Goal: Information Seeking & Learning: Learn about a topic

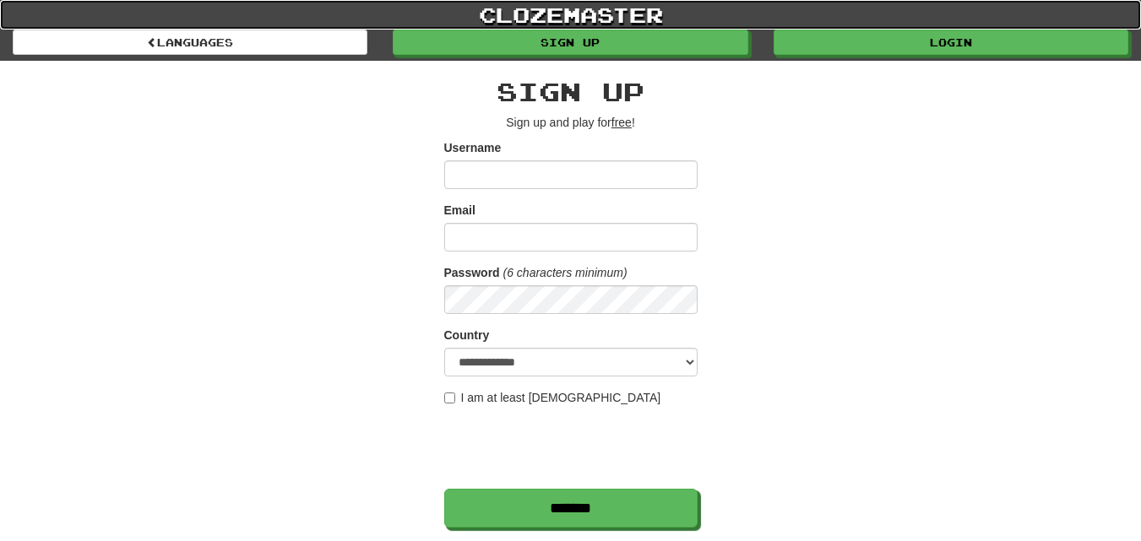
click at [909, 25] on link "clozemaster" at bounding box center [570, 15] width 1141 height 30
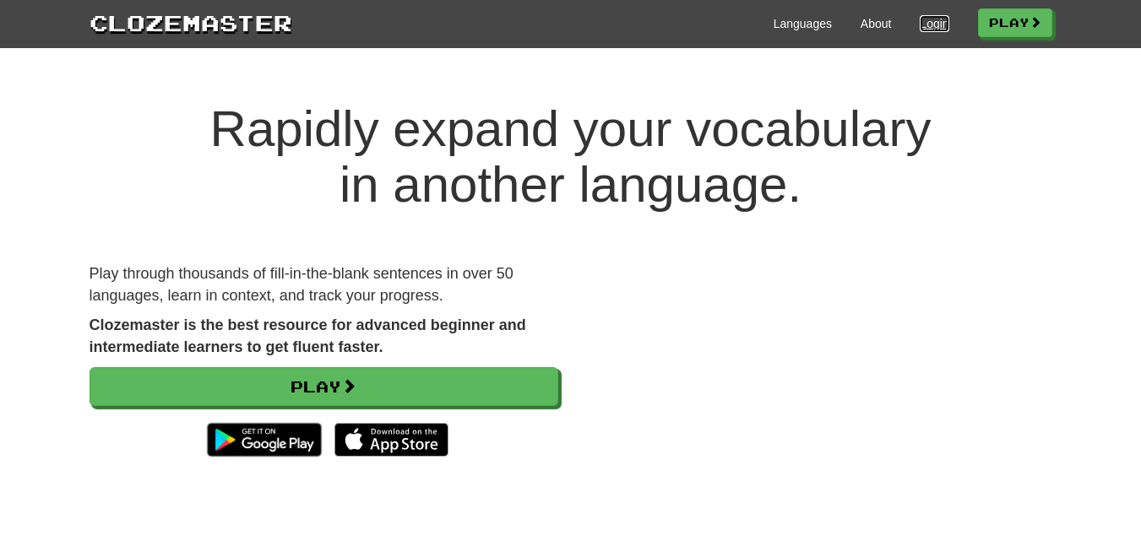
click at [921, 25] on link "Login" at bounding box center [934, 23] width 29 height 17
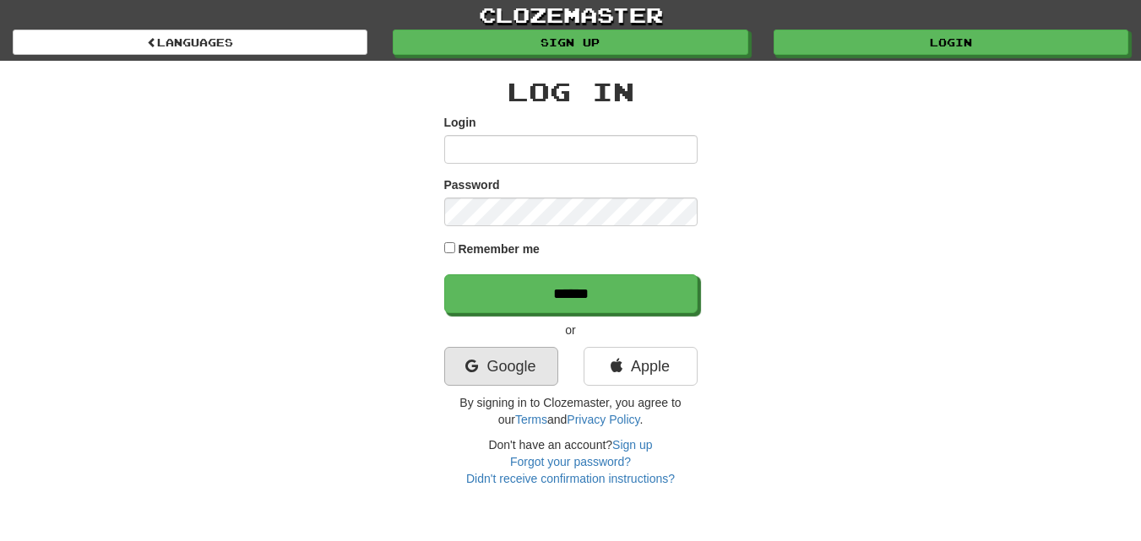
type input "**********"
click at [512, 361] on link "Google" at bounding box center [501, 366] width 114 height 39
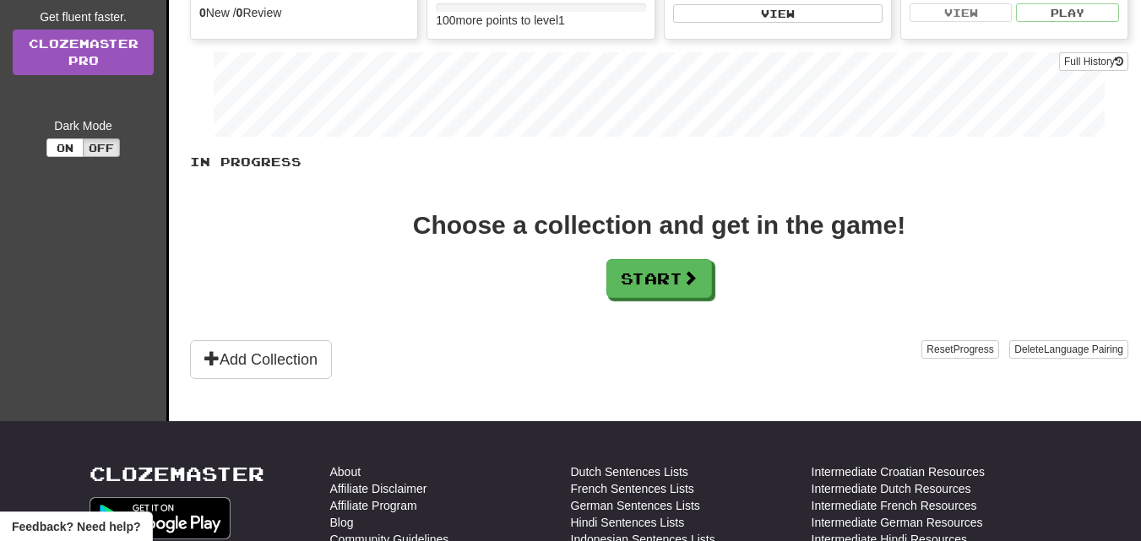
scroll to position [253, 0]
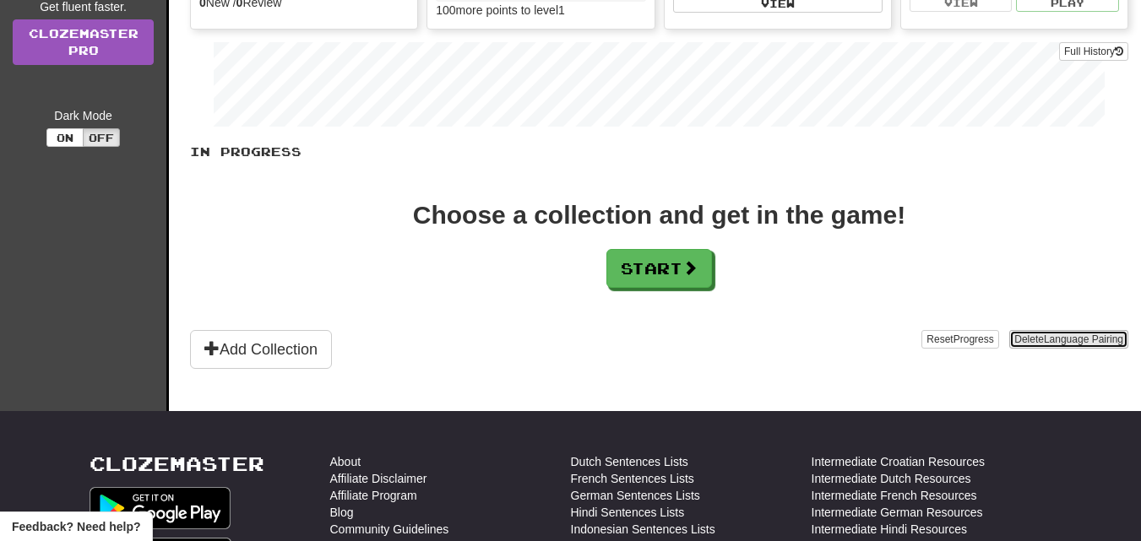
click at [1051, 339] on span "Language Pairing" at bounding box center [1083, 340] width 79 height 12
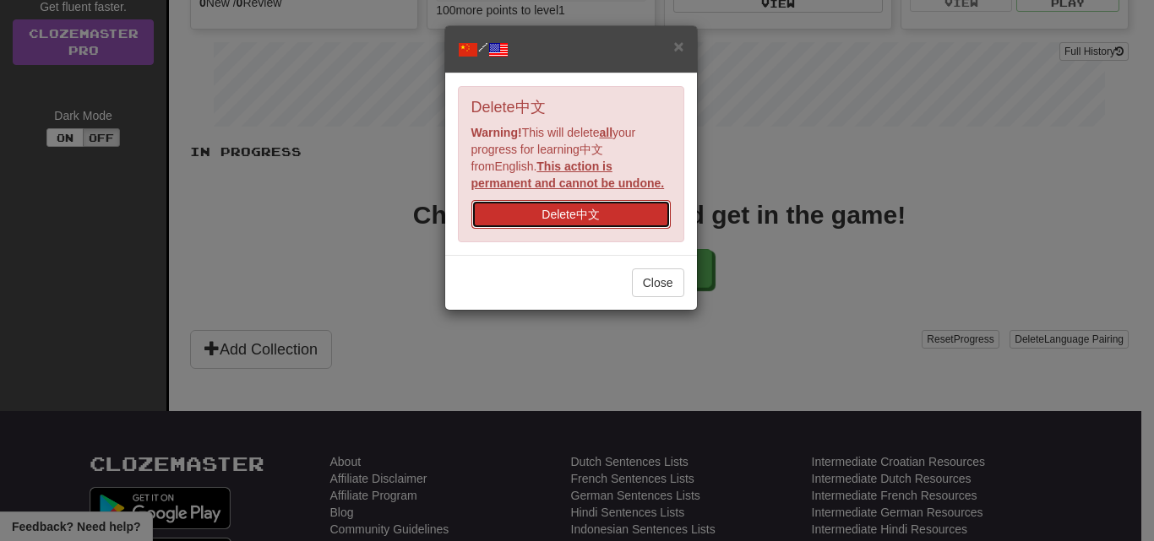
click at [545, 211] on button "Delete 中文" at bounding box center [570, 214] width 199 height 29
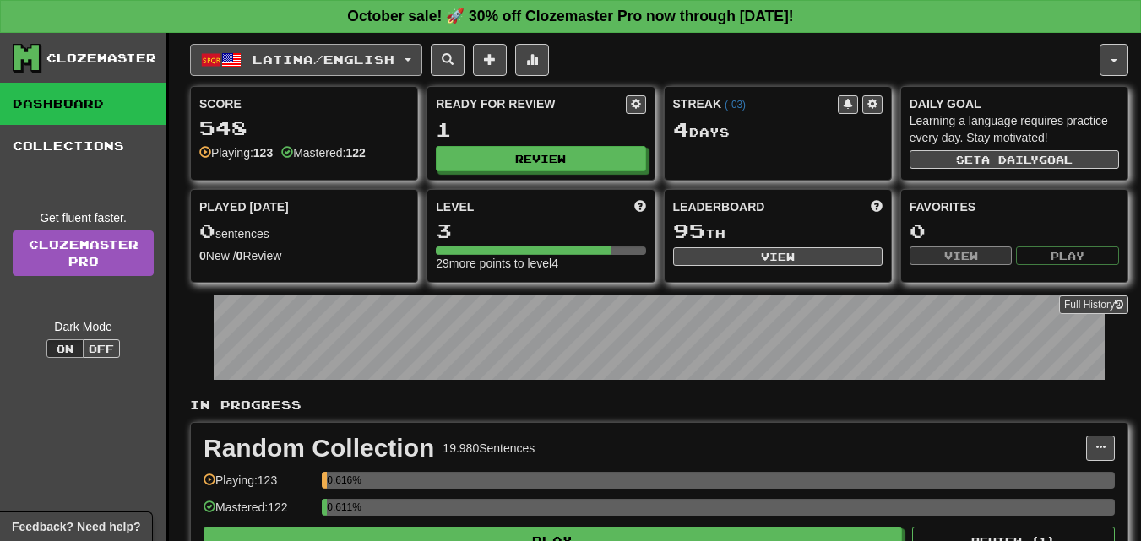
click at [422, 53] on button "Latina / English" at bounding box center [306, 60] width 232 height 32
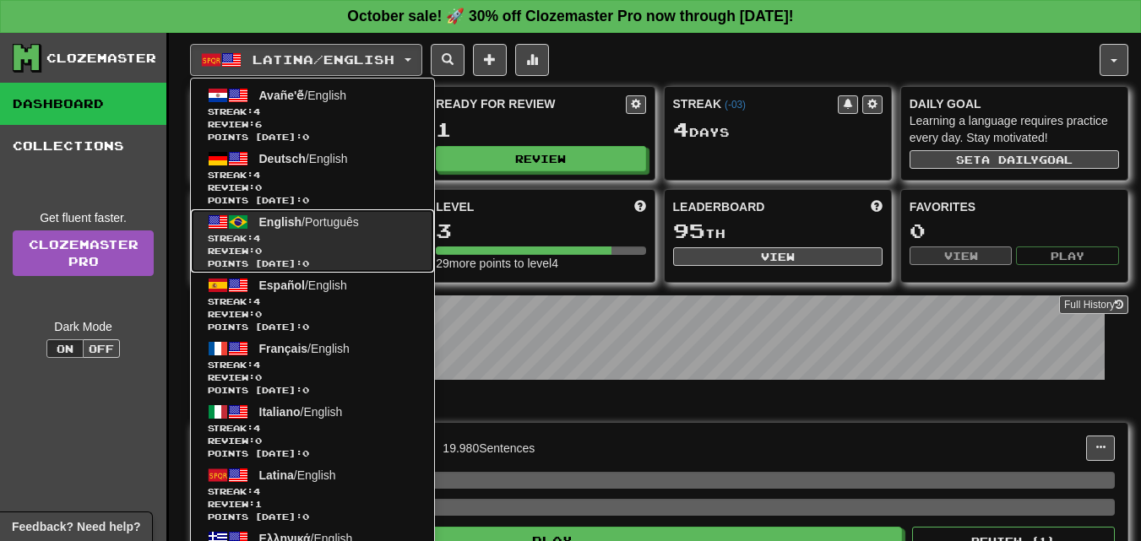
click at [271, 219] on span "English" at bounding box center [280, 222] width 43 height 14
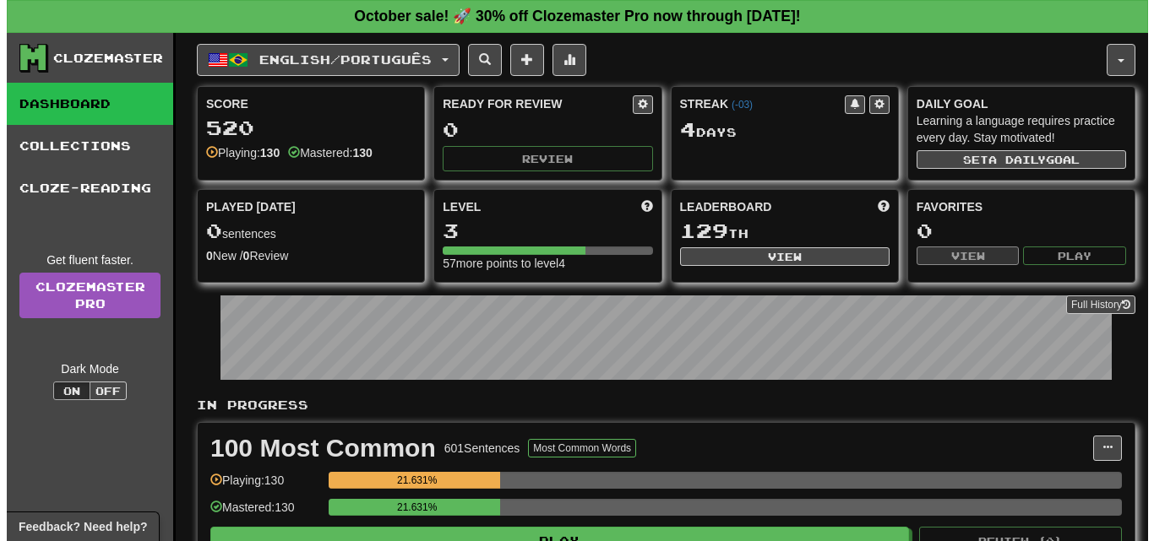
scroll to position [84, 0]
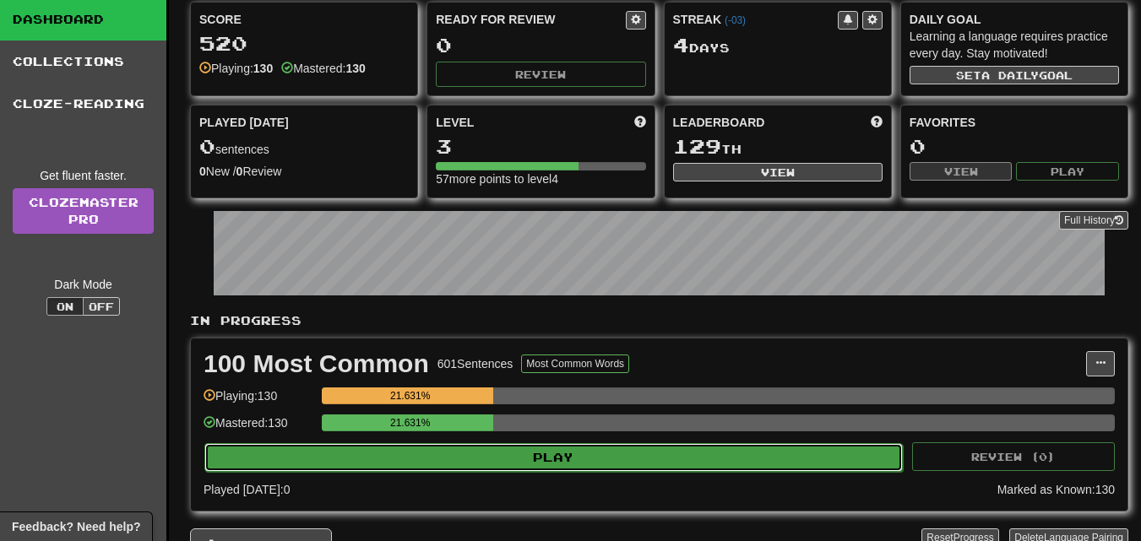
click at [555, 458] on button "Play" at bounding box center [553, 457] width 698 height 29
select select "**"
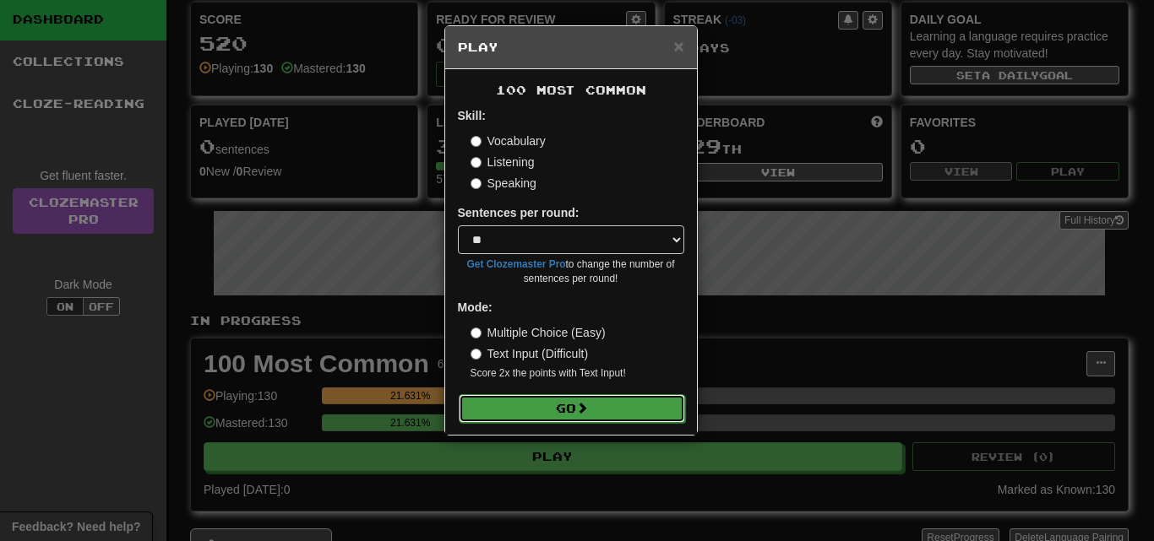
click at [552, 404] on button "Go" at bounding box center [572, 408] width 226 height 29
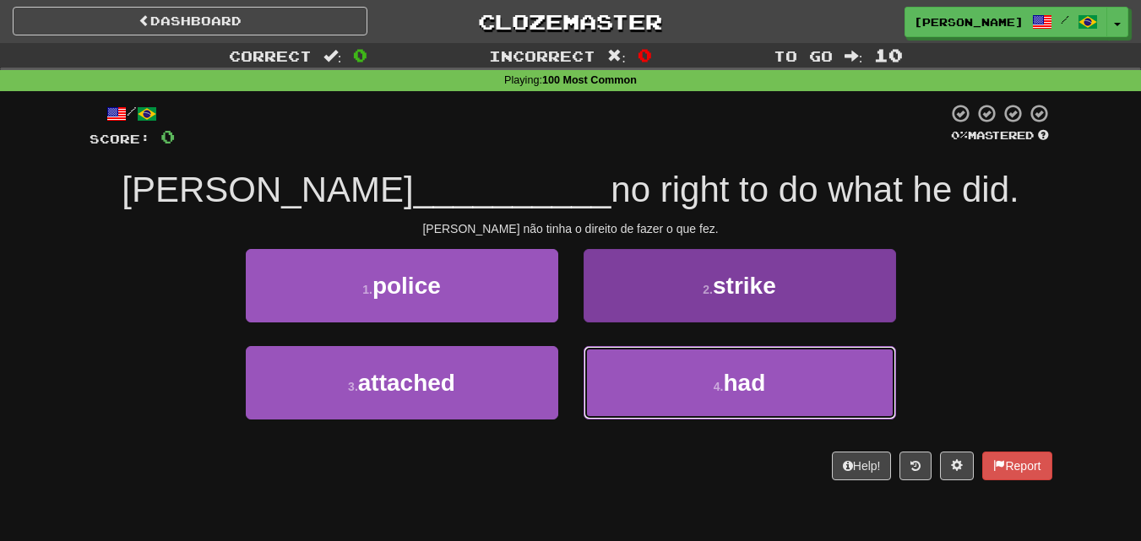
click at [708, 365] on button "4 . had" at bounding box center [740, 382] width 312 height 73
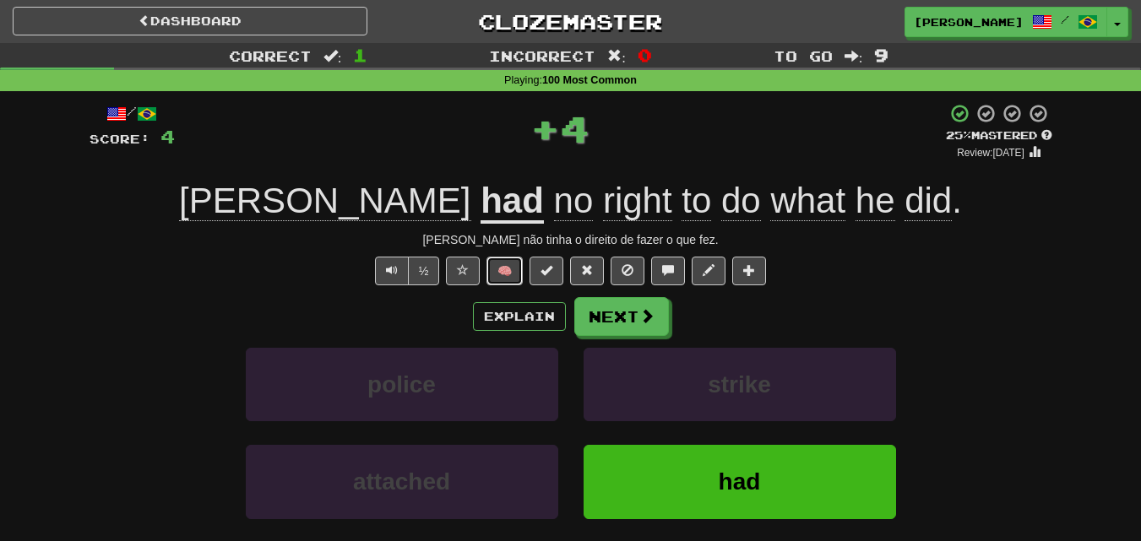
click at [486, 266] on button "🧠" at bounding box center [504, 271] width 36 height 29
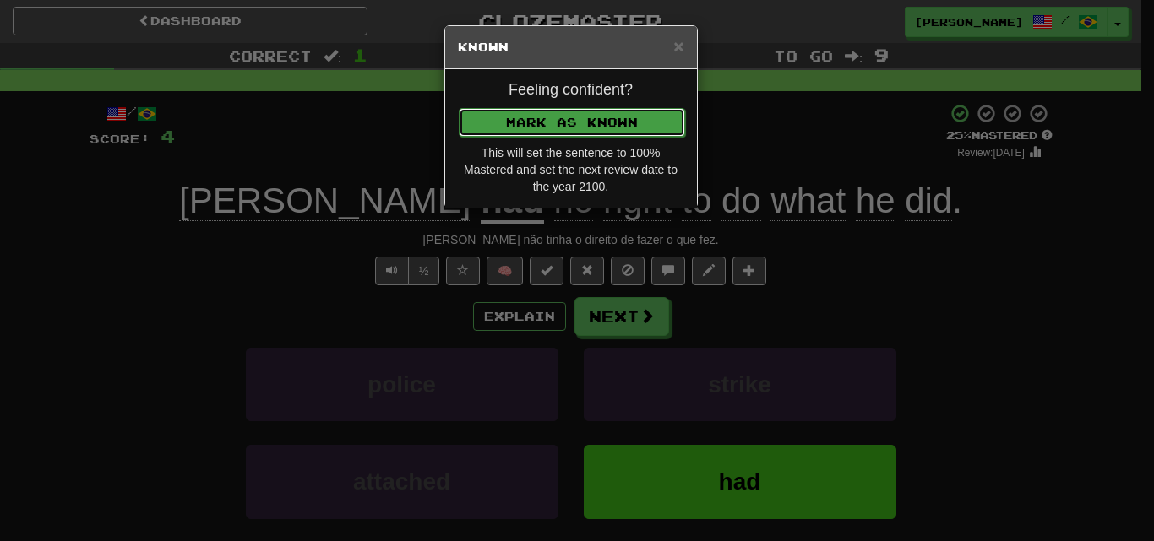
click at [545, 111] on button "Mark as Known" at bounding box center [572, 122] width 226 height 29
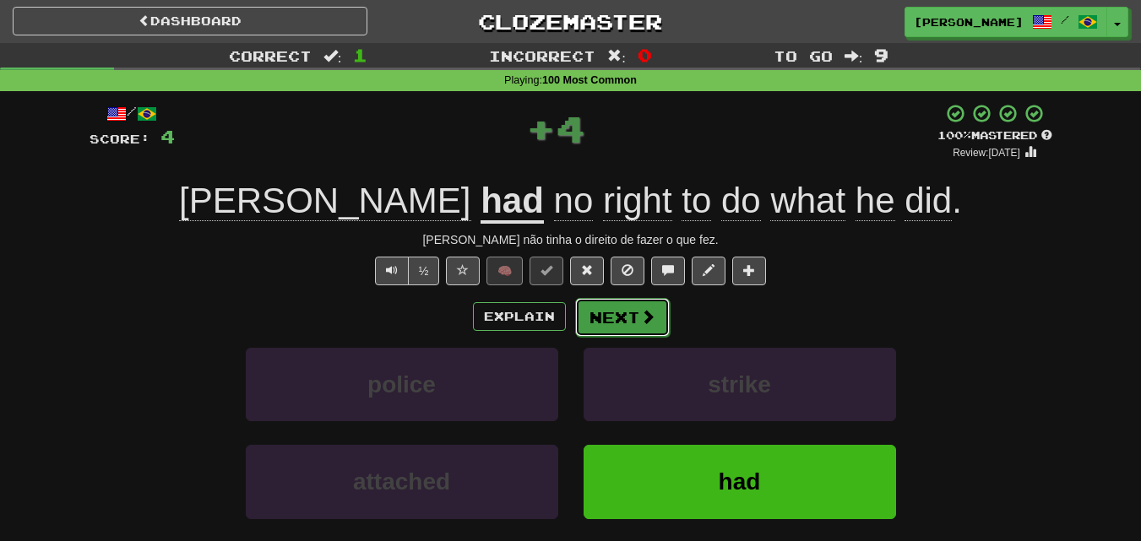
click at [625, 307] on button "Next" at bounding box center [622, 317] width 95 height 39
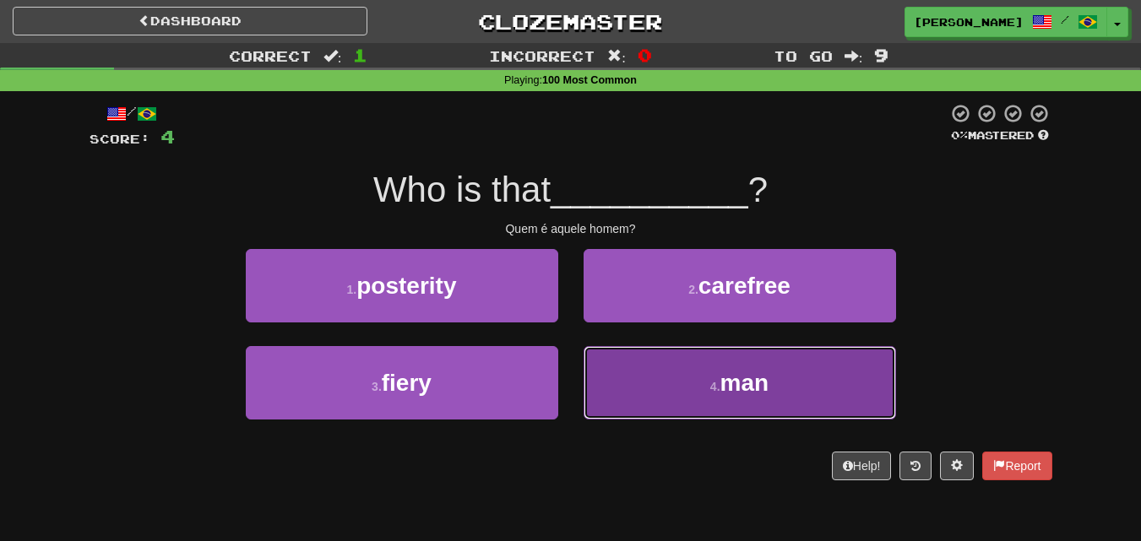
click at [645, 365] on button "4 . man" at bounding box center [740, 382] width 312 height 73
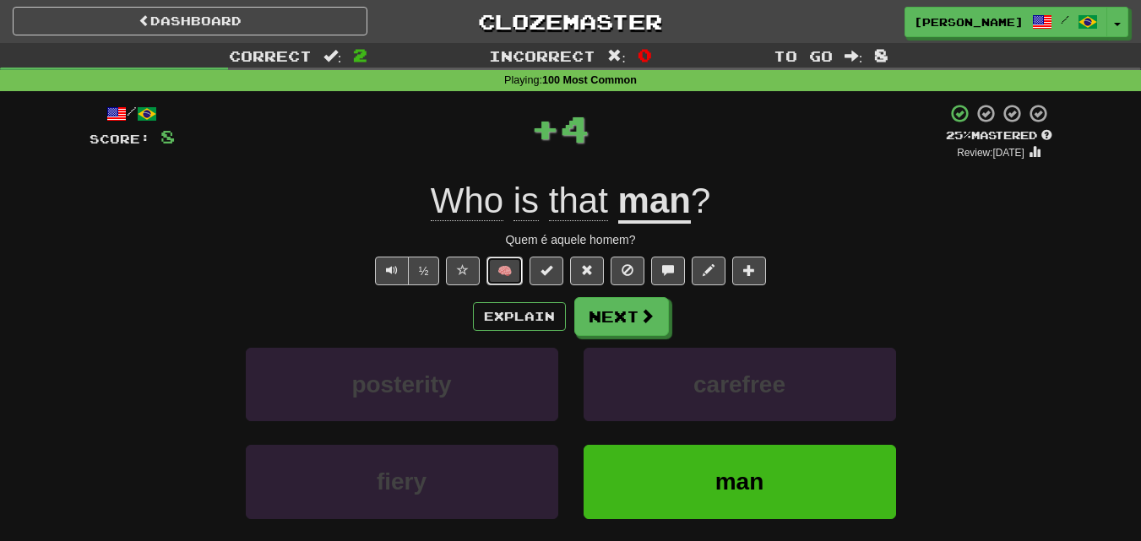
click at [510, 269] on button "🧠" at bounding box center [504, 271] width 36 height 29
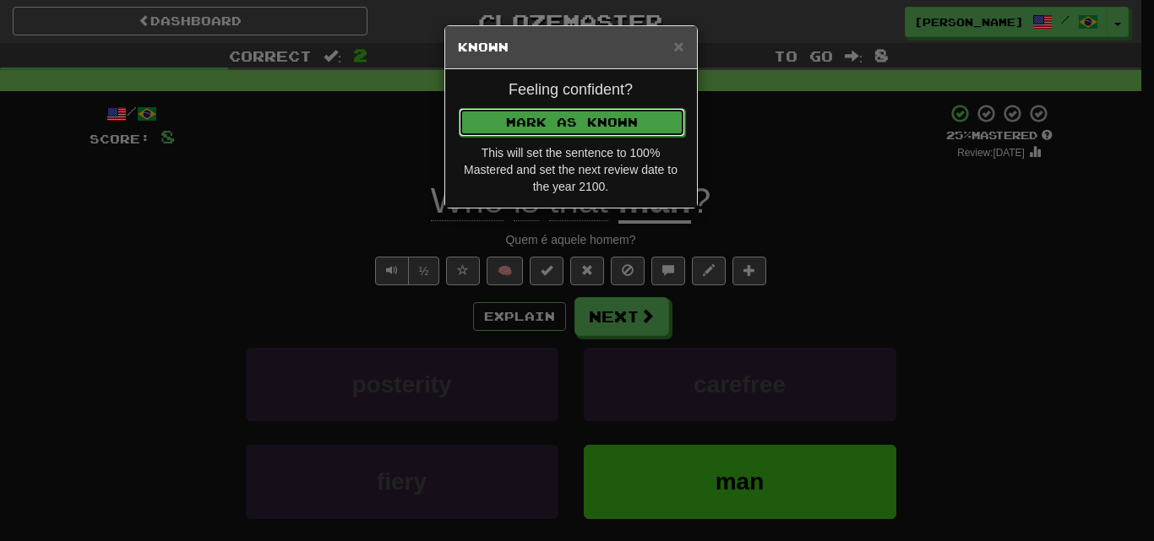
click at [543, 133] on button "Mark as Known" at bounding box center [572, 122] width 226 height 29
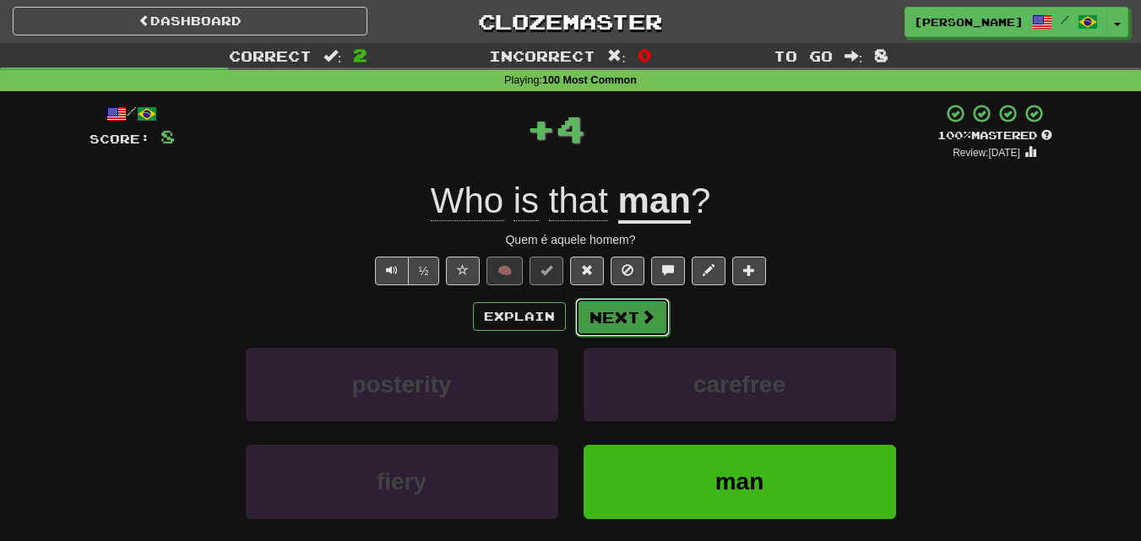
click at [623, 326] on button "Next" at bounding box center [622, 317] width 95 height 39
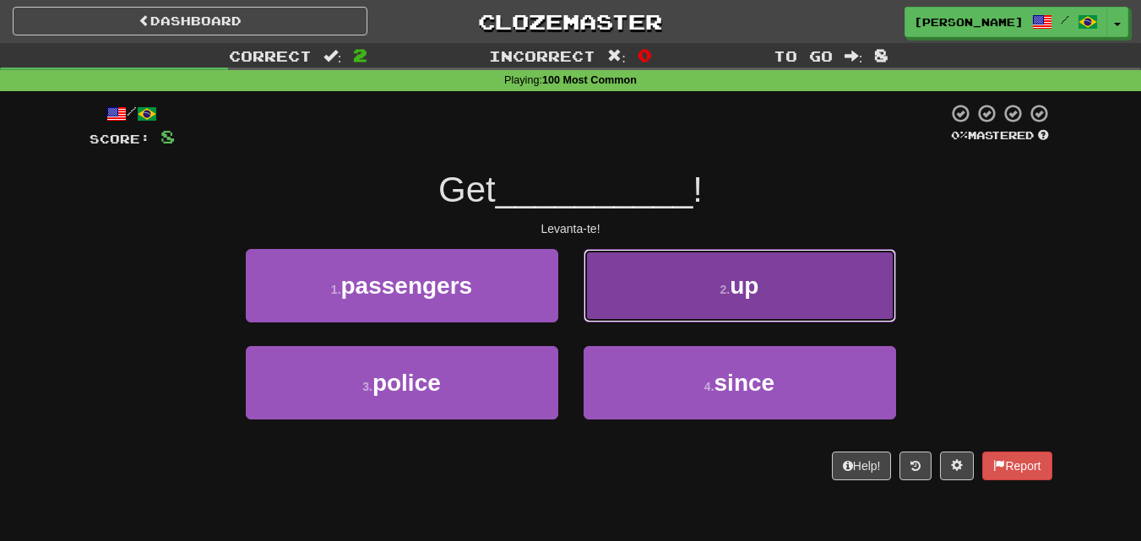
click at [669, 280] on button "2 . up" at bounding box center [740, 285] width 312 height 73
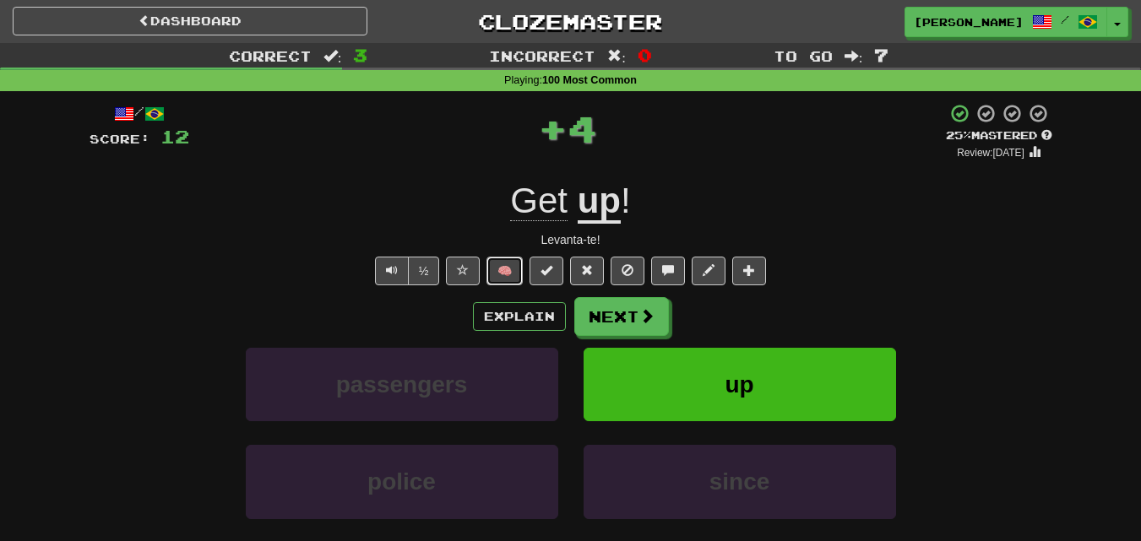
click at [516, 269] on button "🧠" at bounding box center [504, 271] width 36 height 29
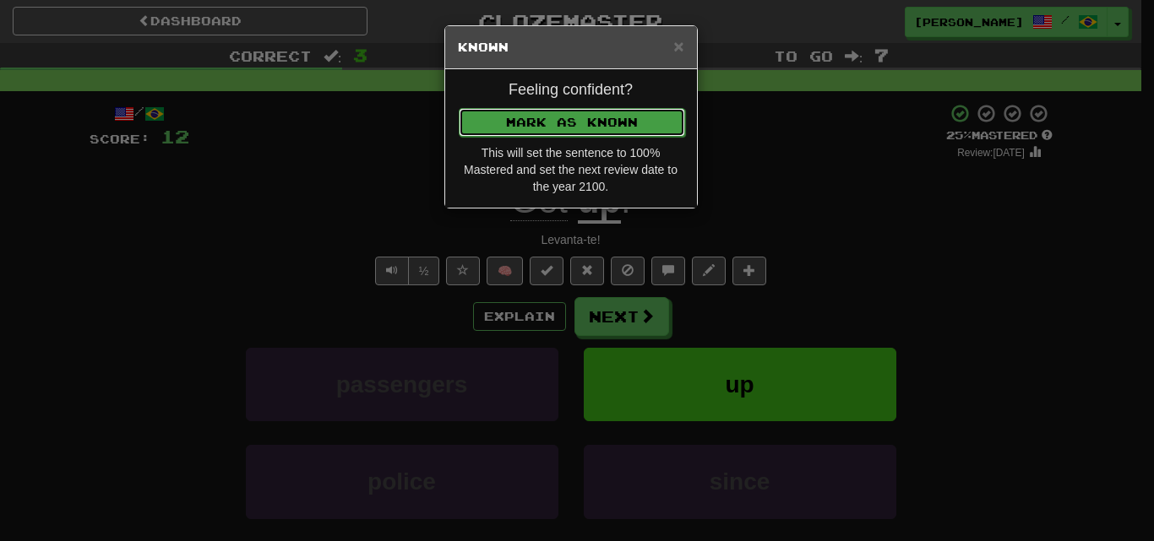
click at [552, 108] on button "Mark as Known" at bounding box center [572, 122] width 226 height 29
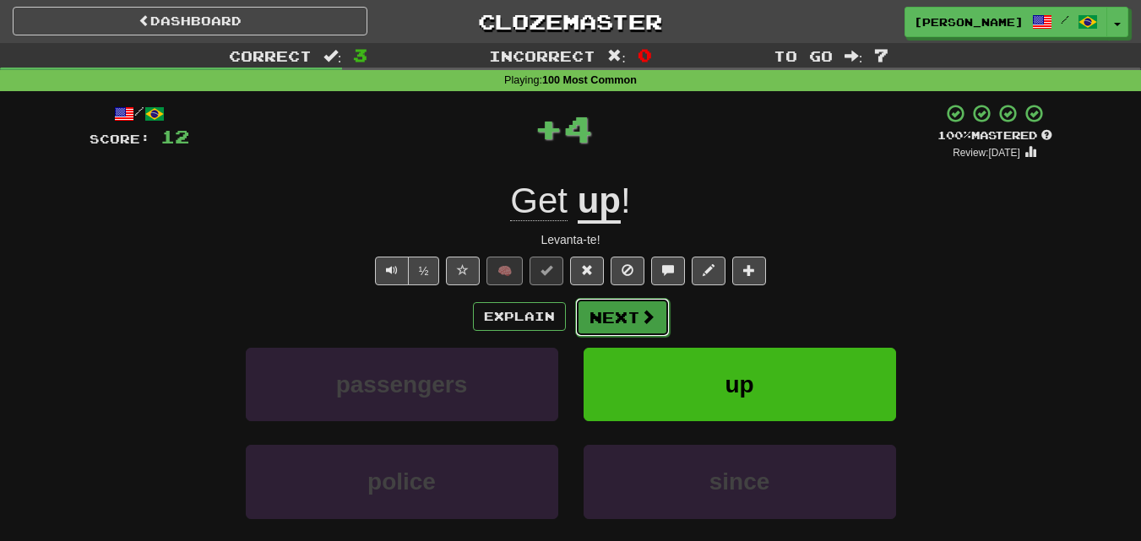
click at [633, 315] on button "Next" at bounding box center [622, 317] width 95 height 39
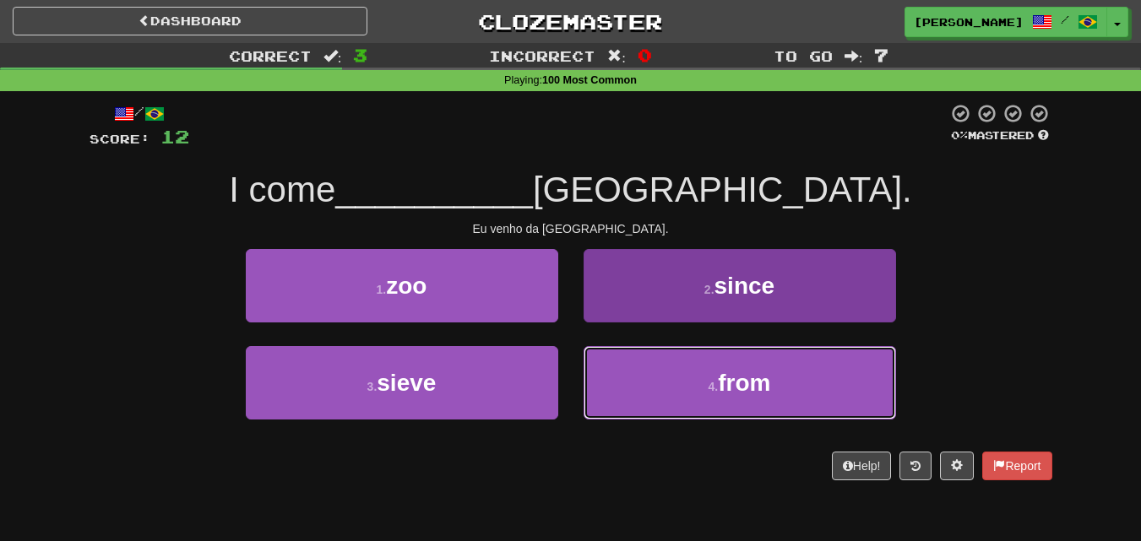
click at [619, 362] on button "4 . from" at bounding box center [740, 382] width 312 height 73
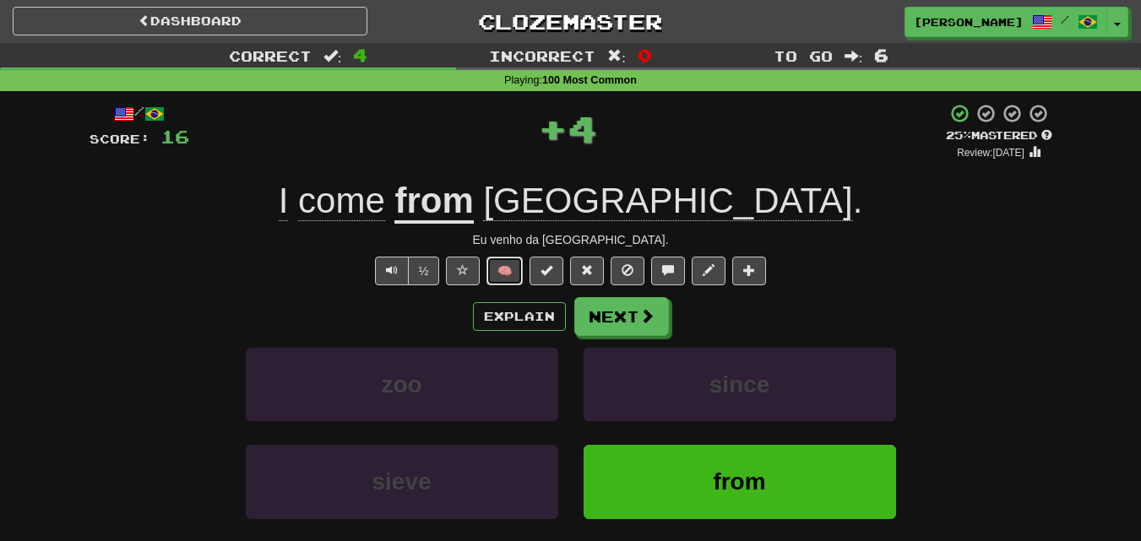
click at [507, 274] on button "🧠" at bounding box center [504, 271] width 36 height 29
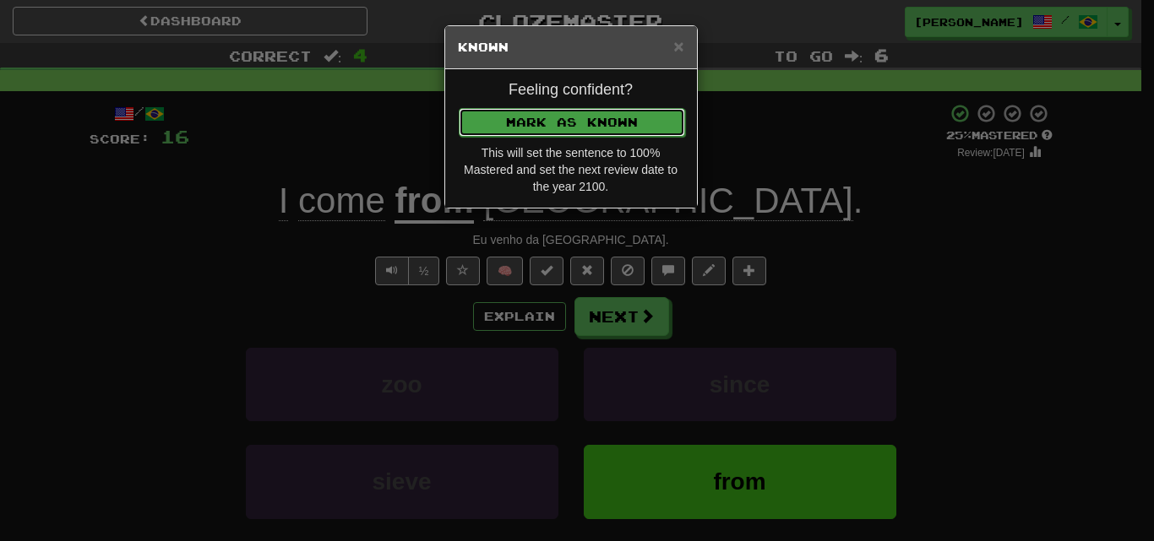
click at [561, 131] on button "Mark as Known" at bounding box center [572, 122] width 226 height 29
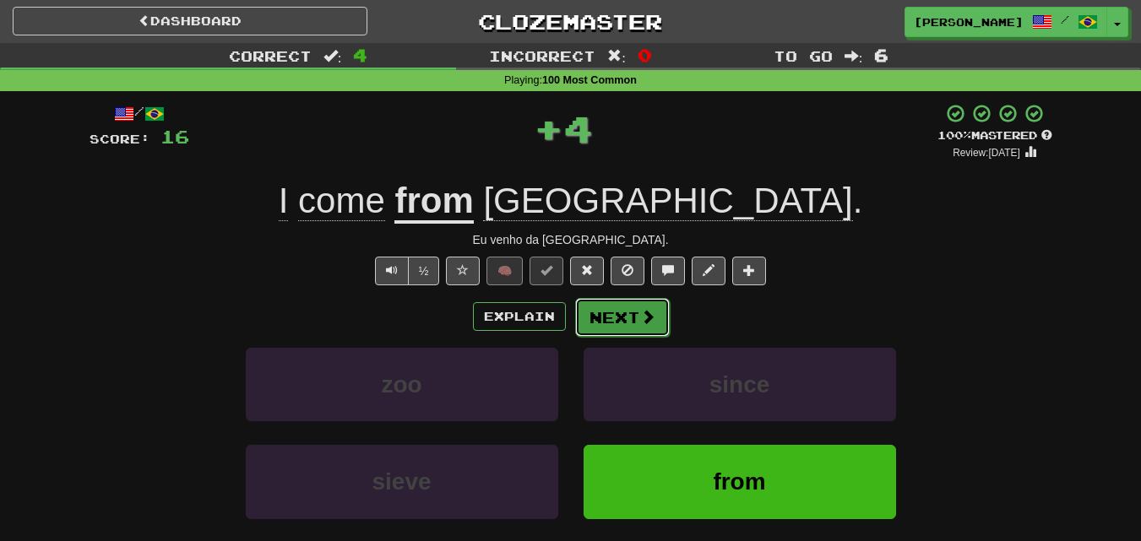
click at [611, 313] on button "Next" at bounding box center [622, 317] width 95 height 39
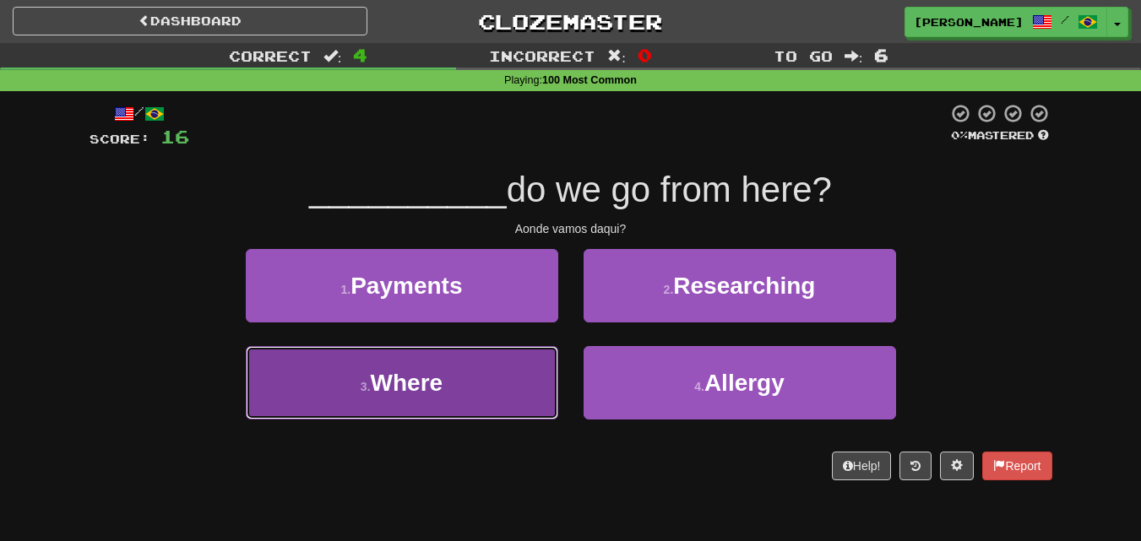
click at [496, 379] on button "3 . Where" at bounding box center [402, 382] width 312 height 73
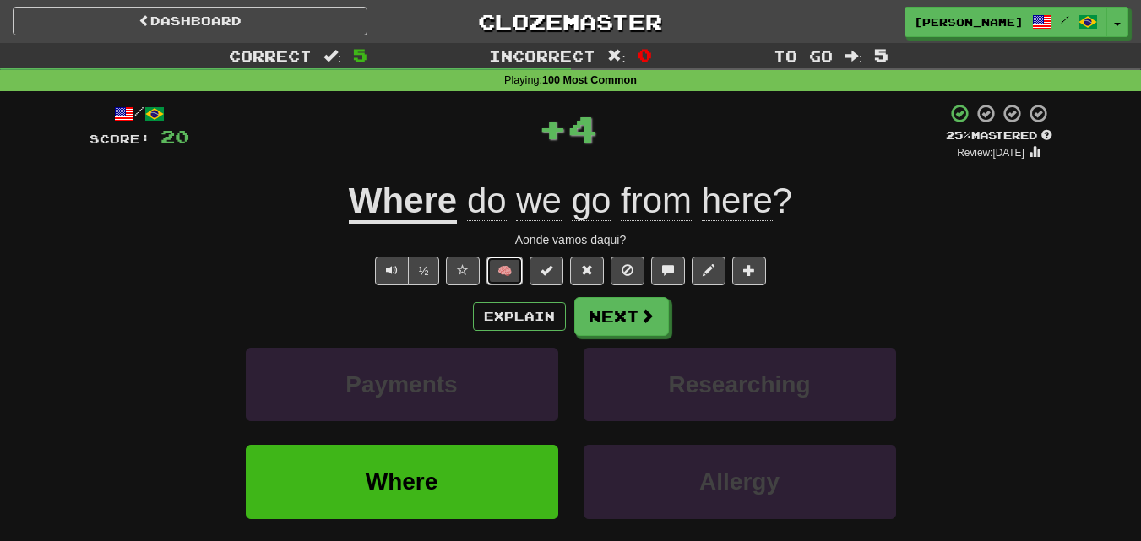
click at [511, 269] on button "🧠" at bounding box center [504, 271] width 36 height 29
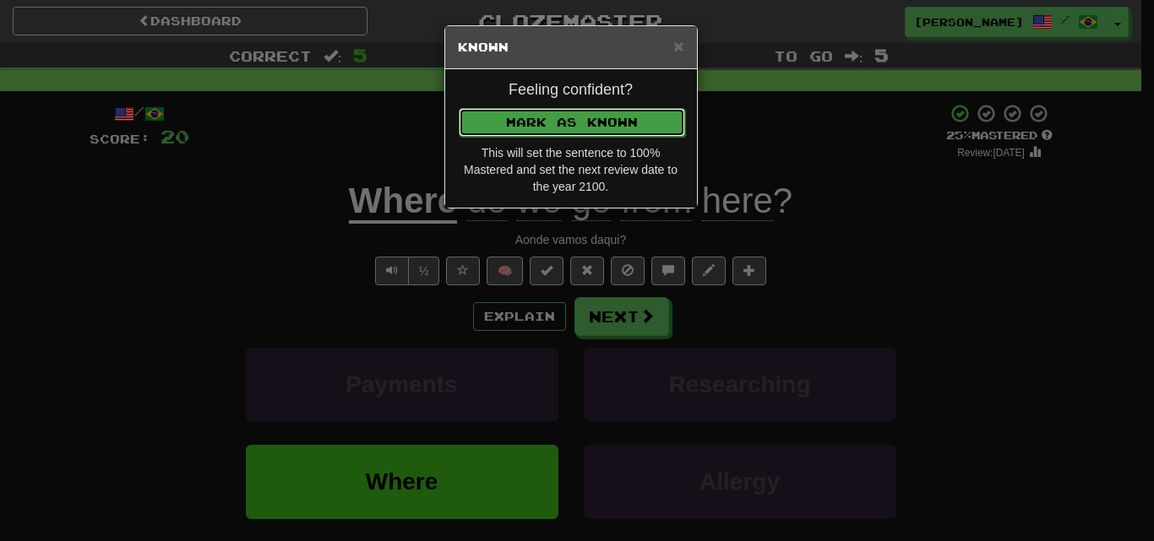
click at [611, 126] on button "Mark as Known" at bounding box center [572, 122] width 226 height 29
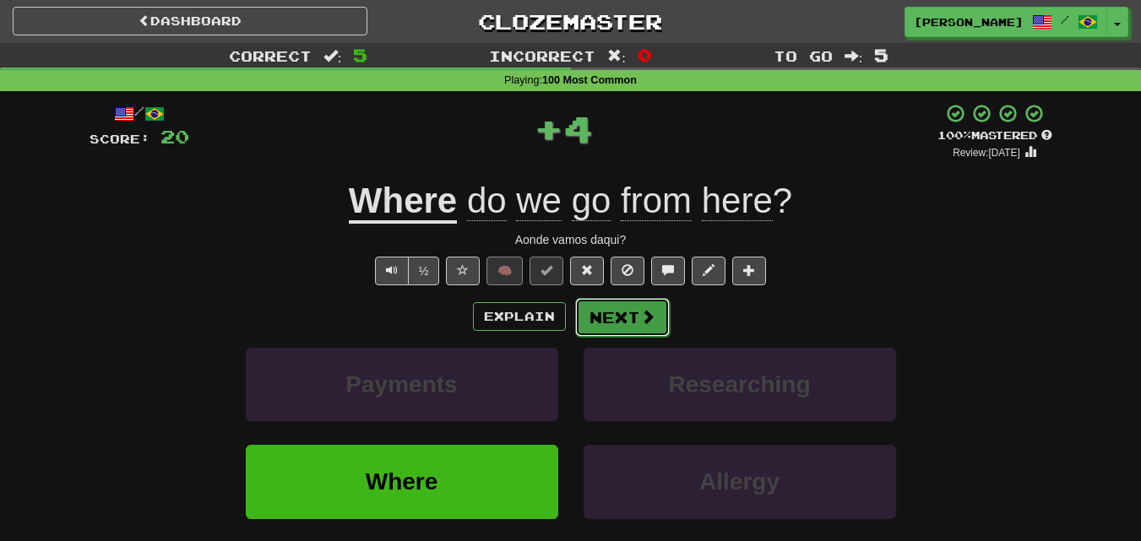
click at [627, 323] on button "Next" at bounding box center [622, 317] width 95 height 39
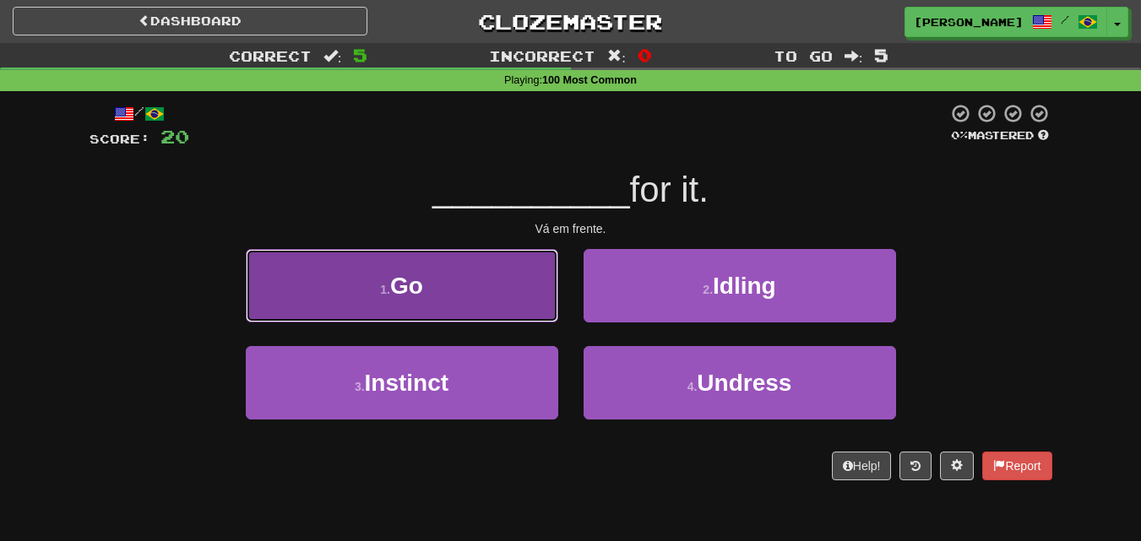
click at [508, 295] on button "1 . Go" at bounding box center [402, 285] width 312 height 73
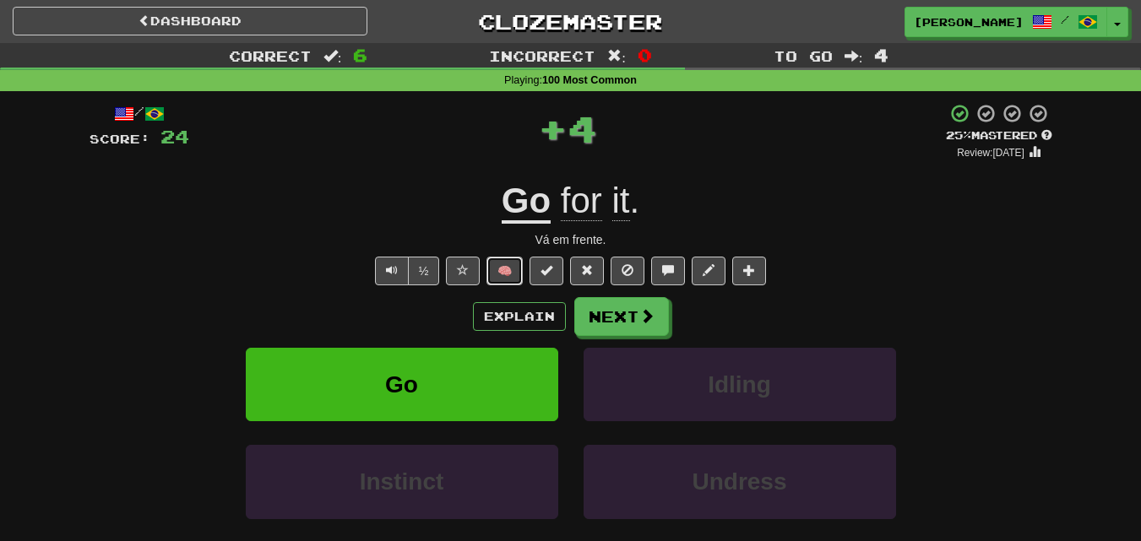
click at [497, 272] on button "🧠" at bounding box center [504, 271] width 36 height 29
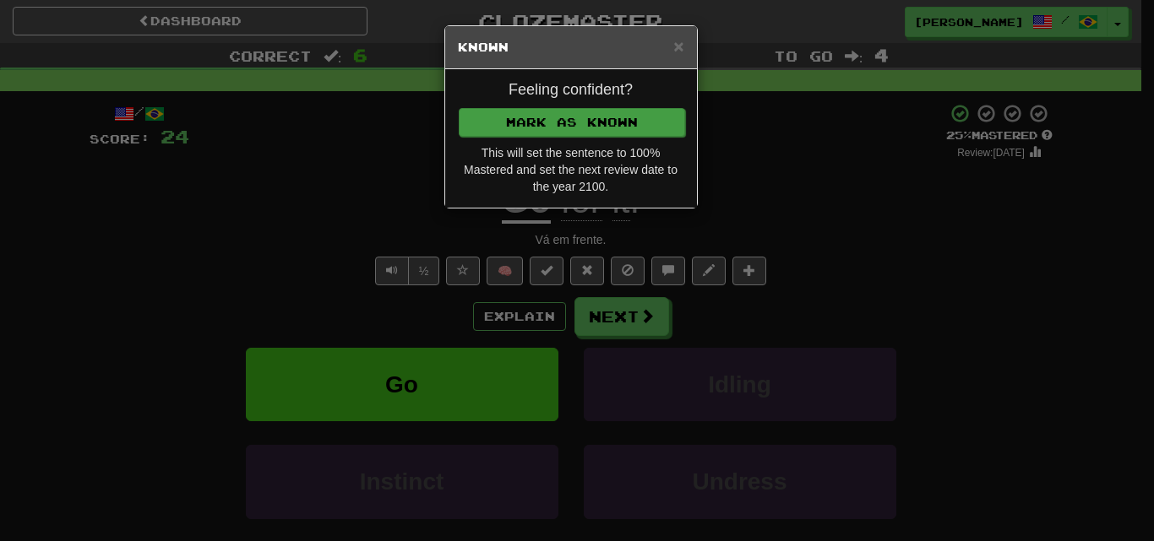
drag, startPoint x: 540, startPoint y: 96, endPoint x: 540, endPoint y: 106, distance: 10.1
click at [540, 105] on div "Feeling confident? [PERSON_NAME] as Known This will set the sentence to 100% Ma…" at bounding box center [571, 138] width 252 height 138
click at [539, 121] on button "Mark as Known" at bounding box center [572, 122] width 226 height 29
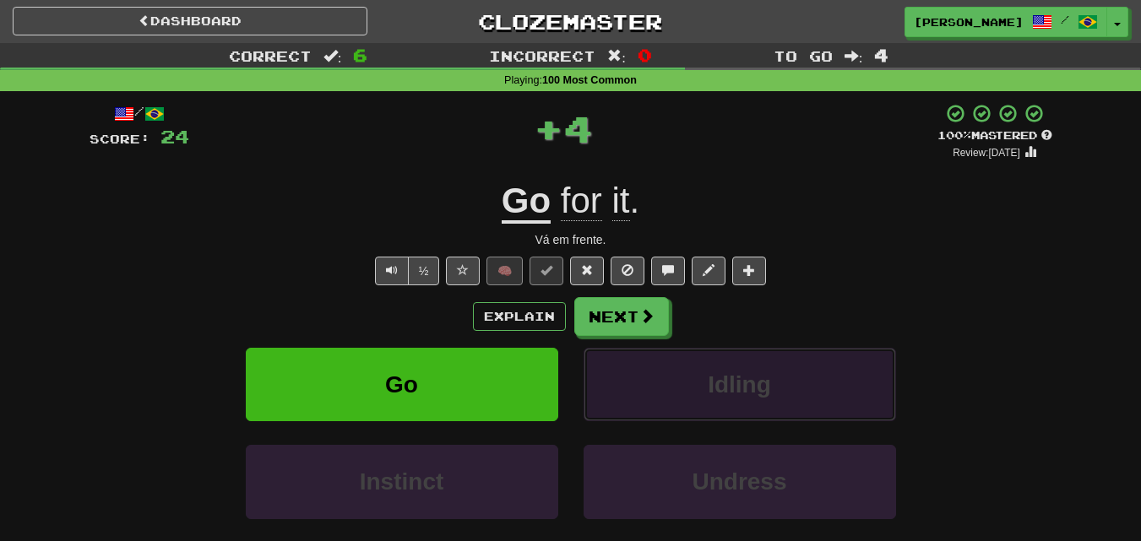
click at [634, 353] on button "Idling" at bounding box center [740, 384] width 312 height 73
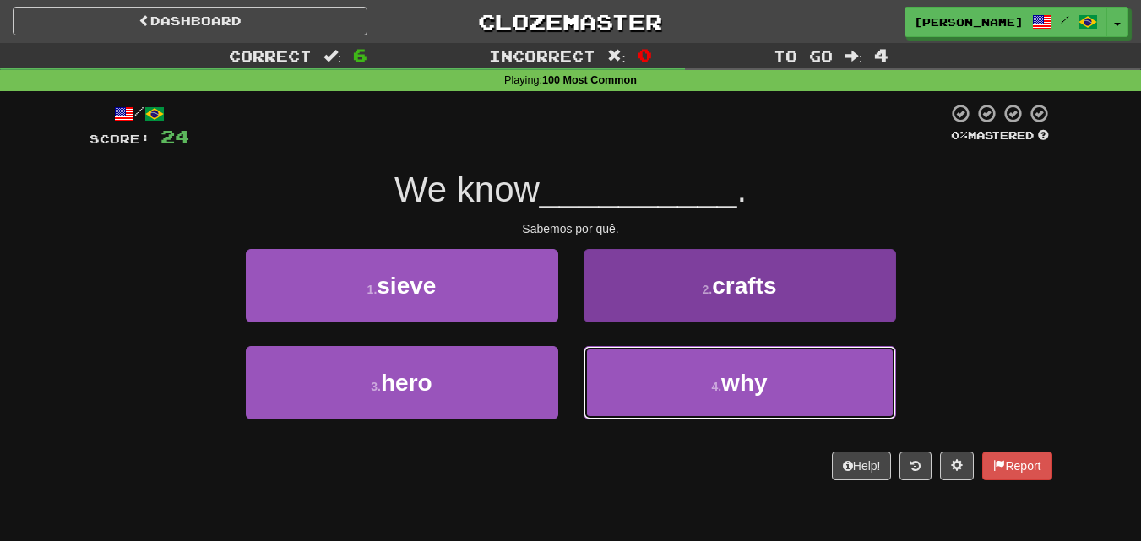
click at [638, 383] on button "4 . why" at bounding box center [740, 382] width 312 height 73
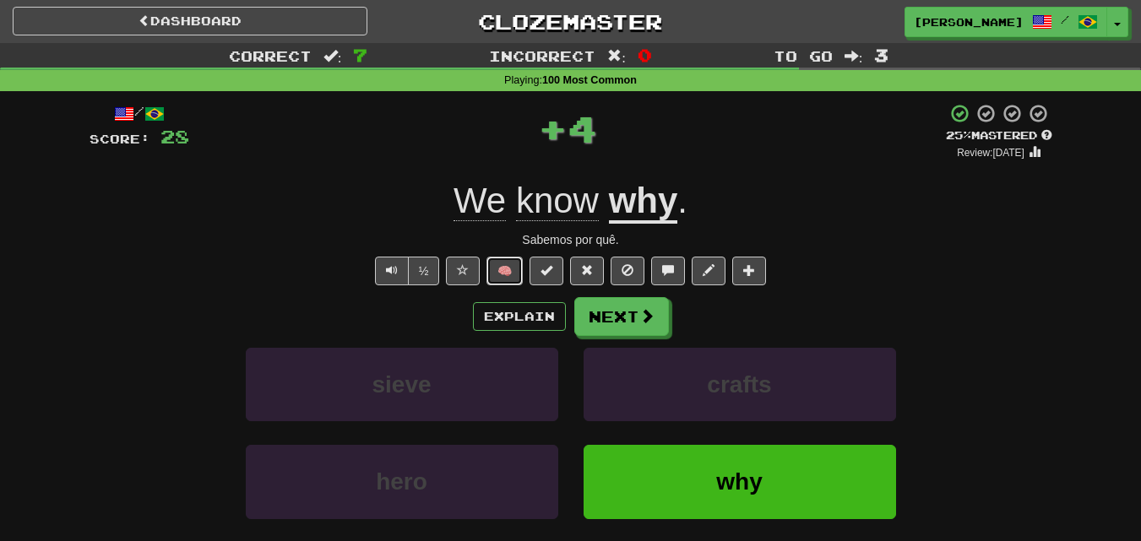
click at [510, 277] on button "🧠" at bounding box center [504, 271] width 36 height 29
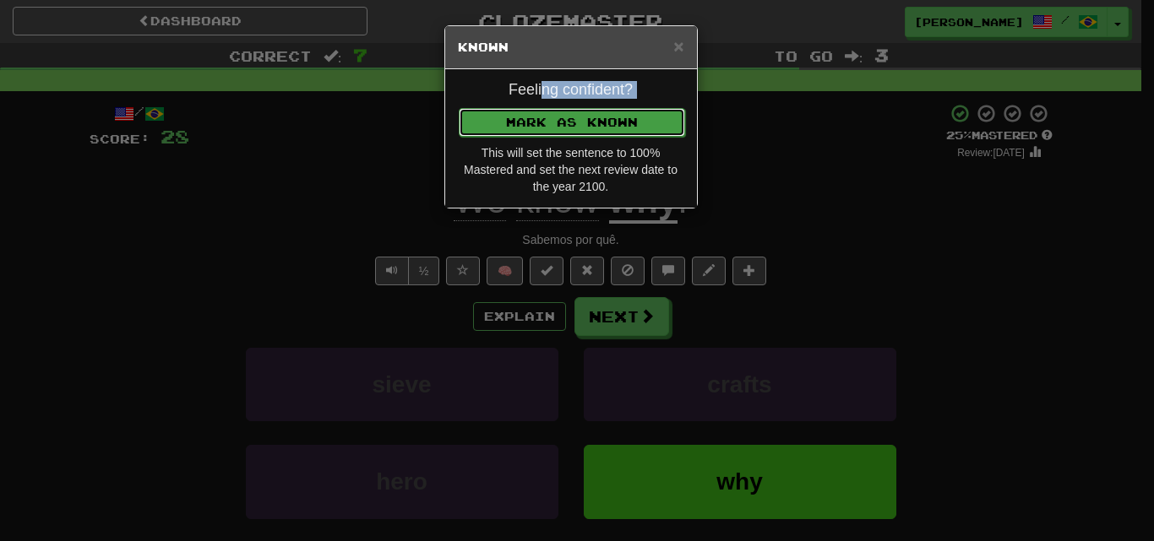
click at [568, 129] on button "Mark as Known" at bounding box center [572, 122] width 226 height 29
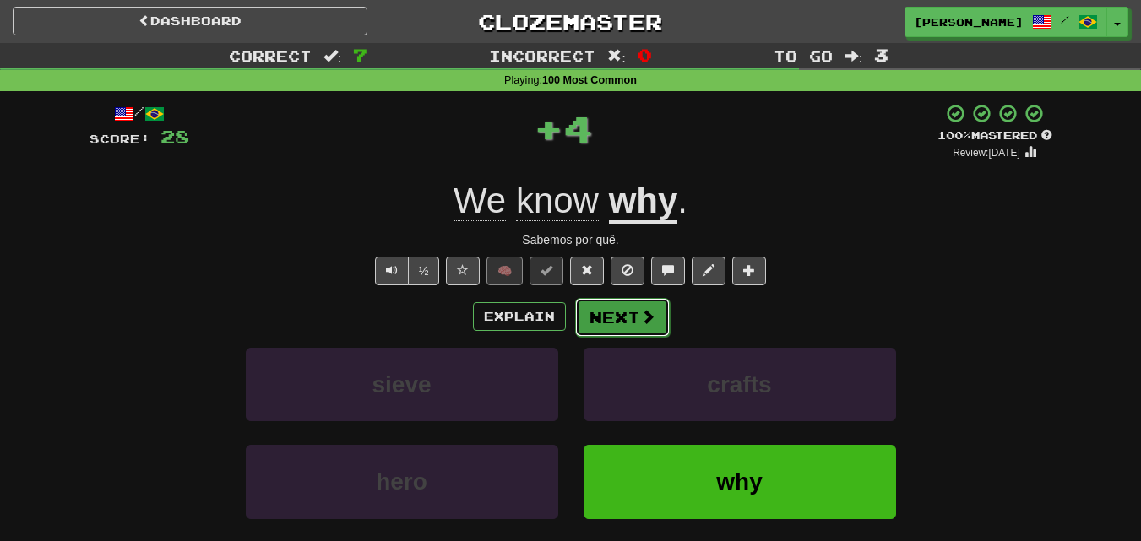
click at [611, 321] on button "Next" at bounding box center [622, 317] width 95 height 39
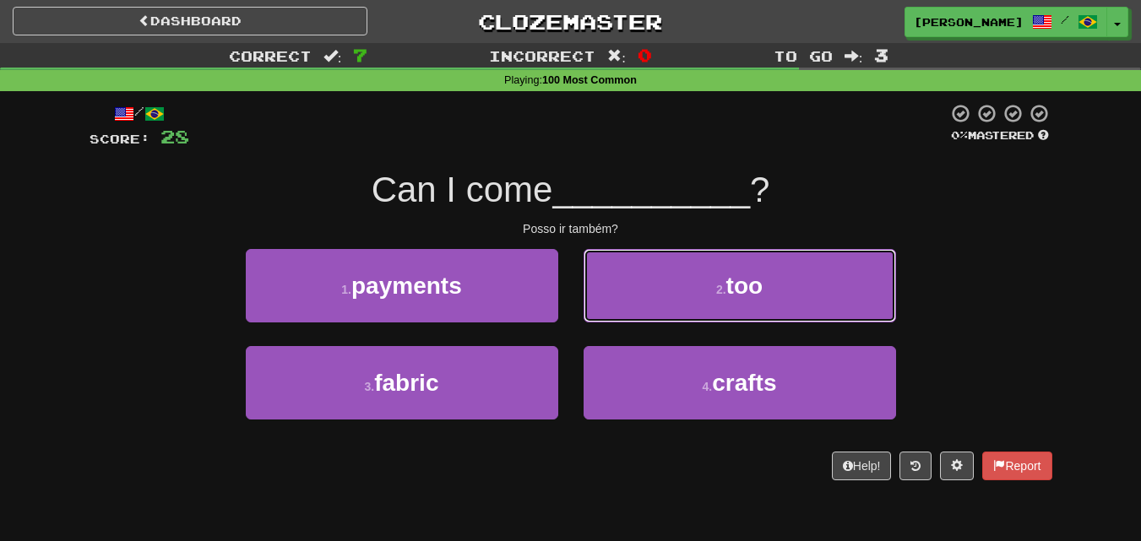
click at [641, 295] on button "2 . too" at bounding box center [740, 285] width 312 height 73
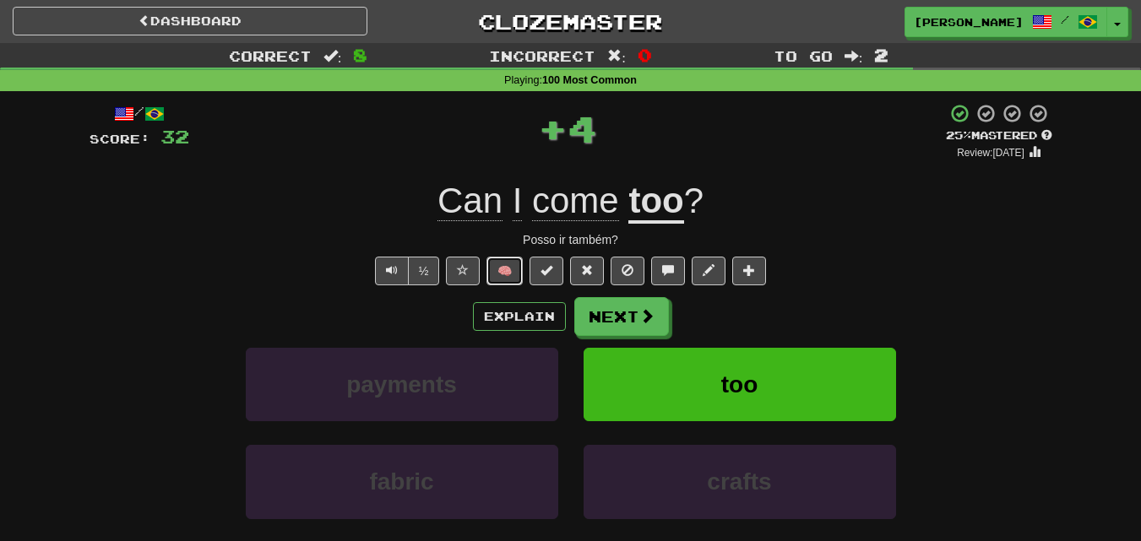
click at [515, 267] on button "🧠" at bounding box center [504, 271] width 36 height 29
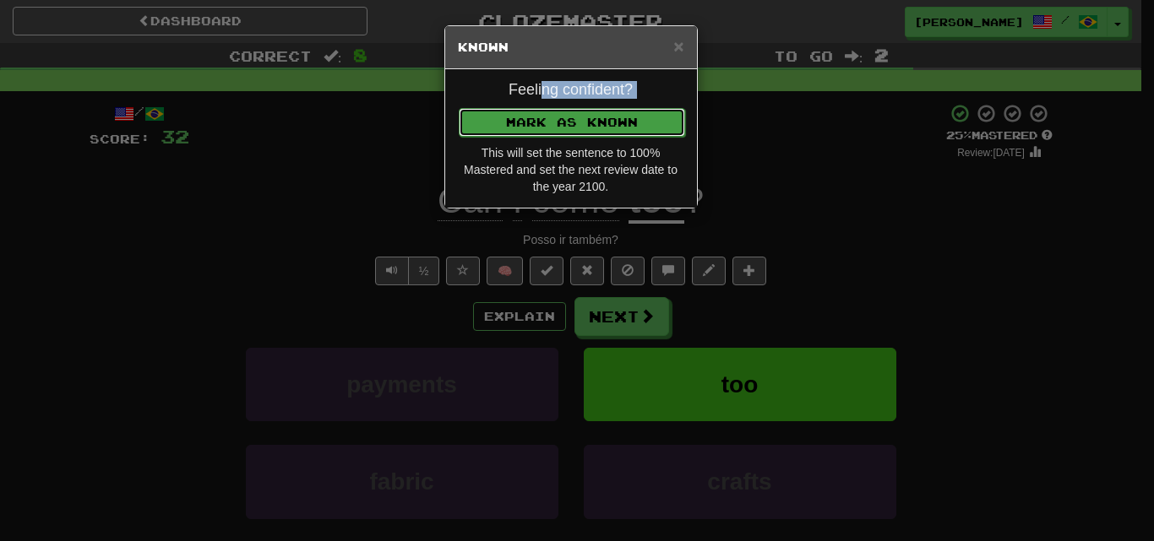
click at [580, 127] on button "Mark as Known" at bounding box center [572, 122] width 226 height 29
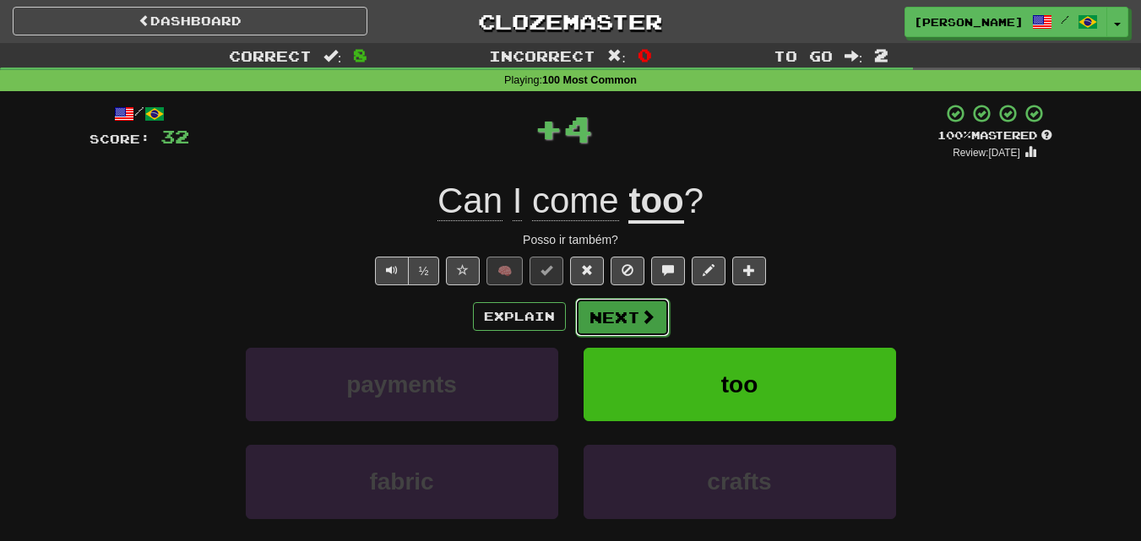
click at [606, 308] on button "Next" at bounding box center [622, 317] width 95 height 39
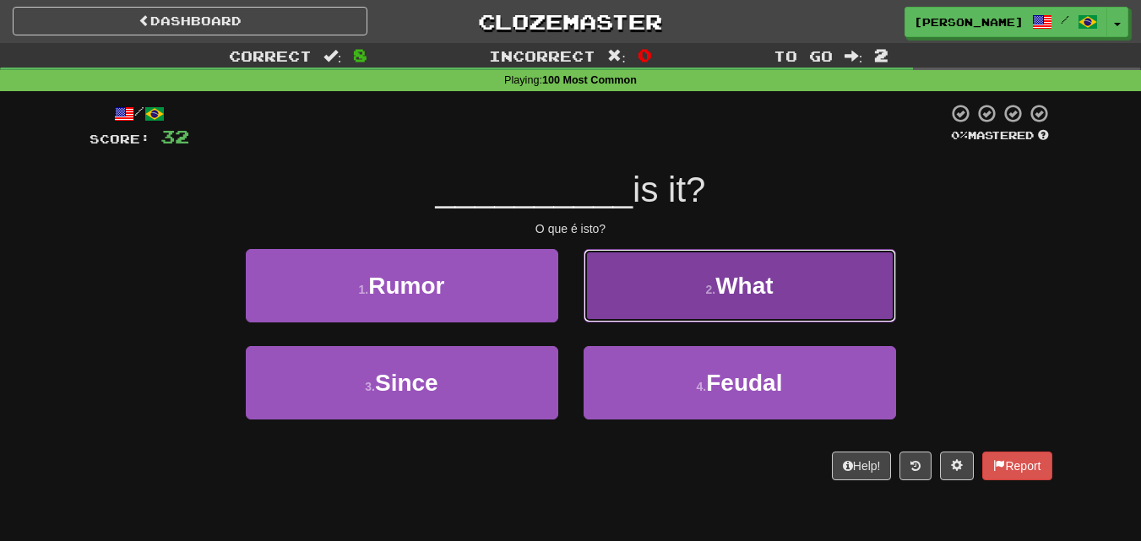
click at [648, 302] on button "2 . What" at bounding box center [740, 285] width 312 height 73
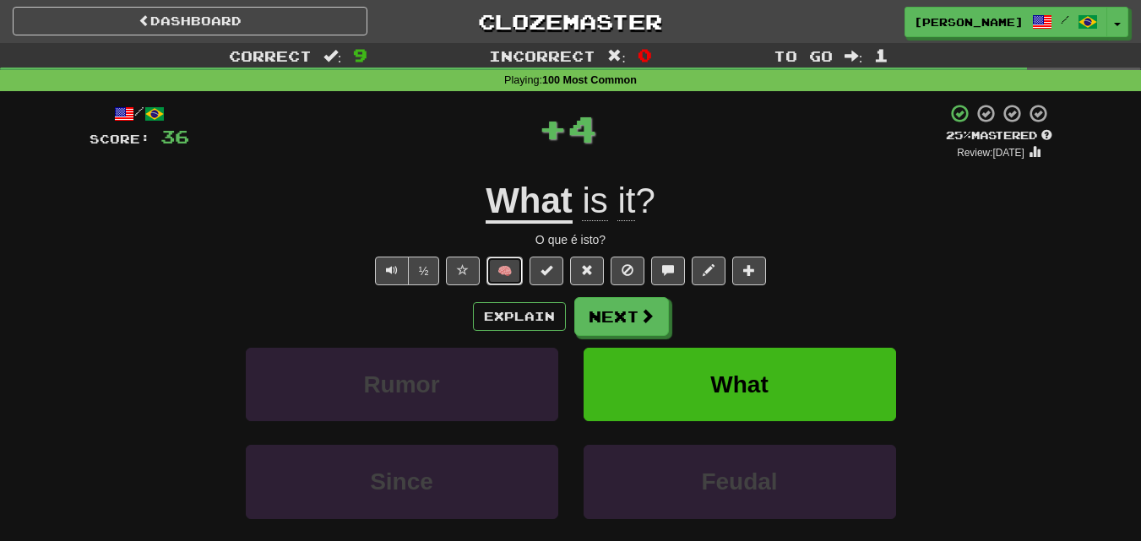
click at [493, 268] on button "🧠" at bounding box center [504, 271] width 36 height 29
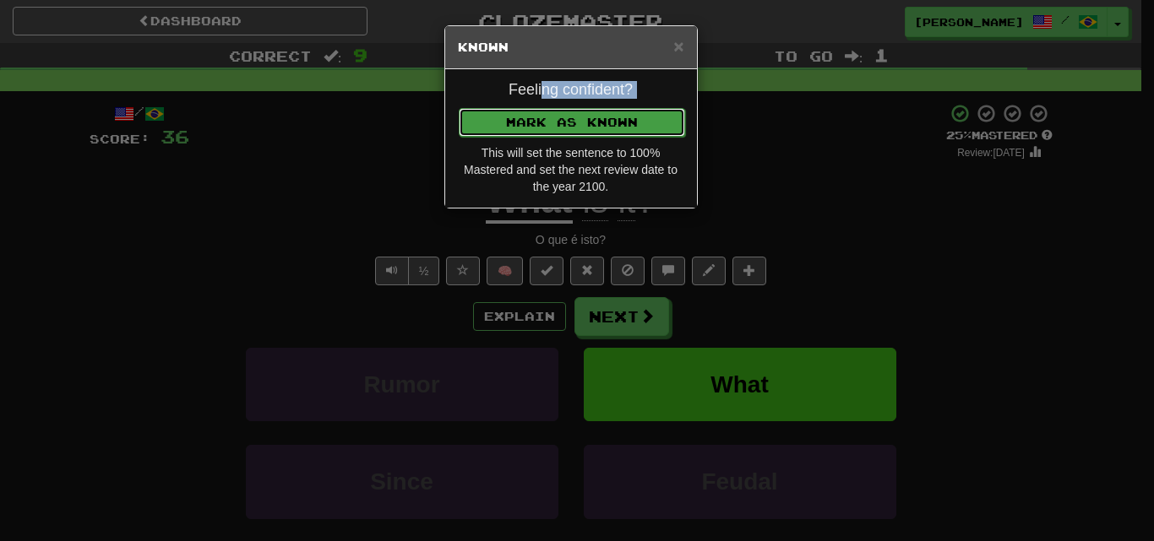
click at [575, 108] on button "Mark as Known" at bounding box center [572, 122] width 226 height 29
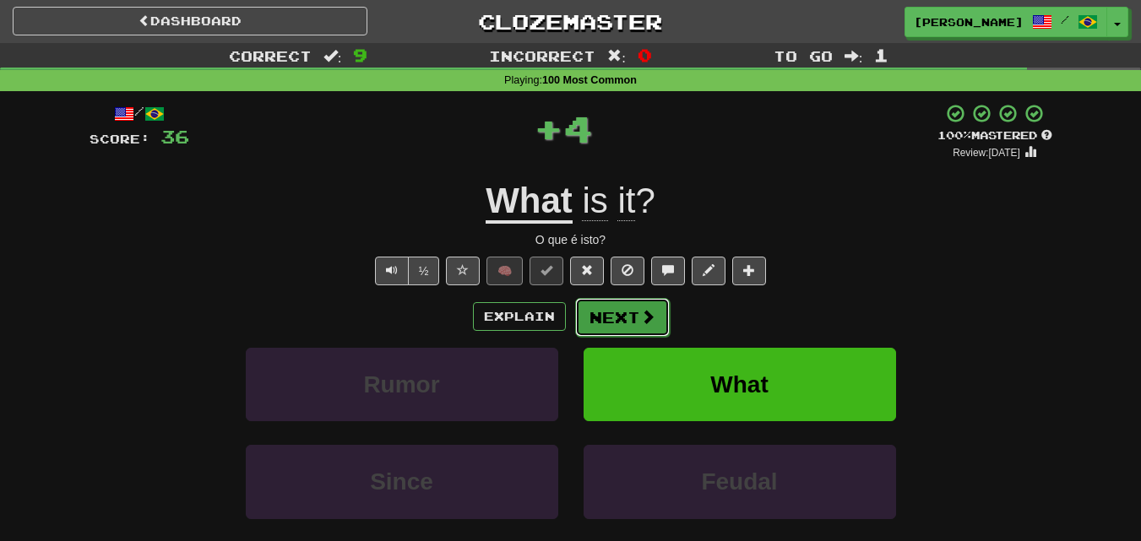
click at [609, 310] on button "Next" at bounding box center [622, 317] width 95 height 39
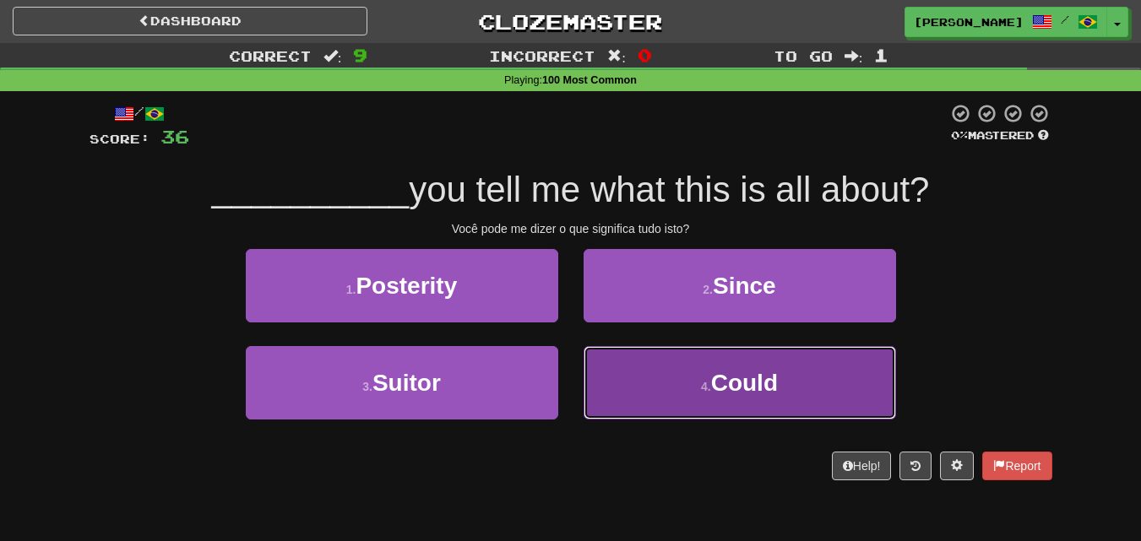
click at [643, 366] on button "4 . Could" at bounding box center [740, 382] width 312 height 73
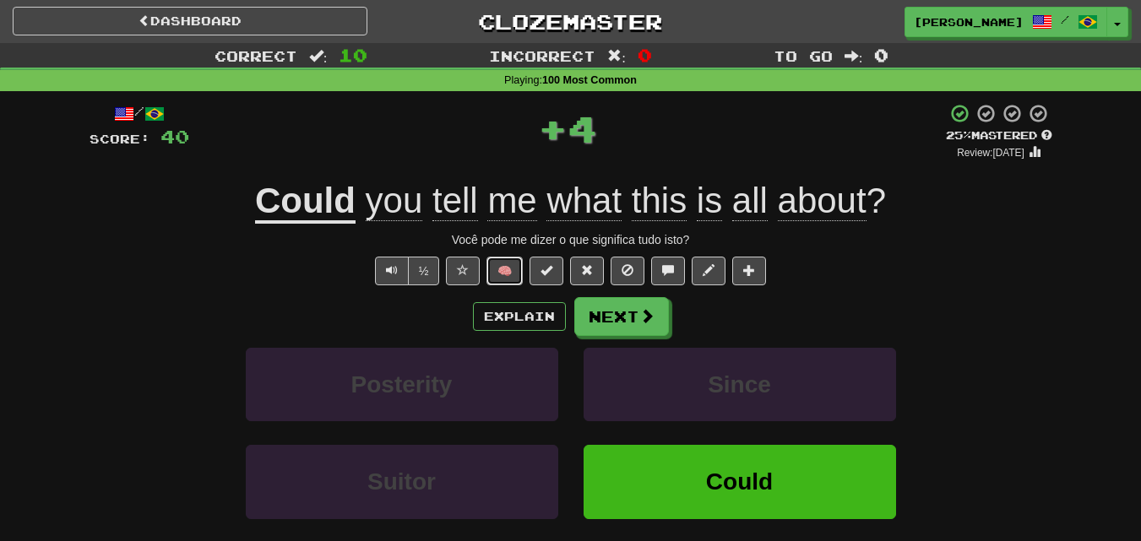
click at [492, 269] on button "🧠" at bounding box center [504, 271] width 36 height 29
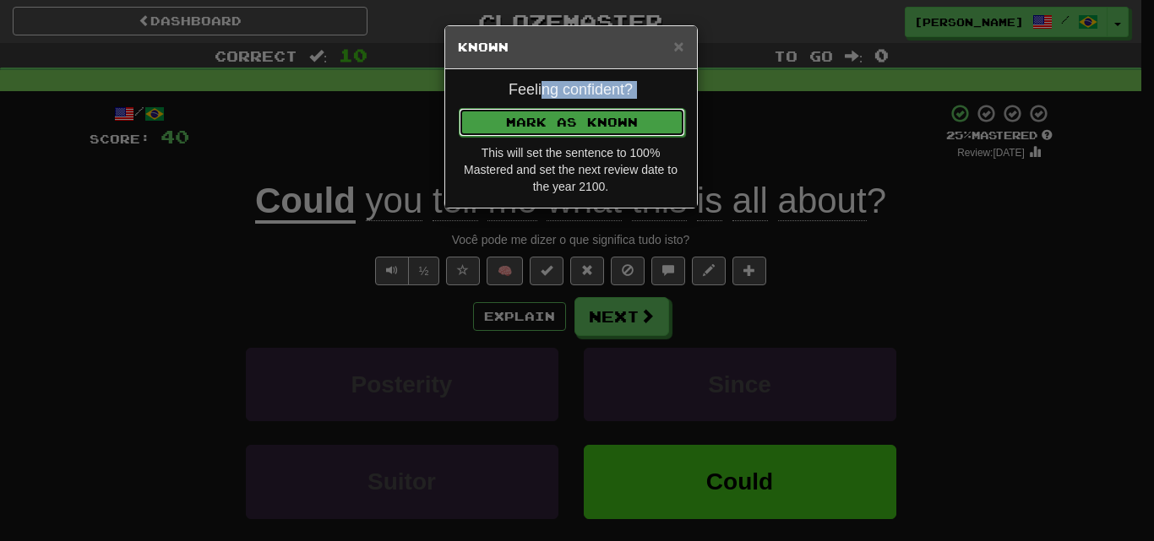
click at [546, 128] on button "Mark as Known" at bounding box center [572, 122] width 226 height 29
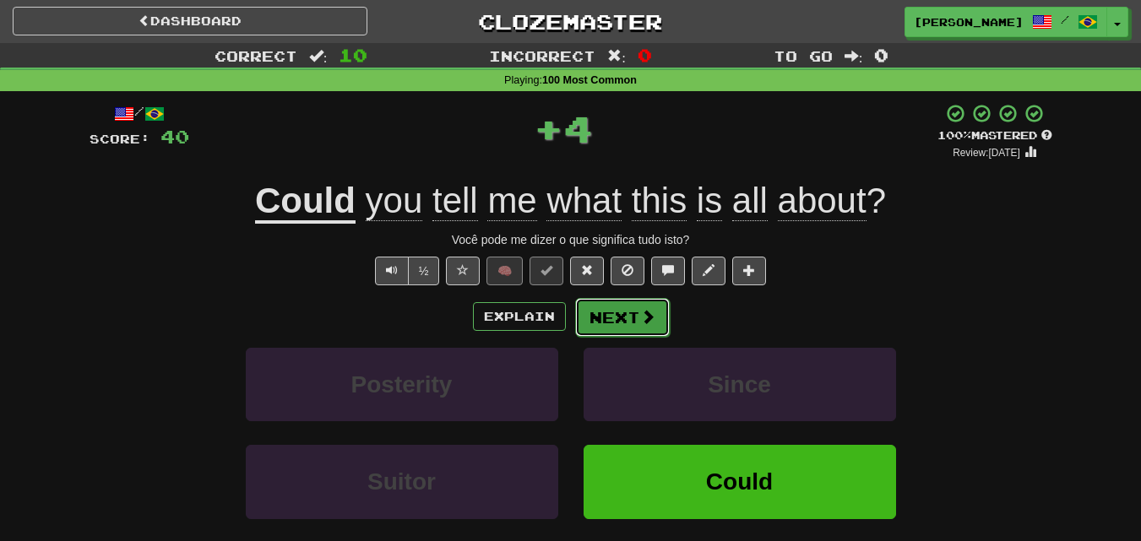
click at [620, 328] on button "Next" at bounding box center [622, 317] width 95 height 39
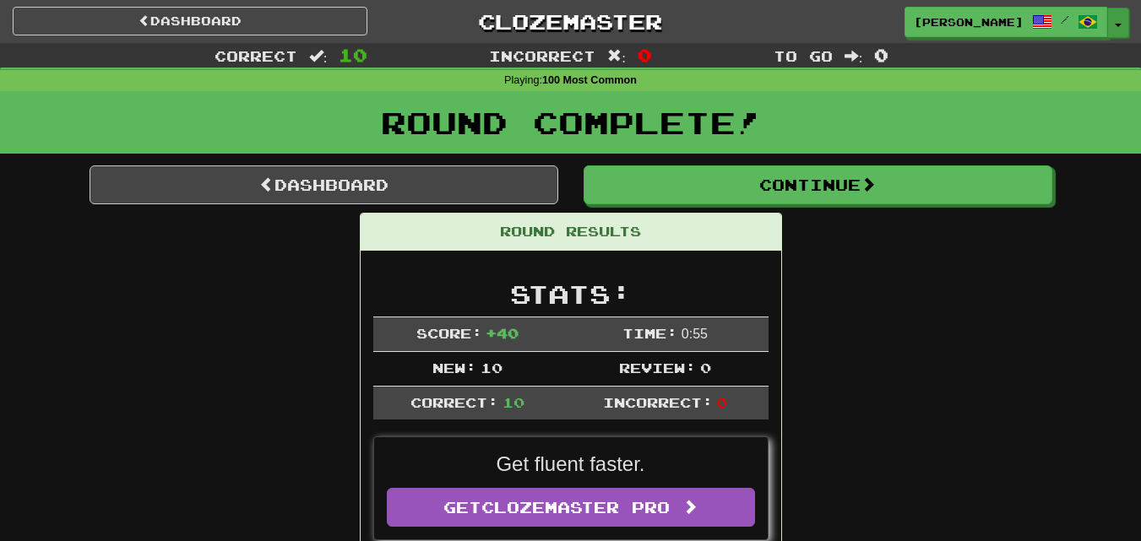
click at [1116, 19] on button "Toggle Dropdown" at bounding box center [1118, 23] width 22 height 30
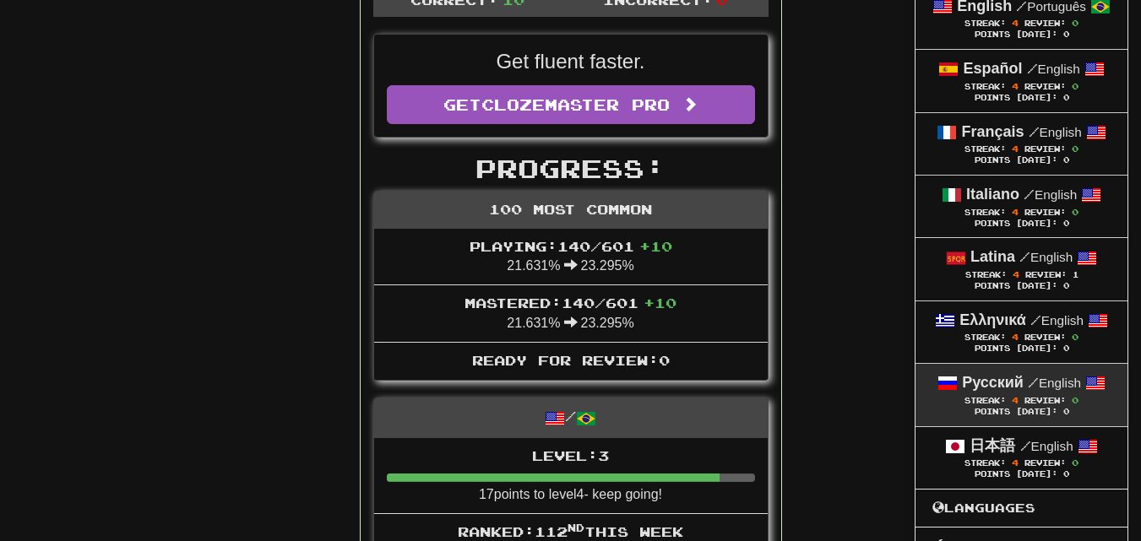
scroll to position [422, 0]
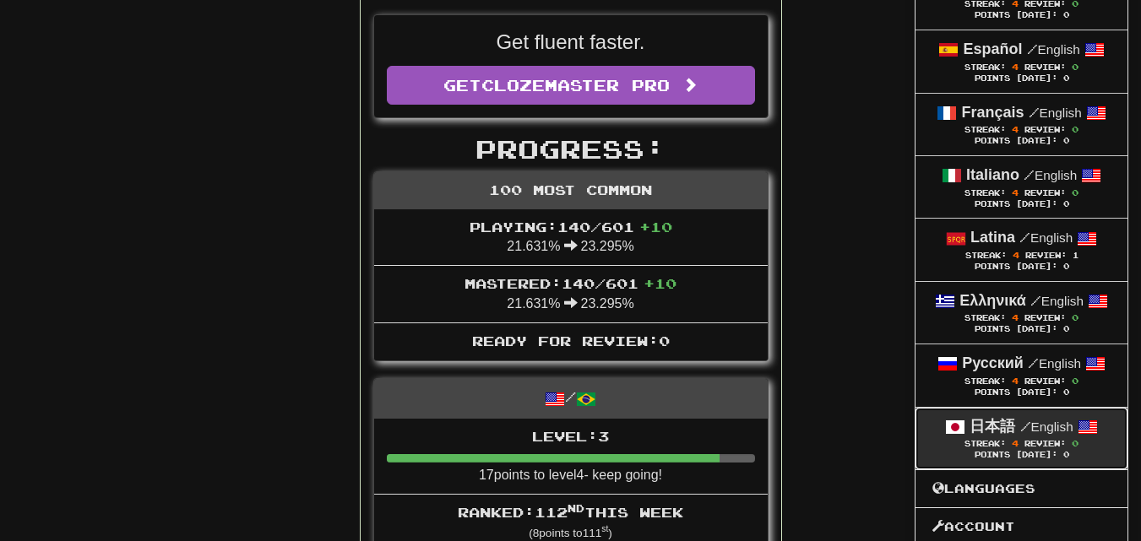
click at [1020, 426] on span "/" at bounding box center [1025, 426] width 11 height 15
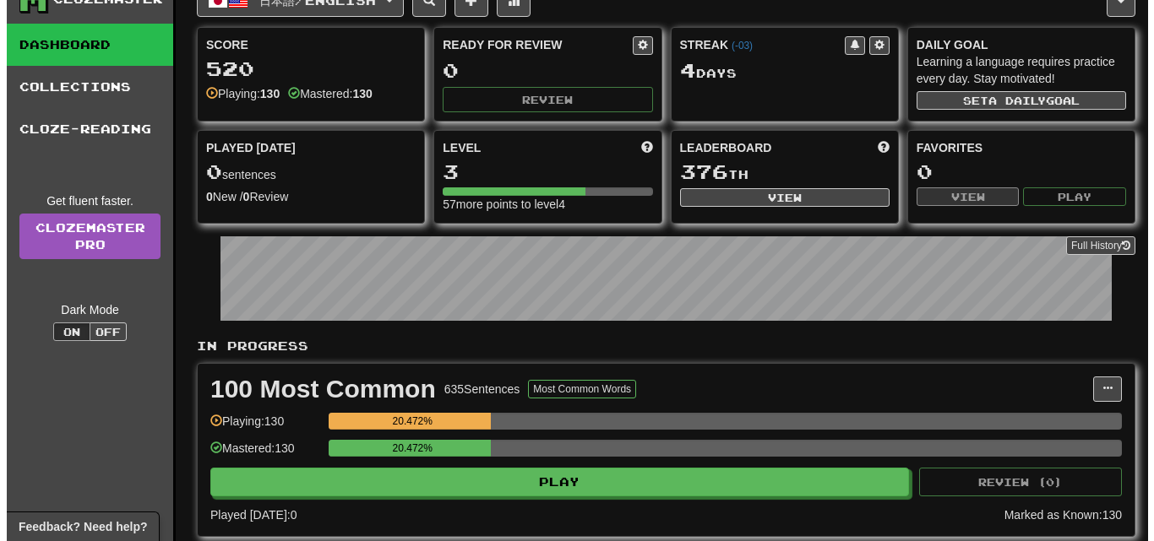
scroll to position [169, 0]
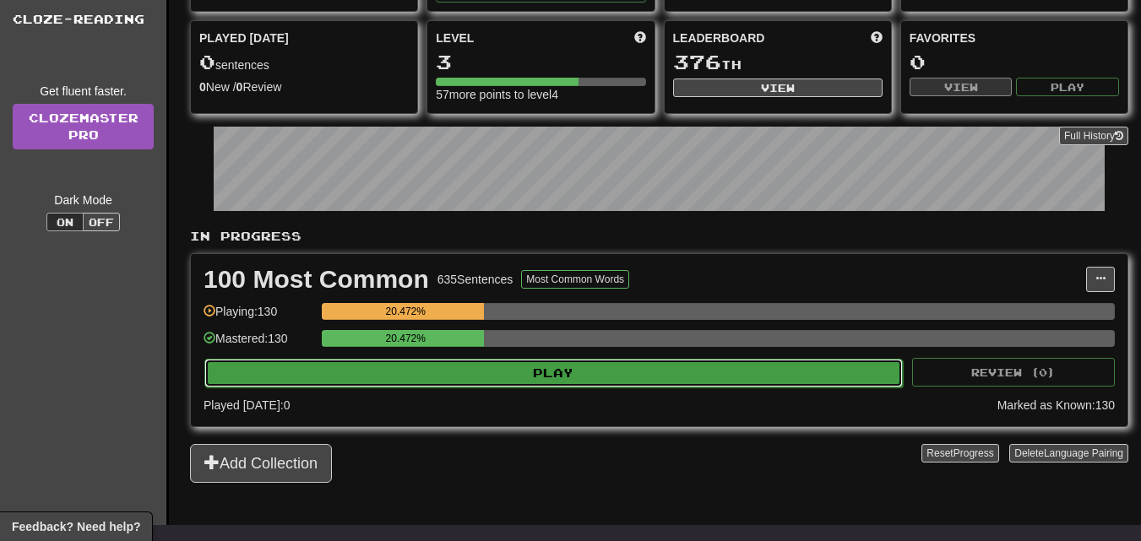
click at [620, 365] on button "Play" at bounding box center [553, 373] width 698 height 29
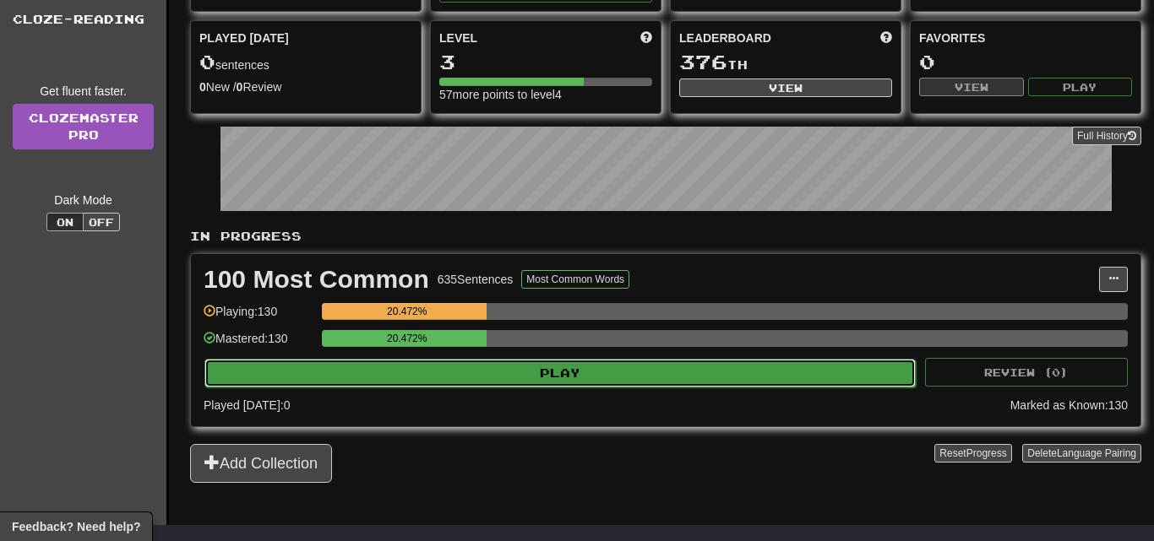
select select "**"
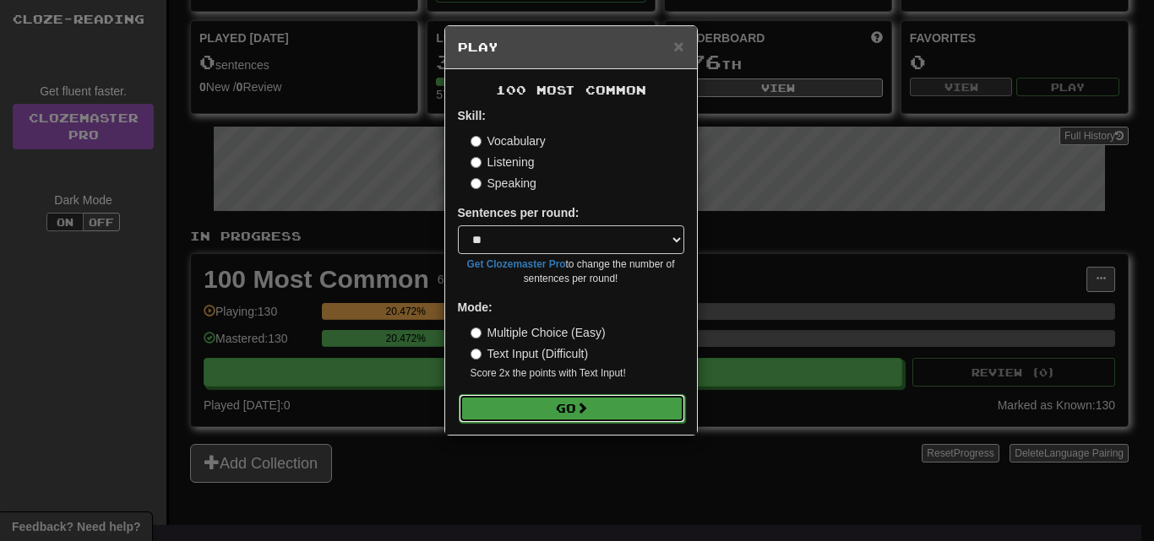
click at [559, 400] on button "Go" at bounding box center [572, 408] width 226 height 29
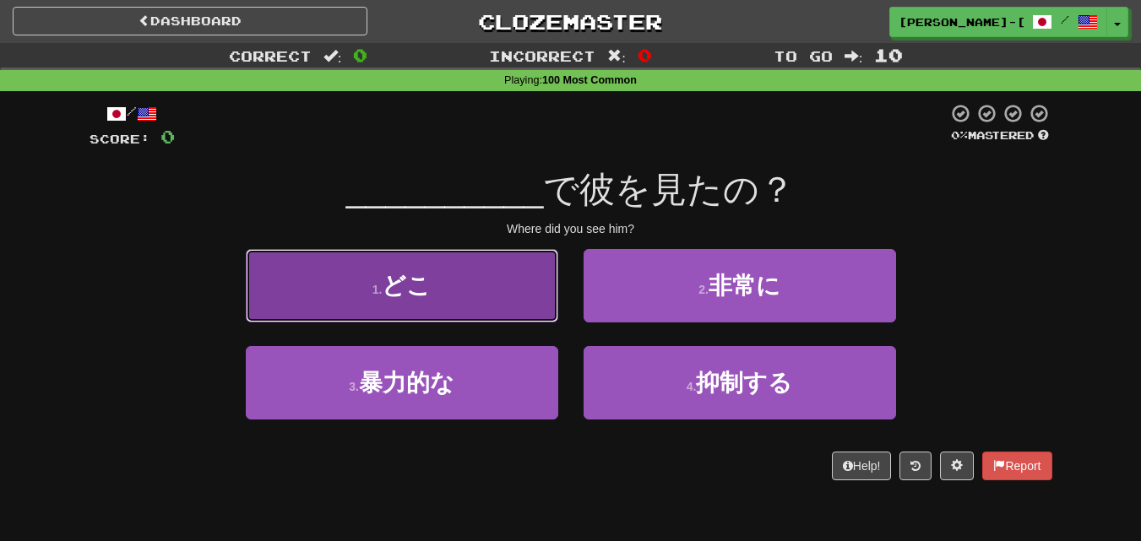
click at [515, 300] on button "1 . どこ" at bounding box center [402, 285] width 312 height 73
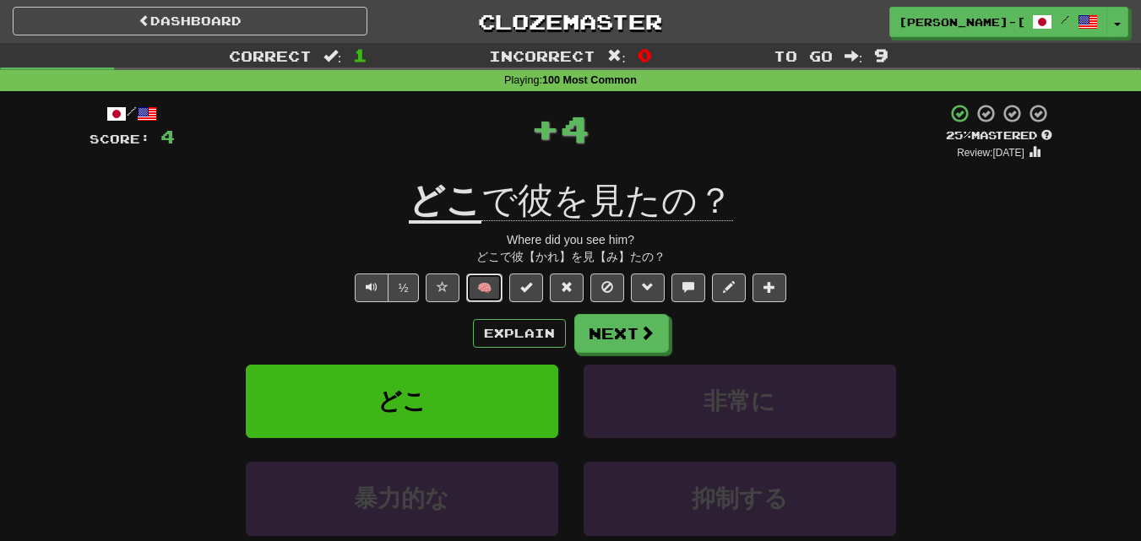
click at [488, 279] on button "🧠" at bounding box center [484, 288] width 36 height 29
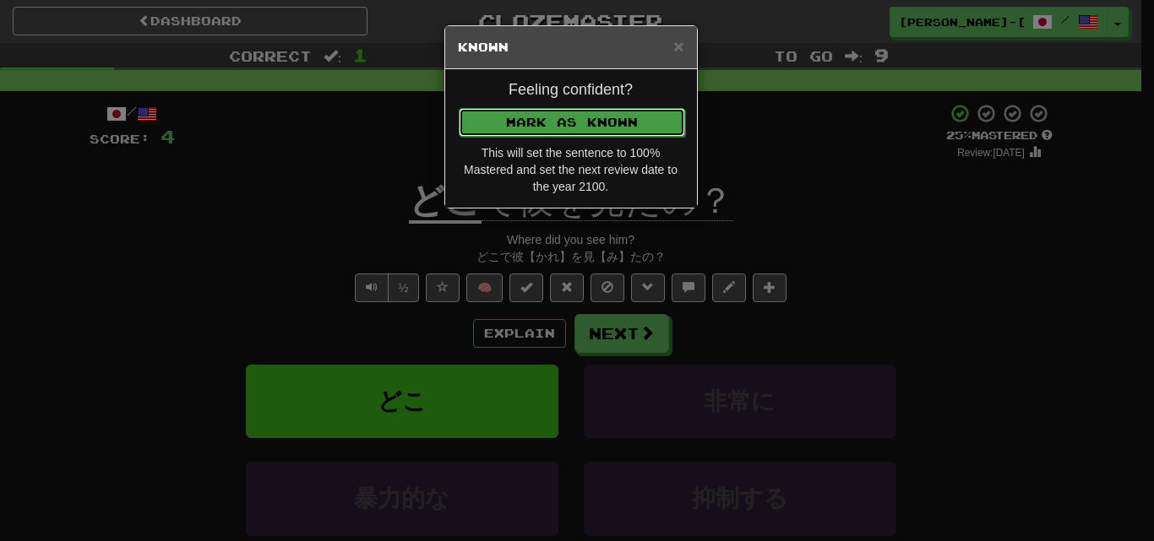
click at [541, 130] on button "Mark as Known" at bounding box center [572, 122] width 226 height 29
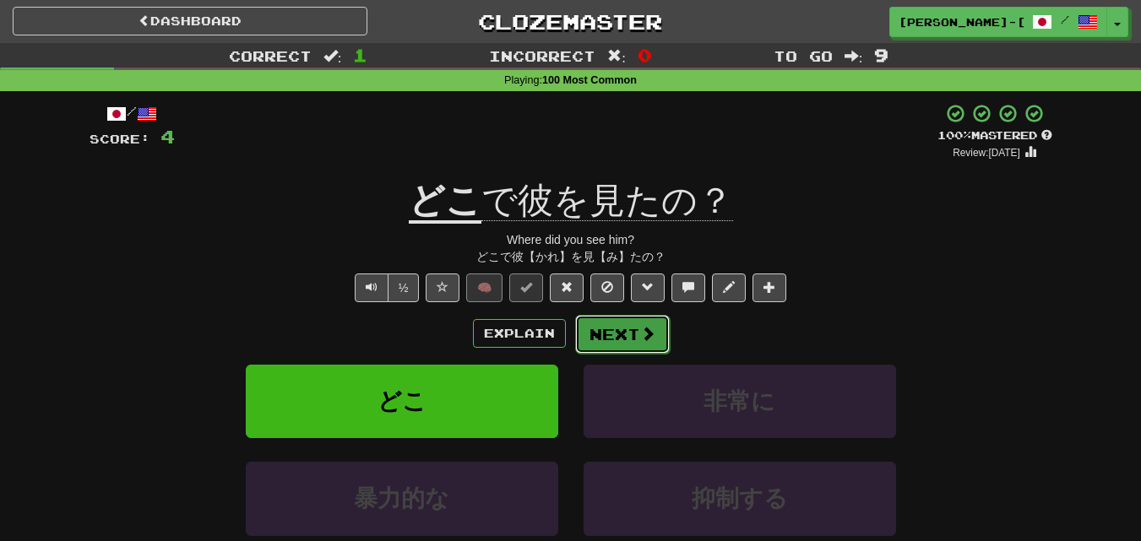
click at [621, 330] on button "Next" at bounding box center [622, 334] width 95 height 39
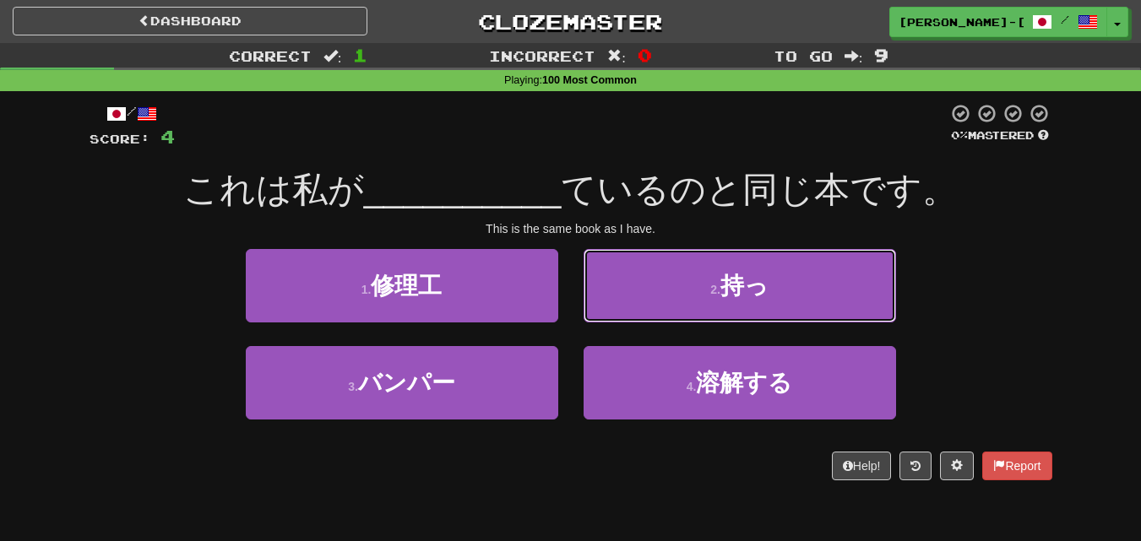
click at [644, 310] on button "2 . 持っ" at bounding box center [740, 285] width 312 height 73
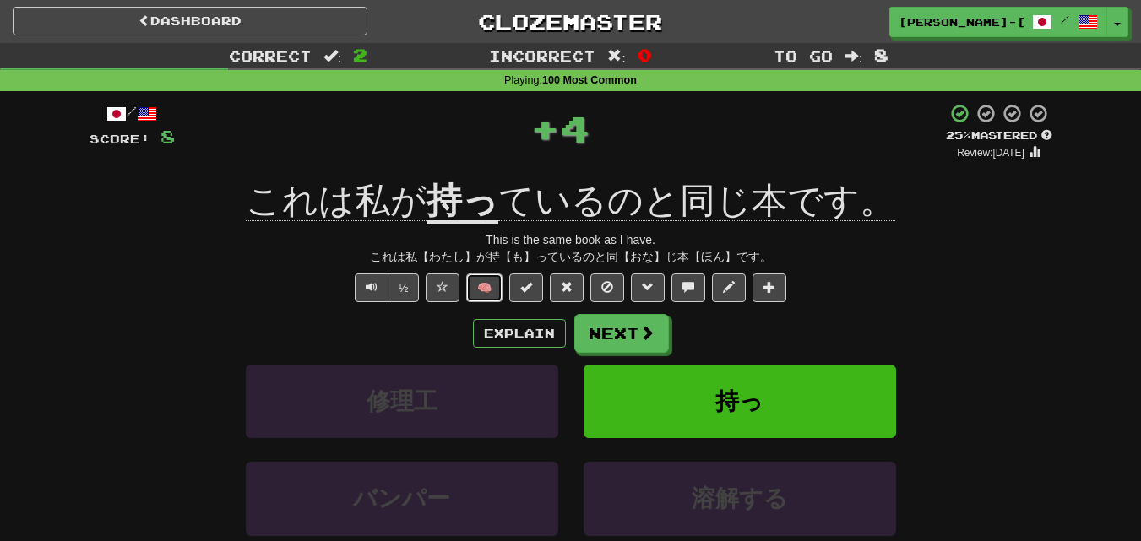
click at [475, 284] on button "🧠" at bounding box center [484, 288] width 36 height 29
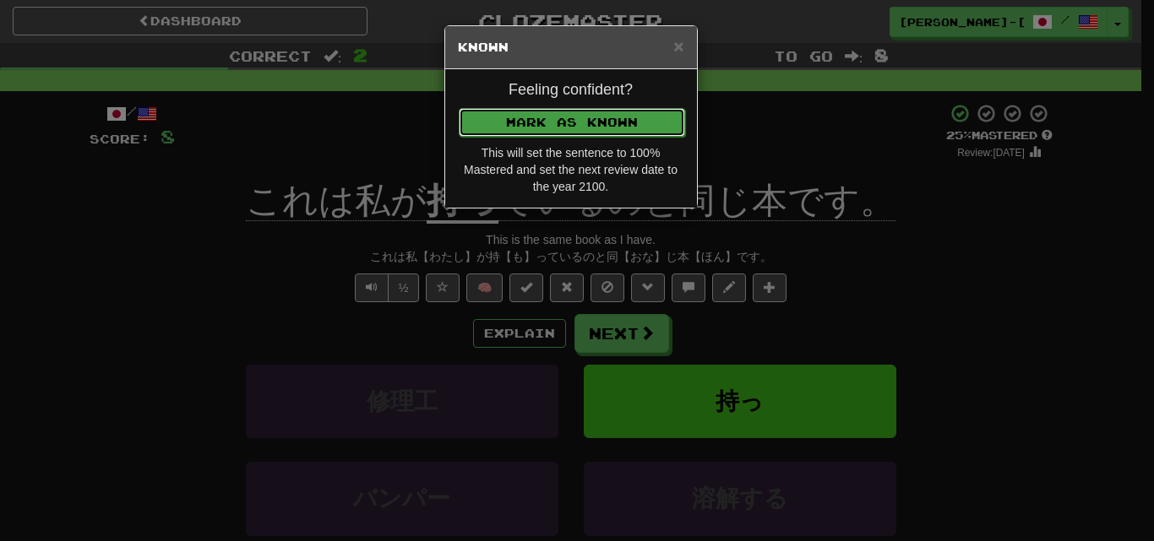
click at [520, 119] on button "Mark as Known" at bounding box center [572, 122] width 226 height 29
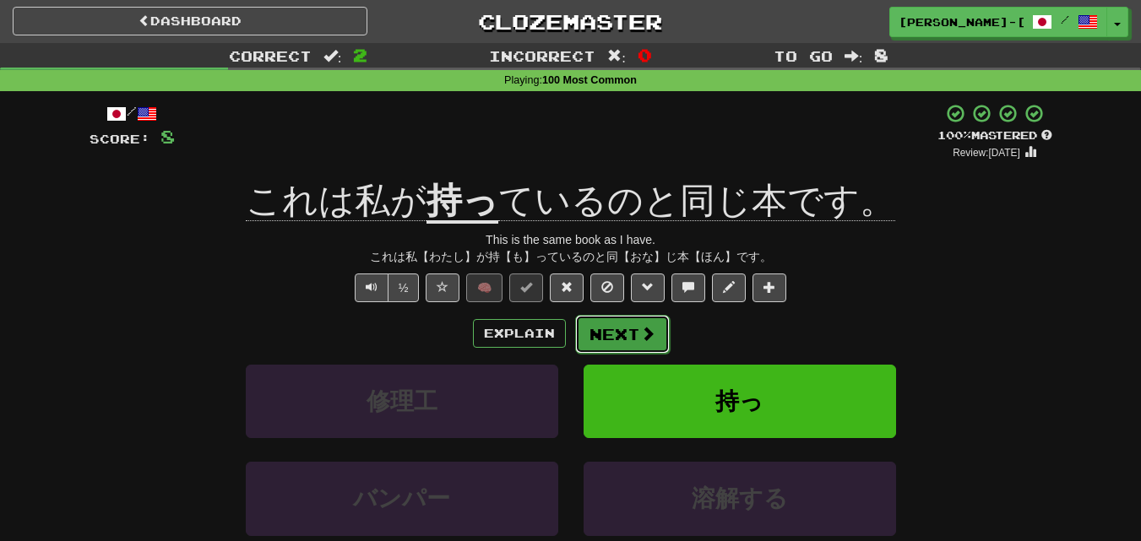
click at [599, 334] on button "Next" at bounding box center [622, 334] width 95 height 39
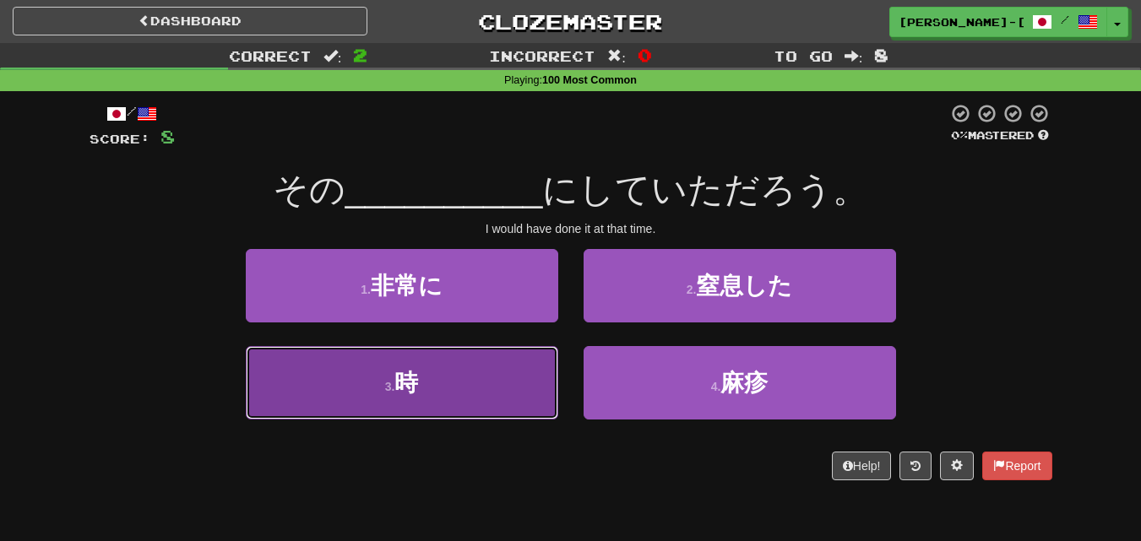
click at [504, 386] on button "3 . 時" at bounding box center [402, 382] width 312 height 73
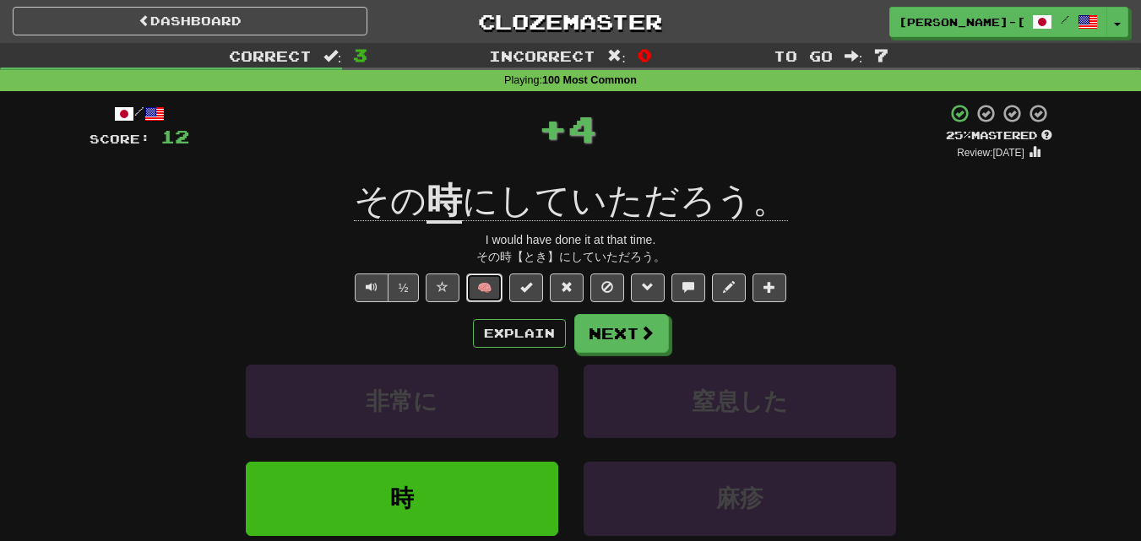
click at [491, 281] on button "🧠" at bounding box center [484, 288] width 36 height 29
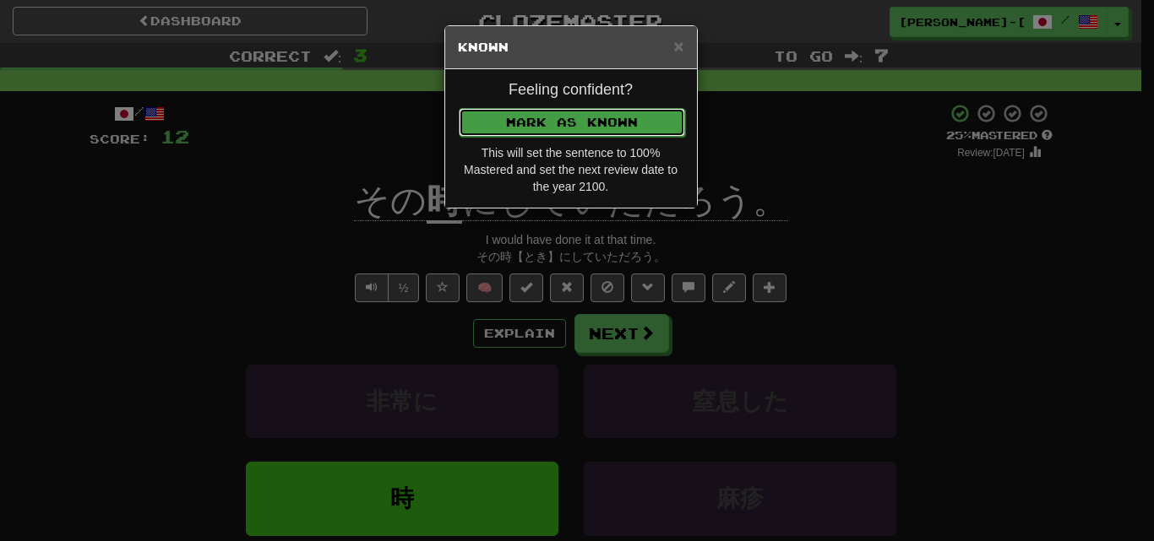
drag, startPoint x: 579, startPoint y: 132, endPoint x: 599, endPoint y: 103, distance: 34.7
click at [579, 120] on button "Mark as Known" at bounding box center [572, 122] width 226 height 29
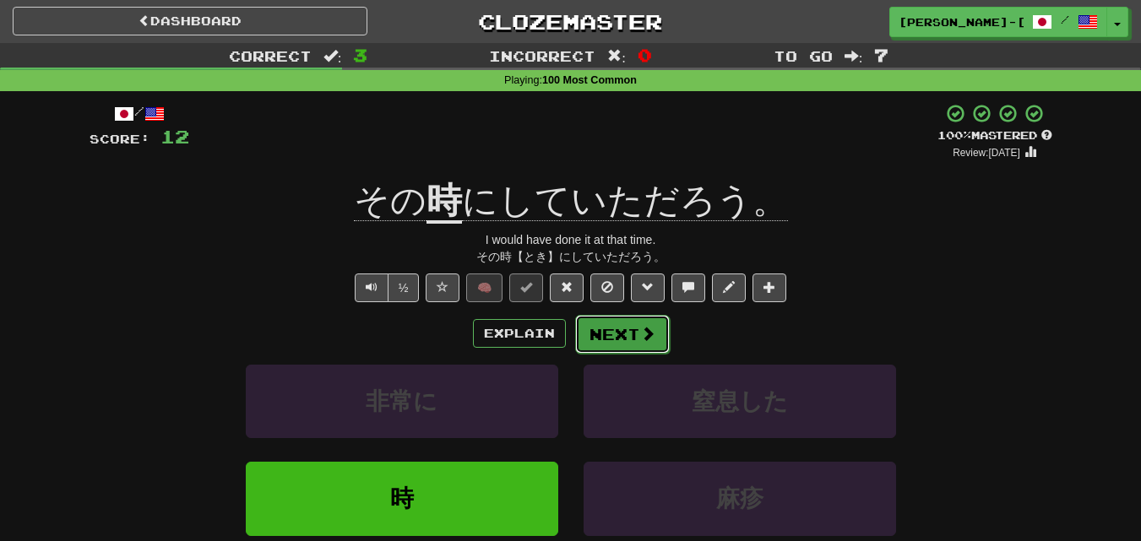
click at [599, 327] on button "Next" at bounding box center [622, 334] width 95 height 39
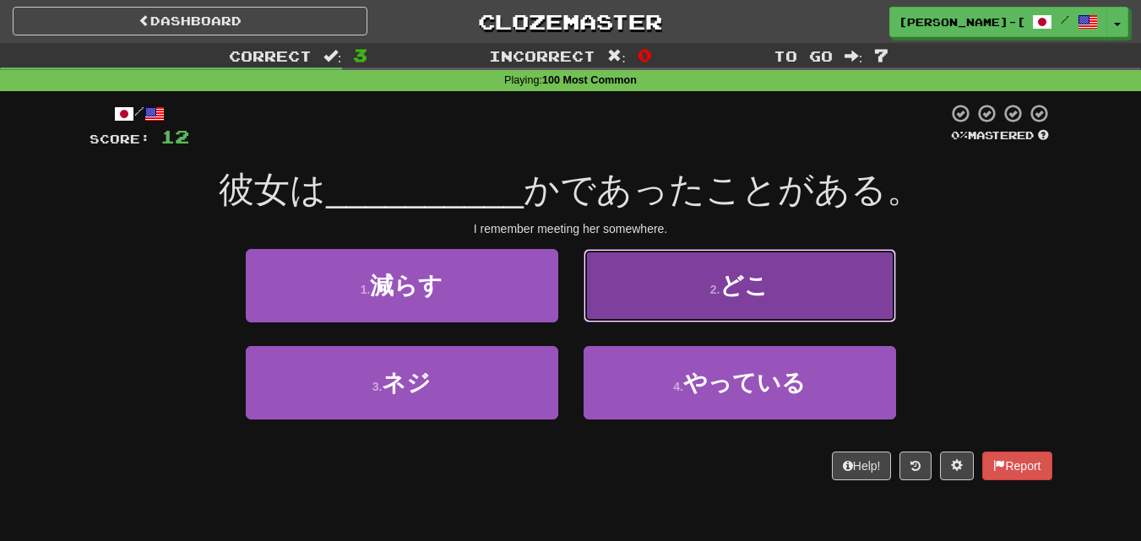
click at [660, 296] on button "2 . どこ" at bounding box center [740, 285] width 312 height 73
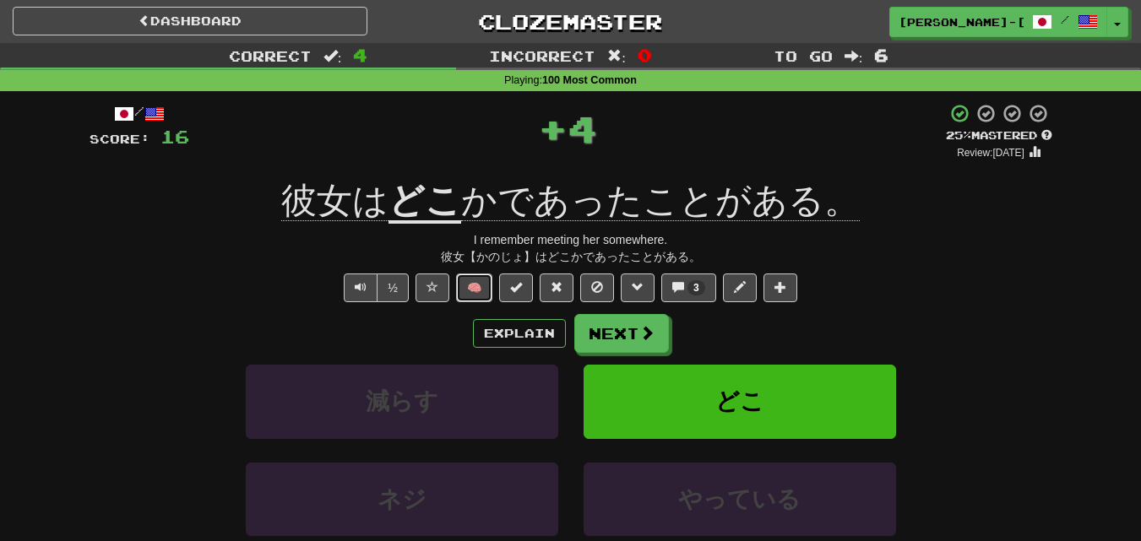
click at [482, 283] on button "🧠" at bounding box center [474, 288] width 36 height 29
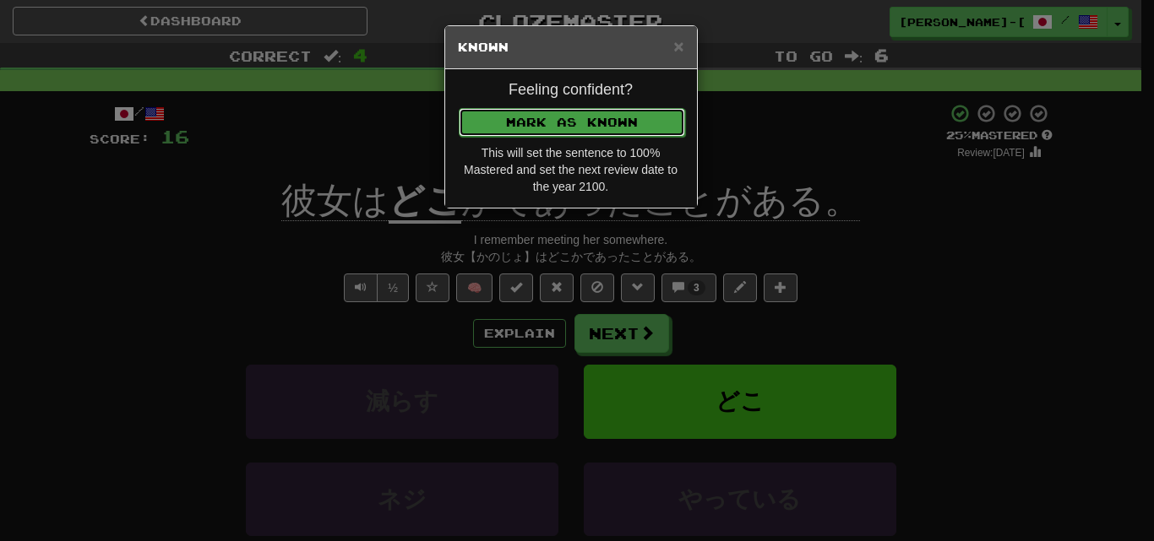
click at [547, 126] on button "Mark as Known" at bounding box center [572, 122] width 226 height 29
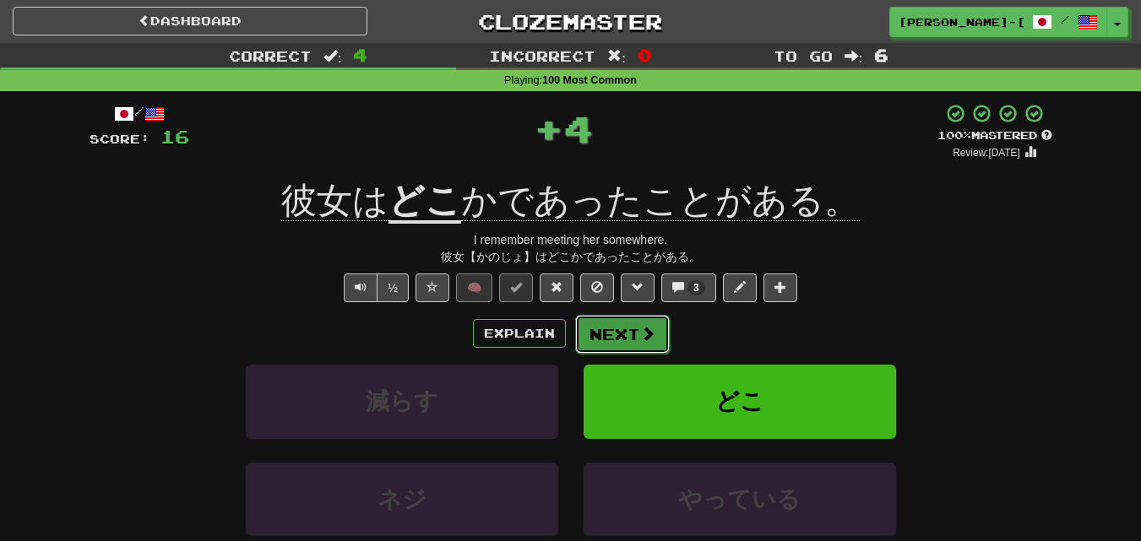
click at [617, 319] on button "Next" at bounding box center [622, 334] width 95 height 39
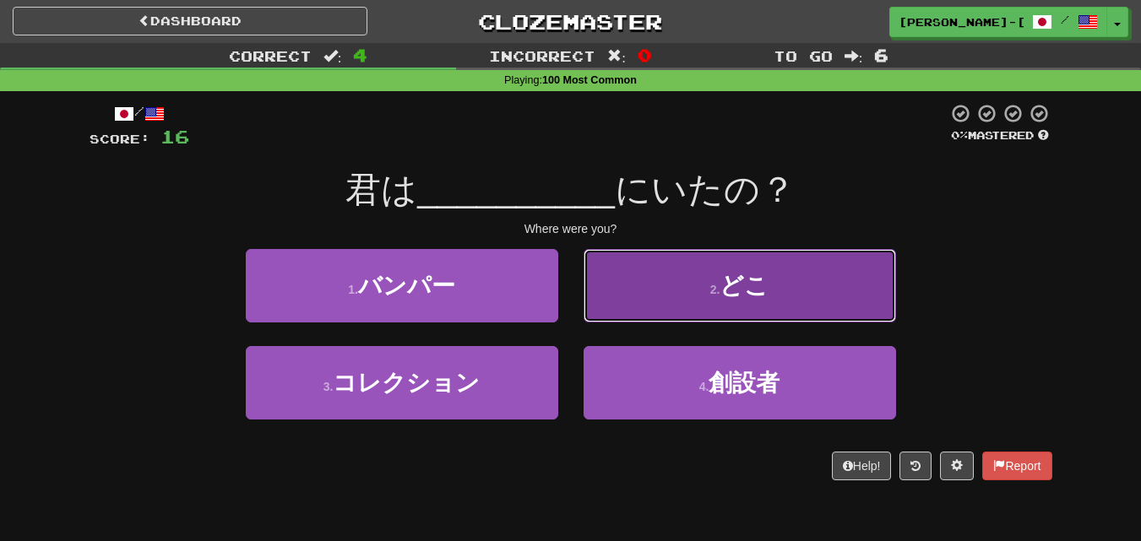
click at [691, 283] on button "2 . どこ" at bounding box center [740, 285] width 312 height 73
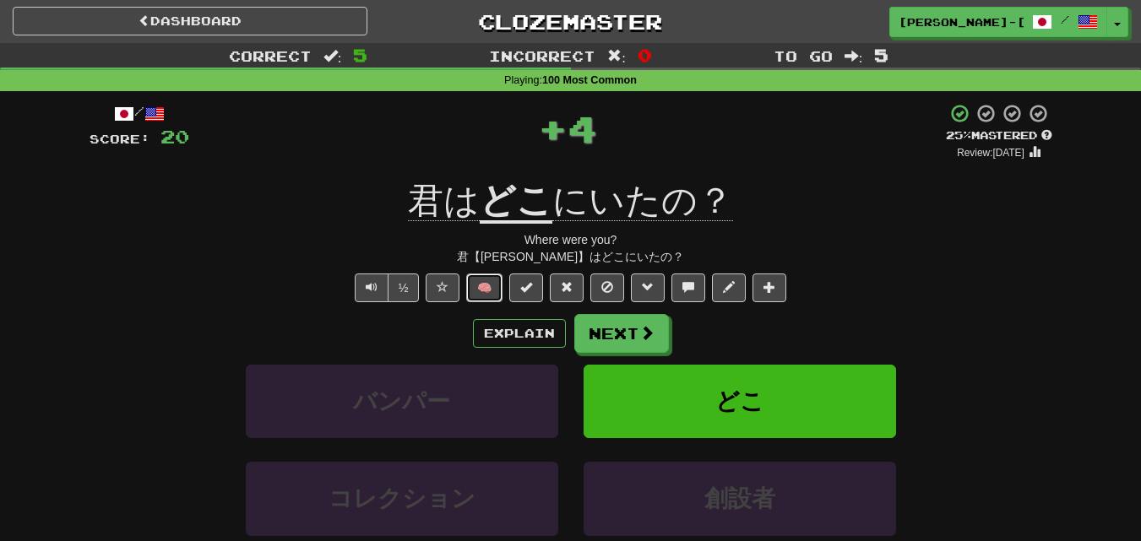
click at [489, 278] on button "🧠" at bounding box center [484, 288] width 36 height 29
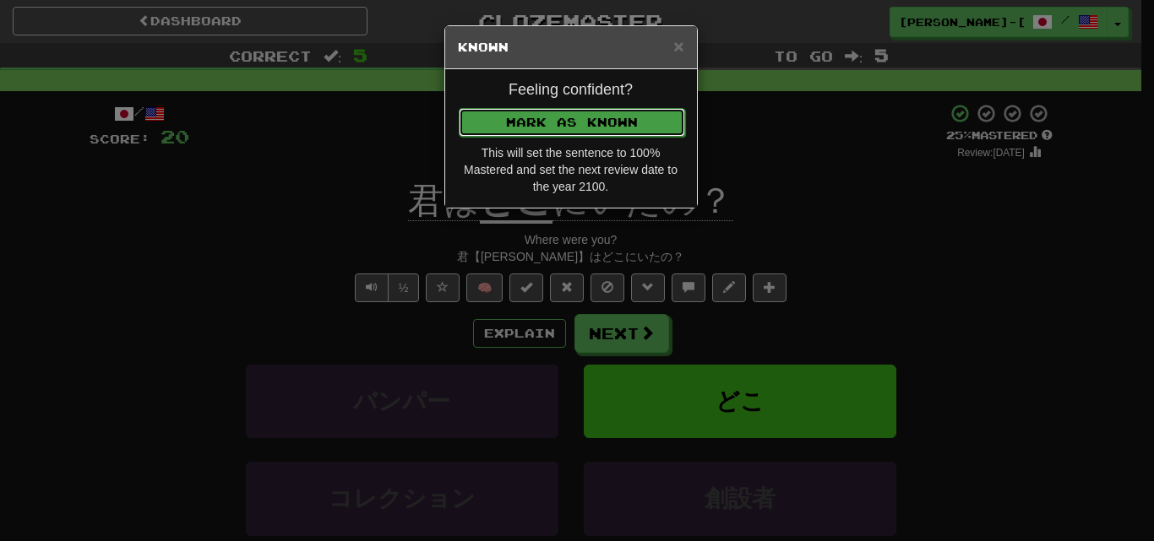
drag, startPoint x: 547, startPoint y: 113, endPoint x: 558, endPoint y: 136, distance: 25.3
click at [548, 113] on button "Mark as Known" at bounding box center [571, 121] width 226 height 29
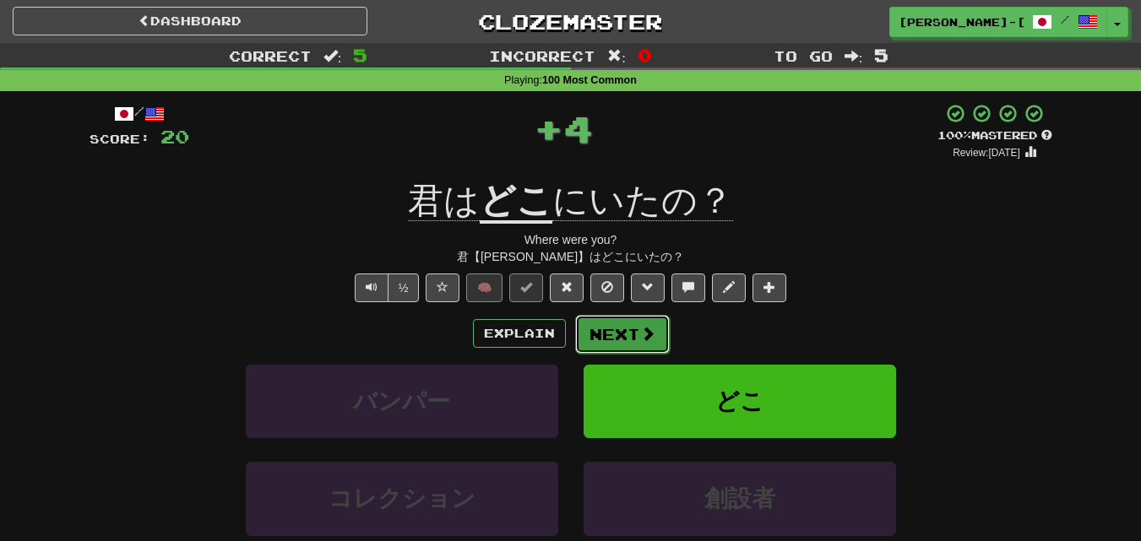
click at [617, 350] on button "Next" at bounding box center [622, 334] width 95 height 39
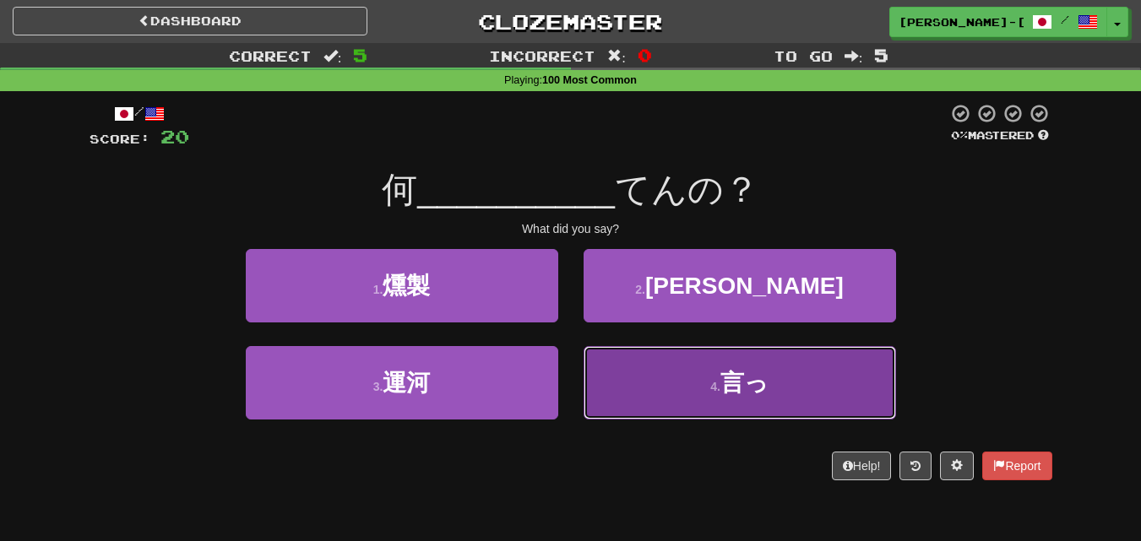
click at [626, 388] on button "4 . 言っ" at bounding box center [740, 382] width 312 height 73
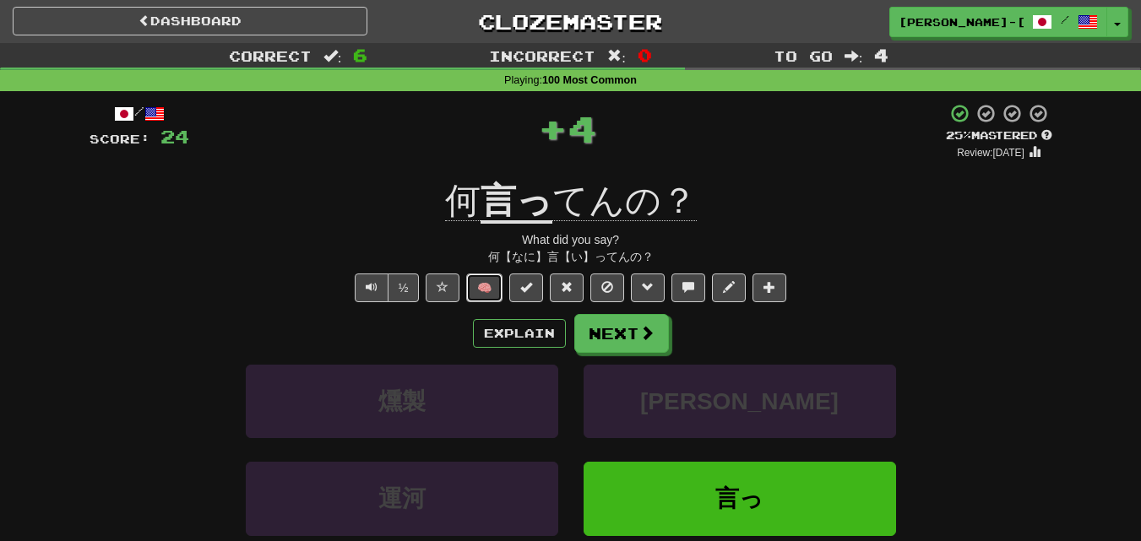
click at [481, 290] on button "🧠" at bounding box center [484, 288] width 36 height 29
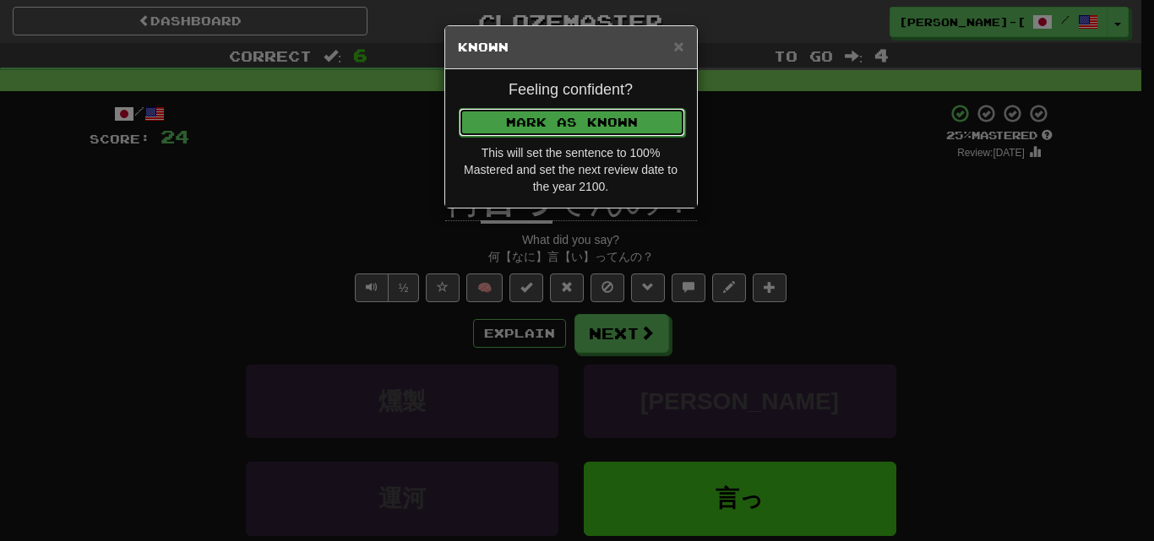
click at [532, 129] on button "Mark as Known" at bounding box center [572, 122] width 226 height 29
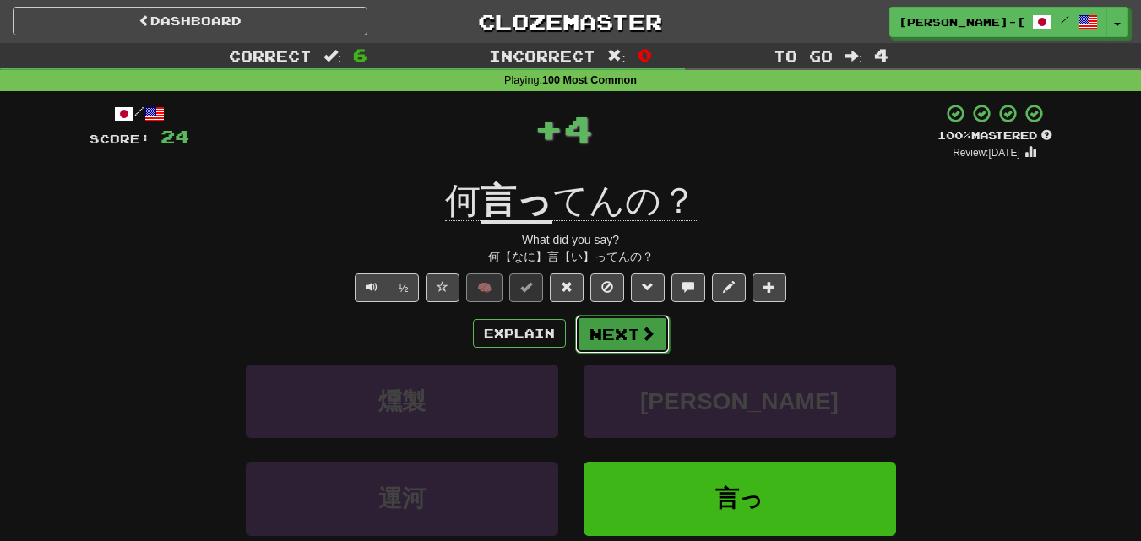
click at [630, 350] on button "Next" at bounding box center [622, 334] width 95 height 39
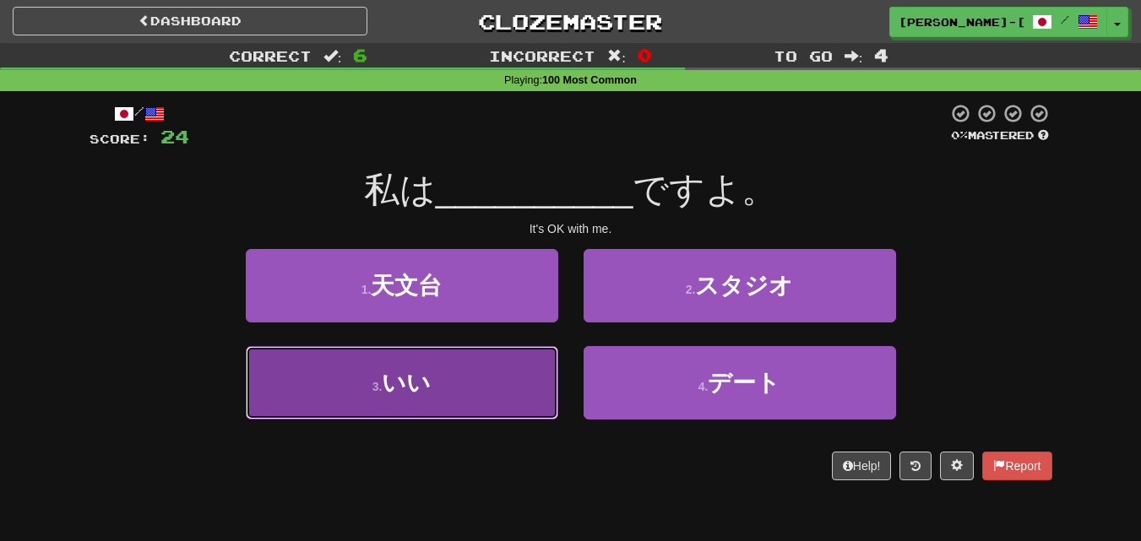
click at [512, 383] on button "3 . いい" at bounding box center [402, 382] width 312 height 73
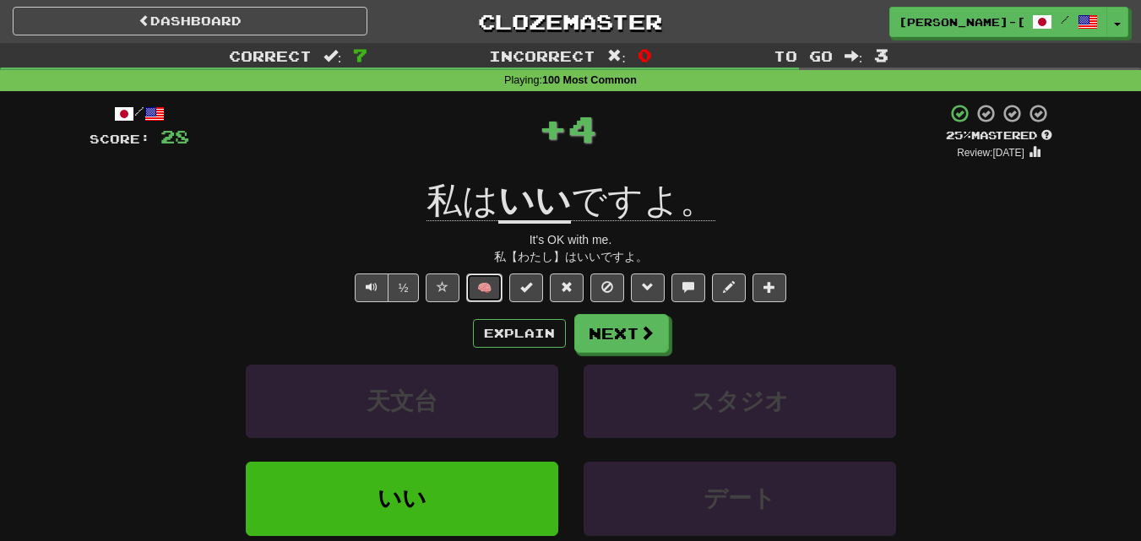
click at [483, 286] on button "🧠" at bounding box center [484, 288] width 36 height 29
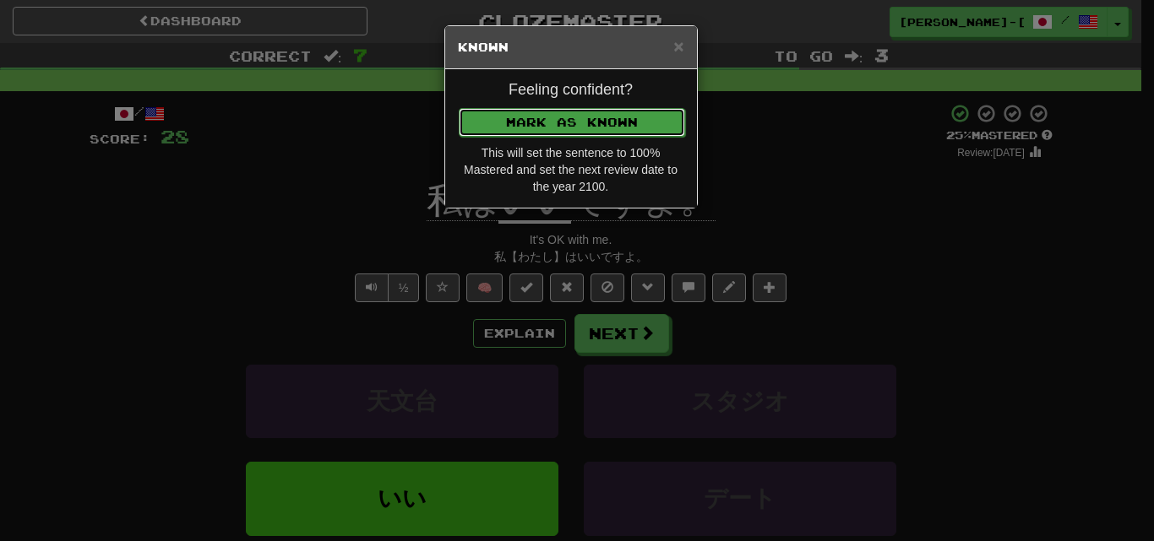
click at [561, 111] on button "Mark as Known" at bounding box center [572, 122] width 226 height 29
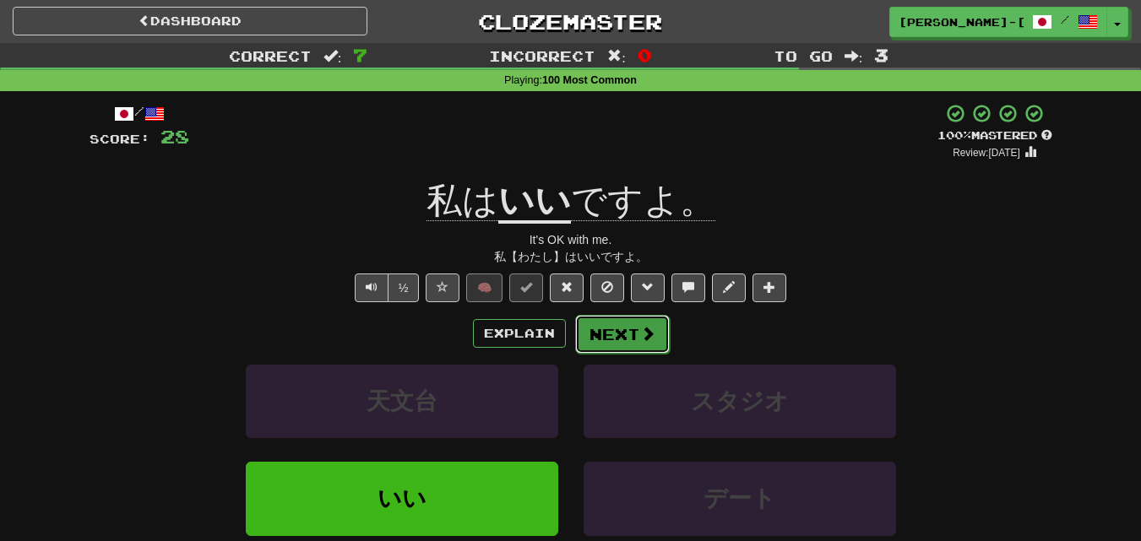
click at [637, 329] on button "Next" at bounding box center [622, 334] width 95 height 39
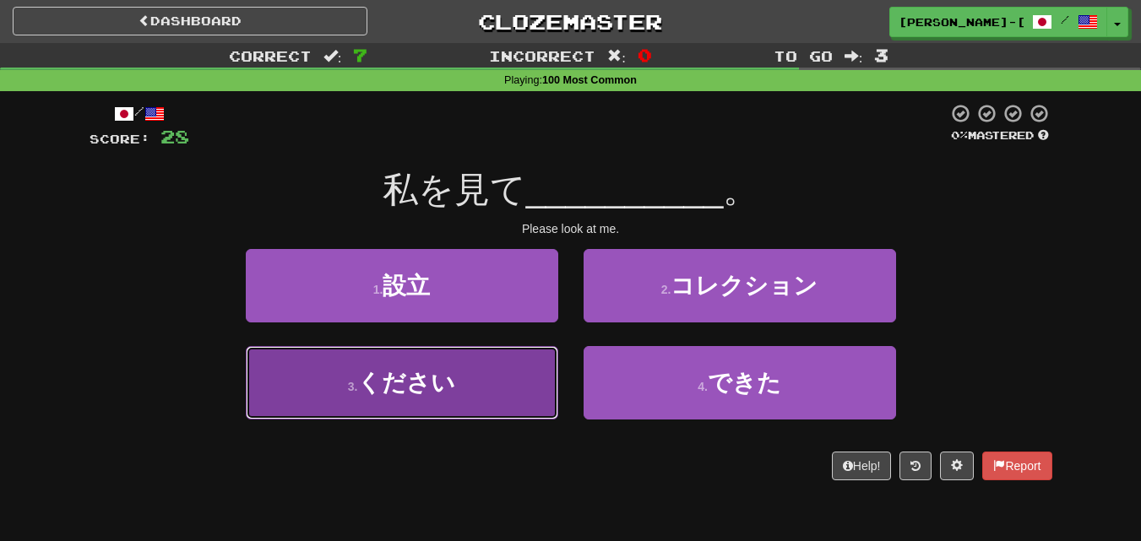
click at [516, 394] on button "3 . ください" at bounding box center [402, 382] width 312 height 73
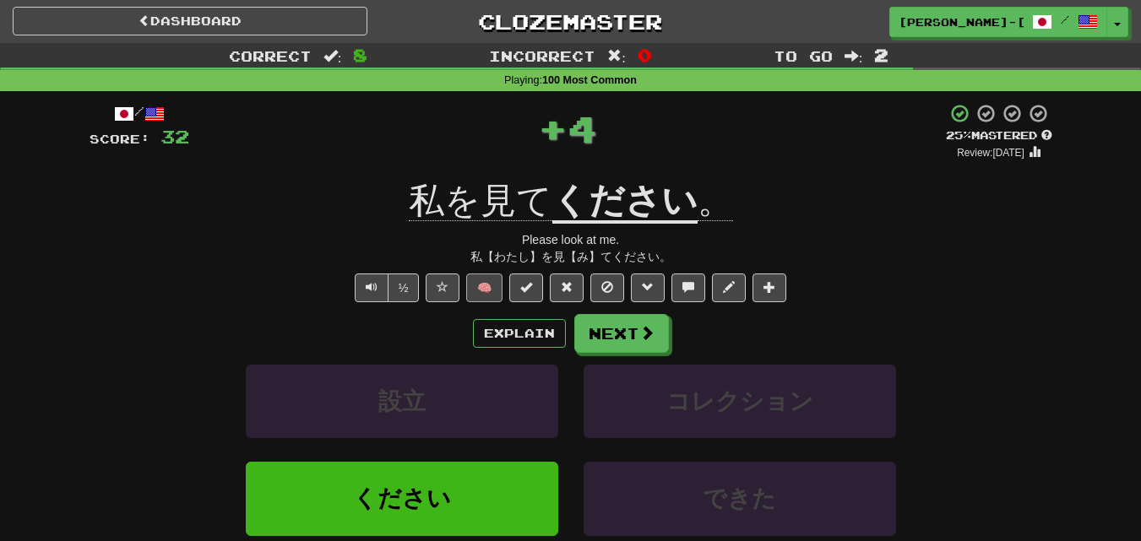
click at [491, 275] on div "/ Score: 32 + 4 25 % Mastered Review: 2025-10-16 私を見て ください 。 Please look at me.…" at bounding box center [571, 376] width 963 height 546
click at [486, 285] on button "🧠" at bounding box center [484, 288] width 36 height 29
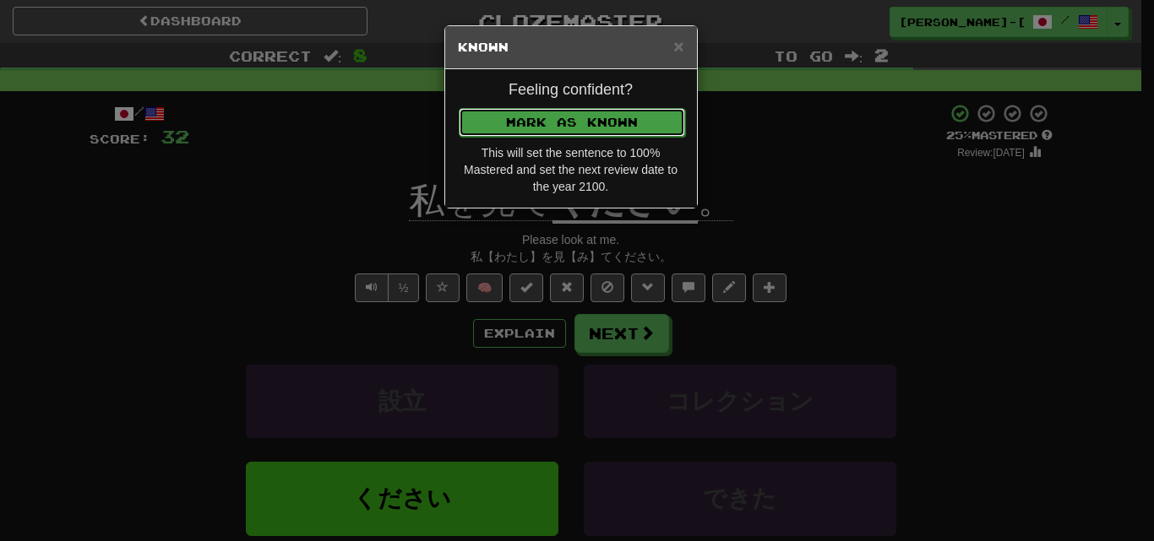
click at [560, 115] on button "Mark as Known" at bounding box center [572, 122] width 226 height 29
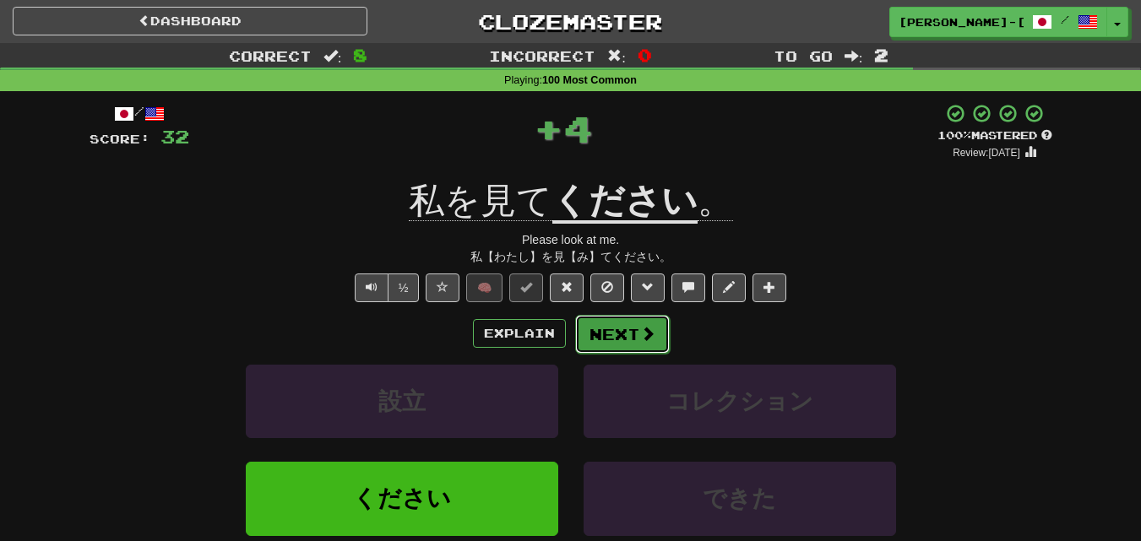
click at [635, 322] on button "Next" at bounding box center [622, 334] width 95 height 39
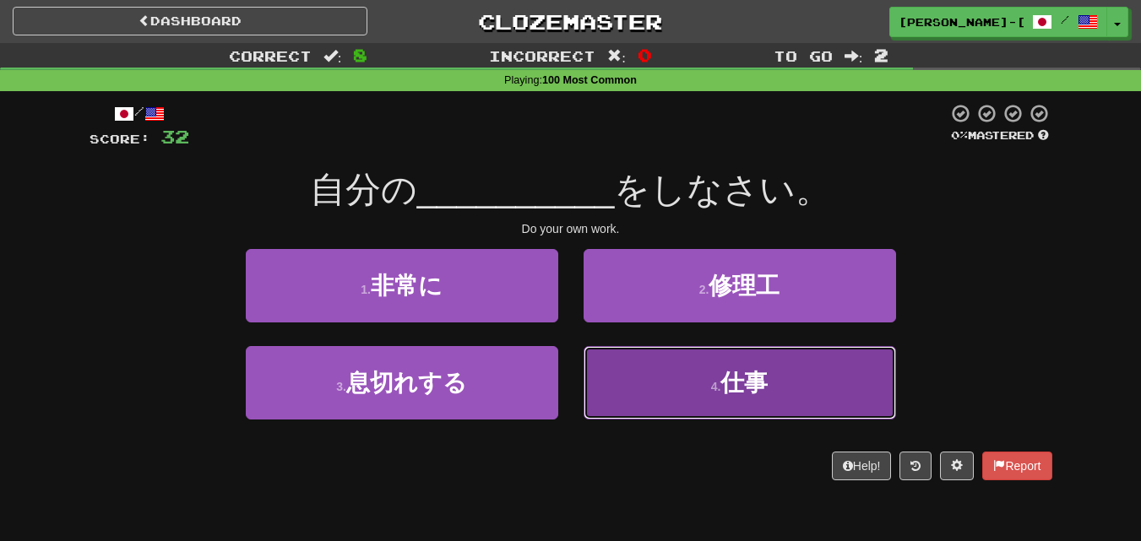
click at [621, 372] on button "4 . 仕事" at bounding box center [740, 382] width 312 height 73
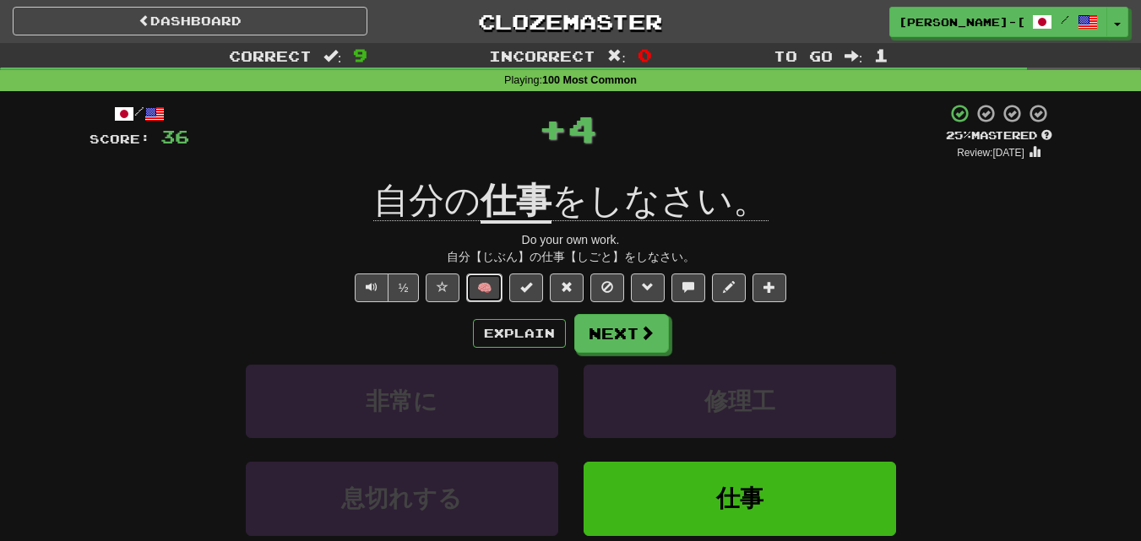
click at [483, 275] on button "🧠" at bounding box center [484, 288] width 36 height 29
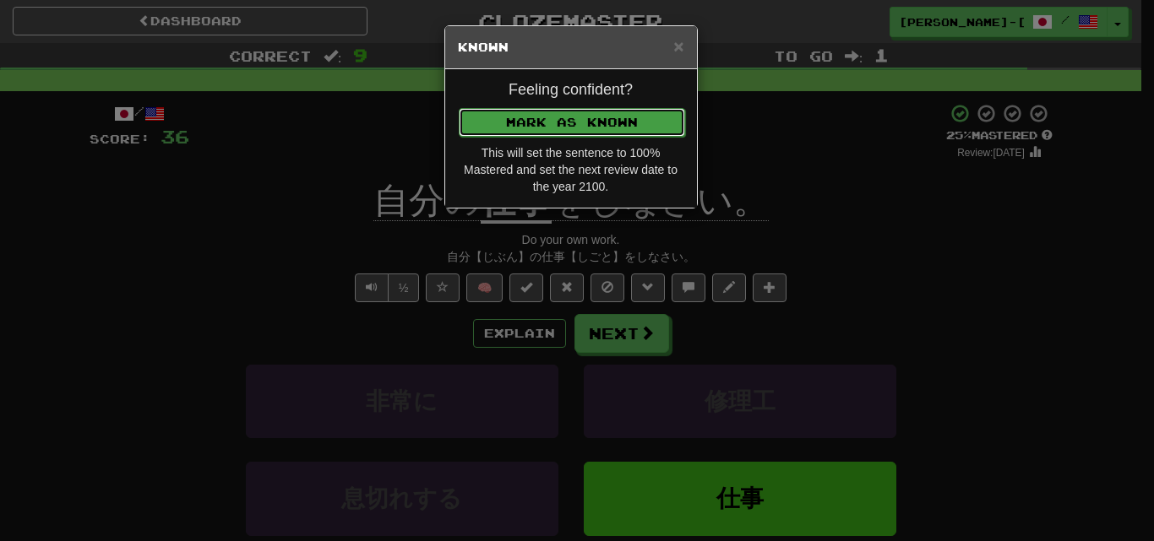
click at [518, 118] on button "Mark as Known" at bounding box center [572, 122] width 226 height 29
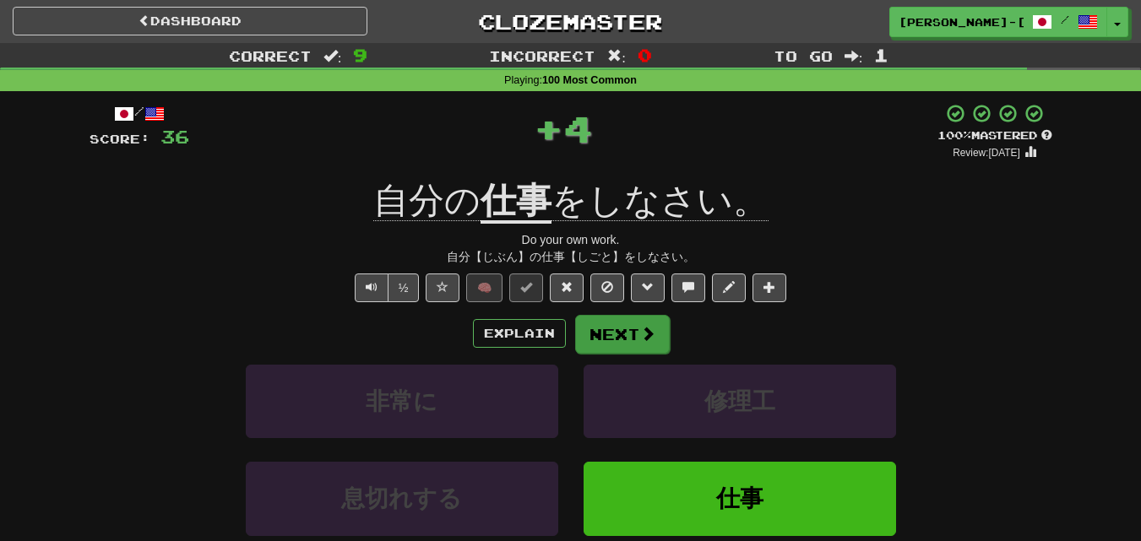
click at [603, 314] on div "/ Score: 36 + 4 100 % Mastered Review: 2100-01-01 自分の 仕事 をしなさい。 Do your own wor…" at bounding box center [571, 376] width 963 height 546
click at [603, 344] on button "Next" at bounding box center [622, 334] width 95 height 39
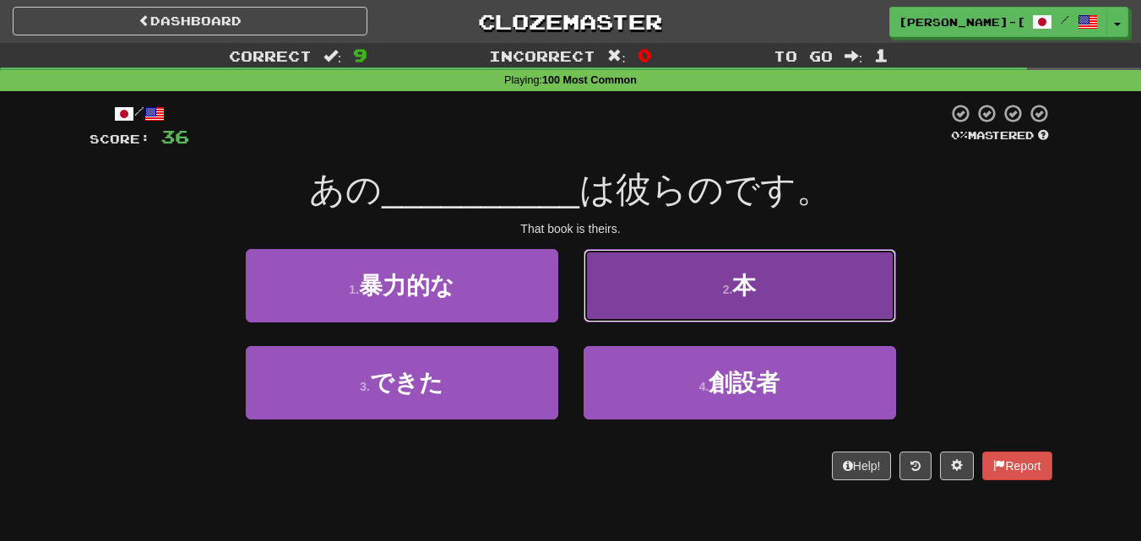
click at [670, 306] on button "2 . 本" at bounding box center [740, 285] width 312 height 73
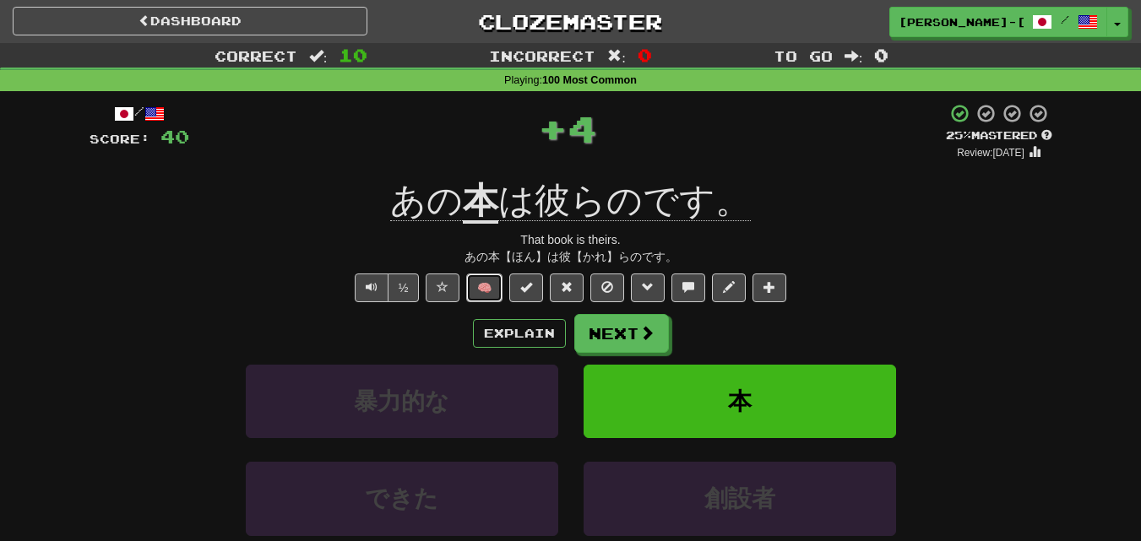
click at [497, 282] on button "🧠" at bounding box center [484, 288] width 36 height 29
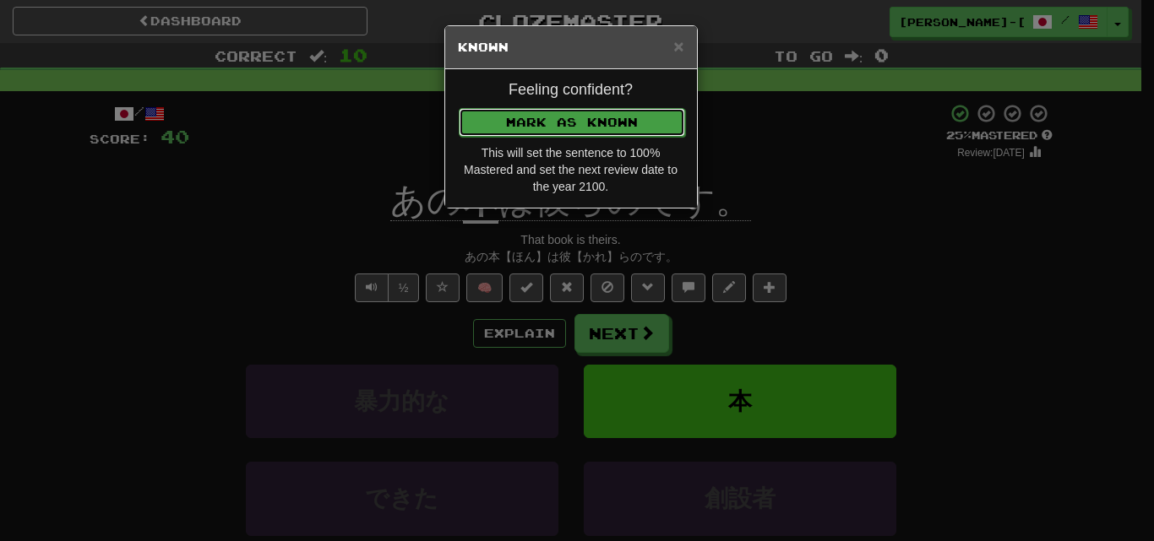
click at [537, 133] on button "Mark as Known" at bounding box center [572, 122] width 226 height 29
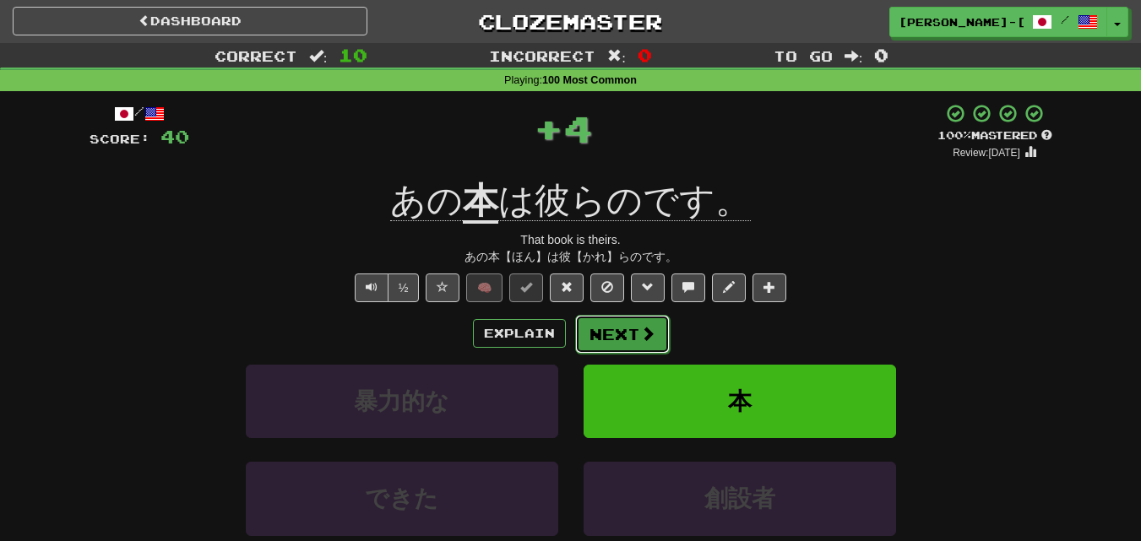
click at [609, 323] on button "Next" at bounding box center [622, 334] width 95 height 39
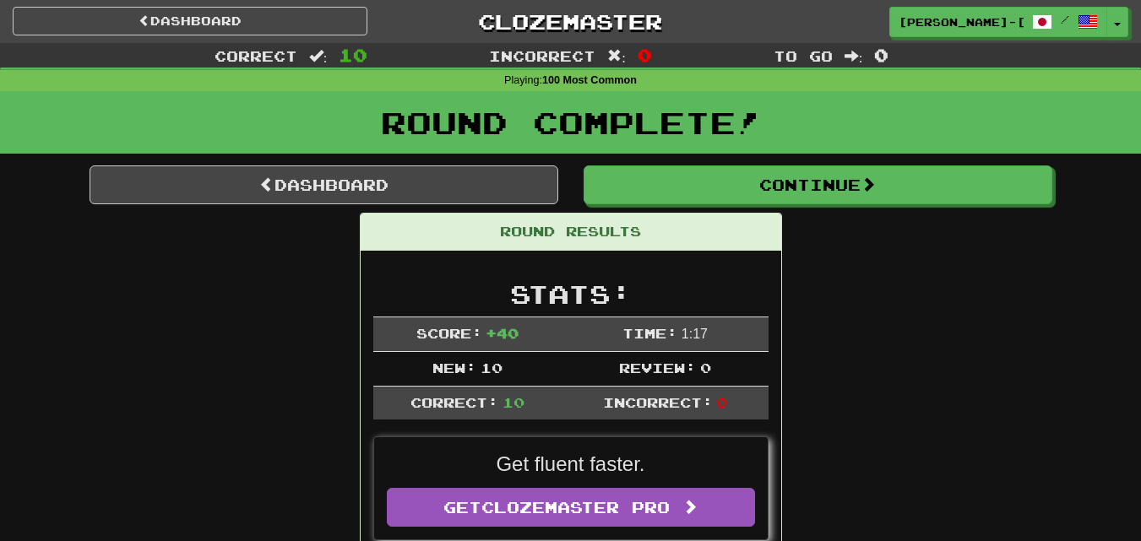
click at [1131, 24] on div "WAGNER-BOURNE-TAKAYAMA / Toggle Dropdown Dashboard Leaderboard Activity Feed No…" at bounding box center [951, 22] width 380 height 30
click at [1125, 19] on button "Toggle Dropdown" at bounding box center [1118, 23] width 22 height 30
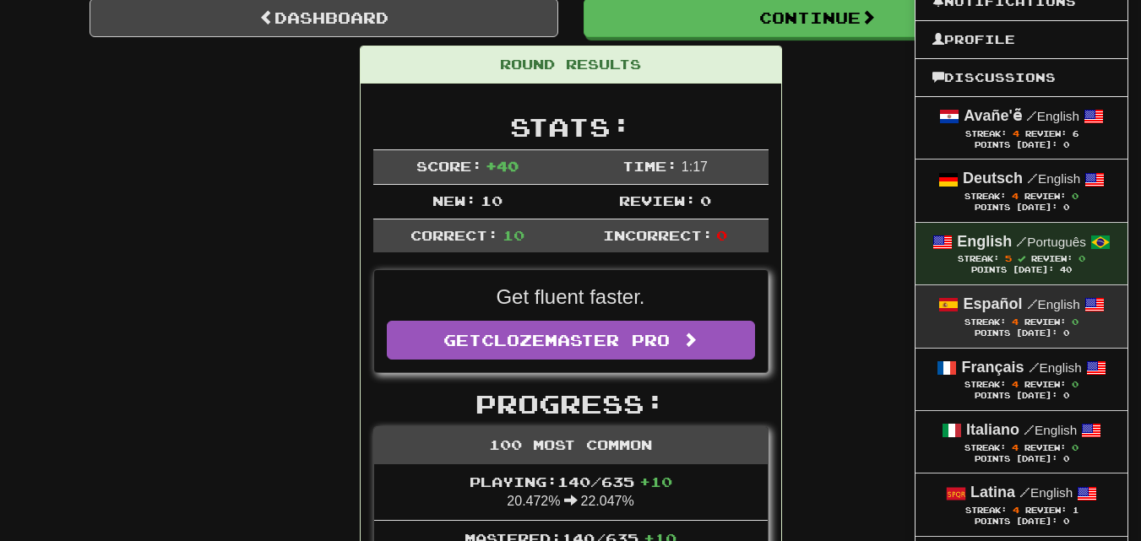
scroll to position [169, 0]
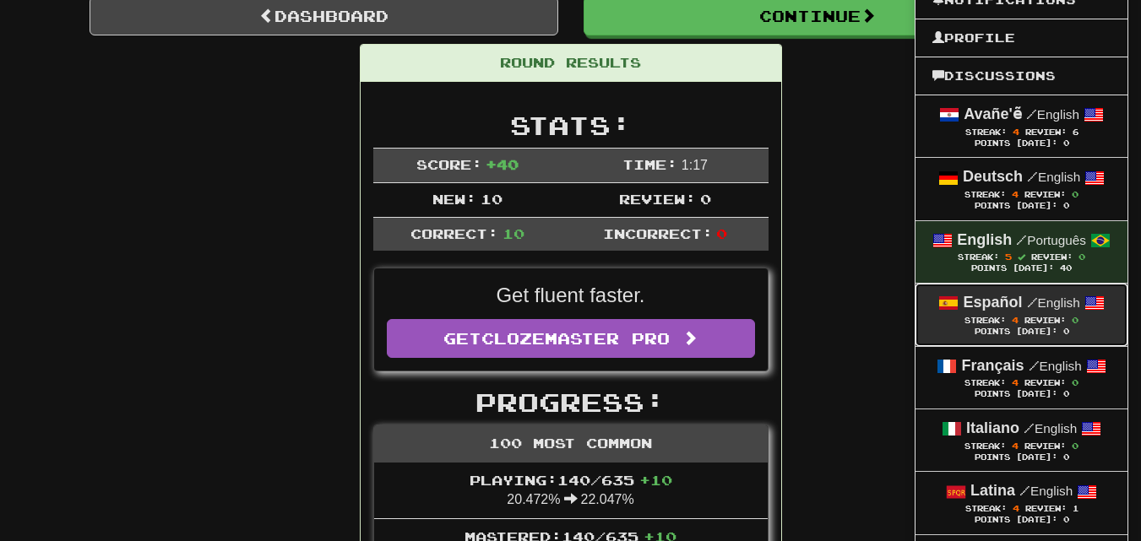
click at [993, 304] on strong "Español" at bounding box center [992, 302] width 59 height 17
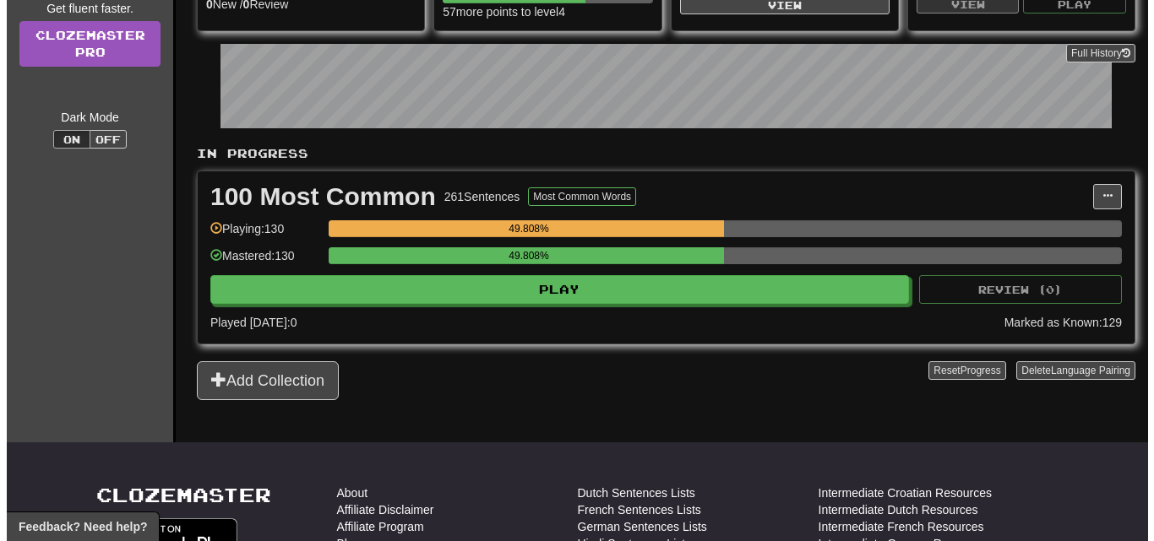
scroll to position [253, 0]
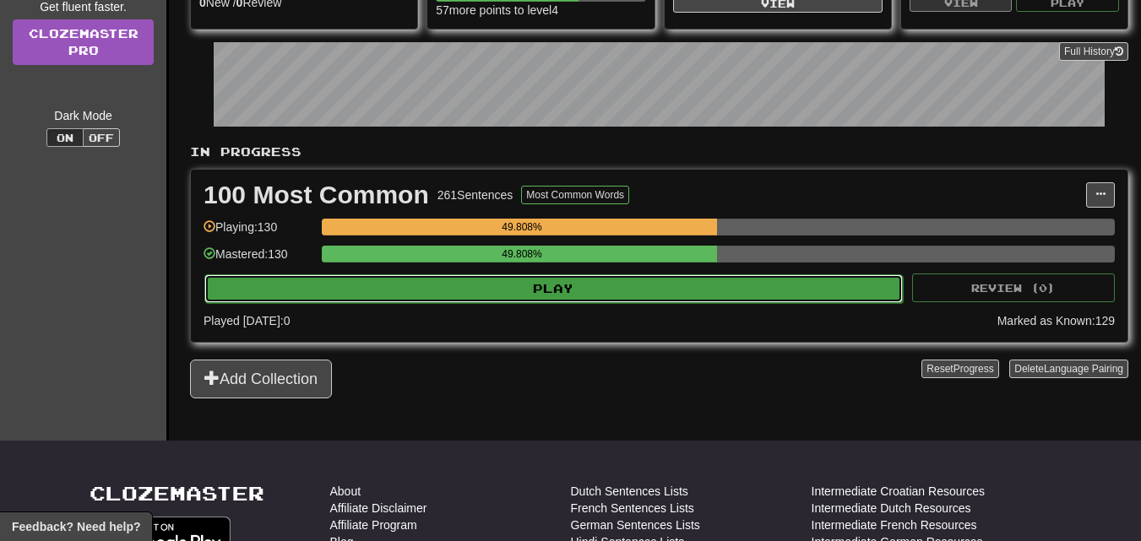
click at [540, 284] on button "Play" at bounding box center [553, 288] width 698 height 29
select select "**"
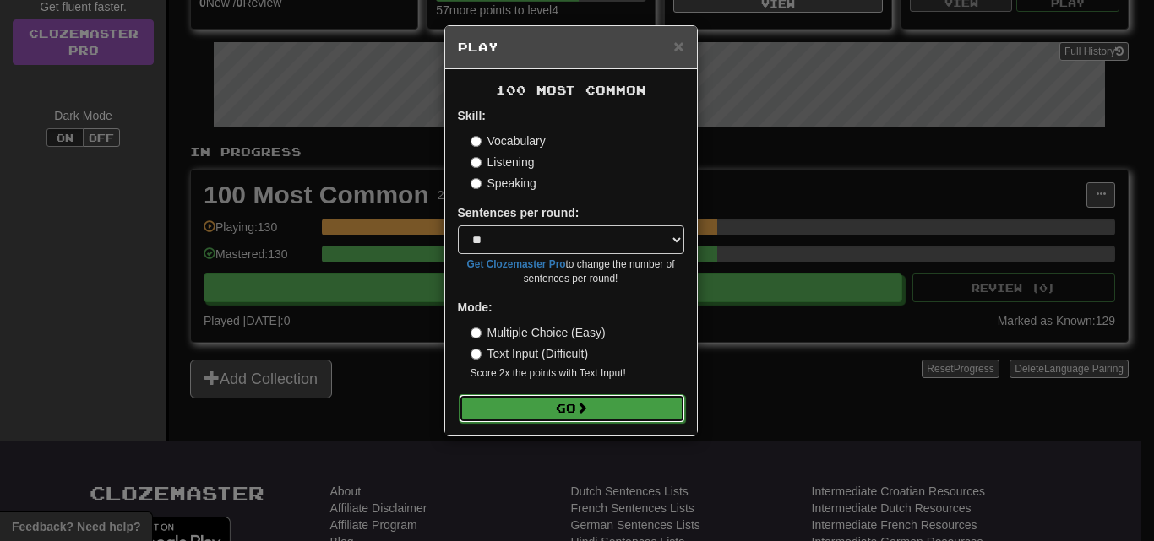
click at [563, 404] on button "Go" at bounding box center [572, 408] width 226 height 29
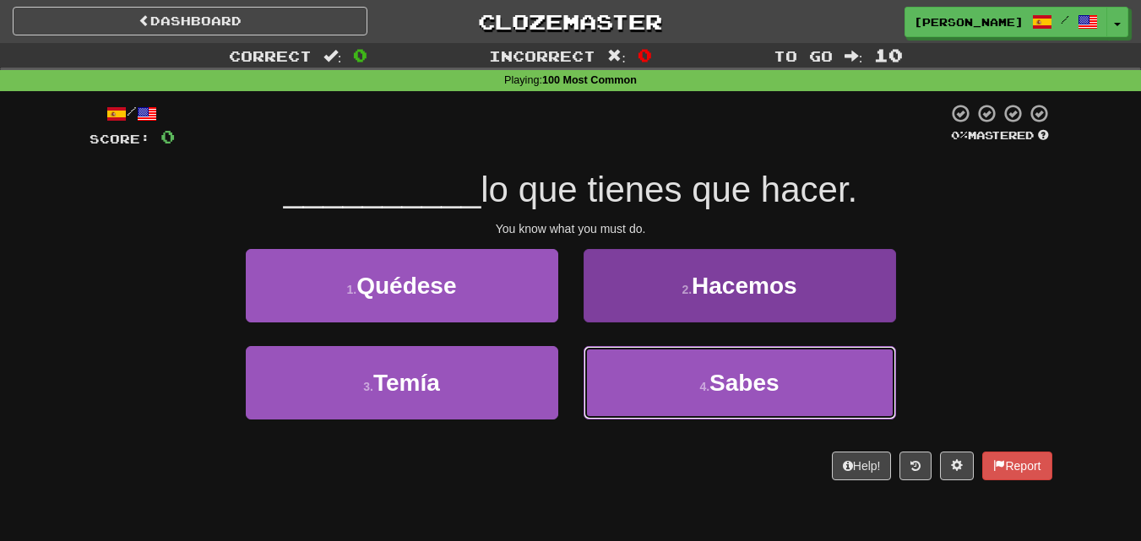
click at [648, 384] on button "4 . Sabes" at bounding box center [740, 382] width 312 height 73
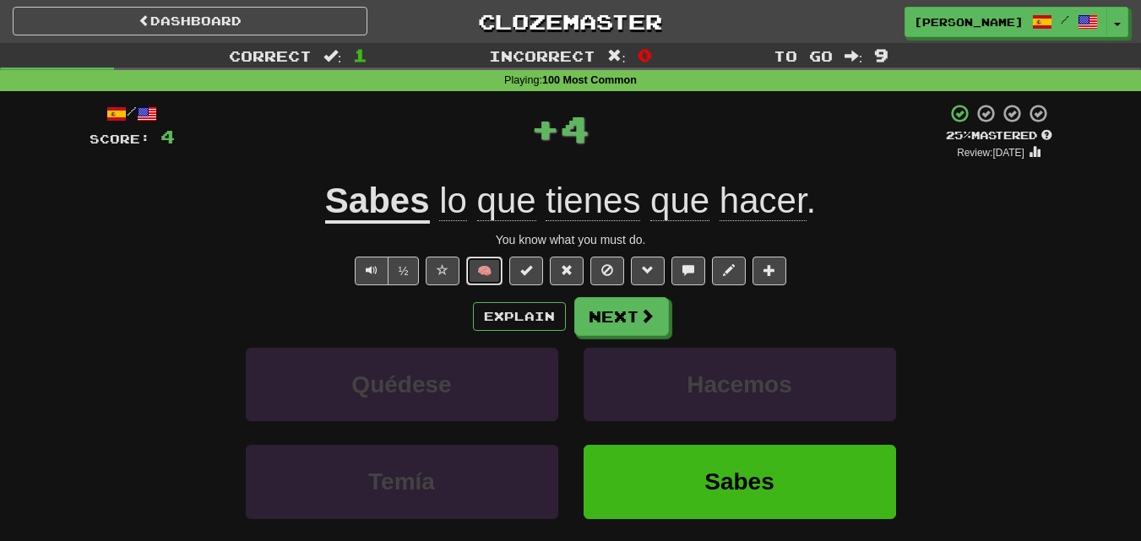
click at [476, 259] on button "🧠" at bounding box center [484, 271] width 36 height 29
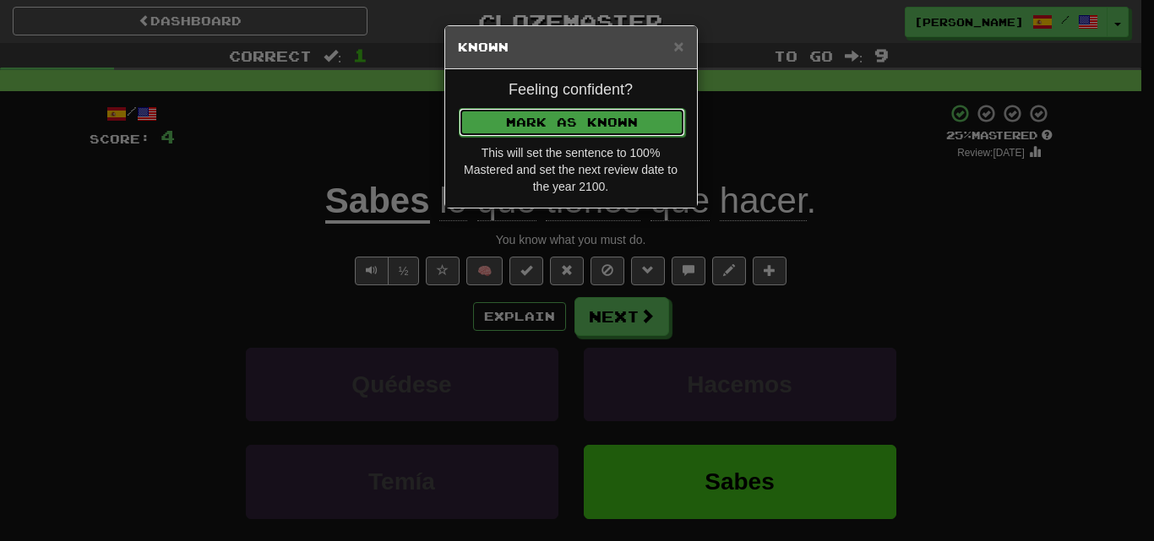
click at [541, 120] on button "Mark as Known" at bounding box center [572, 122] width 226 height 29
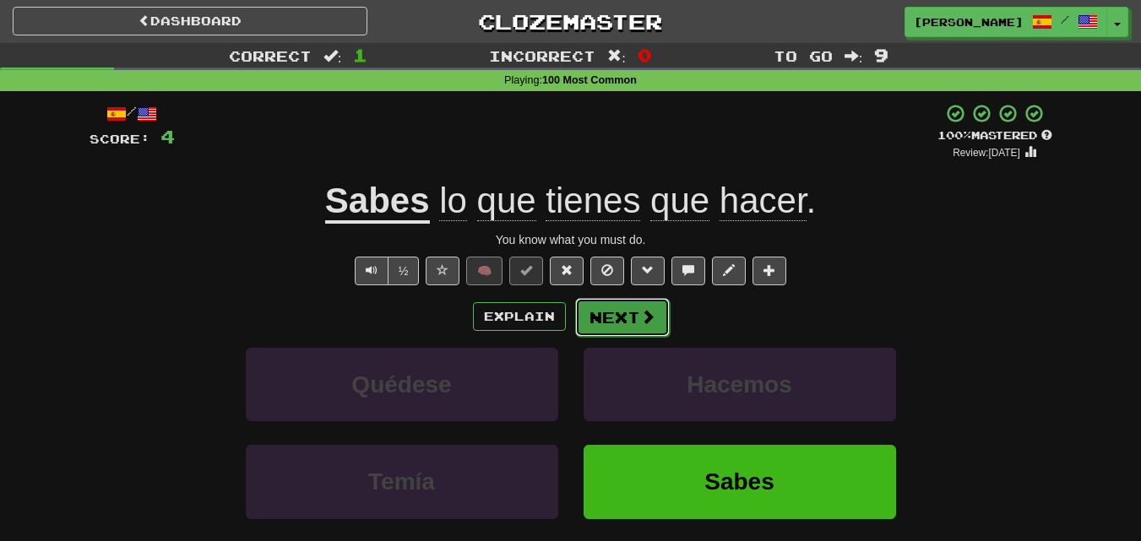
click at [625, 306] on button "Next" at bounding box center [622, 317] width 95 height 39
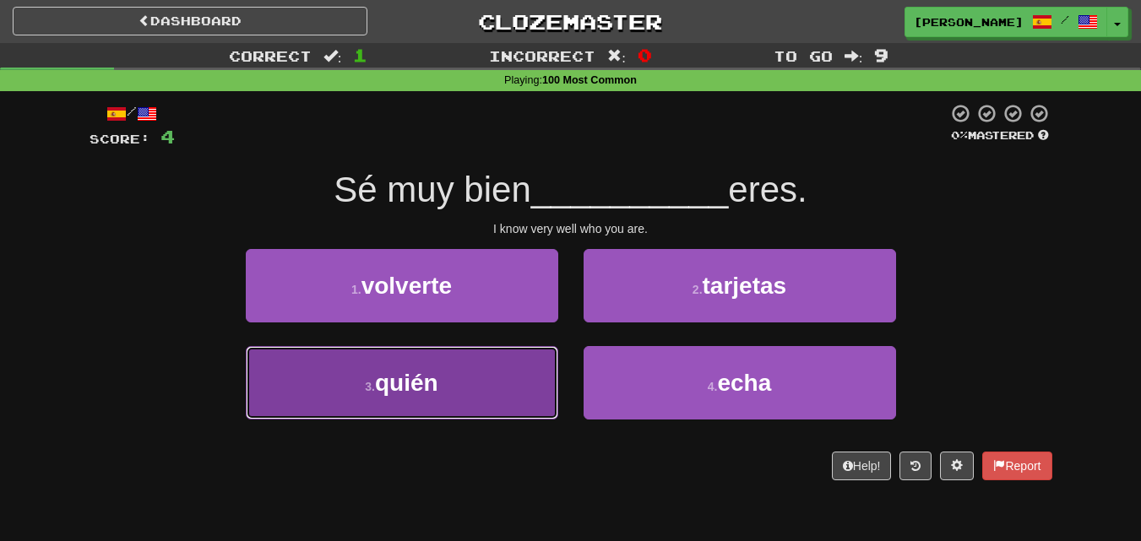
click at [492, 383] on button "3 . quién" at bounding box center [402, 382] width 312 height 73
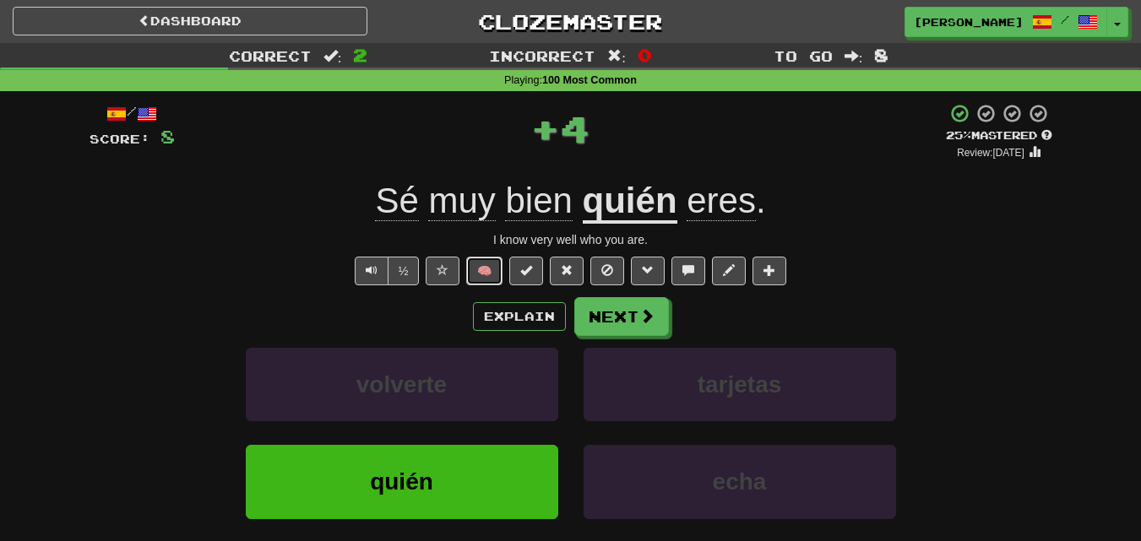
click at [484, 271] on button "🧠" at bounding box center [484, 271] width 36 height 29
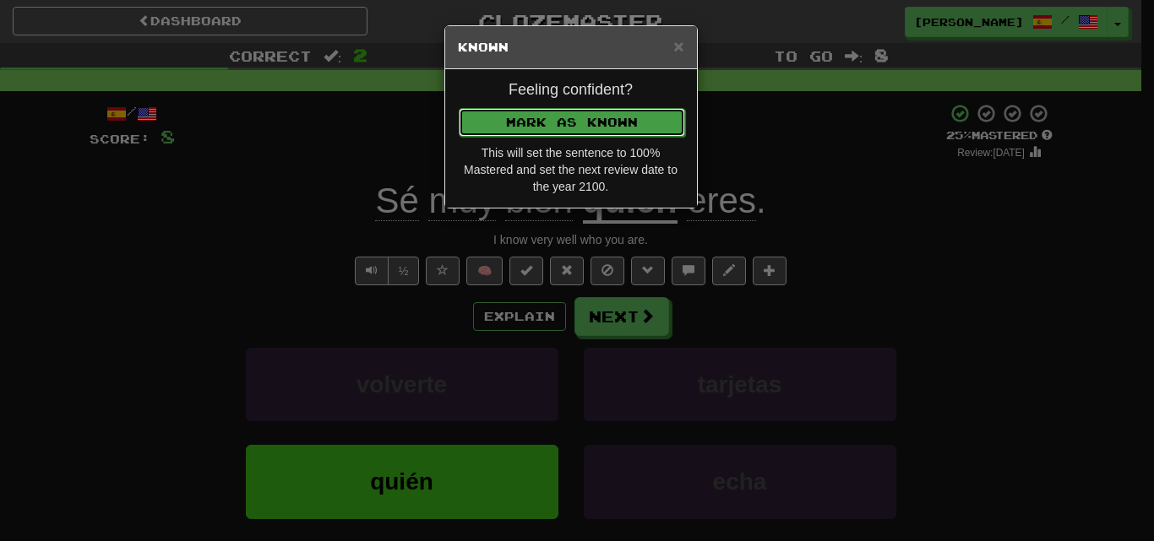
click at [551, 130] on button "Mark as Known" at bounding box center [572, 122] width 226 height 29
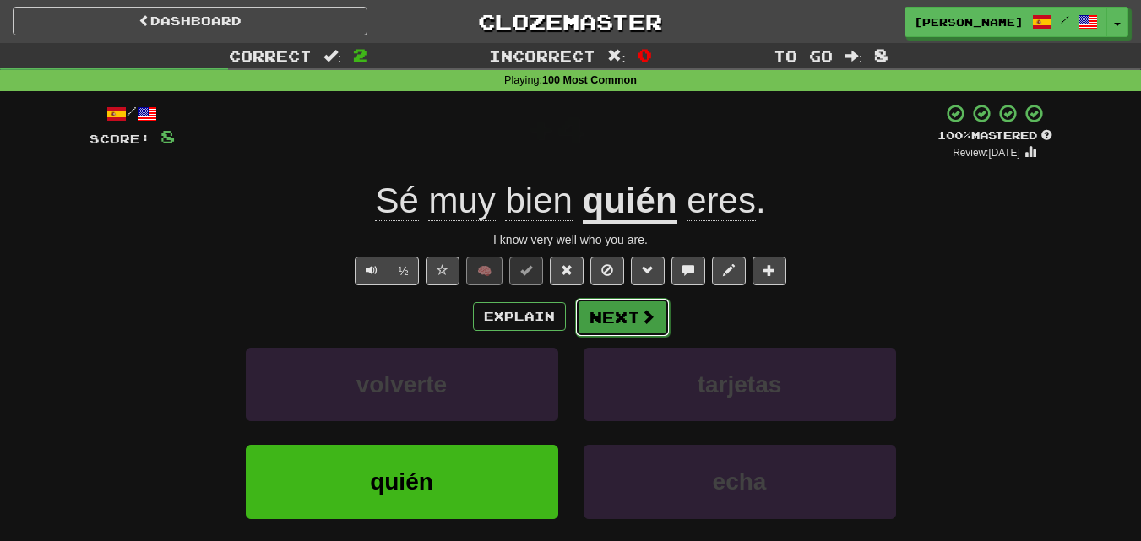
click at [605, 318] on button "Next" at bounding box center [622, 317] width 95 height 39
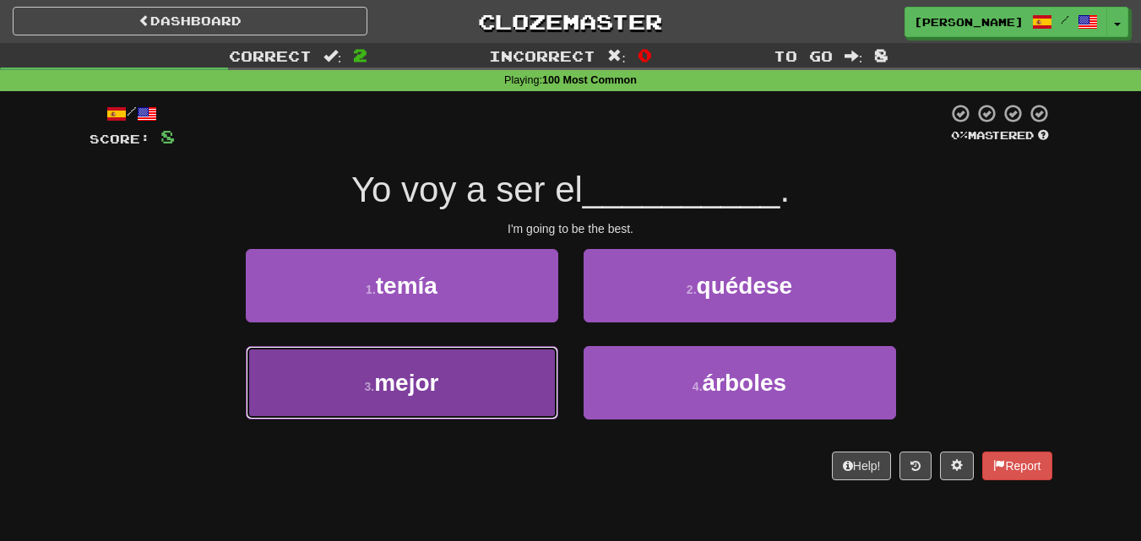
click at [512, 377] on button "3 . mejor" at bounding box center [402, 382] width 312 height 73
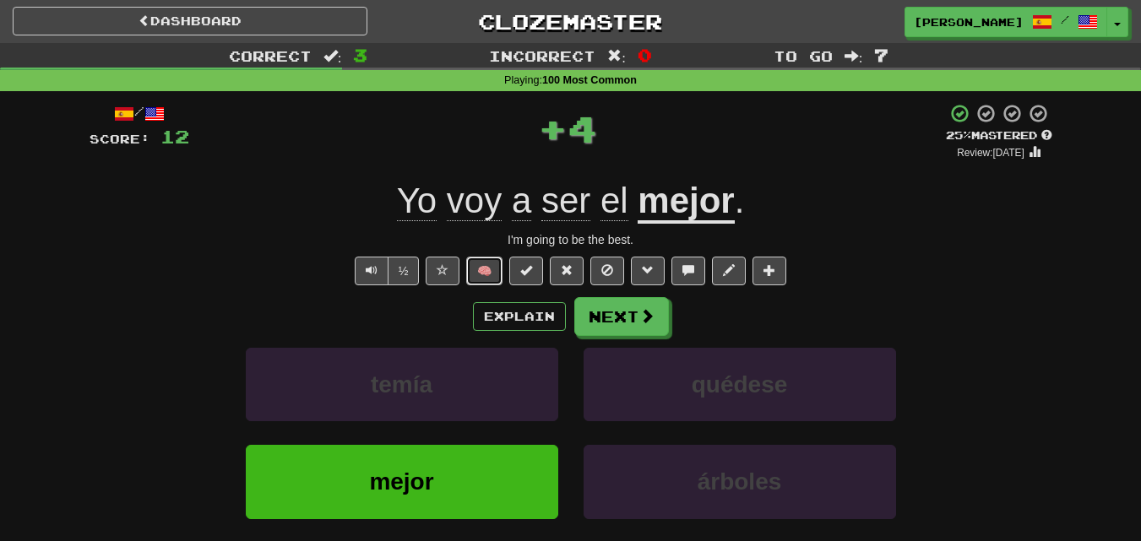
click at [488, 260] on button "🧠" at bounding box center [484, 271] width 36 height 29
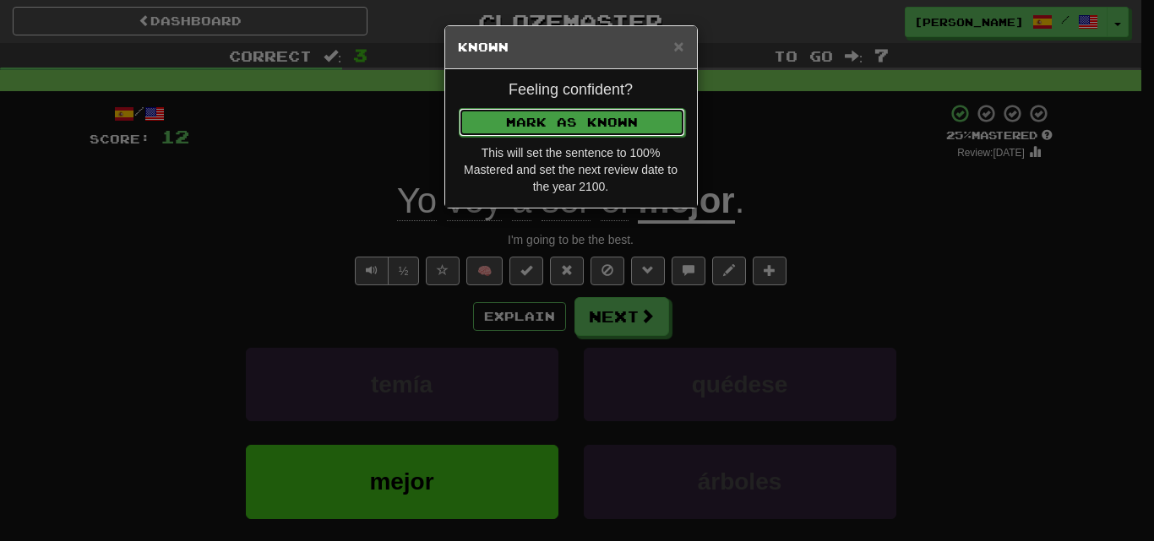
click at [529, 127] on button "Mark as Known" at bounding box center [572, 122] width 226 height 29
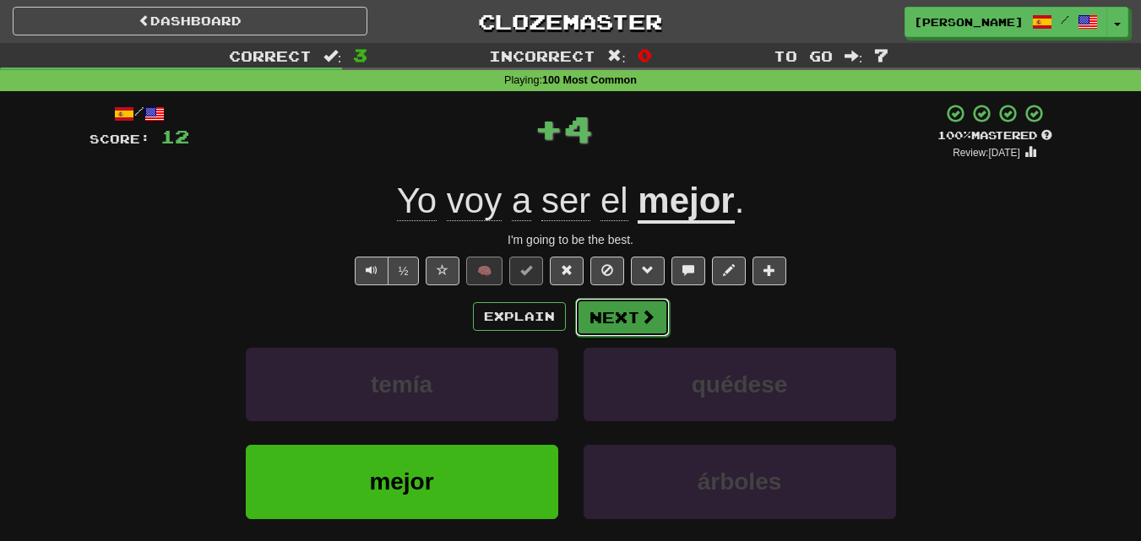
click at [635, 325] on button "Next" at bounding box center [622, 317] width 95 height 39
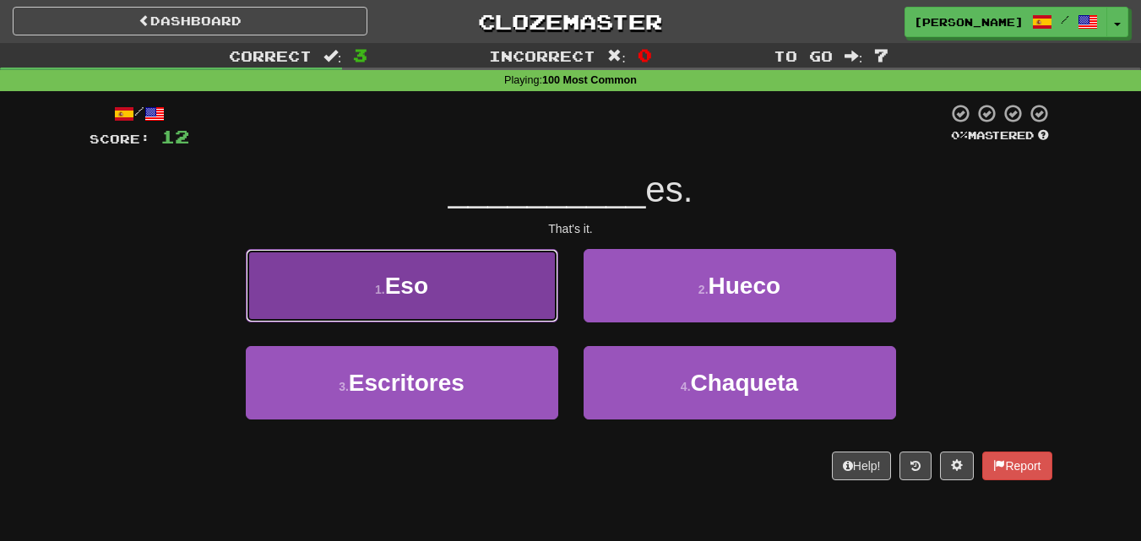
click at [480, 290] on button "1 . Eso" at bounding box center [402, 285] width 312 height 73
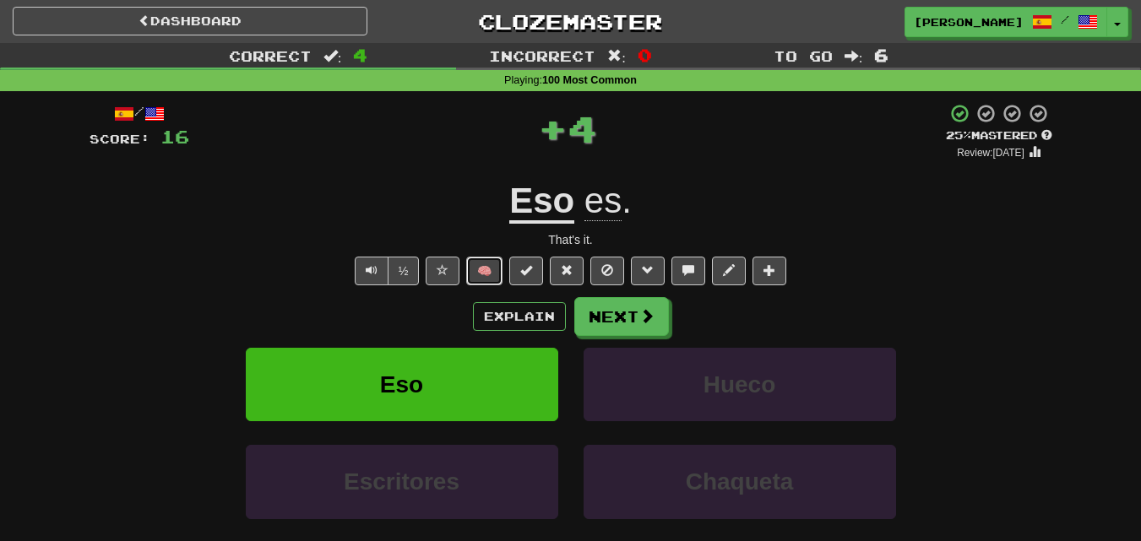
click at [477, 265] on button "🧠" at bounding box center [484, 271] width 36 height 29
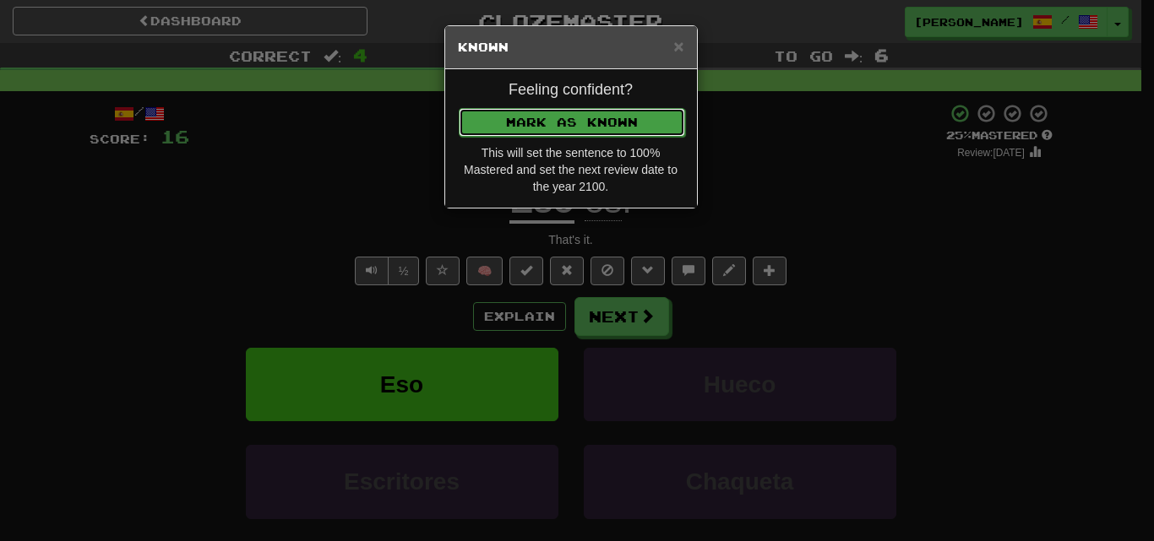
click at [533, 124] on button "Mark as Known" at bounding box center [572, 122] width 226 height 29
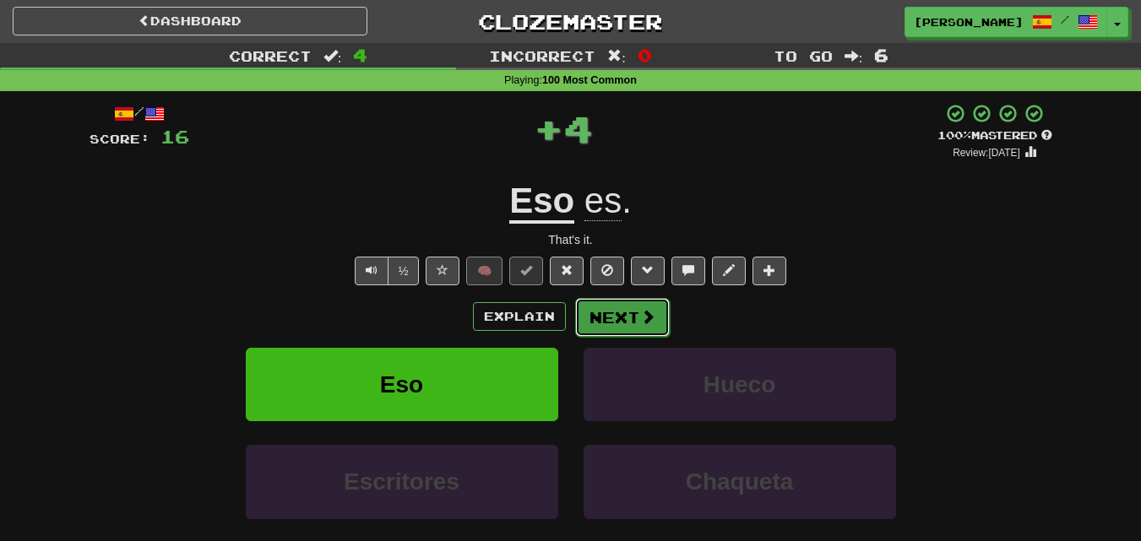
click at [604, 311] on button "Next" at bounding box center [622, 317] width 95 height 39
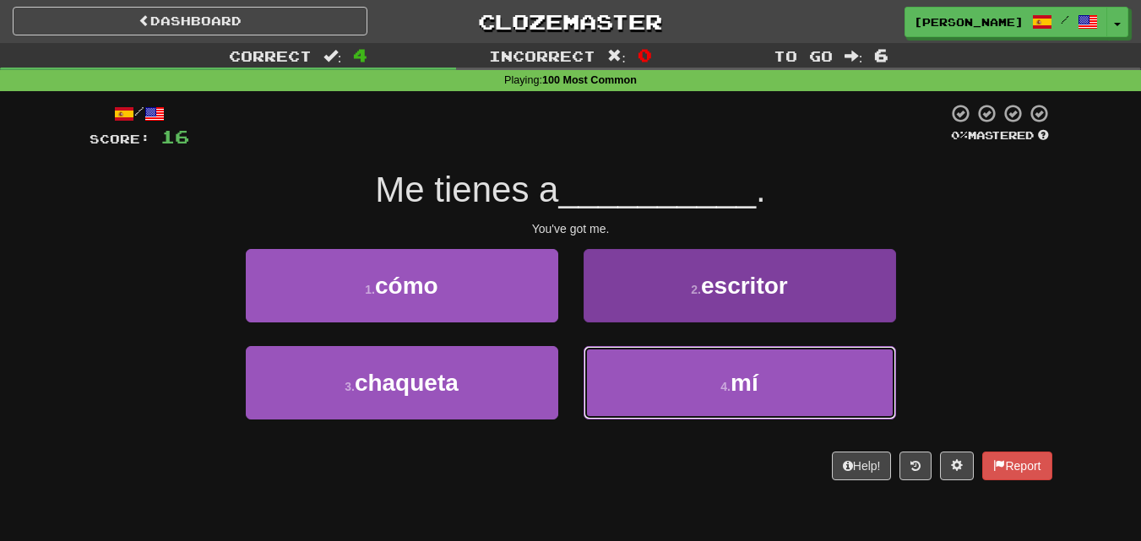
drag, startPoint x: 625, startPoint y: 393, endPoint x: 611, endPoint y: 389, distance: 13.9
click at [624, 394] on button "4 . mí" at bounding box center [740, 382] width 312 height 73
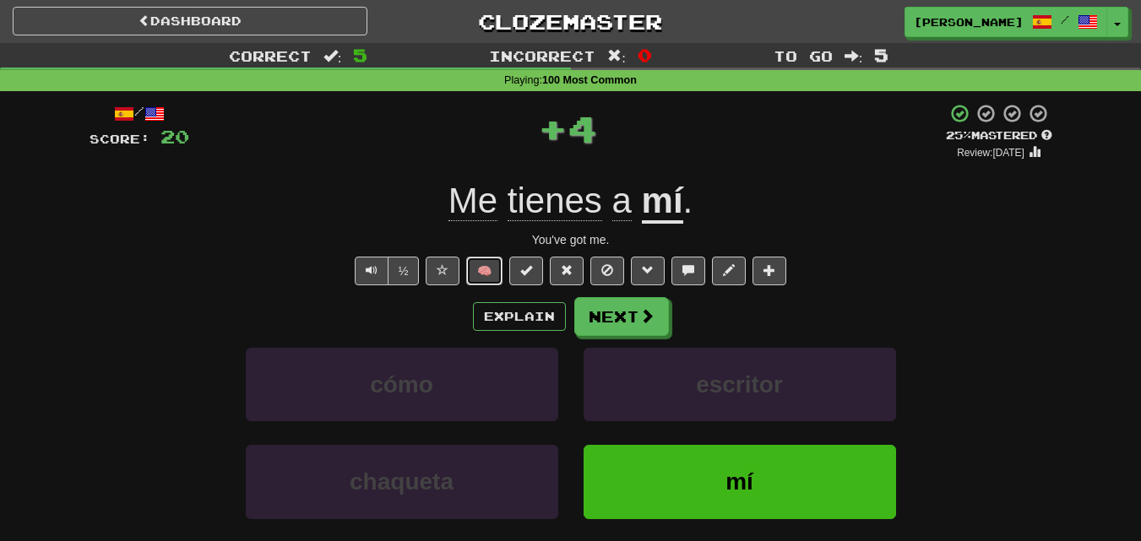
click at [493, 272] on button "🧠" at bounding box center [484, 271] width 36 height 29
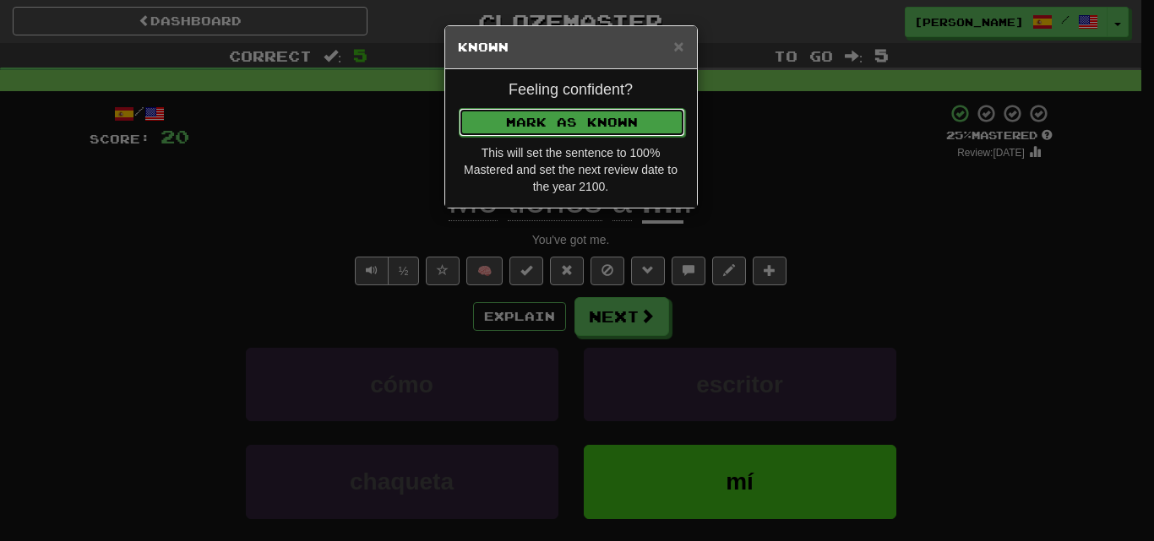
click at [513, 124] on button "Mark as Known" at bounding box center [572, 122] width 226 height 29
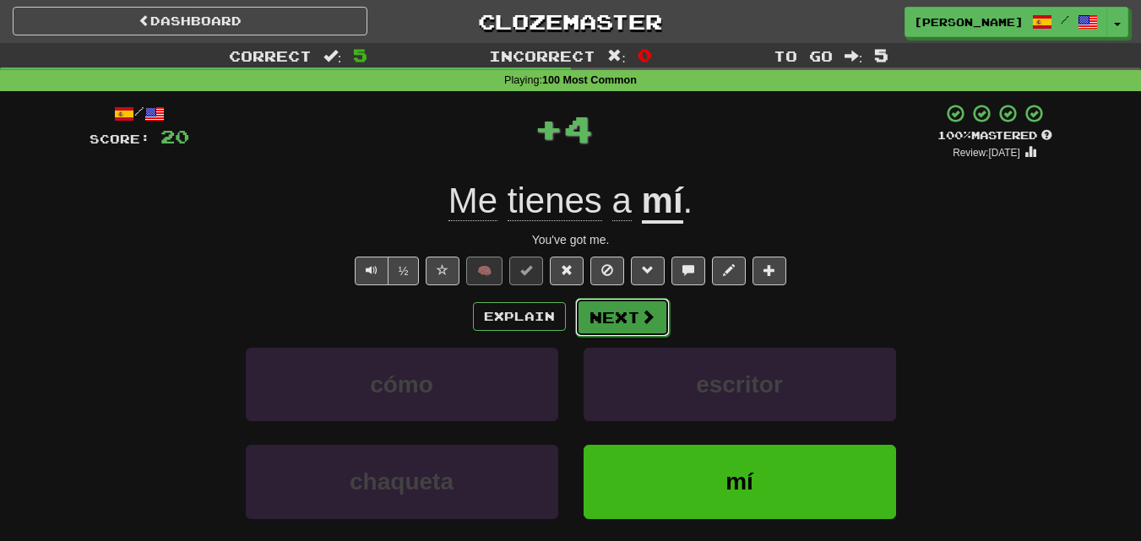
click at [616, 315] on button "Next" at bounding box center [622, 317] width 95 height 39
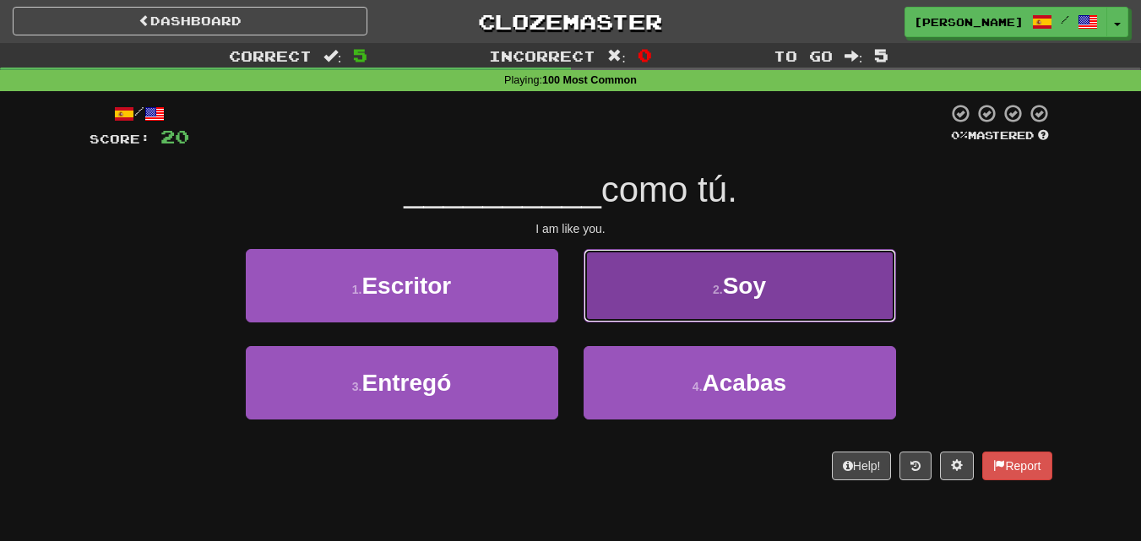
click at [619, 285] on button "2 . Soy" at bounding box center [740, 285] width 312 height 73
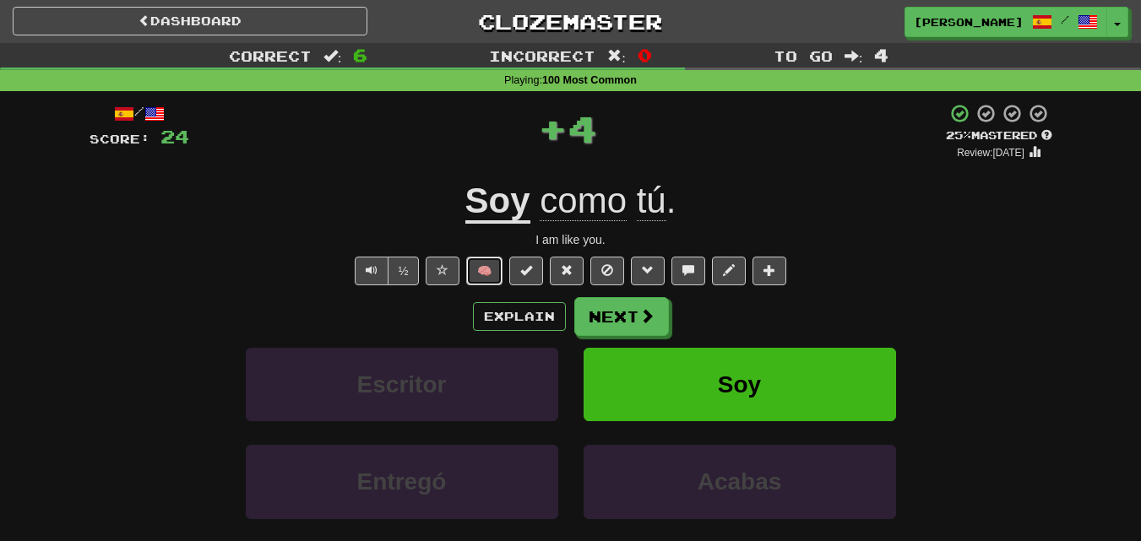
click at [489, 265] on button "🧠" at bounding box center [484, 271] width 36 height 29
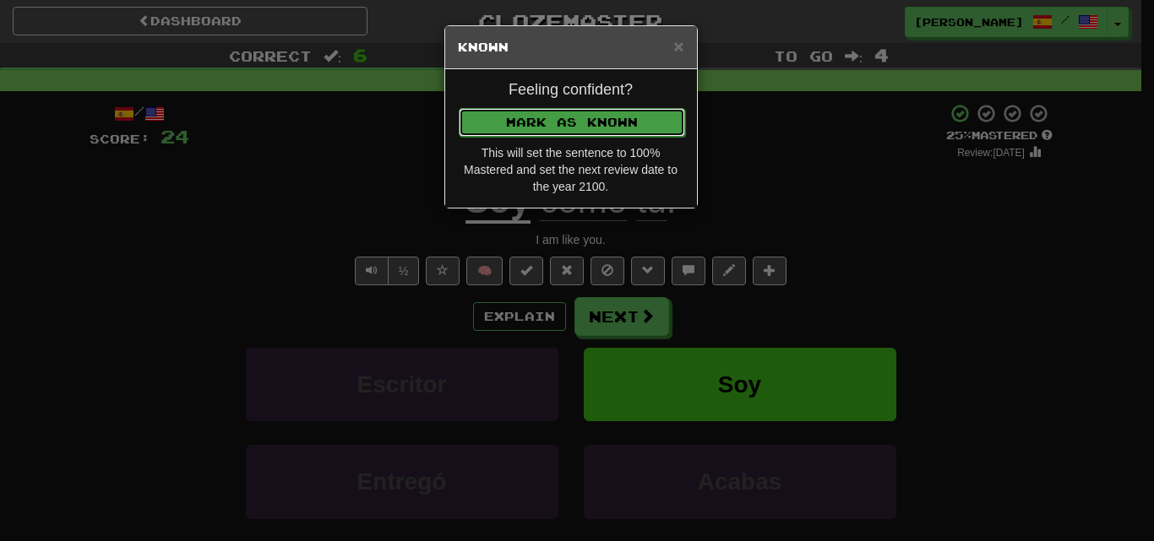
click at [546, 128] on button "Mark as Known" at bounding box center [572, 122] width 226 height 29
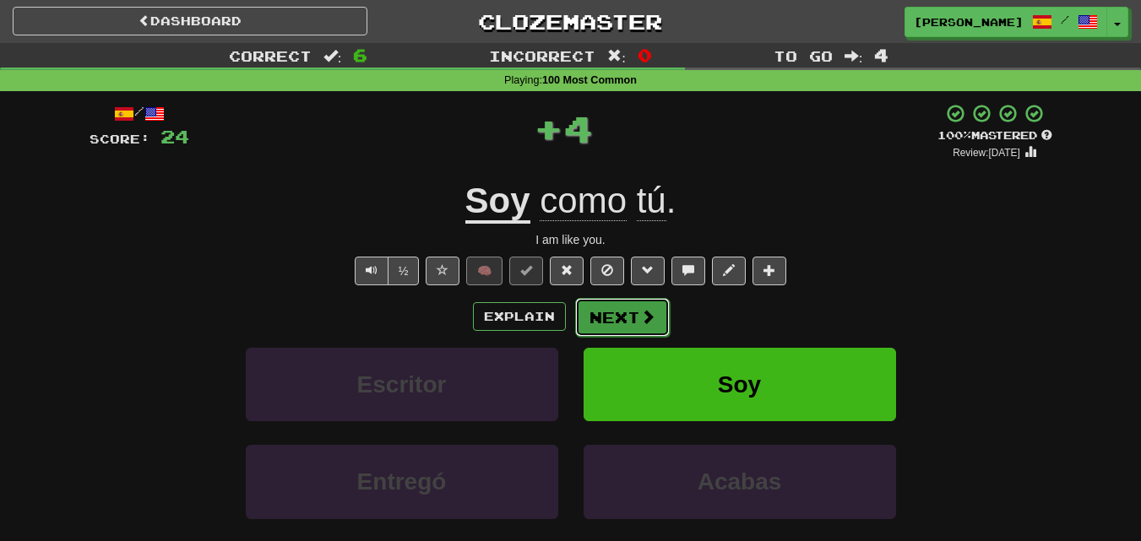
click at [604, 302] on button "Next" at bounding box center [622, 317] width 95 height 39
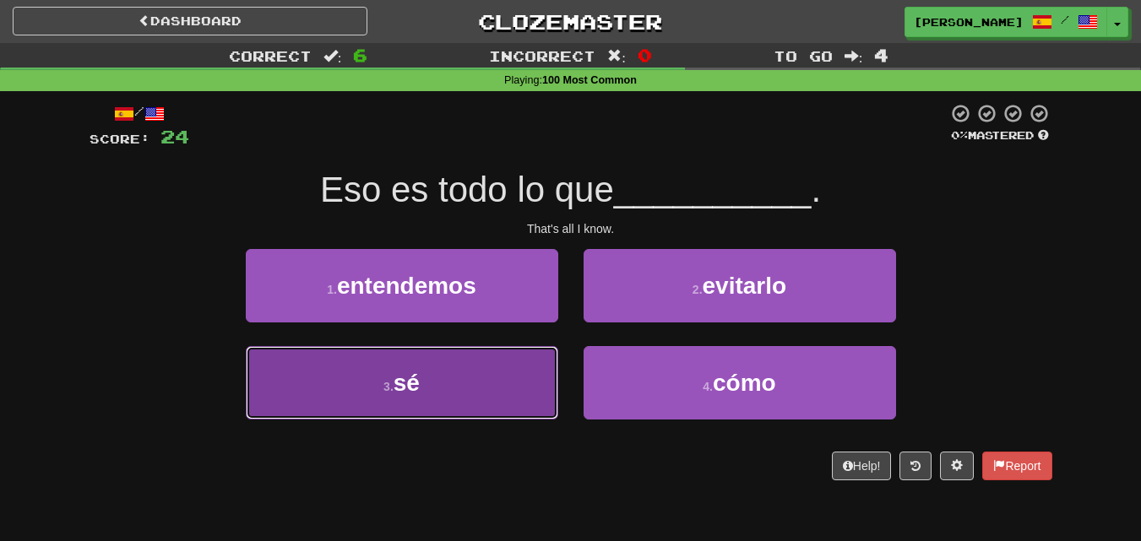
click at [476, 381] on button "3 . sé" at bounding box center [402, 382] width 312 height 73
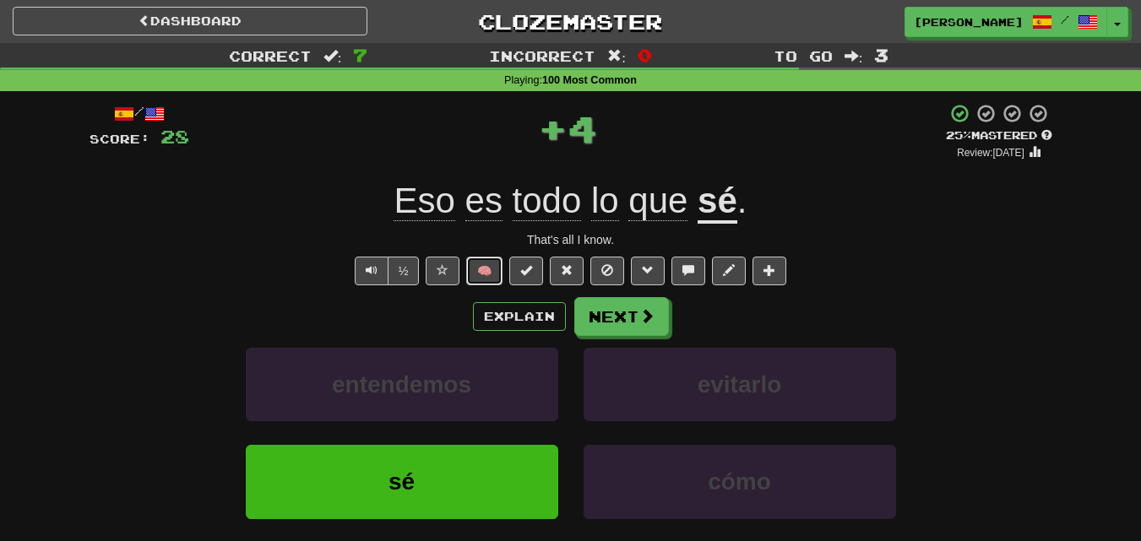
click at [485, 272] on button "🧠" at bounding box center [484, 271] width 36 height 29
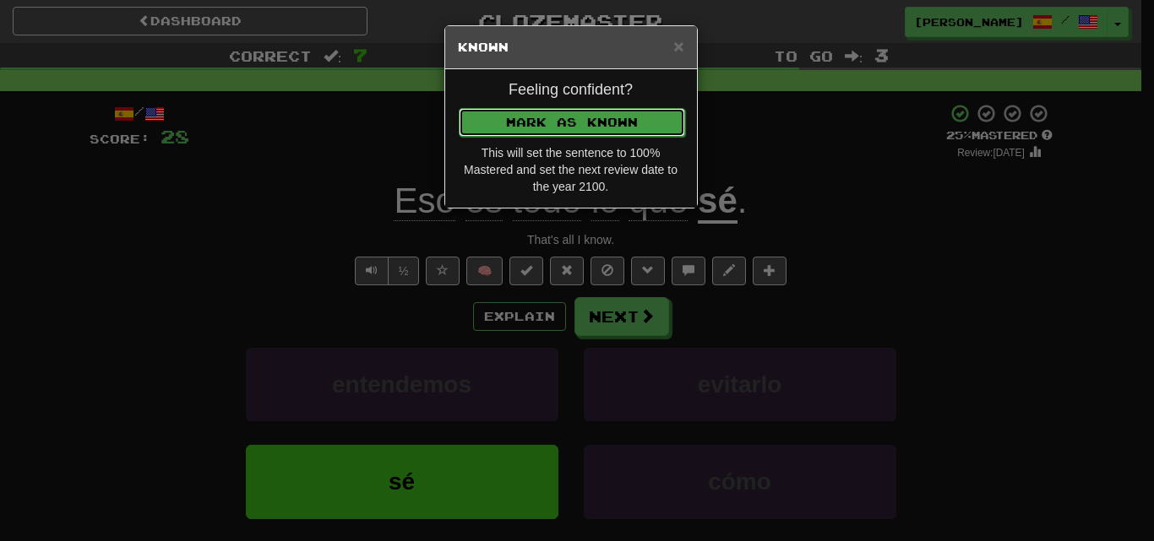
click at [566, 125] on button "Mark as Known" at bounding box center [572, 122] width 226 height 29
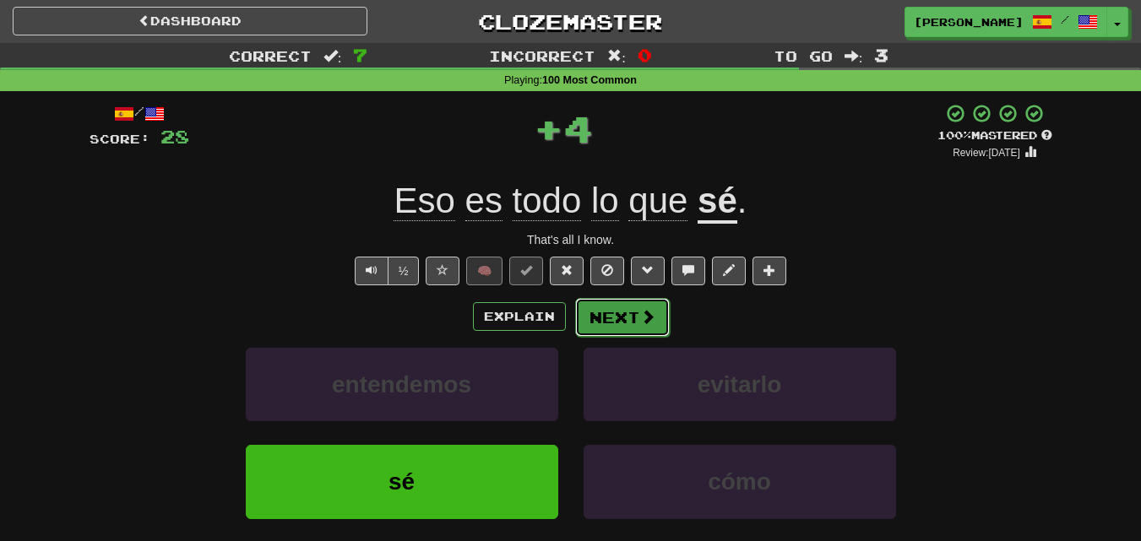
click at [617, 307] on button "Next" at bounding box center [622, 317] width 95 height 39
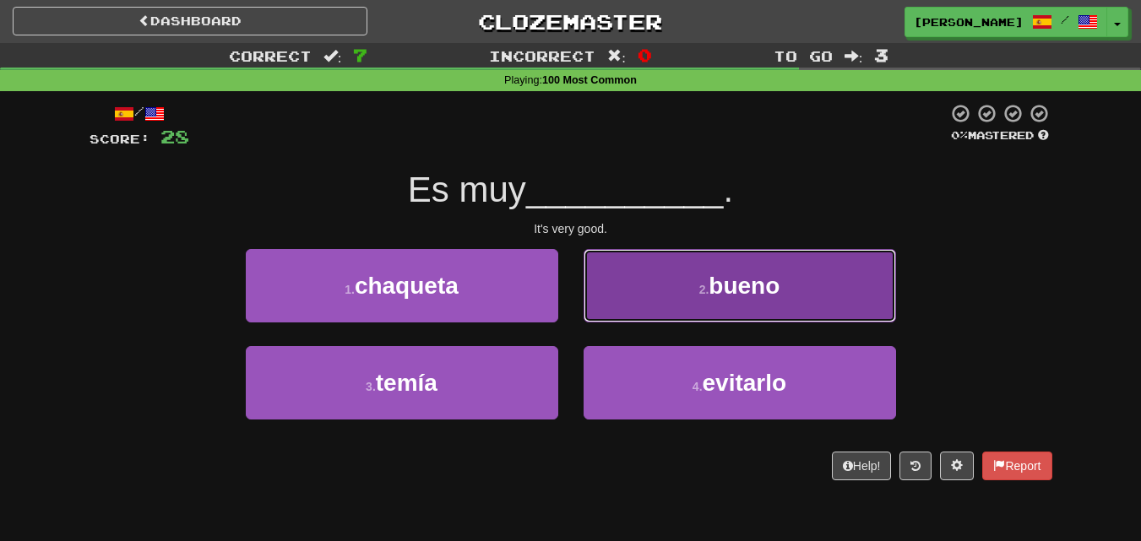
click at [621, 292] on button "2 . bueno" at bounding box center [740, 285] width 312 height 73
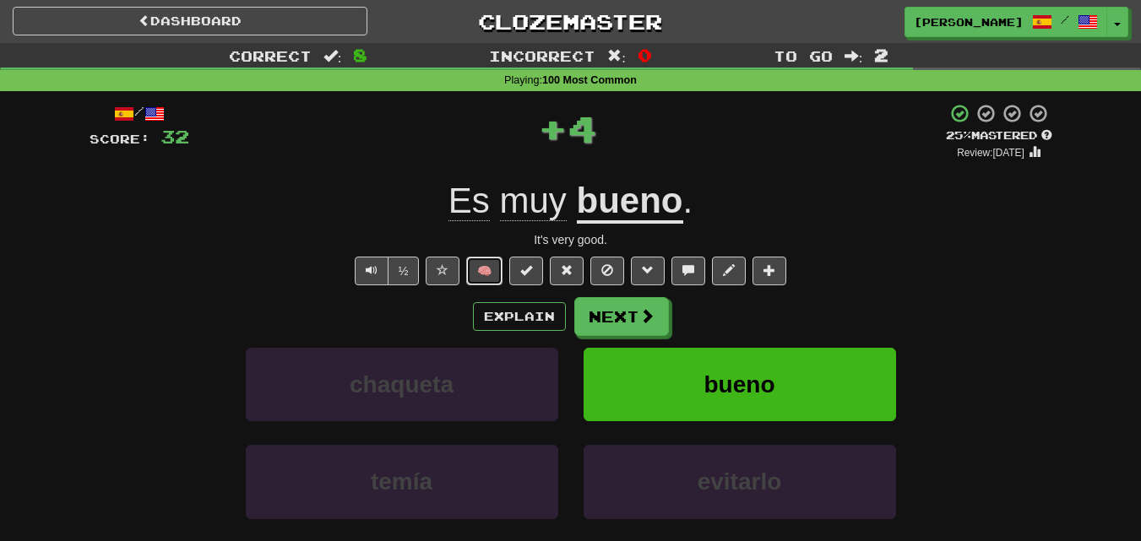
click at [493, 263] on button "🧠" at bounding box center [484, 271] width 36 height 29
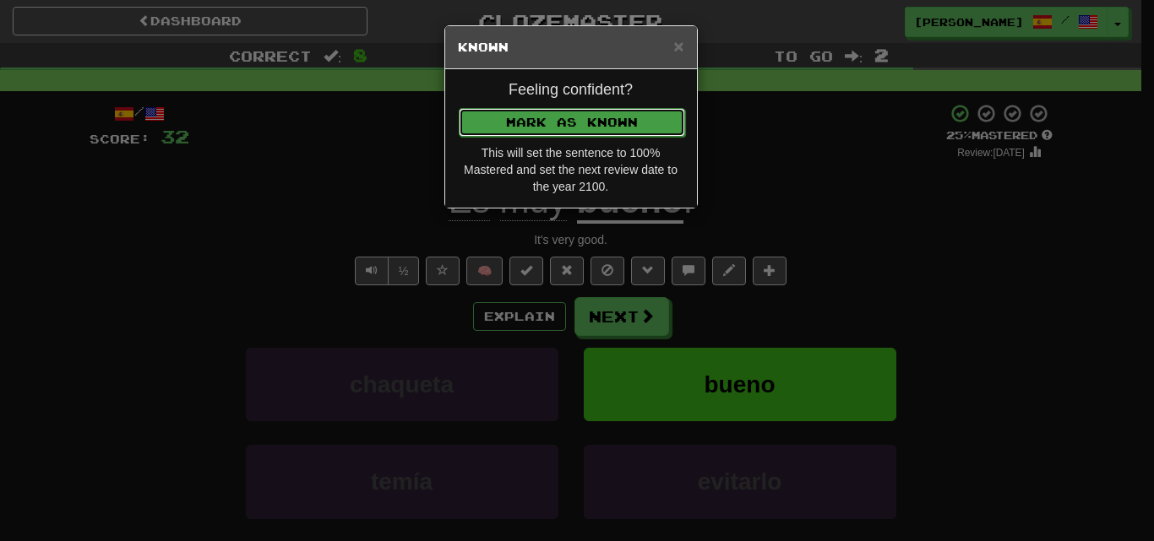
click at [530, 111] on button "Mark as Known" at bounding box center [572, 122] width 226 height 29
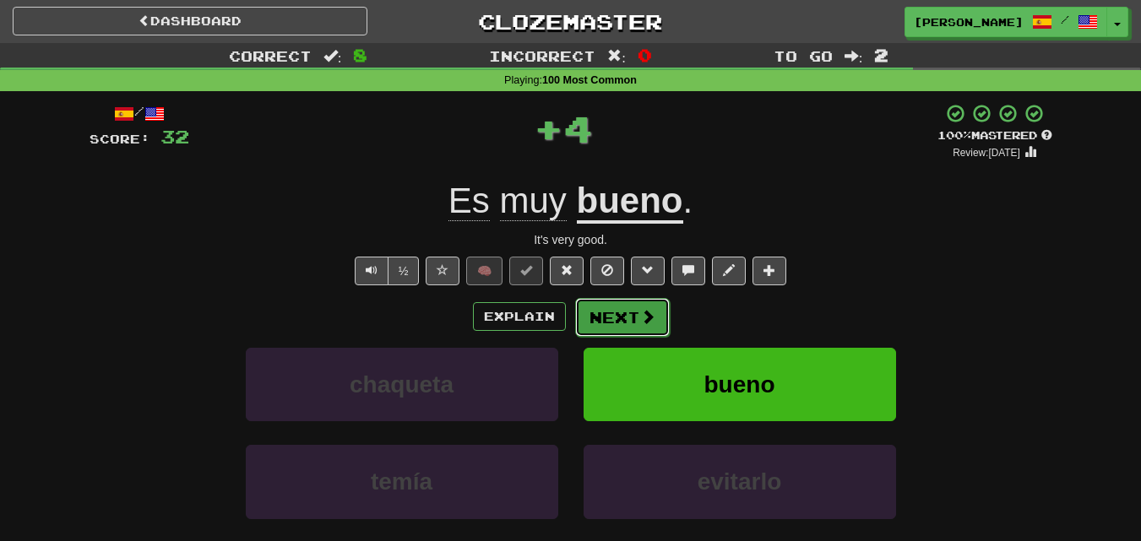
click at [616, 309] on button "Next" at bounding box center [622, 317] width 95 height 39
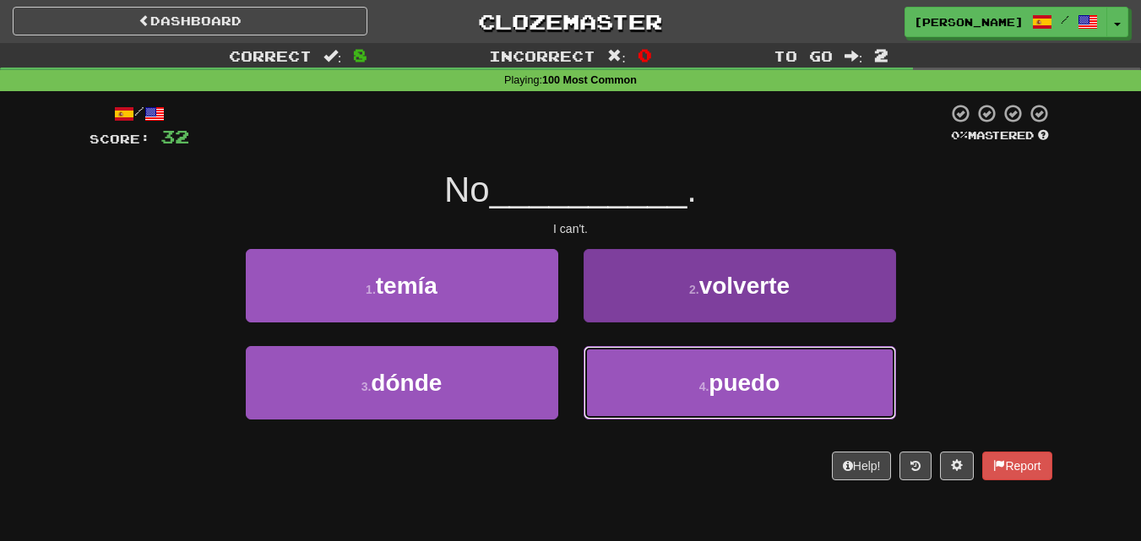
drag, startPoint x: 657, startPoint y: 384, endPoint x: 647, endPoint y: 381, distance: 10.7
click at [655, 385] on button "4 . puedo" at bounding box center [740, 382] width 312 height 73
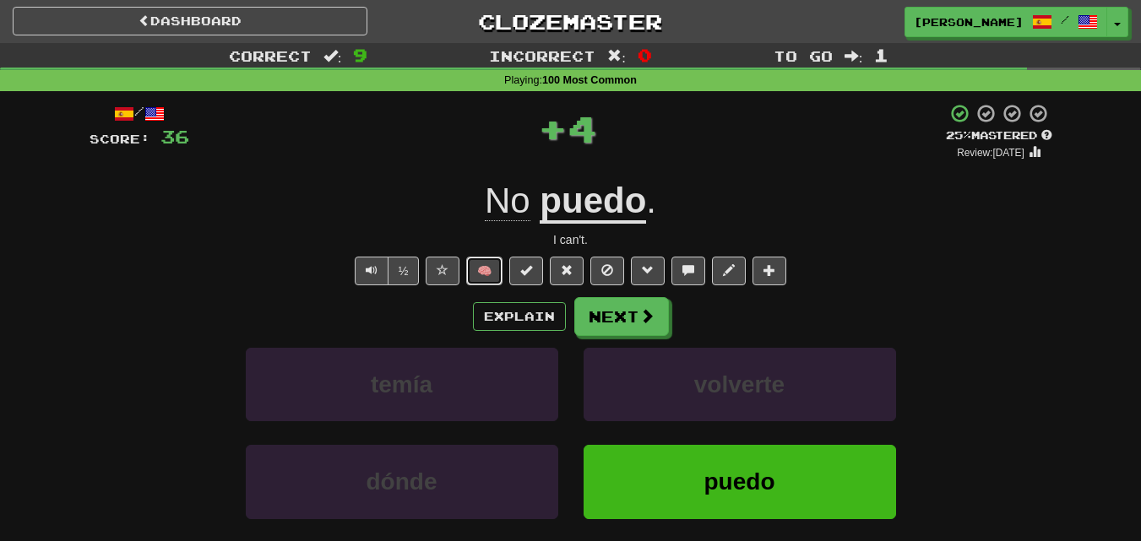
click at [486, 261] on button "🧠" at bounding box center [484, 271] width 36 height 29
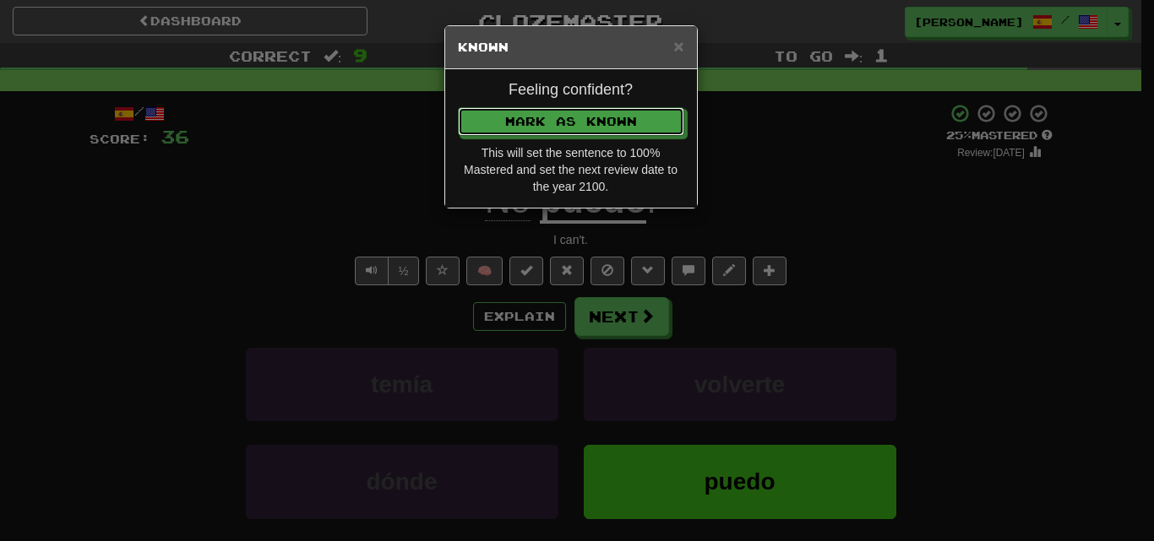
click at [533, 118] on button "Mark as Known" at bounding box center [571, 121] width 226 height 29
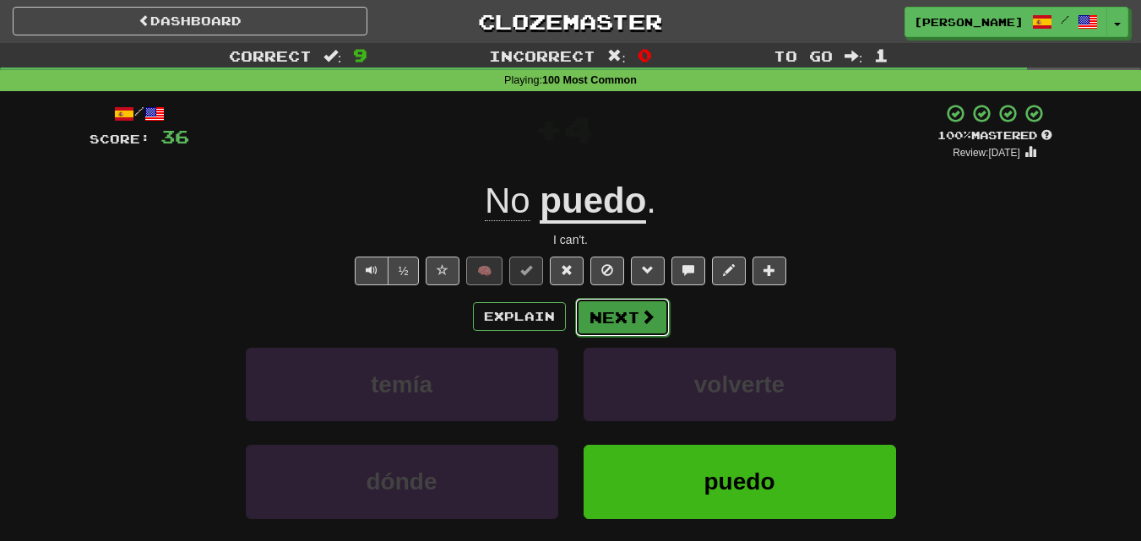
click at [606, 322] on button "Next" at bounding box center [622, 317] width 95 height 39
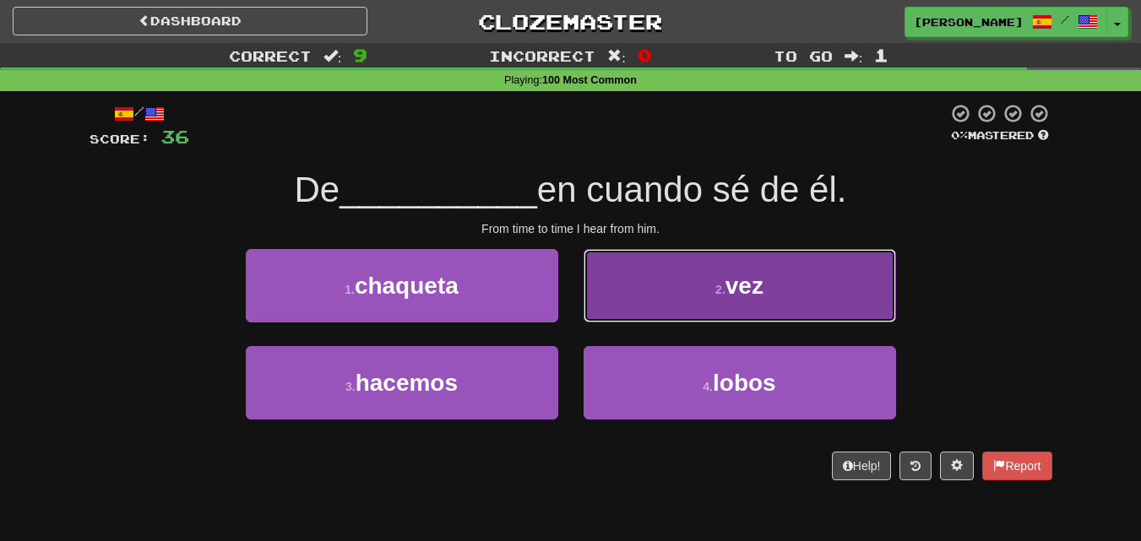
click at [654, 284] on button "2 . vez" at bounding box center [740, 285] width 312 height 73
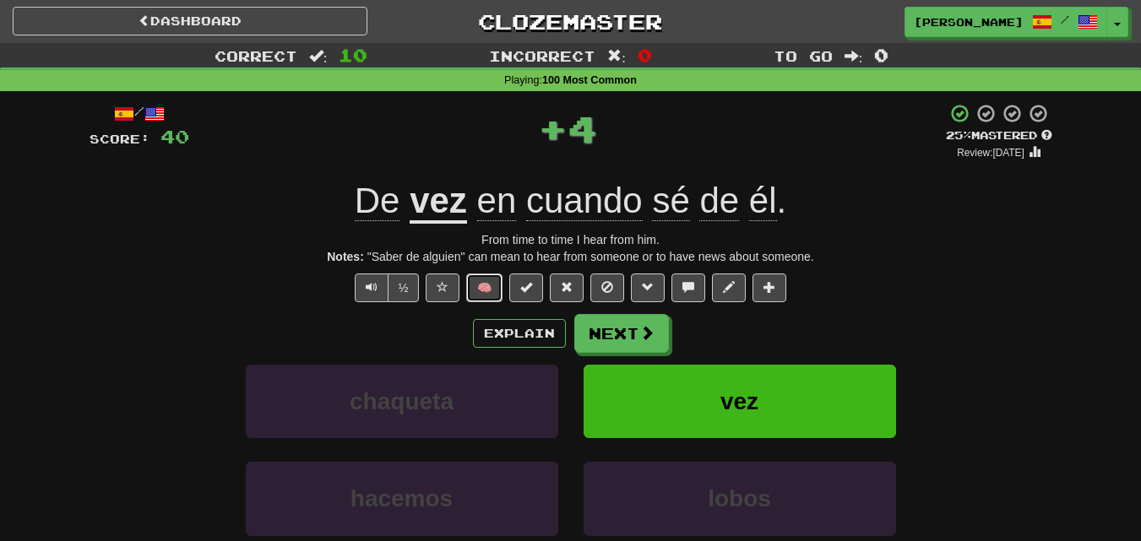
drag, startPoint x: 473, startPoint y: 285, endPoint x: 486, endPoint y: 288, distance: 13.1
click at [486, 288] on button "🧠" at bounding box center [484, 288] width 36 height 29
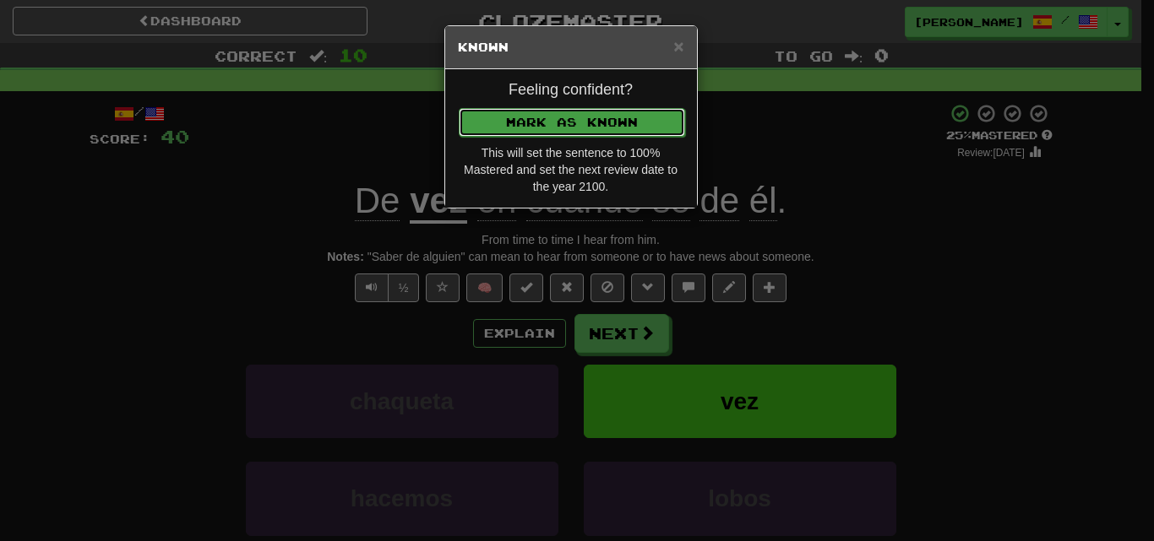
click at [517, 120] on button "Mark as Known" at bounding box center [572, 122] width 226 height 29
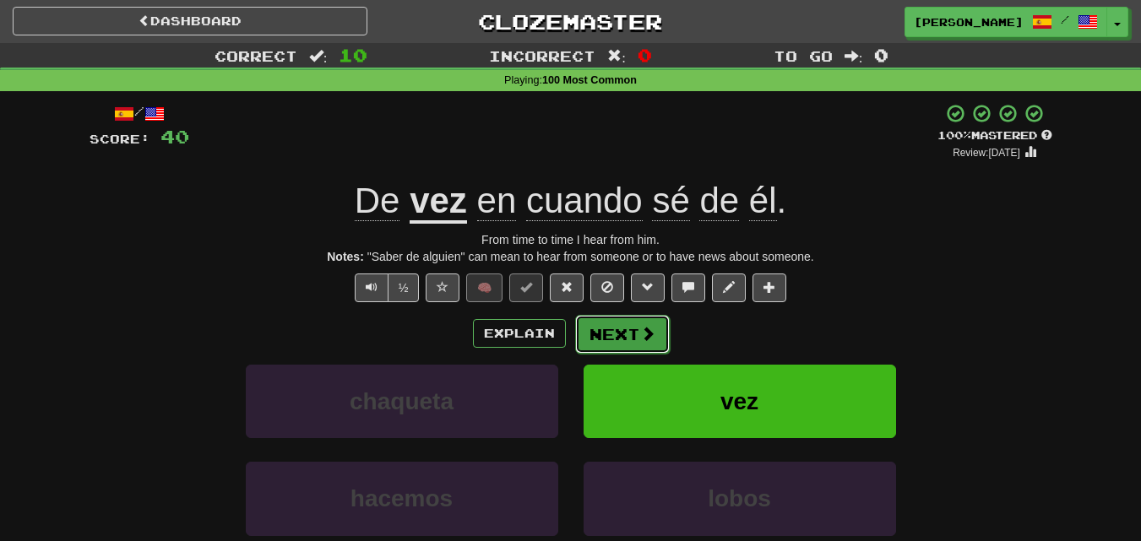
click at [622, 322] on button "Next" at bounding box center [622, 334] width 95 height 39
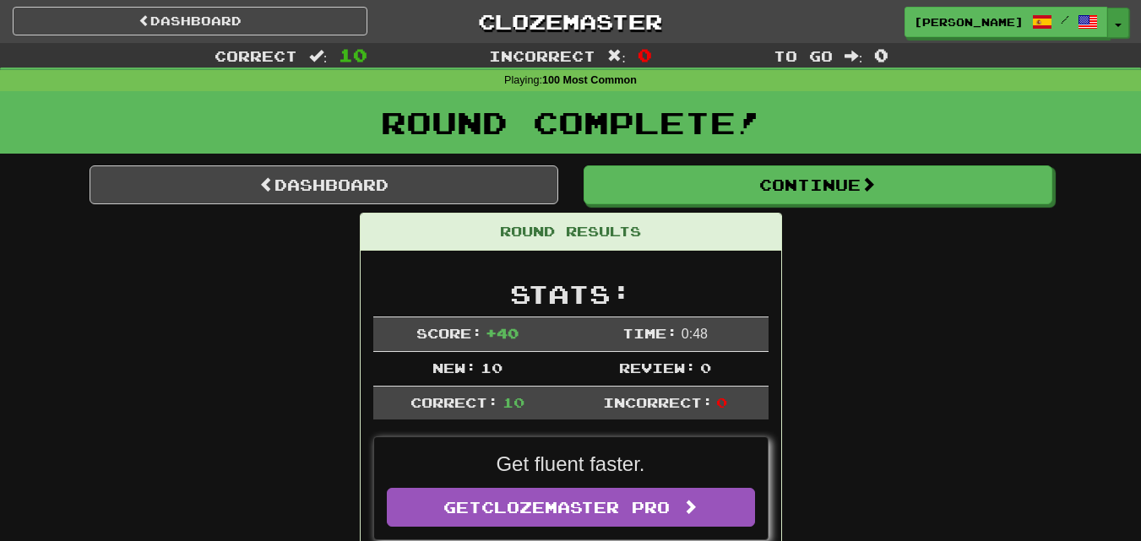
click at [1113, 26] on button "Toggle Dropdown" at bounding box center [1118, 23] width 22 height 30
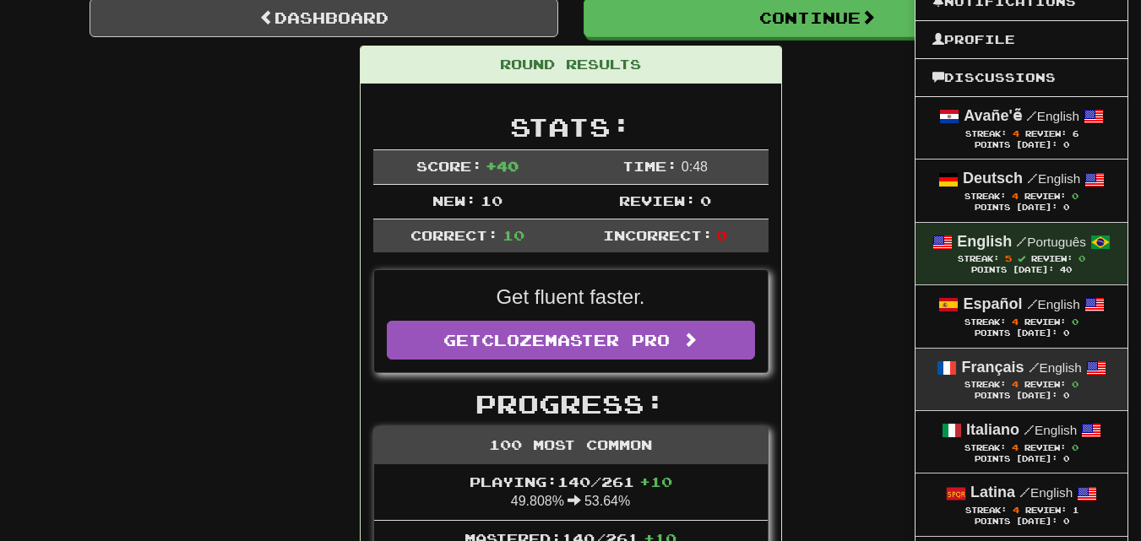
scroll to position [169, 0]
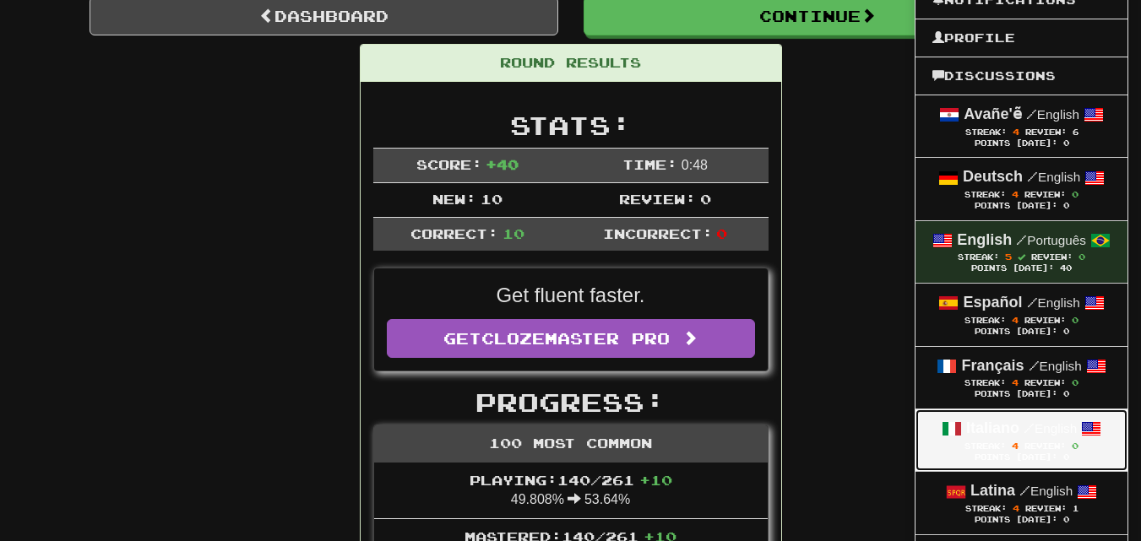
click at [991, 427] on strong "Italiano" at bounding box center [992, 428] width 53 height 17
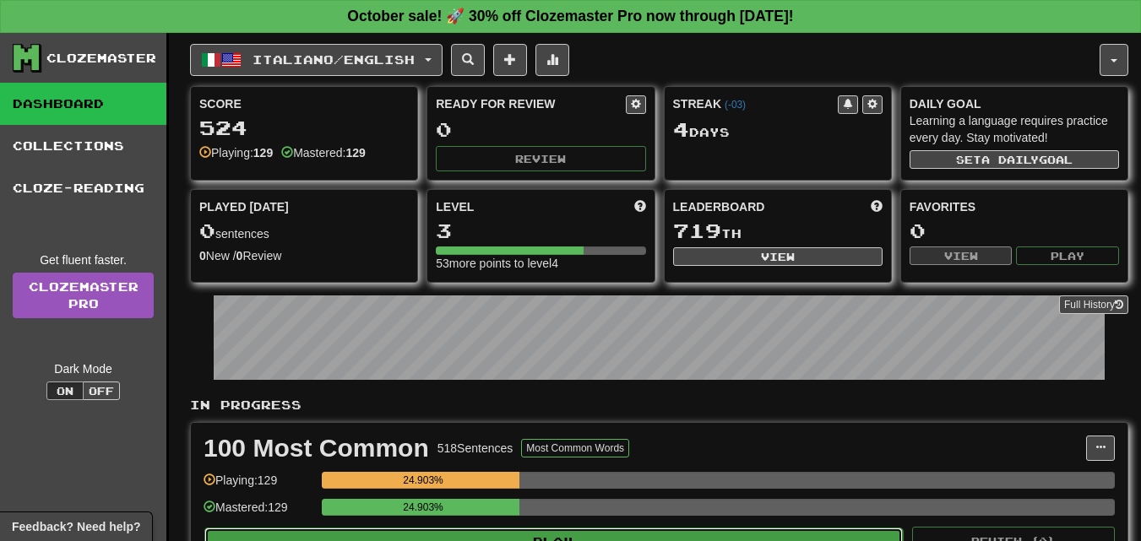
click at [592, 538] on button "Play" at bounding box center [553, 542] width 698 height 29
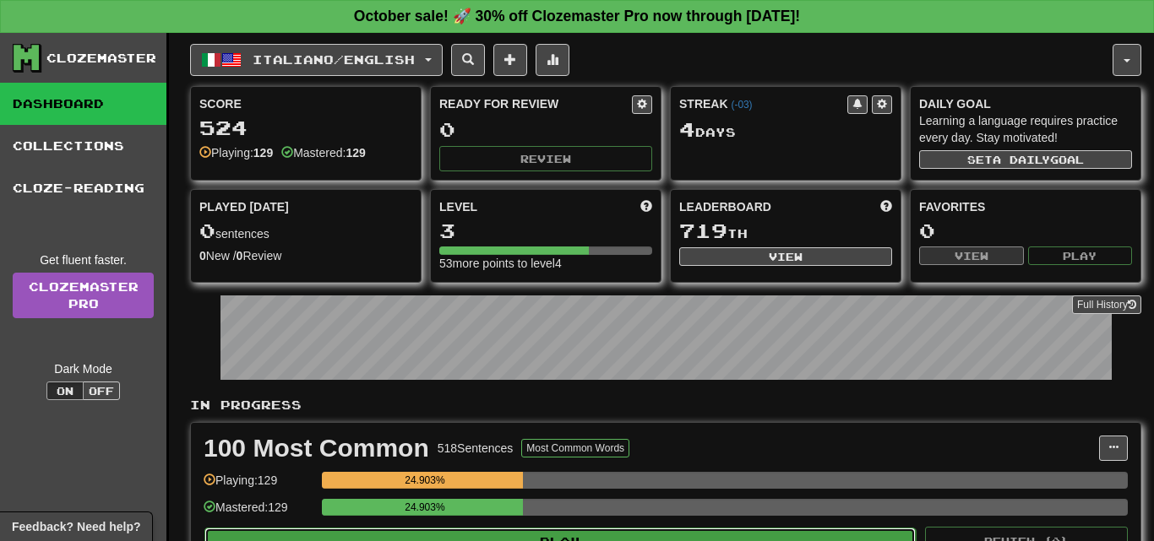
select select "**"
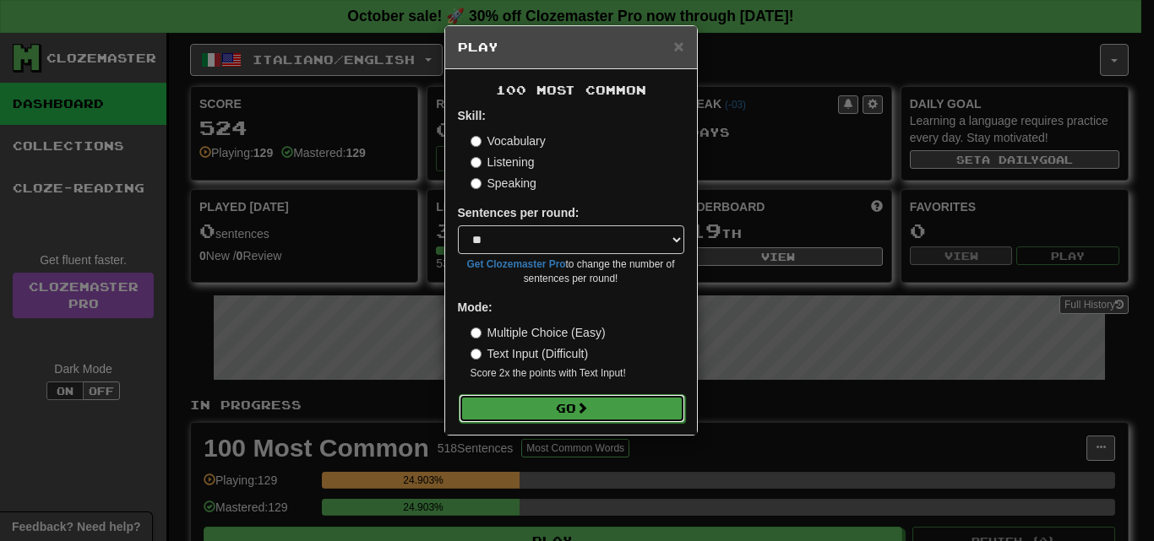
click at [584, 407] on span at bounding box center [582, 408] width 12 height 12
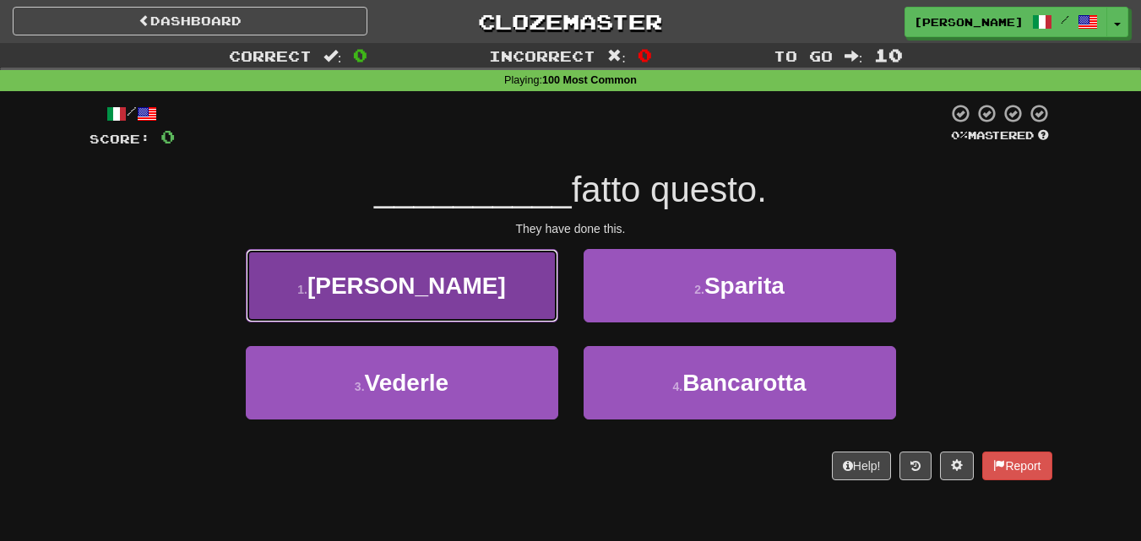
click at [518, 285] on button "1 . Hanno" at bounding box center [402, 285] width 312 height 73
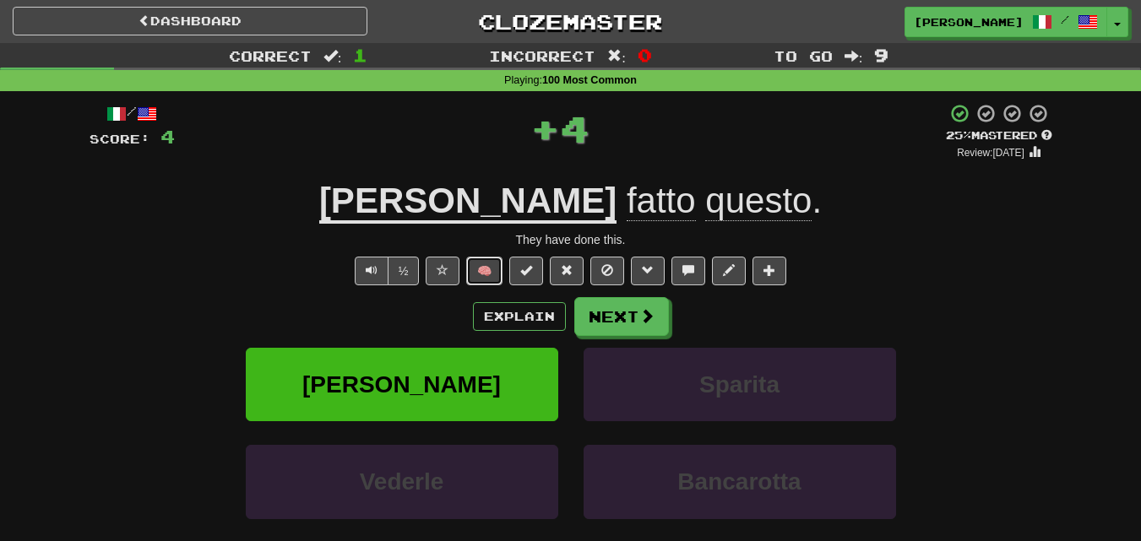
click at [485, 269] on button "🧠" at bounding box center [484, 271] width 36 height 29
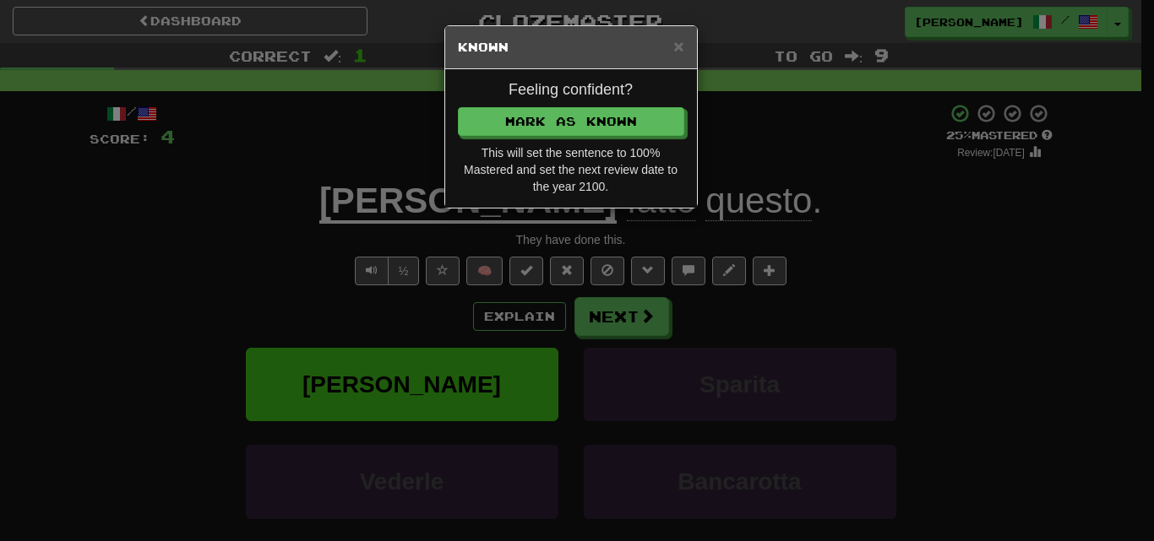
click at [536, 95] on h4 "Feeling confident?" at bounding box center [571, 90] width 226 height 17
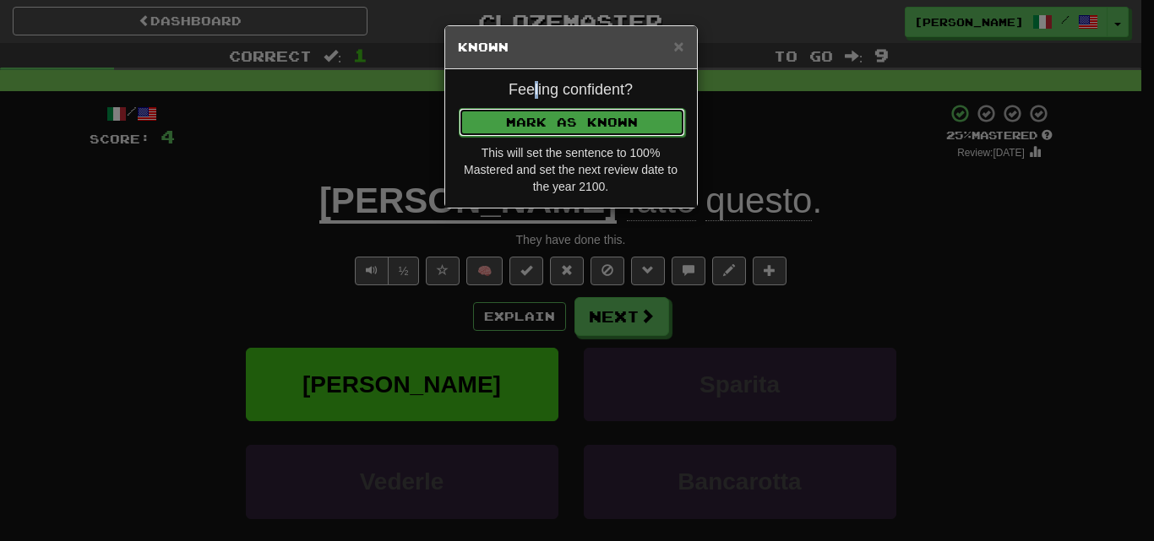
click at [535, 117] on button "Mark as Known" at bounding box center [572, 122] width 226 height 29
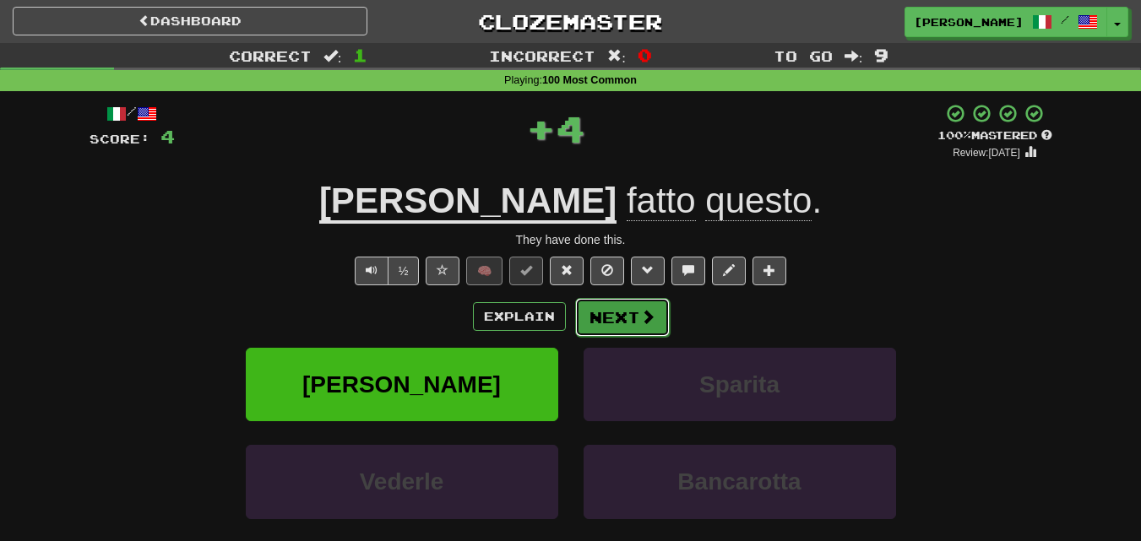
click at [613, 316] on button "Next" at bounding box center [622, 317] width 95 height 39
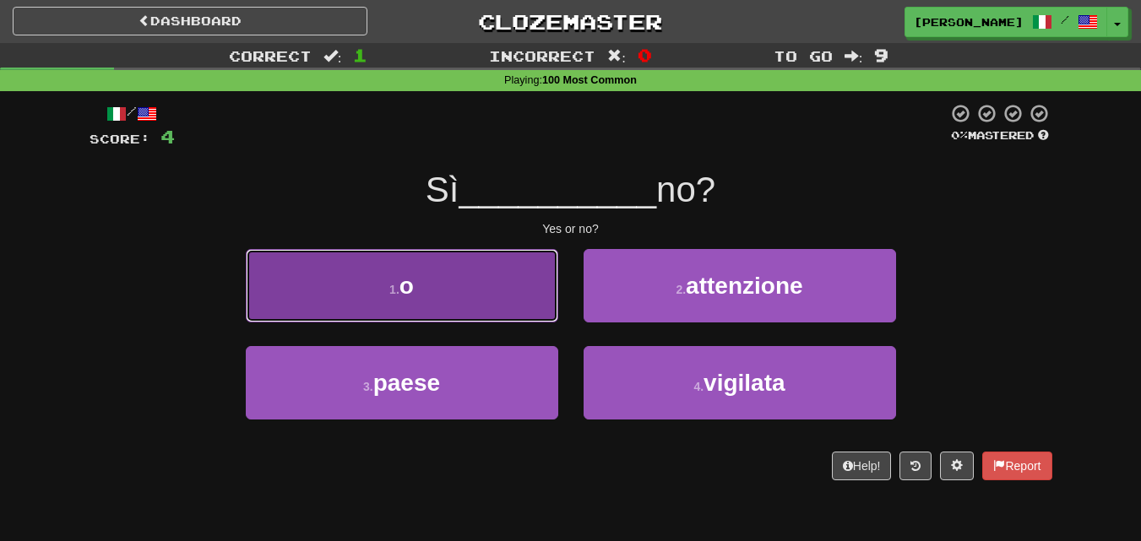
click at [487, 290] on button "1 . o" at bounding box center [402, 285] width 312 height 73
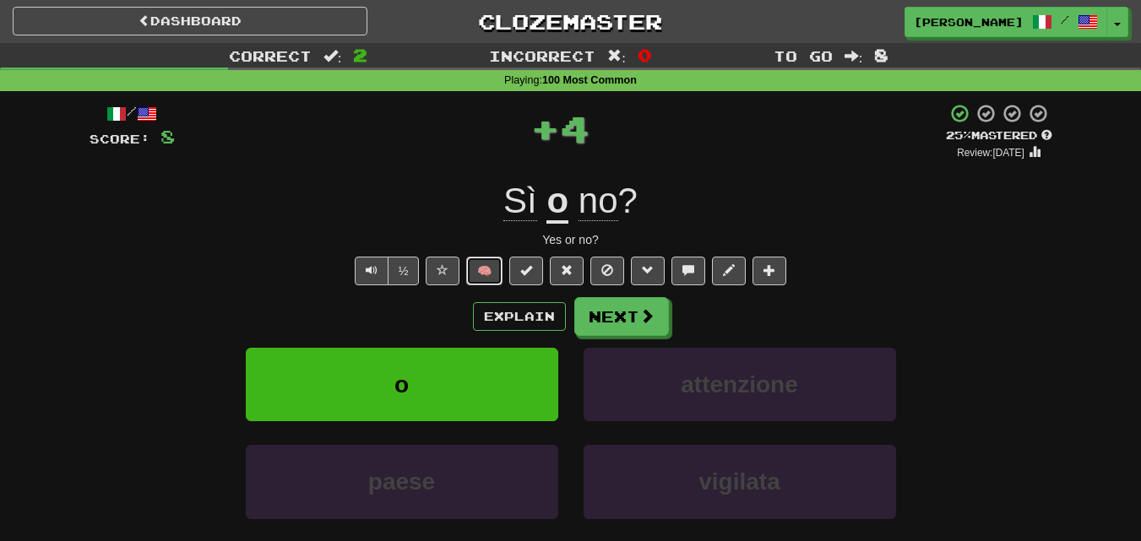
click at [491, 269] on button "🧠" at bounding box center [484, 271] width 36 height 29
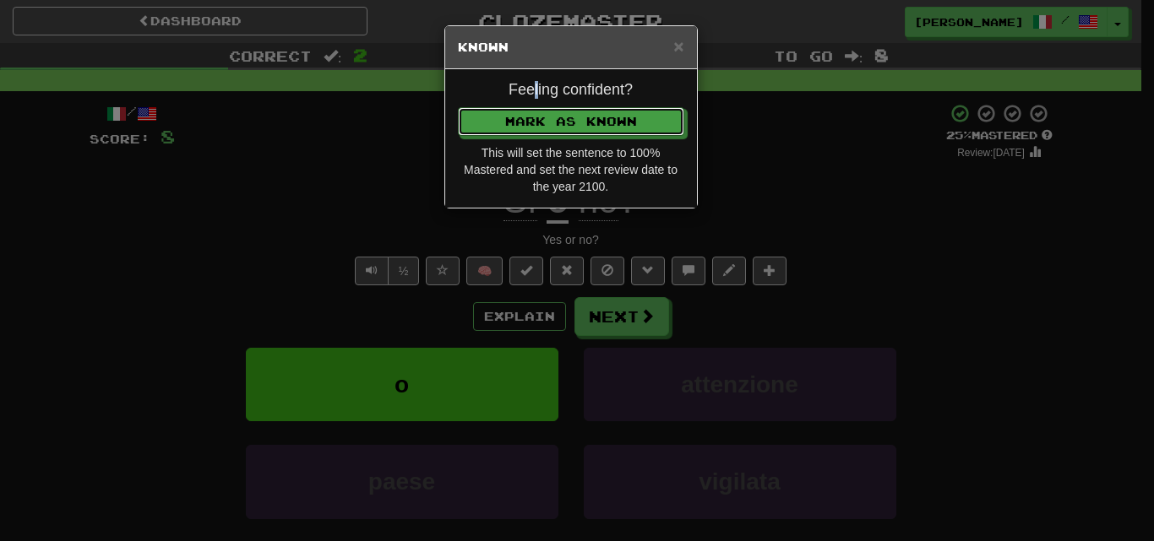
drag, startPoint x: 556, startPoint y: 122, endPoint x: 567, endPoint y: 130, distance: 13.9
click at [566, 129] on button "Mark as Known" at bounding box center [571, 121] width 226 height 29
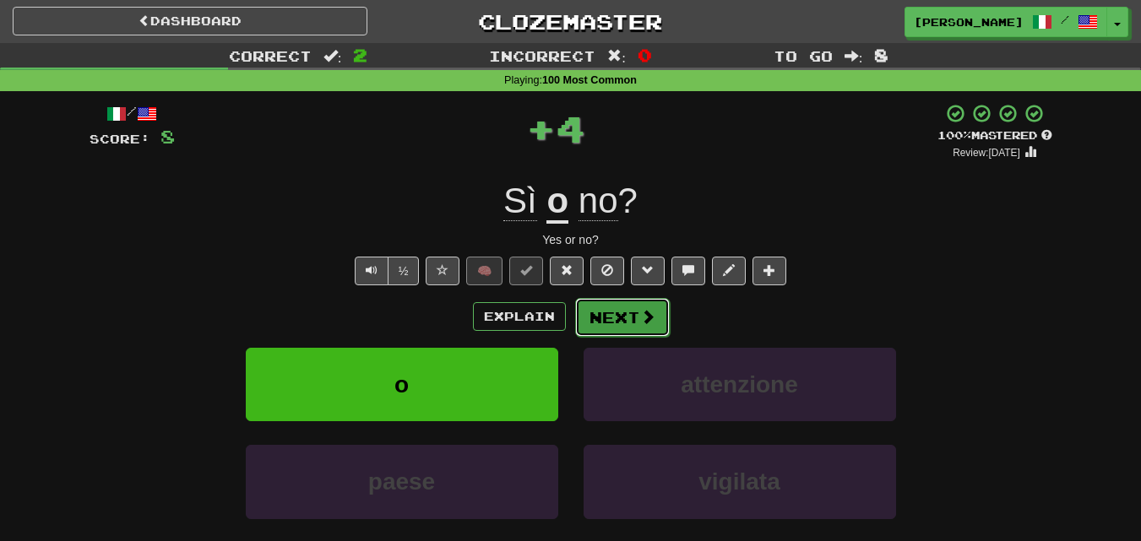
click at [634, 316] on button "Next" at bounding box center [622, 317] width 95 height 39
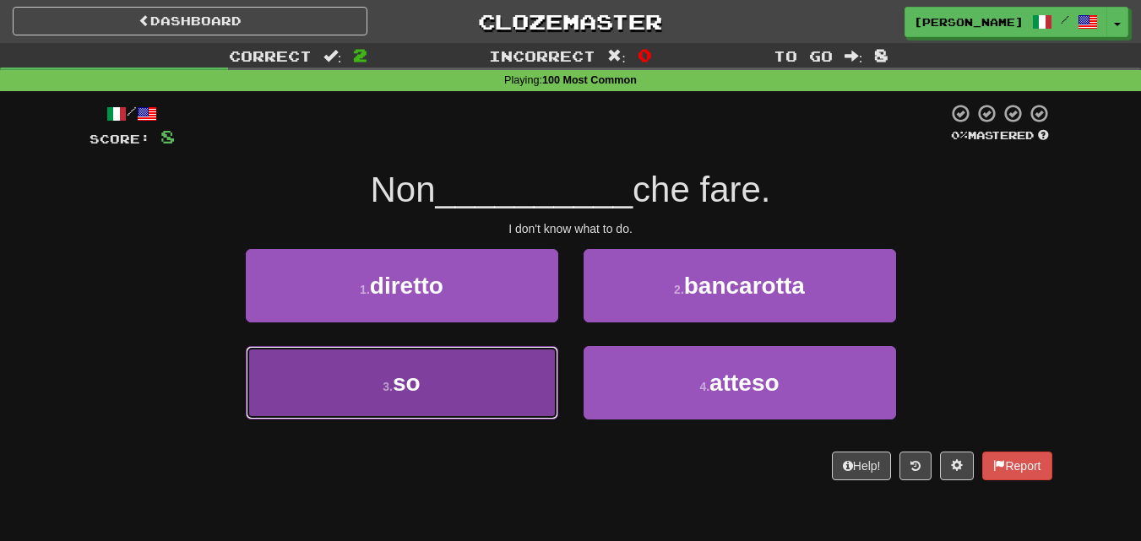
click at [519, 380] on button "3 . so" at bounding box center [402, 382] width 312 height 73
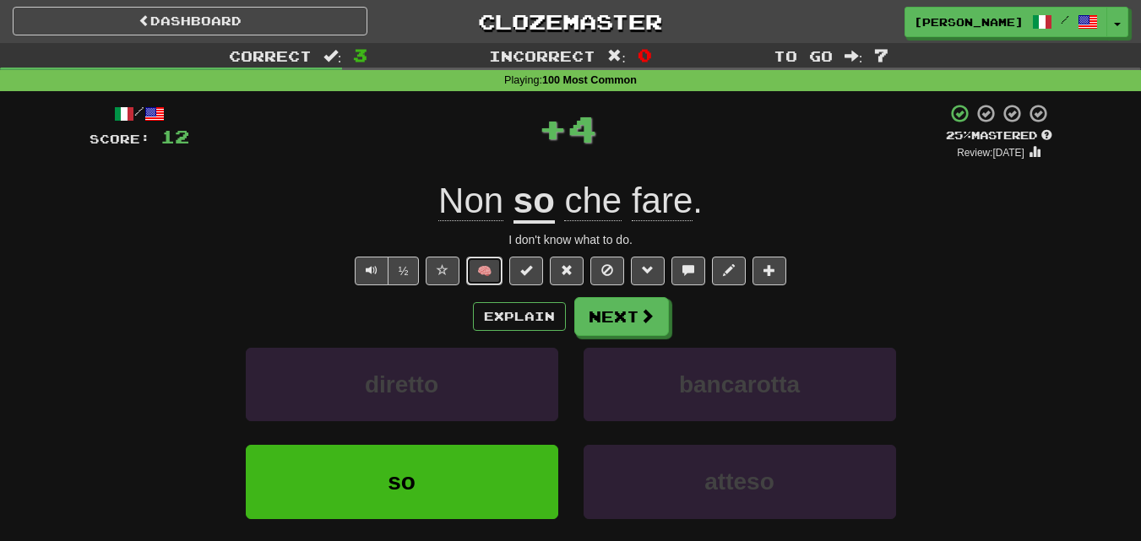
click at [479, 257] on button "🧠" at bounding box center [484, 271] width 36 height 29
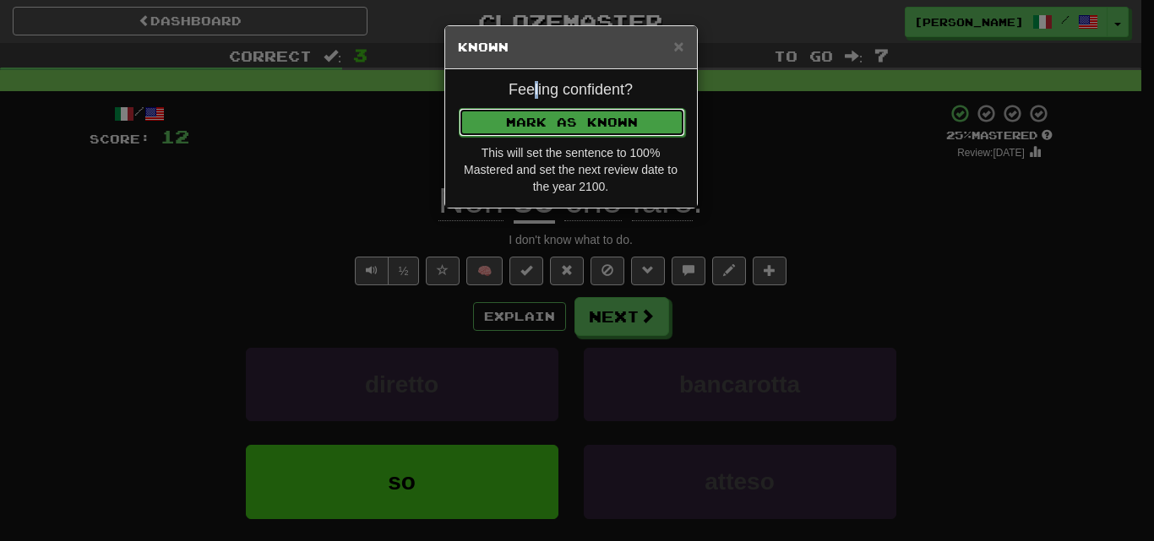
click at [554, 134] on button "Mark as Known" at bounding box center [572, 122] width 226 height 29
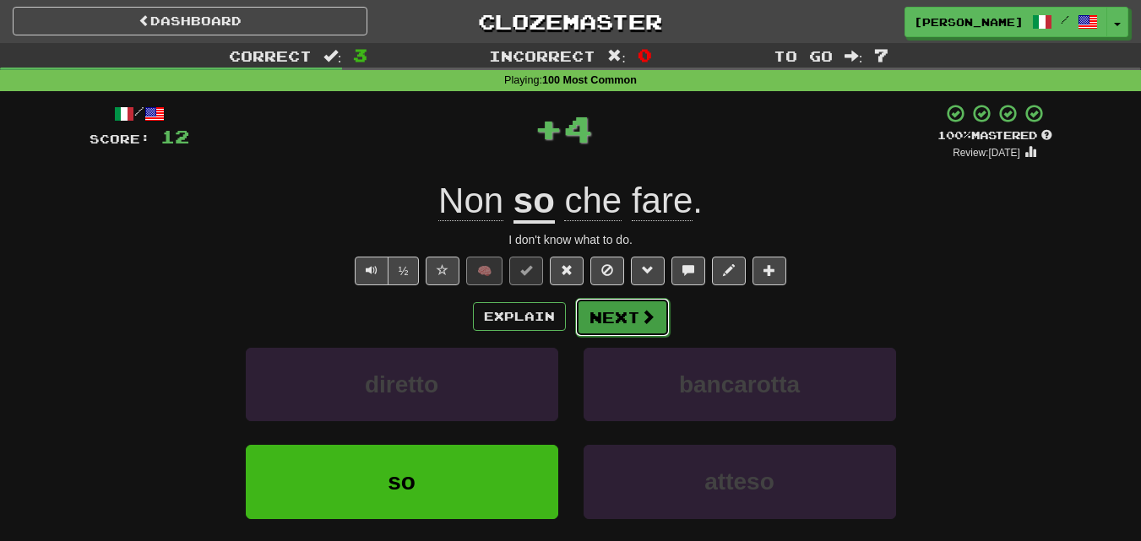
click at [605, 308] on button "Next" at bounding box center [622, 317] width 95 height 39
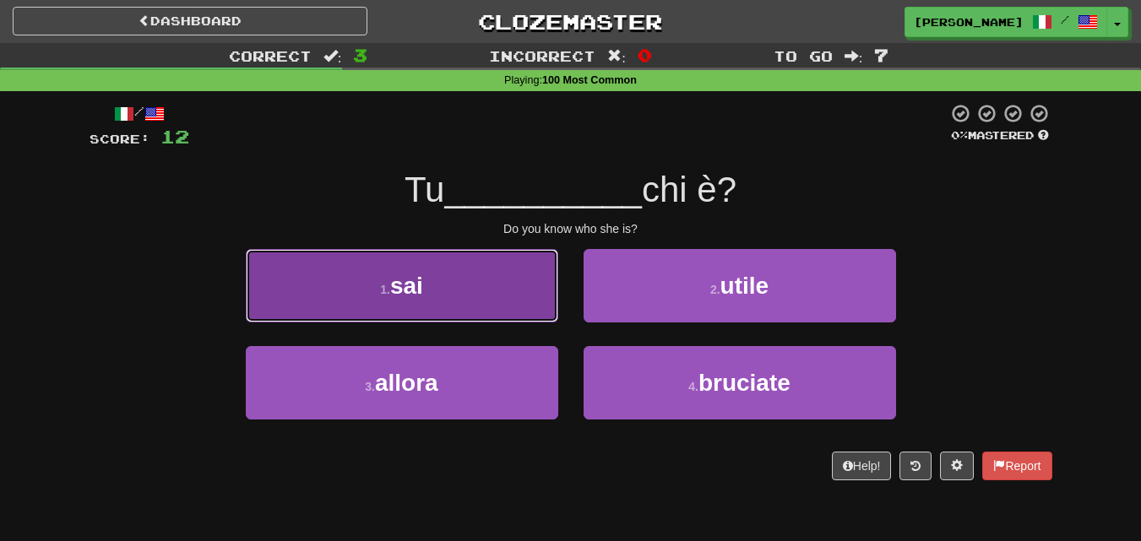
click at [511, 280] on button "1 . sai" at bounding box center [402, 285] width 312 height 73
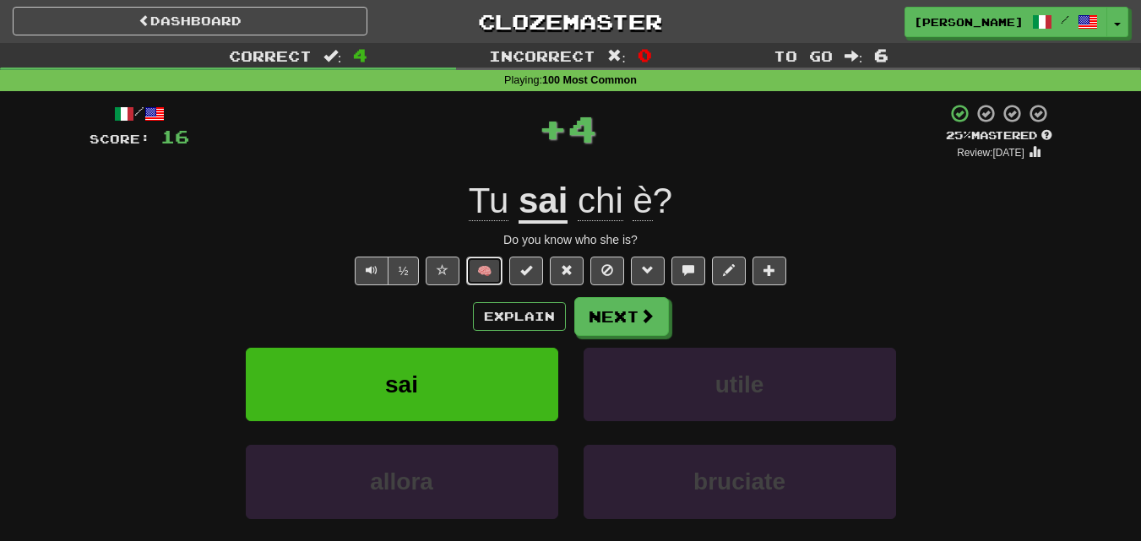
click at [491, 269] on button "🧠" at bounding box center [484, 271] width 36 height 29
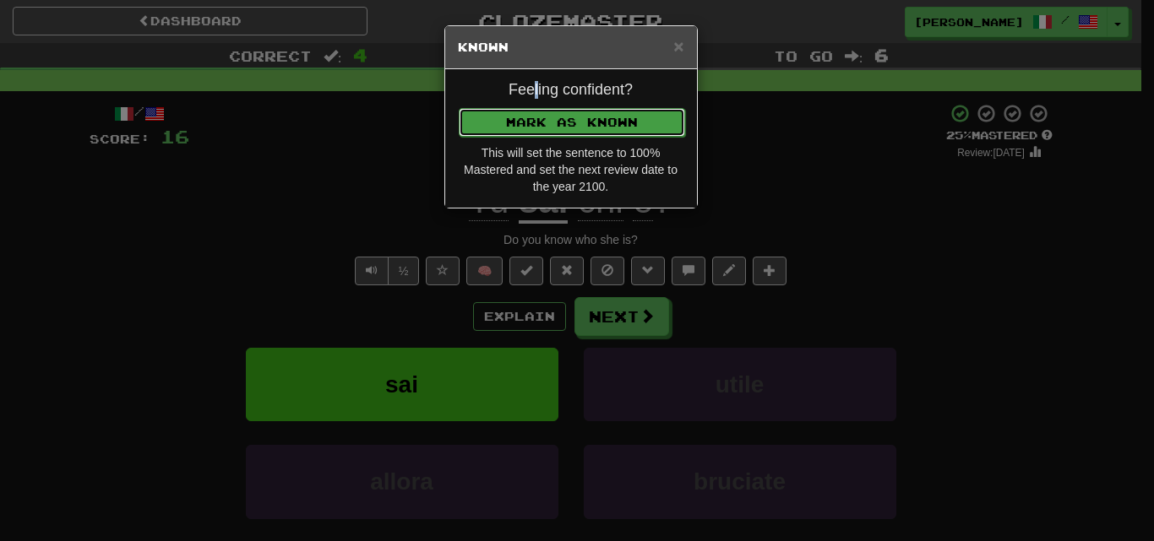
click at [564, 115] on button "Mark as Known" at bounding box center [572, 122] width 226 height 29
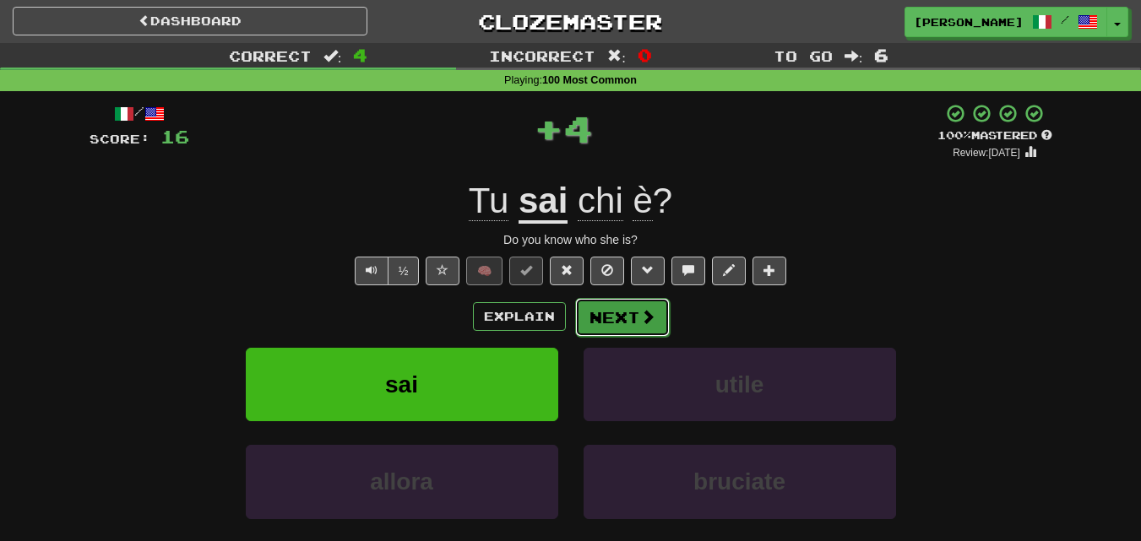
click at [616, 315] on button "Next" at bounding box center [622, 317] width 95 height 39
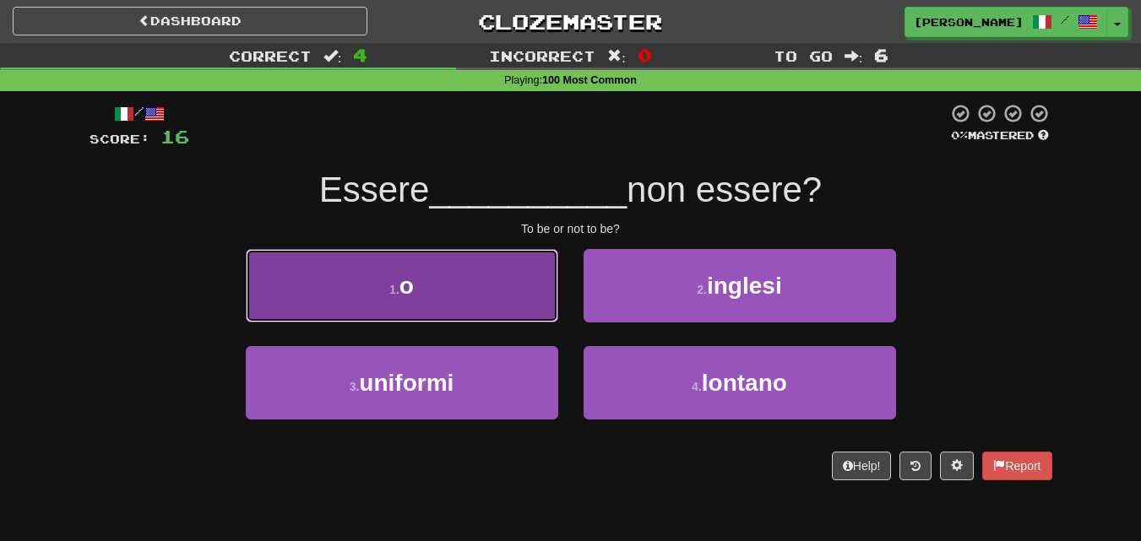
click at [487, 299] on button "1 . o" at bounding box center [402, 285] width 312 height 73
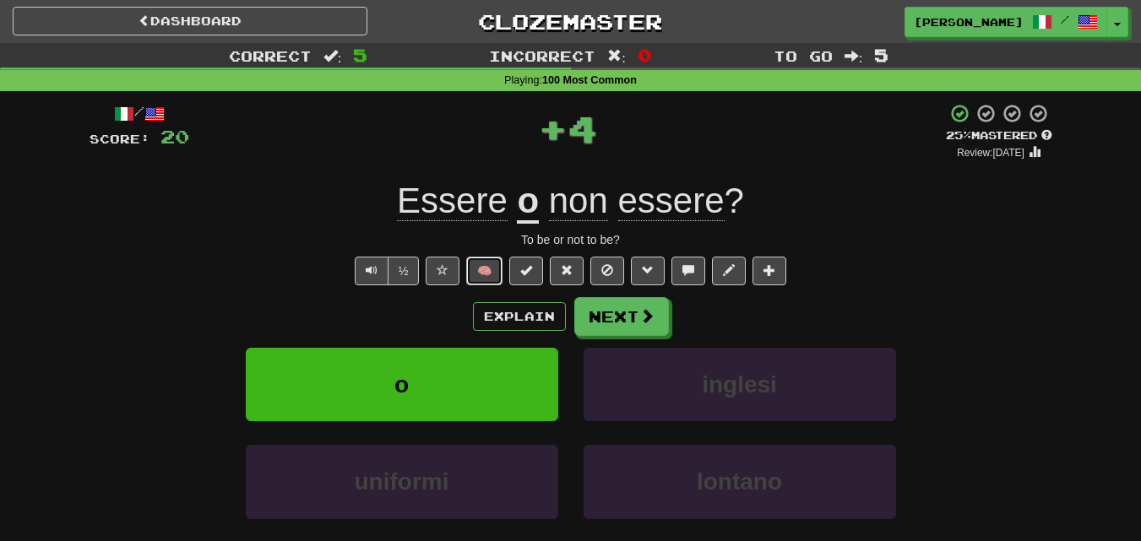
click at [483, 274] on button "🧠" at bounding box center [484, 271] width 36 height 29
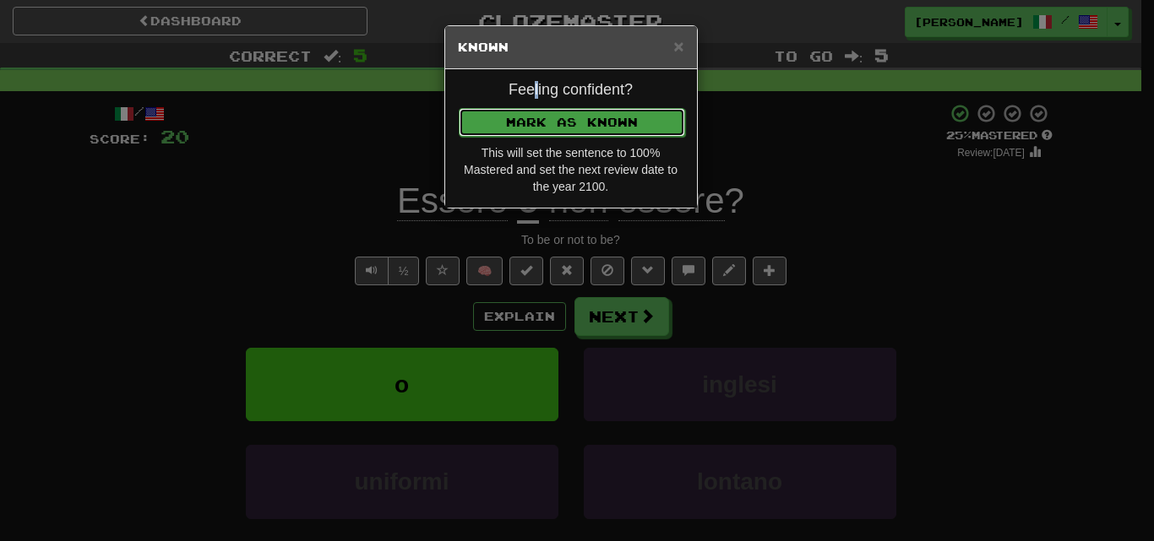
click at [569, 127] on button "Mark as Known" at bounding box center [572, 122] width 226 height 29
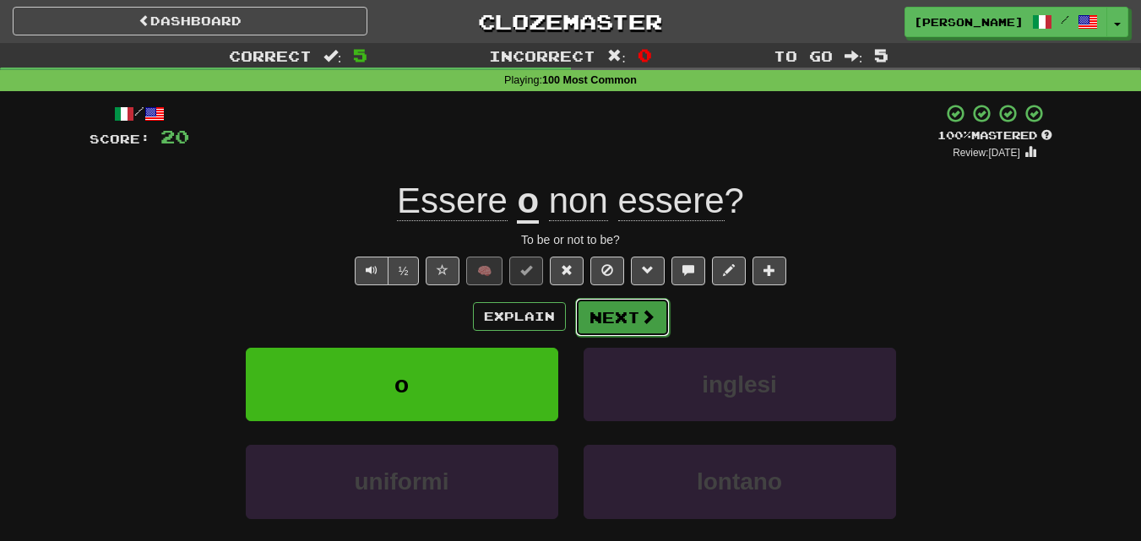
click at [621, 315] on button "Next" at bounding box center [622, 317] width 95 height 39
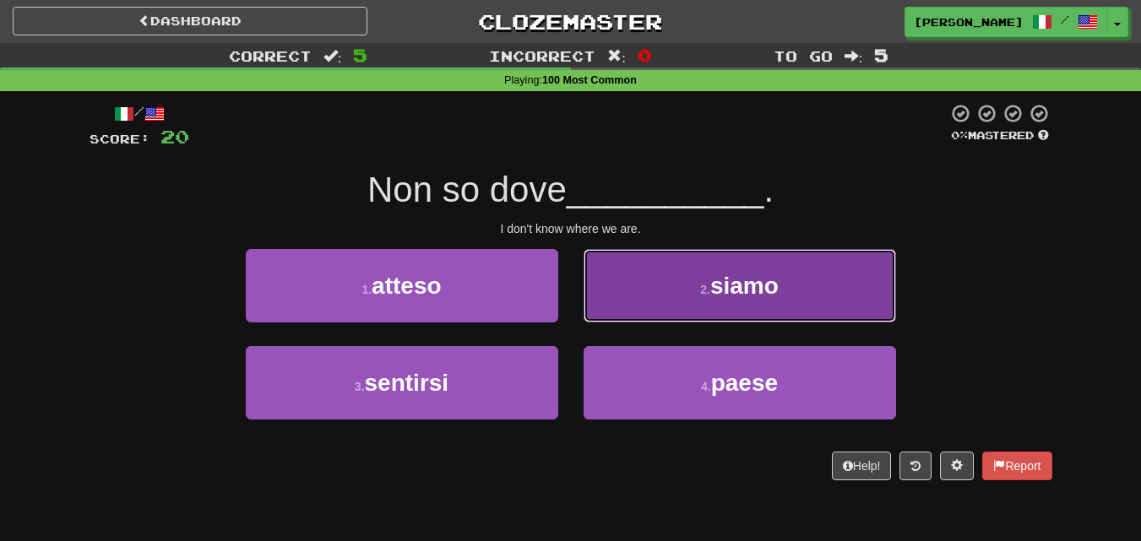
click at [642, 309] on button "2 . siamo" at bounding box center [740, 285] width 312 height 73
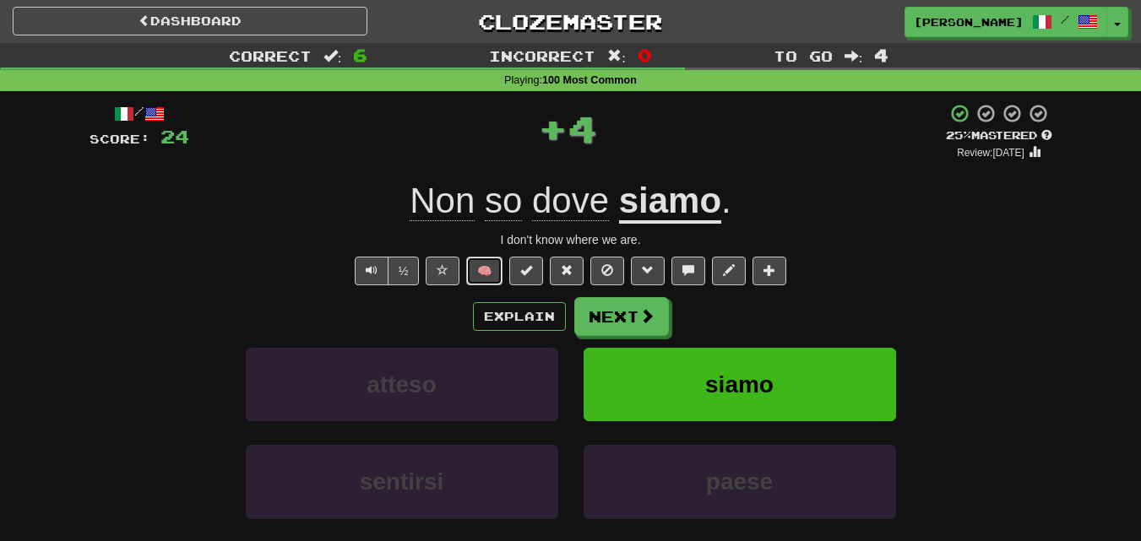
click at [500, 269] on button "🧠" at bounding box center [484, 271] width 36 height 29
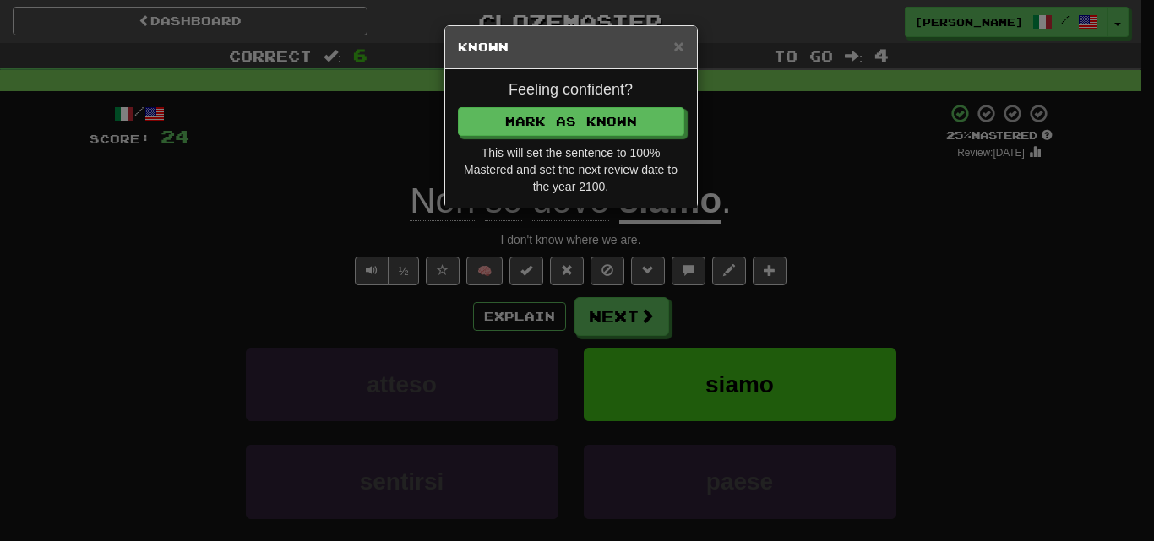
click at [558, 93] on h4 "Feeling confident?" at bounding box center [571, 90] width 226 height 17
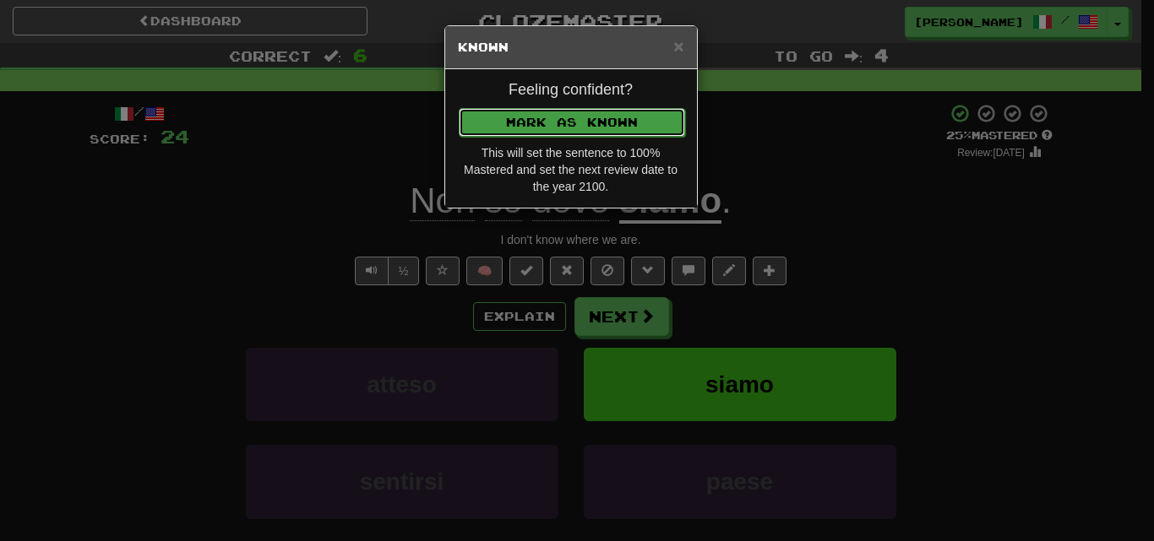
click at [555, 114] on button "Mark as Known" at bounding box center [572, 122] width 226 height 29
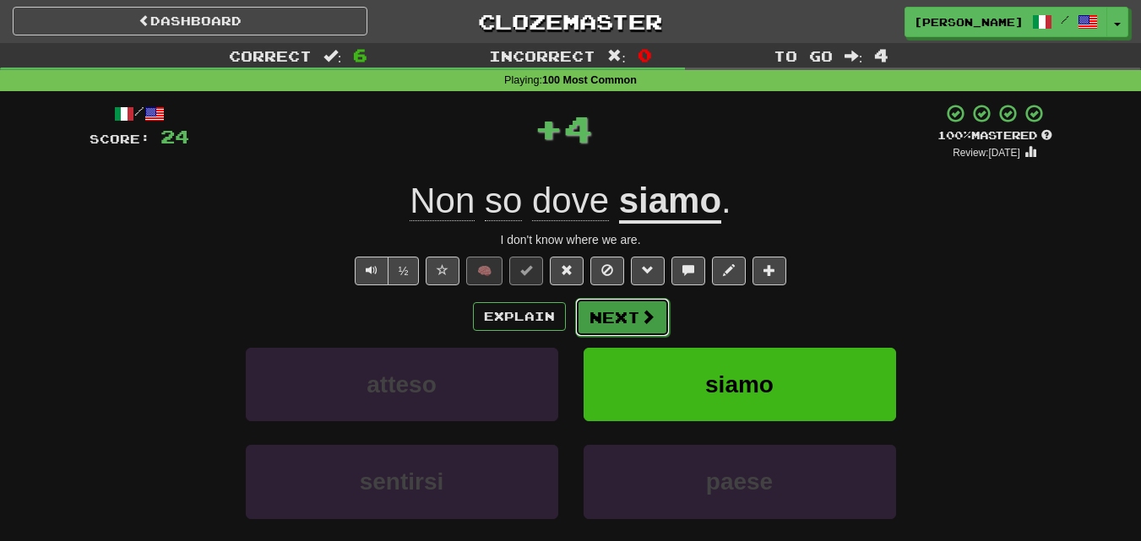
click at [644, 311] on span at bounding box center [647, 316] width 15 height 15
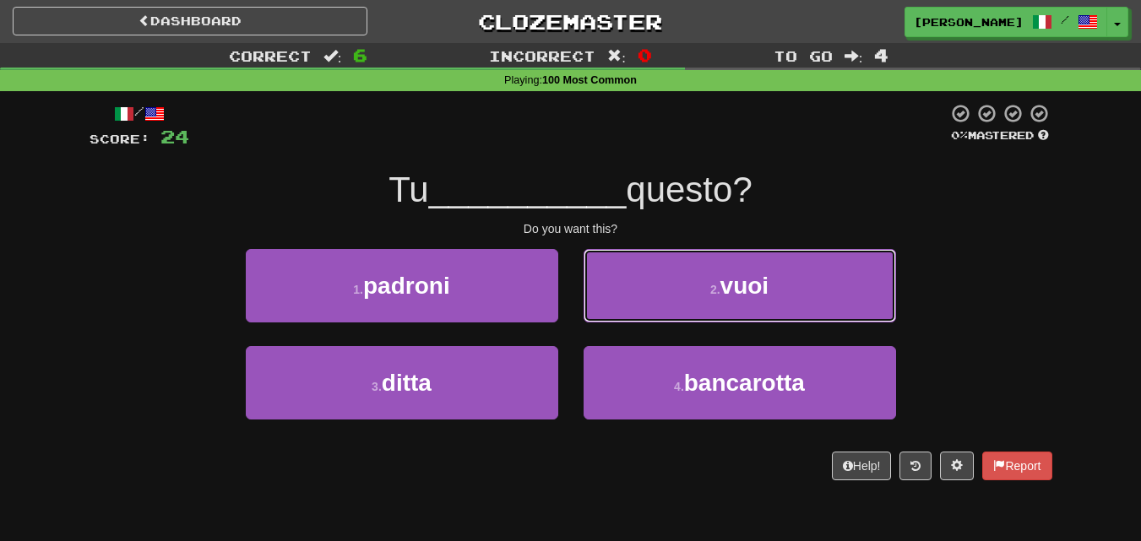
click at [632, 280] on button "2 . vuoi" at bounding box center [740, 285] width 312 height 73
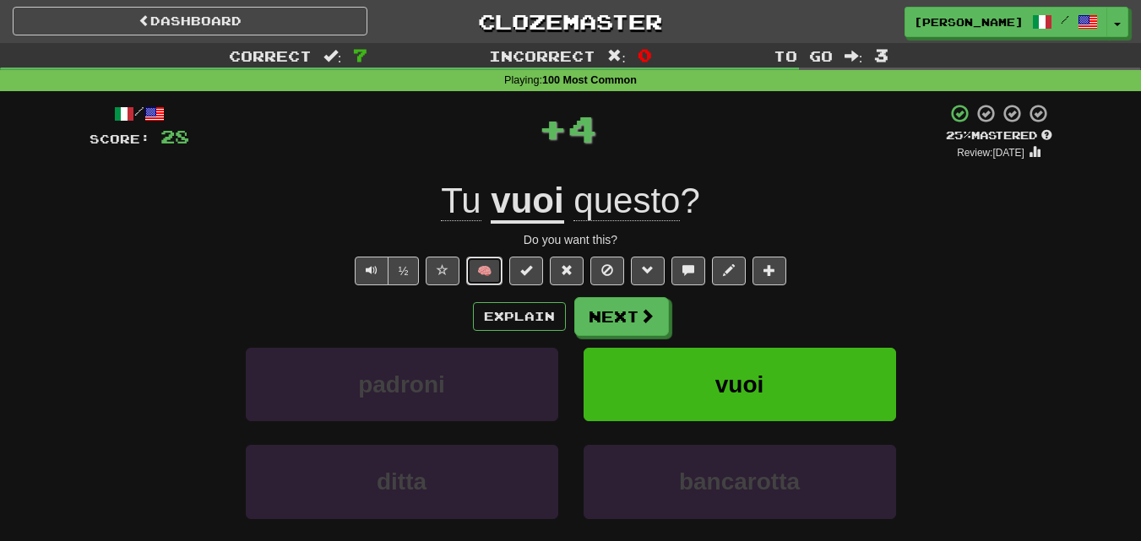
click at [489, 260] on button "🧠" at bounding box center [484, 271] width 36 height 29
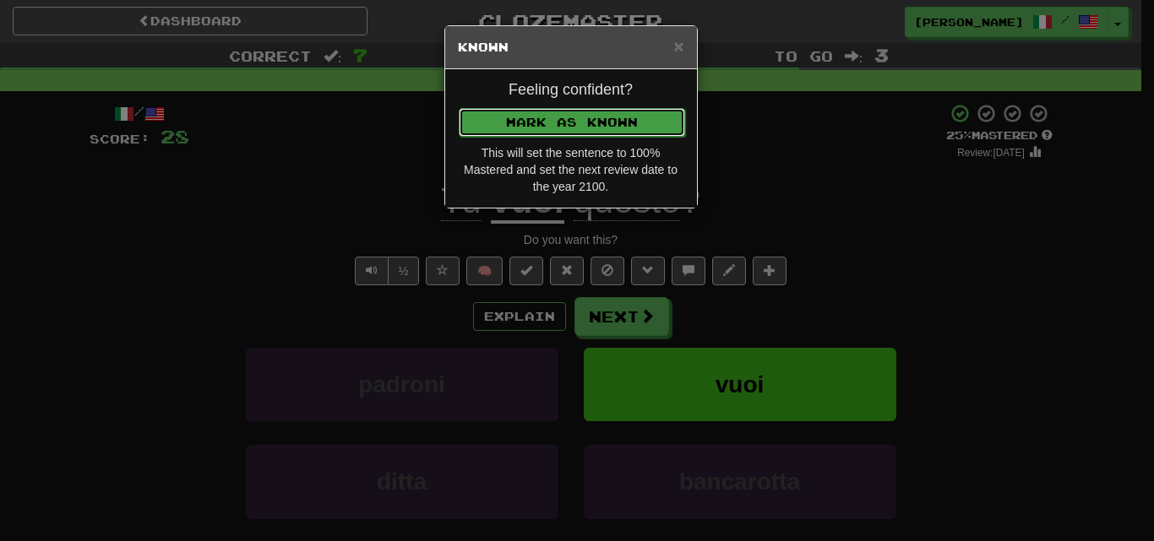
click at [563, 120] on button "Mark as Known" at bounding box center [572, 122] width 226 height 29
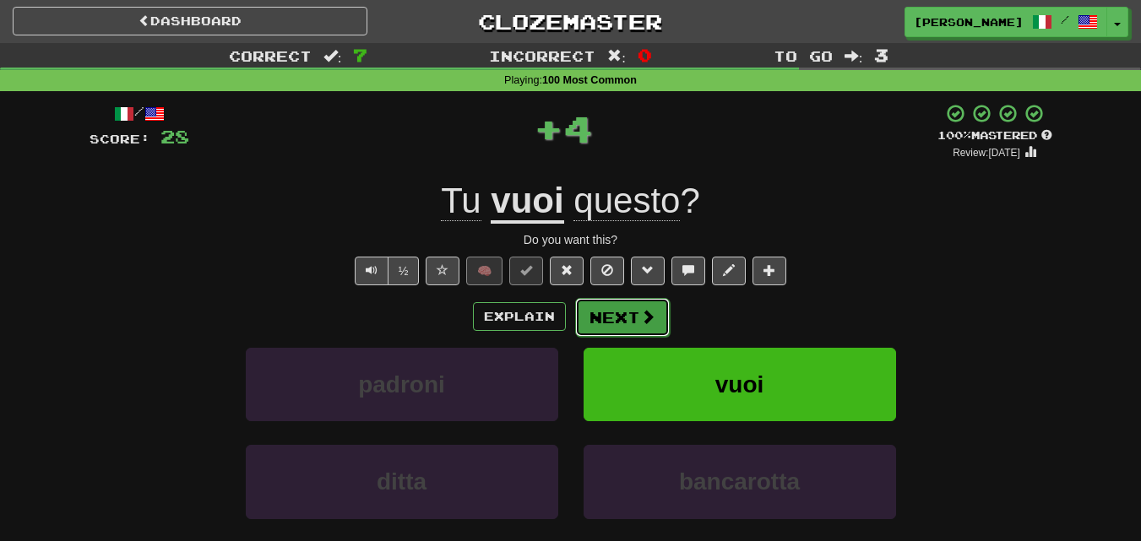
click at [606, 309] on button "Next" at bounding box center [622, 317] width 95 height 39
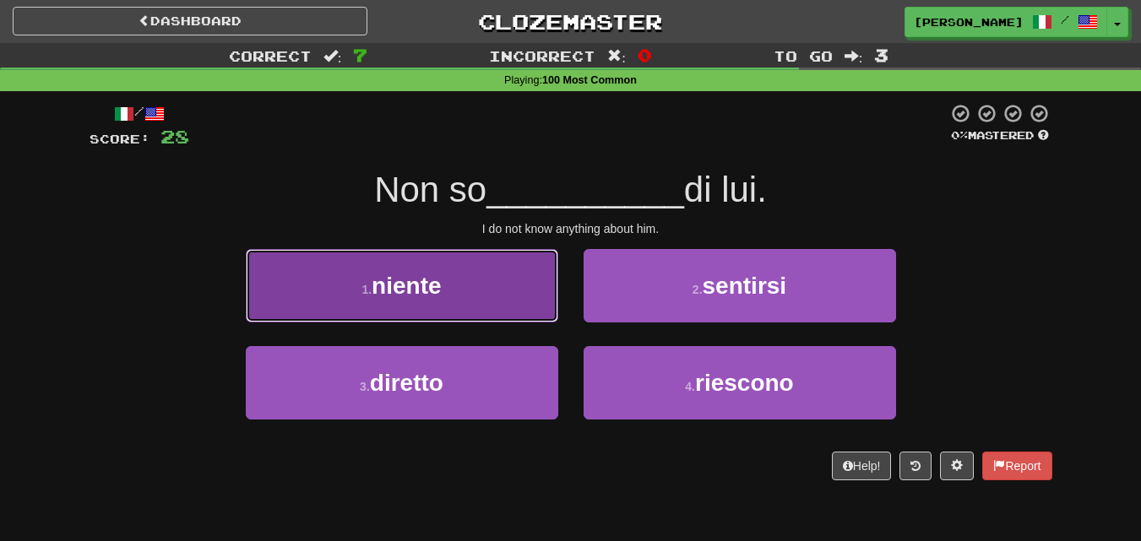
click at [513, 273] on button "1 . niente" at bounding box center [402, 285] width 312 height 73
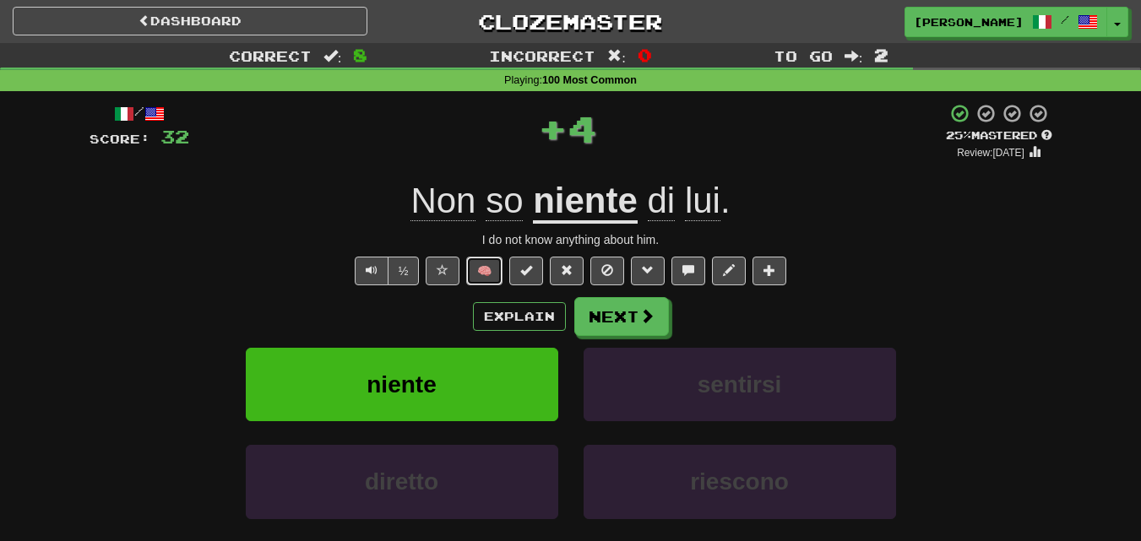
click at [495, 264] on button "🧠" at bounding box center [484, 271] width 36 height 29
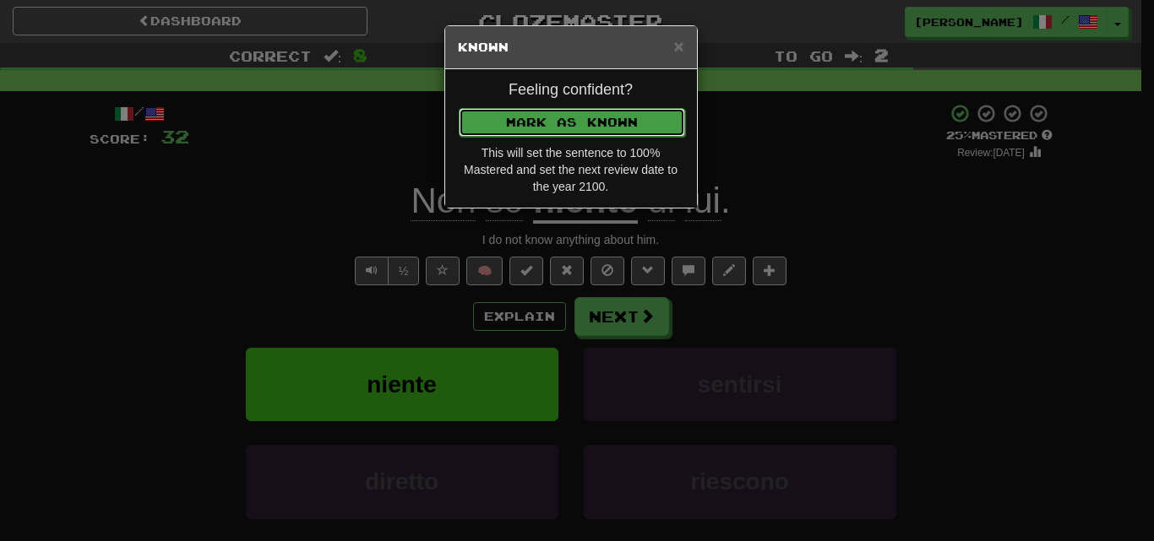
click at [554, 128] on button "Mark as Known" at bounding box center [572, 122] width 226 height 29
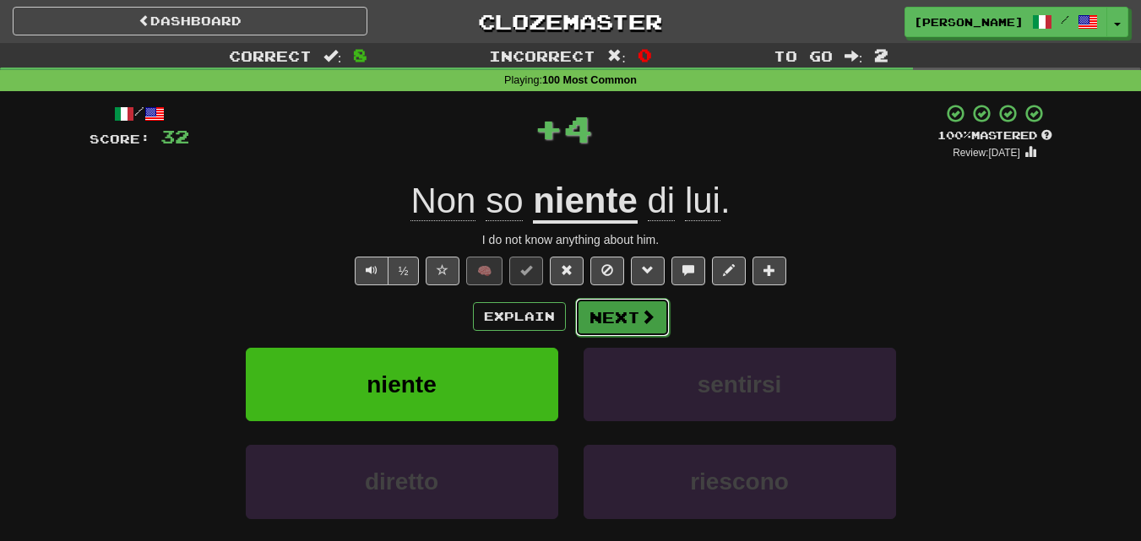
click at [629, 328] on button "Next" at bounding box center [622, 317] width 95 height 39
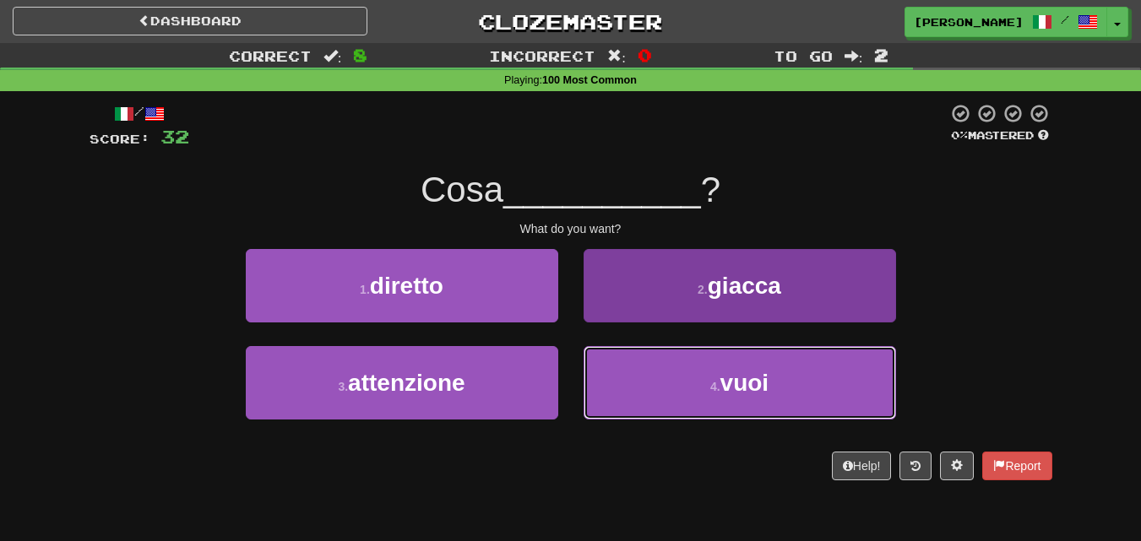
drag, startPoint x: 666, startPoint y: 373, endPoint x: 647, endPoint y: 365, distance: 21.2
click at [665, 374] on button "4 . vuoi" at bounding box center [740, 382] width 312 height 73
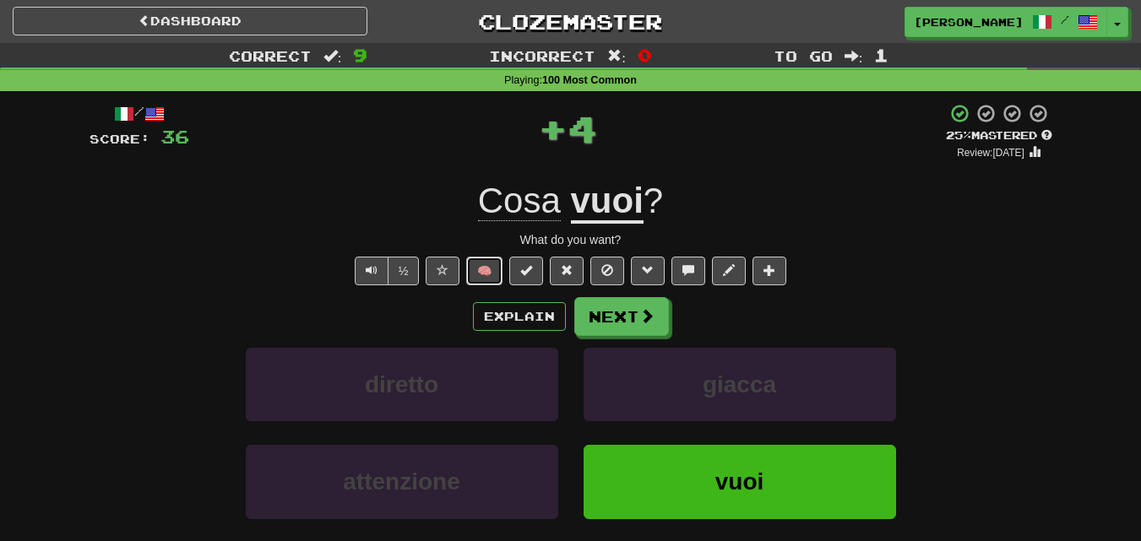
click at [500, 269] on button "🧠" at bounding box center [484, 271] width 36 height 29
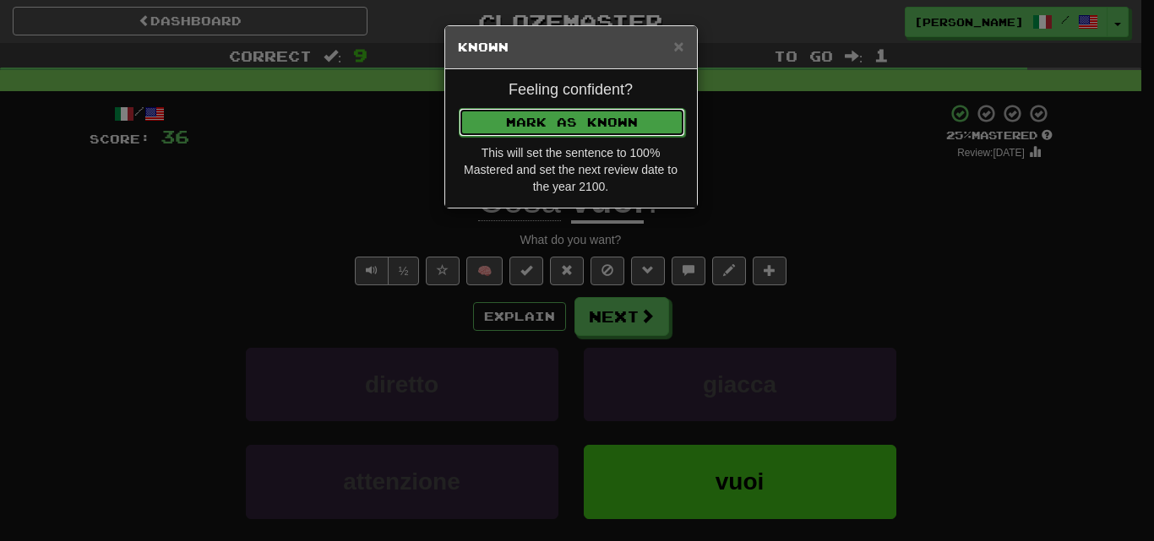
click at [570, 123] on button "Mark as Known" at bounding box center [572, 122] width 226 height 29
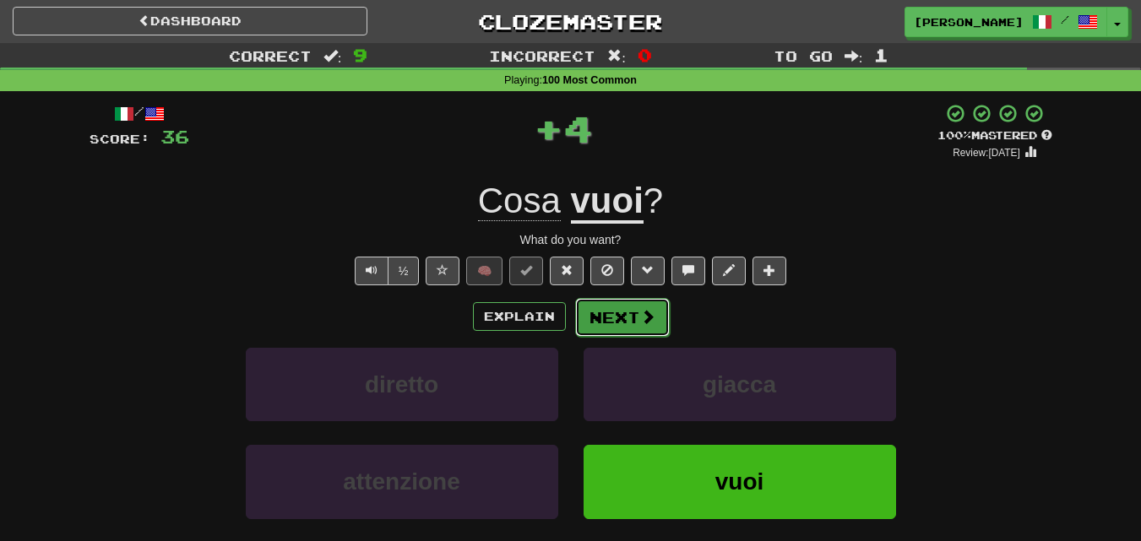
click at [616, 308] on button "Next" at bounding box center [622, 317] width 95 height 39
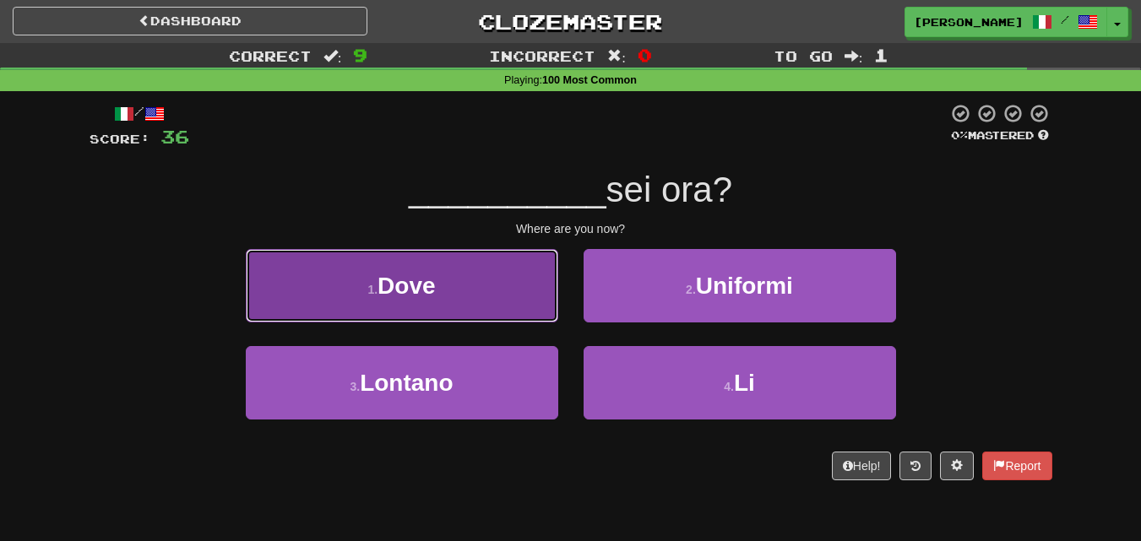
click at [516, 293] on button "1 . Dove" at bounding box center [402, 285] width 312 height 73
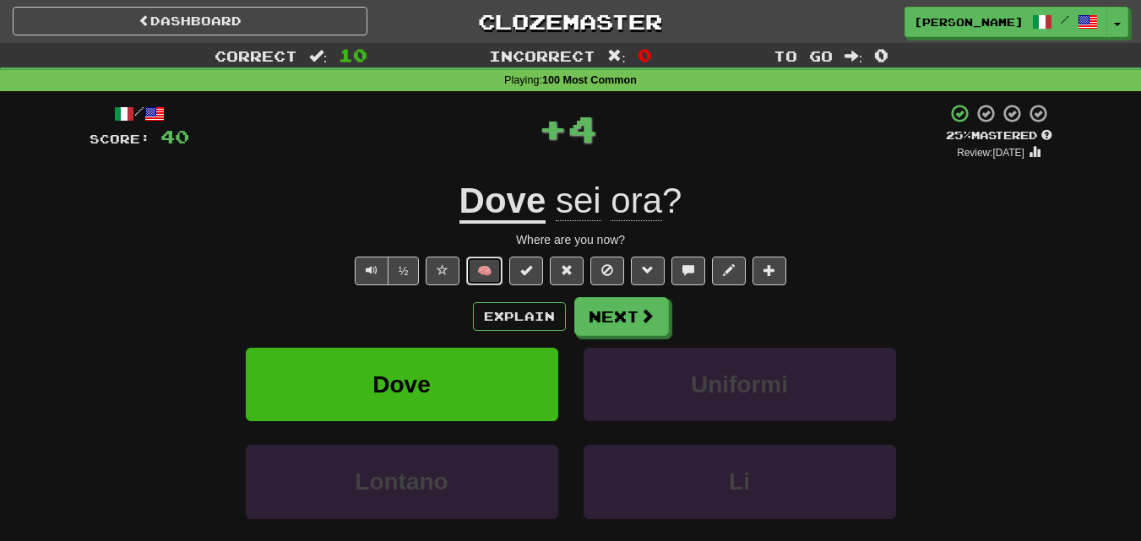
click at [487, 260] on button "🧠" at bounding box center [484, 271] width 36 height 29
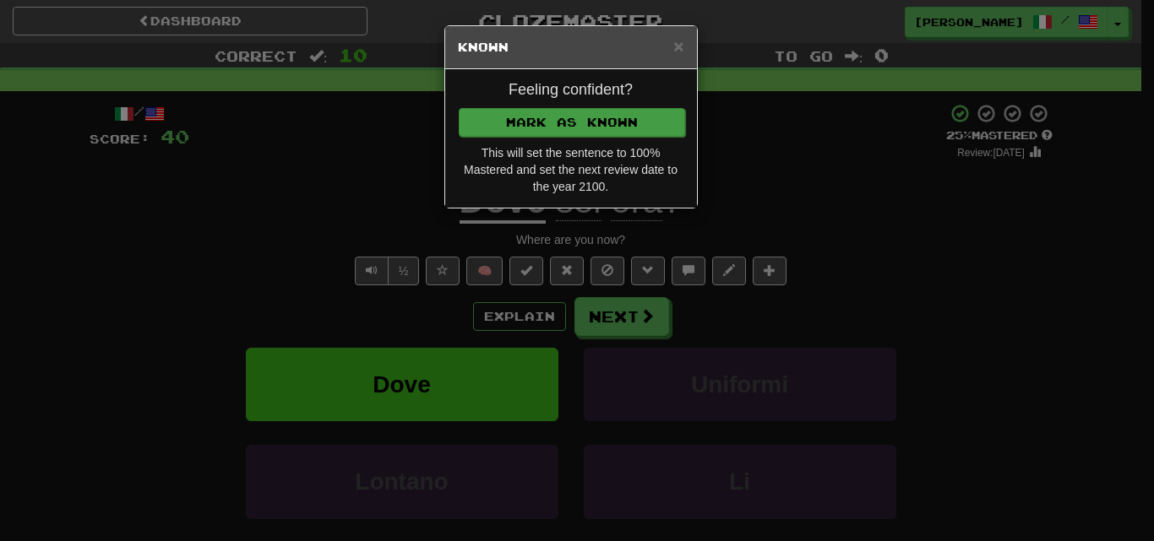
click at [564, 134] on div "Feeling confident? Mark as Known This will set the sentence to 100% Mastered an…" at bounding box center [571, 138] width 252 height 138
click at [559, 122] on button "Mark as Known" at bounding box center [572, 122] width 226 height 29
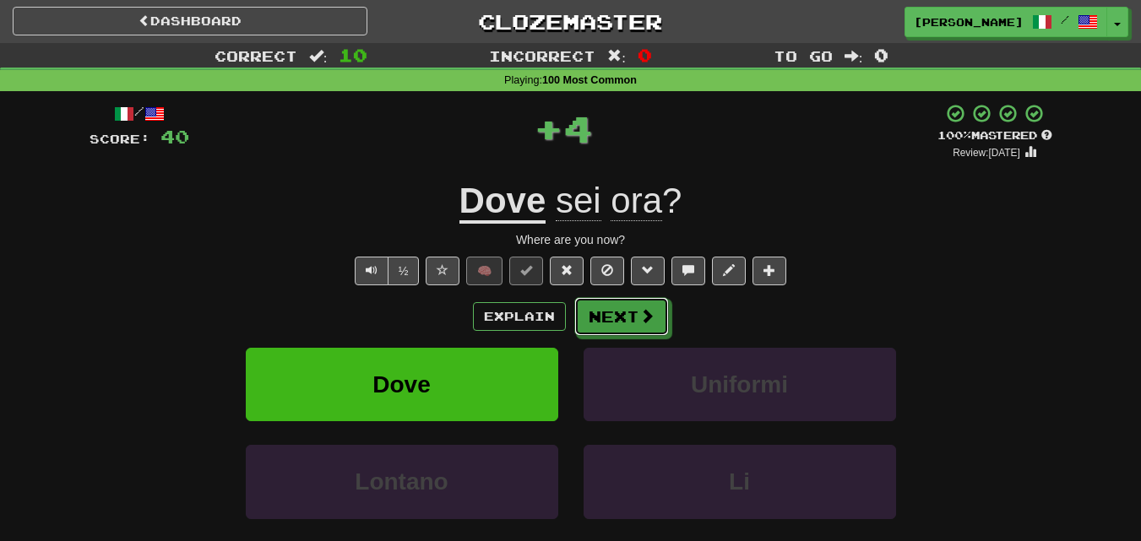
click at [613, 315] on button "Next" at bounding box center [621, 316] width 95 height 39
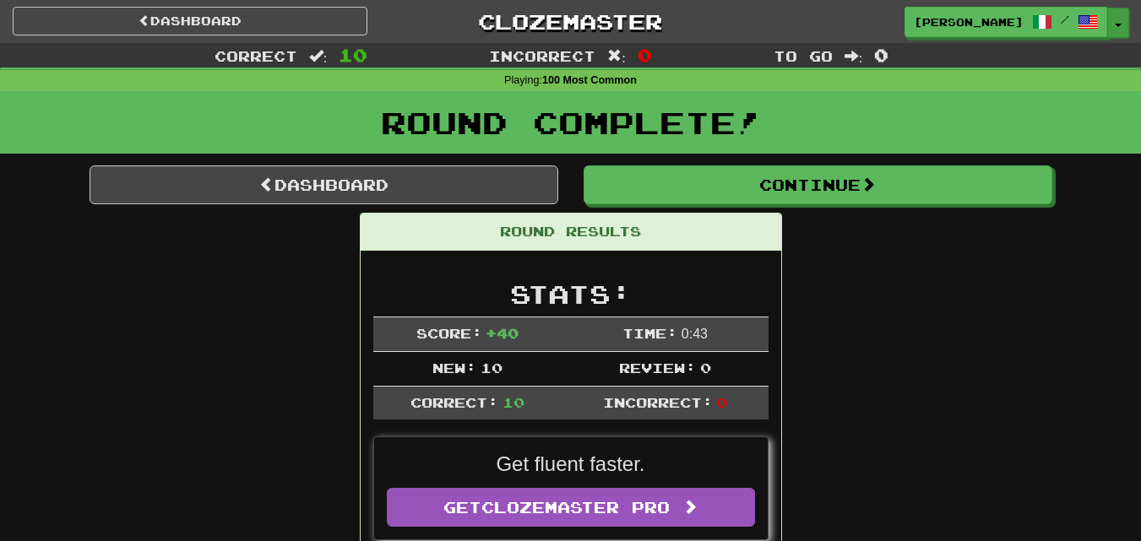
click at [1120, 19] on button "Toggle Dropdown" at bounding box center [1118, 23] width 22 height 30
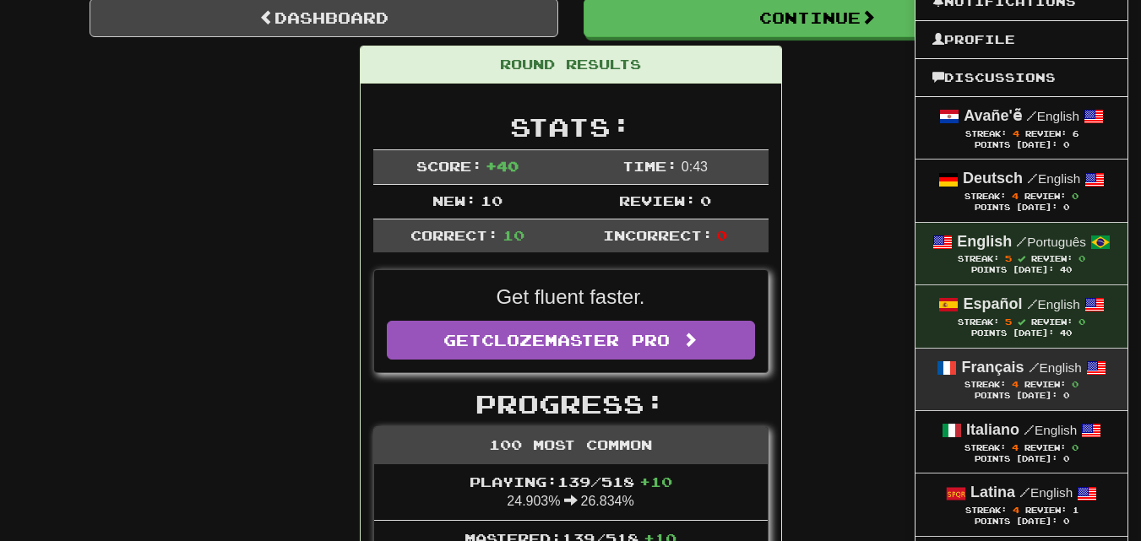
scroll to position [169, 0]
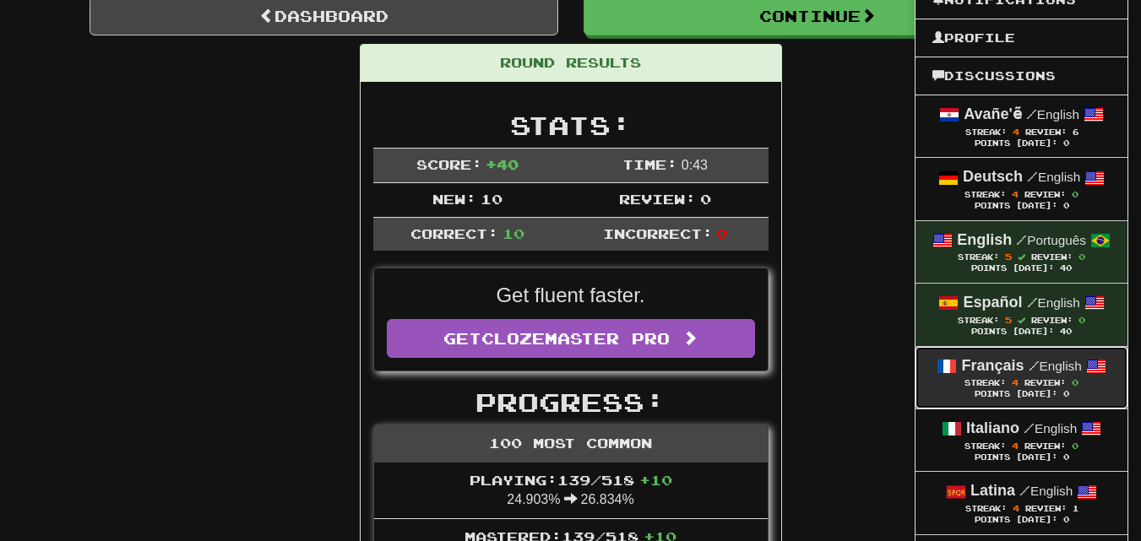
click at [1007, 359] on strong "Français" at bounding box center [992, 365] width 62 height 17
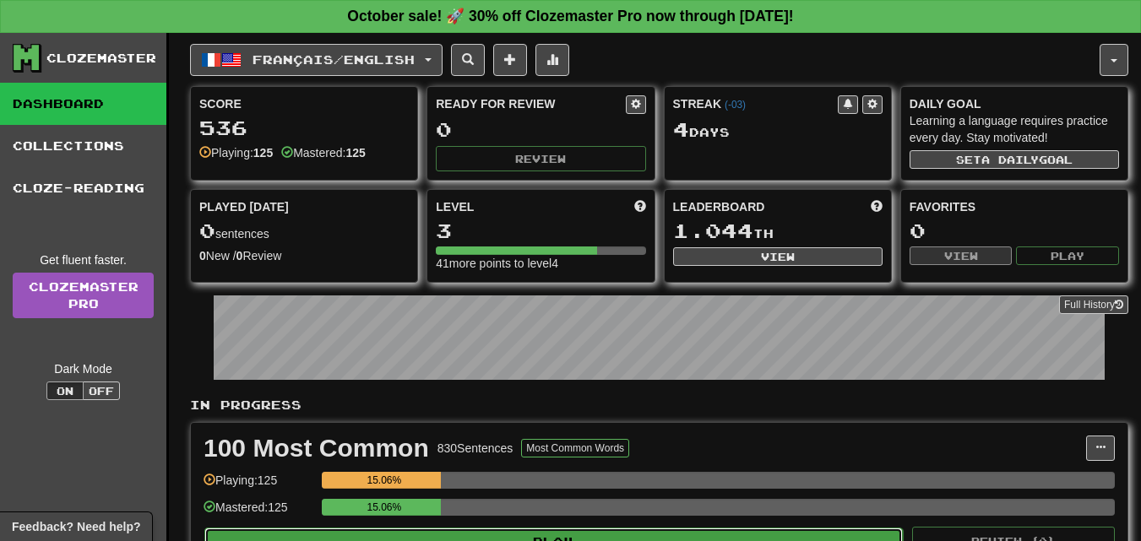
click at [645, 532] on button "Play" at bounding box center [553, 542] width 698 height 29
select select "**"
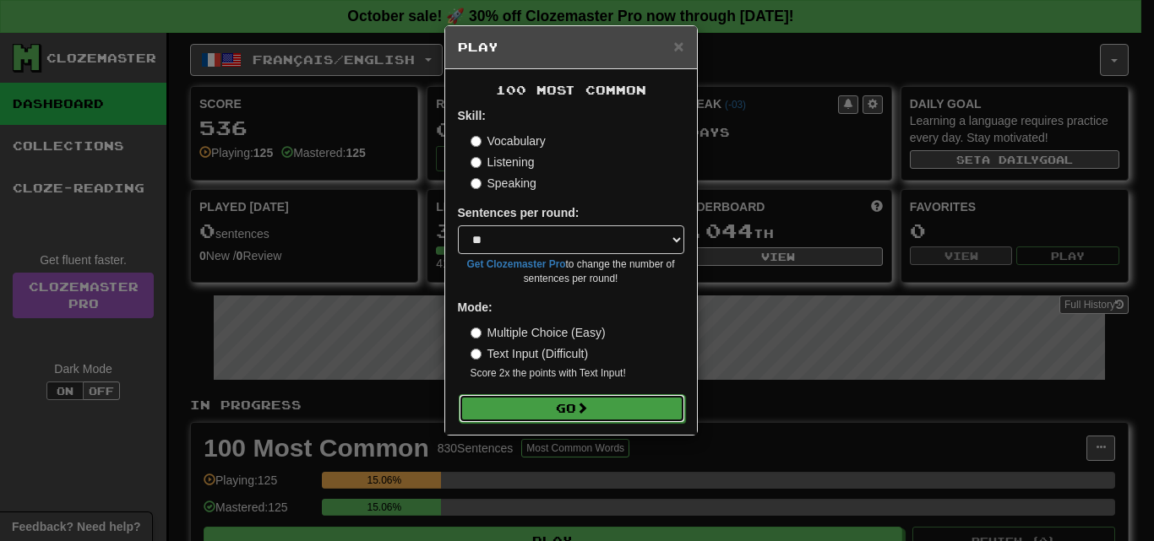
click at [616, 399] on button "Go" at bounding box center [572, 408] width 226 height 29
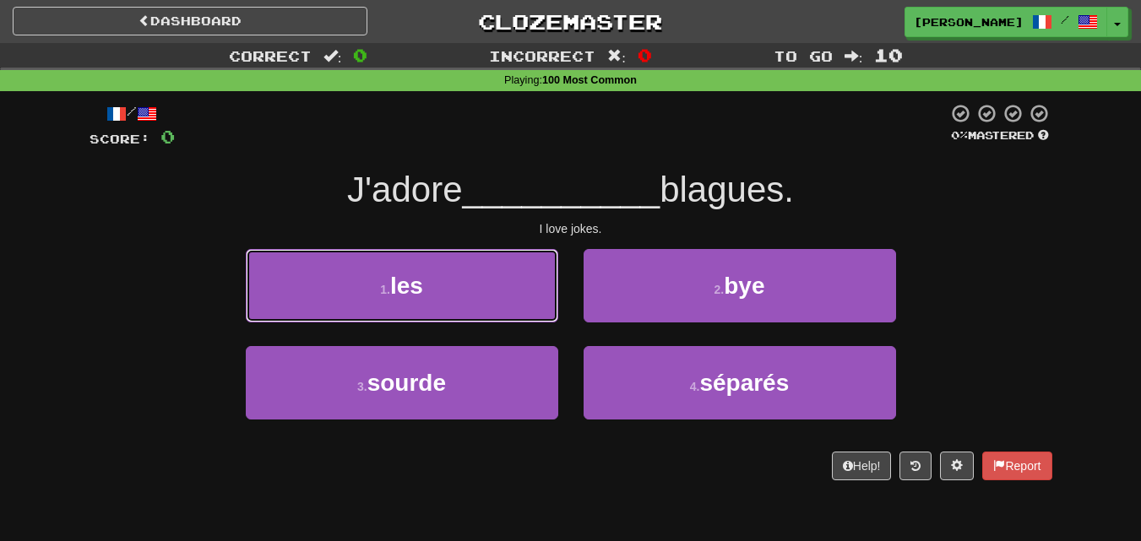
click at [473, 298] on button "1 . les" at bounding box center [402, 285] width 312 height 73
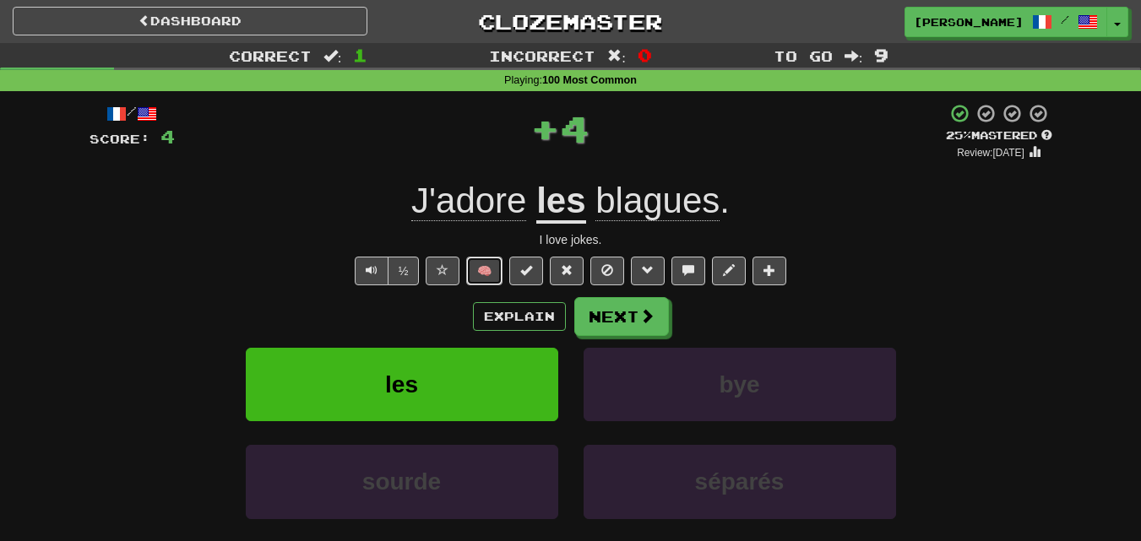
click at [486, 279] on button "🧠" at bounding box center [484, 271] width 36 height 29
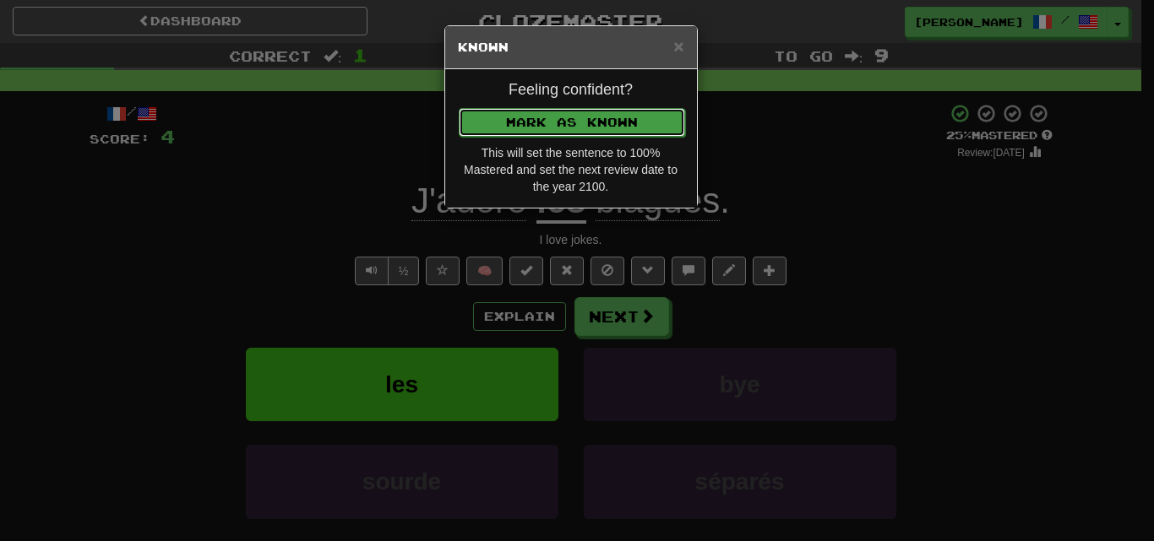
click at [536, 112] on button "Mark as Known" at bounding box center [572, 122] width 226 height 29
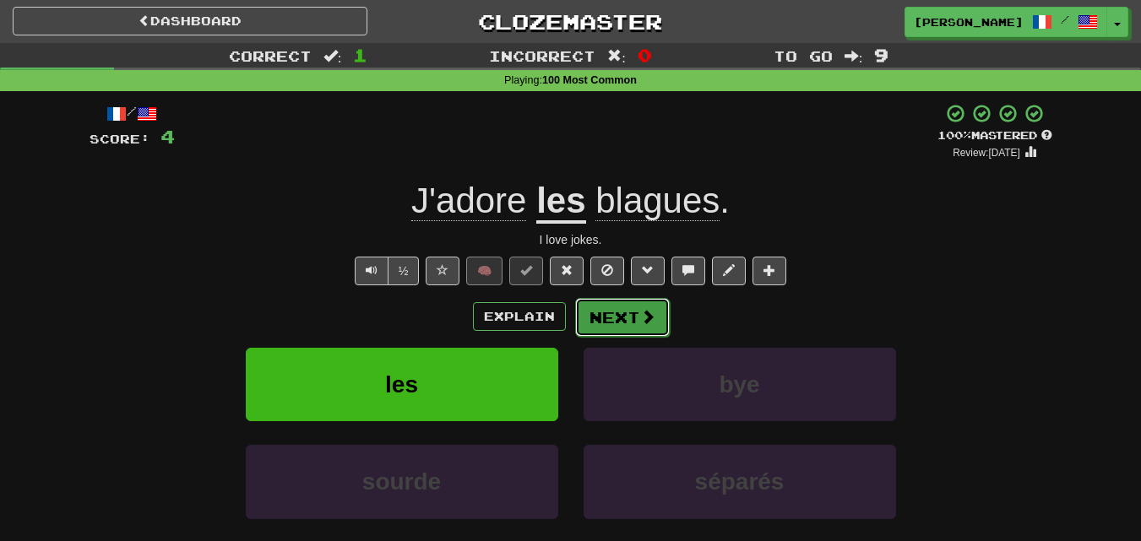
click at [624, 322] on button "Next" at bounding box center [622, 317] width 95 height 39
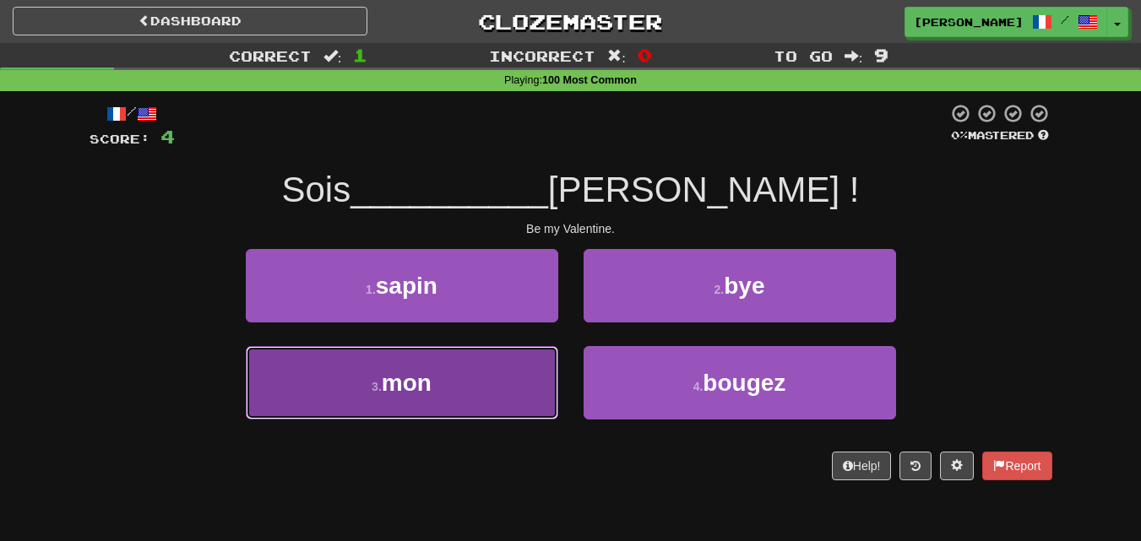
click at [506, 390] on button "3 . mon" at bounding box center [402, 382] width 312 height 73
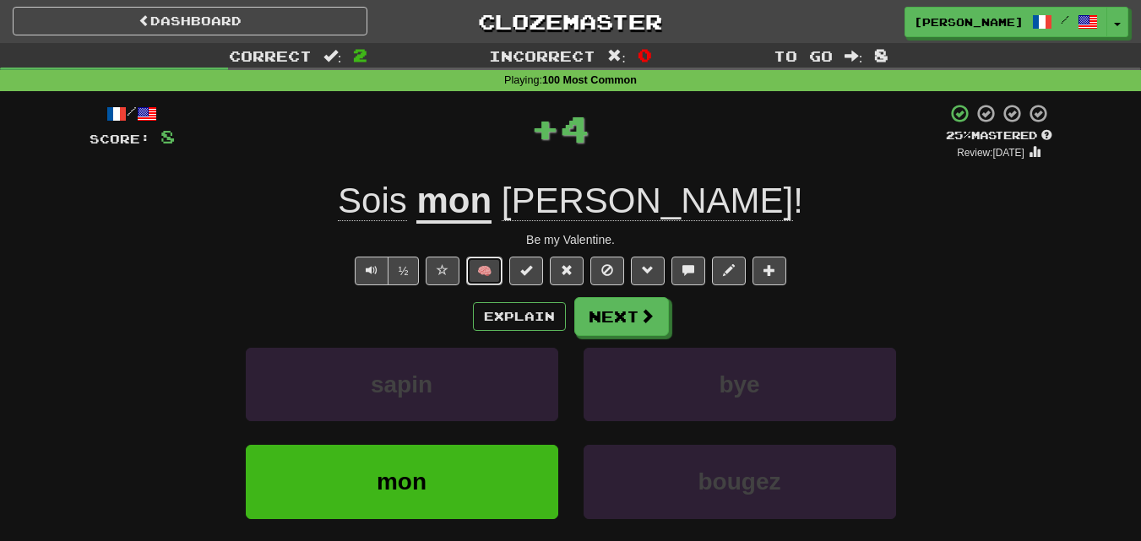
click at [475, 280] on button "🧠" at bounding box center [484, 271] width 36 height 29
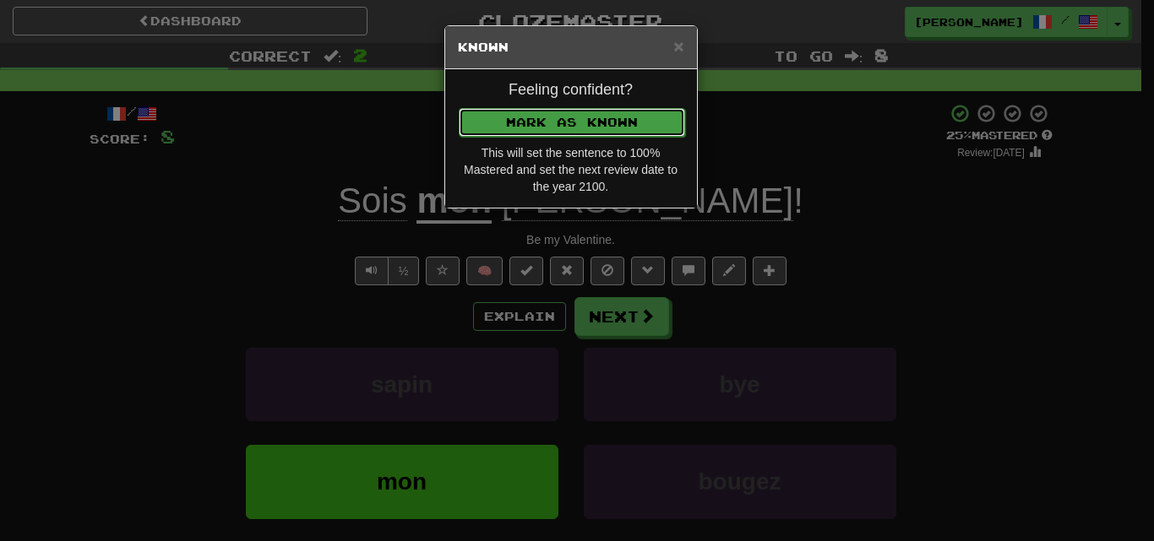
click at [554, 122] on button "Mark as Known" at bounding box center [572, 122] width 226 height 29
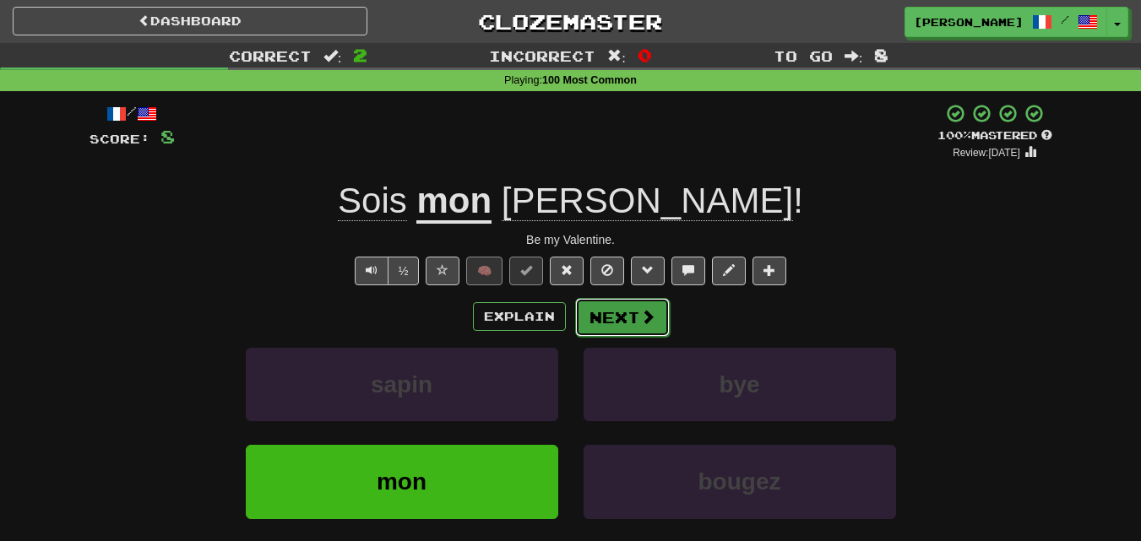
click at [615, 316] on button "Next" at bounding box center [622, 317] width 95 height 39
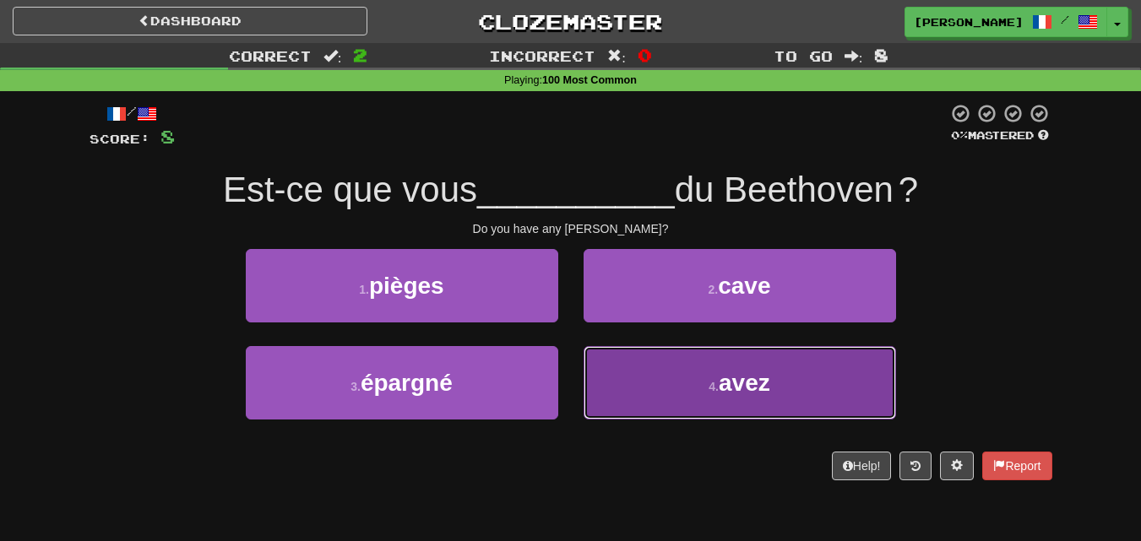
click at [672, 381] on button "4 . avez" at bounding box center [740, 382] width 312 height 73
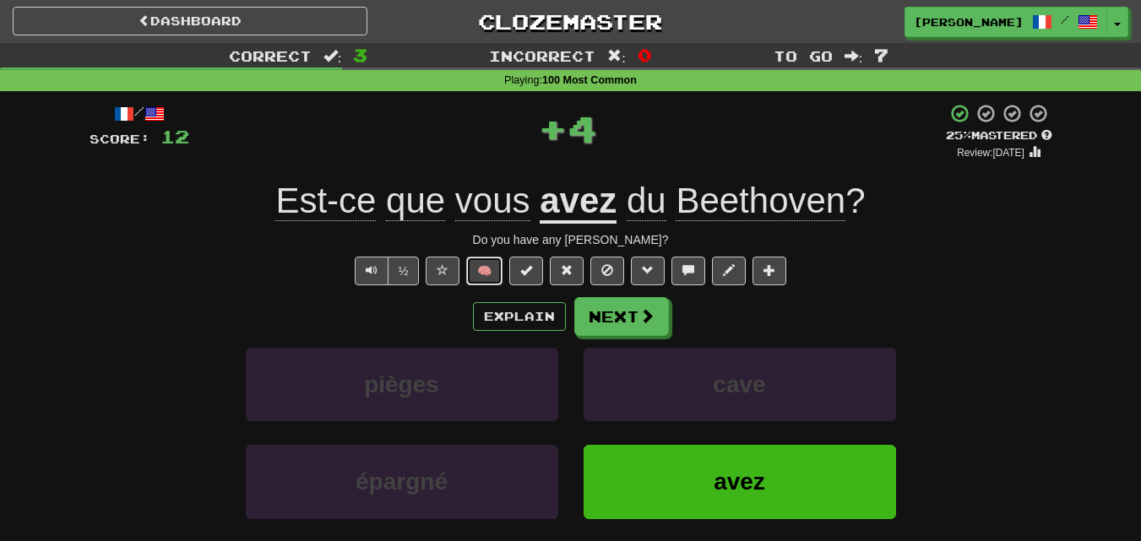
click at [473, 263] on button "🧠" at bounding box center [484, 271] width 36 height 29
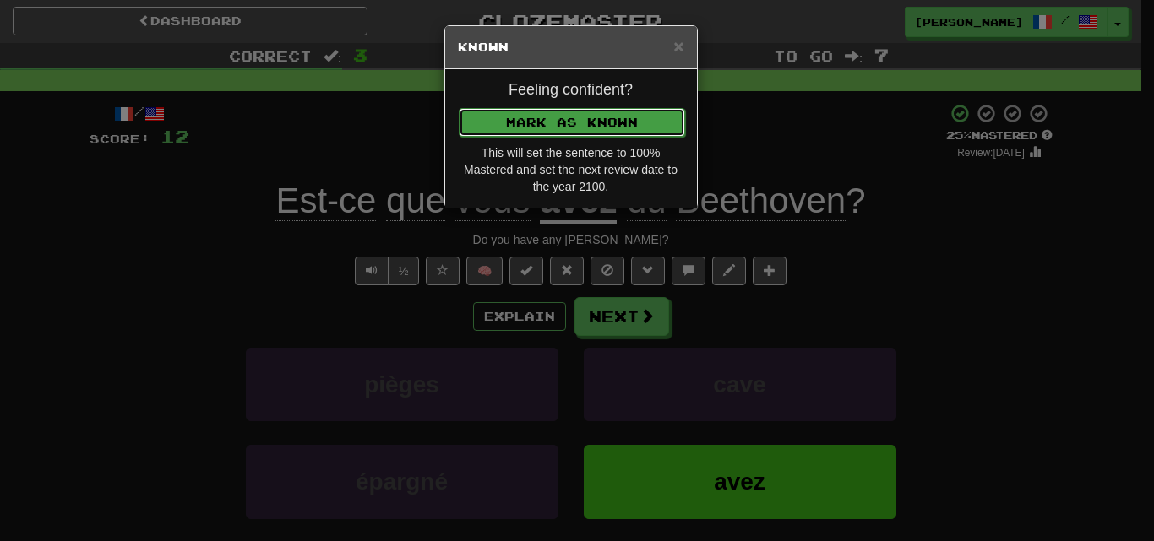
click at [556, 117] on button "Mark as Known" at bounding box center [572, 122] width 226 height 29
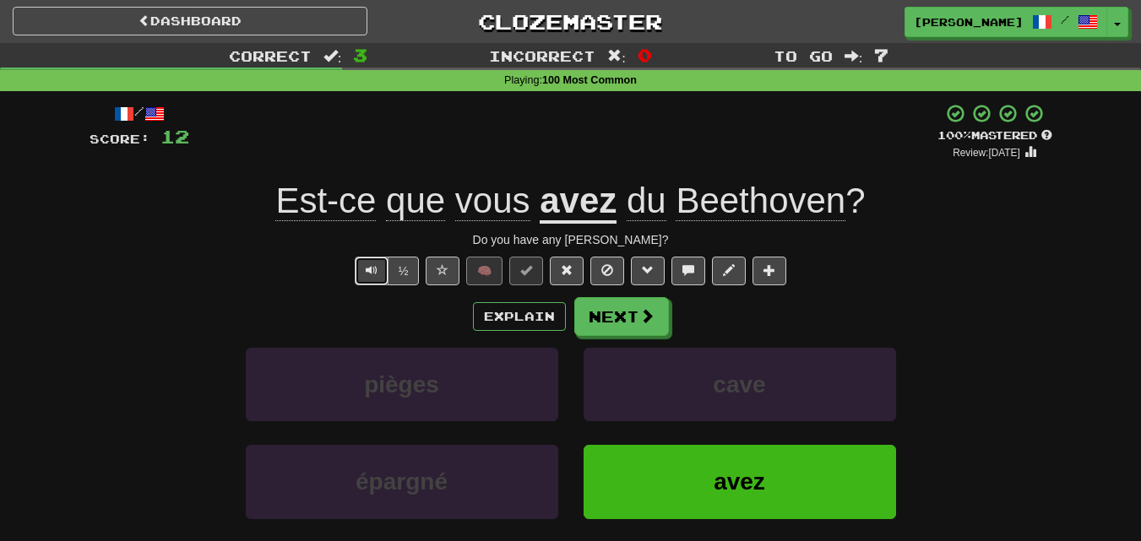
click at [376, 274] on span "Text-to-speech controls" at bounding box center [372, 270] width 12 height 12
click at [610, 313] on button "Next" at bounding box center [622, 317] width 95 height 39
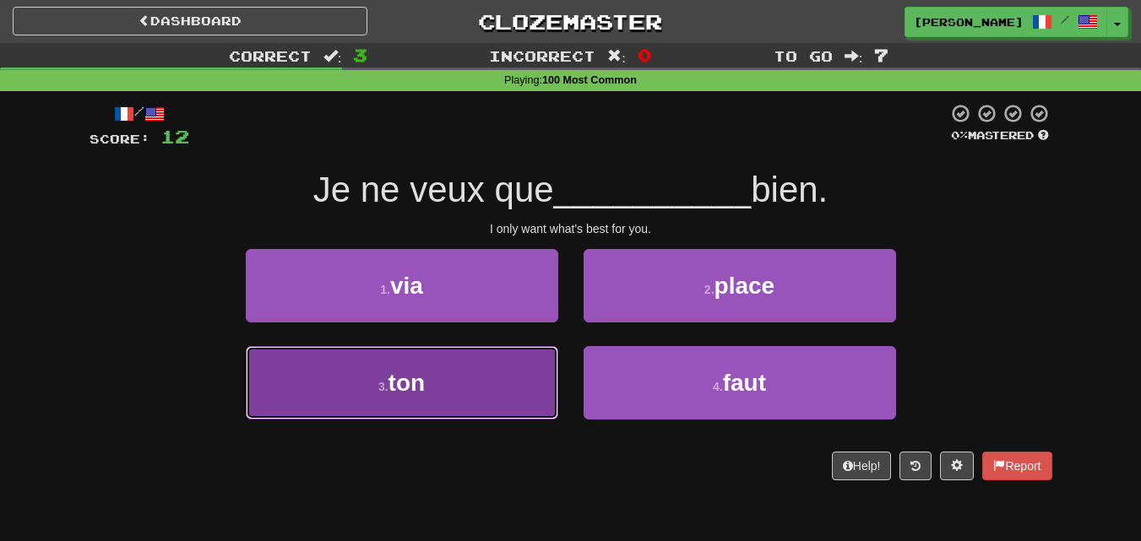
click at [538, 372] on button "3 . ton" at bounding box center [402, 382] width 312 height 73
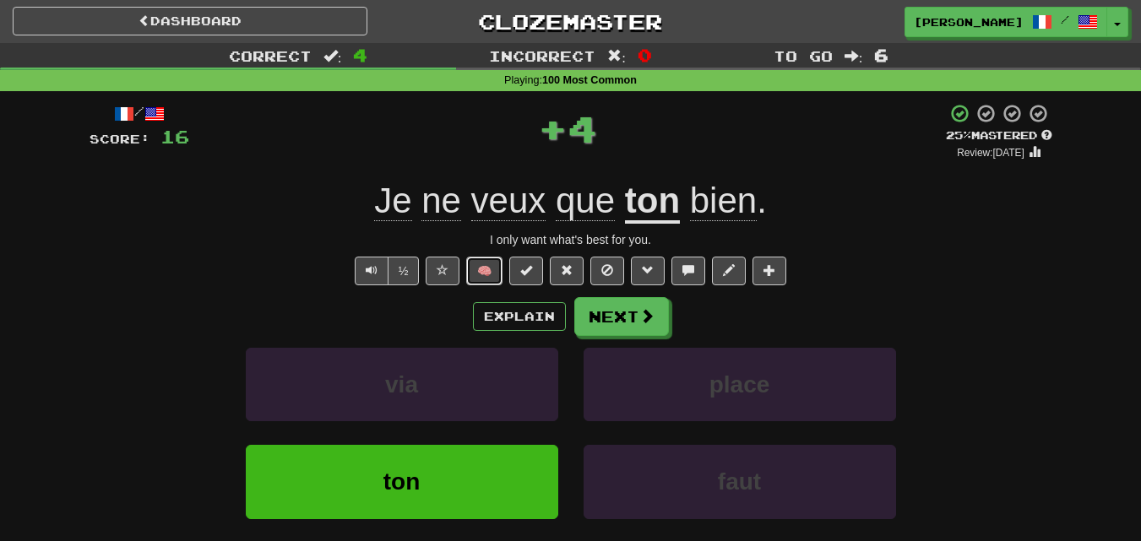
click at [491, 278] on button "🧠" at bounding box center [484, 271] width 36 height 29
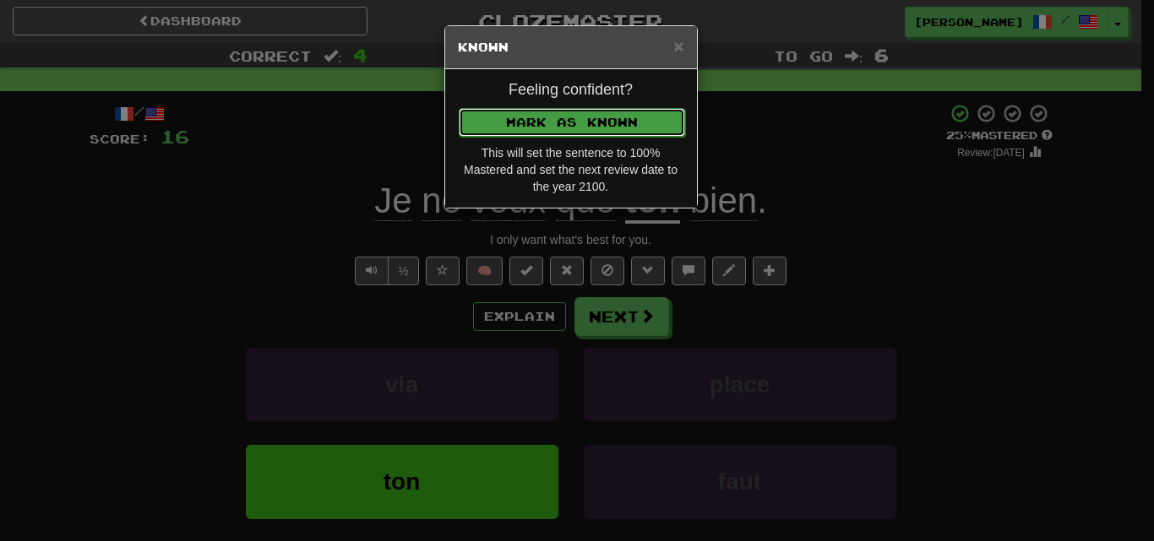
click at [559, 126] on button "Mark as Known" at bounding box center [572, 122] width 226 height 29
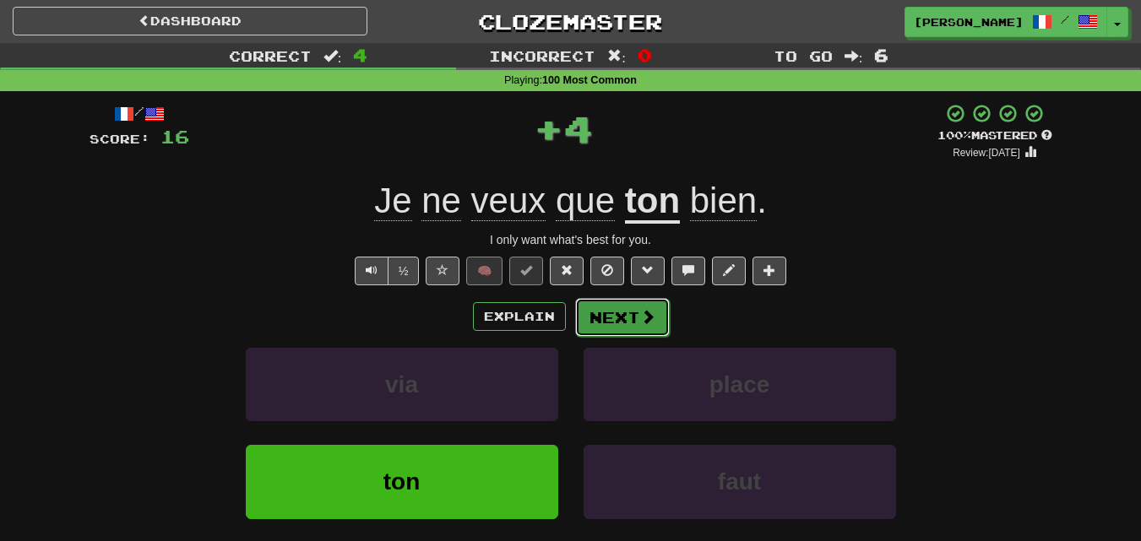
click at [654, 302] on button "Next" at bounding box center [622, 317] width 95 height 39
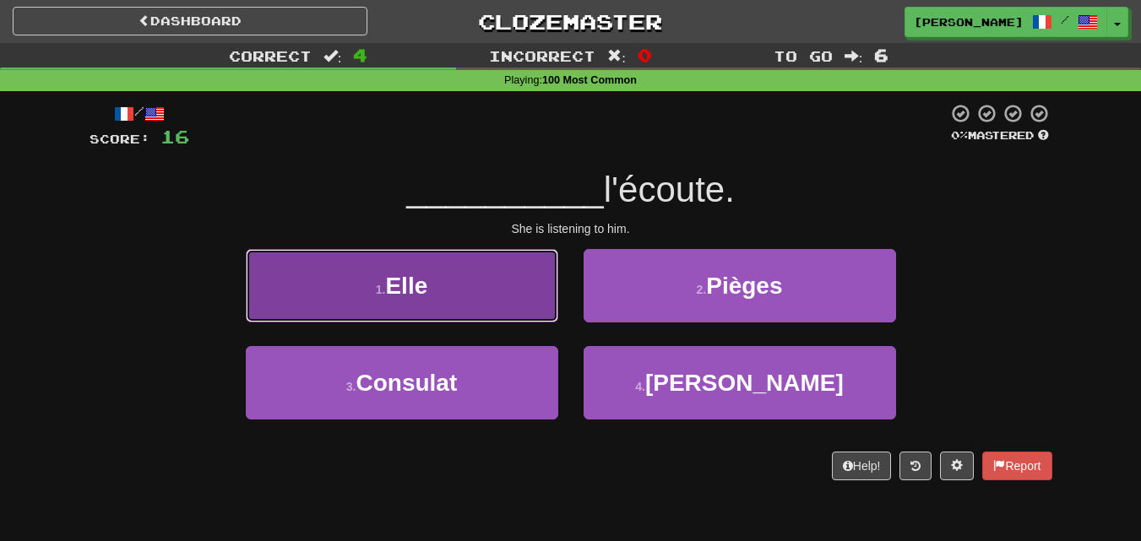
click at [534, 294] on button "1 . Elle" at bounding box center [402, 285] width 312 height 73
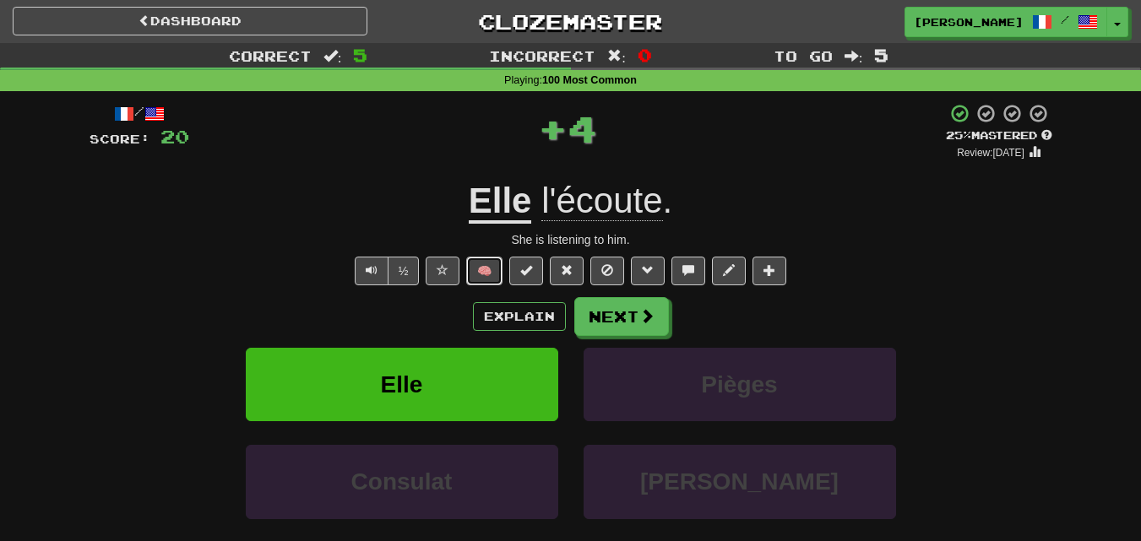
click at [480, 269] on button "🧠" at bounding box center [484, 271] width 36 height 29
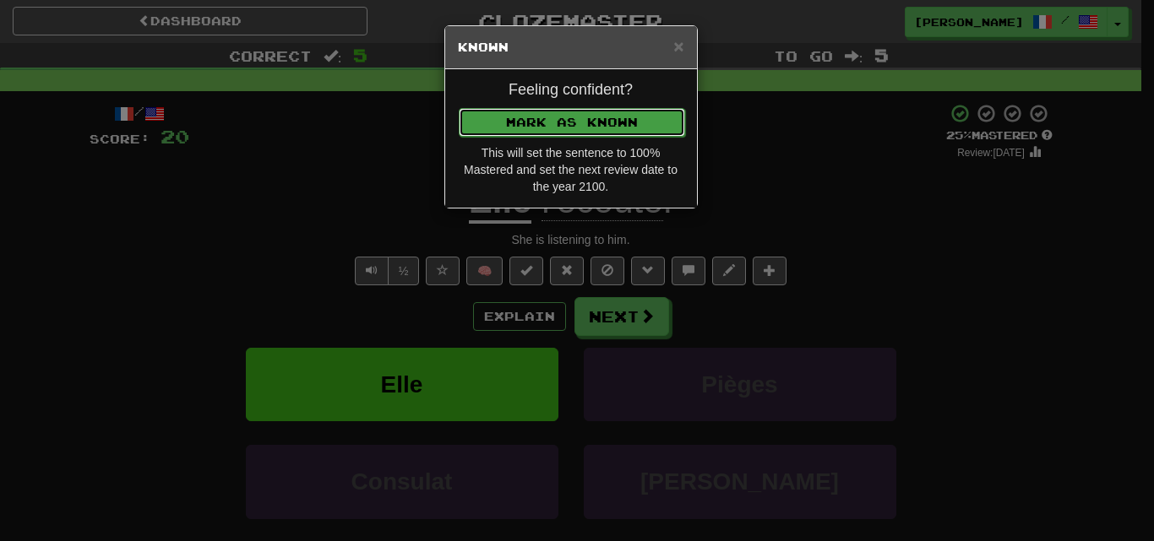
click at [556, 119] on button "Mark as Known" at bounding box center [572, 122] width 226 height 29
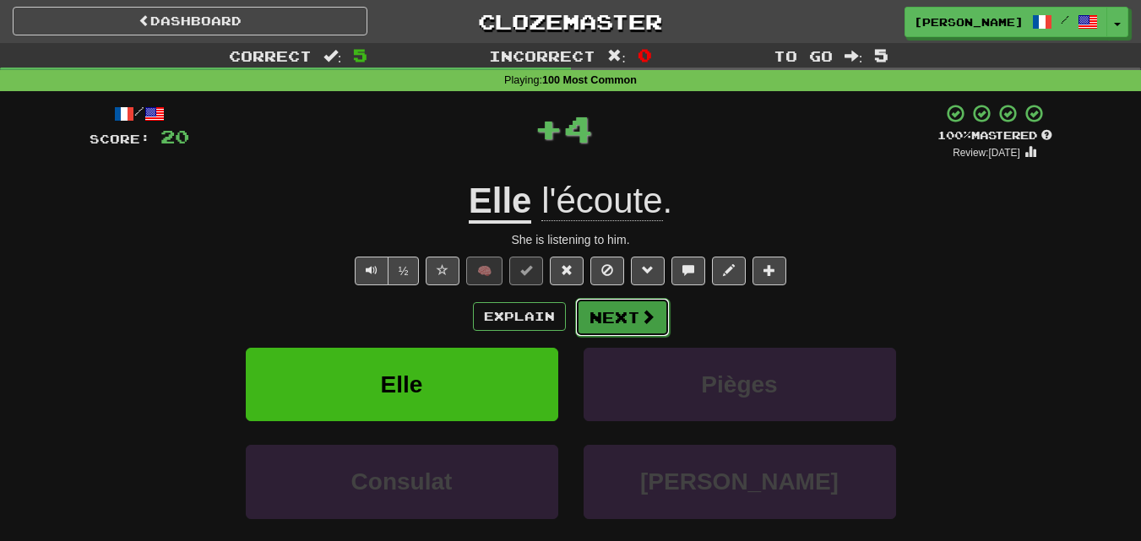
click at [614, 313] on button "Next" at bounding box center [622, 317] width 95 height 39
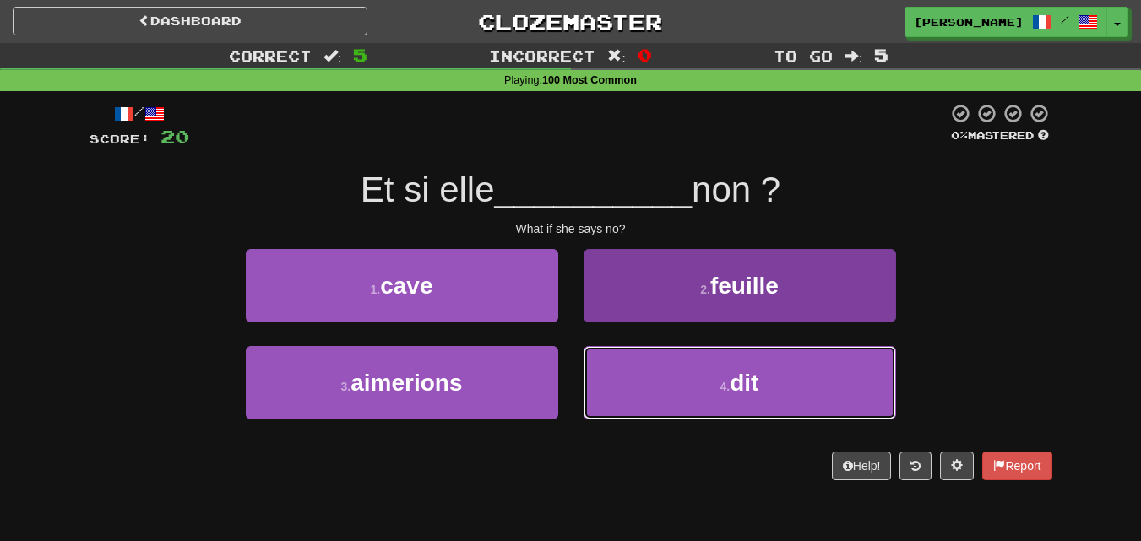
drag, startPoint x: 654, startPoint y: 372, endPoint x: 653, endPoint y: 381, distance: 9.4
click at [654, 380] on button "4 . dit" at bounding box center [740, 382] width 312 height 73
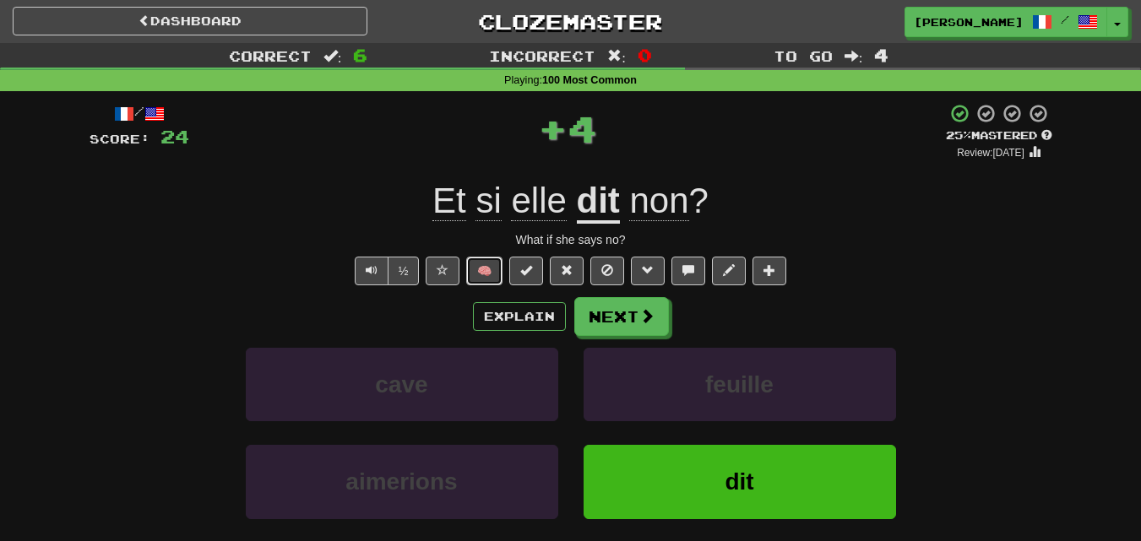
click at [493, 281] on button "🧠" at bounding box center [484, 271] width 36 height 29
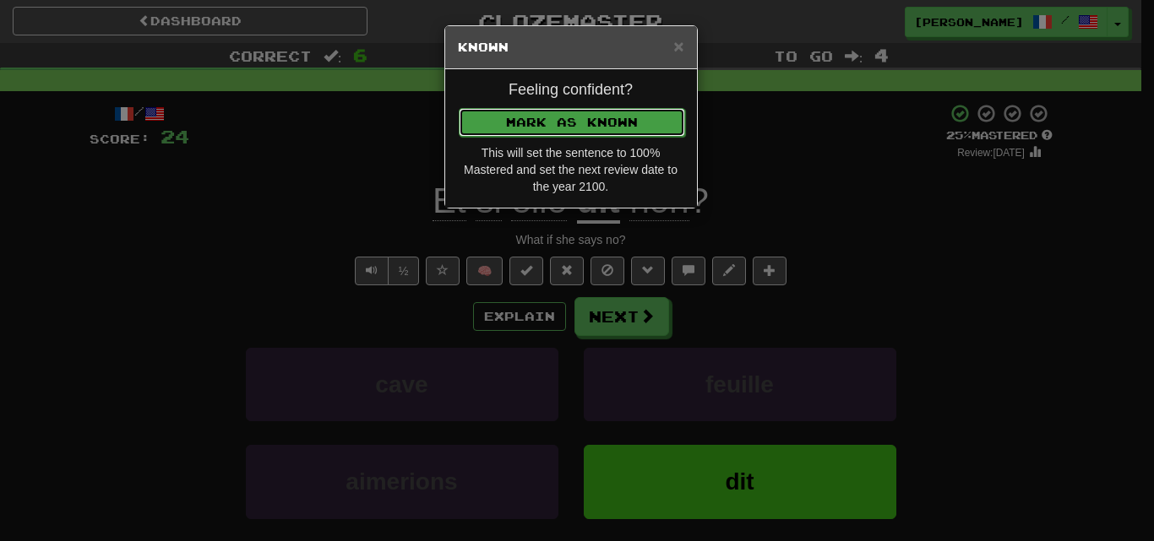
click at [536, 115] on button "Mark as Known" at bounding box center [572, 122] width 226 height 29
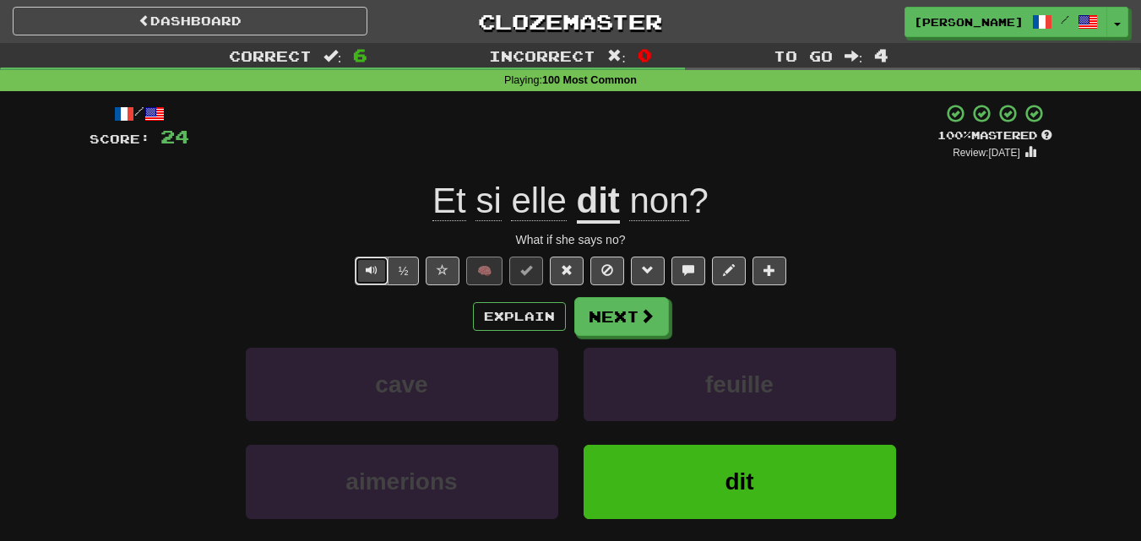
click at [377, 270] on button "Text-to-speech controls" at bounding box center [372, 271] width 34 height 29
click at [614, 323] on button "Next" at bounding box center [622, 317] width 95 height 39
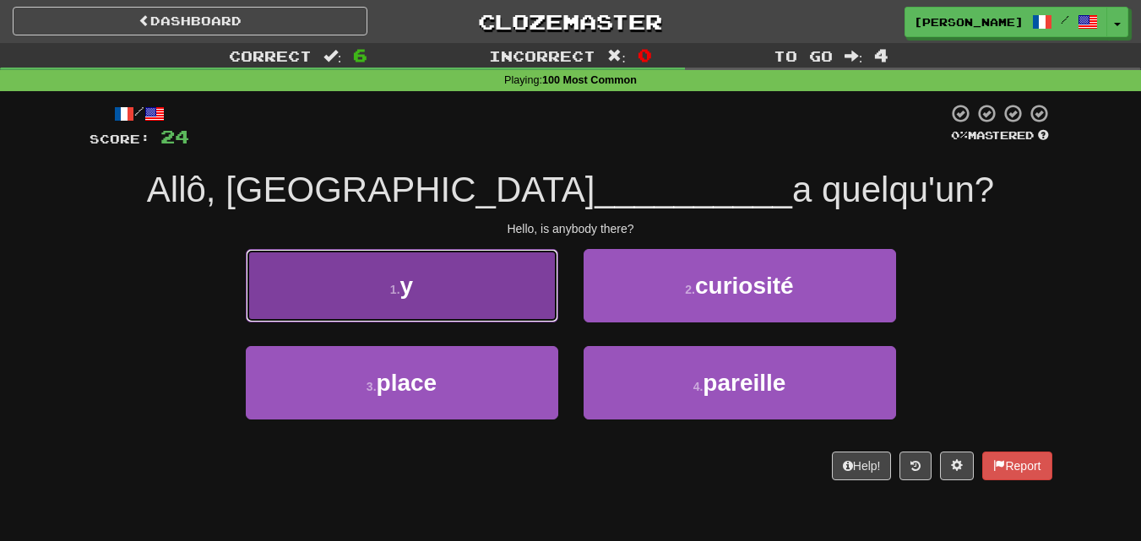
click at [502, 302] on button "1 . y" at bounding box center [402, 285] width 312 height 73
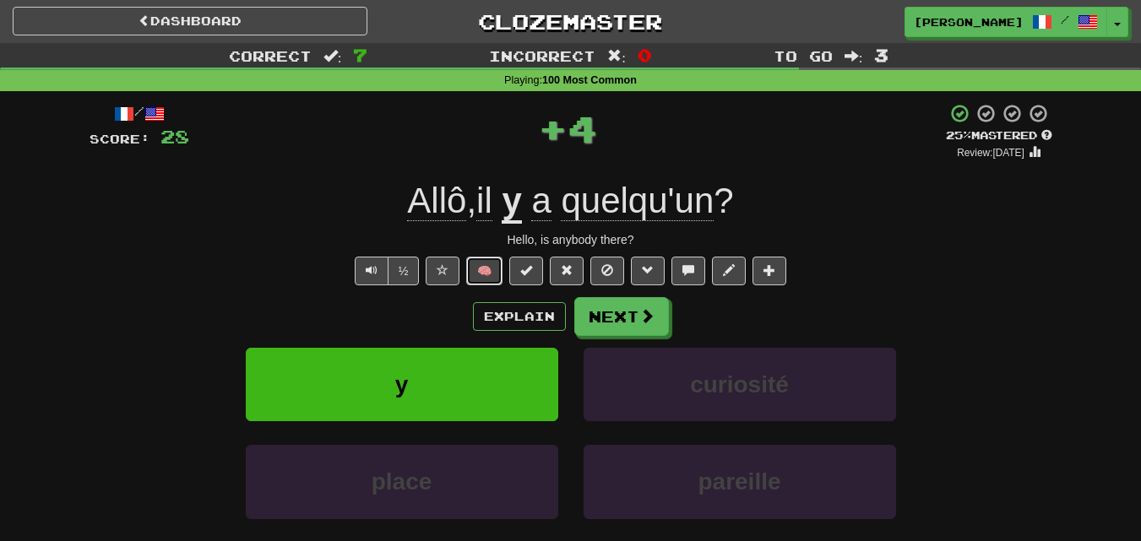
click at [490, 264] on button "🧠" at bounding box center [484, 271] width 36 height 29
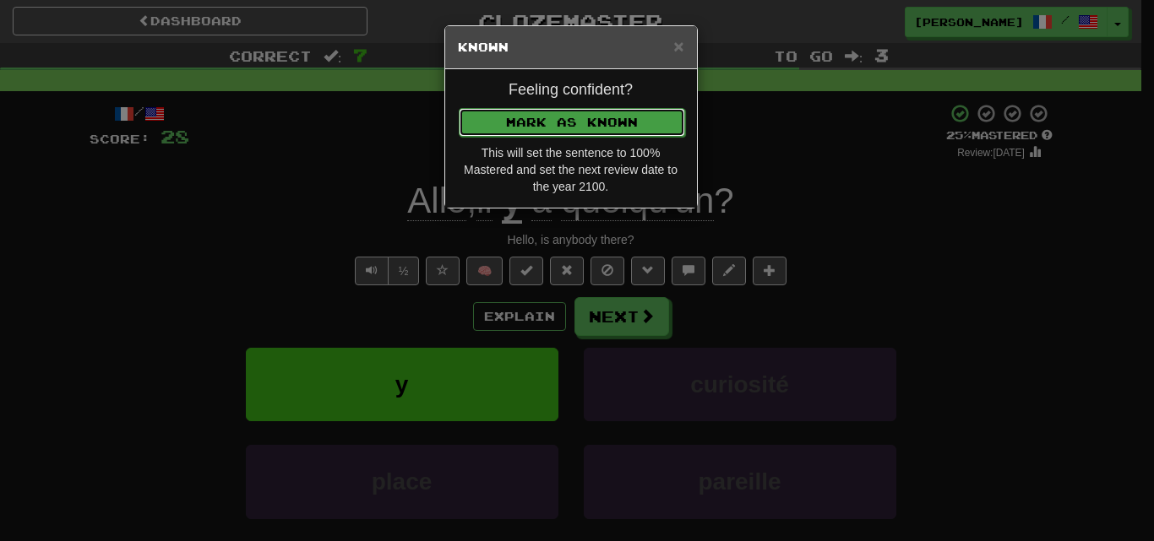
click at [563, 125] on button "Mark as Known" at bounding box center [572, 122] width 226 height 29
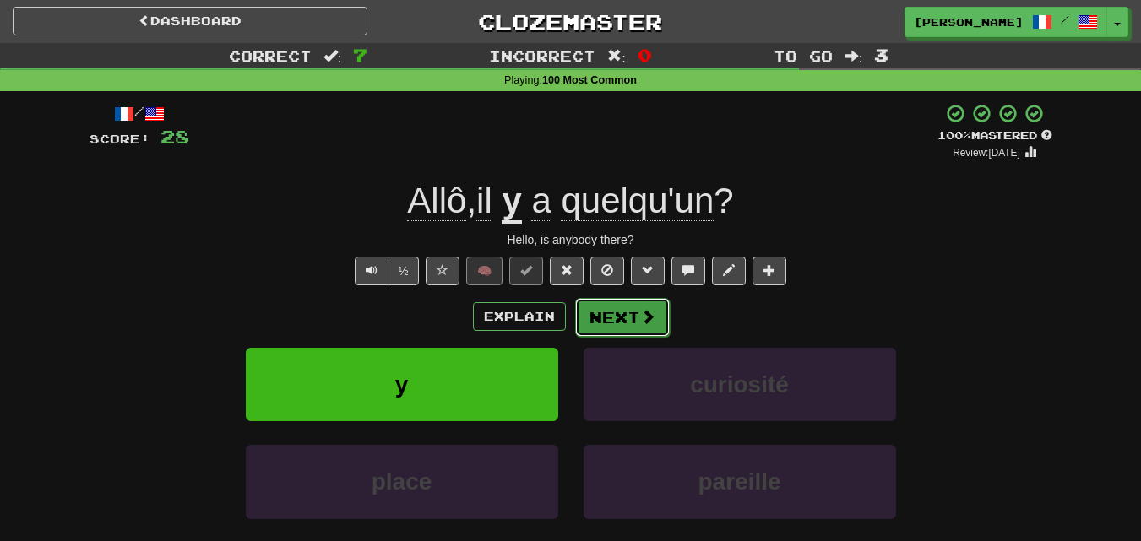
click at [617, 314] on button "Next" at bounding box center [622, 317] width 95 height 39
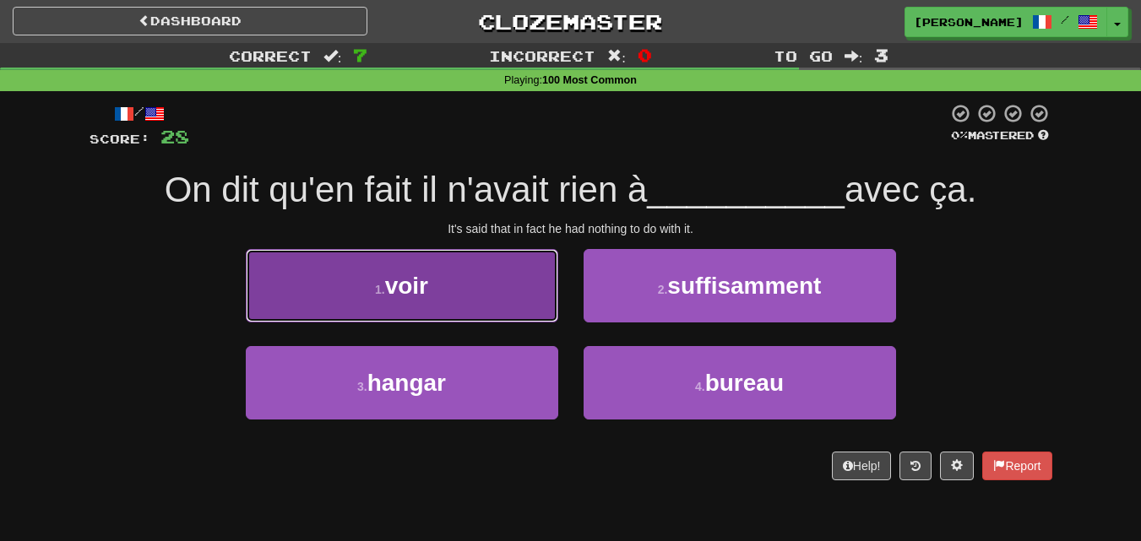
click at [501, 298] on button "1 . voir" at bounding box center [402, 285] width 312 height 73
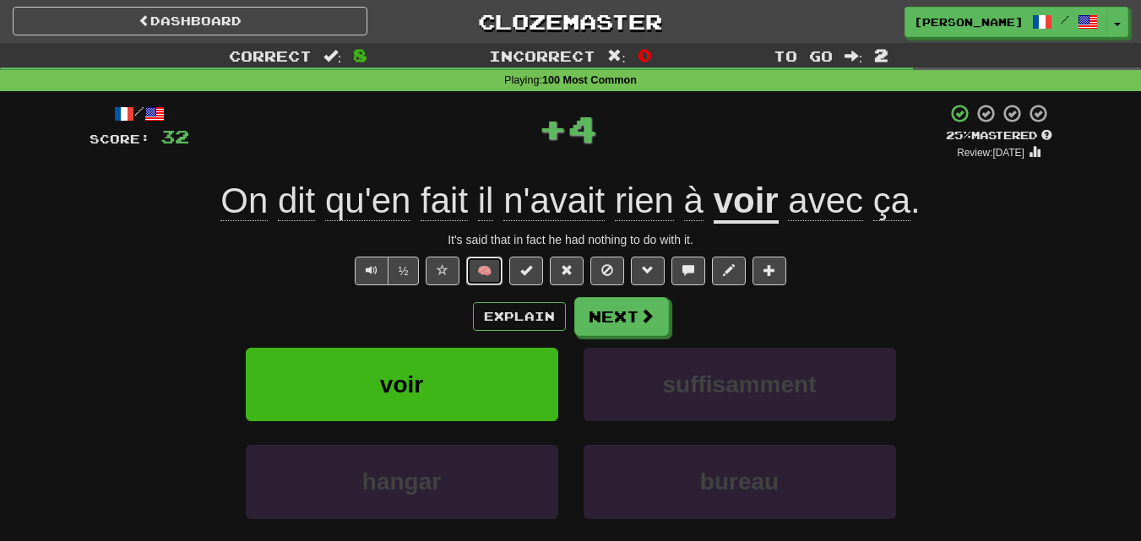
click at [475, 271] on button "🧠" at bounding box center [484, 271] width 36 height 29
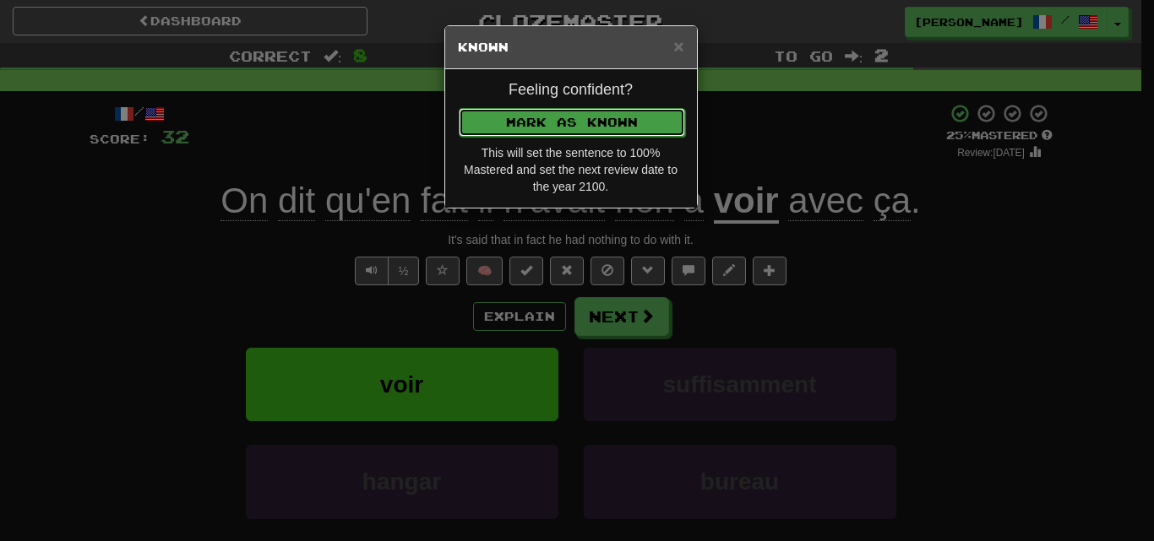
click at [540, 117] on button "Mark as Known" at bounding box center [572, 122] width 226 height 29
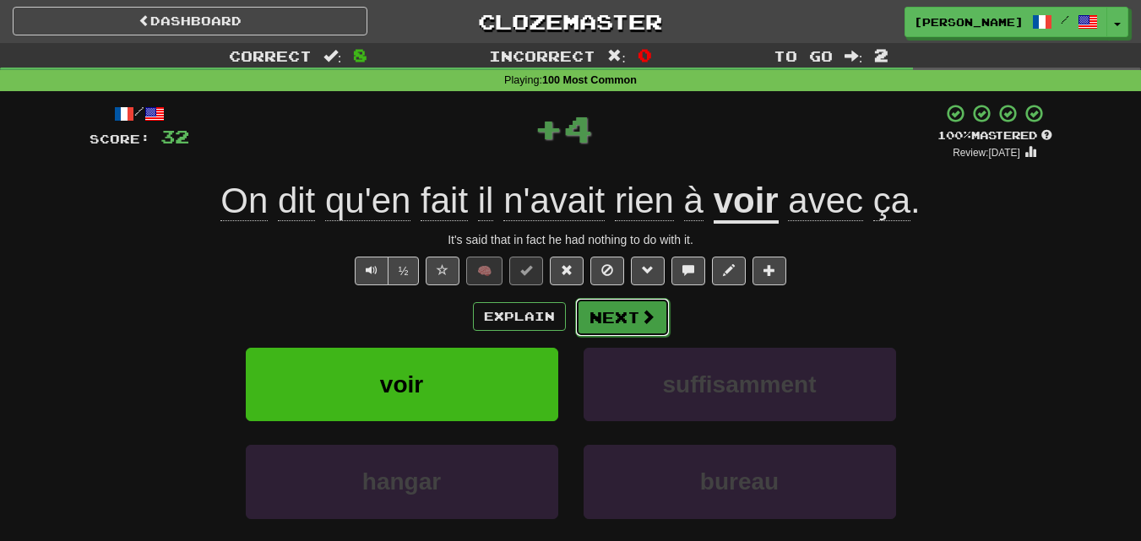
click at [624, 318] on button "Next" at bounding box center [622, 317] width 95 height 39
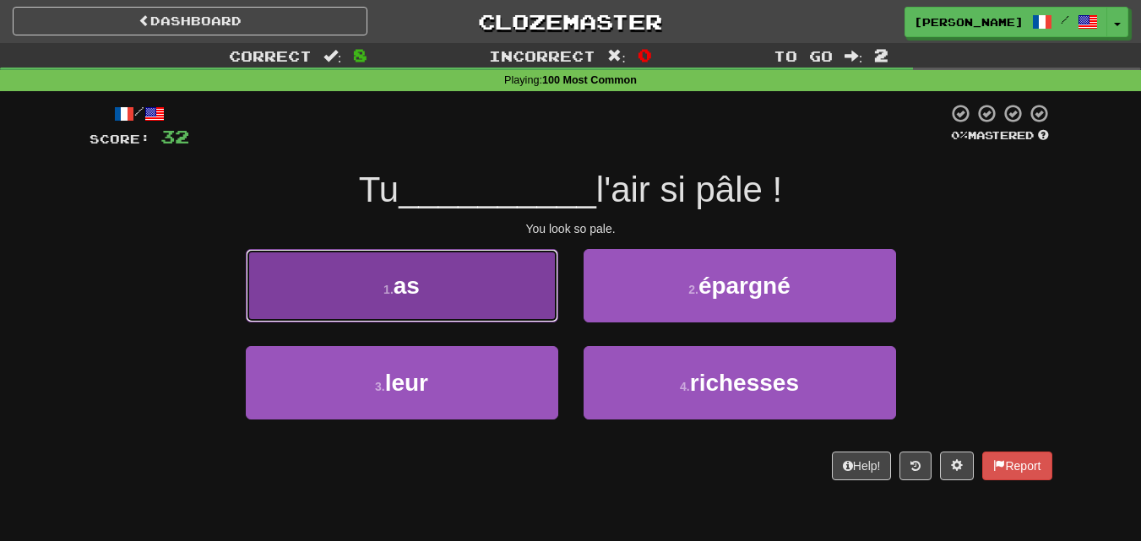
click at [517, 304] on button "1 . as" at bounding box center [402, 285] width 312 height 73
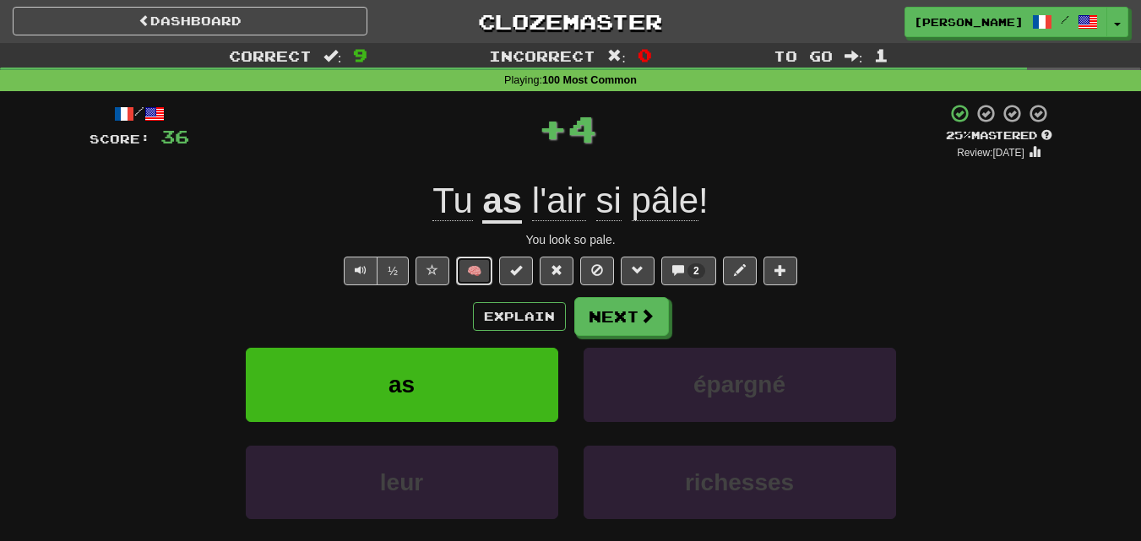
click at [475, 269] on button "🧠" at bounding box center [474, 271] width 36 height 29
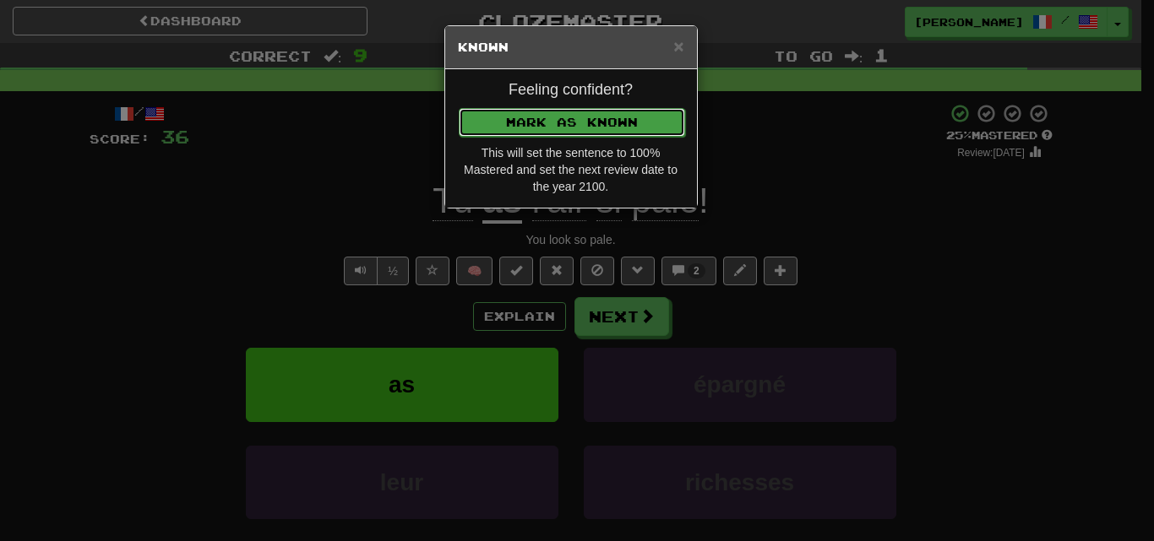
click at [540, 119] on button "Mark as Known" at bounding box center [572, 122] width 226 height 29
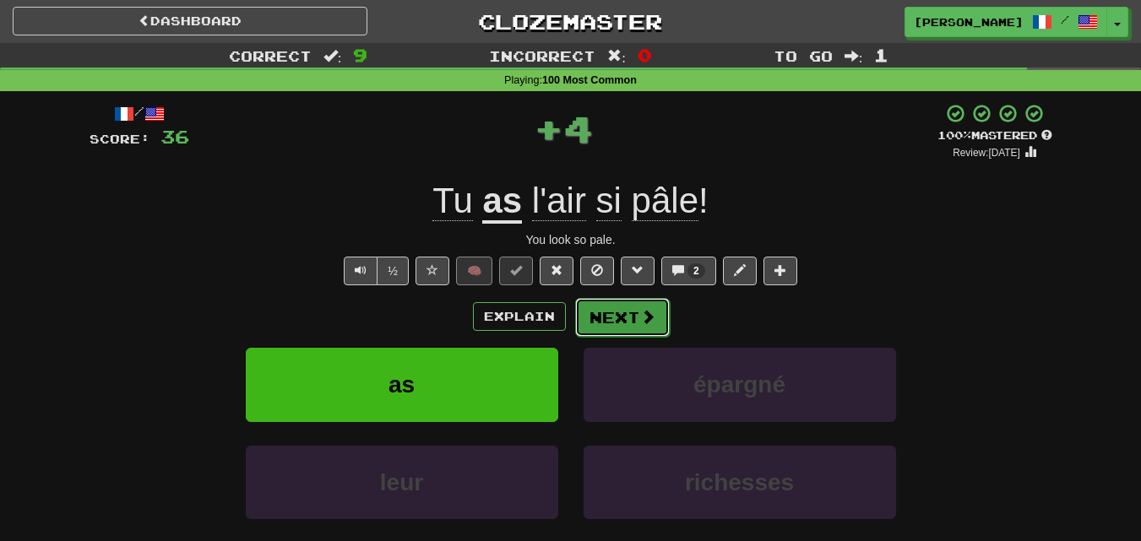
click at [640, 310] on span at bounding box center [647, 316] width 15 height 15
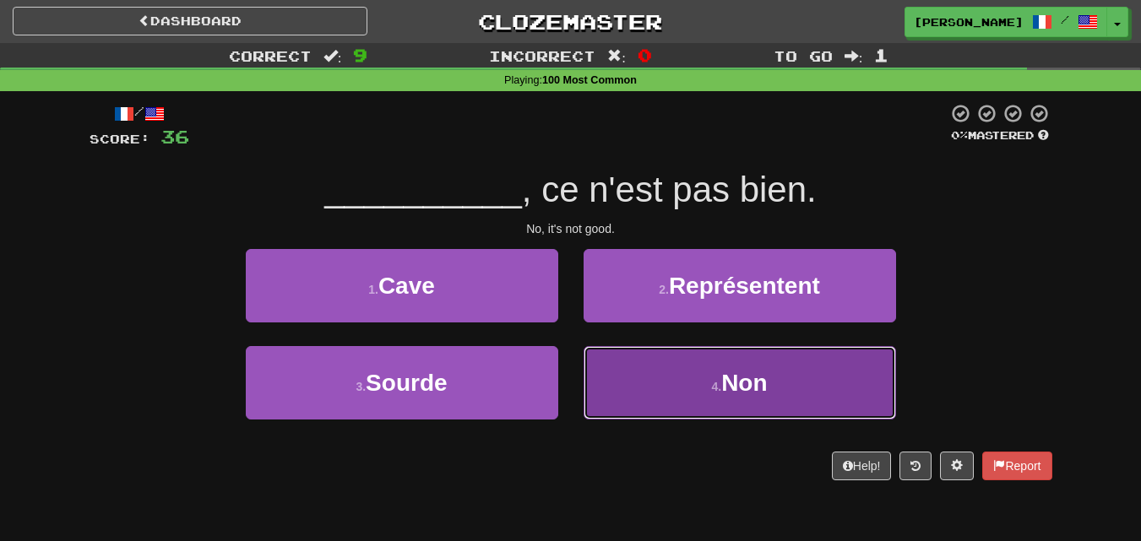
click at [665, 392] on button "4 . Non" at bounding box center [740, 382] width 312 height 73
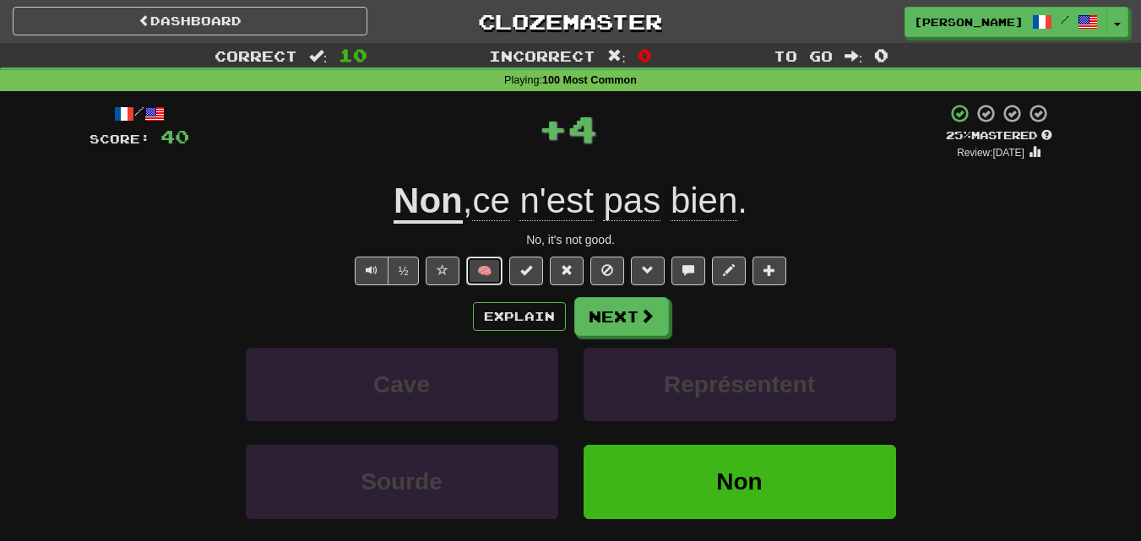
click at [491, 269] on button "🧠" at bounding box center [484, 271] width 36 height 29
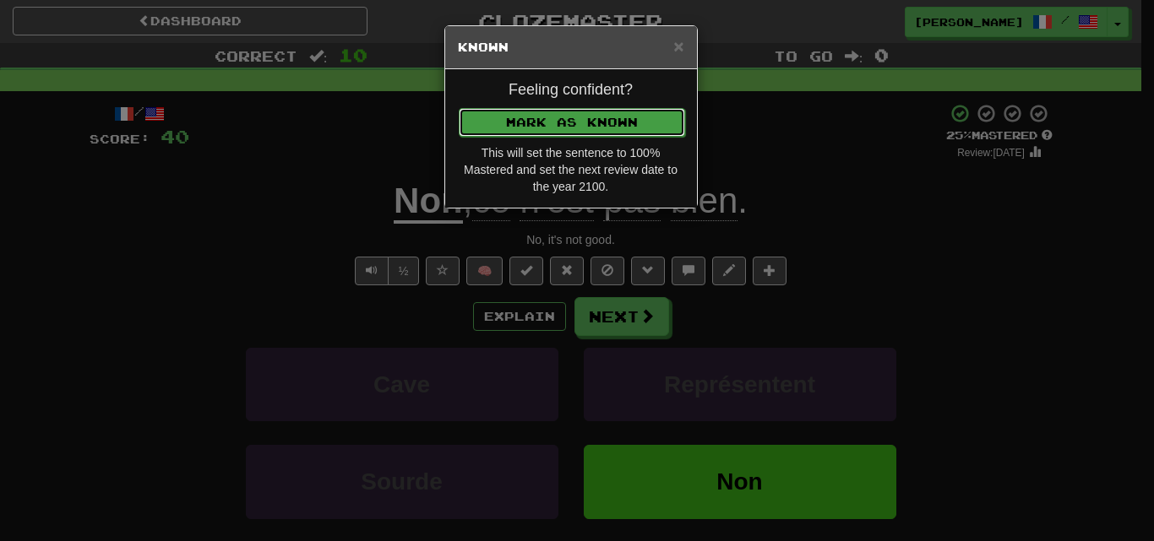
click at [551, 113] on button "Mark as Known" at bounding box center [572, 122] width 226 height 29
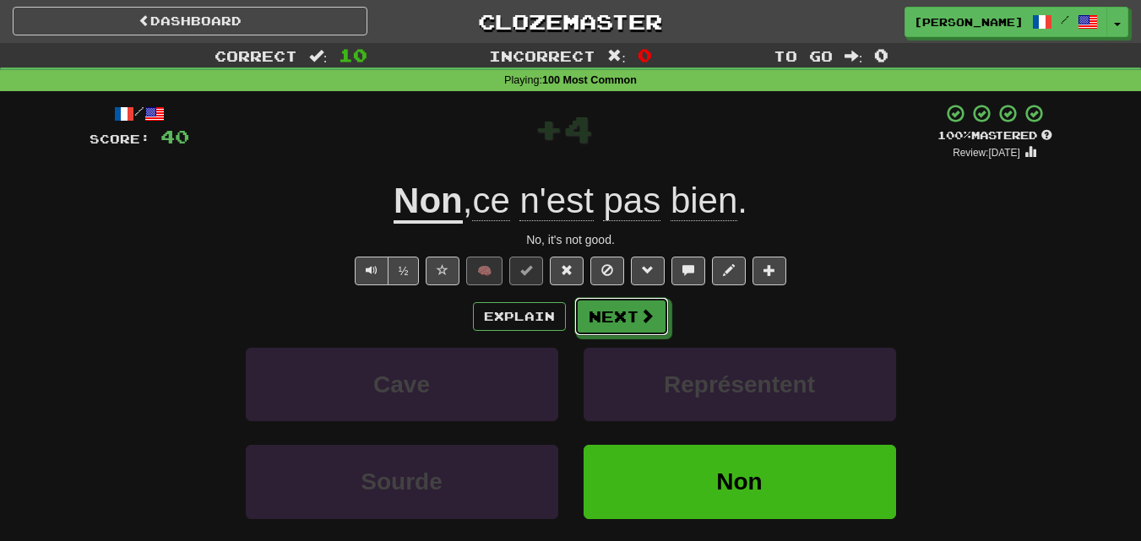
click at [629, 305] on button "Next" at bounding box center [621, 316] width 95 height 39
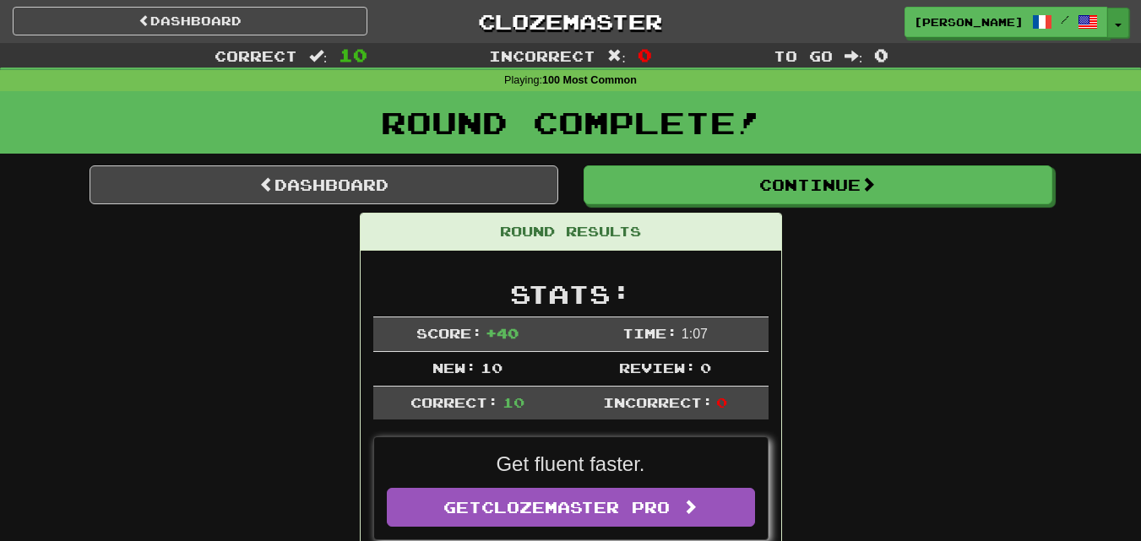
click at [1115, 24] on span "button" at bounding box center [1118, 25] width 7 height 3
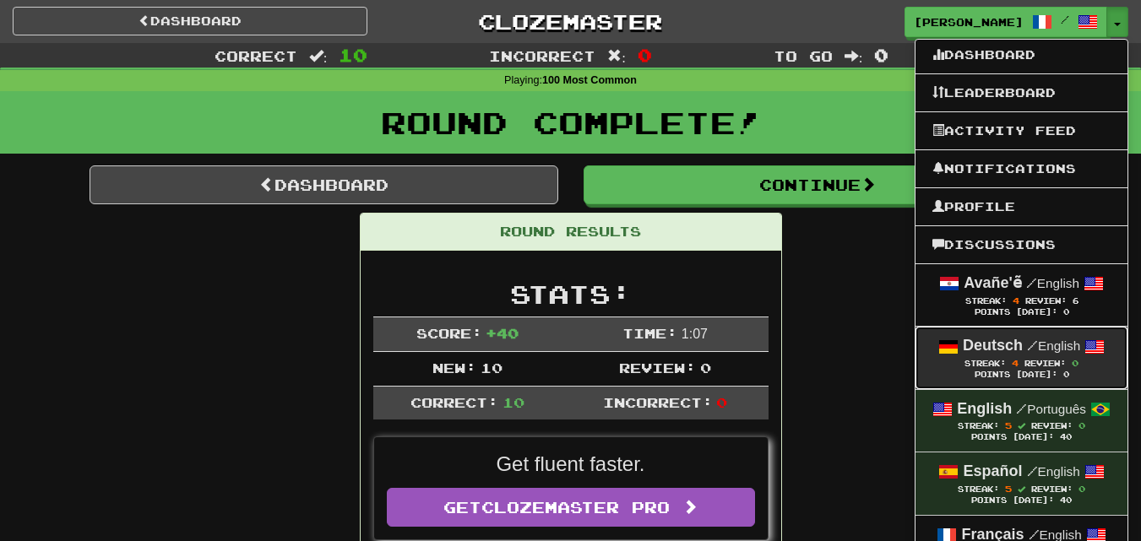
click at [989, 340] on strong "Deutsch" at bounding box center [993, 345] width 60 height 17
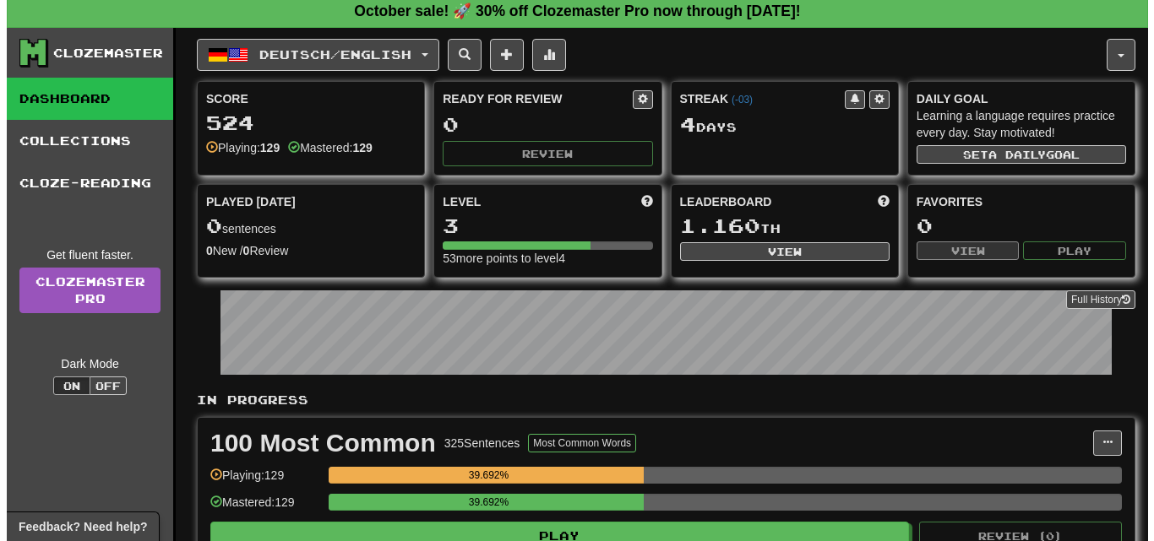
scroll to position [253, 0]
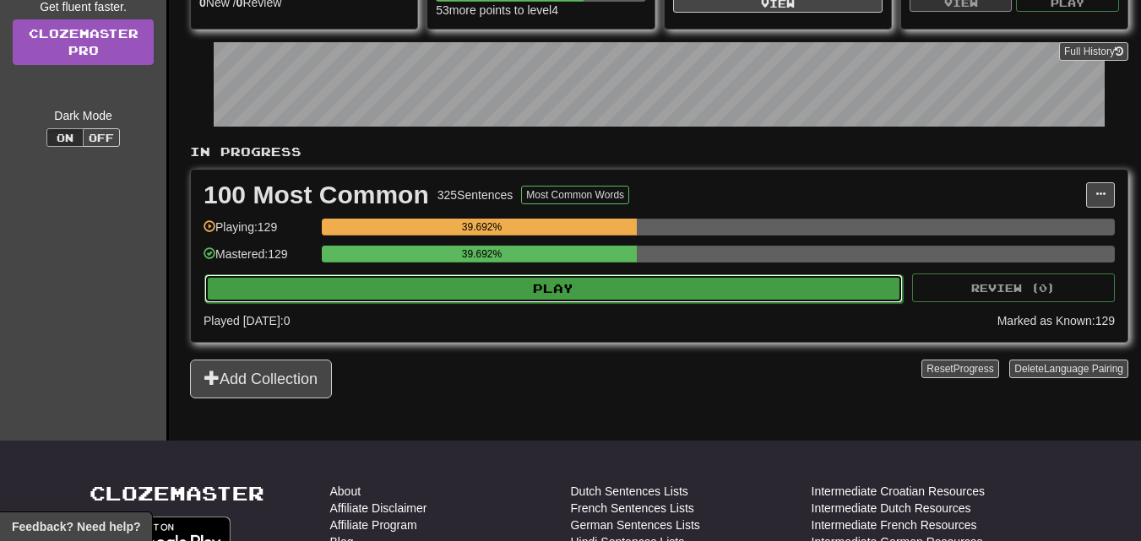
click at [568, 298] on button "Play" at bounding box center [553, 288] width 698 height 29
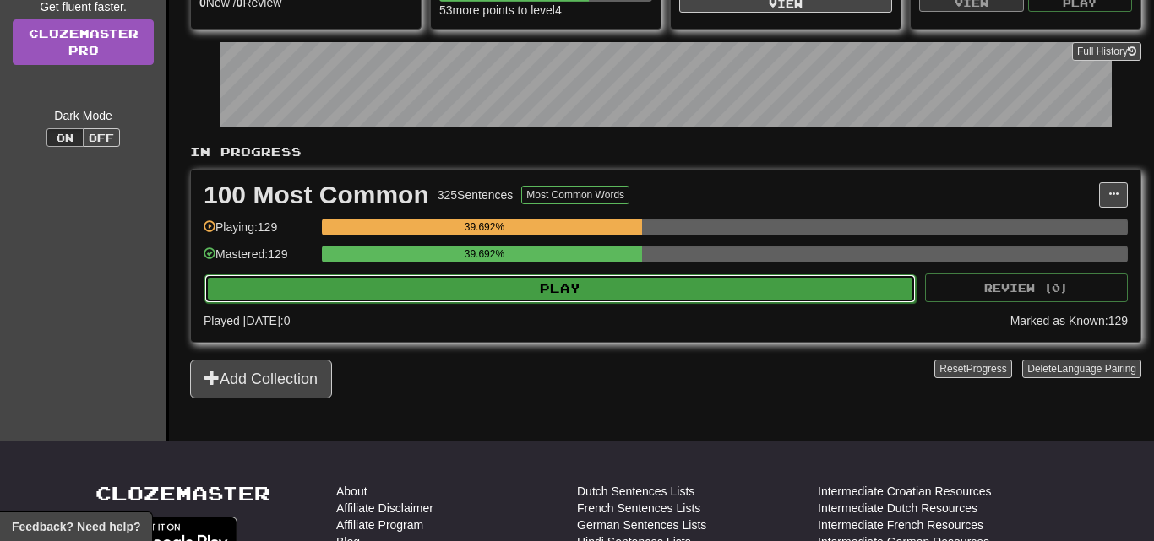
select select "**"
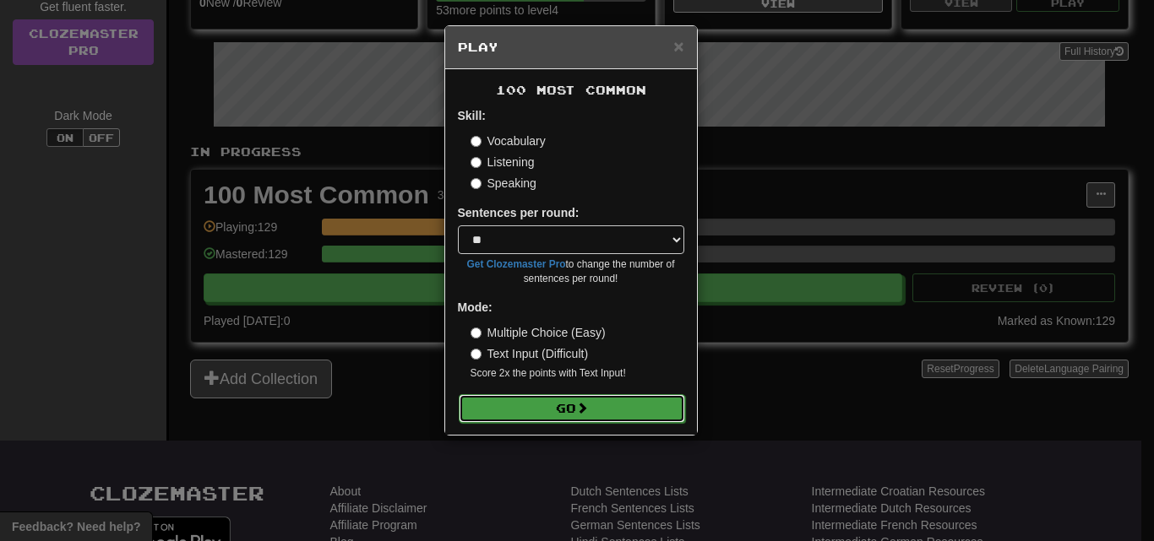
click at [579, 414] on button "Go" at bounding box center [572, 408] width 226 height 29
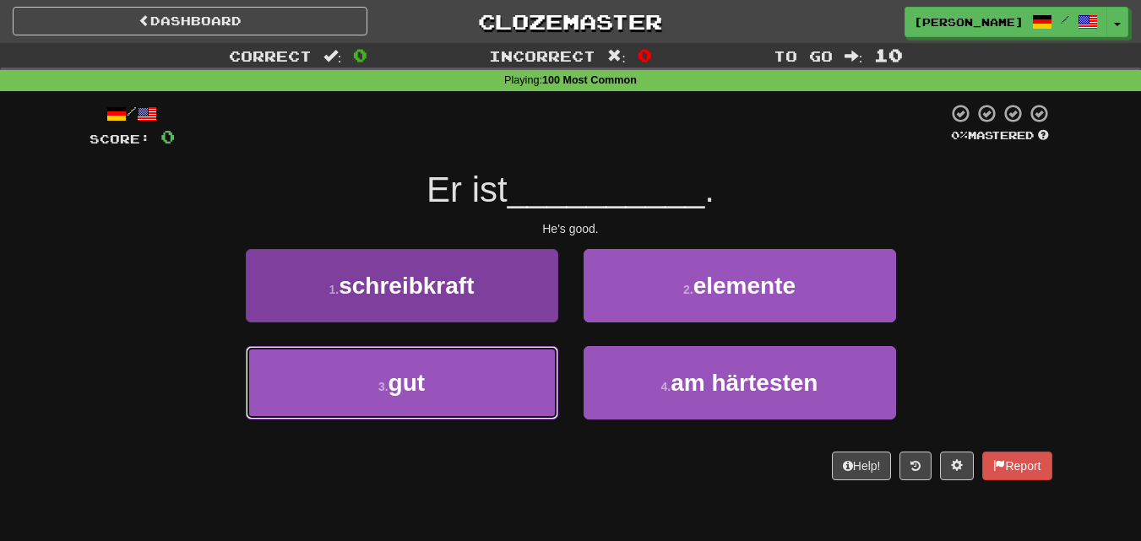
click at [508, 394] on button "3 . gut" at bounding box center [402, 382] width 312 height 73
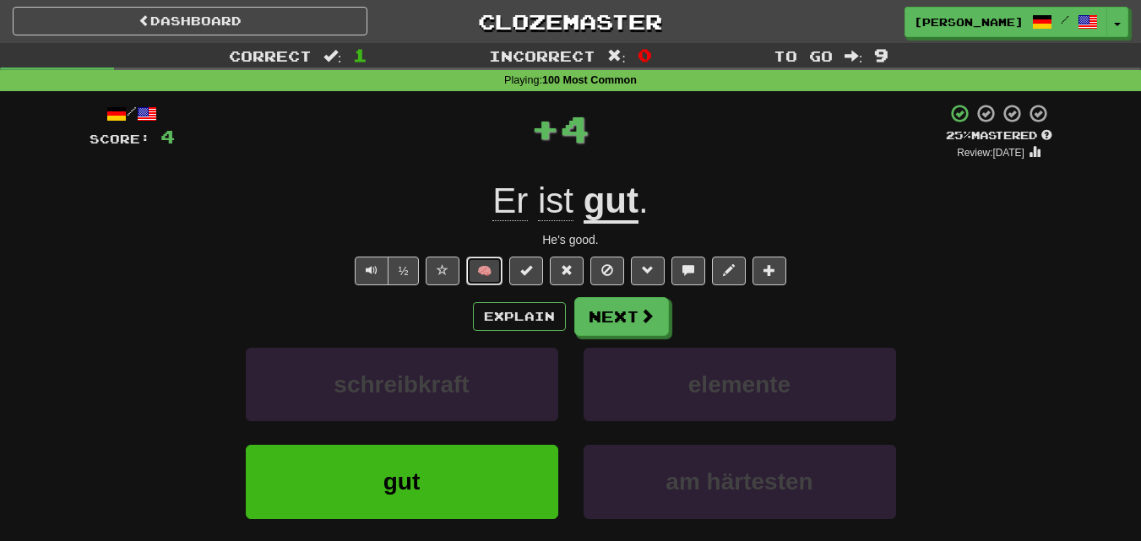
click at [483, 271] on button "🧠" at bounding box center [484, 271] width 36 height 29
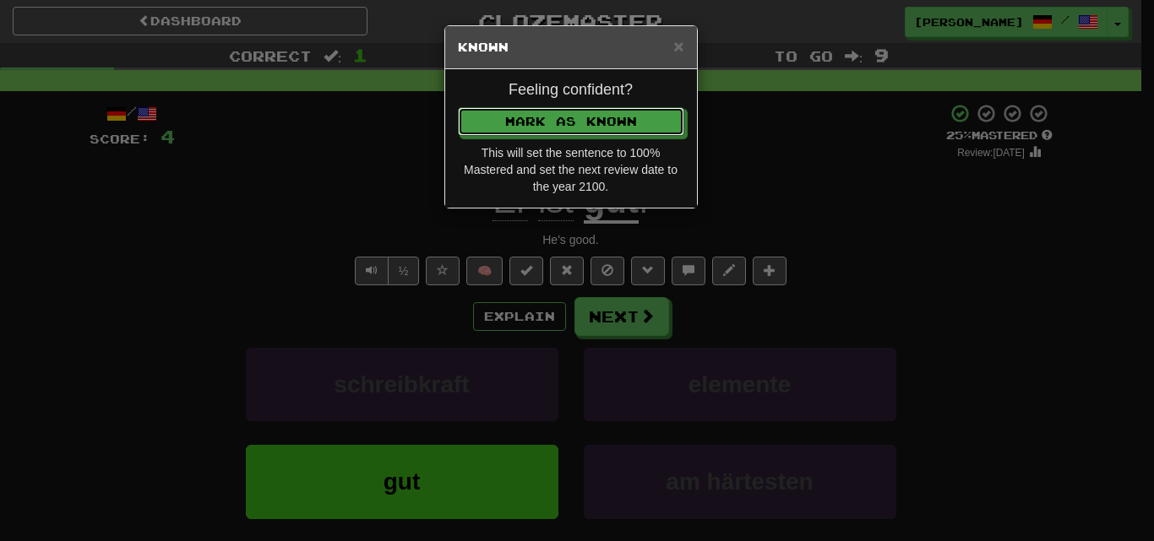
click at [550, 122] on button "Mark as Known" at bounding box center [571, 121] width 226 height 29
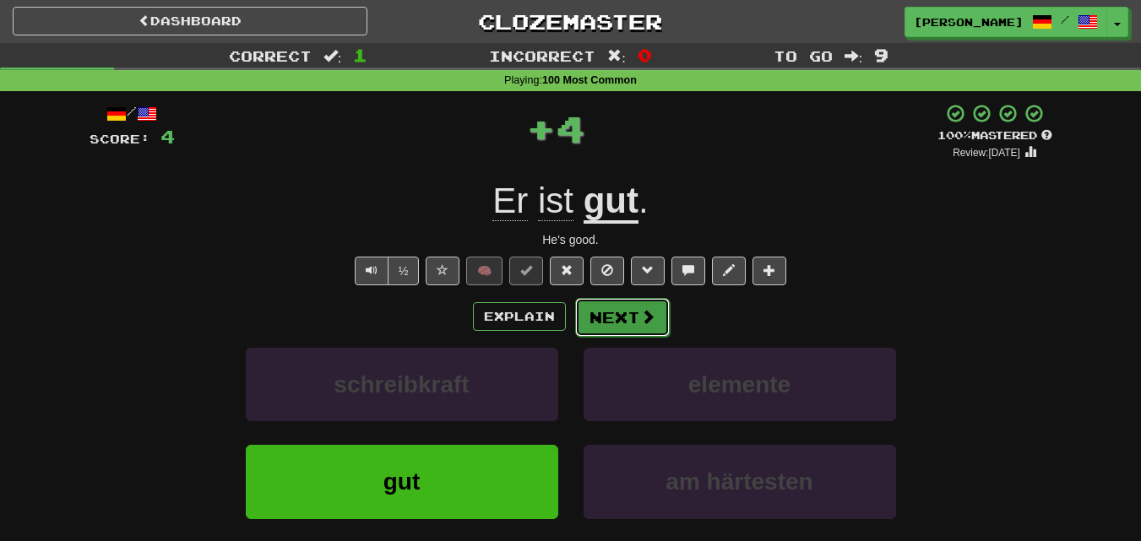
click at [619, 313] on button "Next" at bounding box center [622, 317] width 95 height 39
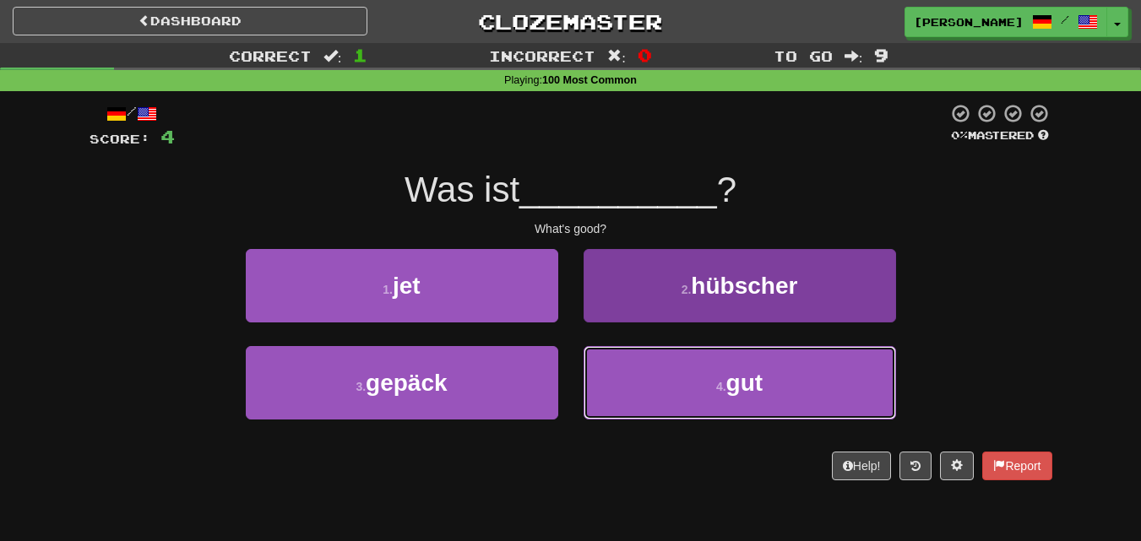
drag, startPoint x: 639, startPoint y: 361, endPoint x: 631, endPoint y: 376, distance: 17.4
click at [646, 376] on button "4 . gut" at bounding box center [740, 382] width 312 height 73
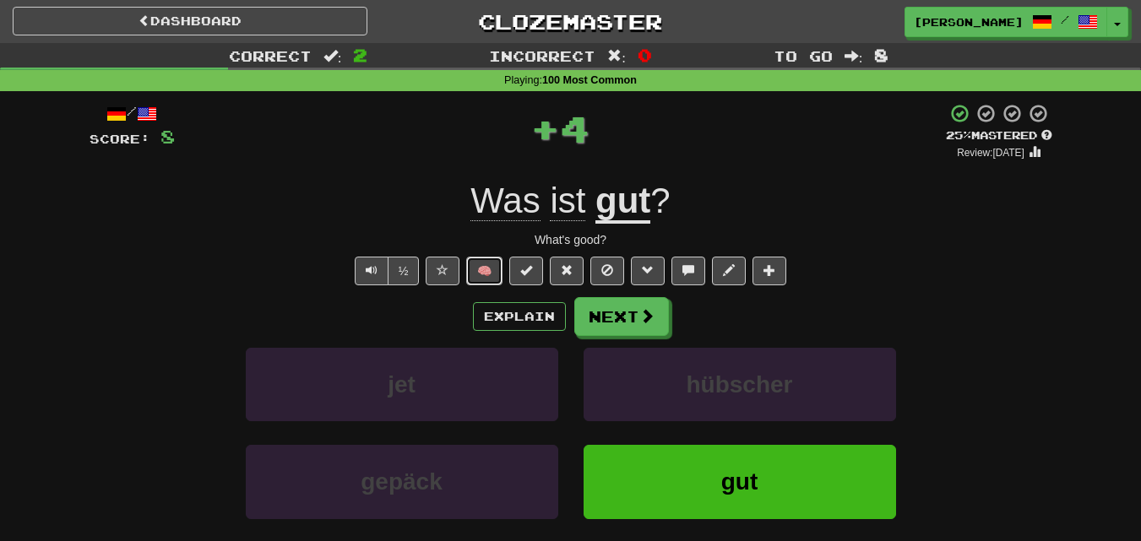
click at [495, 271] on button "🧠" at bounding box center [484, 271] width 36 height 29
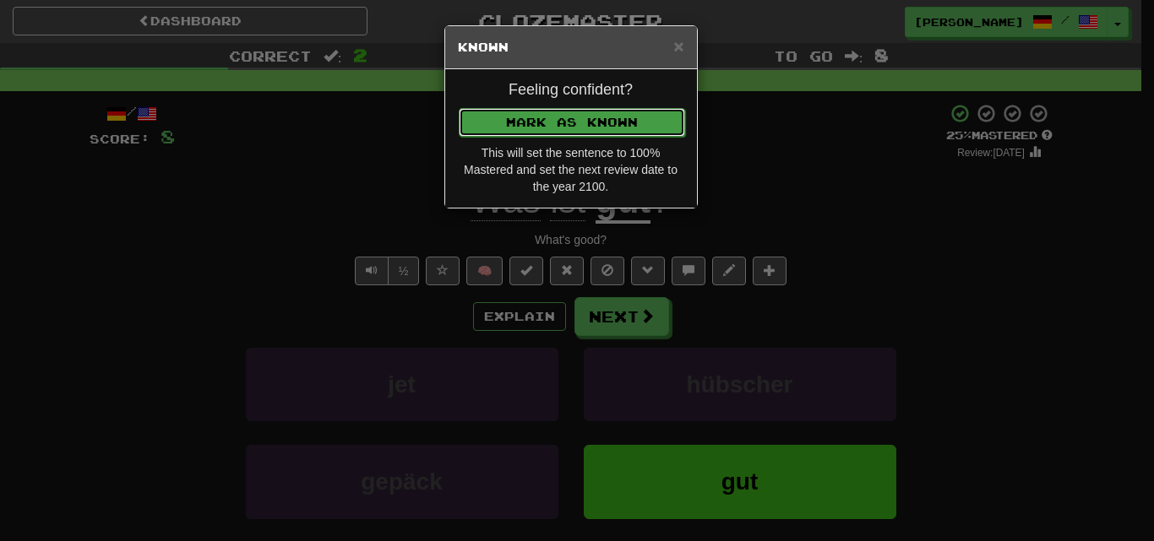
click at [545, 123] on button "Mark as Known" at bounding box center [572, 122] width 226 height 29
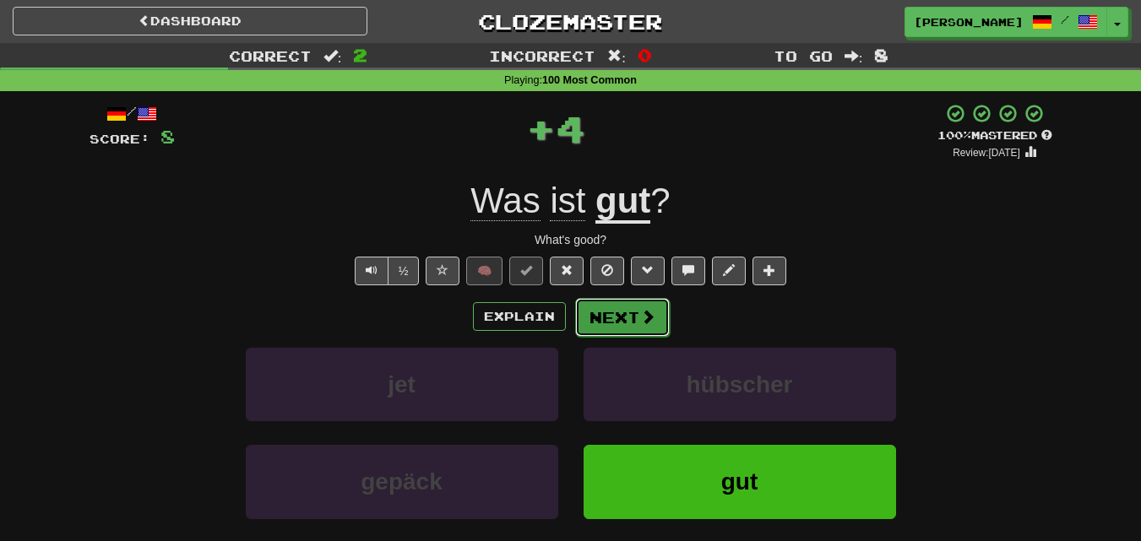
click at [619, 320] on button "Next" at bounding box center [622, 317] width 95 height 39
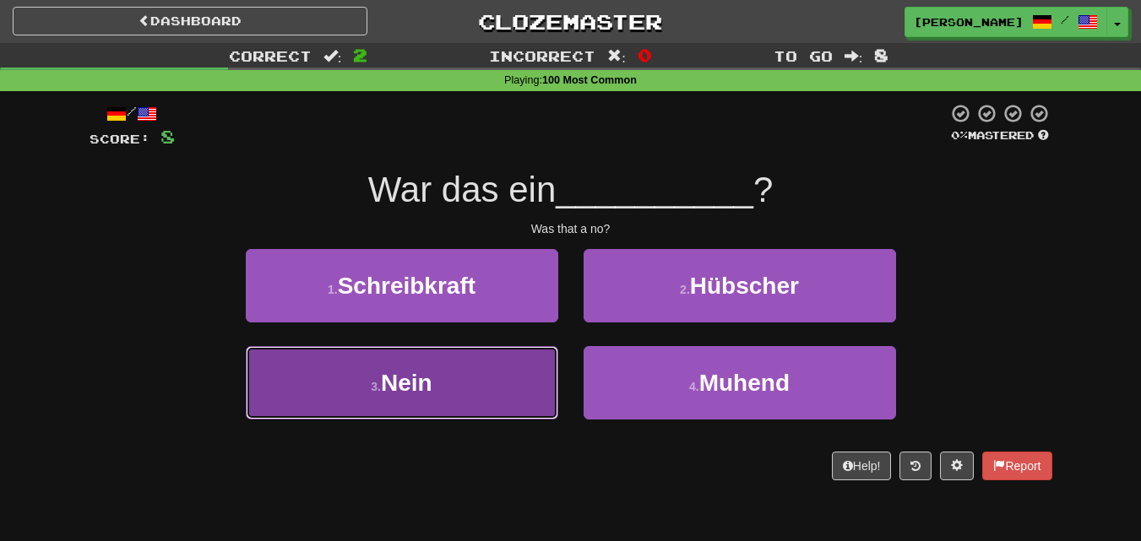
click at [504, 367] on button "3 . Nein" at bounding box center [402, 382] width 312 height 73
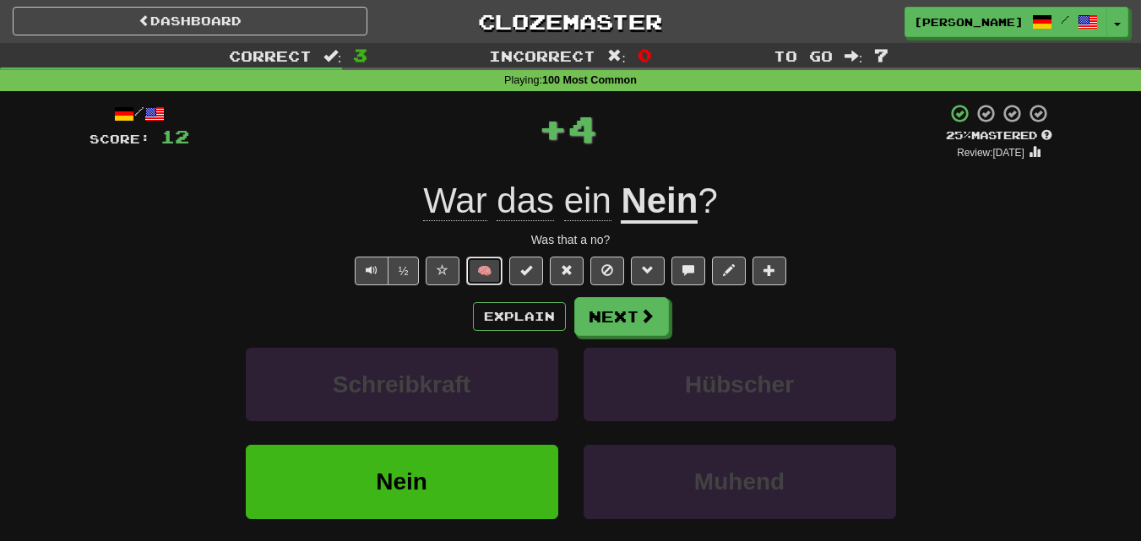
click at [485, 266] on button "🧠" at bounding box center [484, 271] width 36 height 29
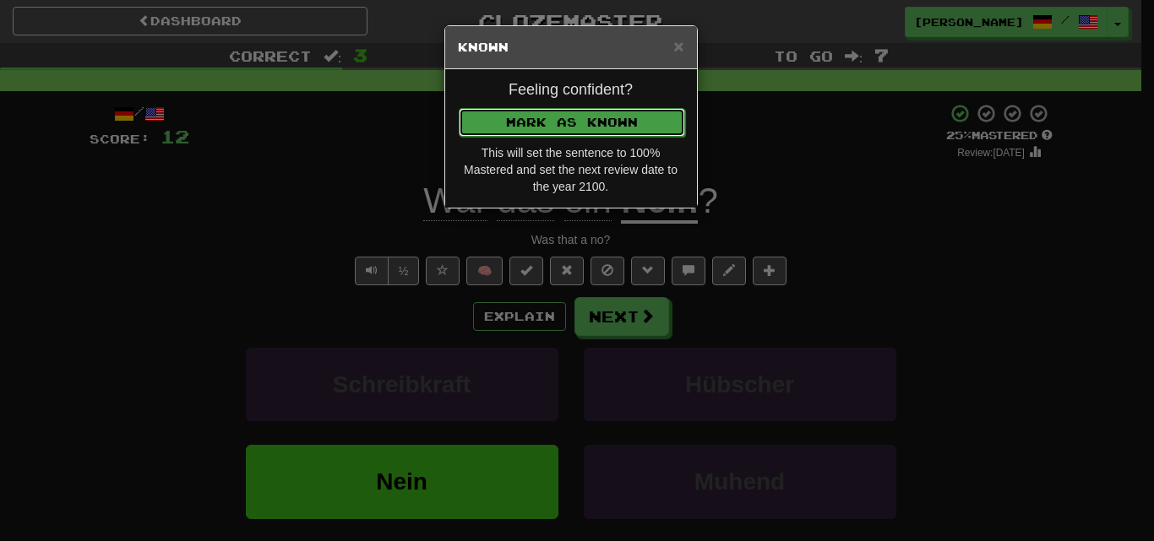
click at [535, 114] on button "Mark as Known" at bounding box center [572, 122] width 226 height 29
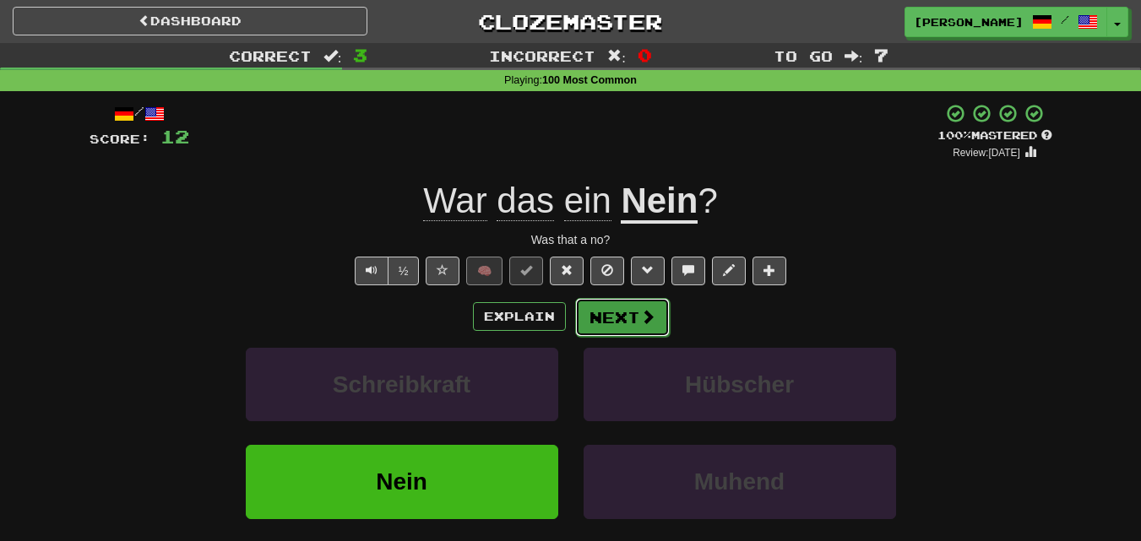
click at [612, 305] on button "Next" at bounding box center [622, 317] width 95 height 39
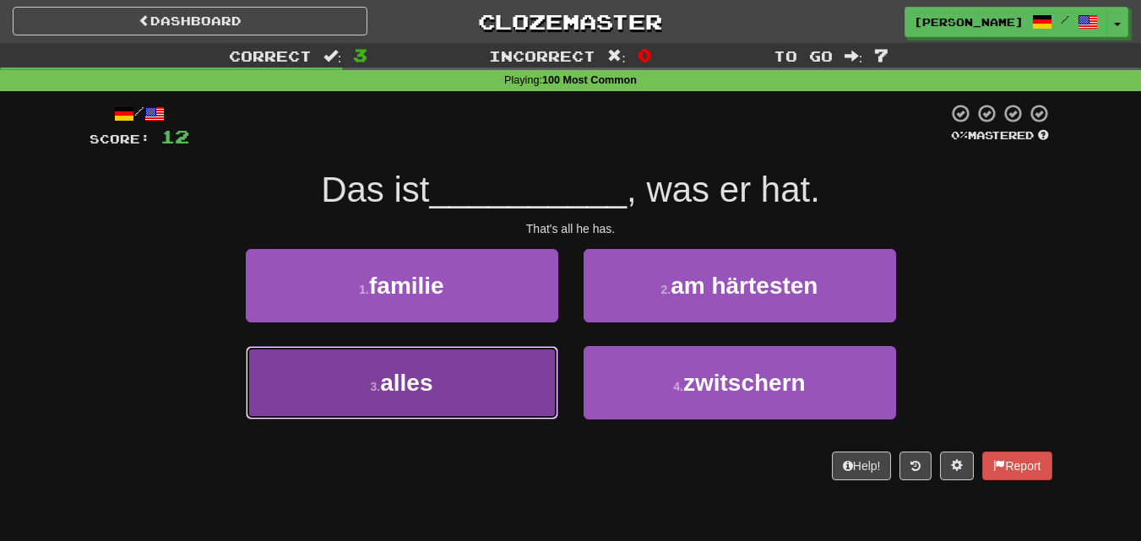
click at [517, 368] on button "3 . alles" at bounding box center [402, 382] width 312 height 73
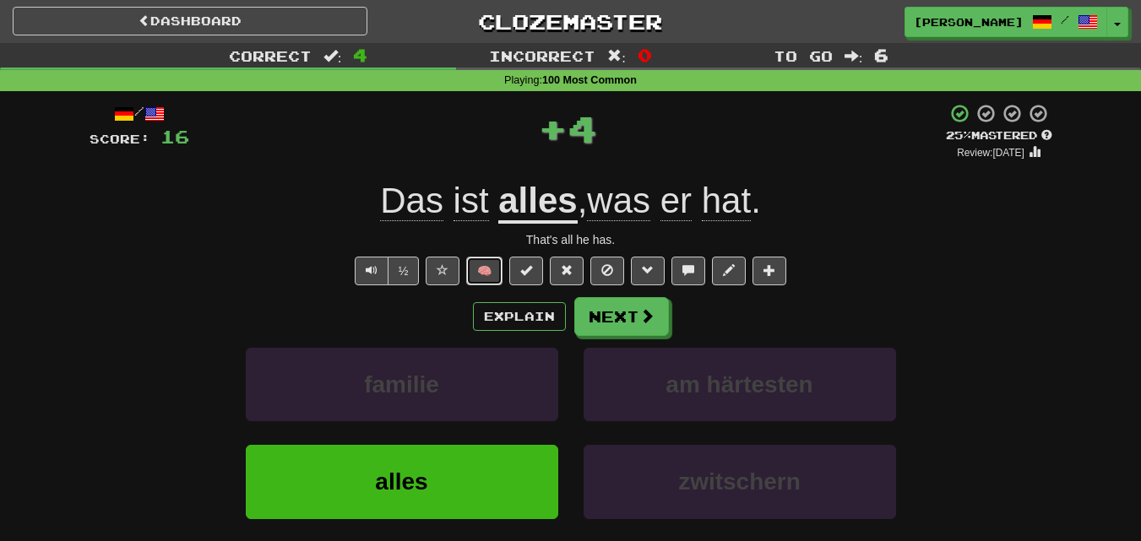
click at [484, 272] on button "🧠" at bounding box center [484, 271] width 36 height 29
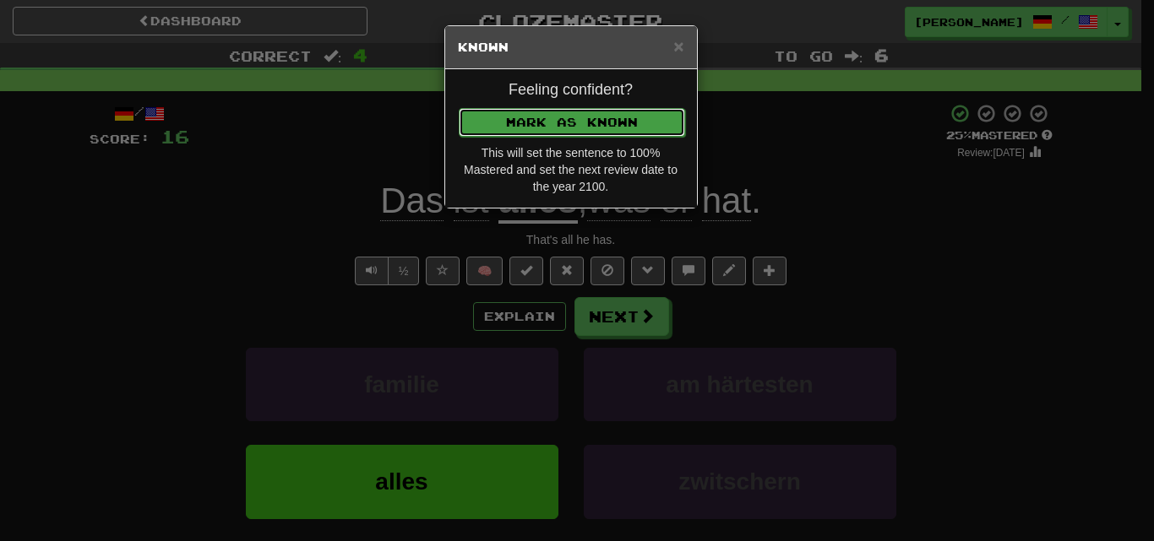
click at [551, 110] on button "Mark as Known" at bounding box center [572, 122] width 226 height 29
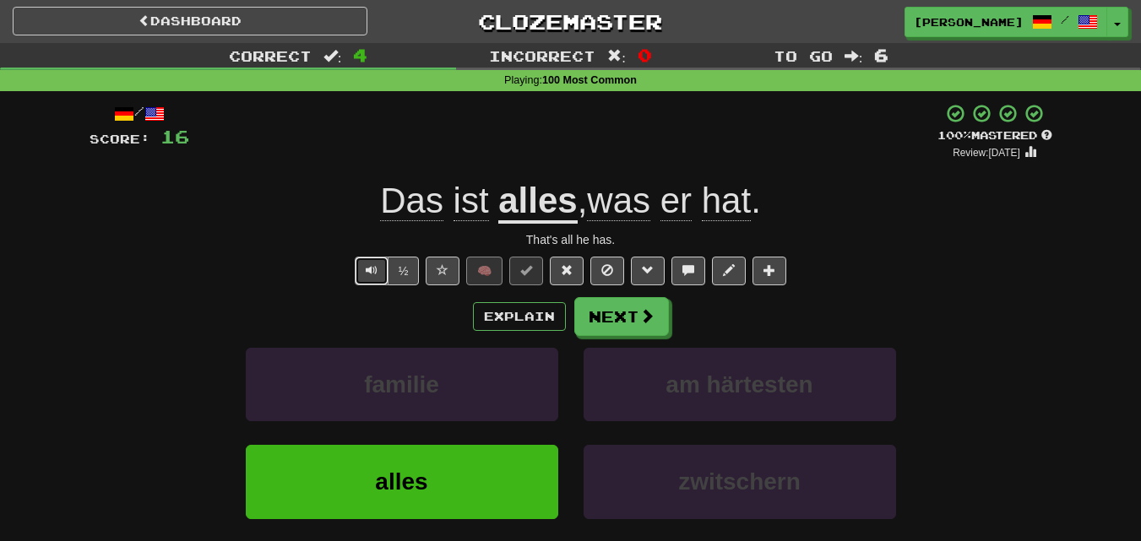
click at [374, 274] on span "Text-to-speech controls" at bounding box center [372, 270] width 12 height 12
click at [634, 315] on button "Next" at bounding box center [622, 317] width 95 height 39
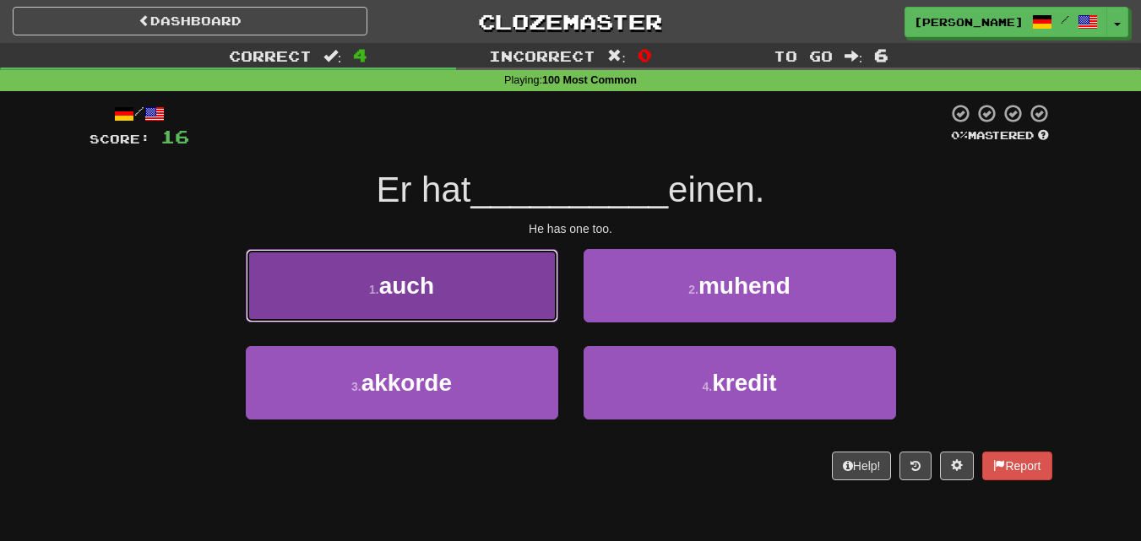
click at [508, 296] on button "1 . auch" at bounding box center [402, 285] width 312 height 73
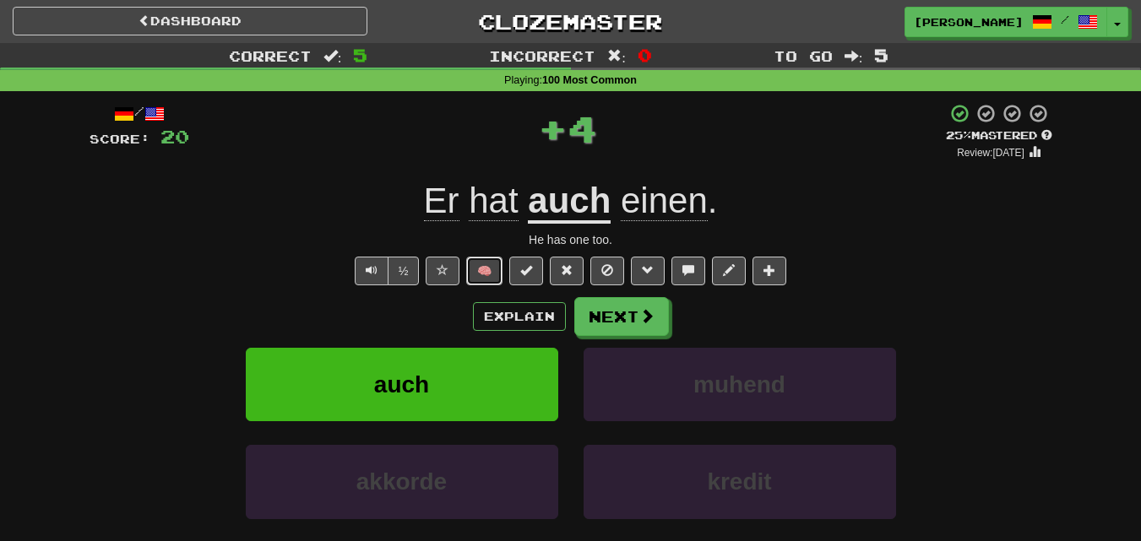
click at [479, 268] on button "🧠" at bounding box center [484, 271] width 36 height 29
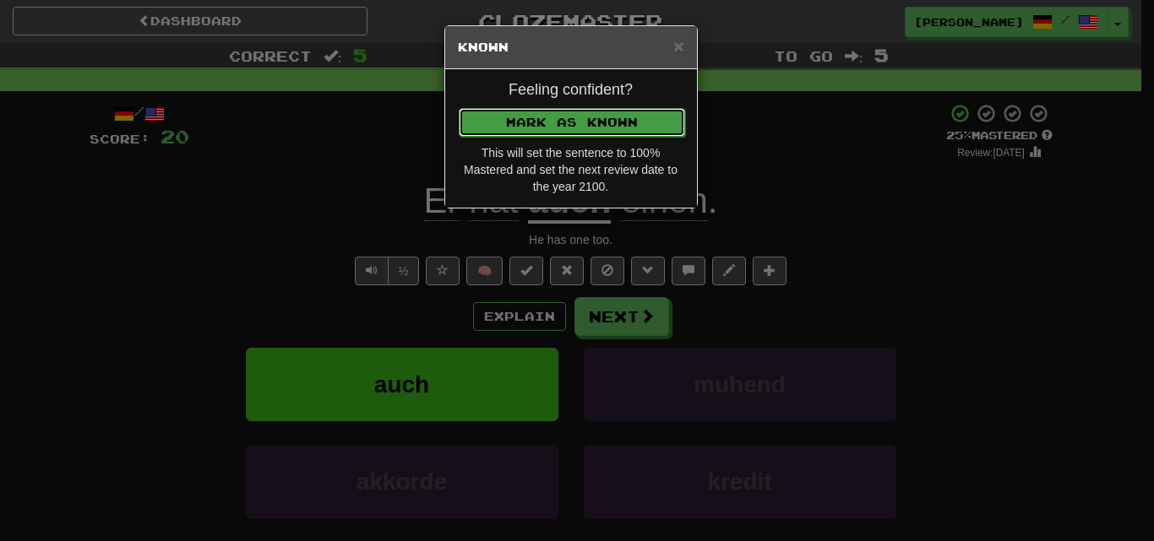
click at [551, 120] on button "Mark as Known" at bounding box center [572, 122] width 226 height 29
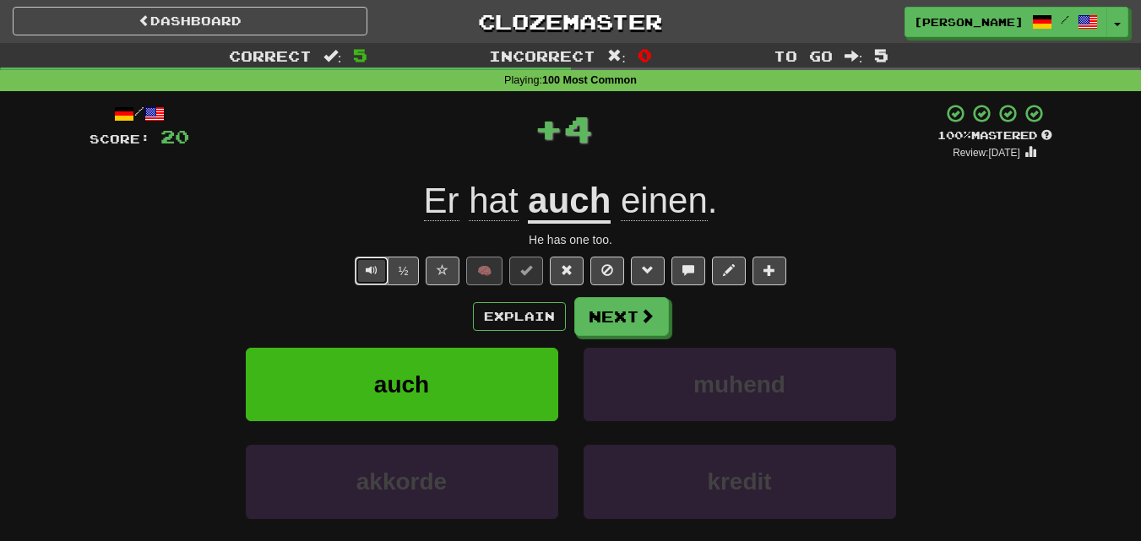
click at [373, 269] on span "Text-to-speech controls" at bounding box center [372, 270] width 12 height 12
click at [358, 270] on button "Text-to-speech controls" at bounding box center [372, 271] width 34 height 29
click at [622, 319] on button "Next" at bounding box center [622, 317] width 95 height 39
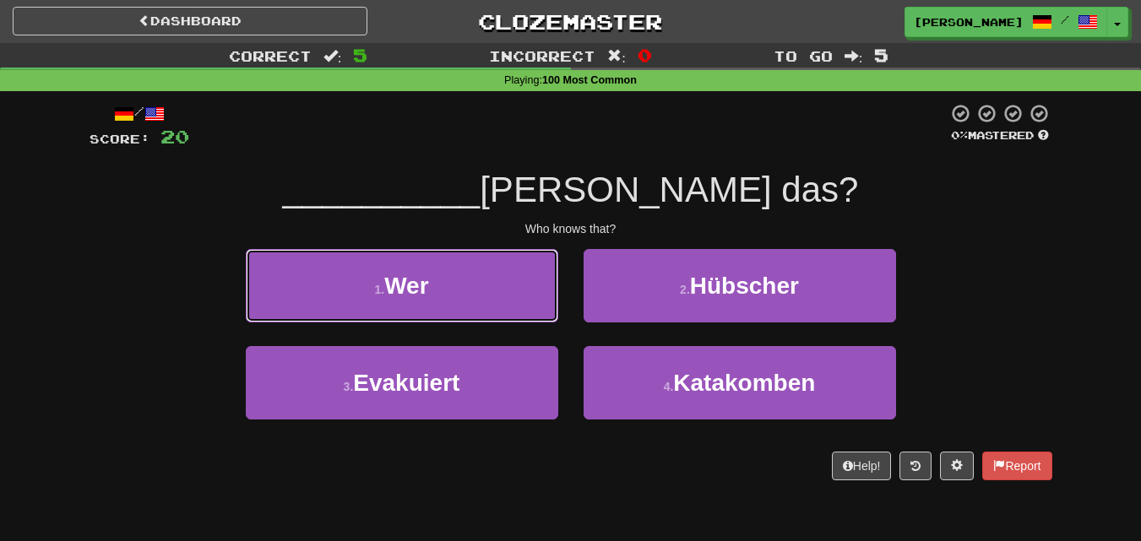
drag, startPoint x: 528, startPoint y: 296, endPoint x: 517, endPoint y: 295, distance: 11.1
click at [527, 296] on button "1 . Wer" at bounding box center [402, 285] width 312 height 73
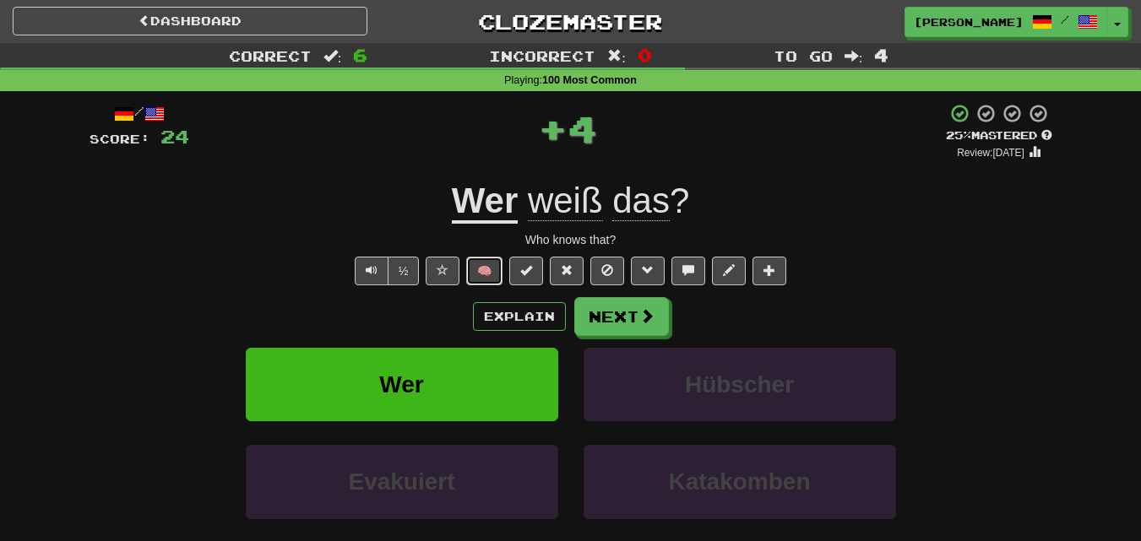
click at [480, 269] on button "🧠" at bounding box center [484, 271] width 36 height 29
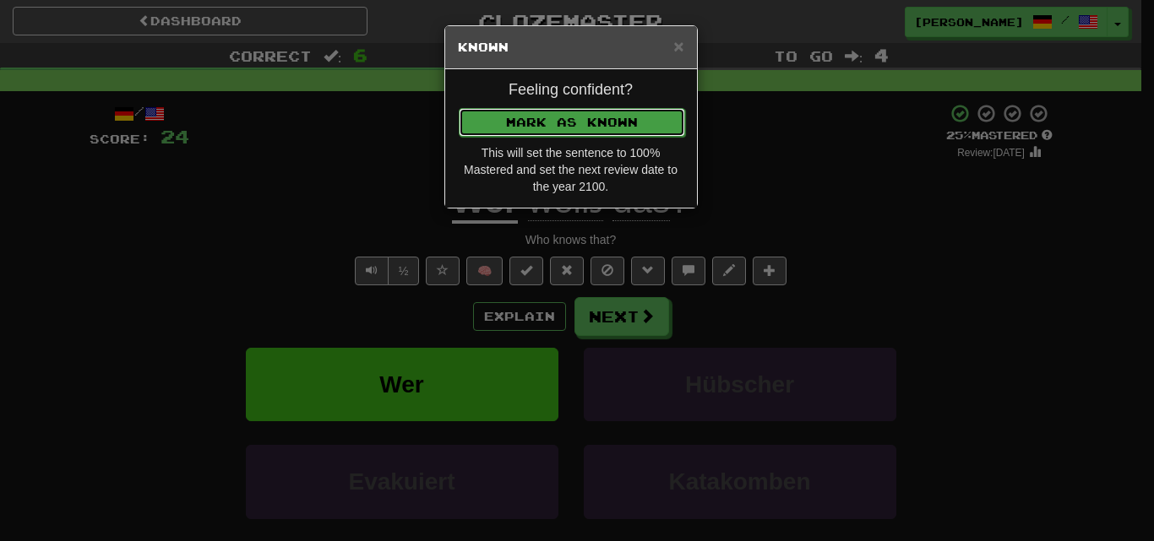
click at [546, 124] on button "Mark as Known" at bounding box center [572, 122] width 226 height 29
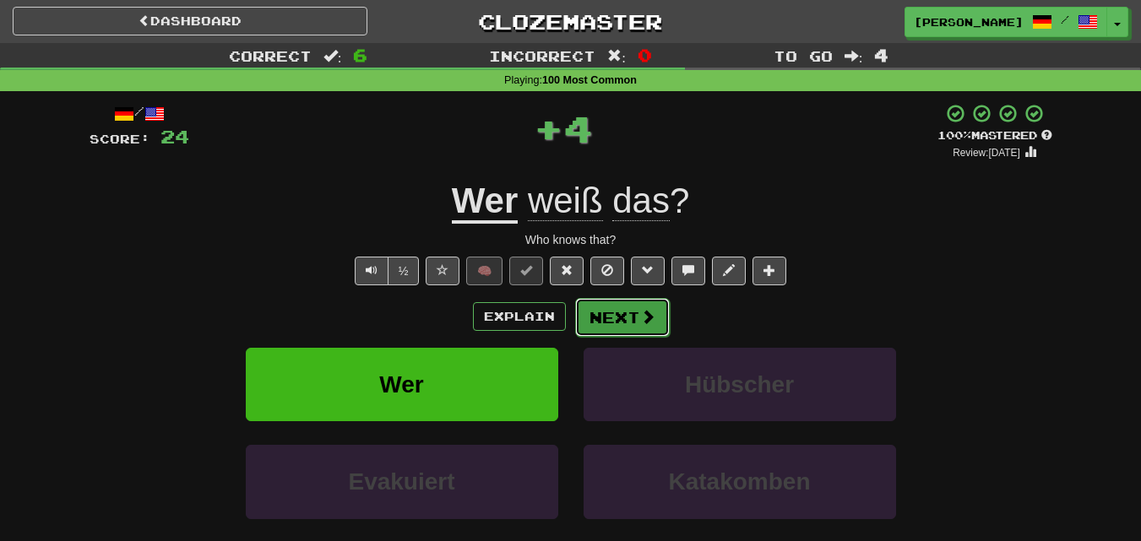
click at [605, 301] on button "Next" at bounding box center [622, 317] width 95 height 39
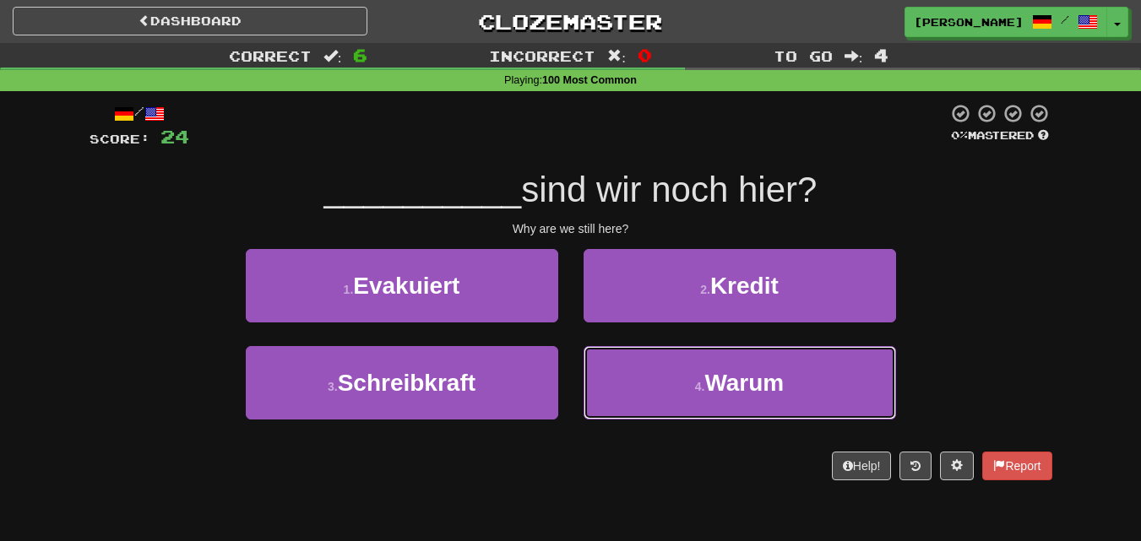
drag, startPoint x: 643, startPoint y: 368, endPoint x: 595, endPoint y: 339, distance: 56.5
click at [641, 369] on button "4 . Warum" at bounding box center [740, 382] width 312 height 73
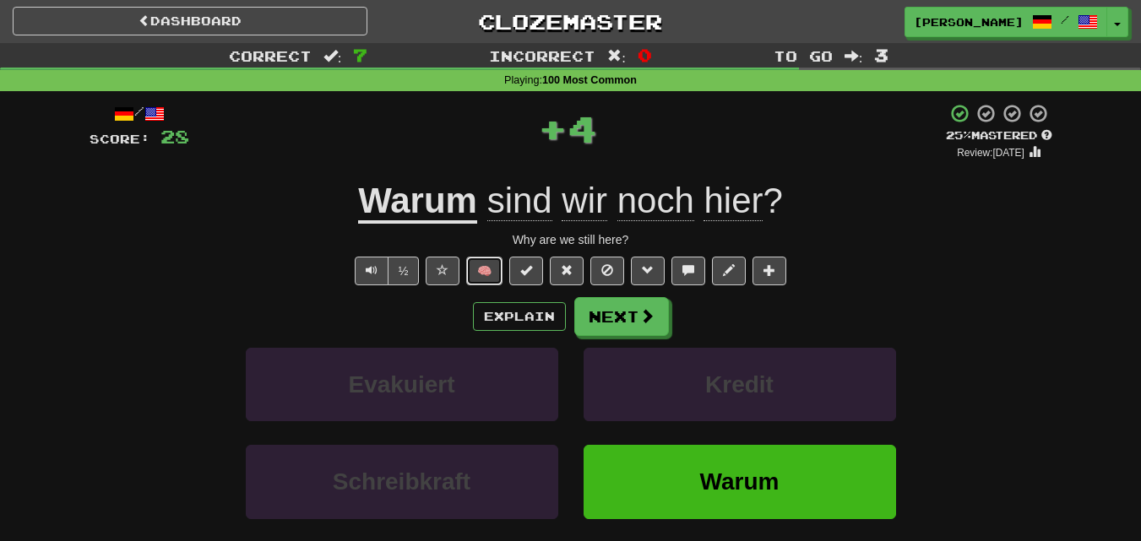
click at [475, 269] on button "🧠" at bounding box center [484, 271] width 36 height 29
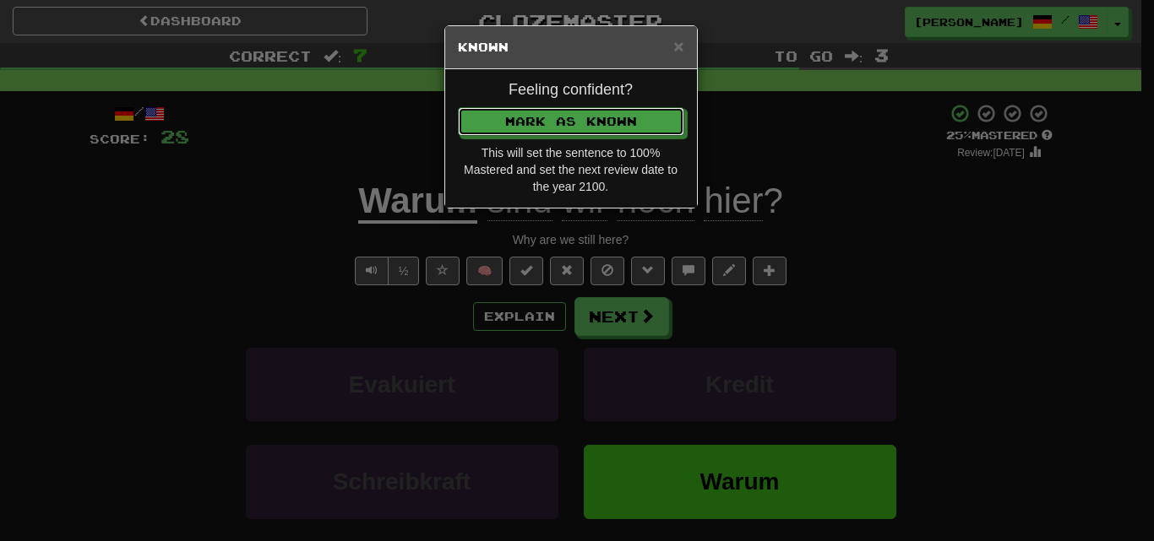
drag, startPoint x: 524, startPoint y: 126, endPoint x: 529, endPoint y: 149, distance: 24.4
click at [524, 127] on button "Mark as Known" at bounding box center [571, 121] width 226 height 29
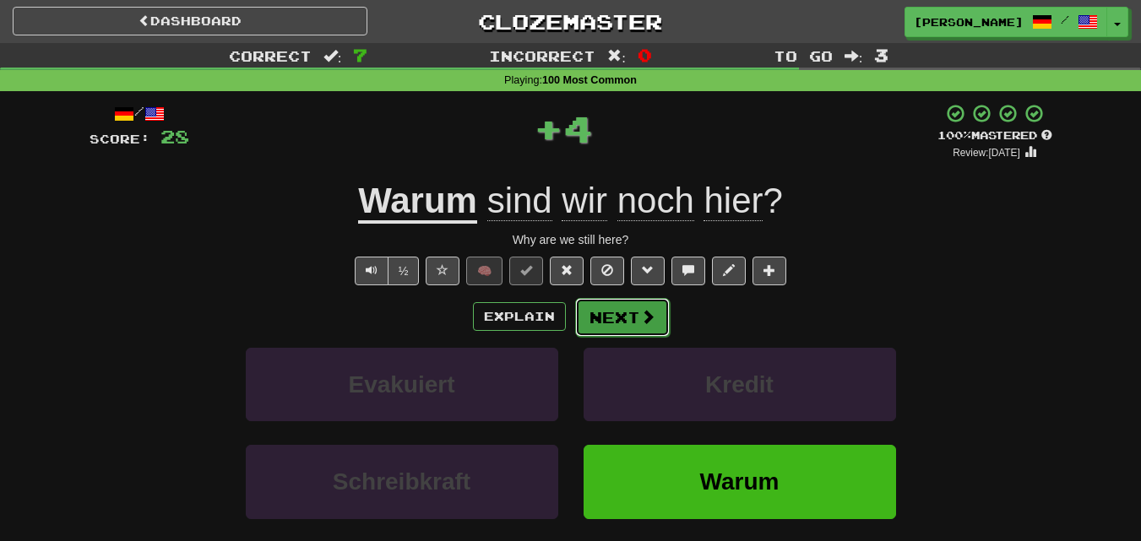
click at [617, 318] on button "Next" at bounding box center [622, 317] width 95 height 39
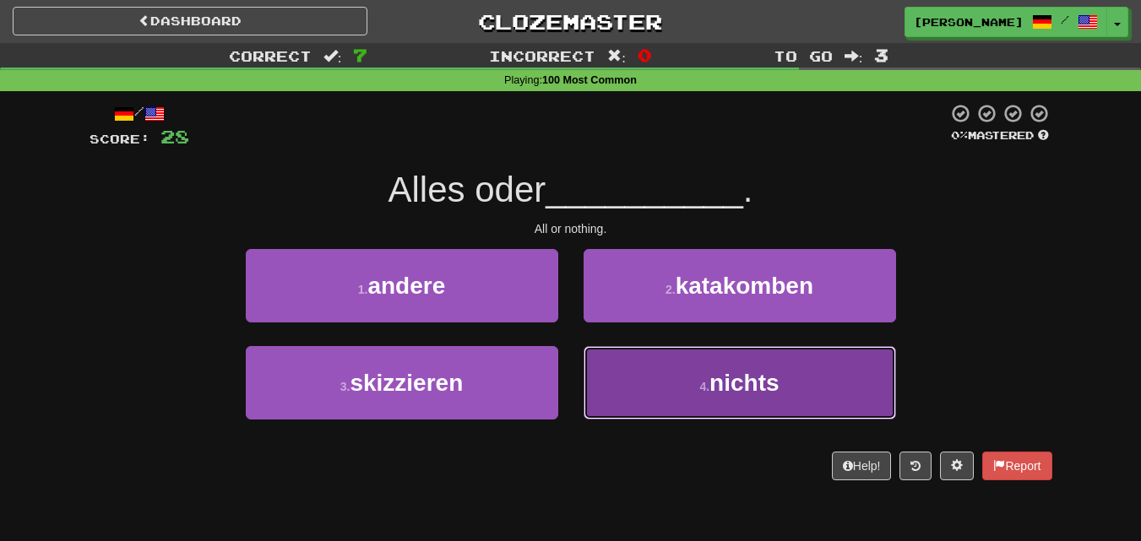
drag, startPoint x: 656, startPoint y: 375, endPoint x: 565, endPoint y: 339, distance: 97.9
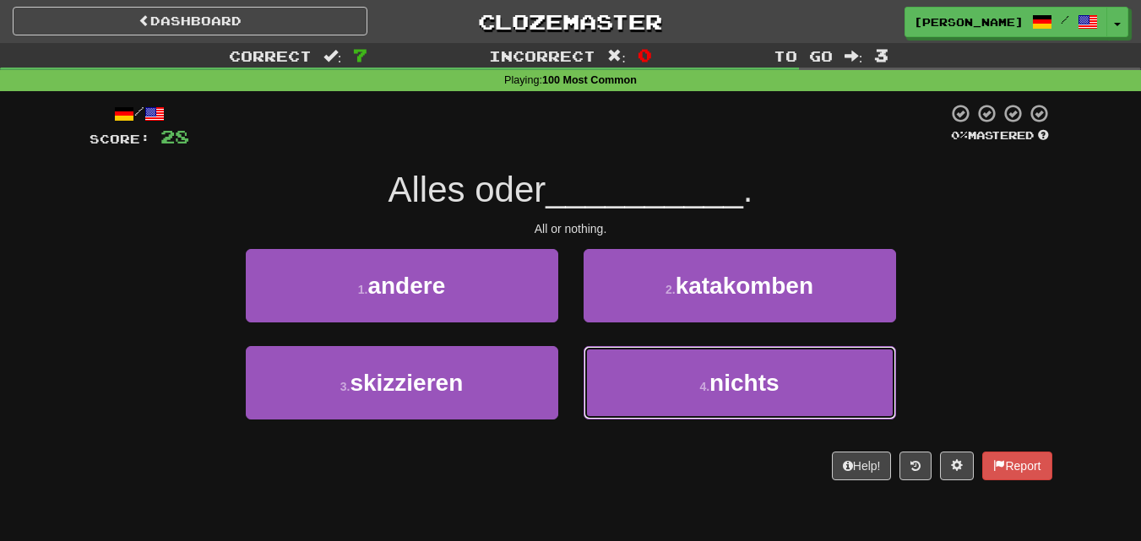
click at [654, 375] on button "4 . nichts" at bounding box center [740, 382] width 312 height 73
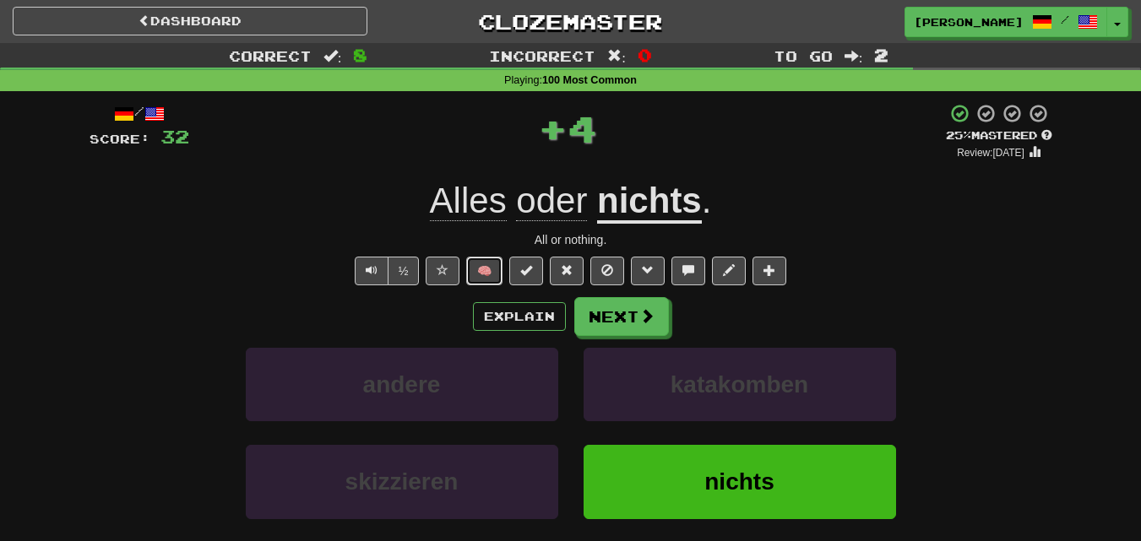
click at [484, 266] on button "🧠" at bounding box center [484, 271] width 36 height 29
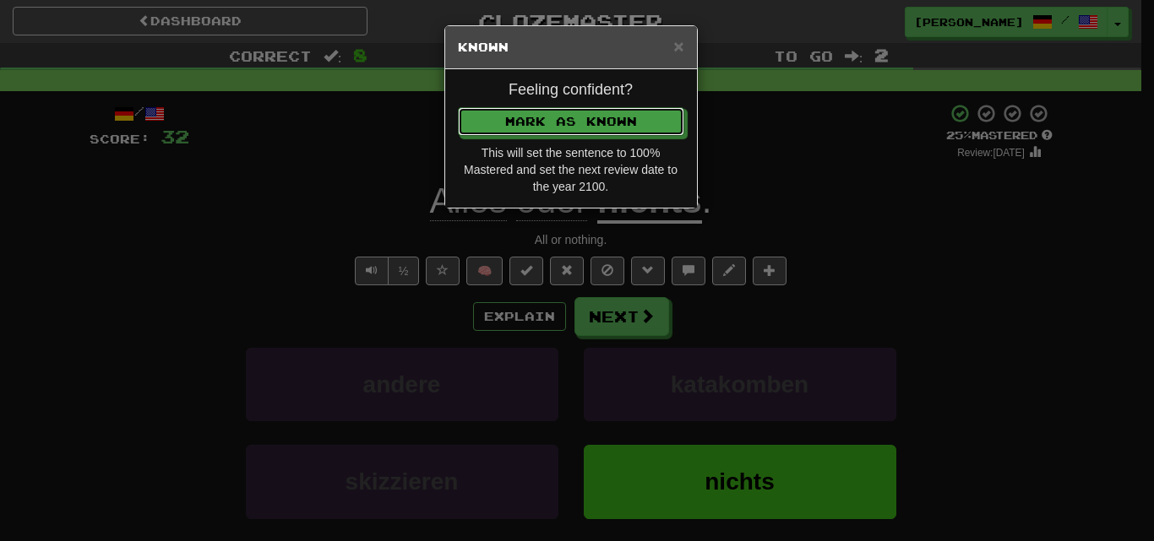
drag, startPoint x: 524, startPoint y: 126, endPoint x: 545, endPoint y: 143, distance: 27.0
click at [526, 126] on button "Mark as Known" at bounding box center [571, 121] width 226 height 29
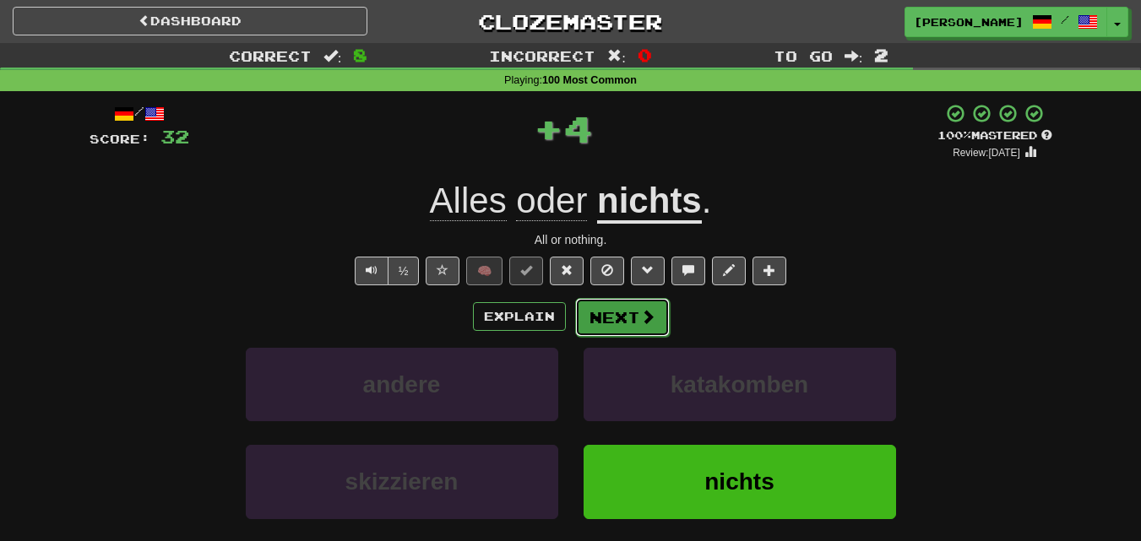
drag, startPoint x: 617, startPoint y: 304, endPoint x: 623, endPoint y: 312, distance: 9.6
click at [623, 312] on button "Next" at bounding box center [622, 317] width 95 height 39
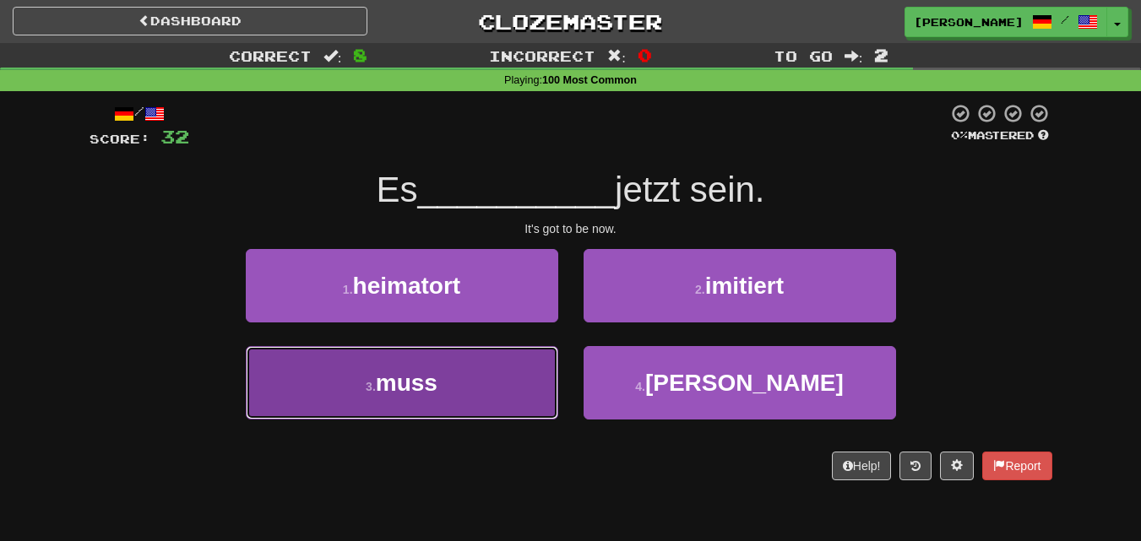
click at [518, 388] on button "3 . muss" at bounding box center [402, 382] width 312 height 73
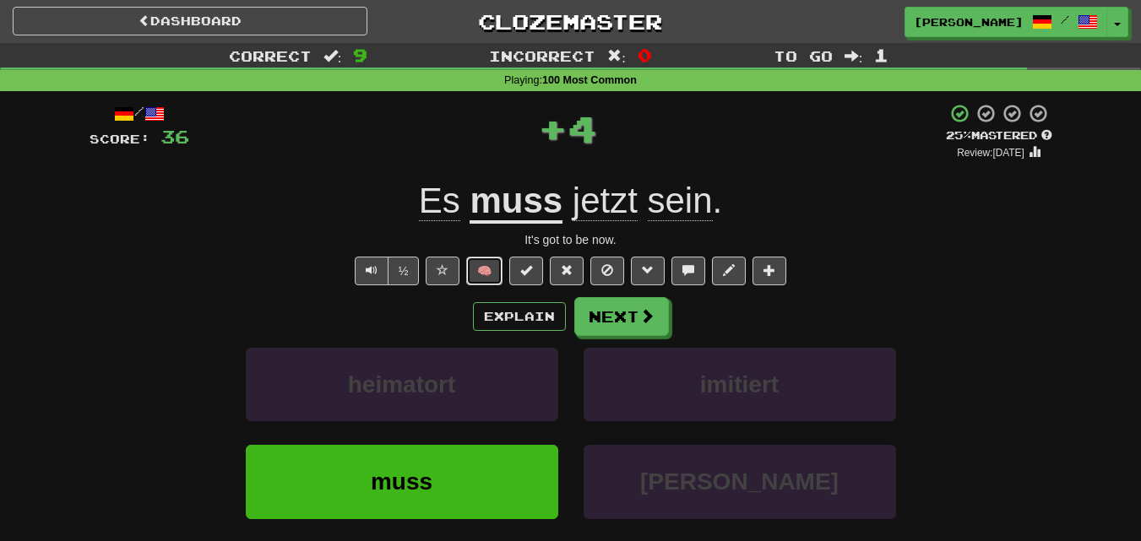
click at [479, 270] on button "🧠" at bounding box center [484, 271] width 36 height 29
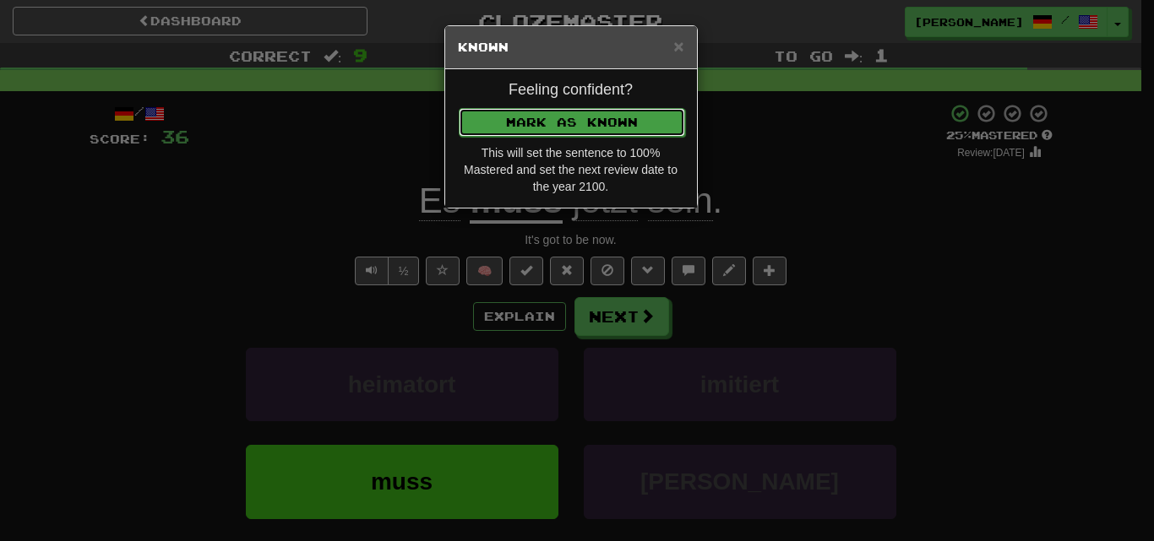
click at [561, 124] on button "Mark as Known" at bounding box center [572, 122] width 226 height 29
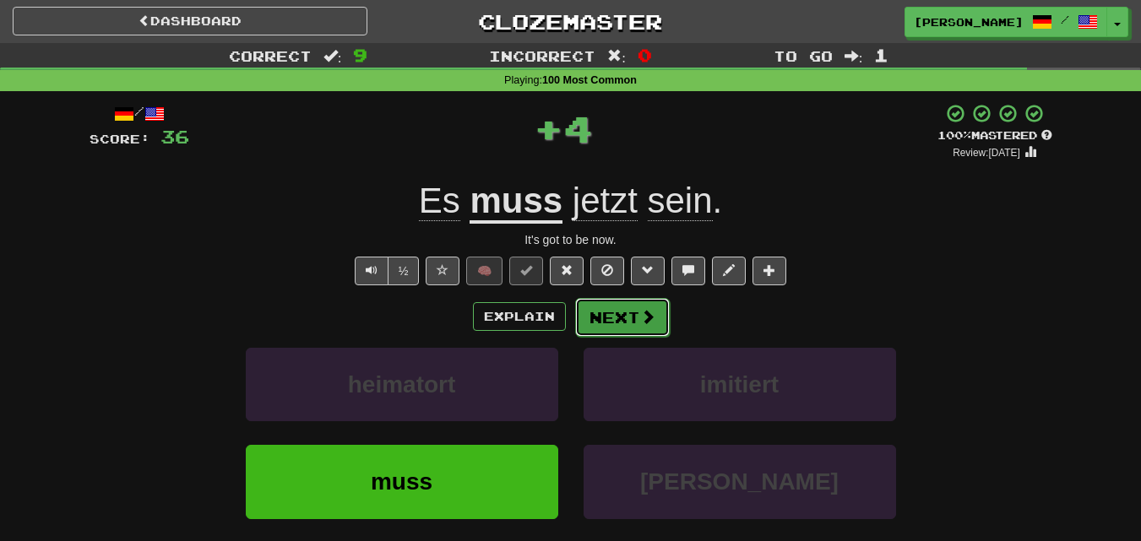
click at [620, 305] on button "Next" at bounding box center [622, 317] width 95 height 39
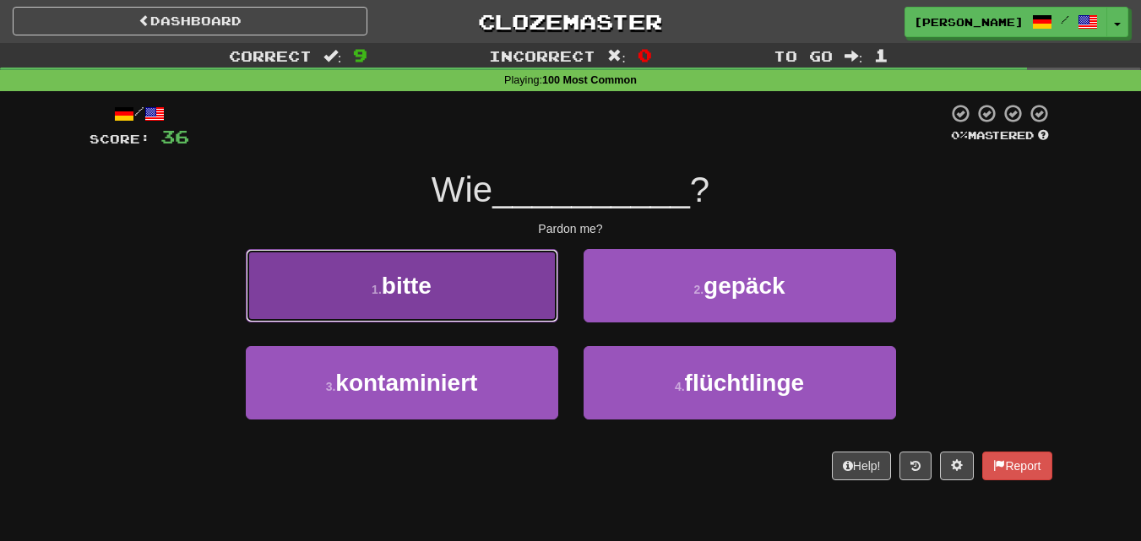
click at [510, 307] on button "1 . bitte" at bounding box center [402, 285] width 312 height 73
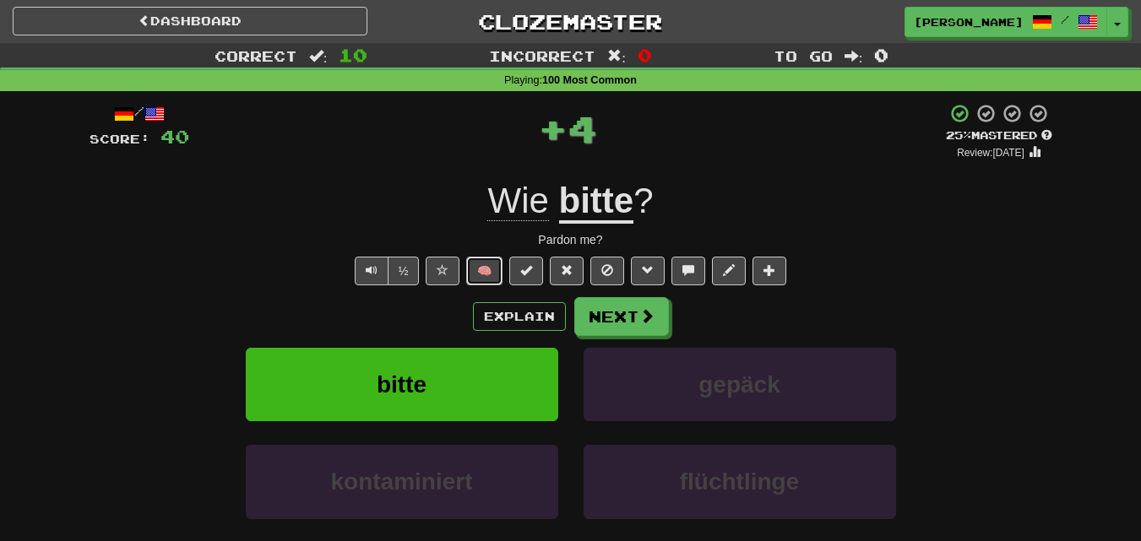
click at [475, 271] on button "🧠" at bounding box center [484, 271] width 36 height 29
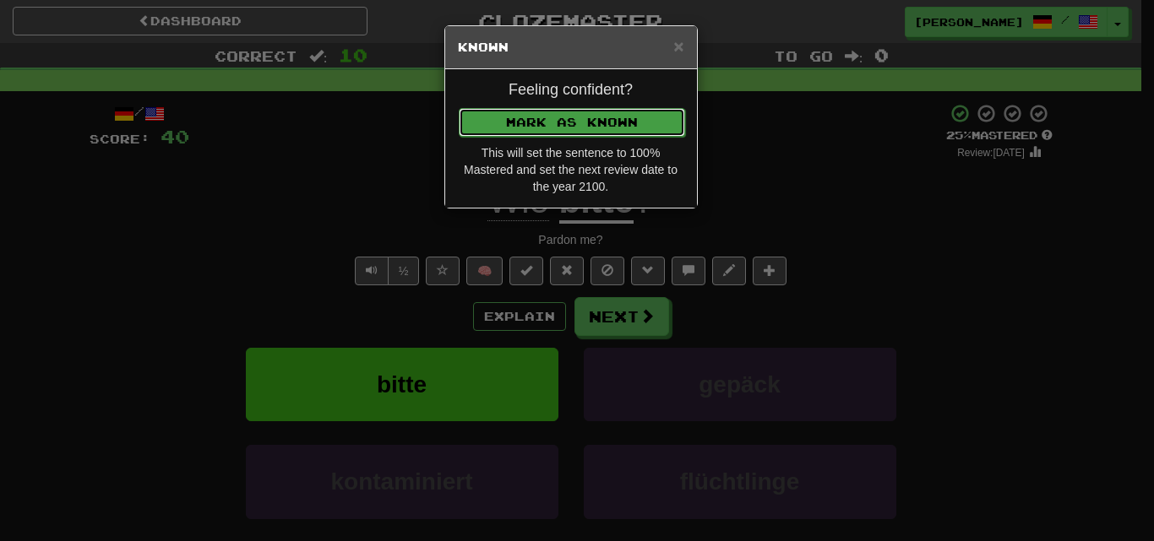
click at [524, 125] on button "Mark as Known" at bounding box center [572, 122] width 226 height 29
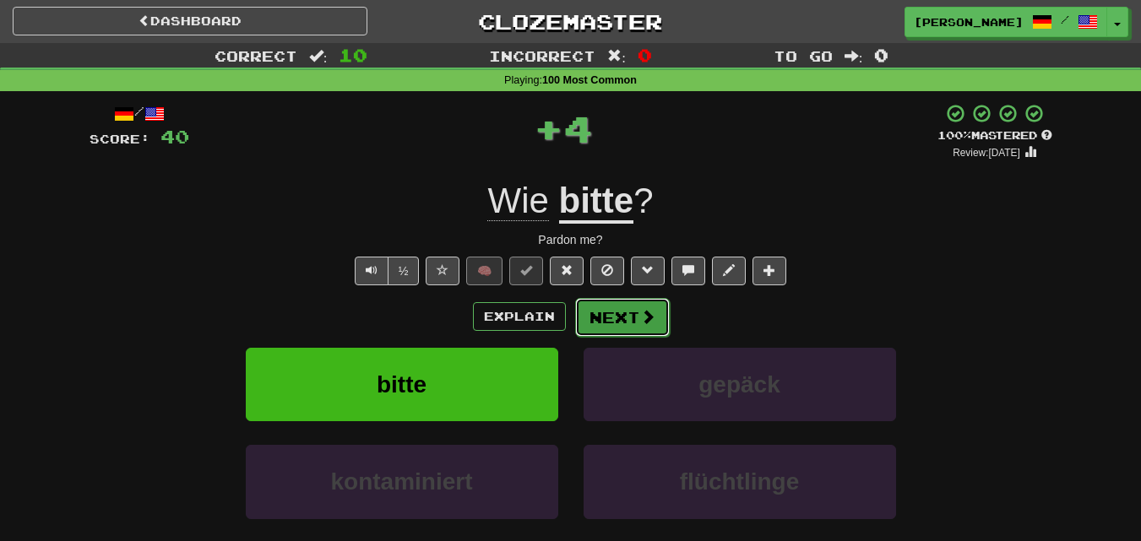
click at [589, 318] on button "Next" at bounding box center [622, 317] width 95 height 39
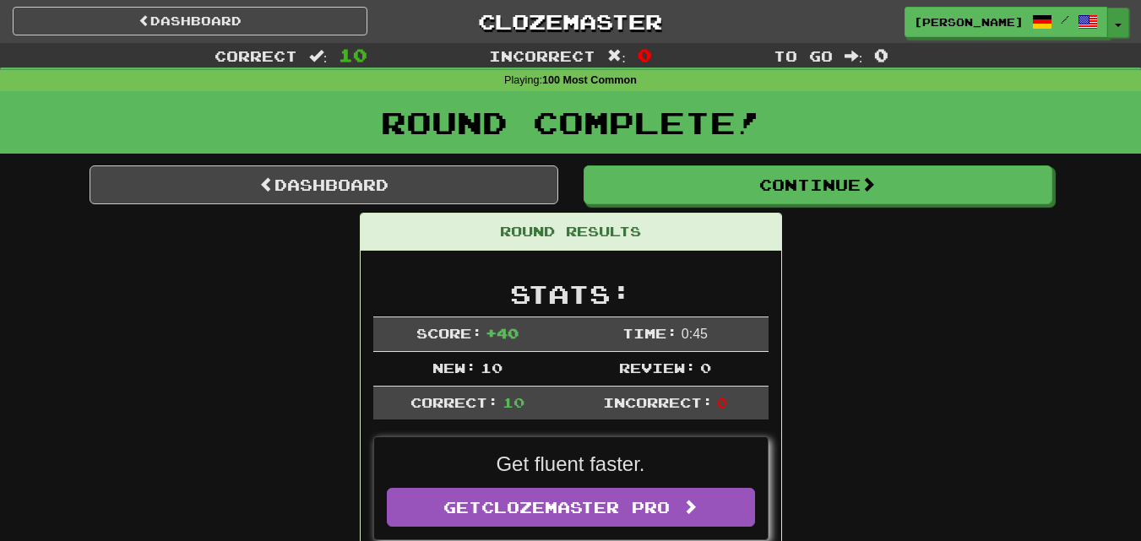
click at [1117, 15] on button "Toggle Dropdown" at bounding box center [1118, 23] width 22 height 30
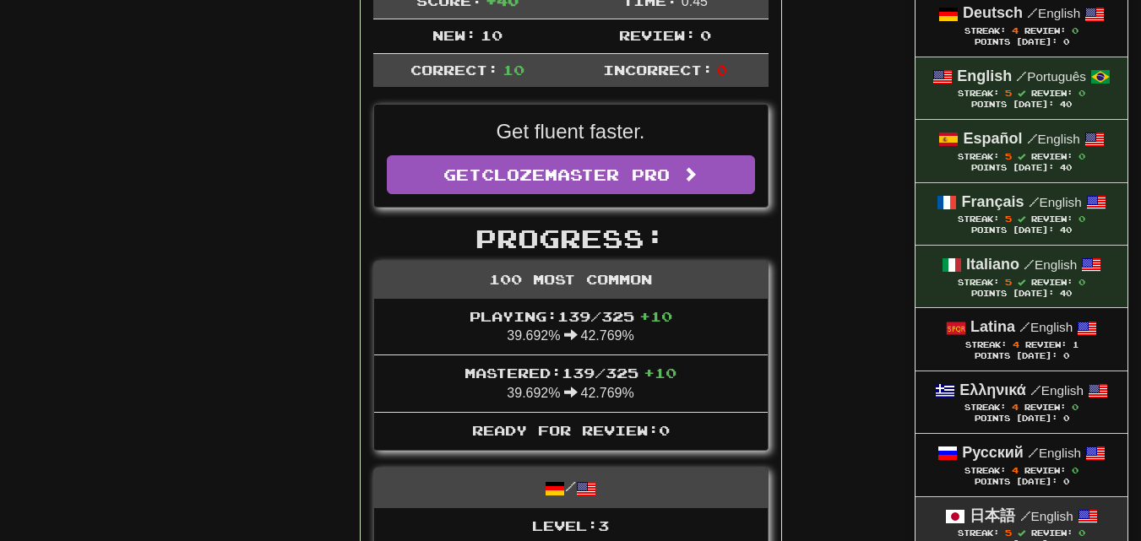
scroll to position [422, 0]
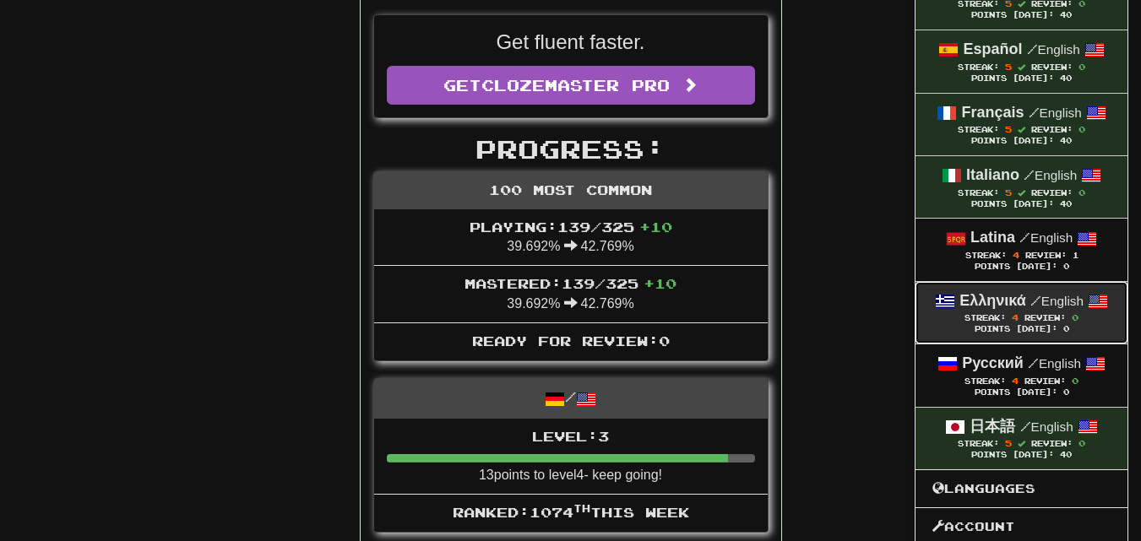
click at [999, 306] on strong "Ελληνικά" at bounding box center [992, 300] width 67 height 17
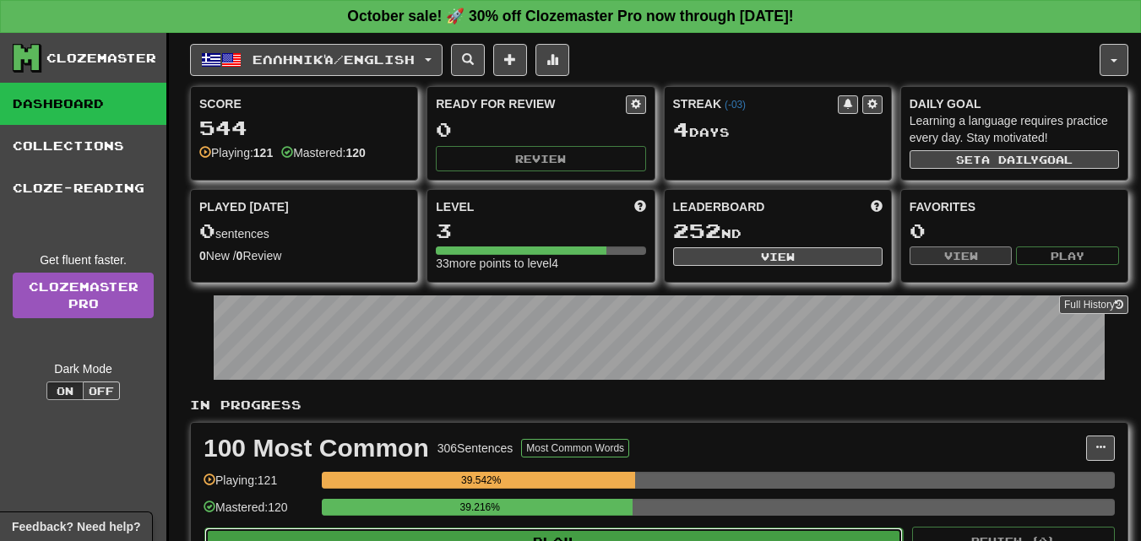
click at [609, 535] on button "Play" at bounding box center [553, 542] width 698 height 29
select select "**"
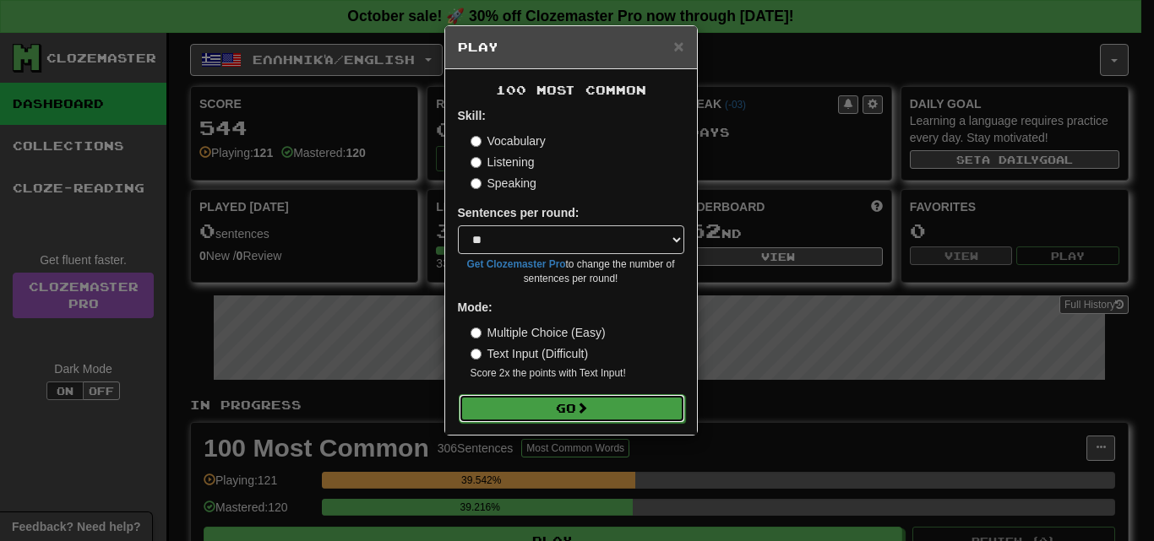
click at [588, 410] on span at bounding box center [582, 408] width 12 height 12
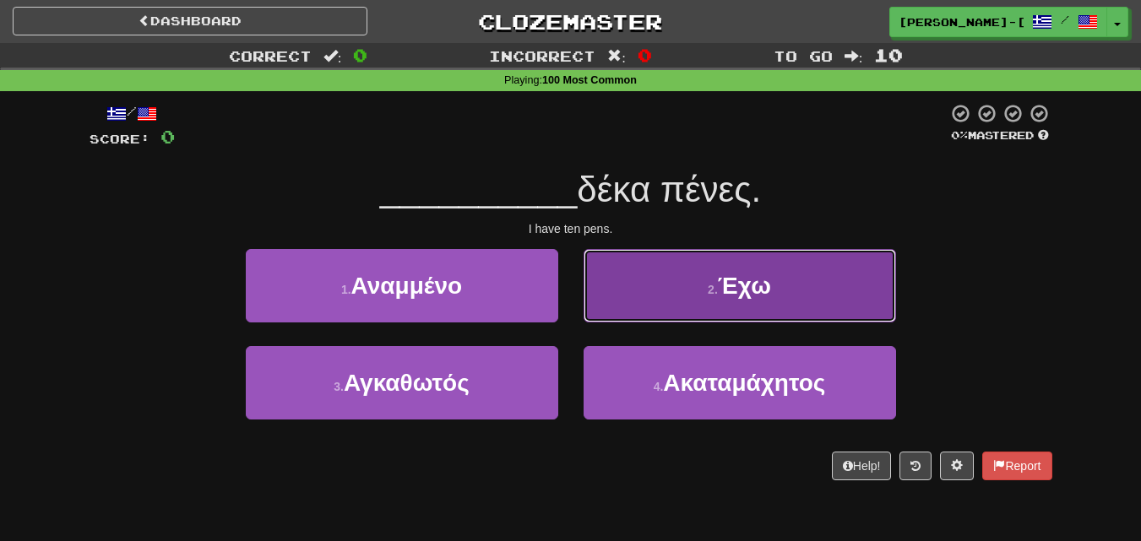
click at [696, 303] on button "2 . Έχω" at bounding box center [740, 285] width 312 height 73
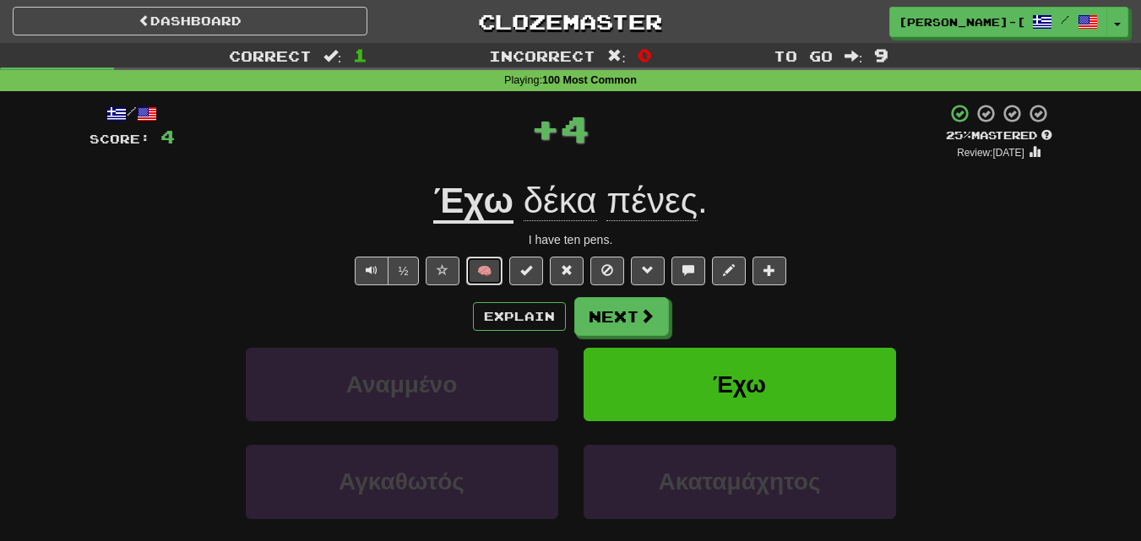
click at [486, 260] on button "🧠" at bounding box center [484, 271] width 36 height 29
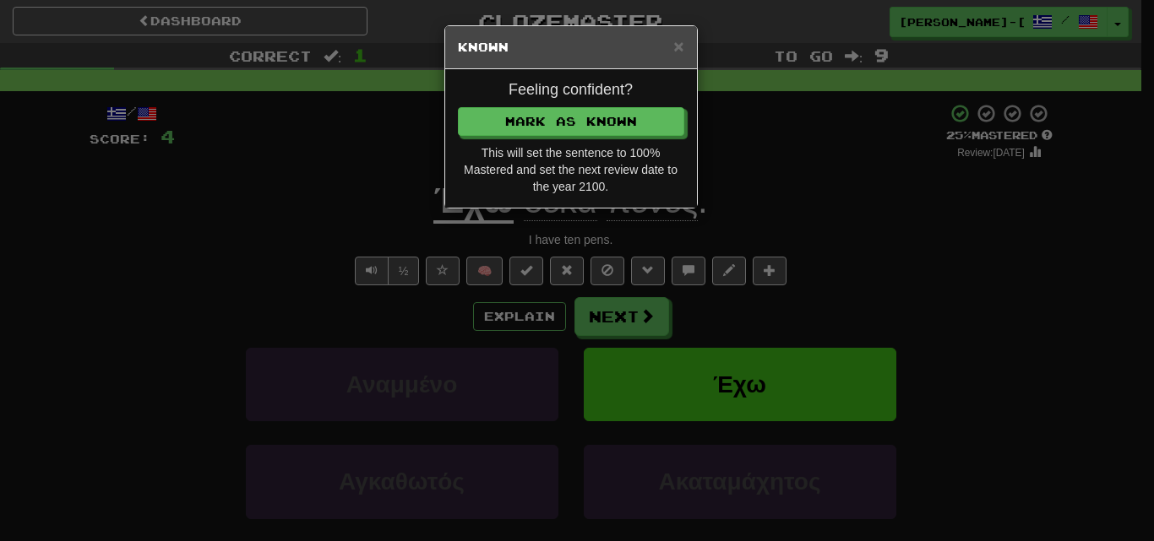
click at [542, 107] on p "Mark as Known" at bounding box center [571, 121] width 226 height 29
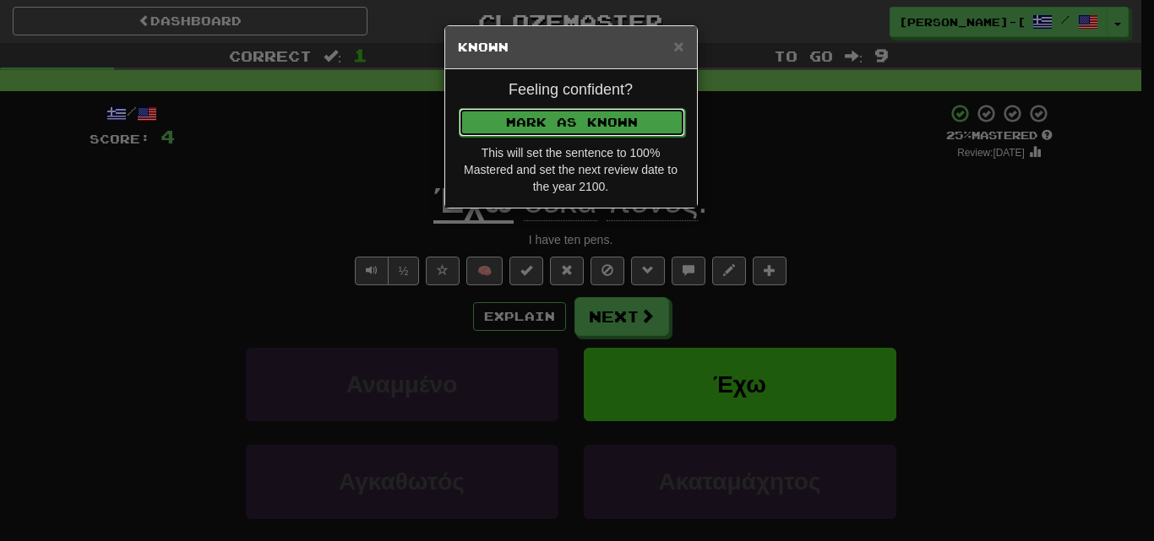
click at [549, 115] on button "Mark as Known" at bounding box center [572, 122] width 226 height 29
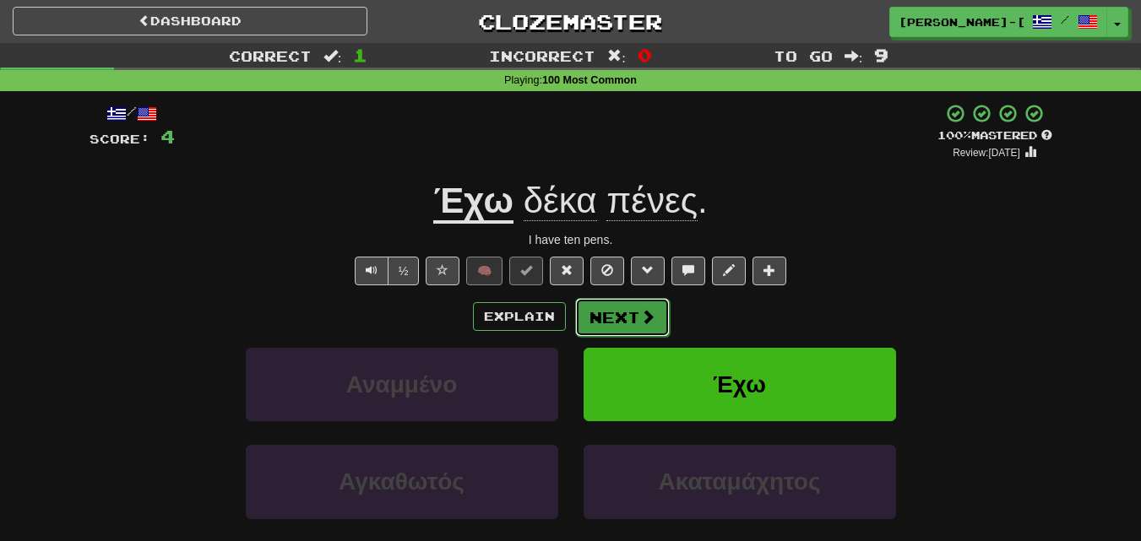
click at [628, 317] on button "Next" at bounding box center [622, 317] width 95 height 39
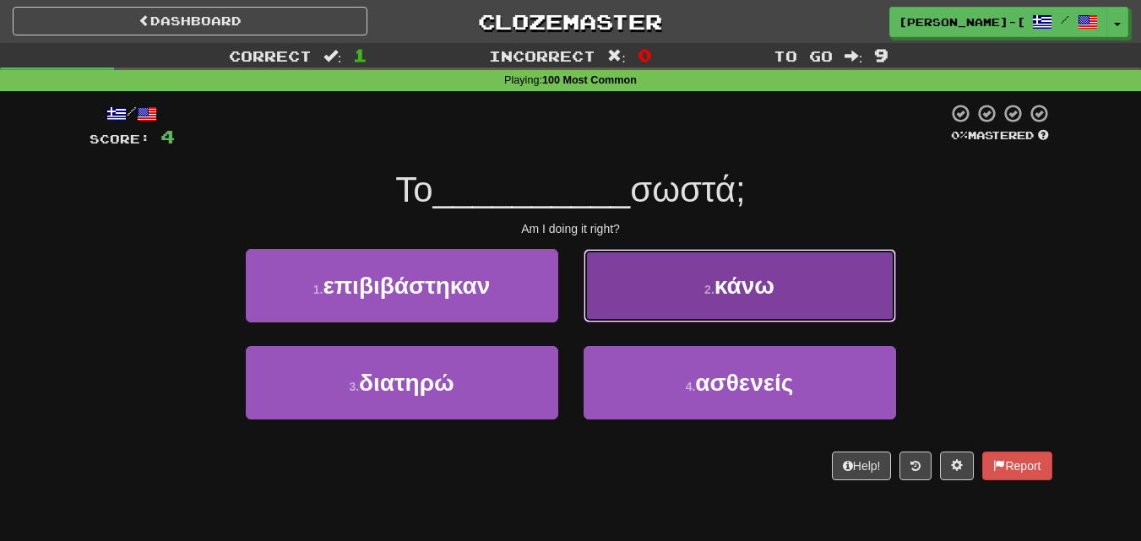
click at [721, 296] on span "κάνω" at bounding box center [744, 286] width 60 height 26
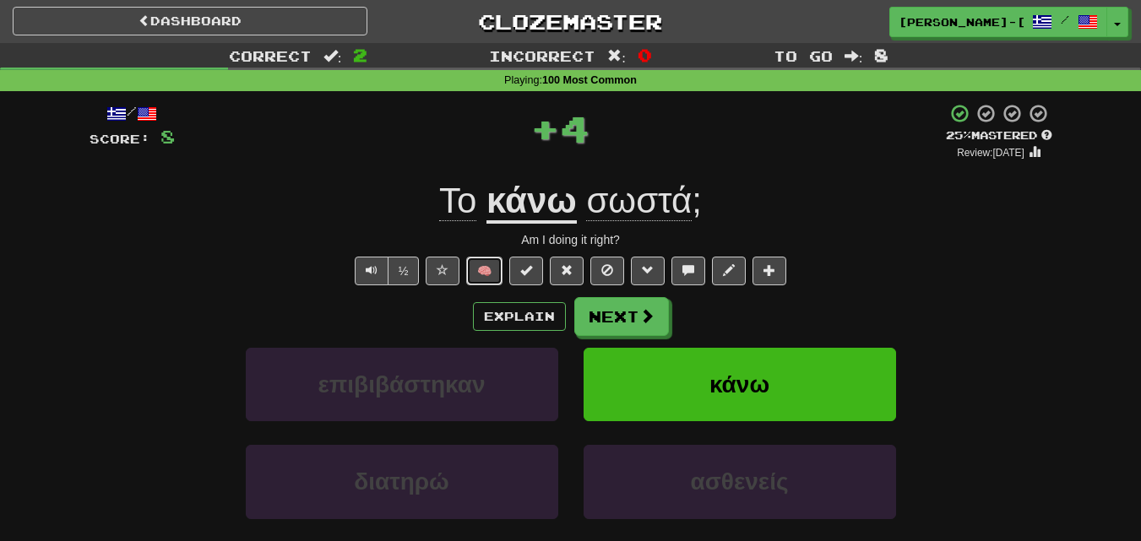
click at [498, 258] on button "🧠" at bounding box center [484, 271] width 36 height 29
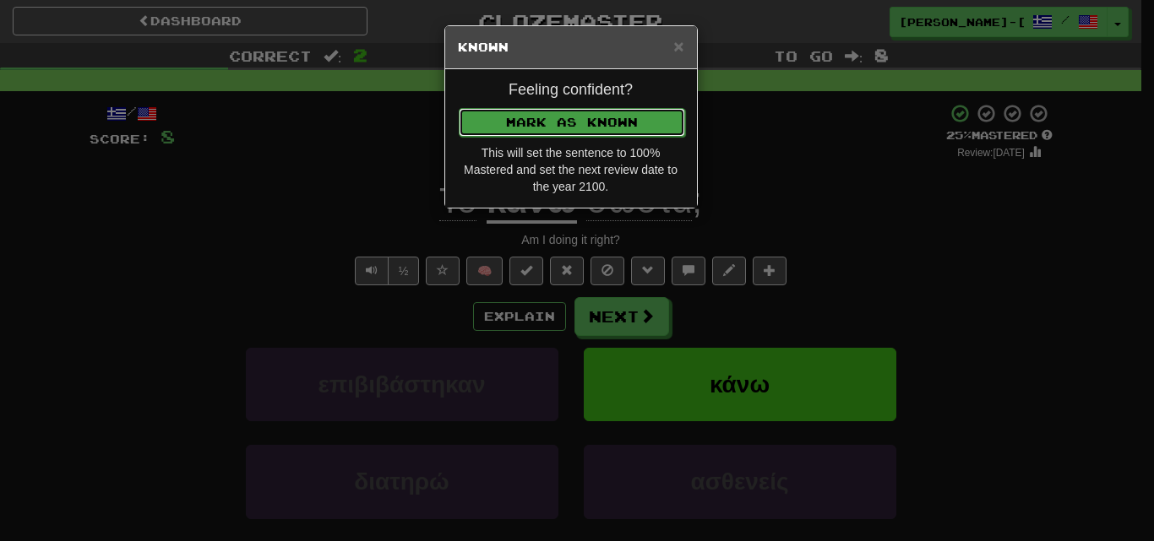
click at [558, 129] on button "Mark as Known" at bounding box center [572, 122] width 226 height 29
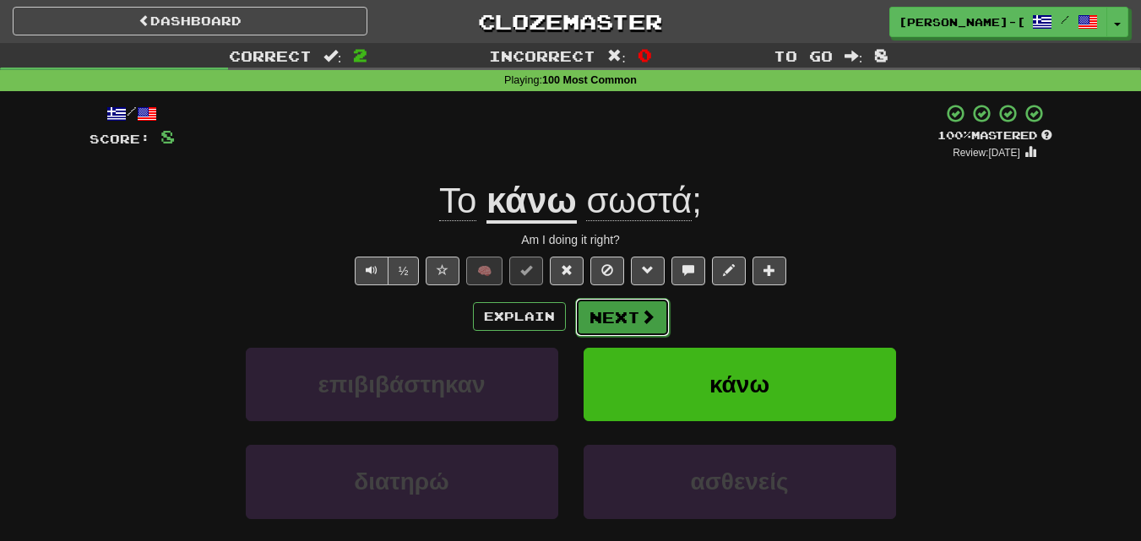
click at [618, 306] on button "Next" at bounding box center [622, 317] width 95 height 39
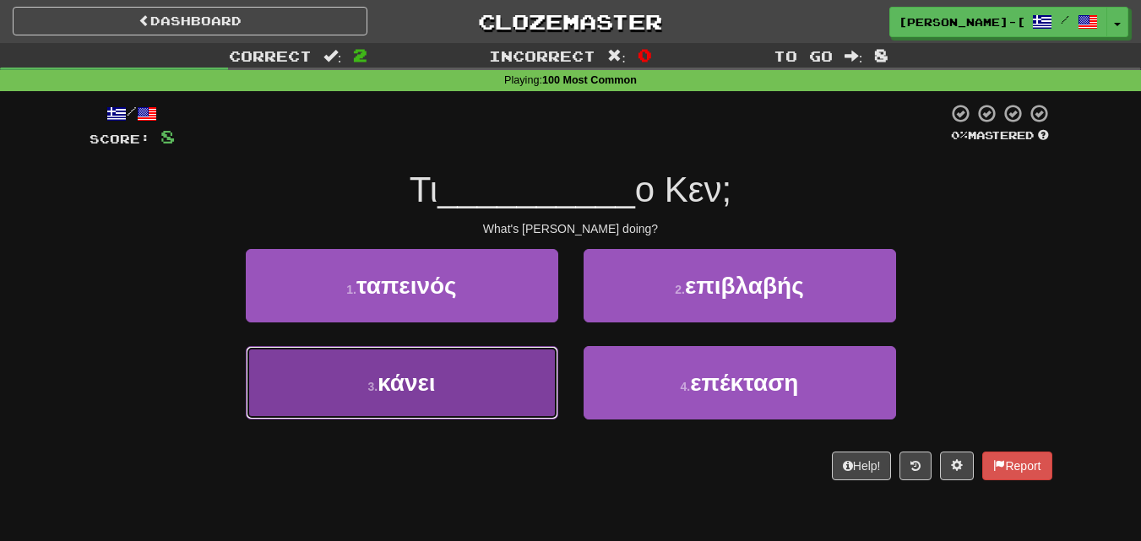
click at [510, 371] on button "3 . κάνει" at bounding box center [402, 382] width 312 height 73
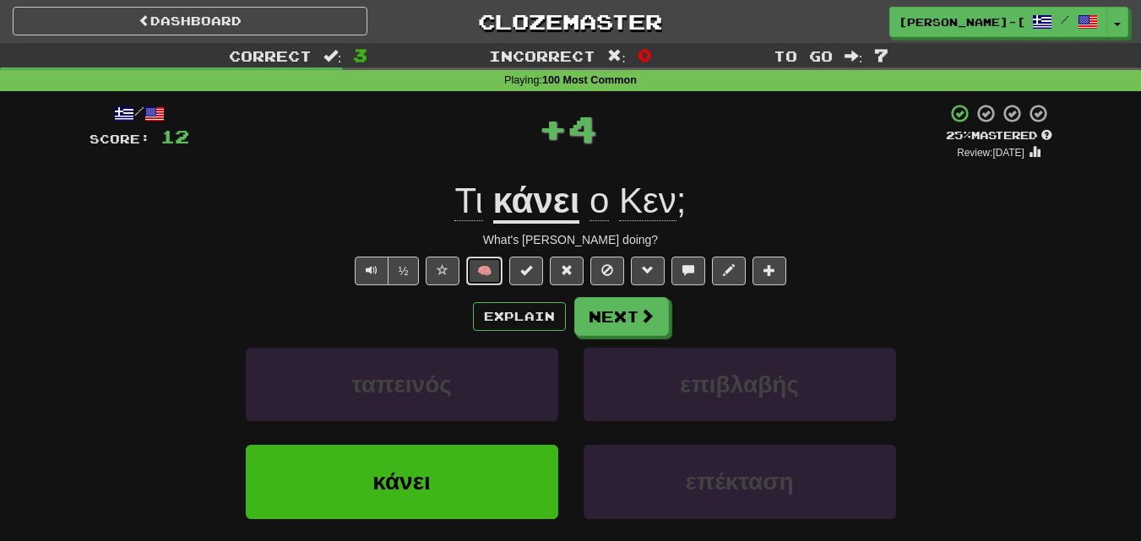
click at [481, 260] on button "🧠" at bounding box center [484, 271] width 36 height 29
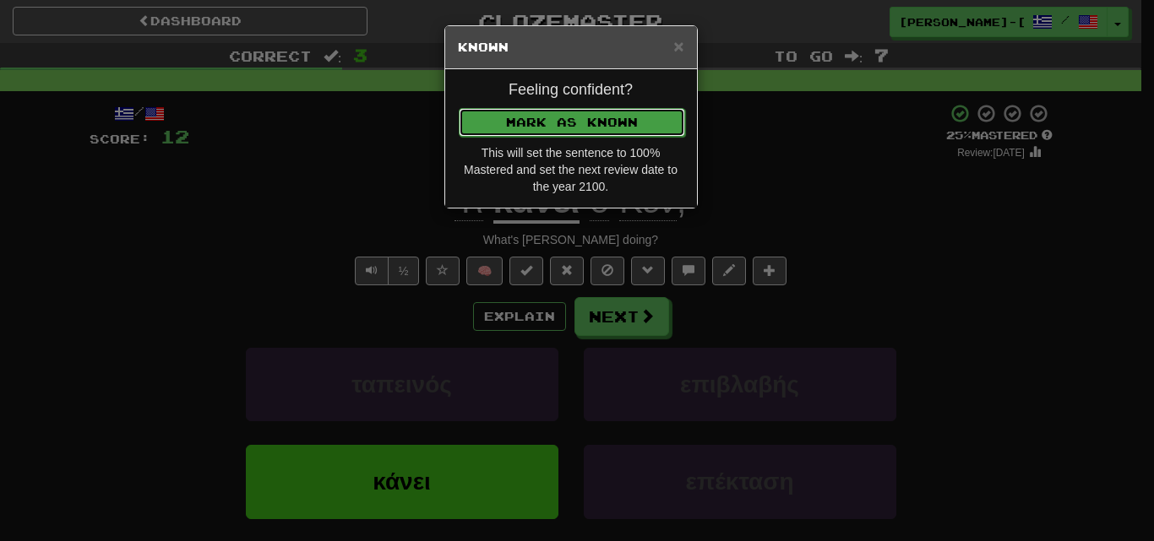
click at [560, 129] on button "Mark as Known" at bounding box center [572, 122] width 226 height 29
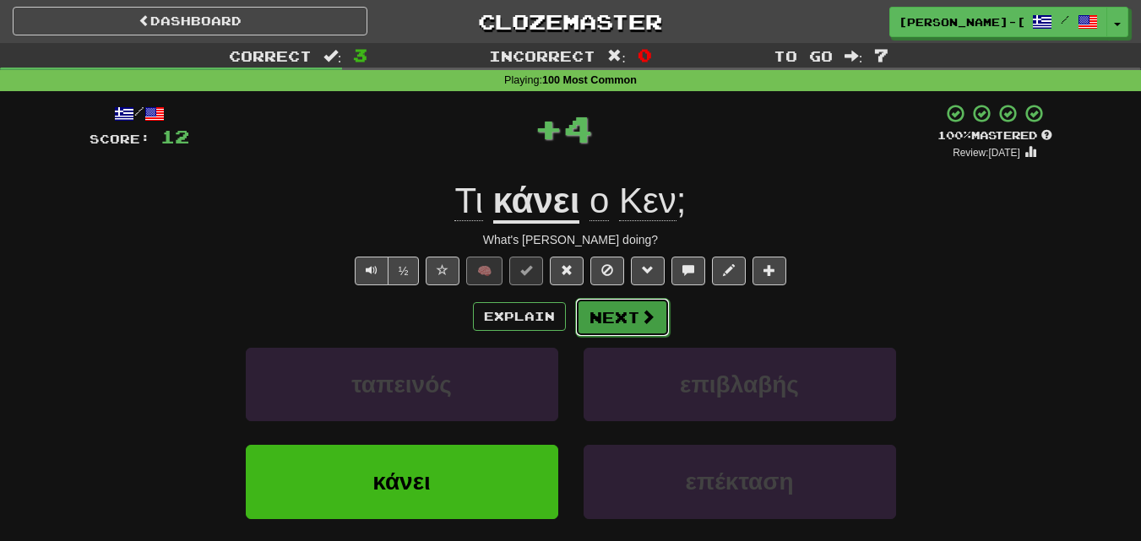
click at [609, 315] on button "Next" at bounding box center [622, 317] width 95 height 39
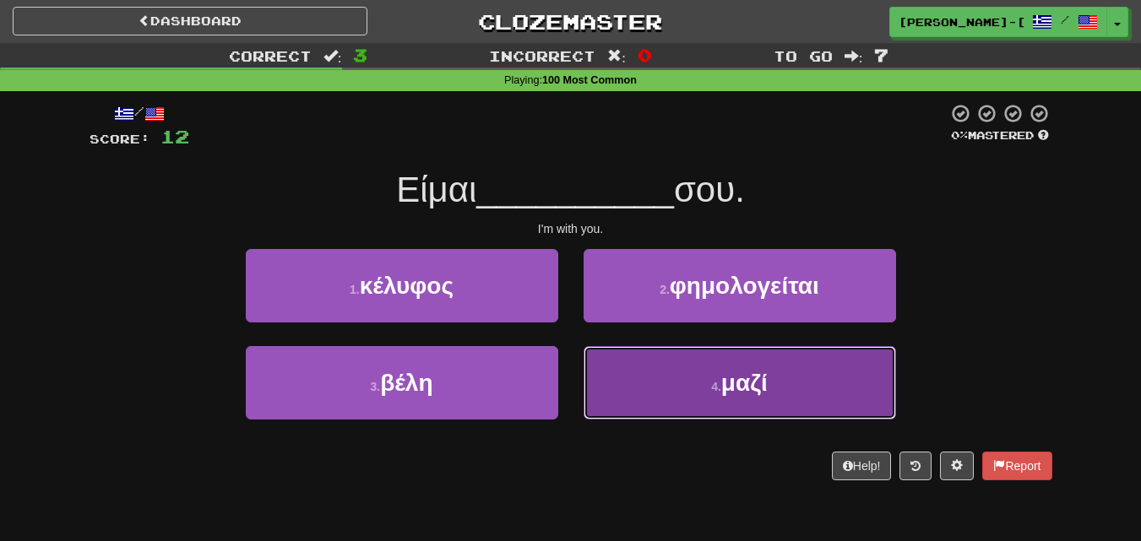
click at [616, 368] on button "4 . μαζί" at bounding box center [740, 382] width 312 height 73
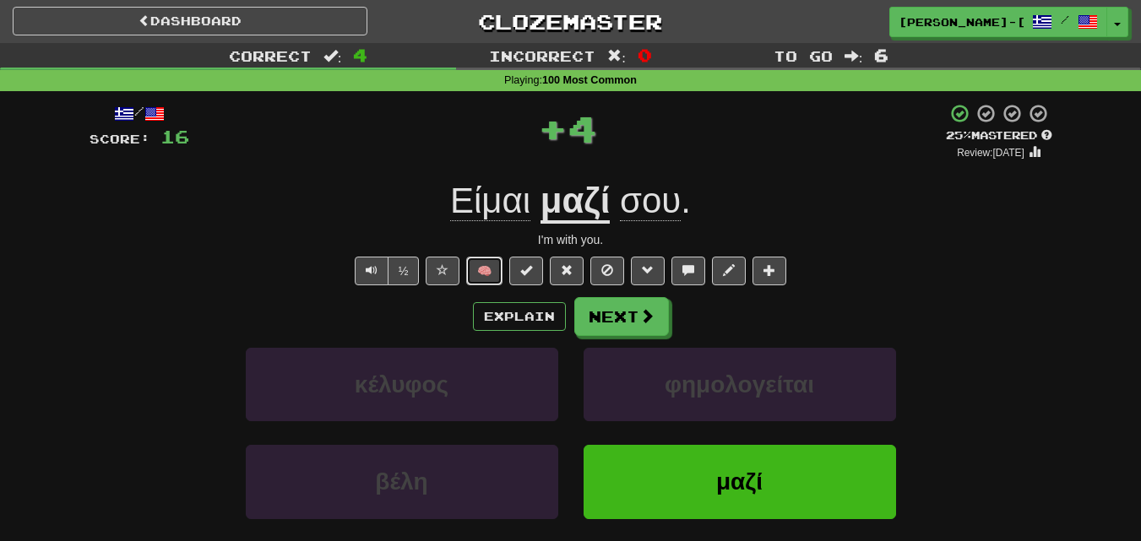
click at [491, 269] on button "🧠" at bounding box center [484, 271] width 36 height 29
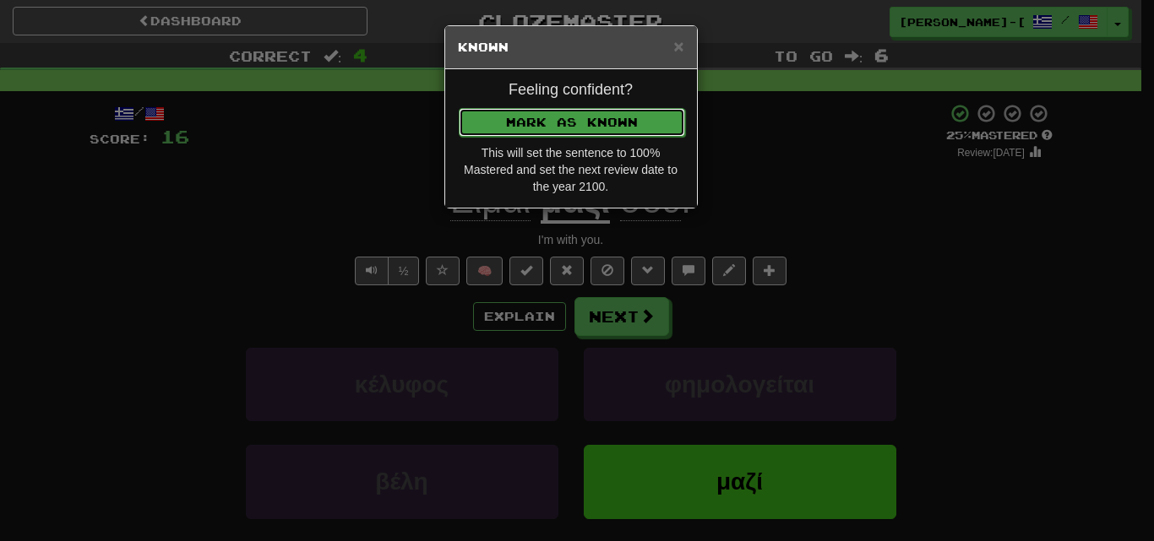
click at [583, 127] on button "Mark as Known" at bounding box center [572, 122] width 226 height 29
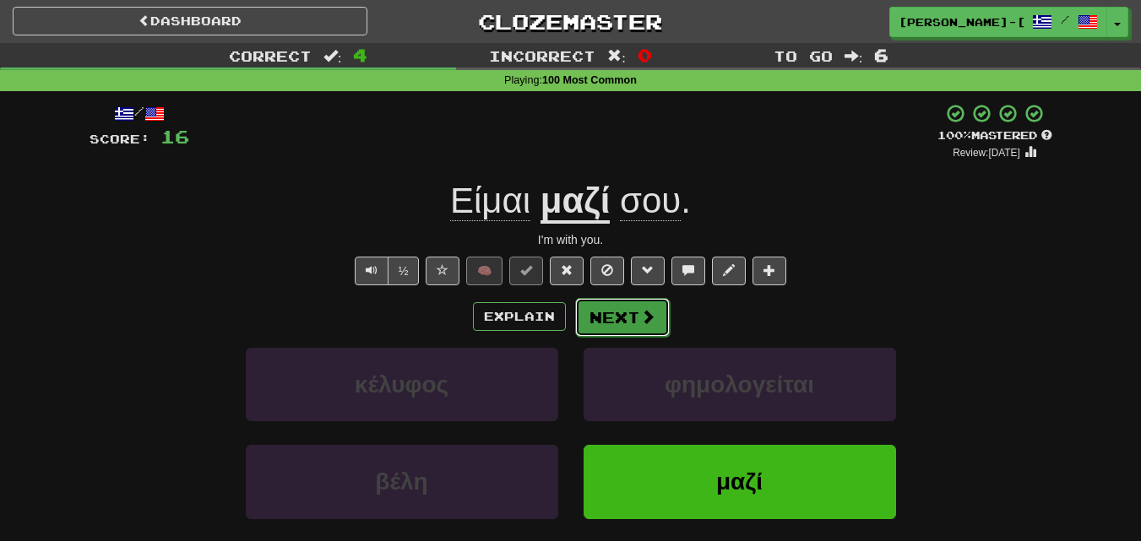
click at [611, 307] on button "Next" at bounding box center [622, 317] width 95 height 39
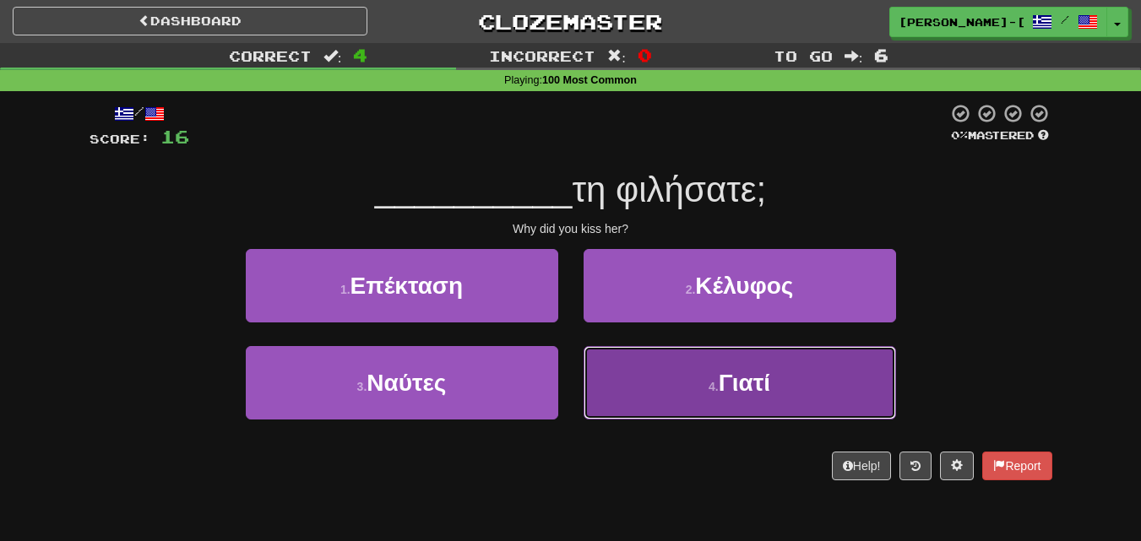
click at [747, 383] on span "Γιατί" at bounding box center [745, 383] width 52 height 26
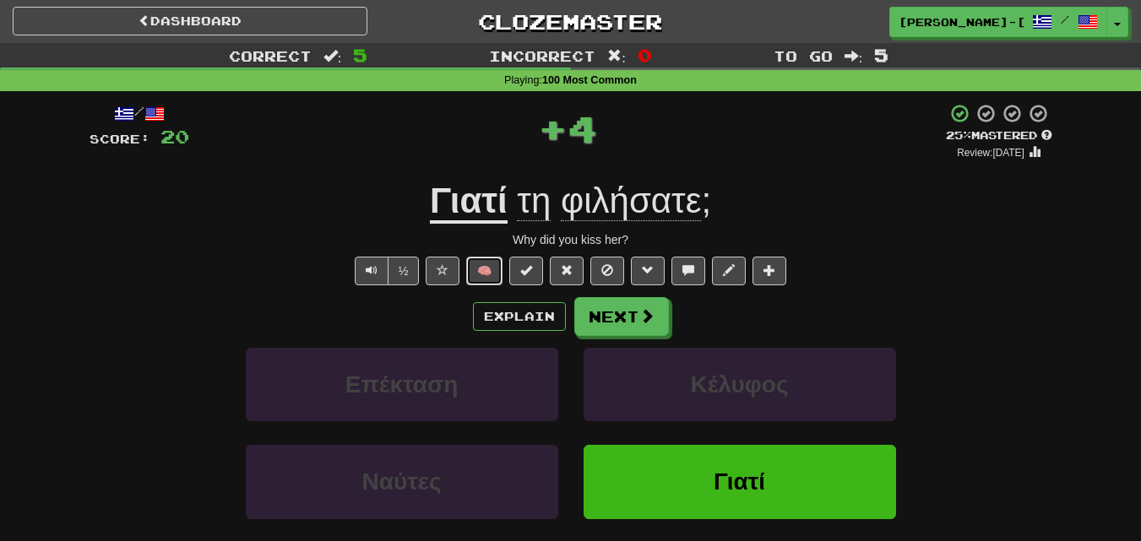
click at [491, 272] on button "🧠" at bounding box center [484, 271] width 36 height 29
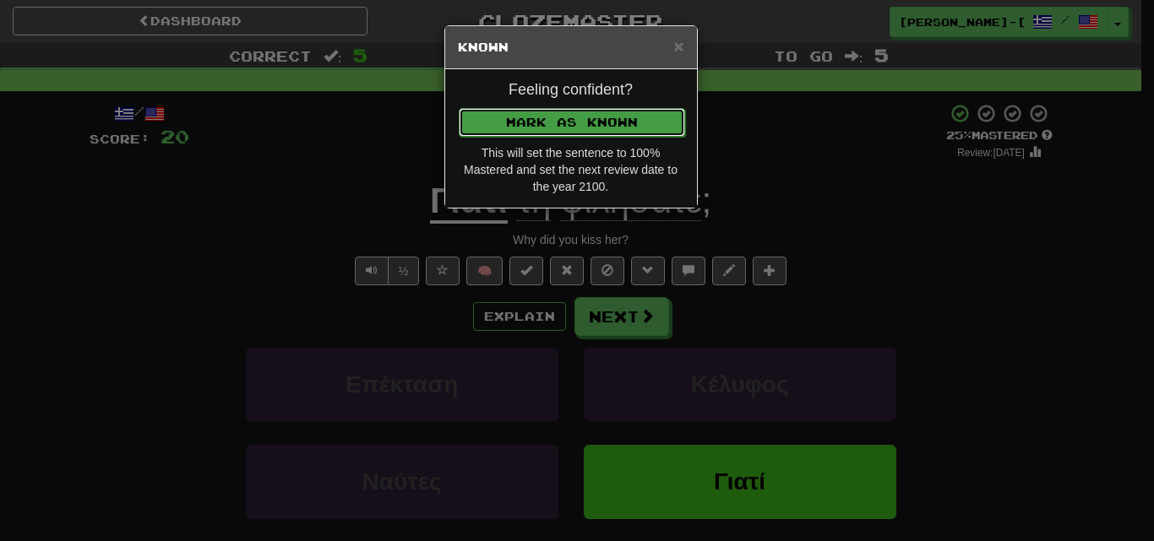
click at [579, 112] on button "Mark as Known" at bounding box center [572, 122] width 226 height 29
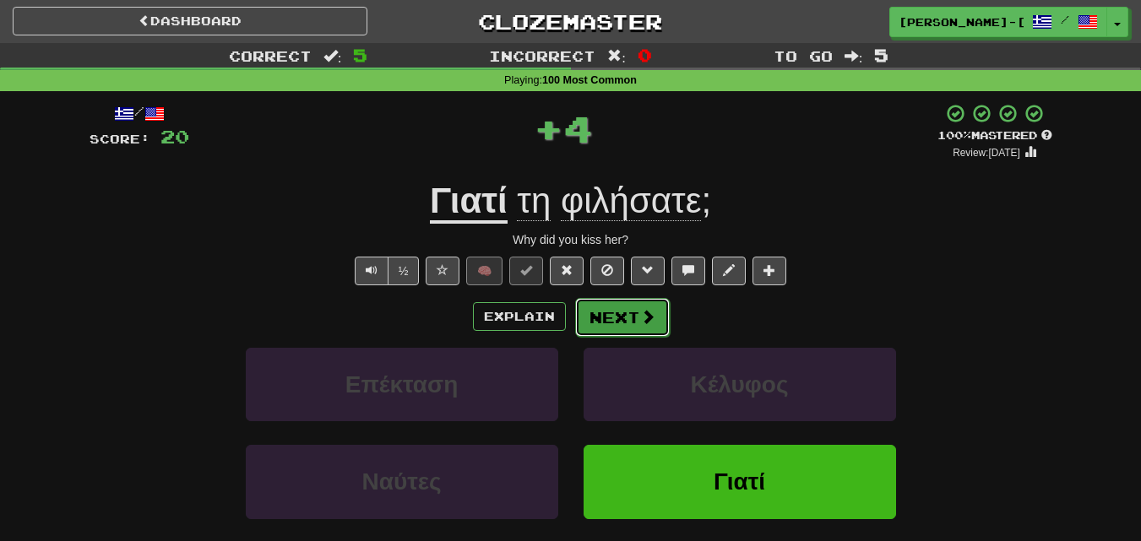
click at [616, 300] on button "Next" at bounding box center [622, 317] width 95 height 39
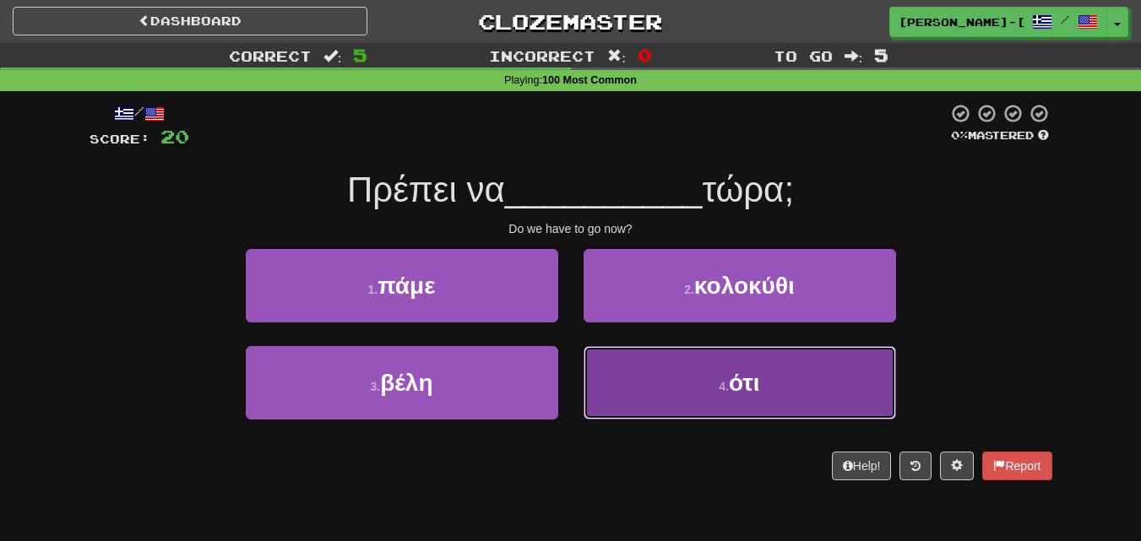
click at [649, 383] on button "4 . ότι" at bounding box center [740, 382] width 312 height 73
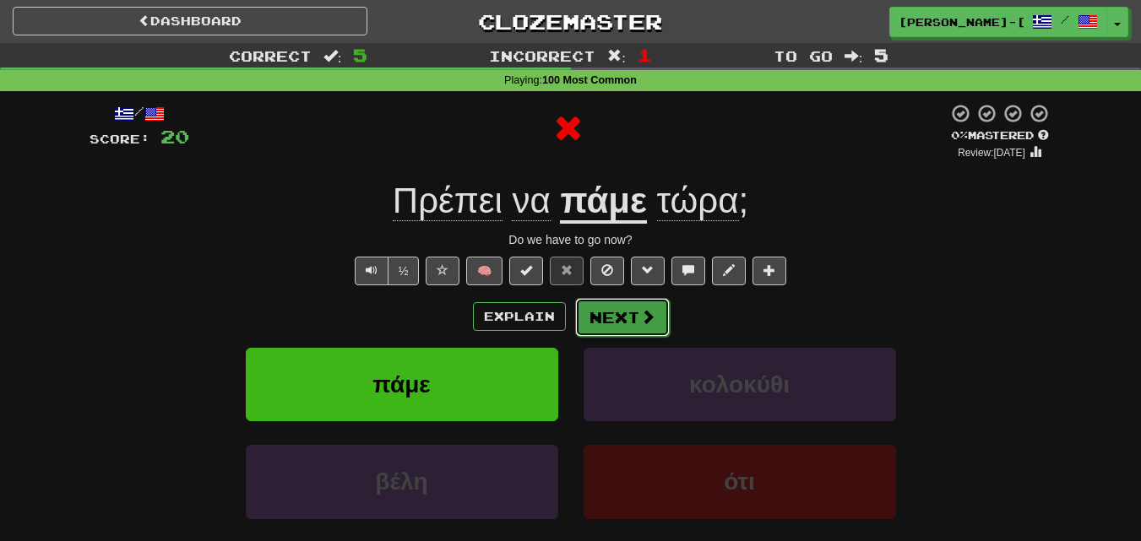
click at [623, 320] on button "Next" at bounding box center [622, 317] width 95 height 39
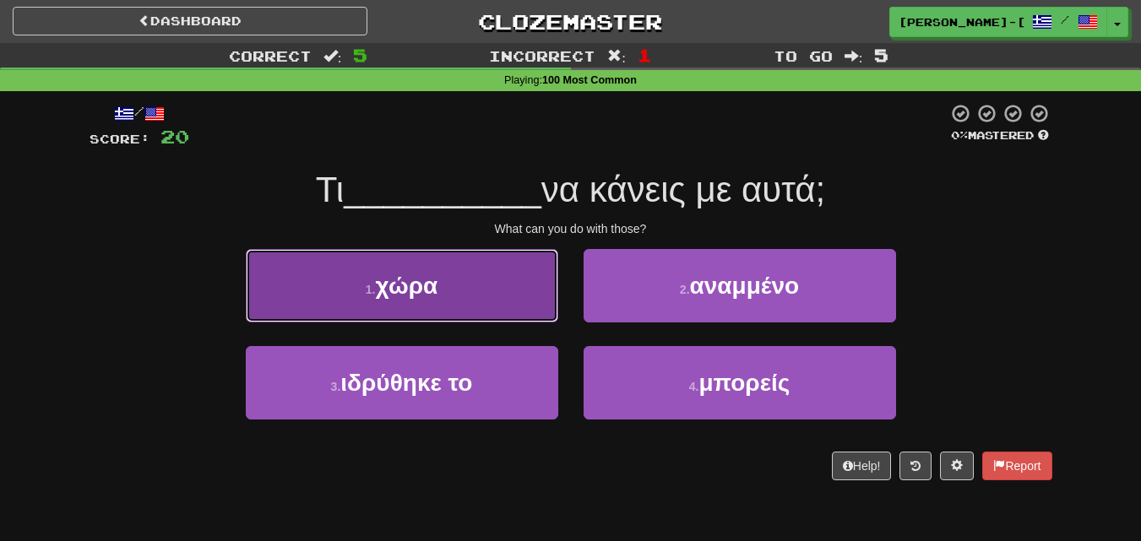
click at [525, 308] on button "1 . χώρα" at bounding box center [402, 285] width 312 height 73
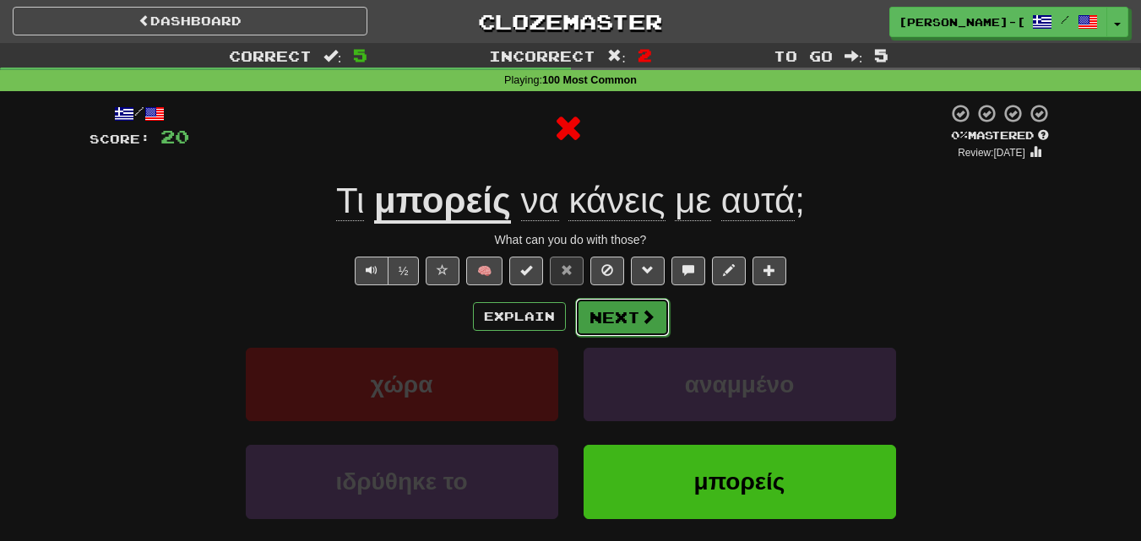
click at [615, 310] on button "Next" at bounding box center [622, 317] width 95 height 39
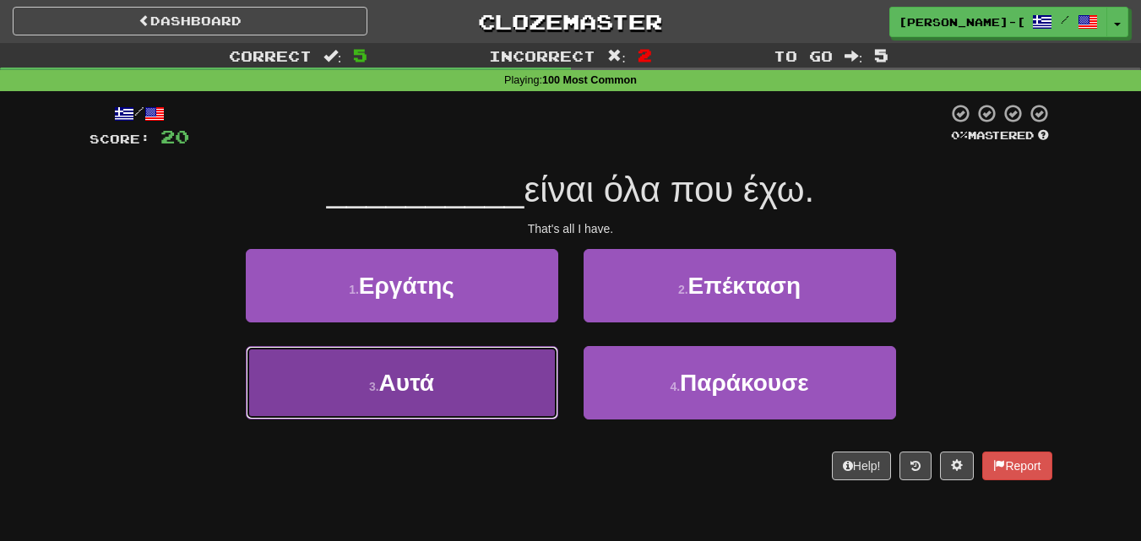
click at [504, 386] on button "3 . Αυτά" at bounding box center [402, 382] width 312 height 73
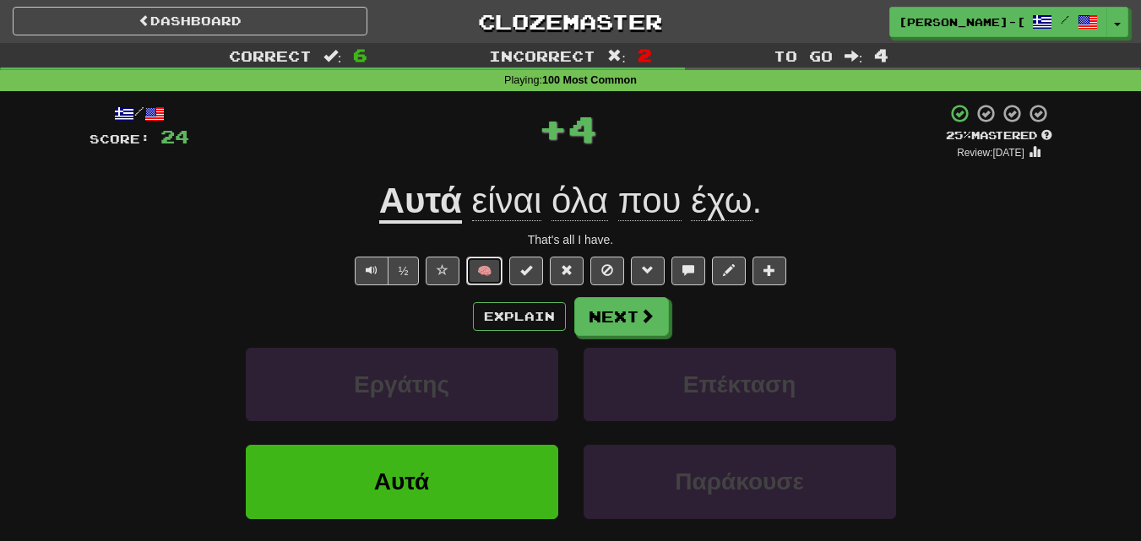
click at [485, 269] on button "🧠" at bounding box center [484, 271] width 36 height 29
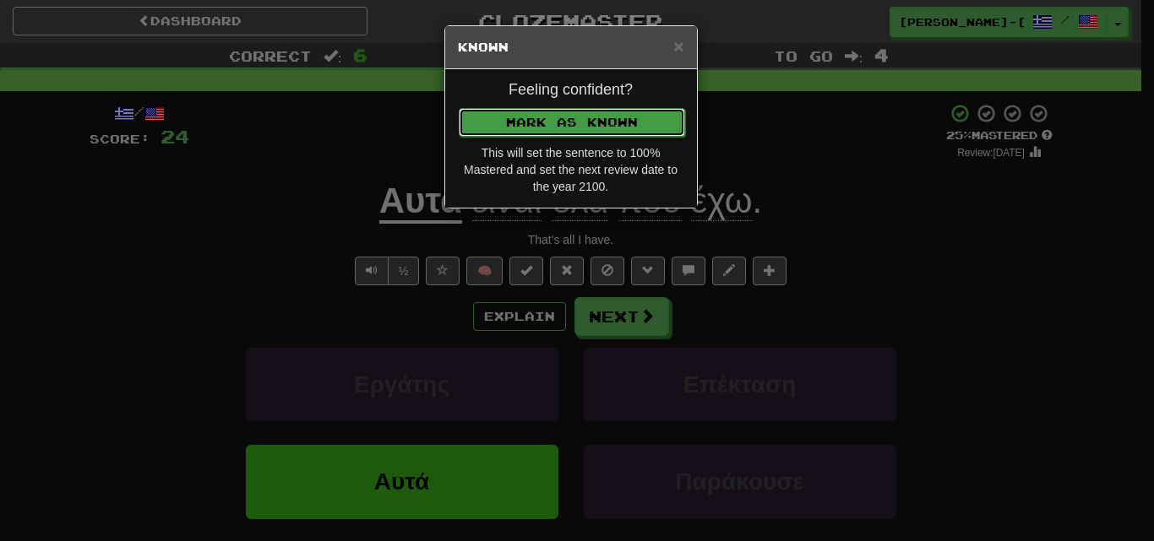
click at [543, 113] on button "Mark as Known" at bounding box center [572, 122] width 226 height 29
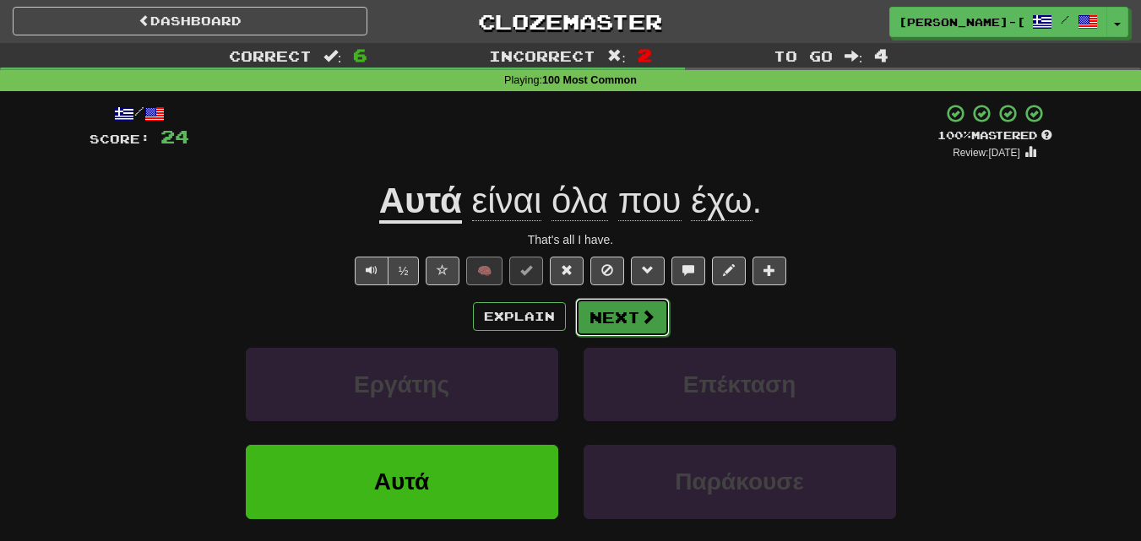
click at [637, 321] on button "Next" at bounding box center [622, 317] width 95 height 39
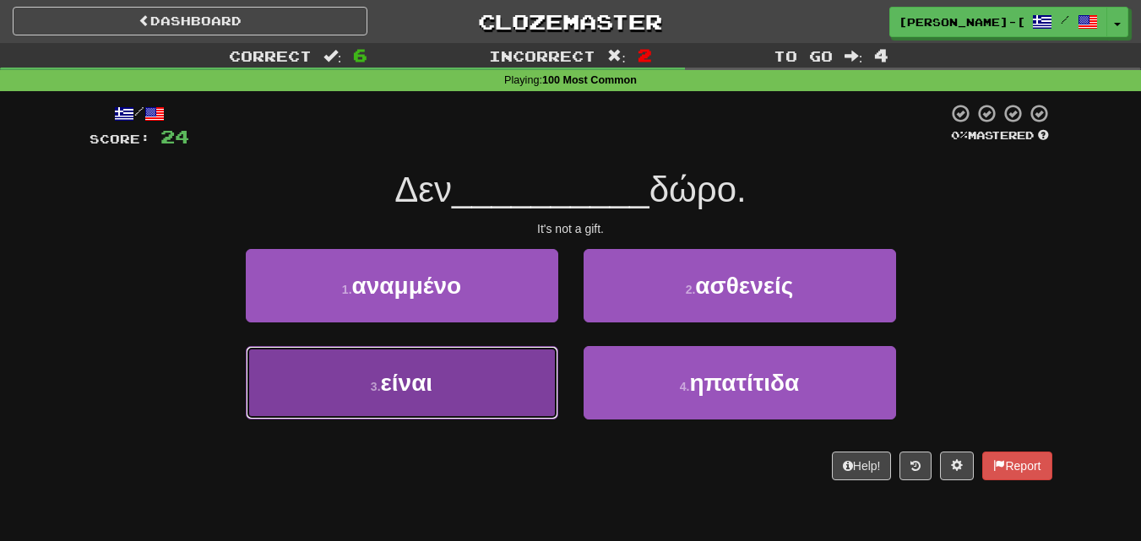
click at [517, 364] on button "3 . είναι" at bounding box center [402, 382] width 312 height 73
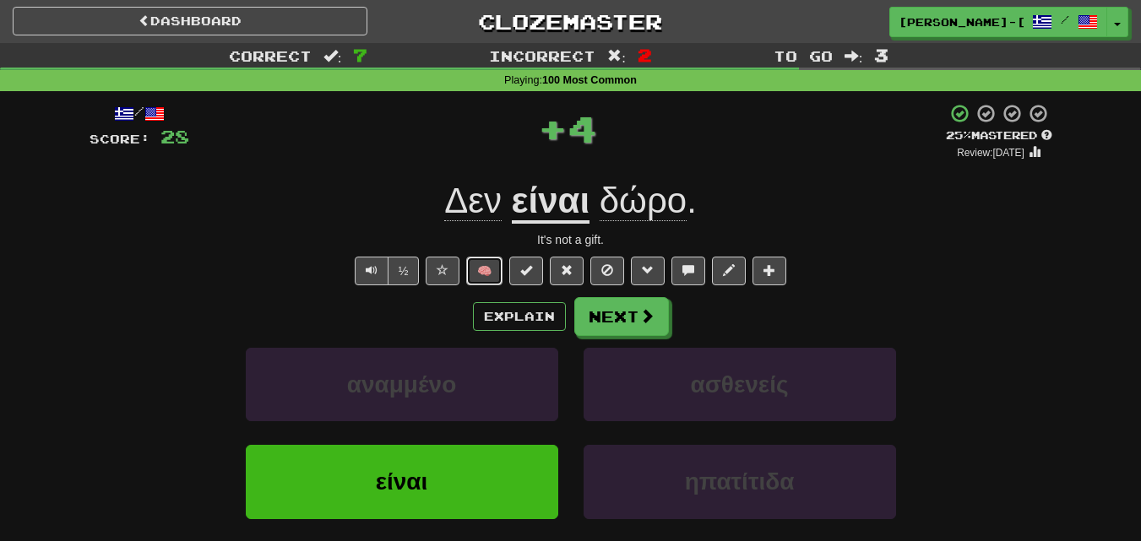
click at [474, 269] on button "🧠" at bounding box center [484, 271] width 36 height 29
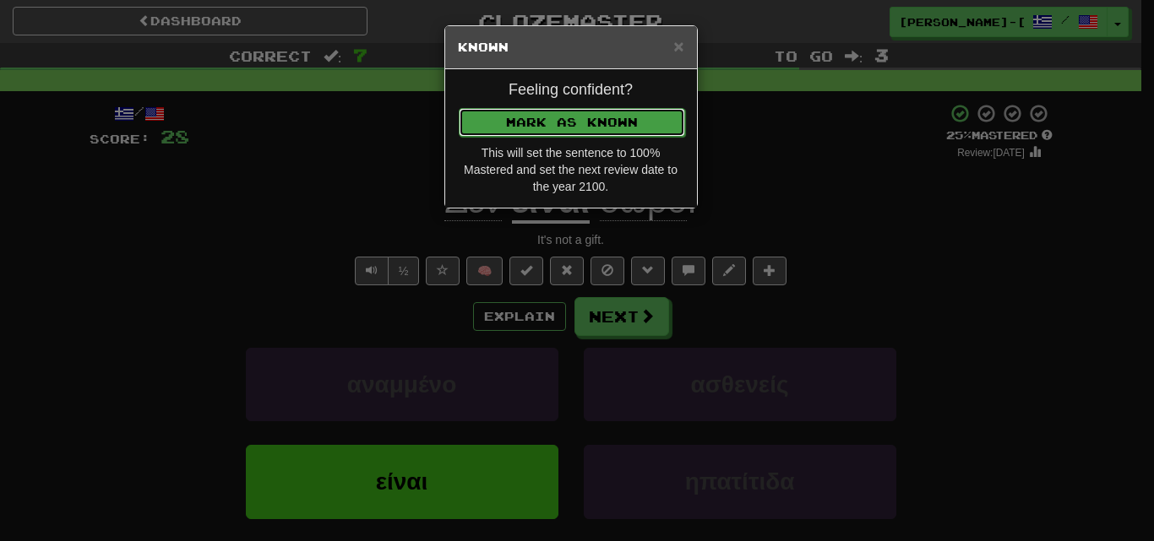
click at [588, 112] on button "Mark as Known" at bounding box center [572, 122] width 226 height 29
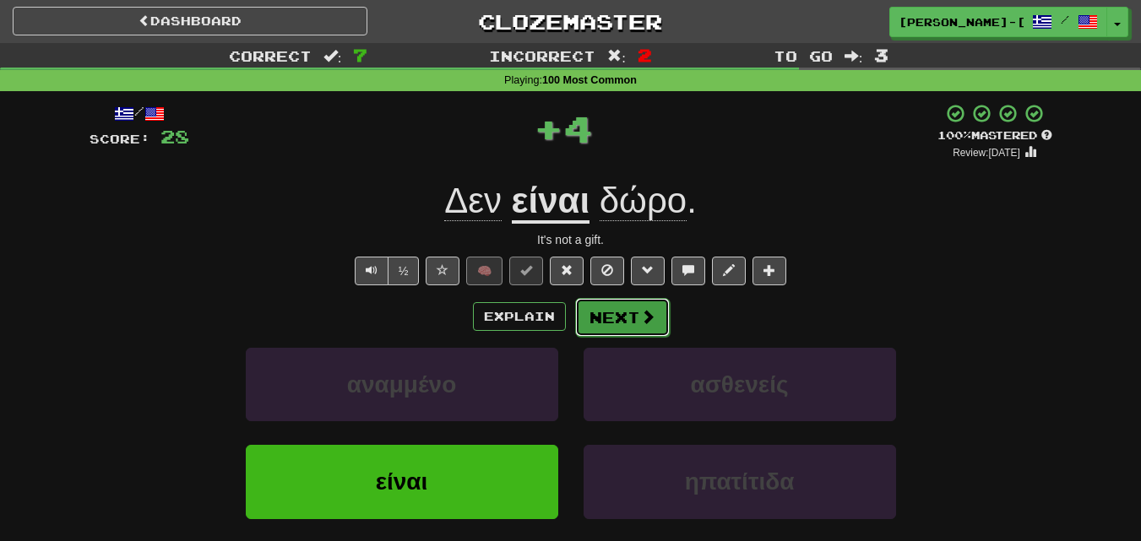
click at [621, 312] on button "Next" at bounding box center [622, 317] width 95 height 39
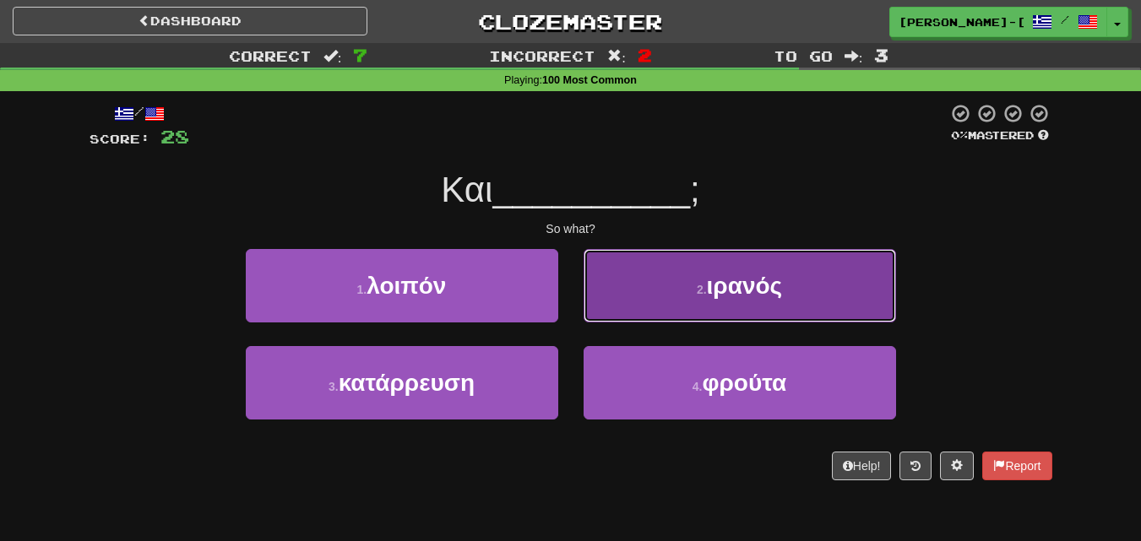
click at [657, 283] on button "2 . ιρανός" at bounding box center [740, 285] width 312 height 73
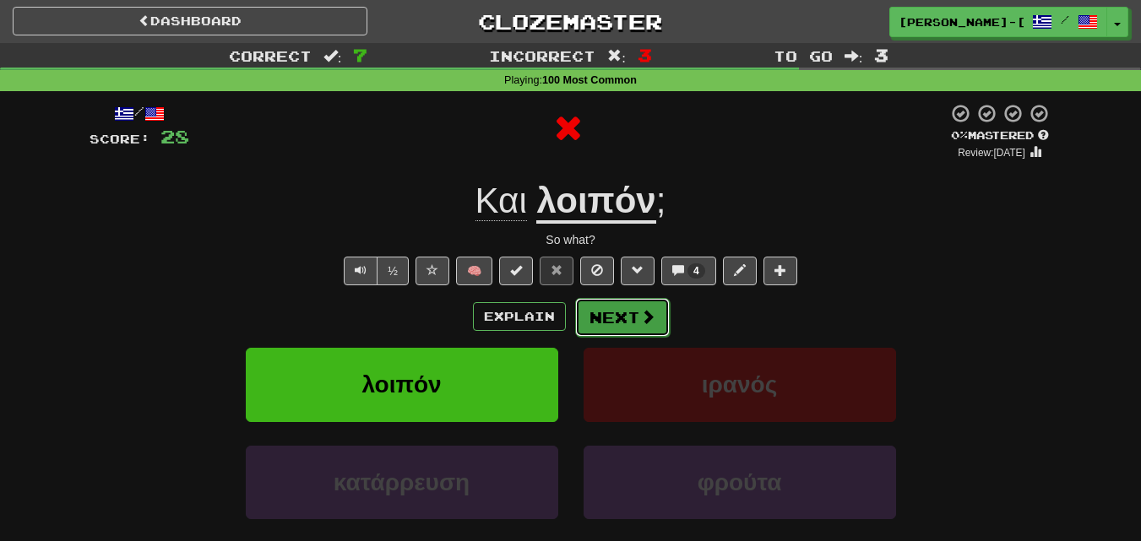
click at [610, 318] on button "Next" at bounding box center [622, 317] width 95 height 39
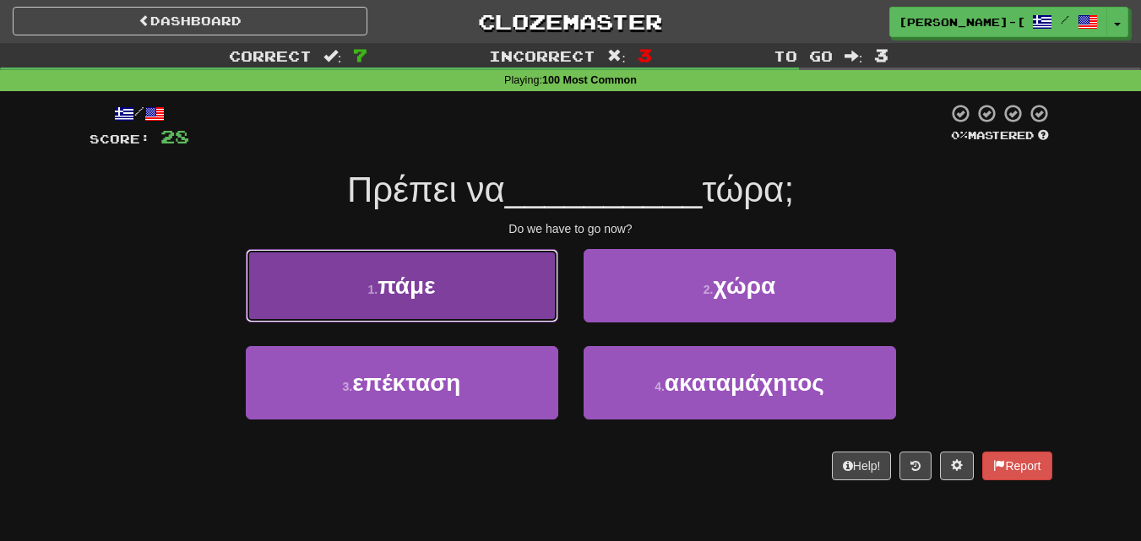
click at [498, 296] on button "1 . πάμε" at bounding box center [402, 285] width 312 height 73
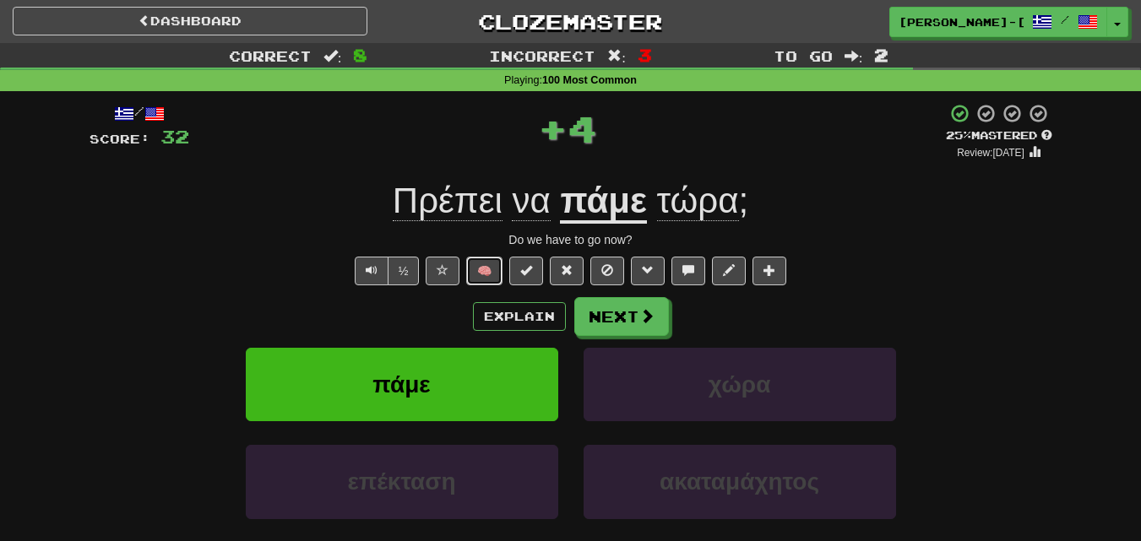
click at [481, 271] on button "🧠" at bounding box center [484, 271] width 36 height 29
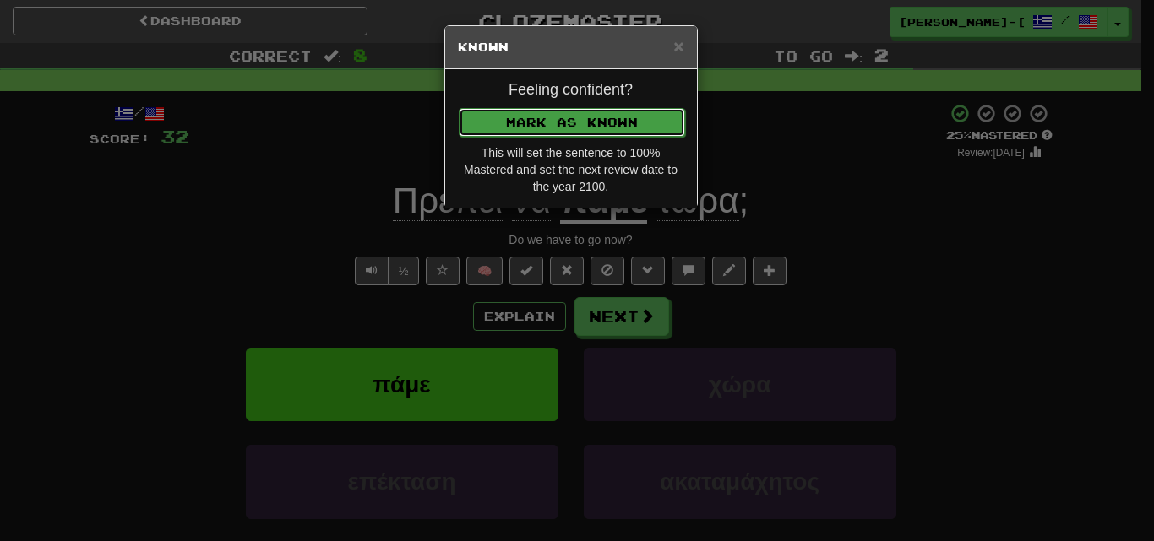
click at [589, 117] on button "Mark as Known" at bounding box center [572, 122] width 226 height 29
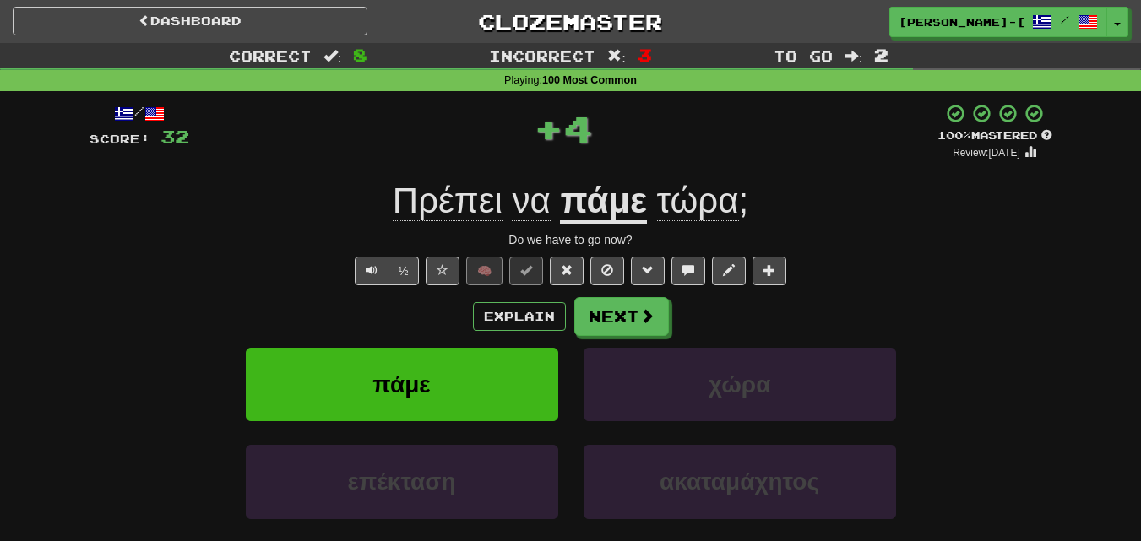
click at [638, 338] on div "Explain Next πάμε χώρα επέκταση ακαταμάχητος Learn more: πάμε χώρα επέκταση ακα…" at bounding box center [571, 432] width 963 height 271
click at [628, 317] on button "Next" at bounding box center [622, 317] width 95 height 39
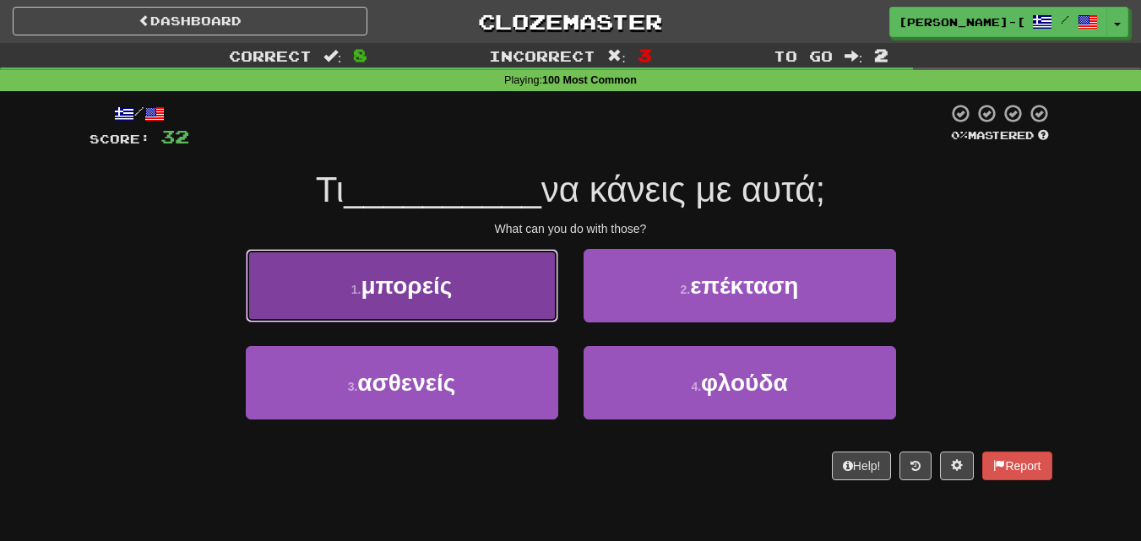
click at [519, 294] on button "1 . μπορείς" at bounding box center [402, 285] width 312 height 73
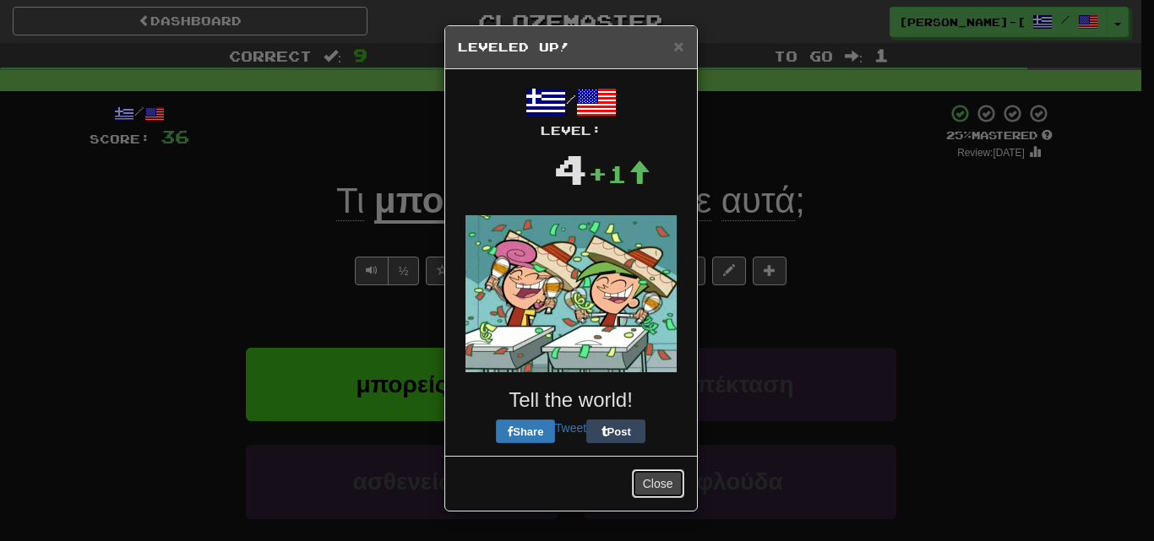
click at [665, 479] on button "Close" at bounding box center [658, 484] width 52 height 29
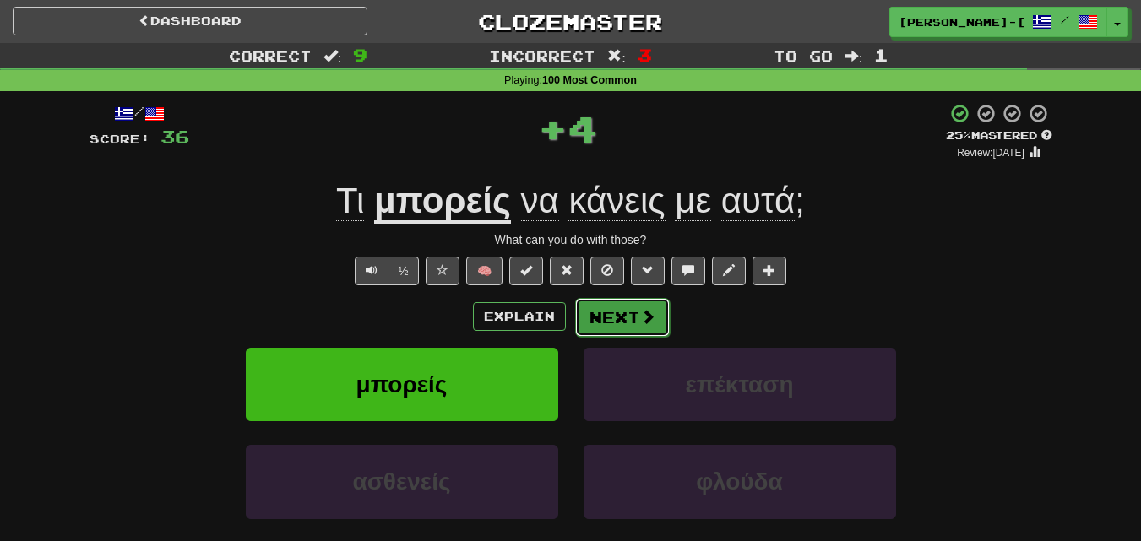
click at [612, 321] on button "Next" at bounding box center [622, 317] width 95 height 39
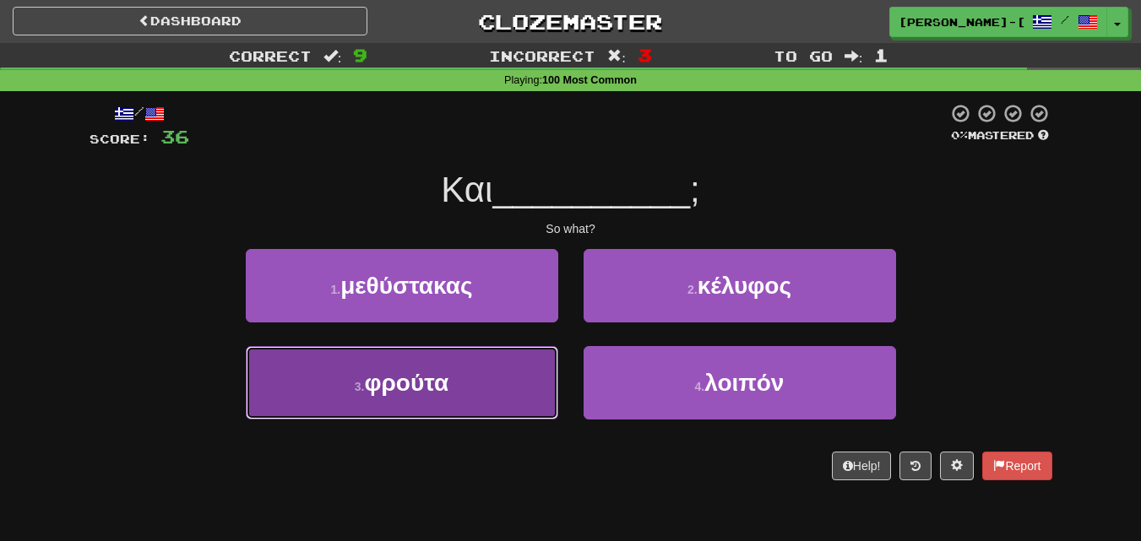
click at [502, 384] on button "3 . φρούτα" at bounding box center [402, 382] width 312 height 73
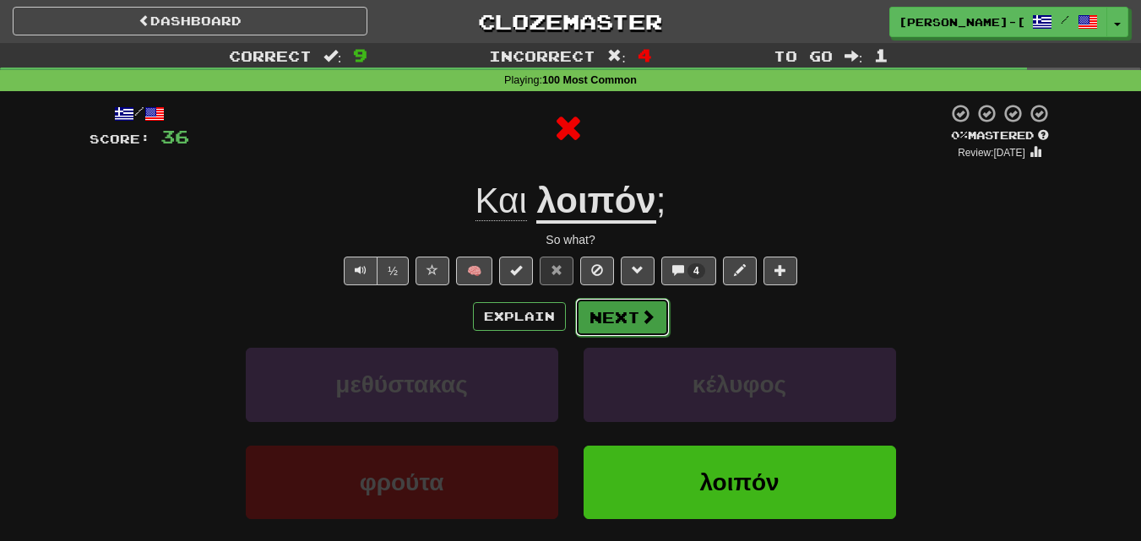
click at [606, 309] on button "Next" at bounding box center [622, 317] width 95 height 39
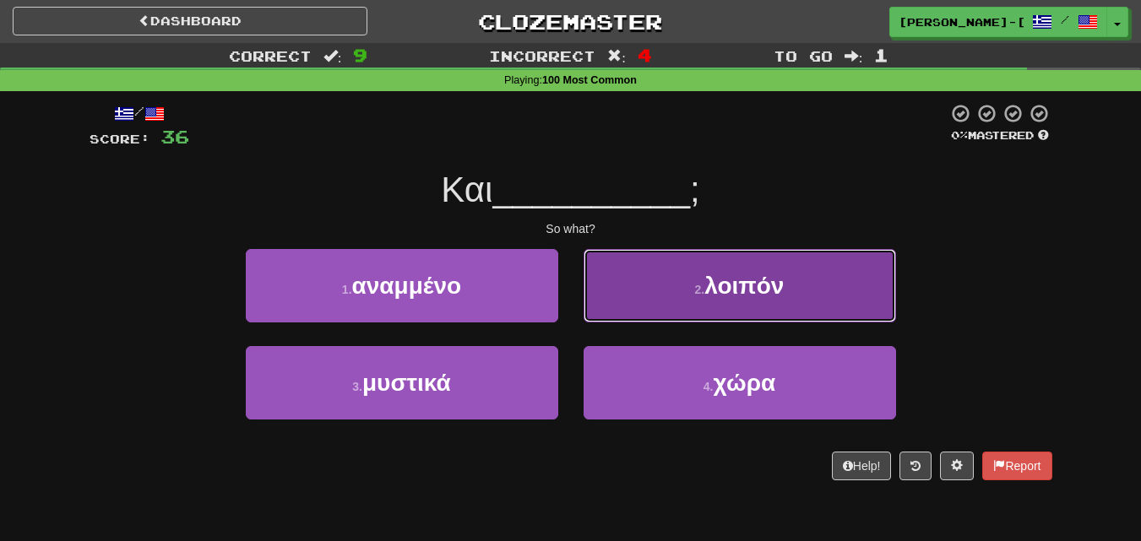
click at [695, 284] on small "2 ." at bounding box center [700, 290] width 10 height 14
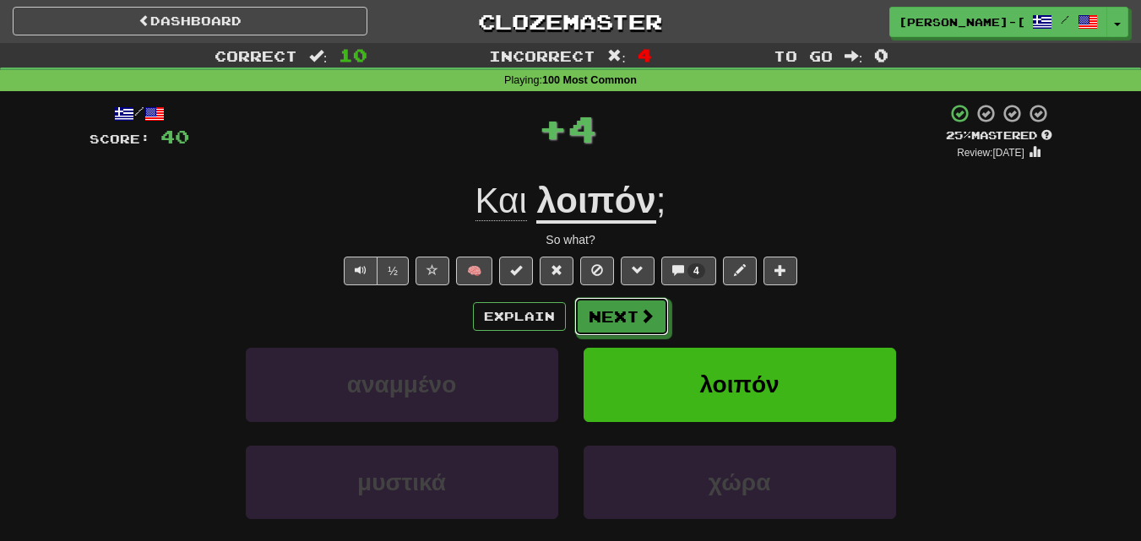
click at [651, 331] on button "Next" at bounding box center [621, 316] width 95 height 39
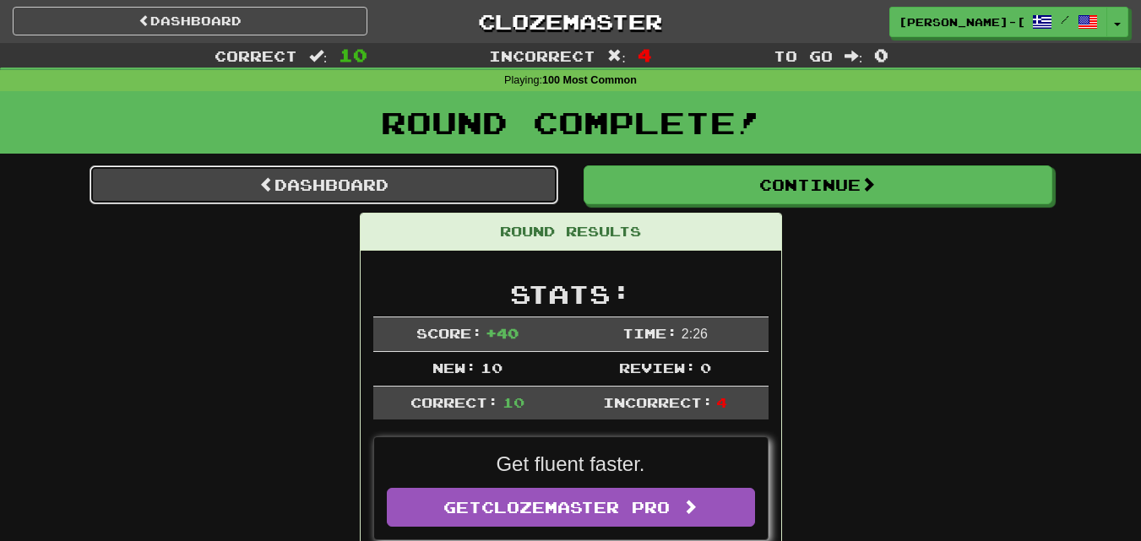
click at [392, 179] on link "Dashboard" at bounding box center [324, 185] width 469 height 39
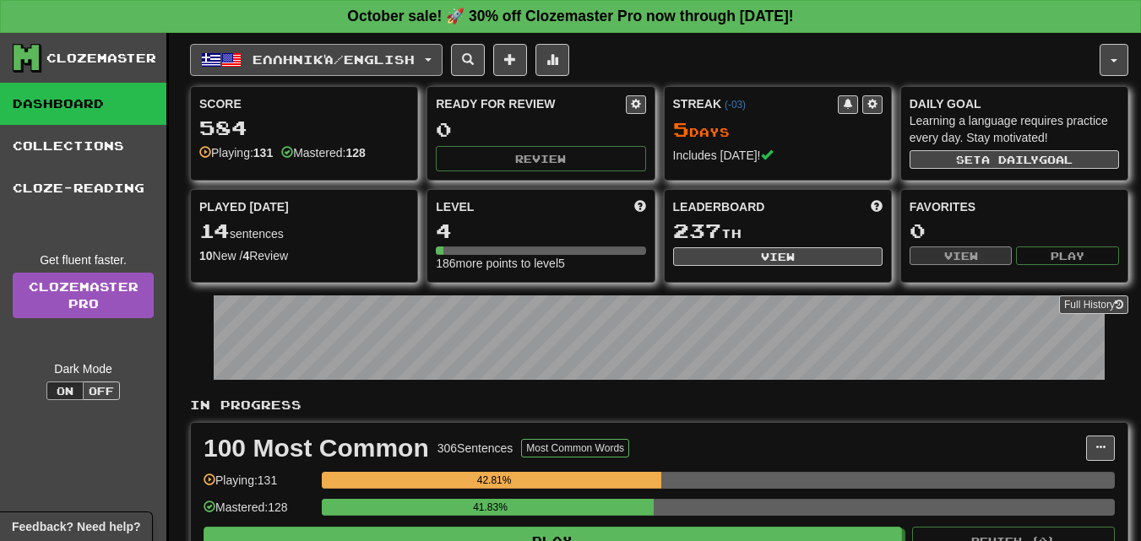
click at [442, 58] on button "Ελληνικά / English" at bounding box center [316, 60] width 252 height 32
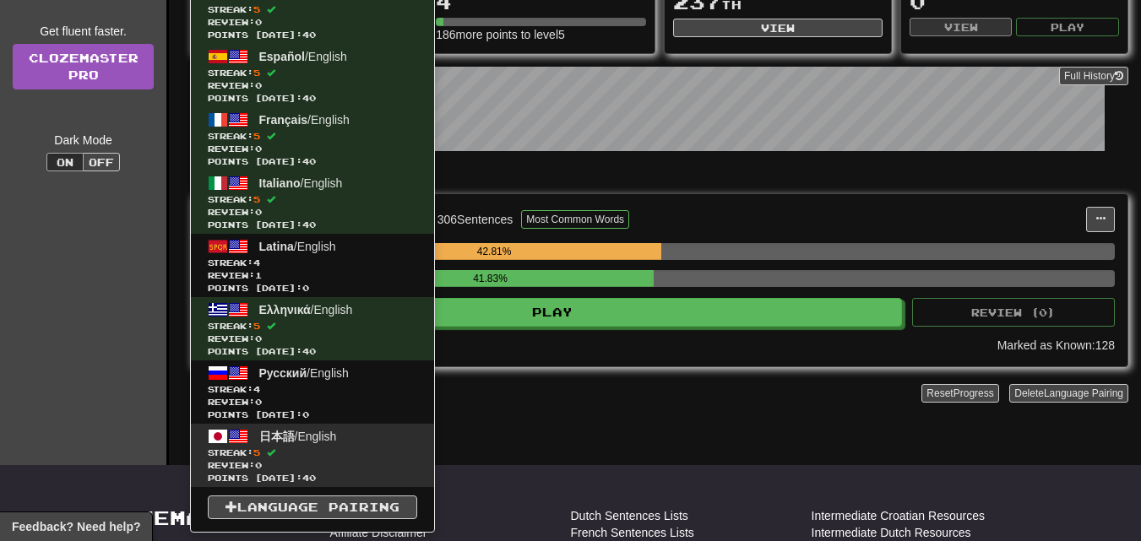
scroll to position [253, 0]
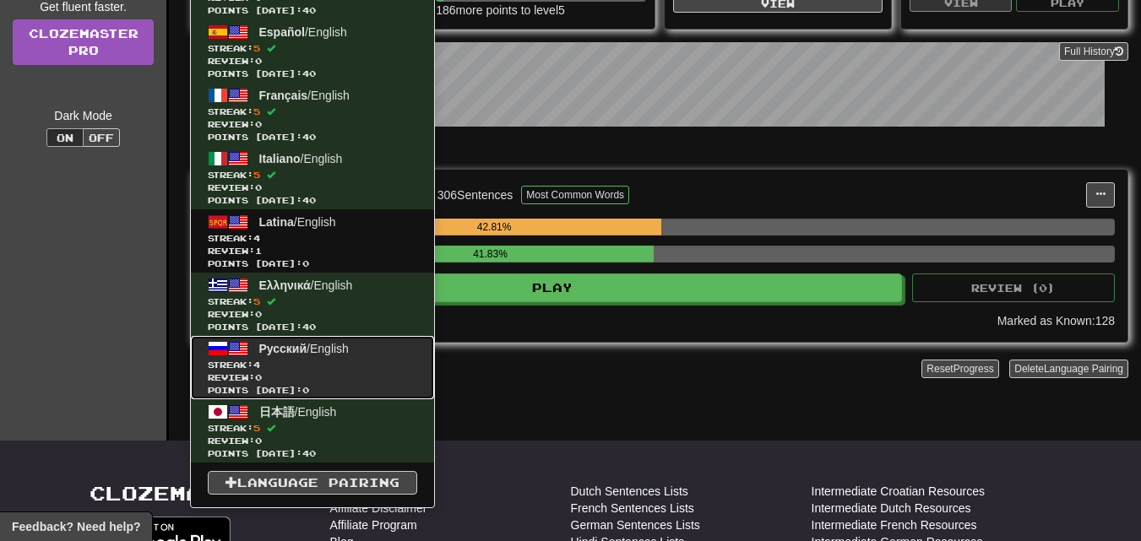
click at [315, 380] on span "Review: 0" at bounding box center [312, 378] width 209 height 13
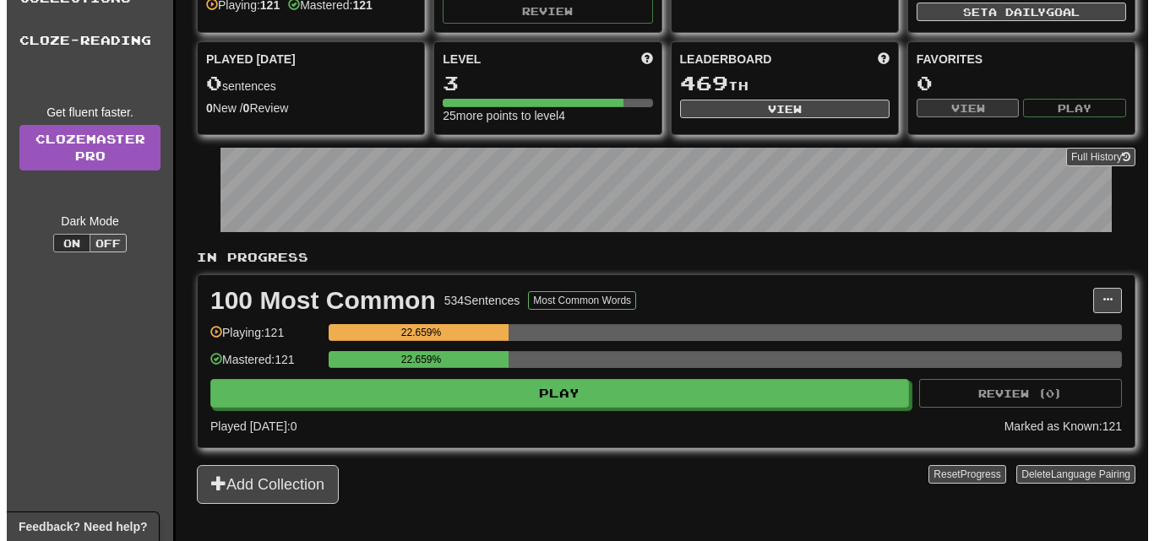
scroll to position [169, 0]
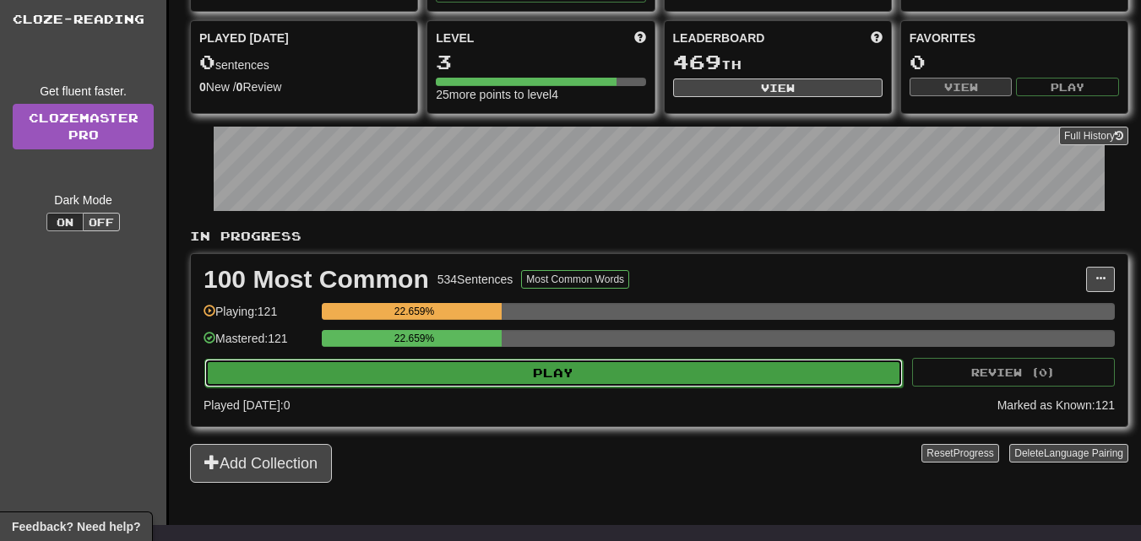
click at [560, 365] on button "Play" at bounding box center [553, 373] width 698 height 29
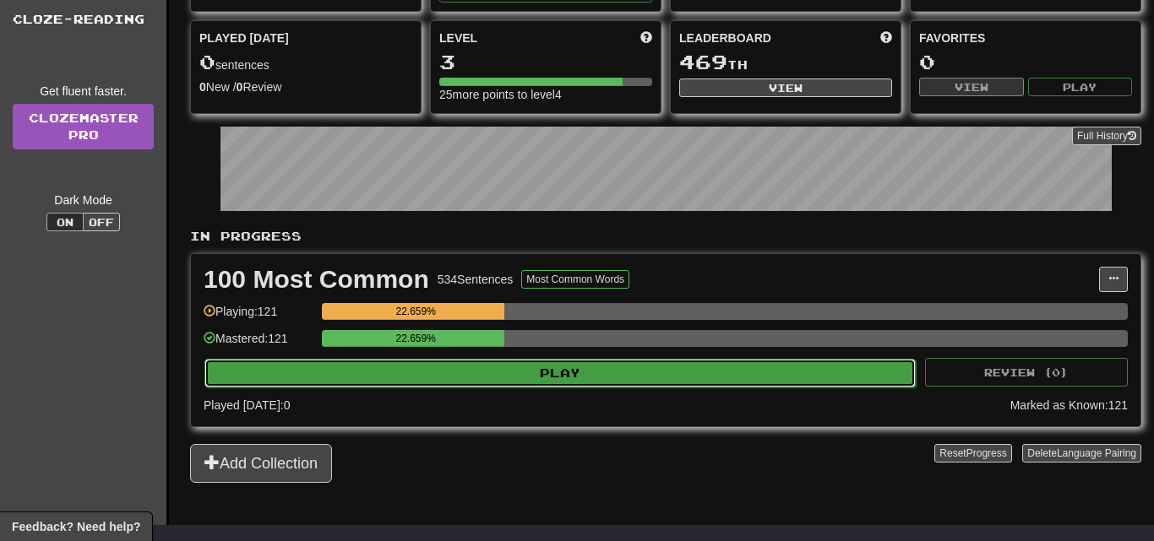
select select "**"
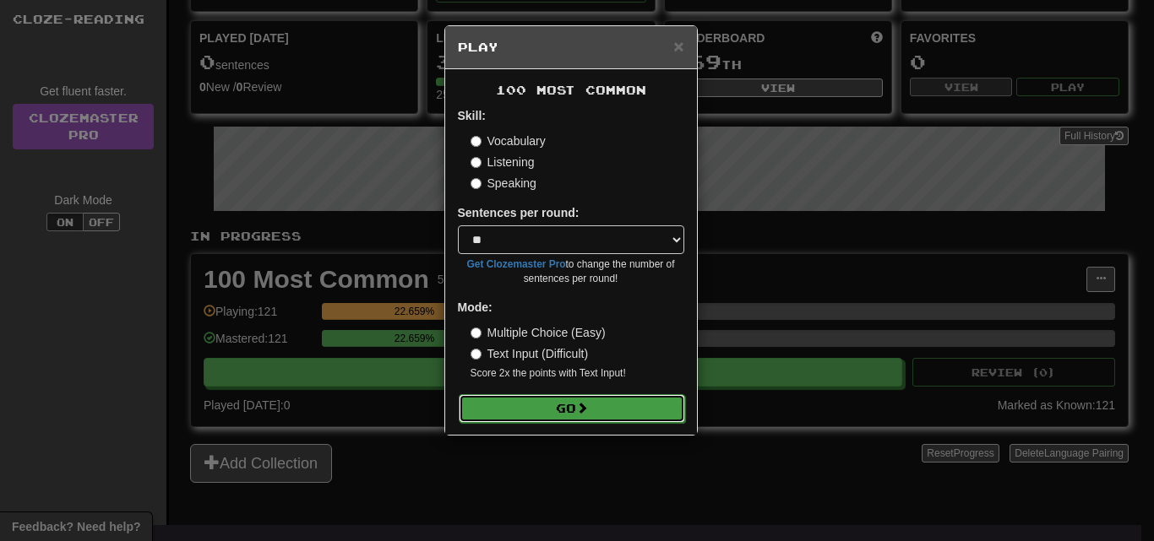
click at [575, 416] on button "Go" at bounding box center [572, 408] width 226 height 29
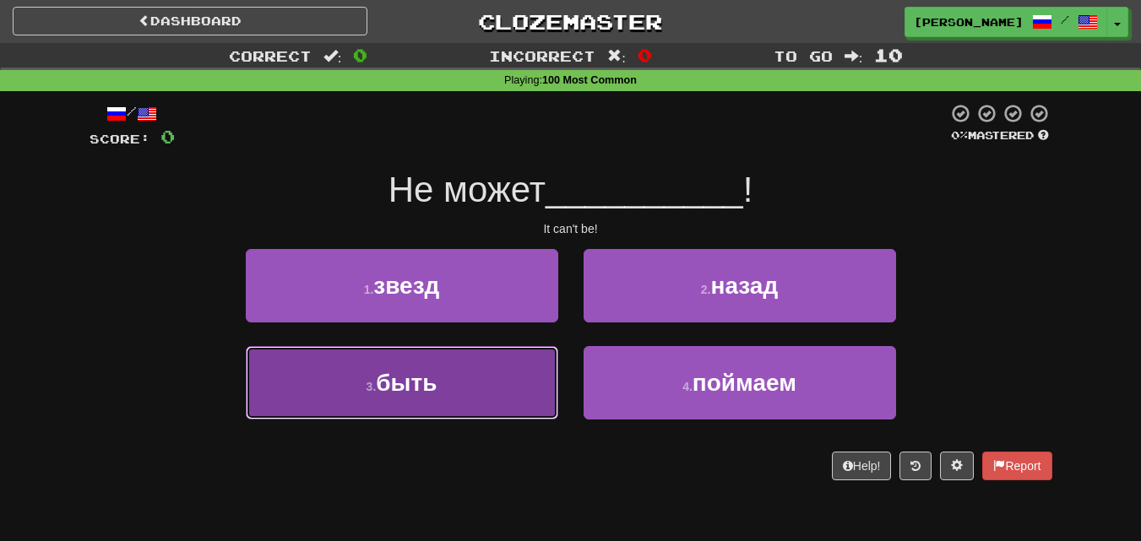
click at [509, 375] on button "3 . быть" at bounding box center [402, 382] width 312 height 73
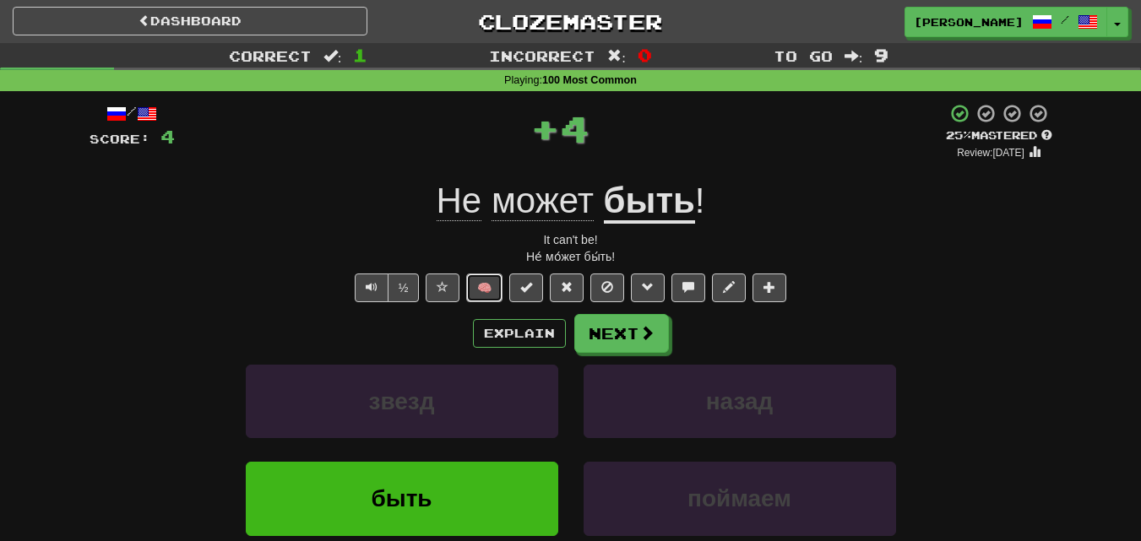
click at [484, 293] on button "🧠" at bounding box center [484, 288] width 36 height 29
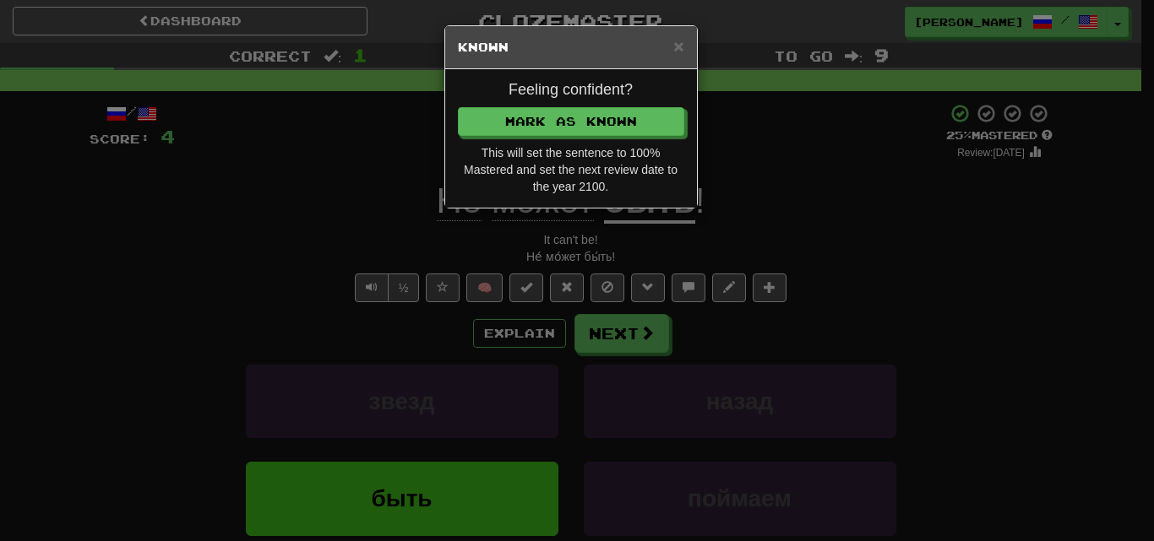
click at [507, 106] on div "Feeling confident? [PERSON_NAME] as Known This will set the sentence to 100% Ma…" at bounding box center [571, 138] width 252 height 138
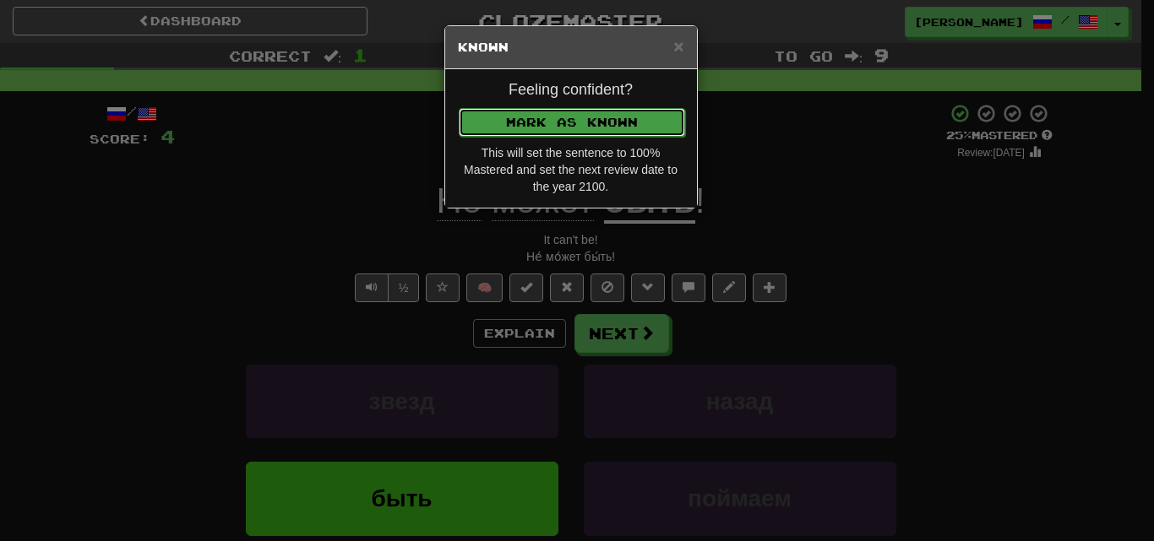
click at [508, 127] on button "Mark as Known" at bounding box center [572, 122] width 226 height 29
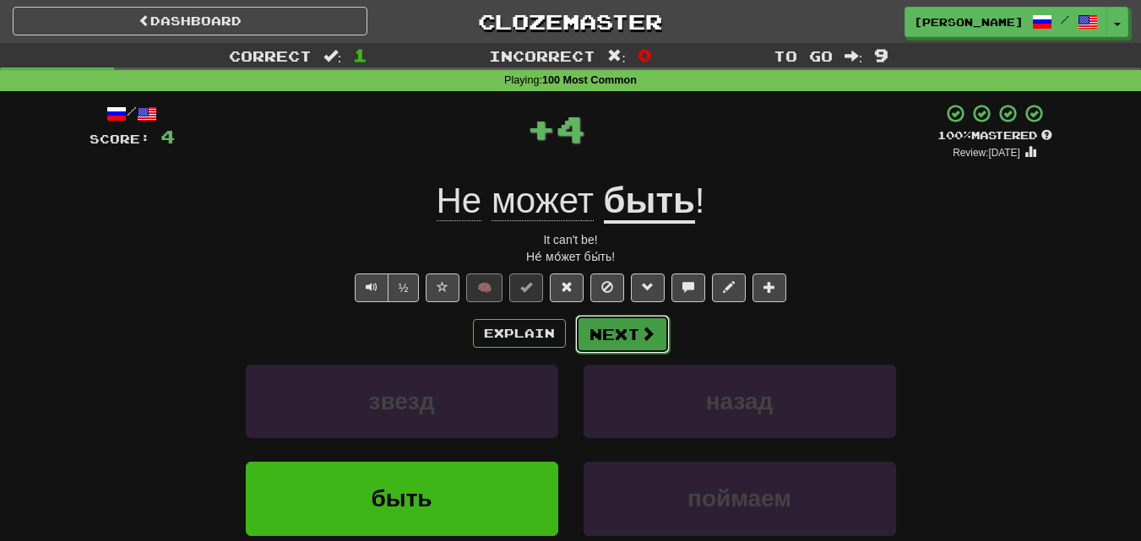
click at [637, 345] on button "Next" at bounding box center [622, 334] width 95 height 39
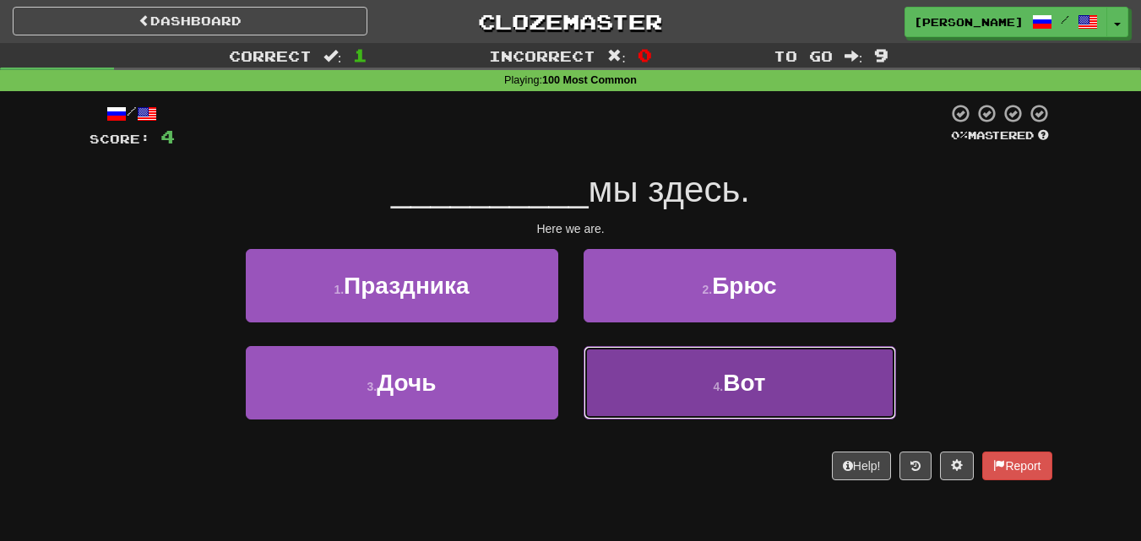
click at [669, 388] on button "4 . Вот" at bounding box center [740, 382] width 312 height 73
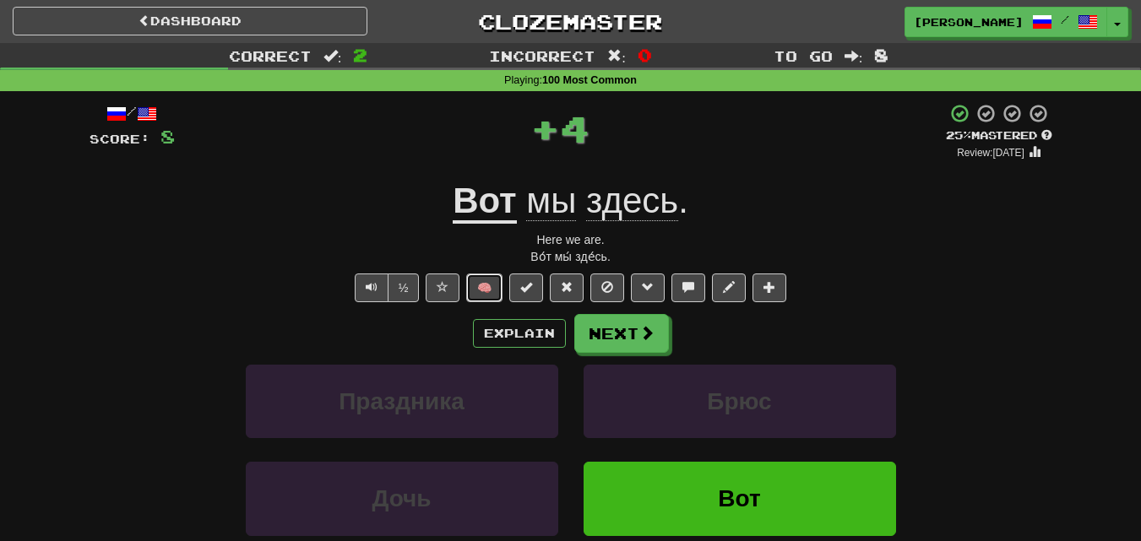
click at [485, 288] on button "🧠" at bounding box center [484, 288] width 36 height 29
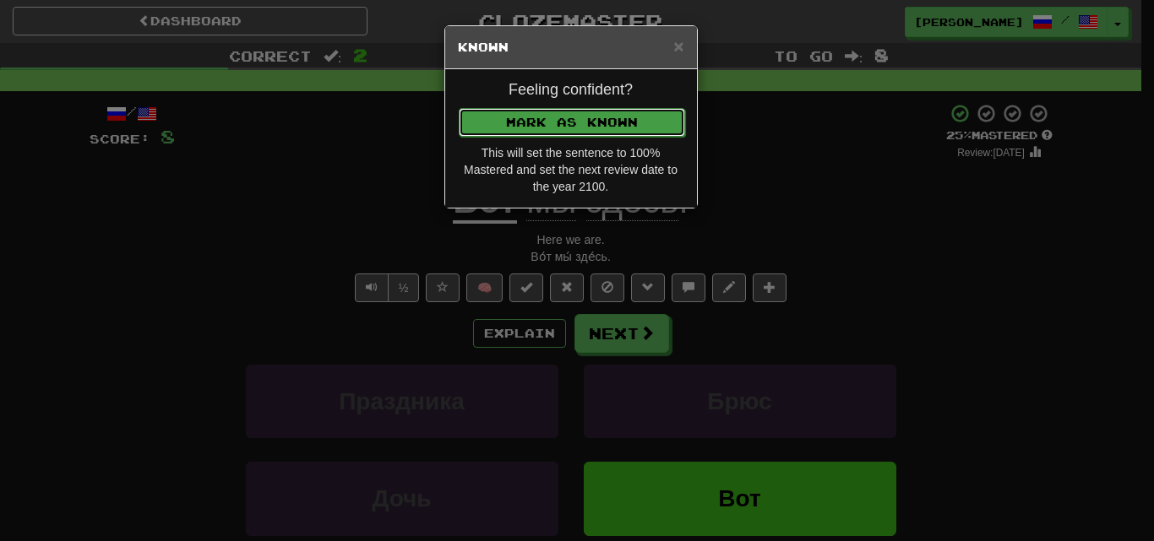
click at [499, 131] on button "Mark as Known" at bounding box center [572, 122] width 226 height 29
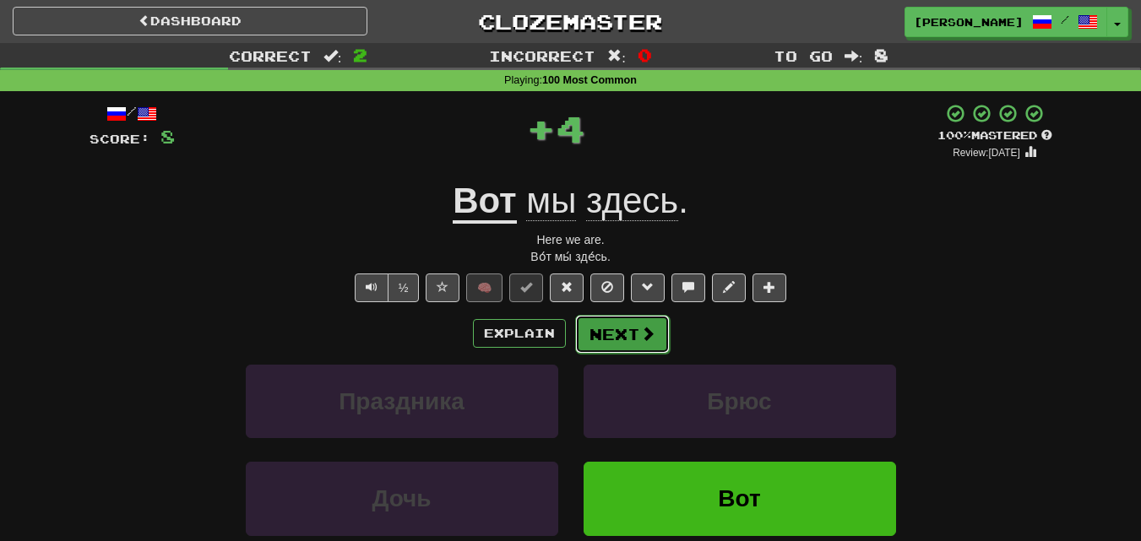
click at [622, 331] on button "Next" at bounding box center [622, 334] width 95 height 39
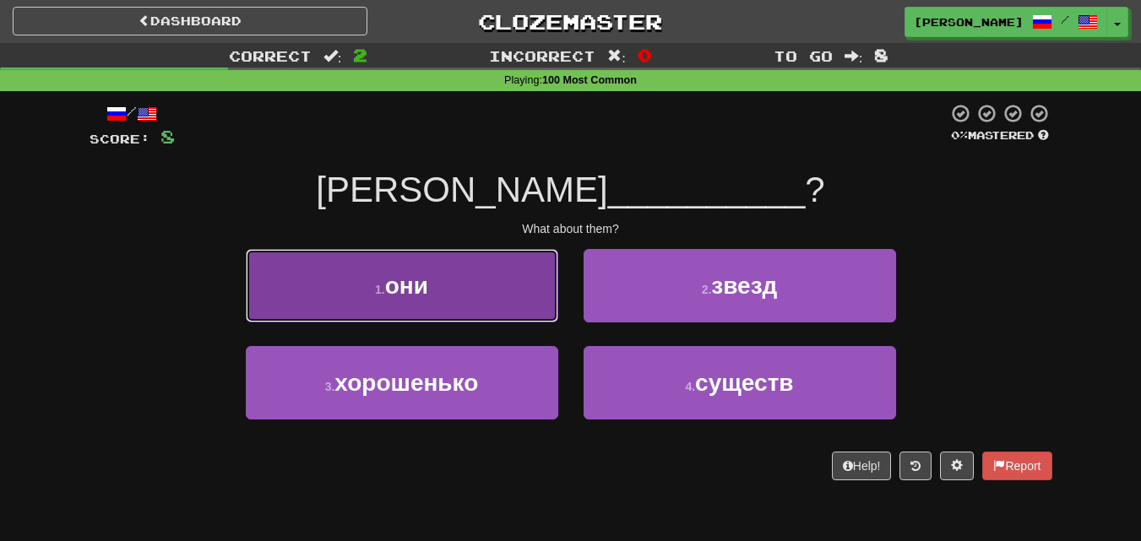
click at [497, 296] on button "1 . они" at bounding box center [402, 285] width 312 height 73
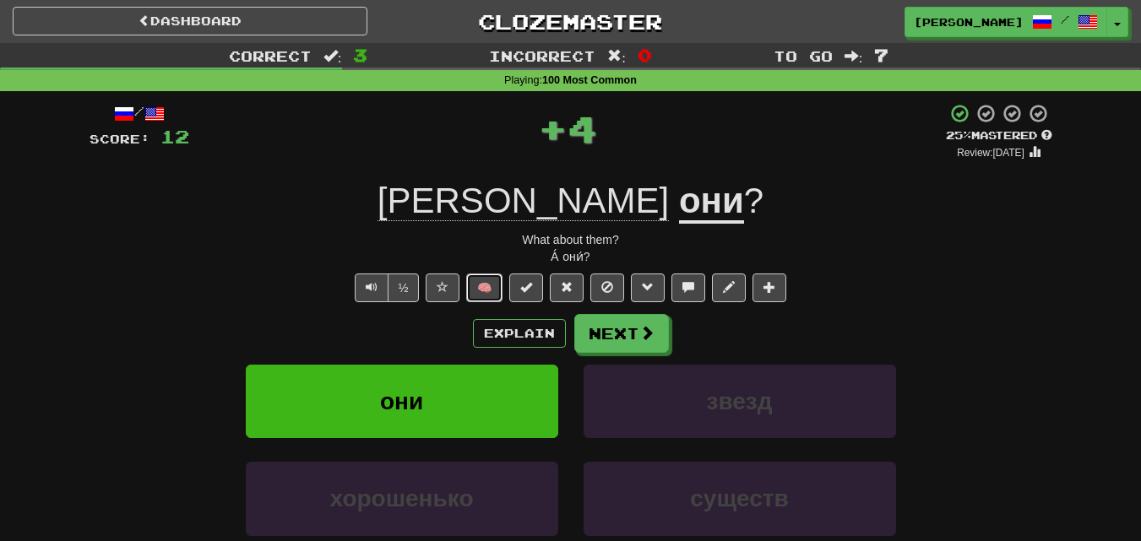
click at [495, 286] on button "🧠" at bounding box center [484, 288] width 36 height 29
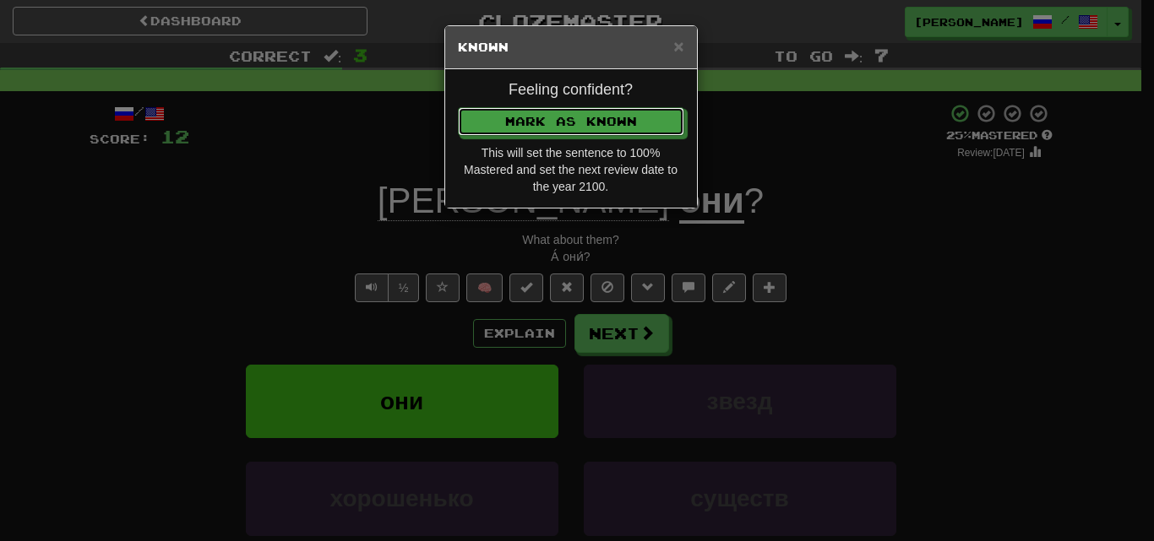
drag, startPoint x: 527, startPoint y: 116, endPoint x: 558, endPoint y: 157, distance: 51.8
click at [527, 115] on button "Mark as Known" at bounding box center [571, 121] width 226 height 29
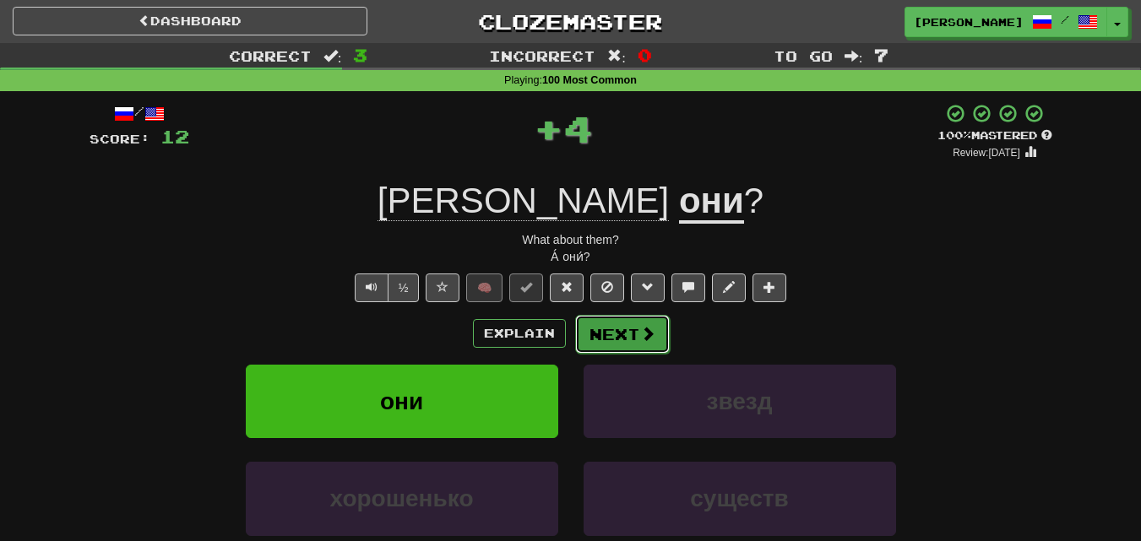
click at [610, 323] on button "Next" at bounding box center [622, 334] width 95 height 39
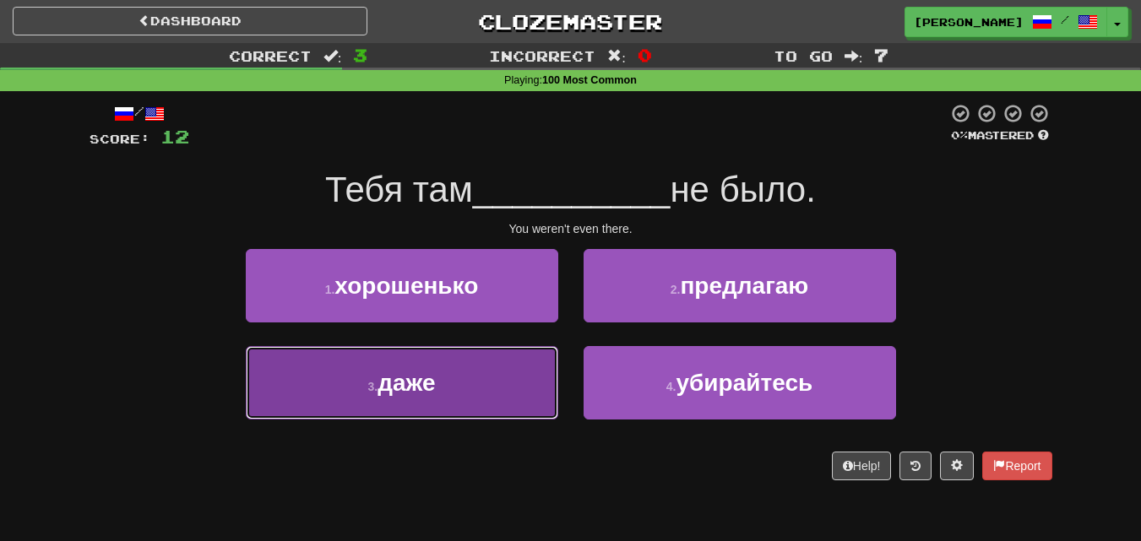
click at [498, 388] on button "3 . даже" at bounding box center [402, 382] width 312 height 73
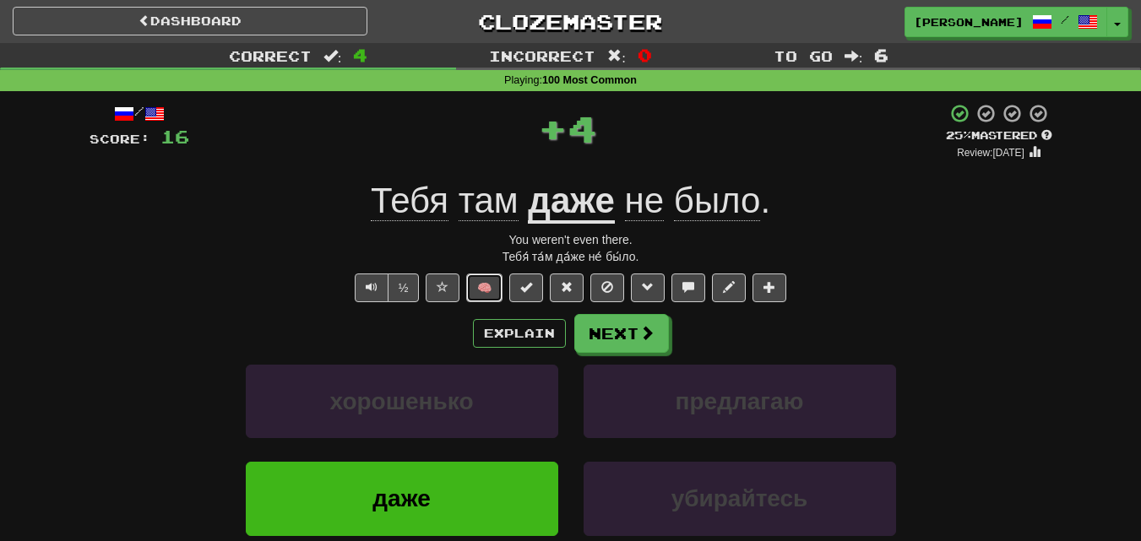
click at [479, 292] on button "🧠" at bounding box center [484, 288] width 36 height 29
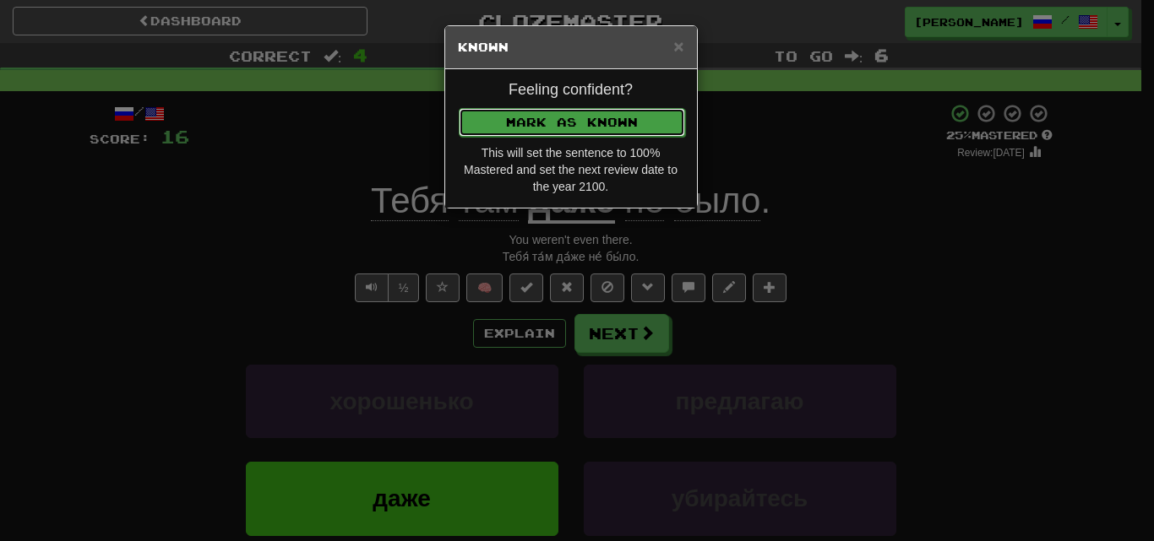
click at [530, 125] on button "Mark as Known" at bounding box center [572, 122] width 226 height 29
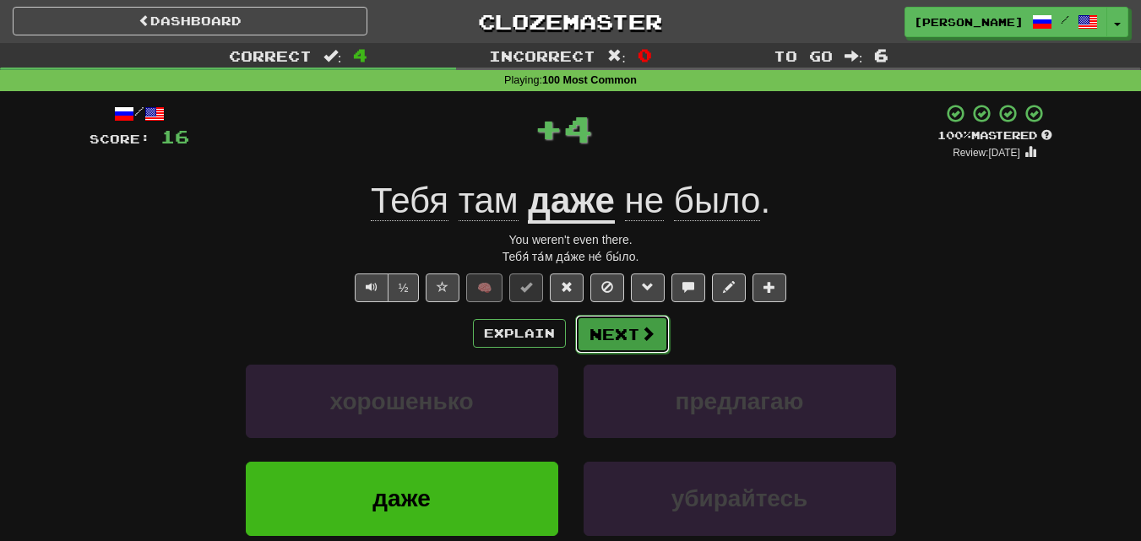
click at [623, 332] on button "Next" at bounding box center [622, 334] width 95 height 39
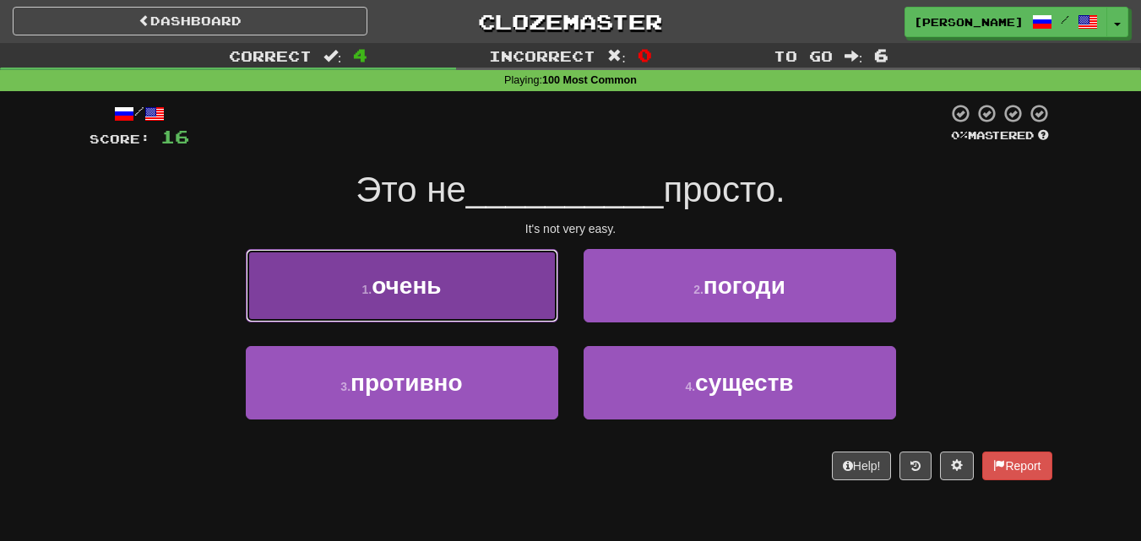
click at [492, 302] on button "1 . очень" at bounding box center [402, 285] width 312 height 73
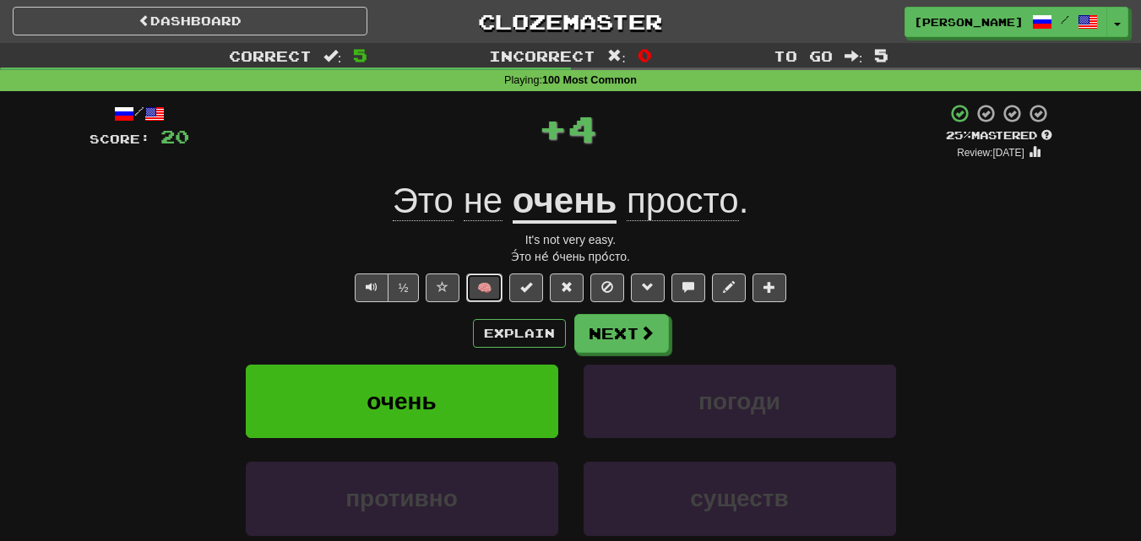
click at [476, 284] on button "🧠" at bounding box center [484, 288] width 36 height 29
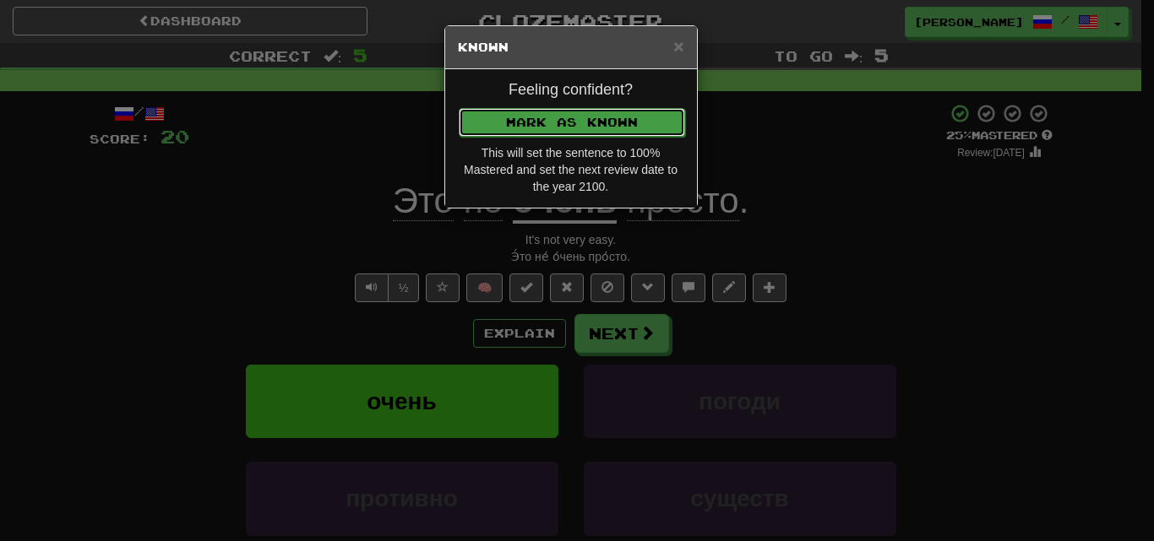
click at [575, 108] on button "Mark as Known" at bounding box center [572, 122] width 226 height 29
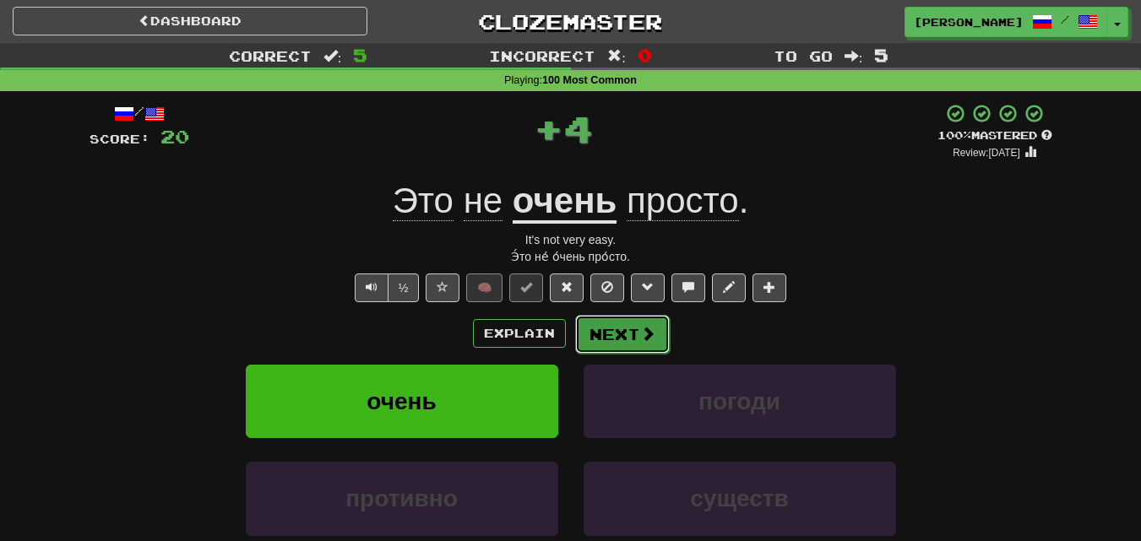
click at [626, 343] on button "Next" at bounding box center [622, 334] width 95 height 39
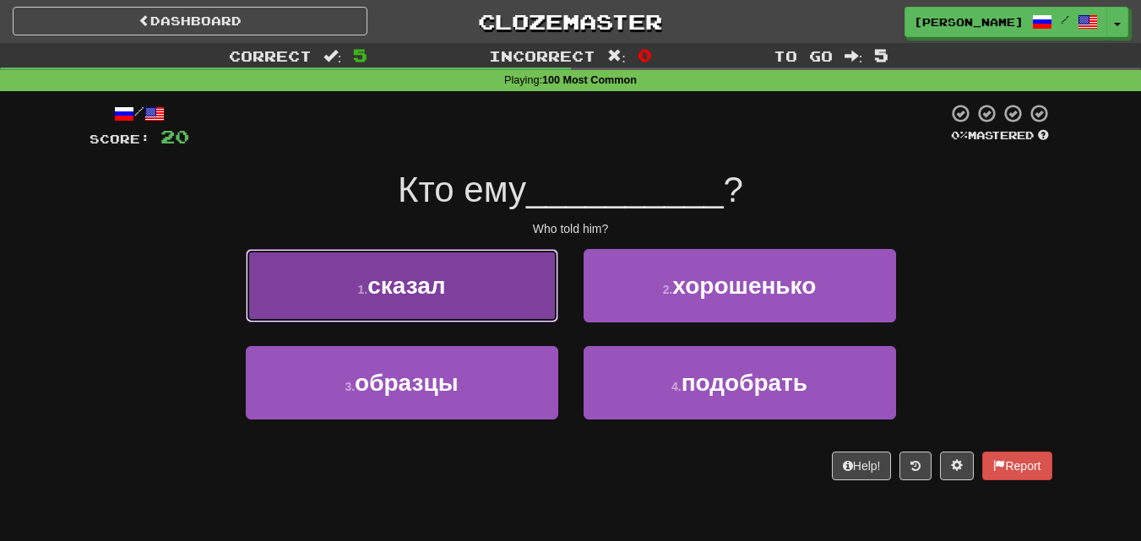
click at [508, 294] on button "1 . сказал" at bounding box center [402, 285] width 312 height 73
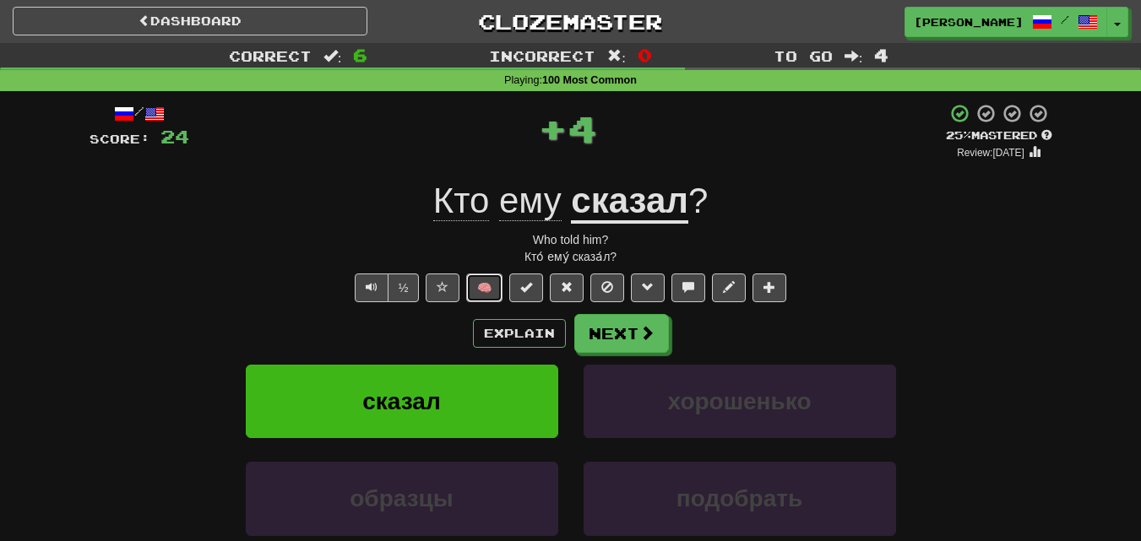
click at [487, 290] on button "🧠" at bounding box center [484, 288] width 36 height 29
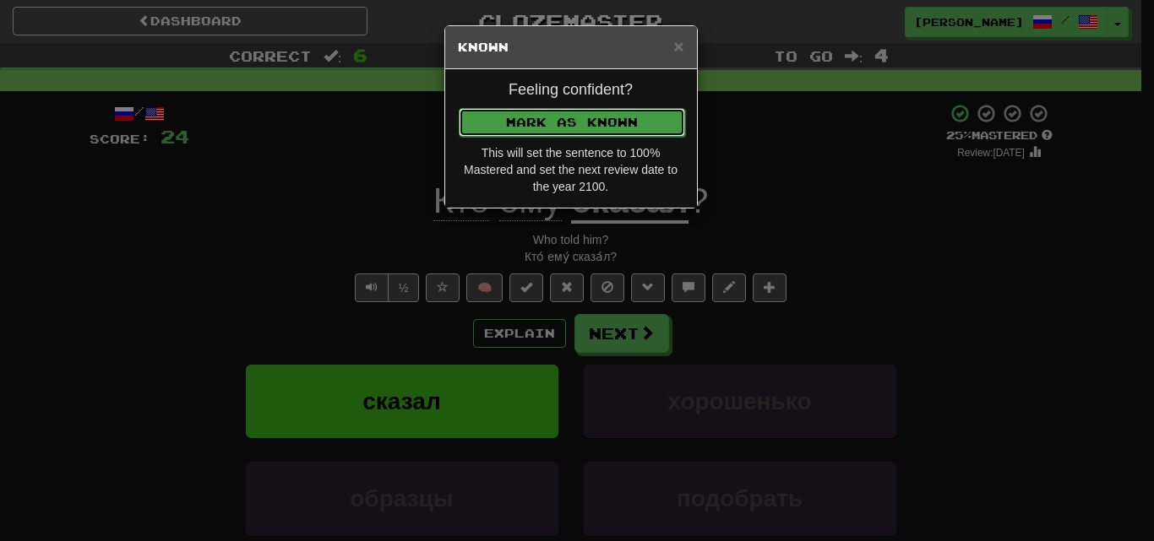
click at [580, 115] on button "Mark as Known" at bounding box center [572, 122] width 226 height 29
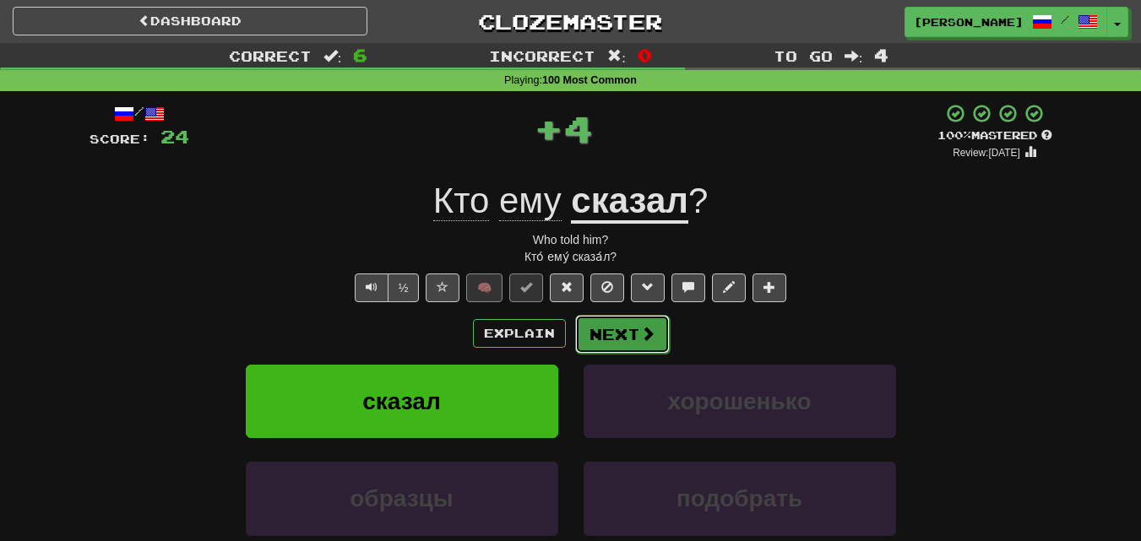
click at [616, 334] on button "Next" at bounding box center [622, 334] width 95 height 39
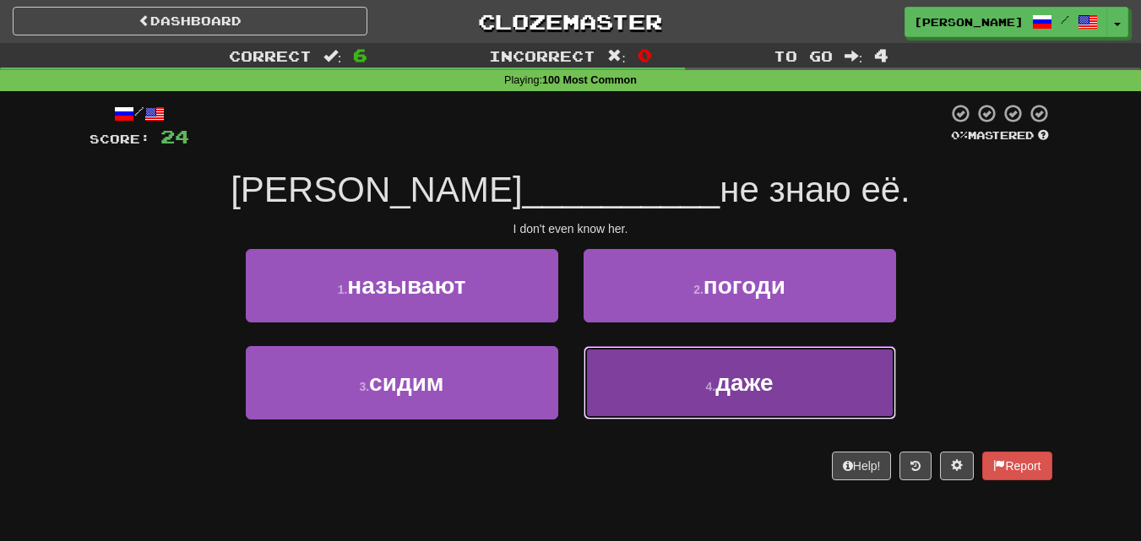
click at [627, 389] on button "4 . даже" at bounding box center [740, 382] width 312 height 73
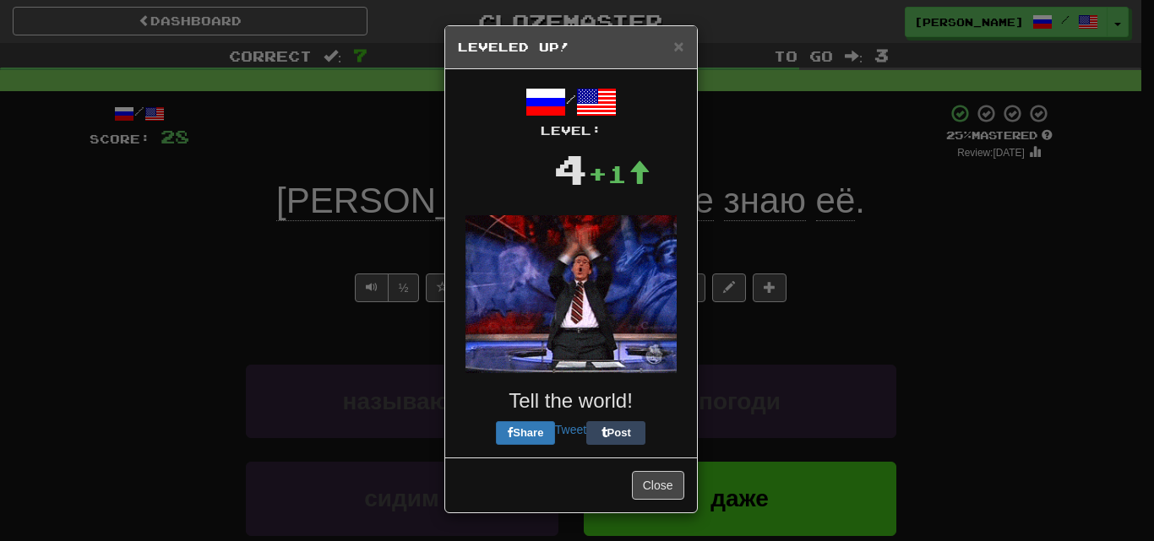
click at [490, 286] on div "× Leveled Up! / Level: 4 +1 Tell the world! Share Tweet Post Close" at bounding box center [570, 269] width 253 height 488
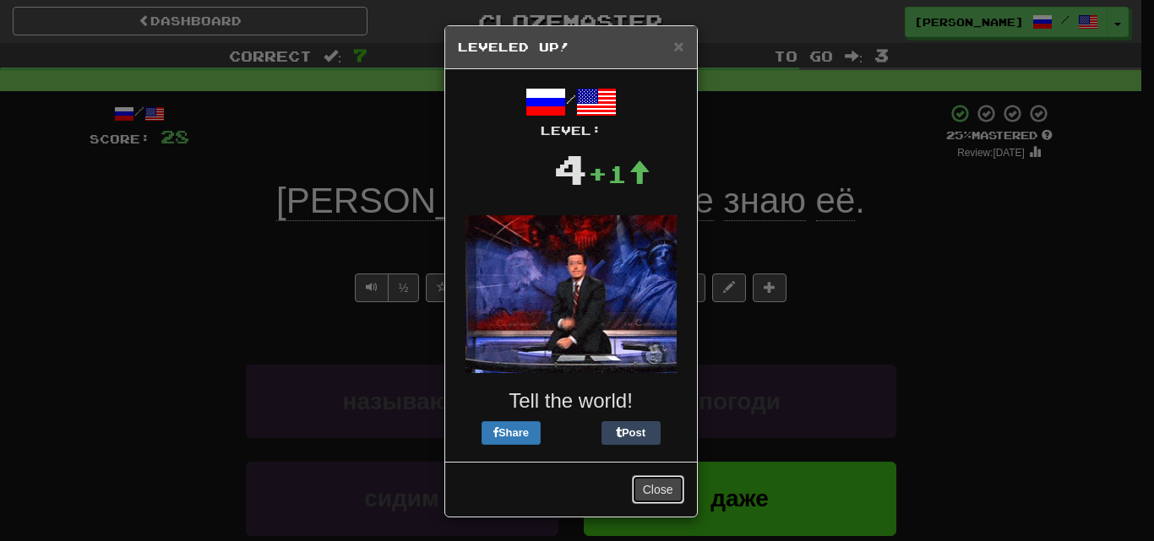
drag, startPoint x: 654, startPoint y: 486, endPoint x: 628, endPoint y: 447, distance: 46.4
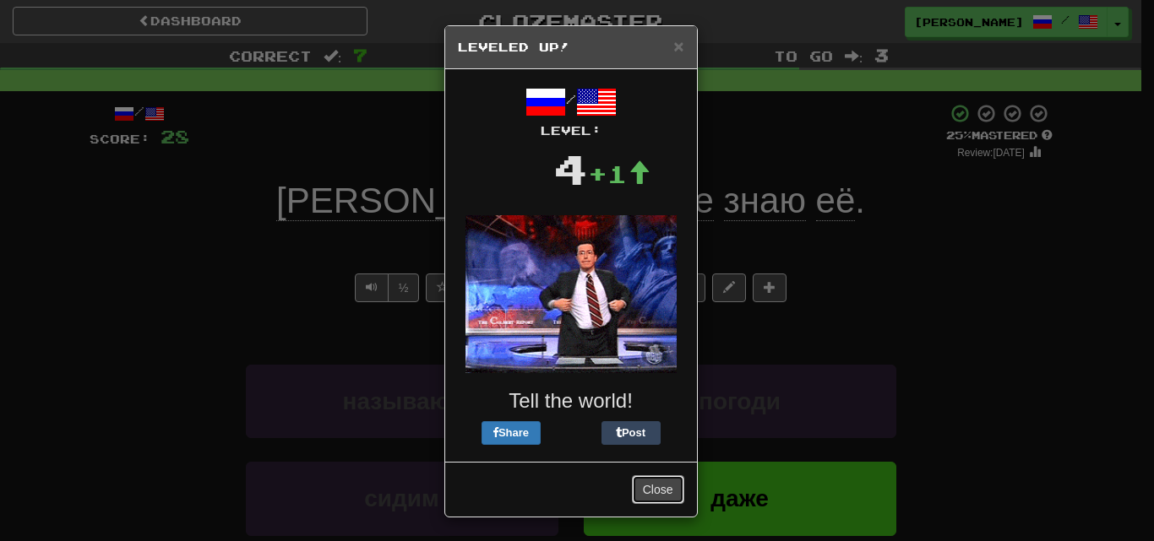
click at [654, 486] on button "Close" at bounding box center [658, 489] width 52 height 29
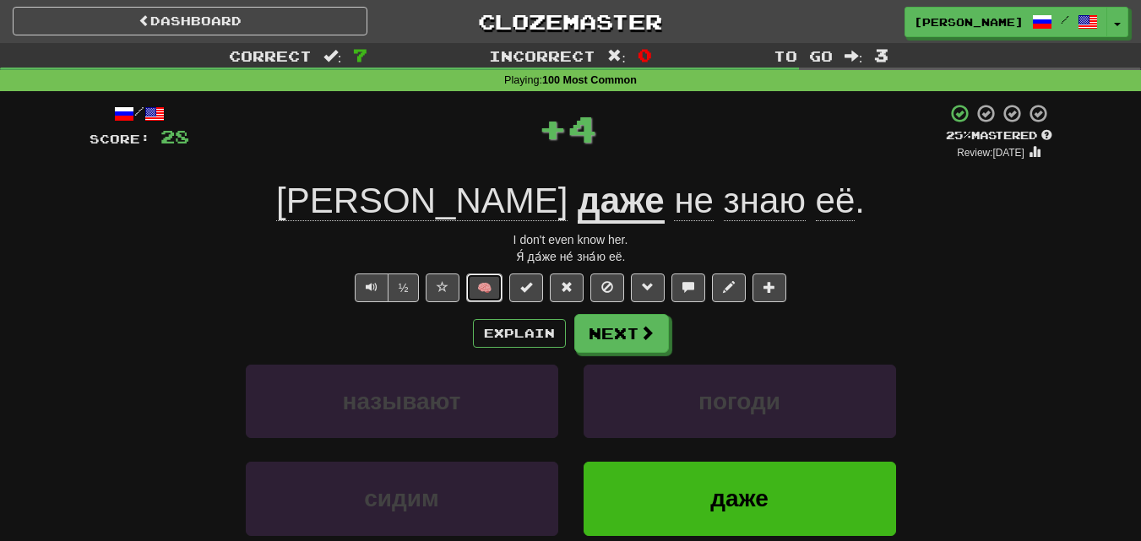
click at [494, 285] on button "🧠" at bounding box center [484, 288] width 36 height 29
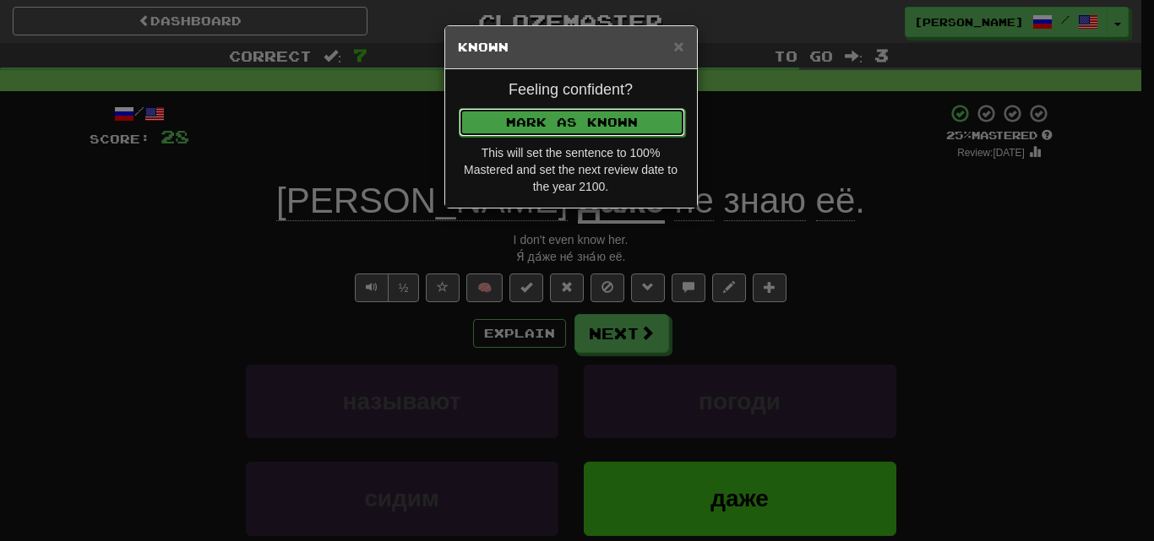
click at [563, 123] on button "Mark as Known" at bounding box center [572, 122] width 226 height 29
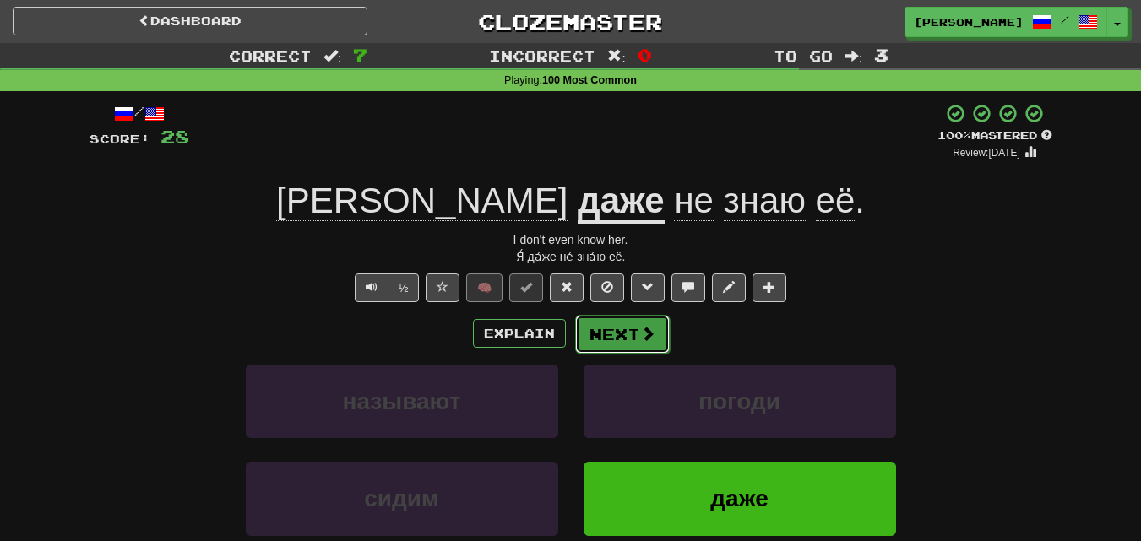
click at [615, 340] on button "Next" at bounding box center [622, 334] width 95 height 39
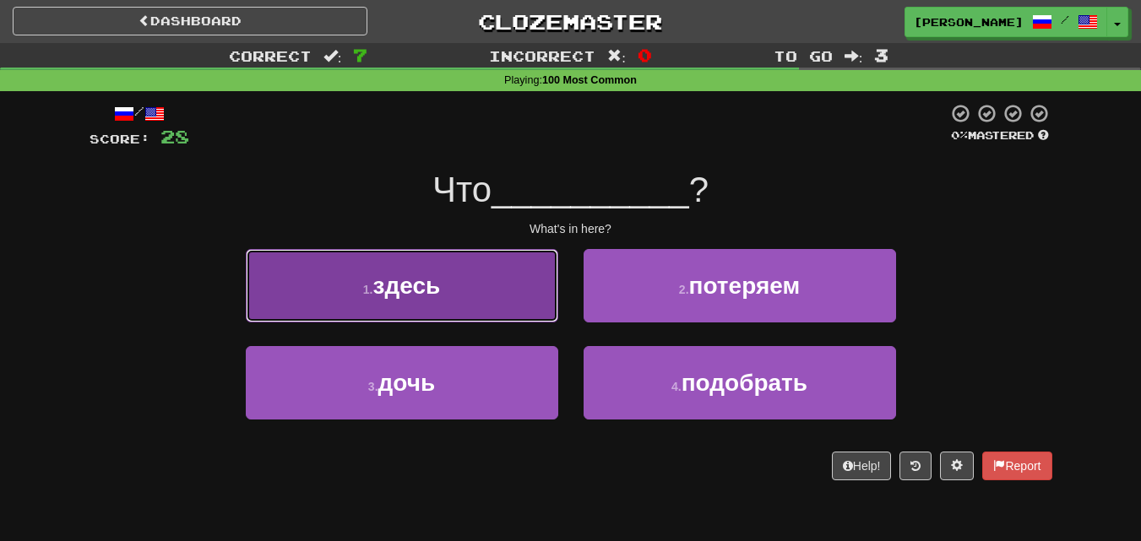
click at [495, 313] on button "1 . здесь" at bounding box center [402, 285] width 312 height 73
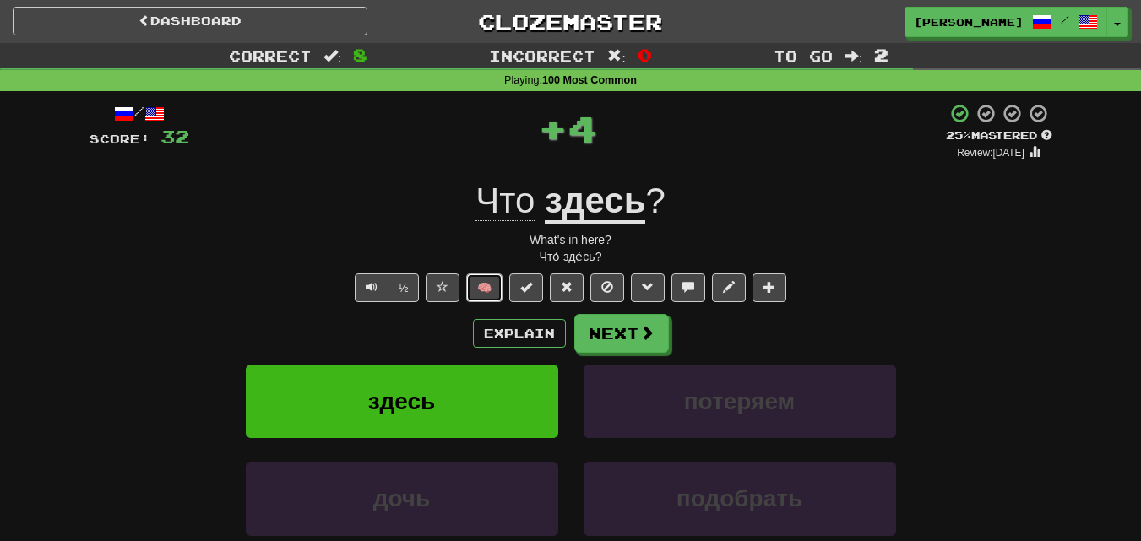
click at [498, 282] on button "🧠" at bounding box center [484, 288] width 36 height 29
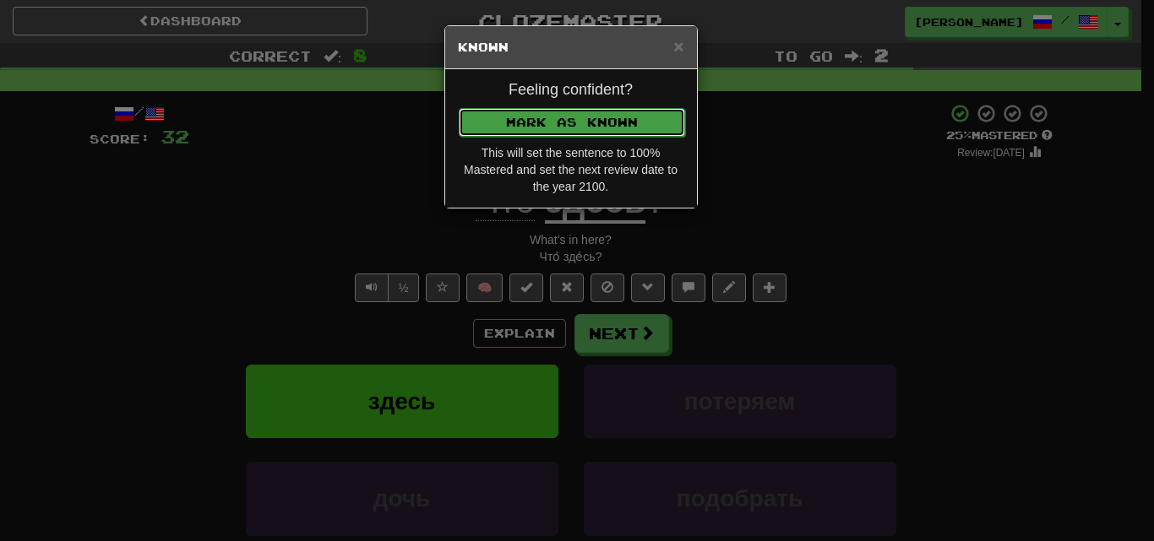
click at [560, 126] on button "Mark as Known" at bounding box center [572, 122] width 226 height 29
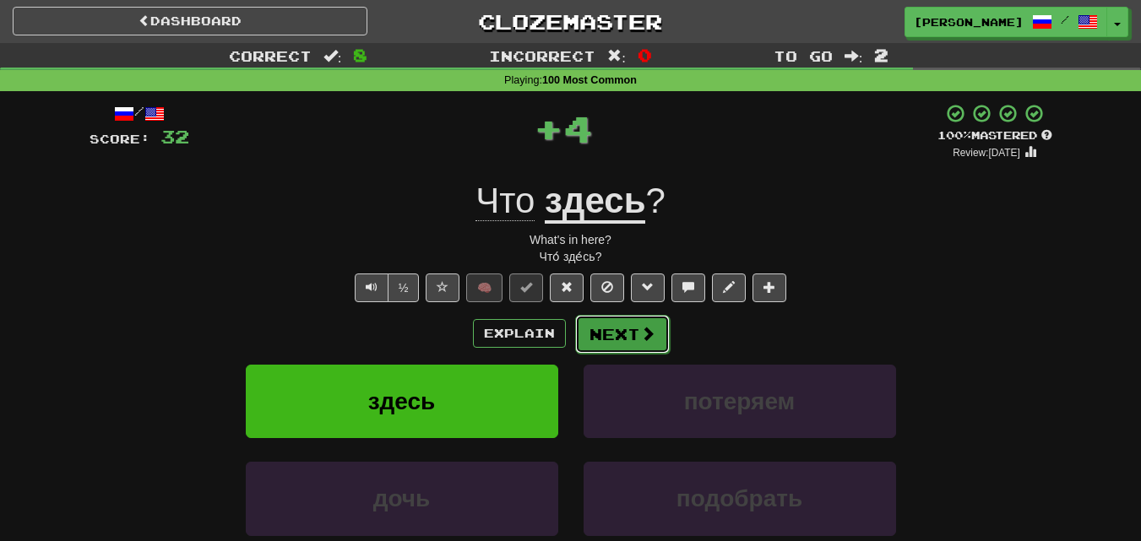
click at [637, 338] on button "Next" at bounding box center [622, 334] width 95 height 39
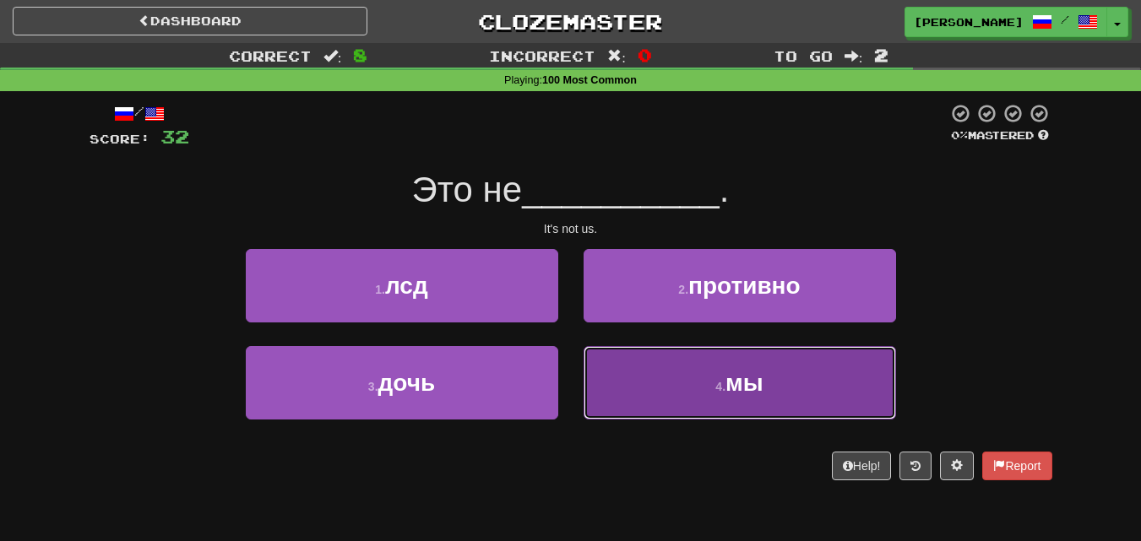
click at [666, 383] on button "4 . мы" at bounding box center [740, 382] width 312 height 73
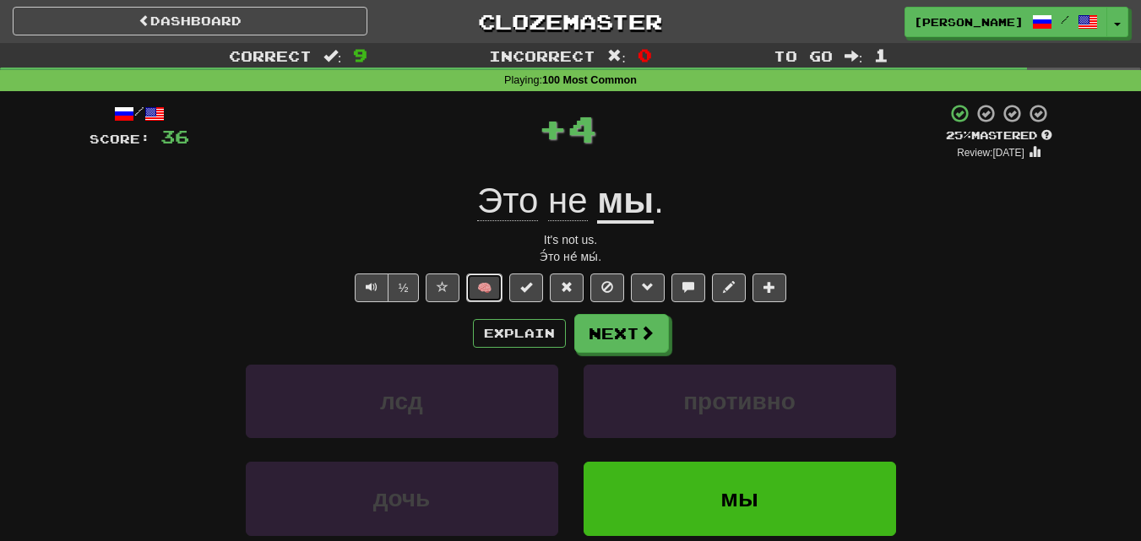
click at [486, 283] on button "🧠" at bounding box center [484, 288] width 36 height 29
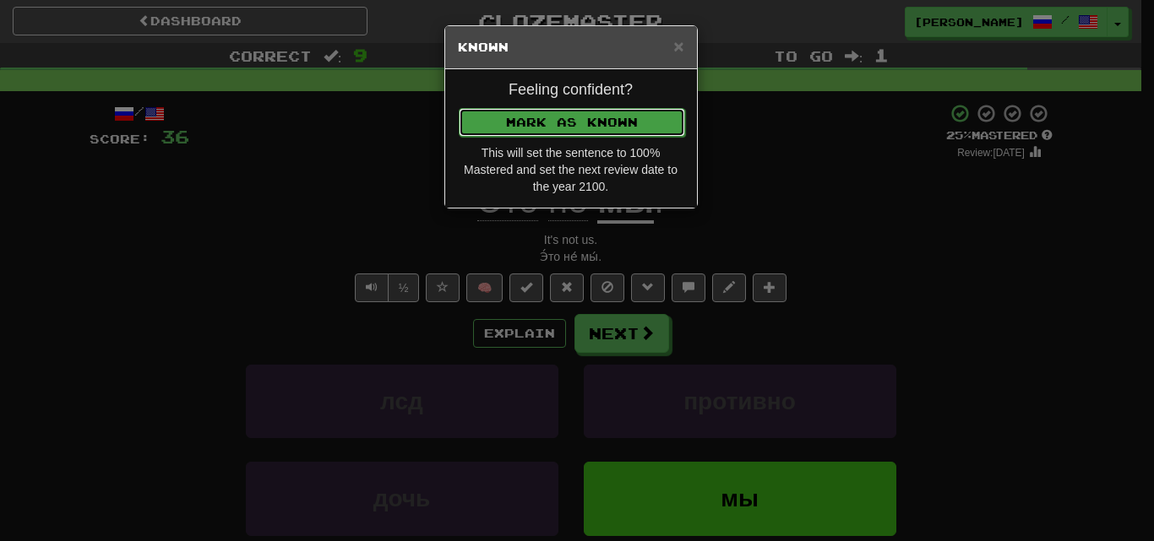
click at [546, 122] on button "Mark as Known" at bounding box center [572, 122] width 226 height 29
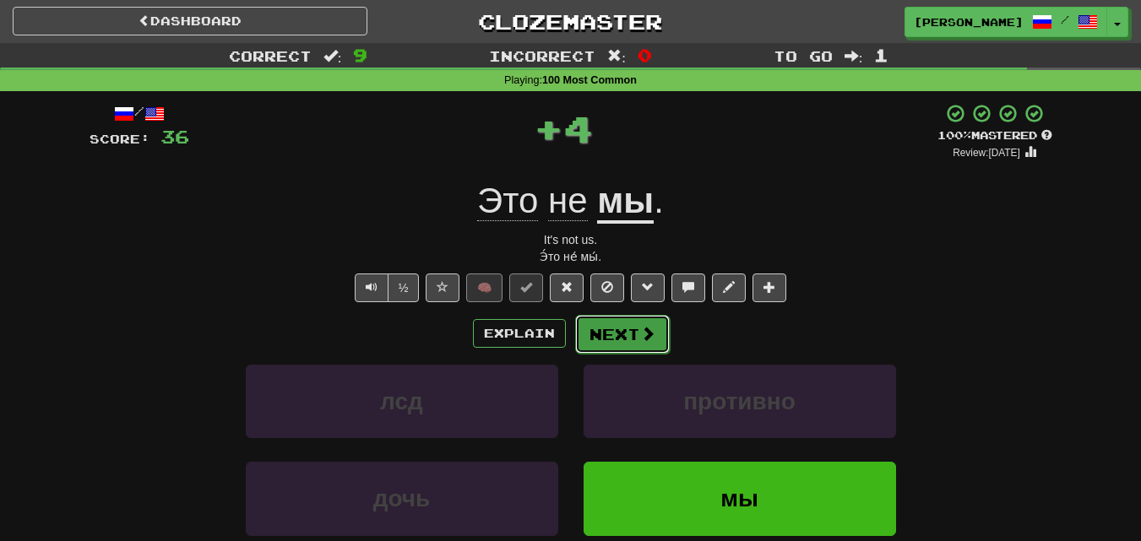
click at [617, 329] on button "Next" at bounding box center [622, 334] width 95 height 39
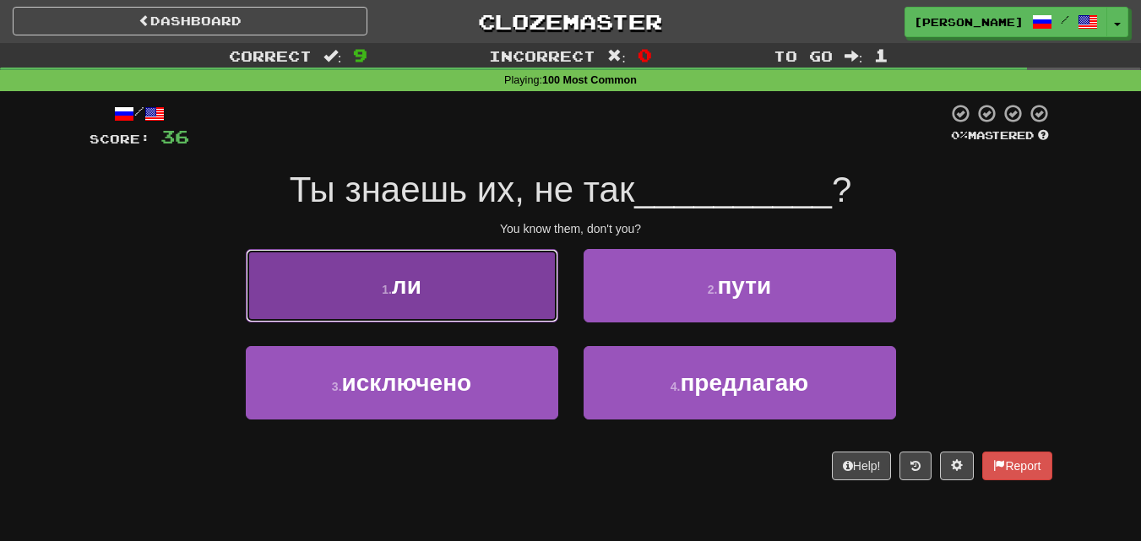
click at [524, 317] on button "1 . ли" at bounding box center [402, 285] width 312 height 73
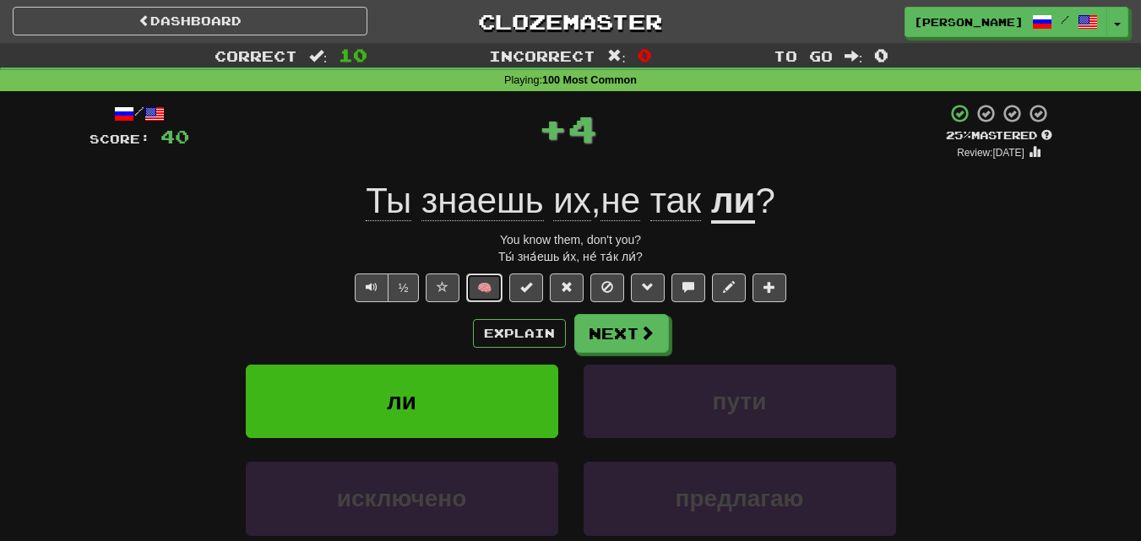
click at [496, 280] on button "🧠" at bounding box center [484, 288] width 36 height 29
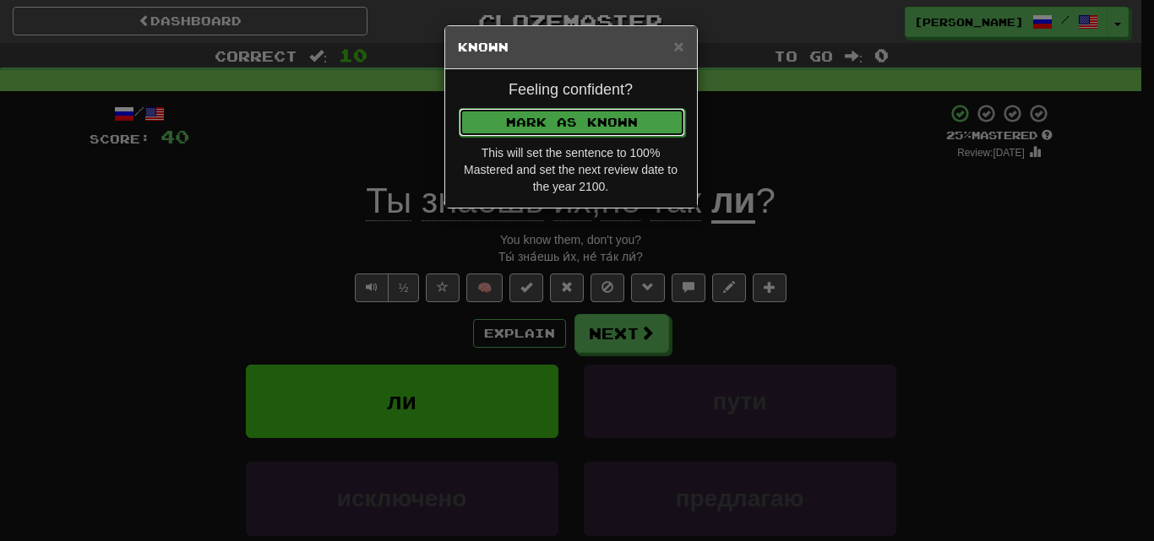
click at [557, 117] on button "Mark as Known" at bounding box center [572, 122] width 226 height 29
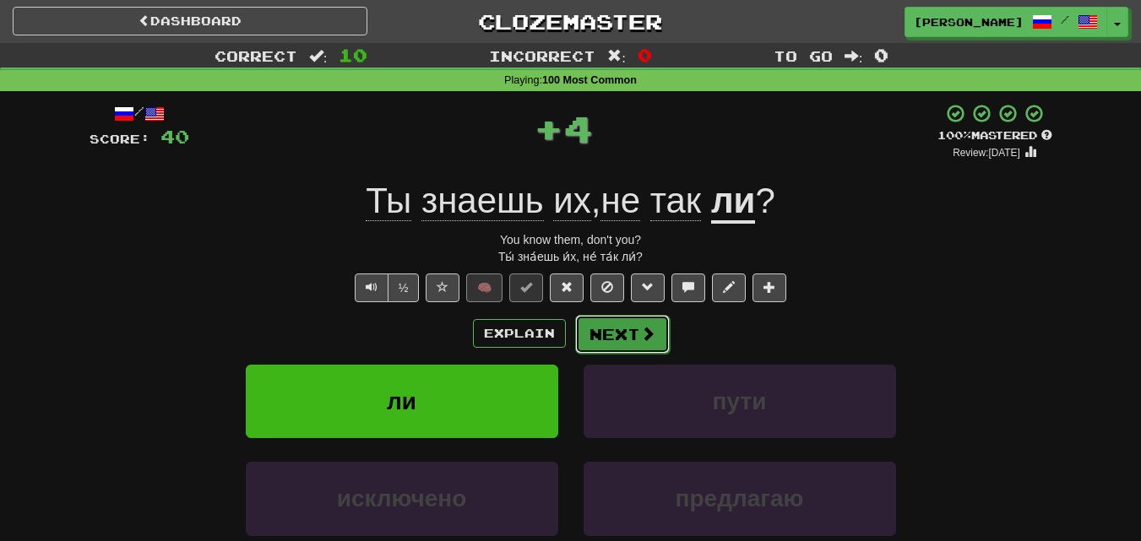
click at [631, 321] on button "Next" at bounding box center [622, 334] width 95 height 39
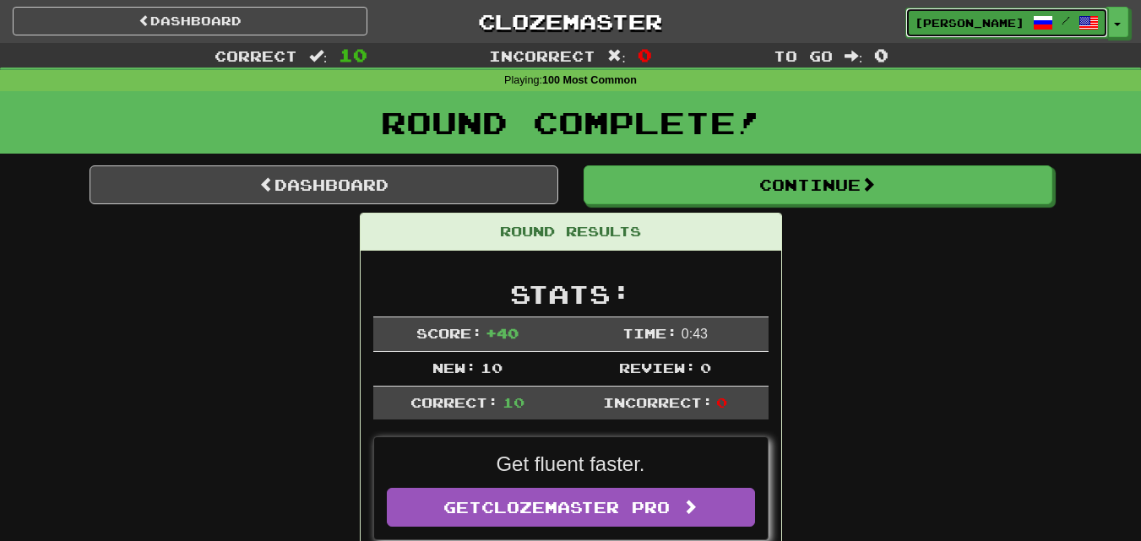
click at [1107, 20] on link "WAGNER-BOURNE-TAKAYAMA /" at bounding box center [1006, 23] width 203 height 30
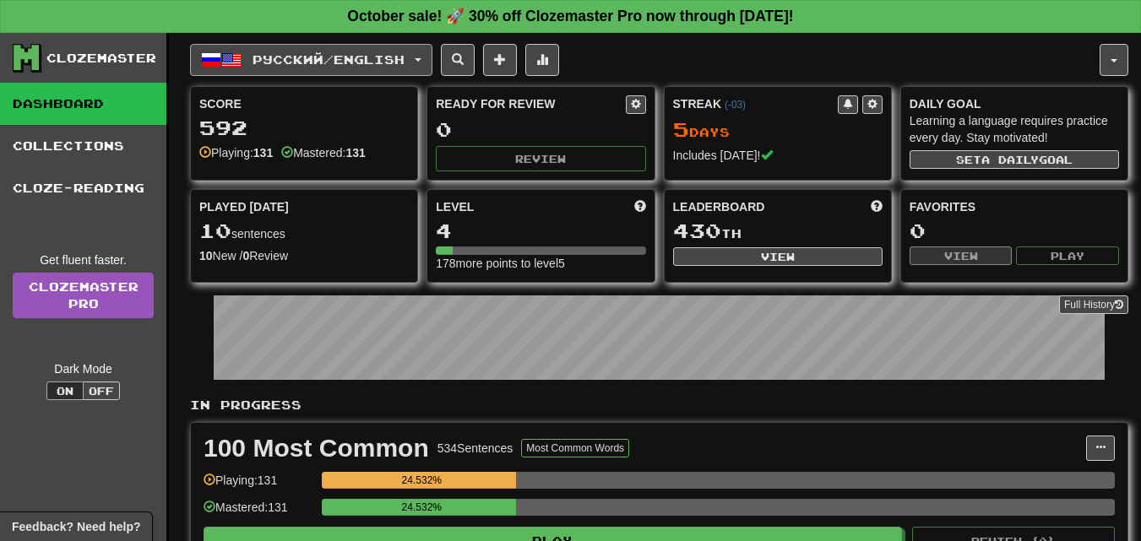
click at [432, 48] on button "Русский / English" at bounding box center [311, 60] width 242 height 32
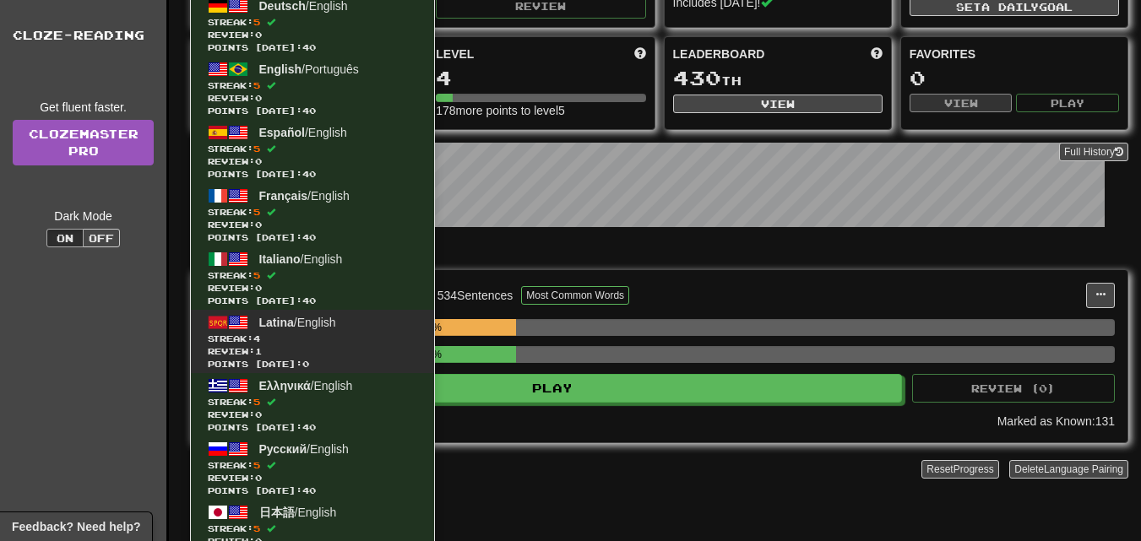
scroll to position [169, 0]
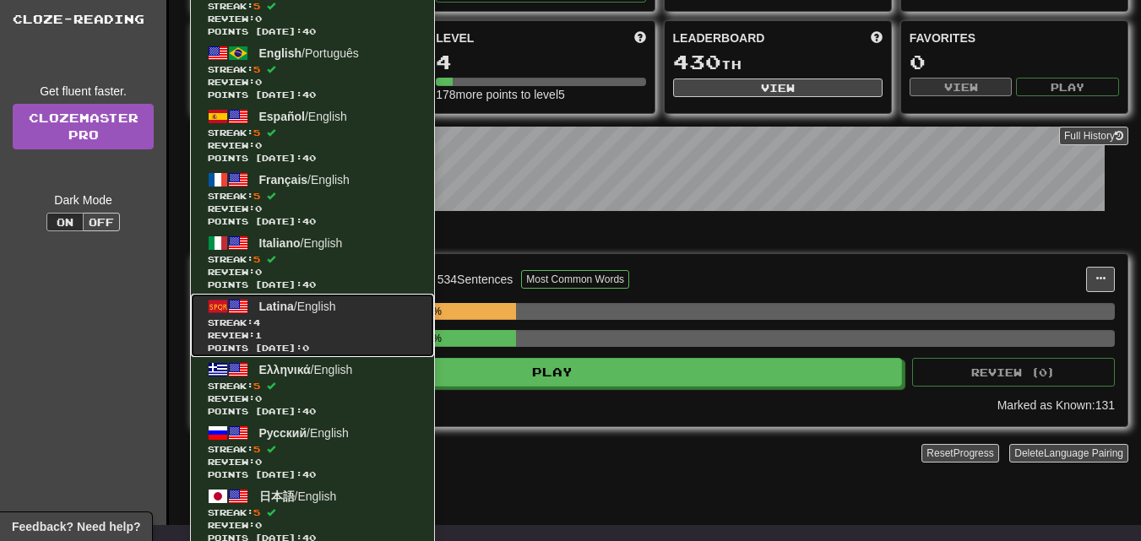
click at [311, 312] on span "Latina / English" at bounding box center [297, 307] width 77 height 14
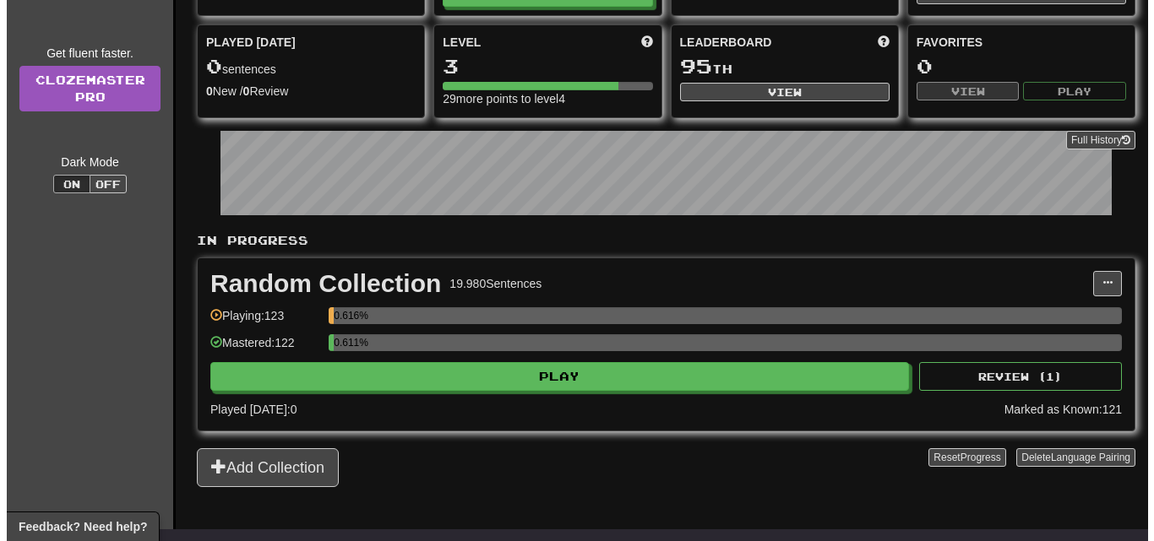
scroll to position [169, 0]
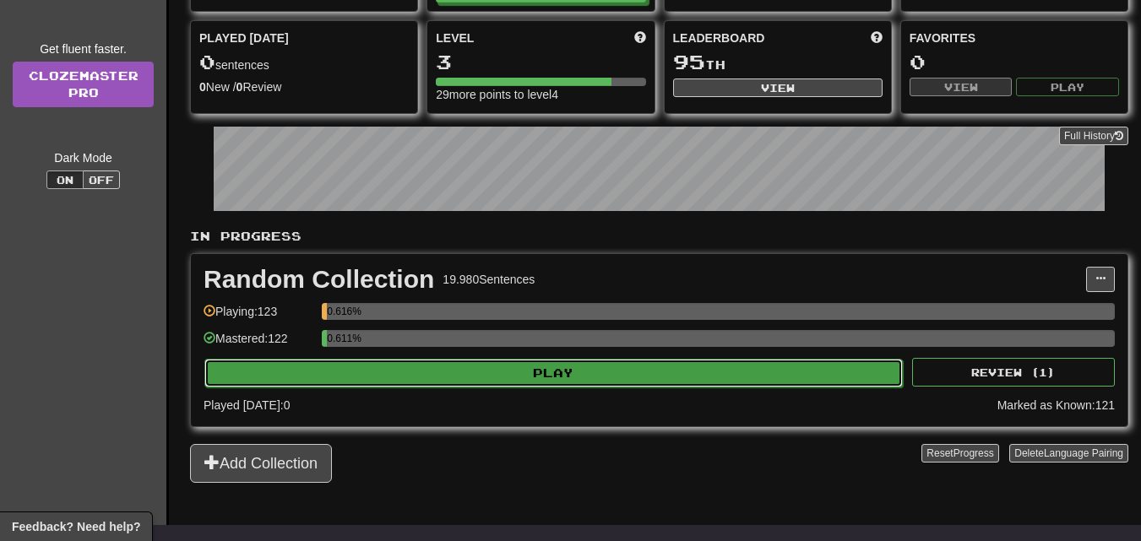
click at [542, 381] on button "Play" at bounding box center [553, 373] width 698 height 29
select select "**"
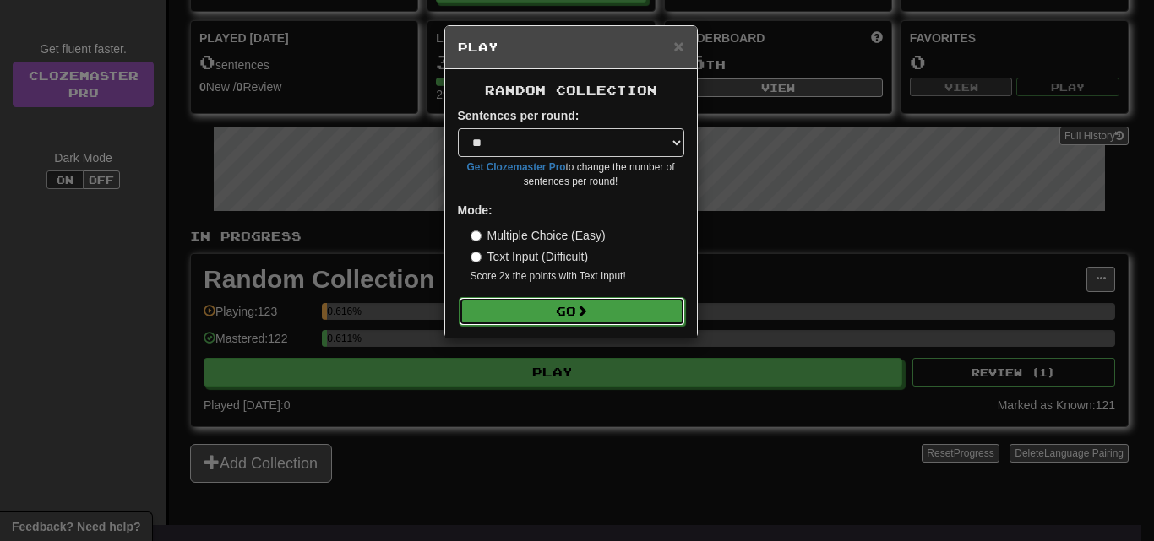
click at [573, 308] on button "Go" at bounding box center [572, 311] width 226 height 29
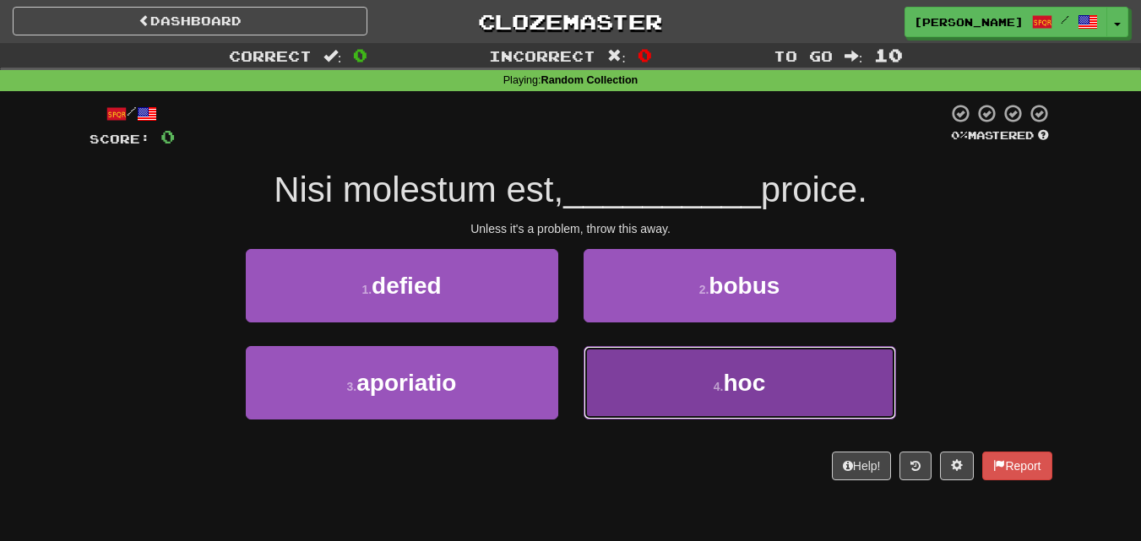
click at [675, 371] on button "4 . hoc" at bounding box center [740, 382] width 312 height 73
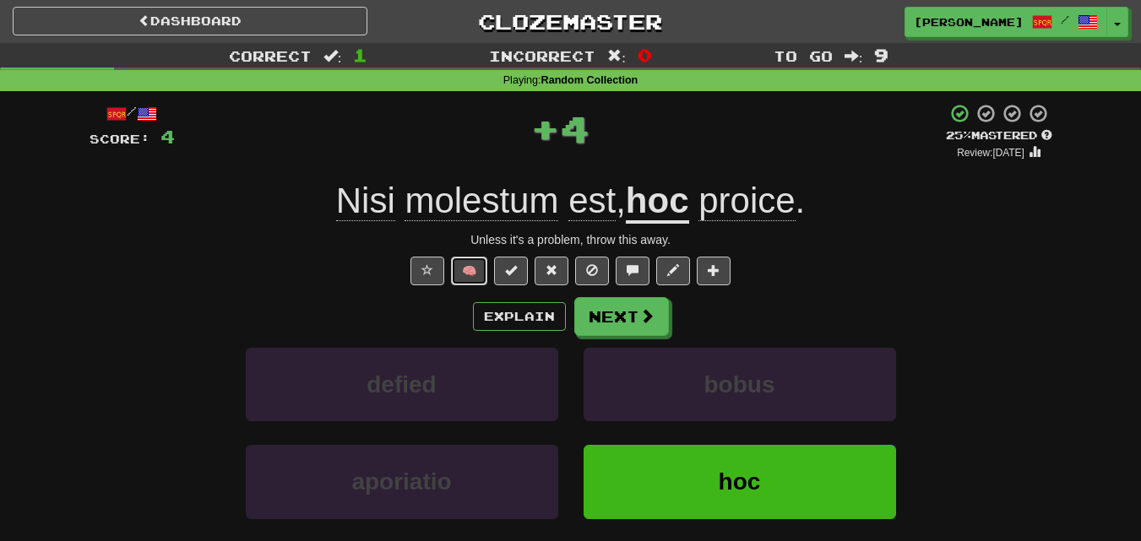
click at [484, 267] on button "🧠" at bounding box center [469, 271] width 36 height 29
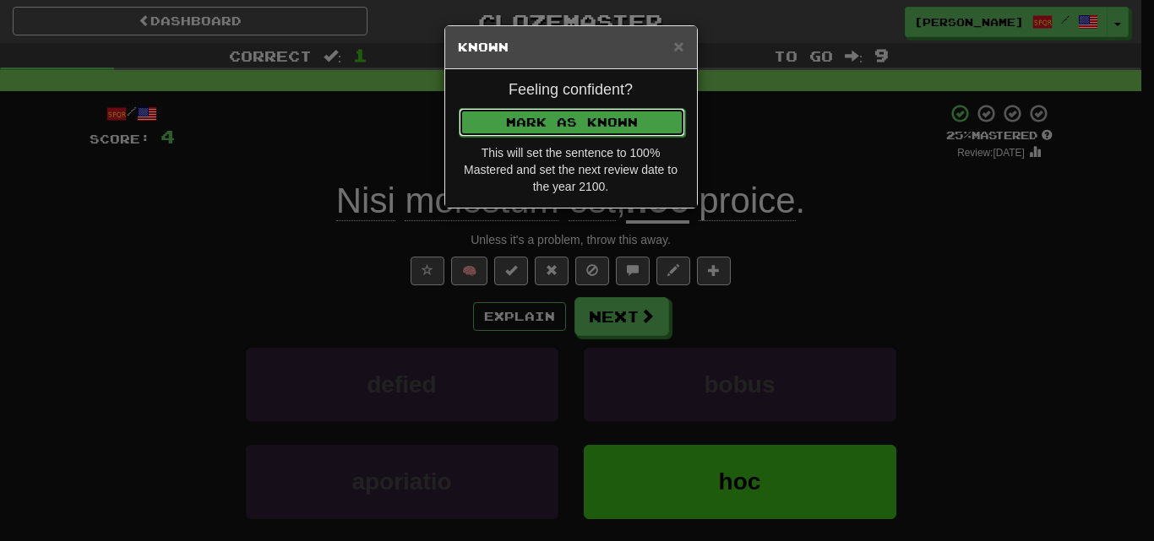
click at [527, 120] on button "Mark as Known" at bounding box center [572, 122] width 226 height 29
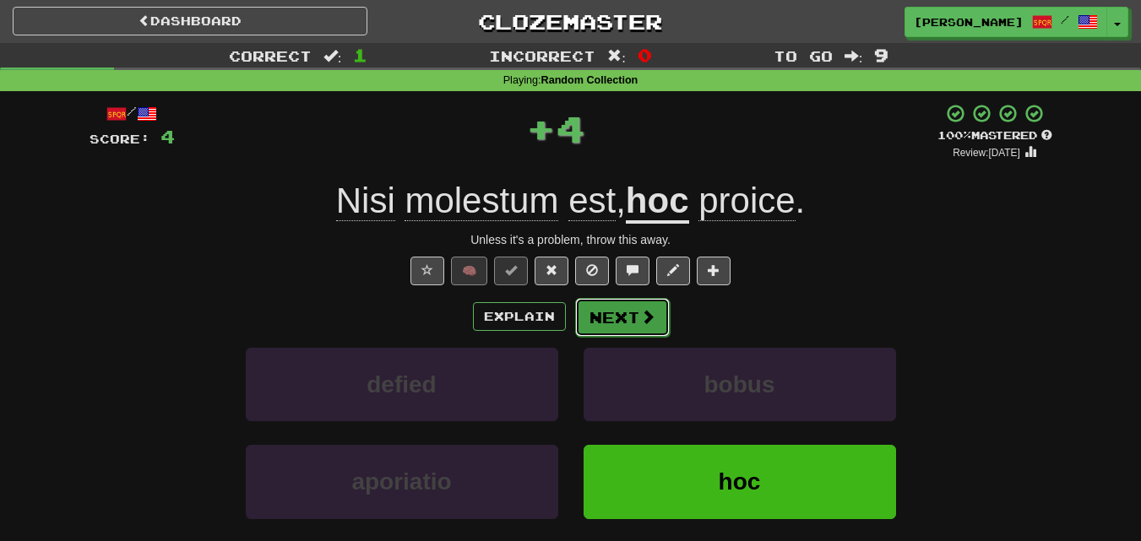
click at [618, 309] on button "Next" at bounding box center [622, 317] width 95 height 39
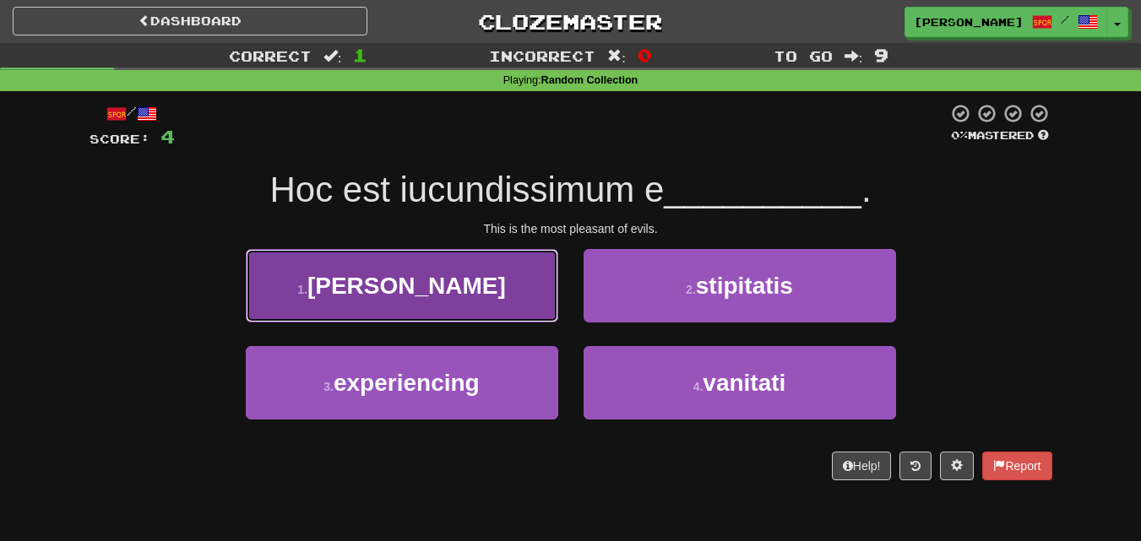
click at [496, 284] on button "1 . [GEOGRAPHIC_DATA]" at bounding box center [402, 285] width 312 height 73
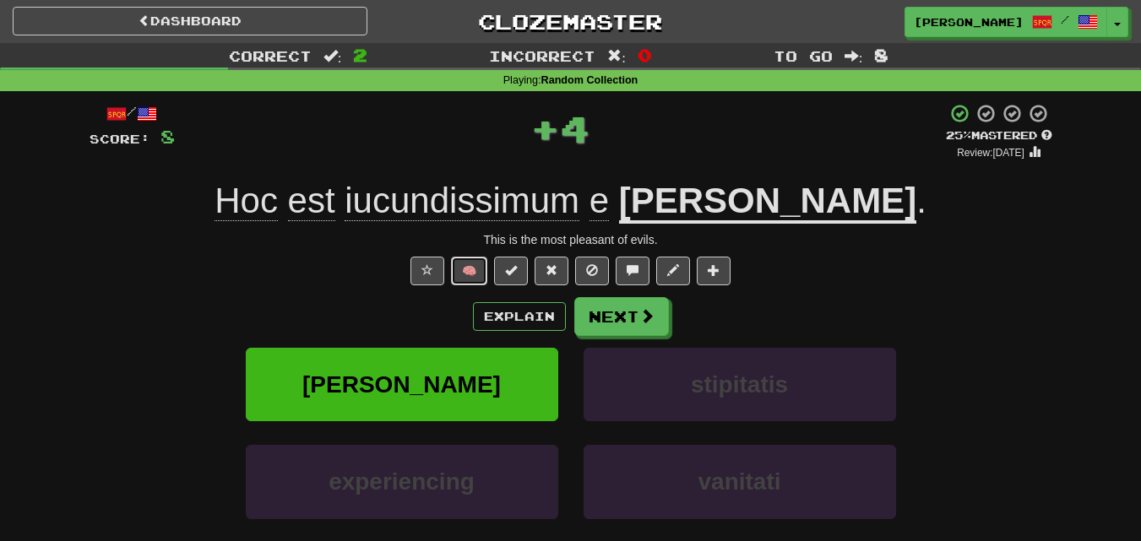
click at [471, 269] on button "🧠" at bounding box center [469, 271] width 36 height 29
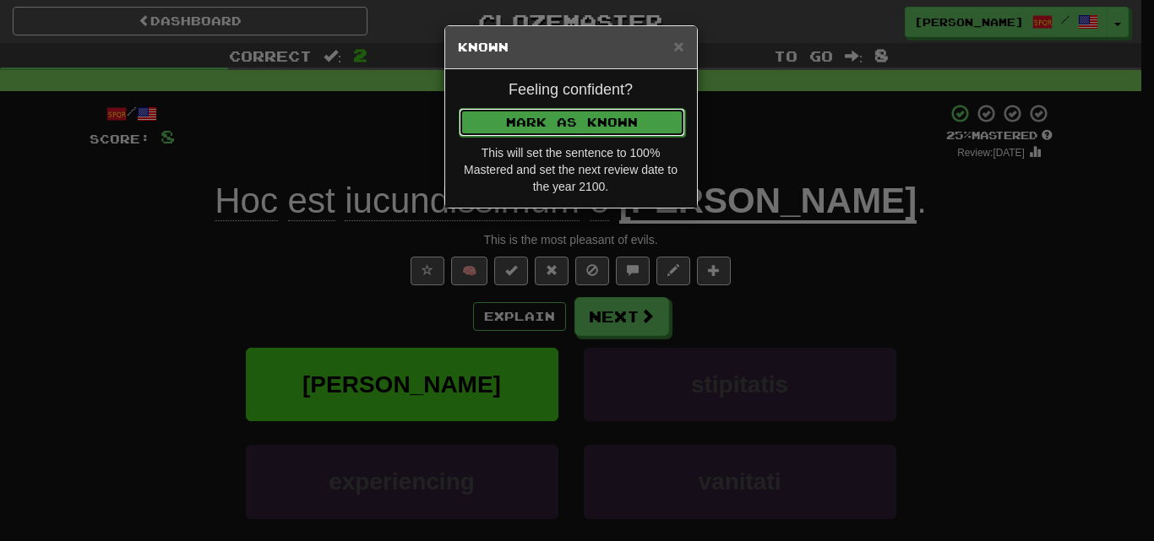
click at [559, 131] on button "Mark as Known" at bounding box center [572, 122] width 226 height 29
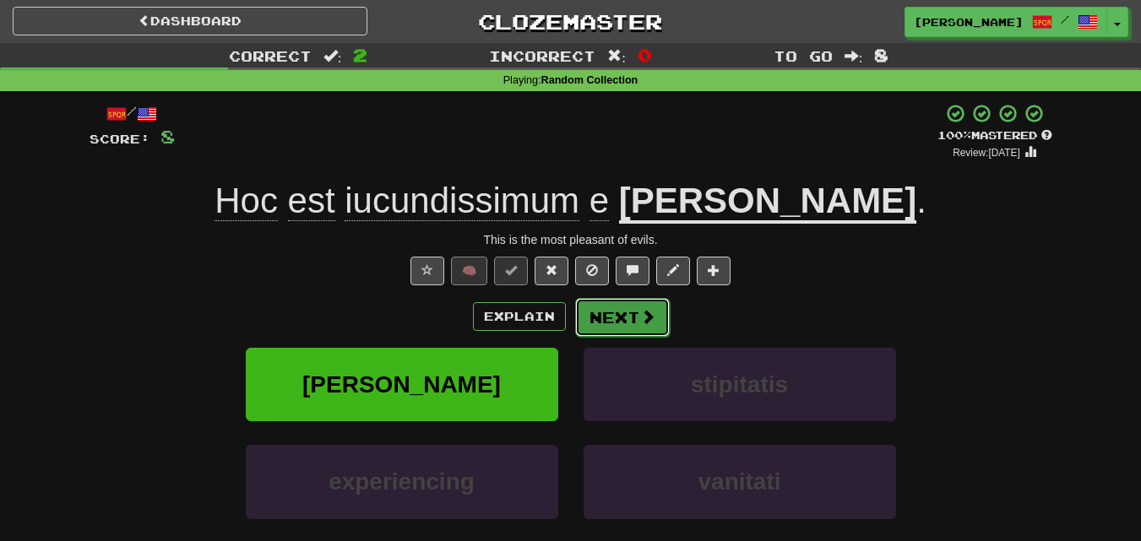
click at [611, 321] on button "Next" at bounding box center [622, 317] width 95 height 39
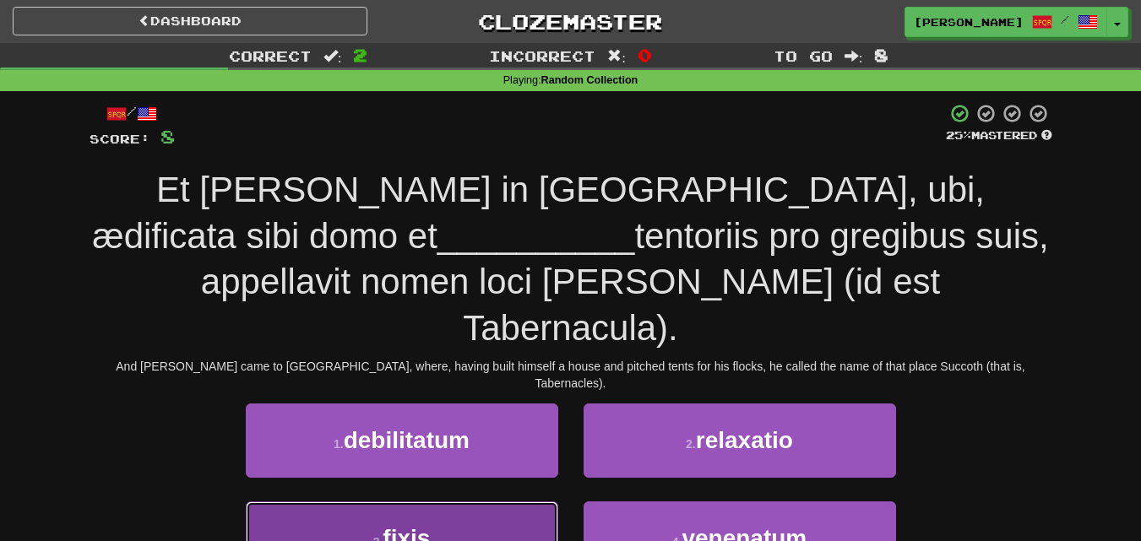
click at [486, 502] on button "3 . fixis" at bounding box center [402, 538] width 312 height 73
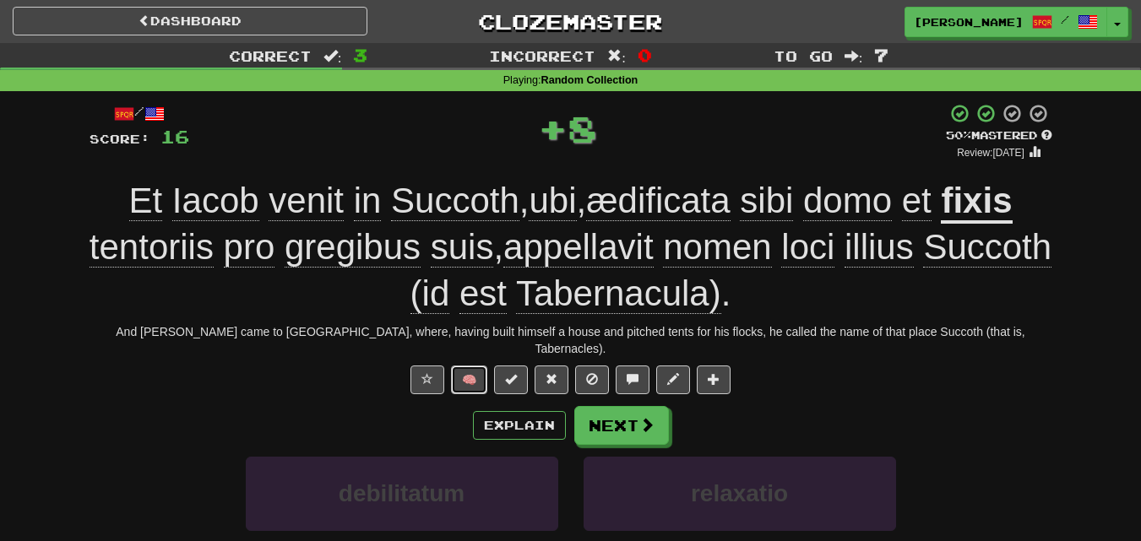
click at [461, 366] on button "🧠" at bounding box center [469, 380] width 36 height 29
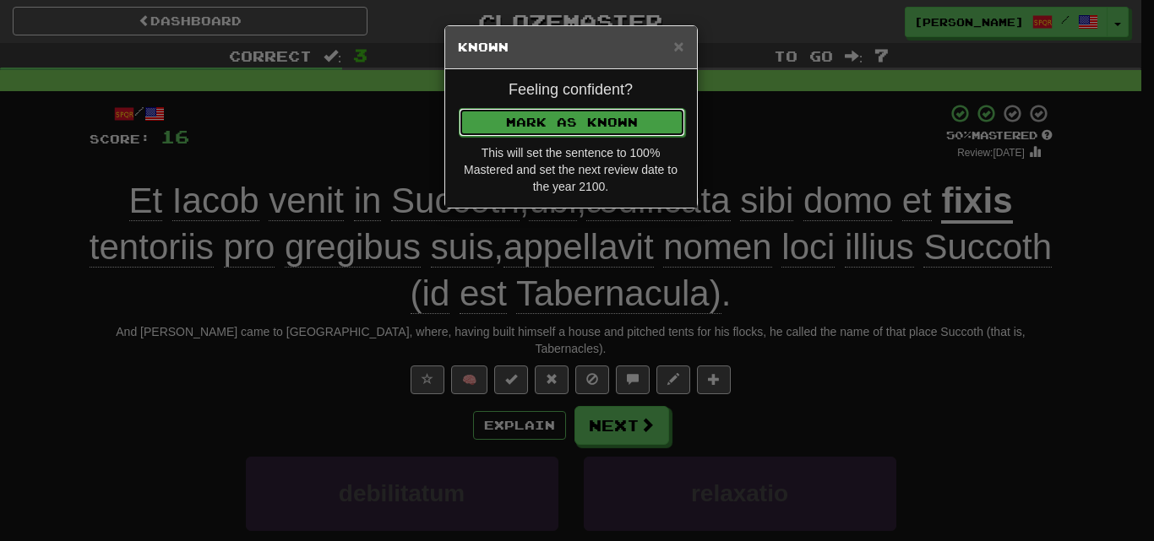
click at [551, 130] on button "Mark as Known" at bounding box center [572, 122] width 226 height 29
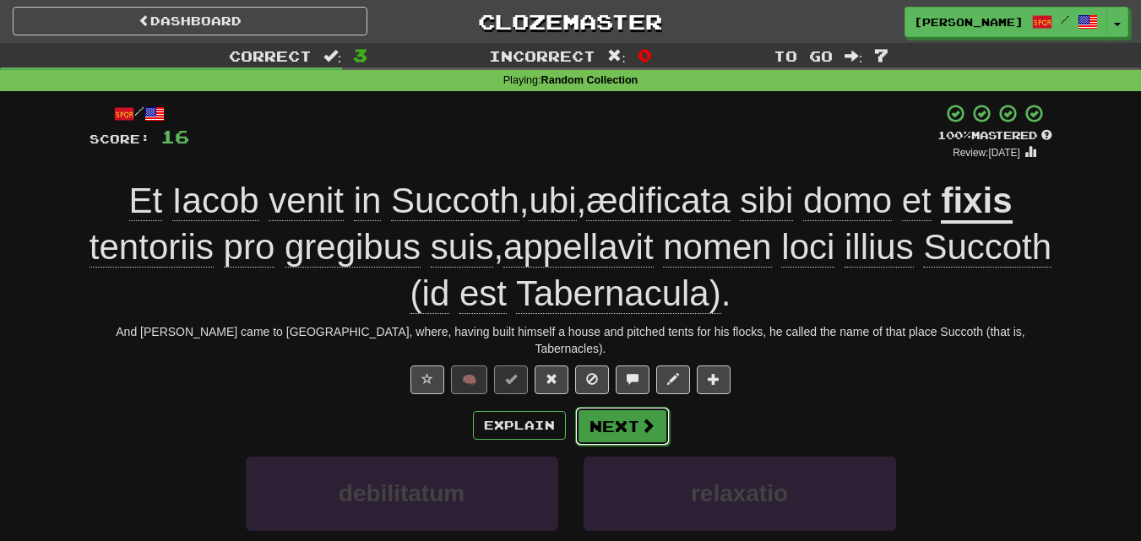
click at [618, 407] on button "Next" at bounding box center [622, 426] width 95 height 39
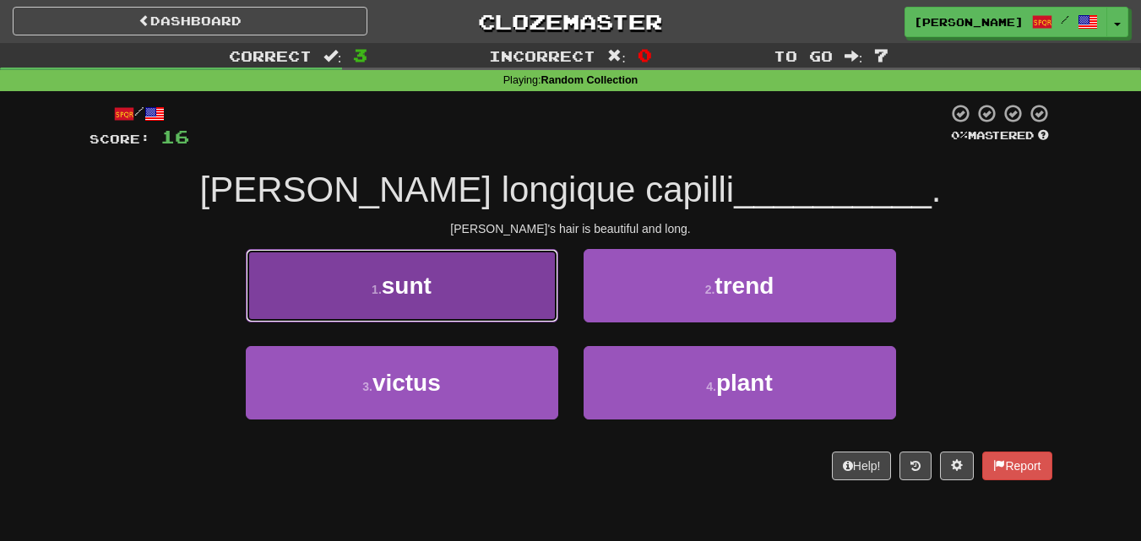
click at [476, 288] on button "1 . sunt" at bounding box center [402, 285] width 312 height 73
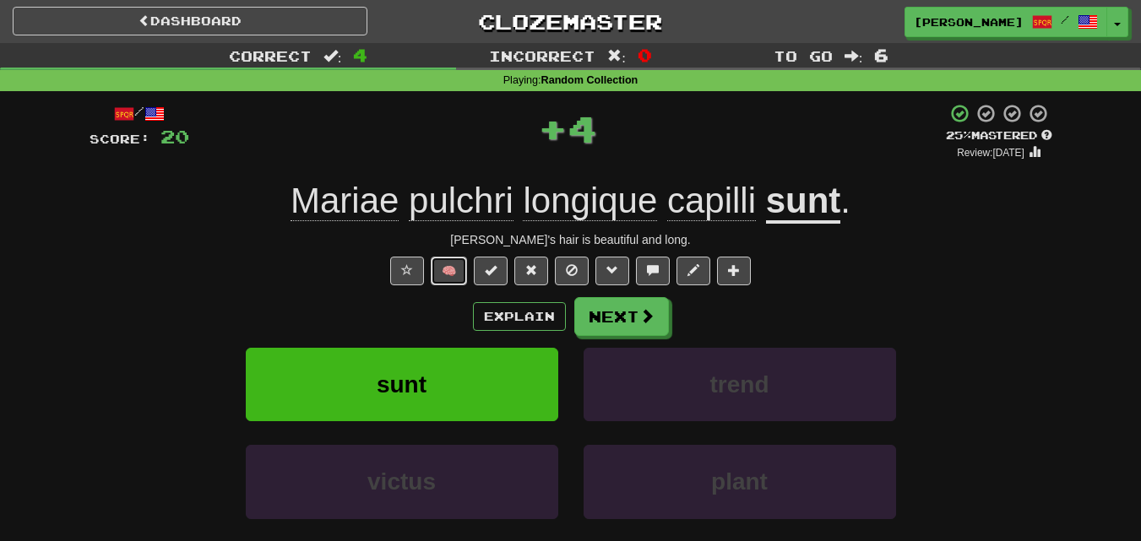
click at [453, 267] on button "🧠" at bounding box center [449, 271] width 36 height 29
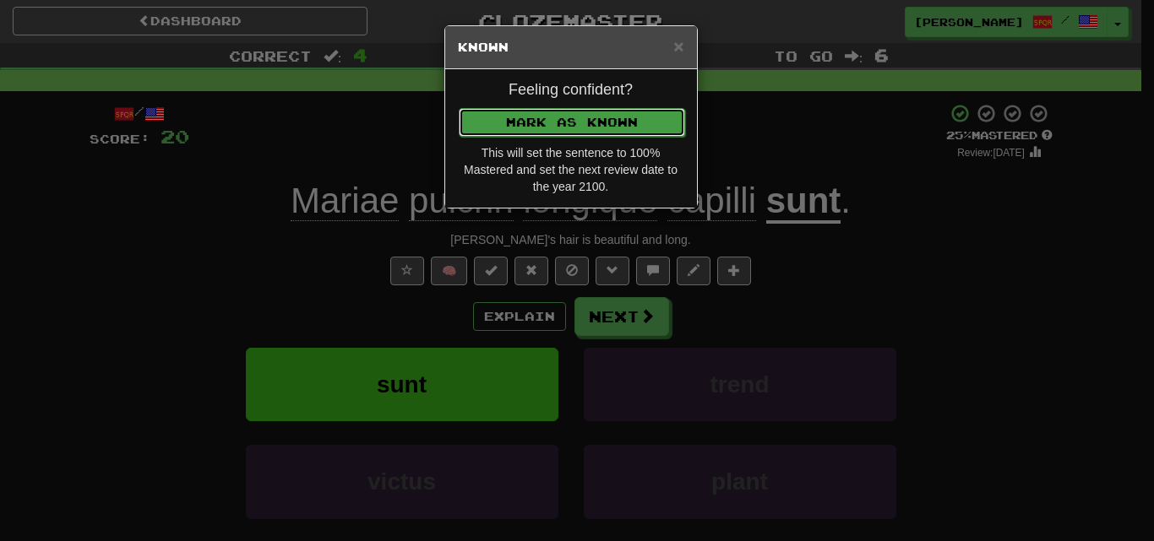
click at [545, 131] on button "Mark as Known" at bounding box center [572, 122] width 226 height 29
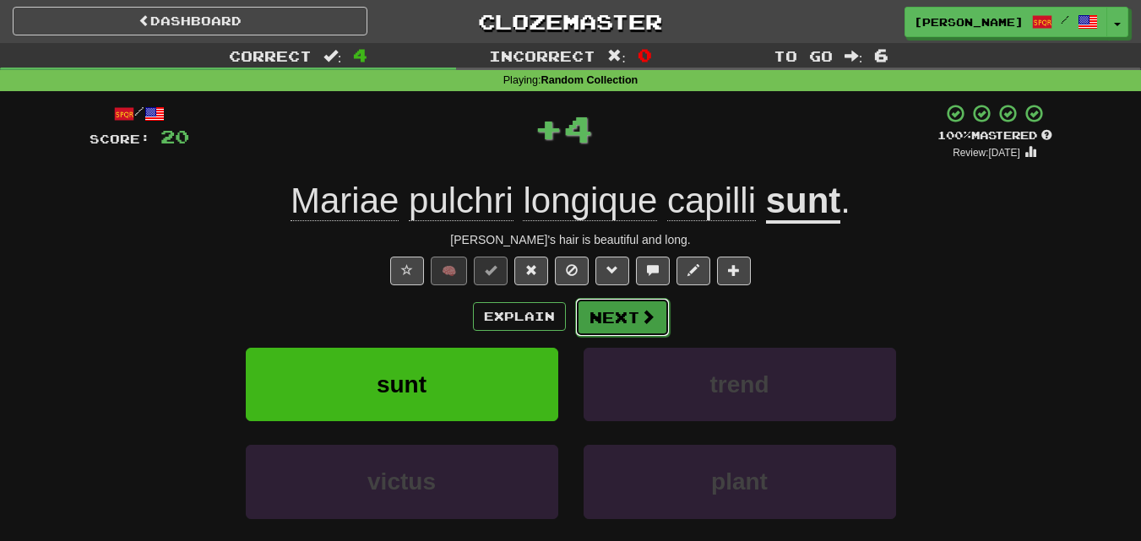
click at [611, 299] on button "Next" at bounding box center [622, 317] width 95 height 39
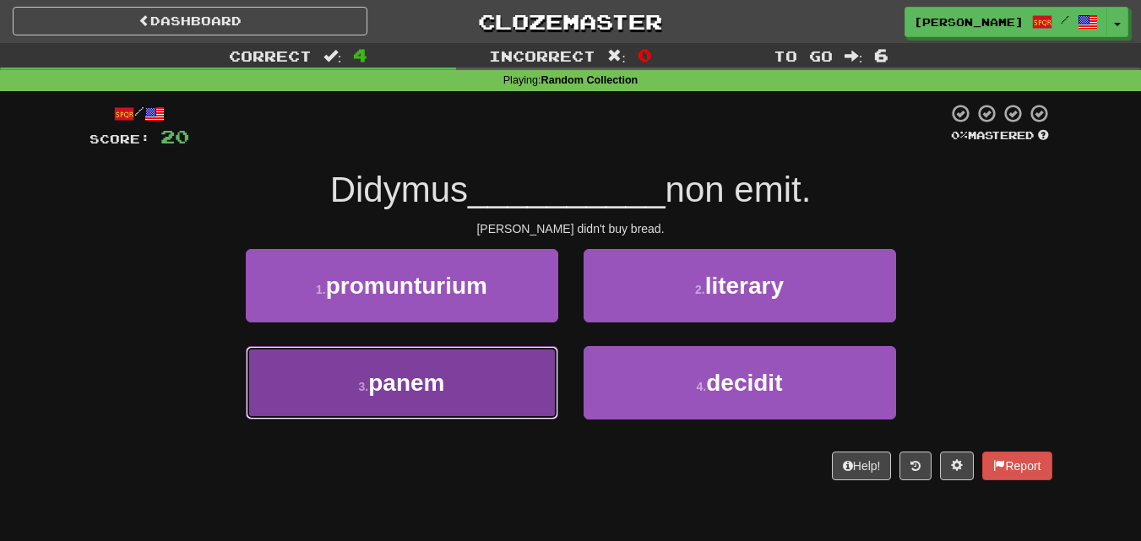
click at [518, 402] on button "3 . panem" at bounding box center [402, 382] width 312 height 73
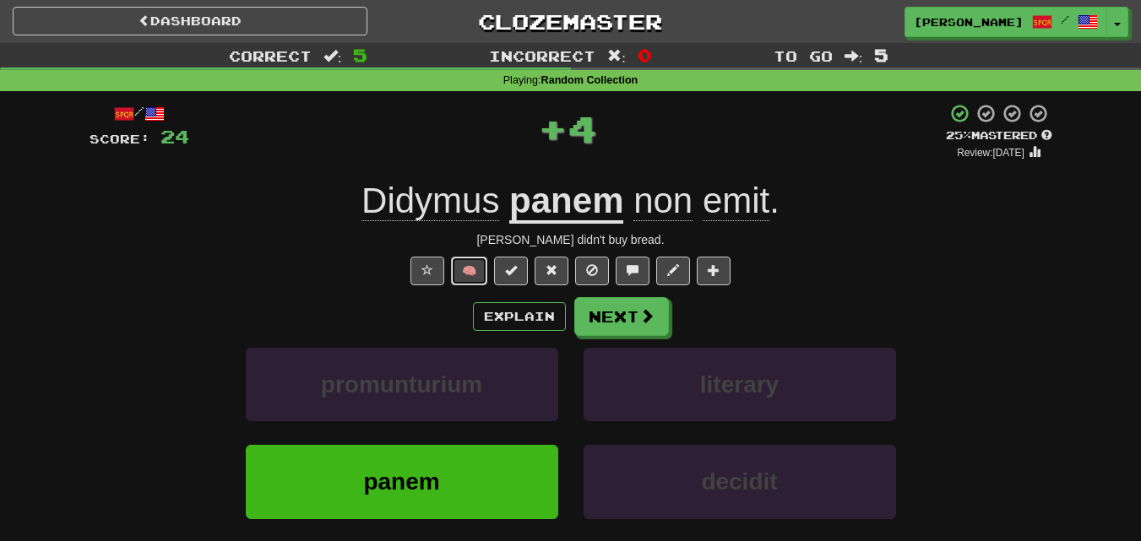
click at [472, 280] on button "🧠" at bounding box center [469, 271] width 36 height 29
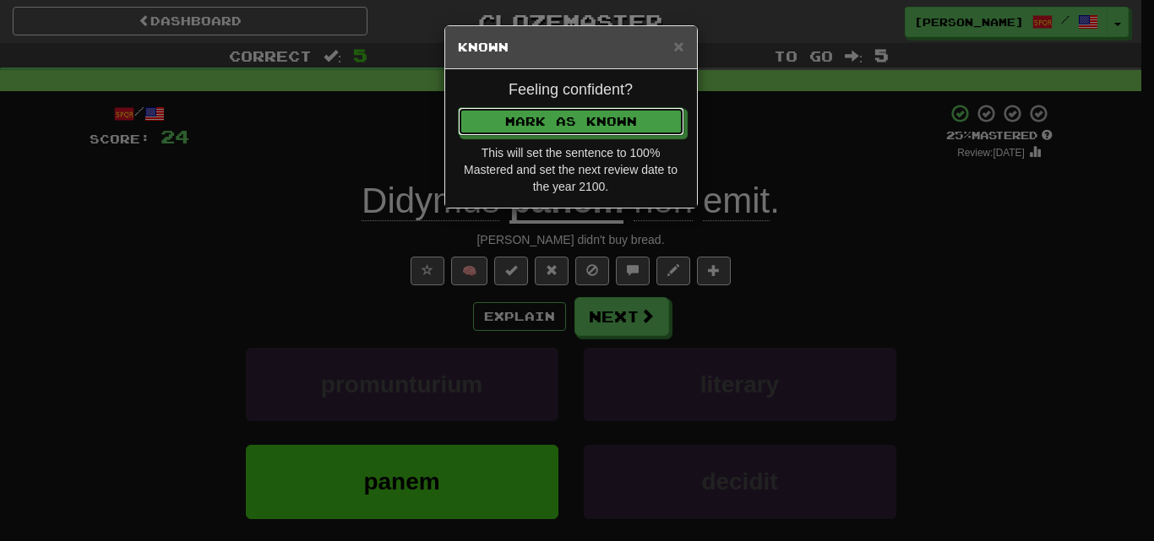
drag, startPoint x: 563, startPoint y: 122, endPoint x: 611, endPoint y: 190, distance: 83.2
click at [564, 121] on button "Mark as Known" at bounding box center [571, 121] width 226 height 29
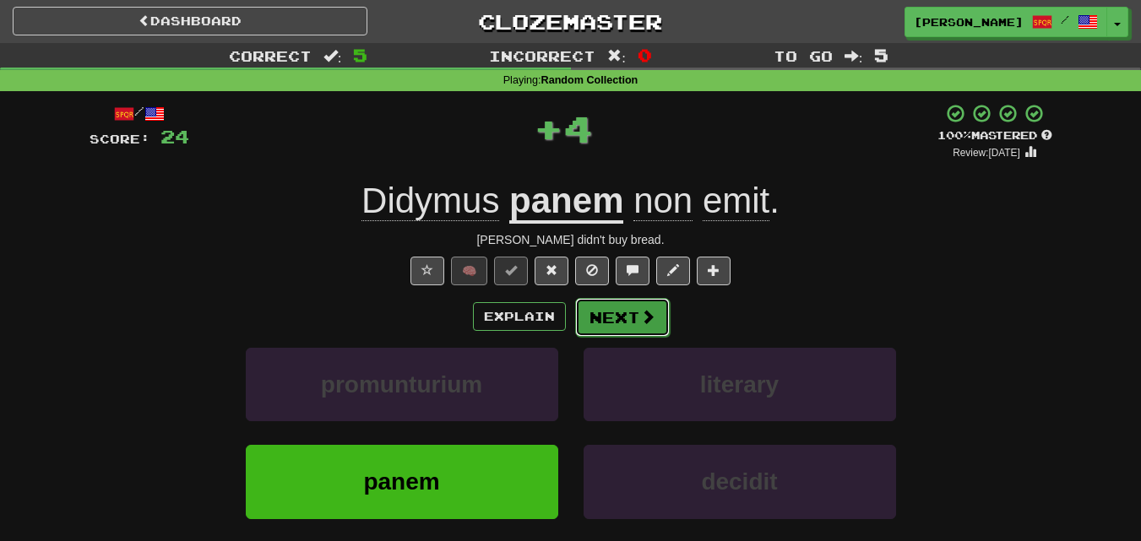
click at [610, 312] on button "Next" at bounding box center [622, 317] width 95 height 39
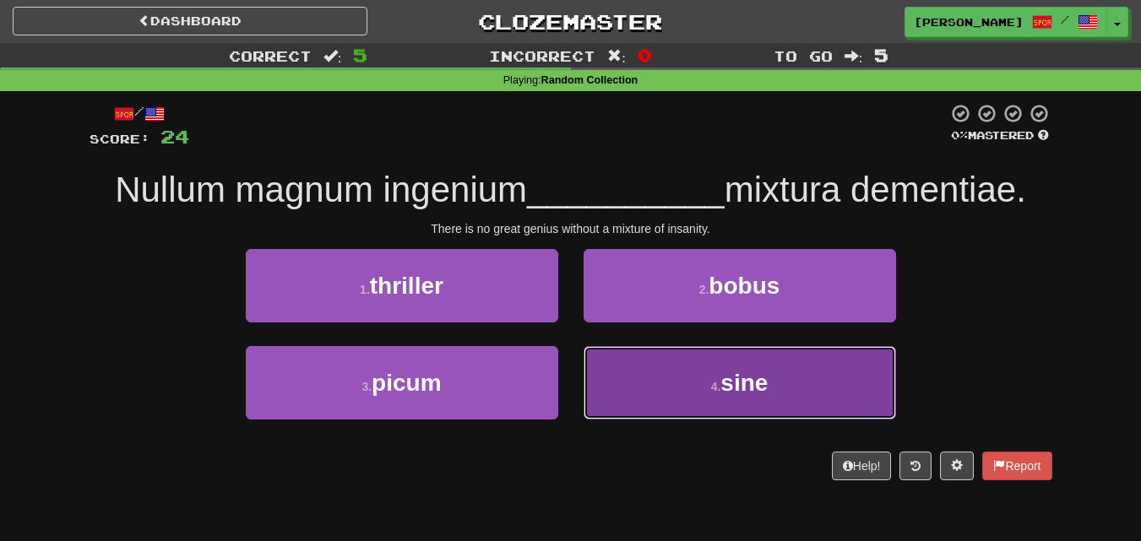
click at [679, 392] on button "4 . sine" at bounding box center [740, 382] width 312 height 73
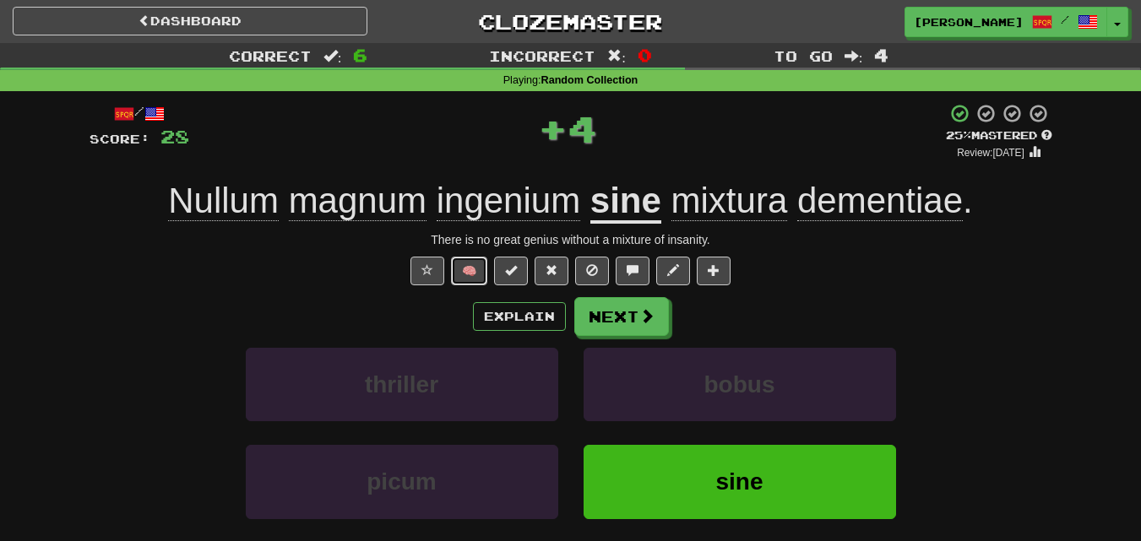
click at [467, 267] on button "🧠" at bounding box center [469, 271] width 36 height 29
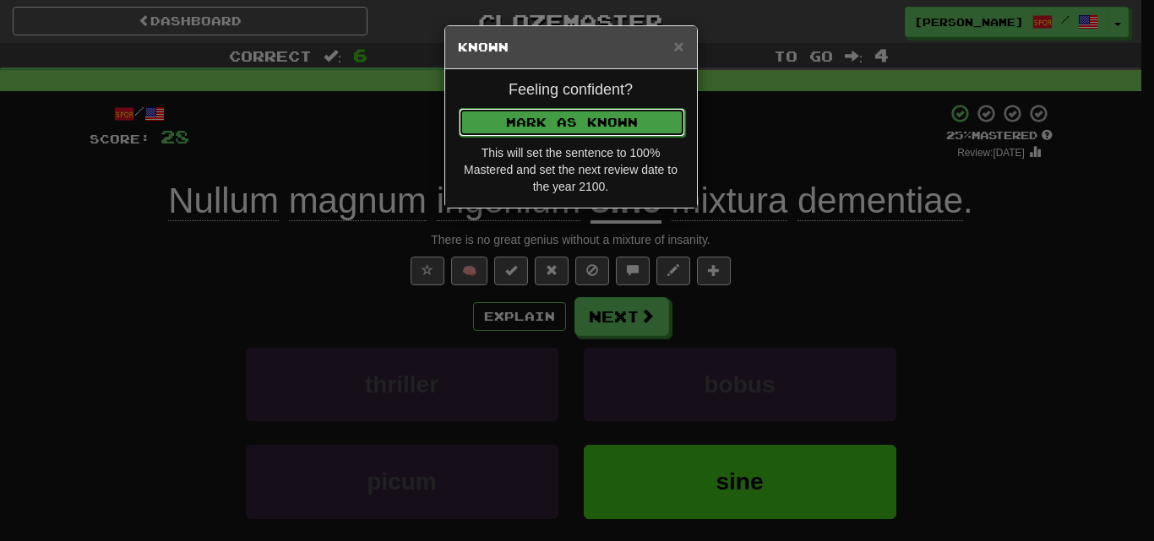
click at [523, 121] on button "Mark as Known" at bounding box center [572, 122] width 226 height 29
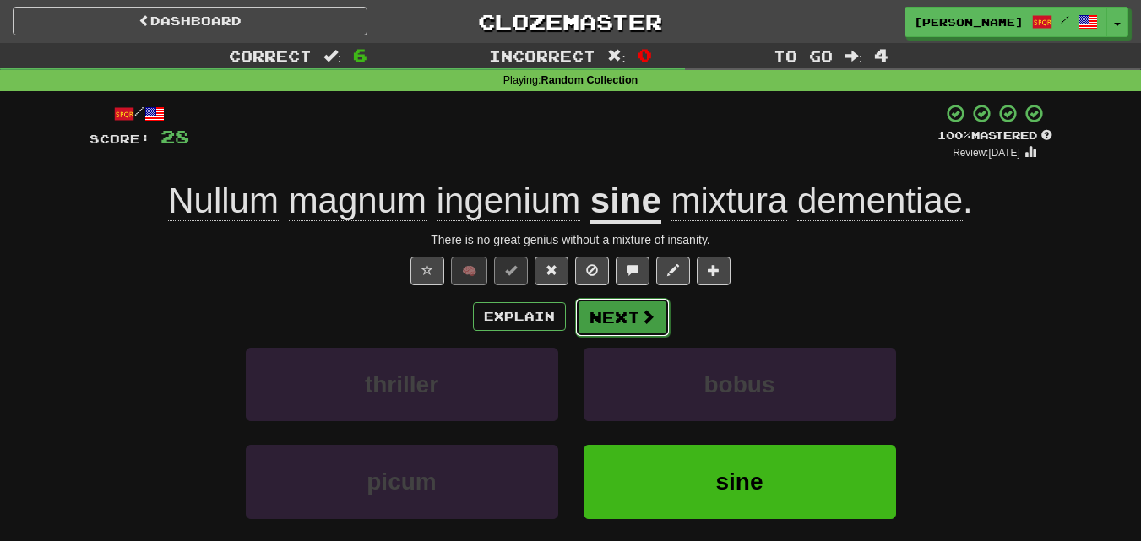
click at [632, 323] on button "Next" at bounding box center [622, 317] width 95 height 39
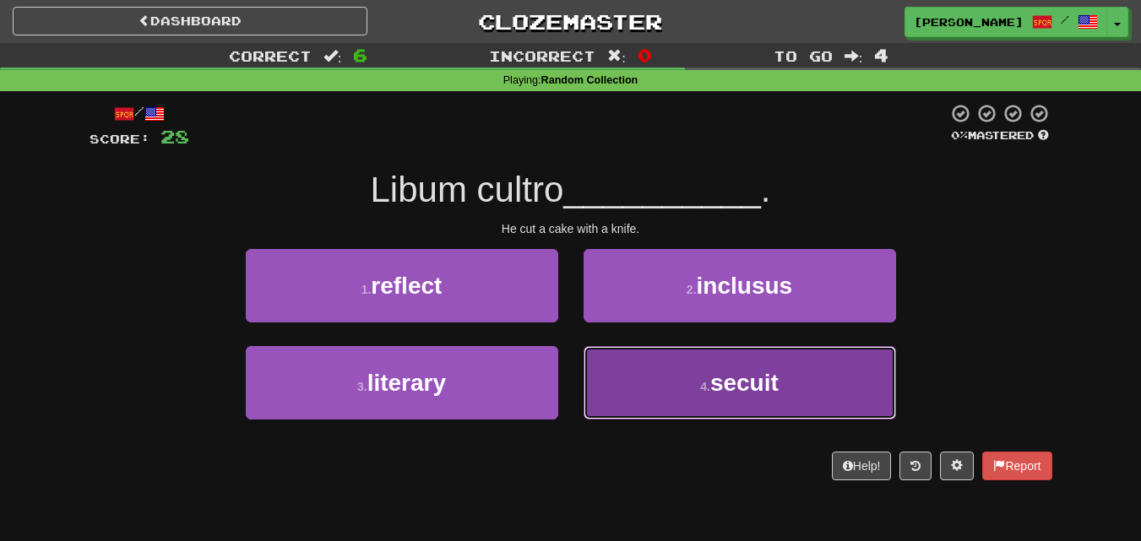
click at [637, 394] on button "4 . secuit" at bounding box center [740, 382] width 312 height 73
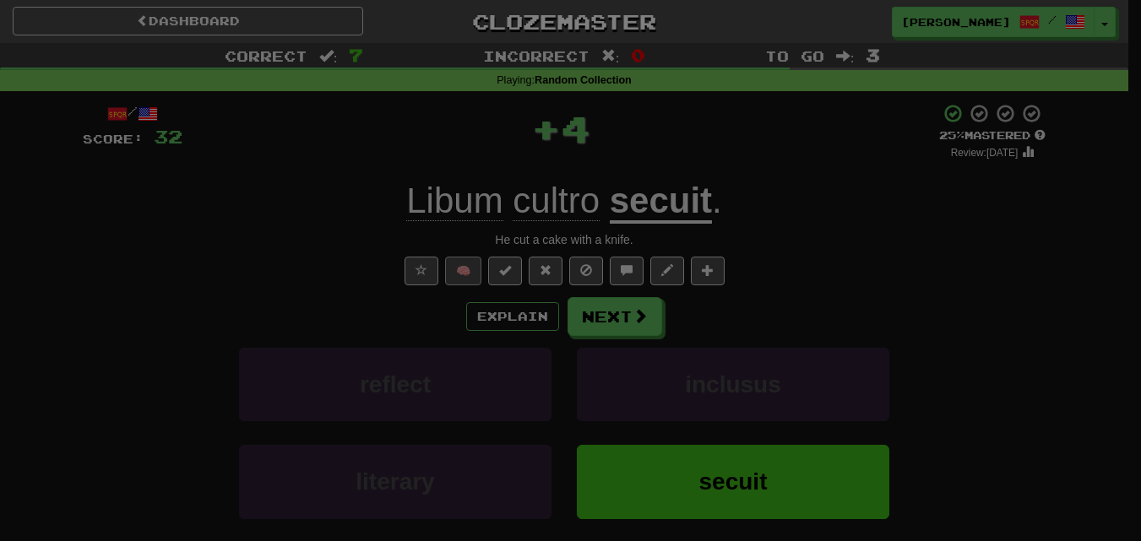
click at [482, 275] on div at bounding box center [570, 270] width 1141 height 541
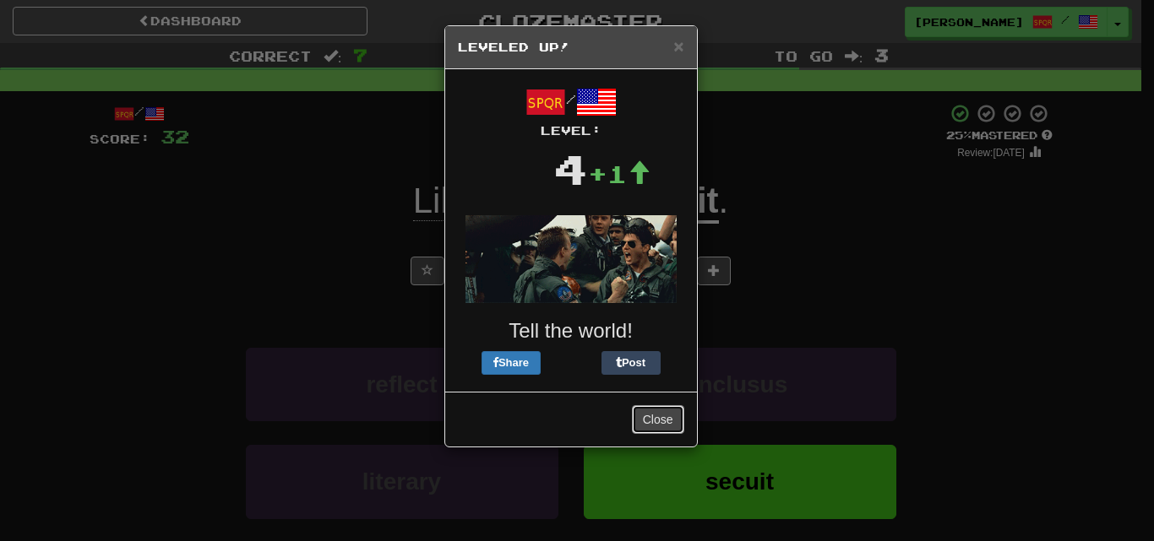
drag, startPoint x: 666, startPoint y: 420, endPoint x: 662, endPoint y: 407, distance: 13.4
click at [667, 420] on button "Close" at bounding box center [658, 419] width 52 height 29
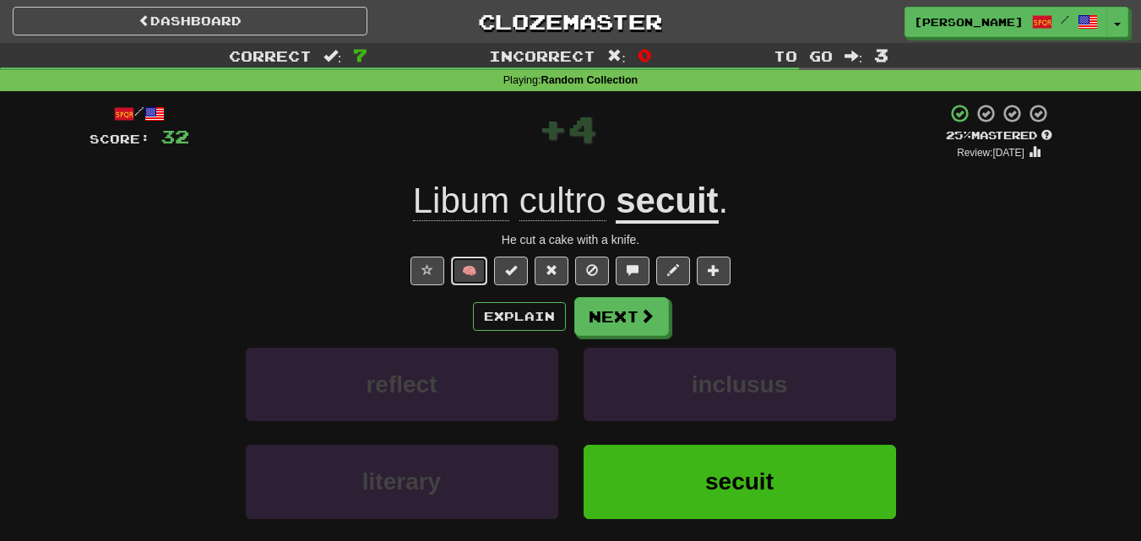
click at [475, 262] on button "🧠" at bounding box center [469, 271] width 36 height 29
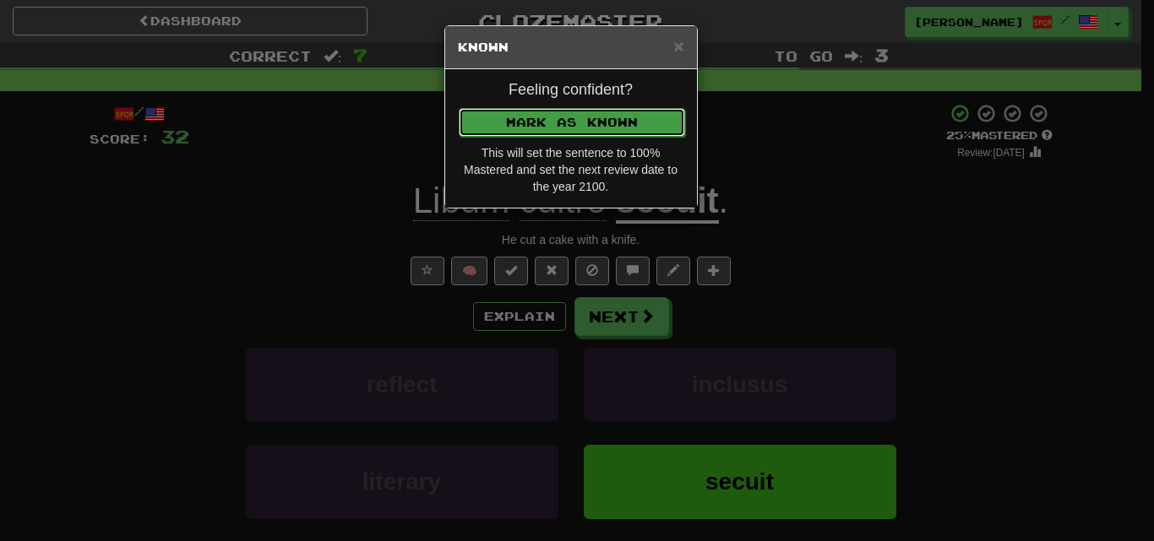
click at [551, 112] on button "Mark as Known" at bounding box center [572, 122] width 226 height 29
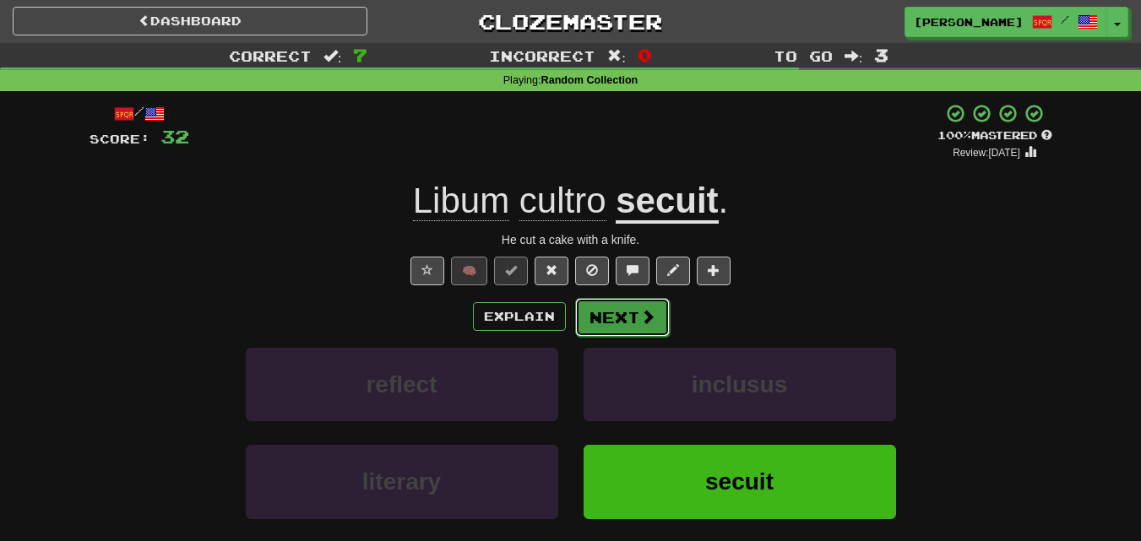
click at [634, 318] on button "Next" at bounding box center [622, 317] width 95 height 39
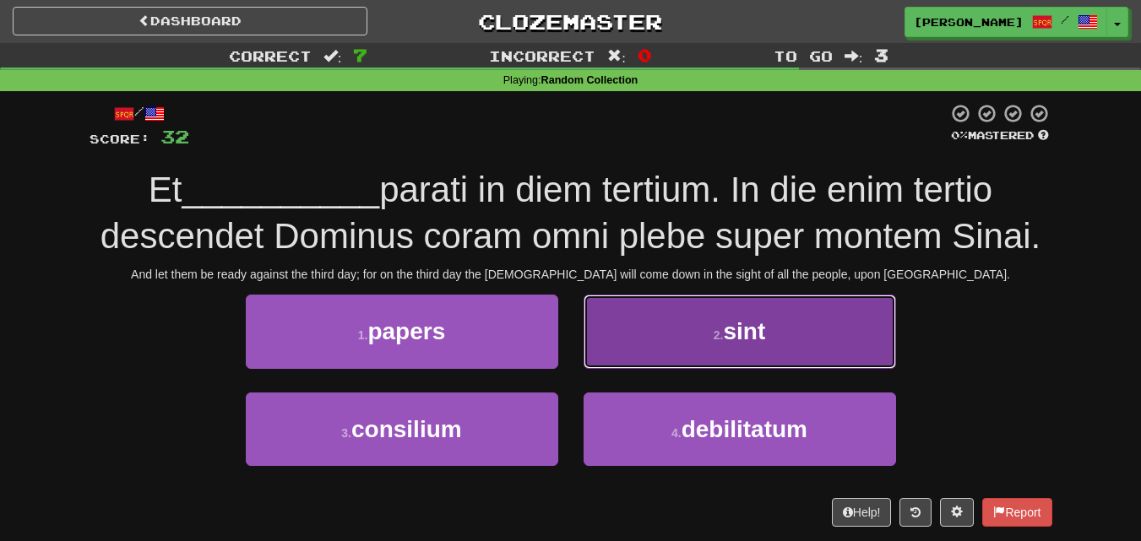
click at [665, 347] on button "2 . sint" at bounding box center [740, 331] width 312 height 73
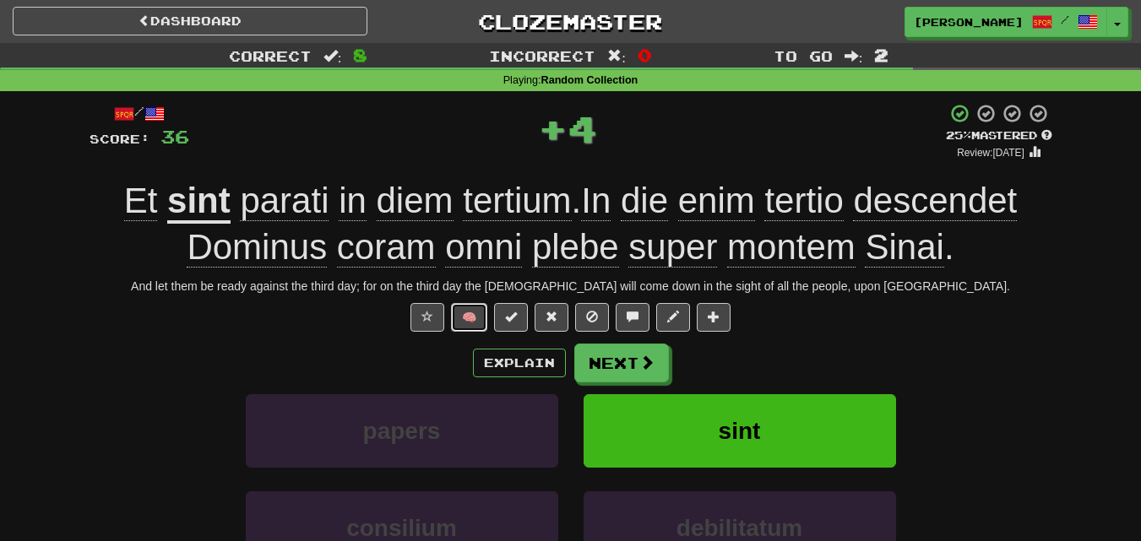
click at [474, 309] on button "🧠" at bounding box center [469, 317] width 36 height 29
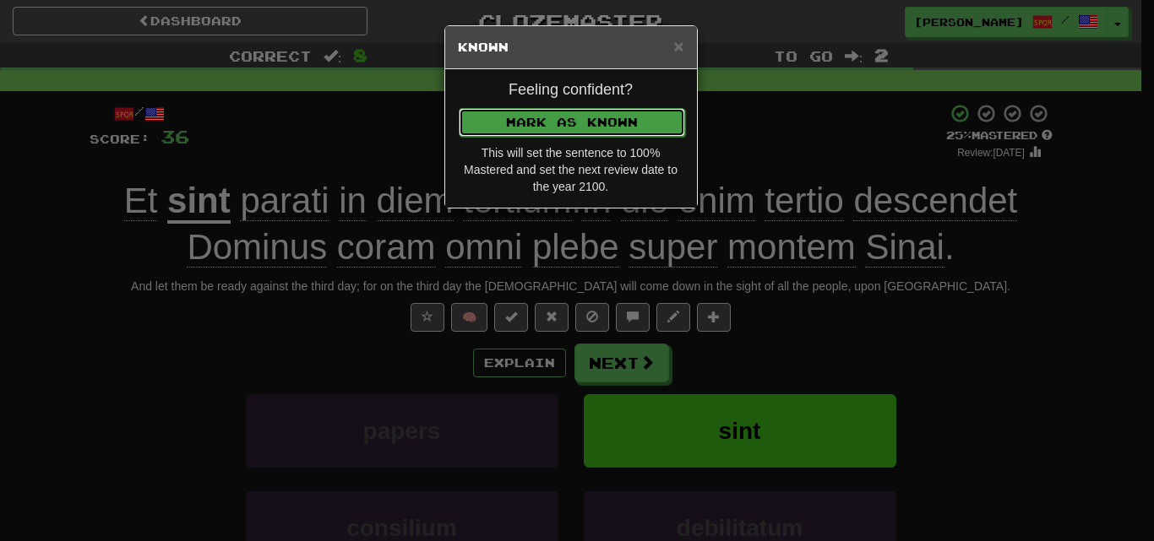
click at [556, 121] on button "Mark as Known" at bounding box center [572, 122] width 226 height 29
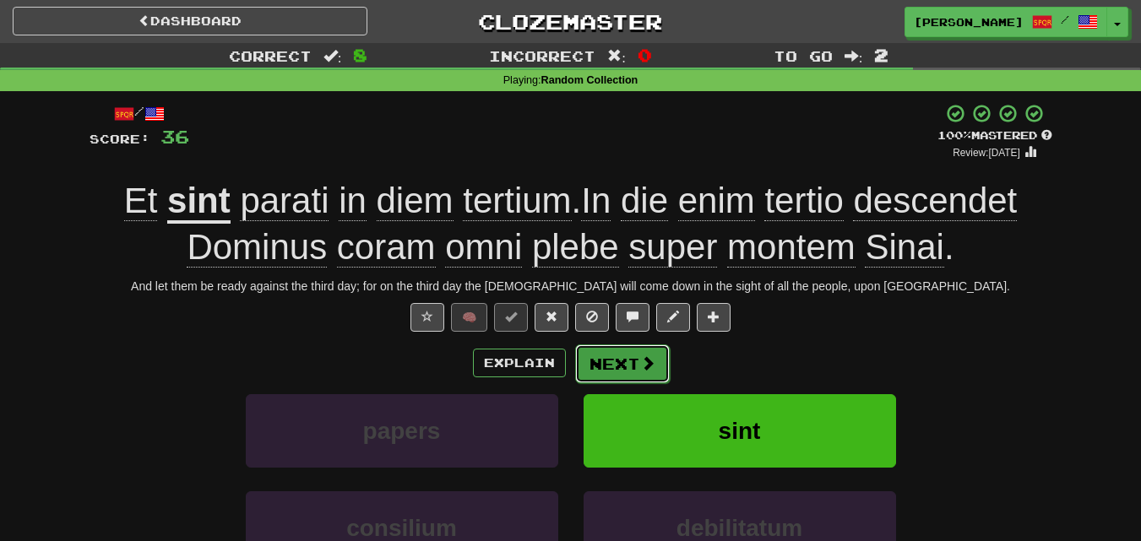
click at [599, 356] on button "Next" at bounding box center [622, 364] width 95 height 39
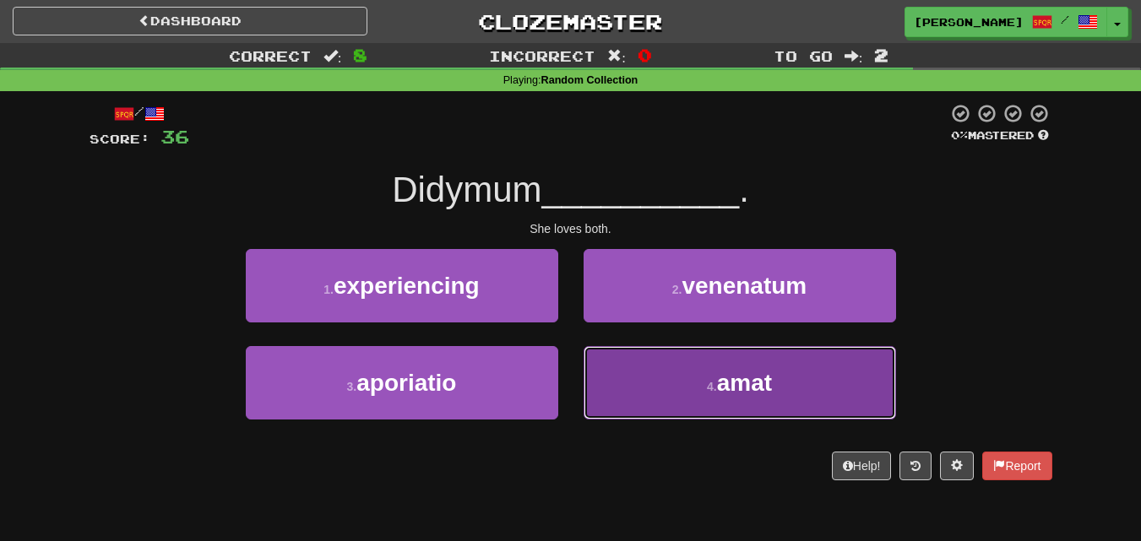
click at [644, 373] on button "4 . amat" at bounding box center [740, 382] width 312 height 73
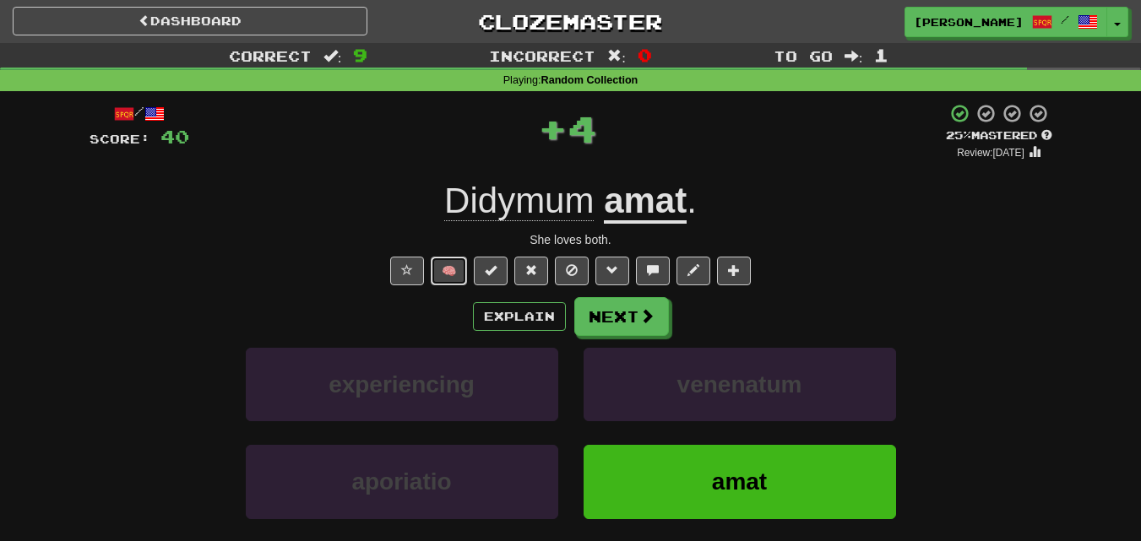
click at [465, 280] on button "🧠" at bounding box center [449, 271] width 36 height 29
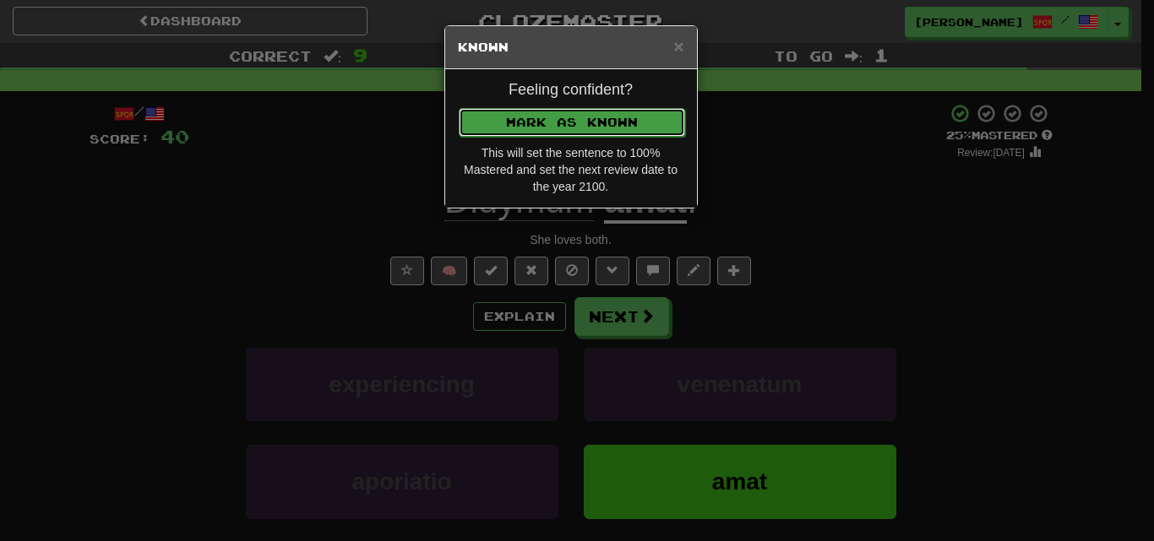
click at [569, 112] on button "Mark as Known" at bounding box center [572, 122] width 226 height 29
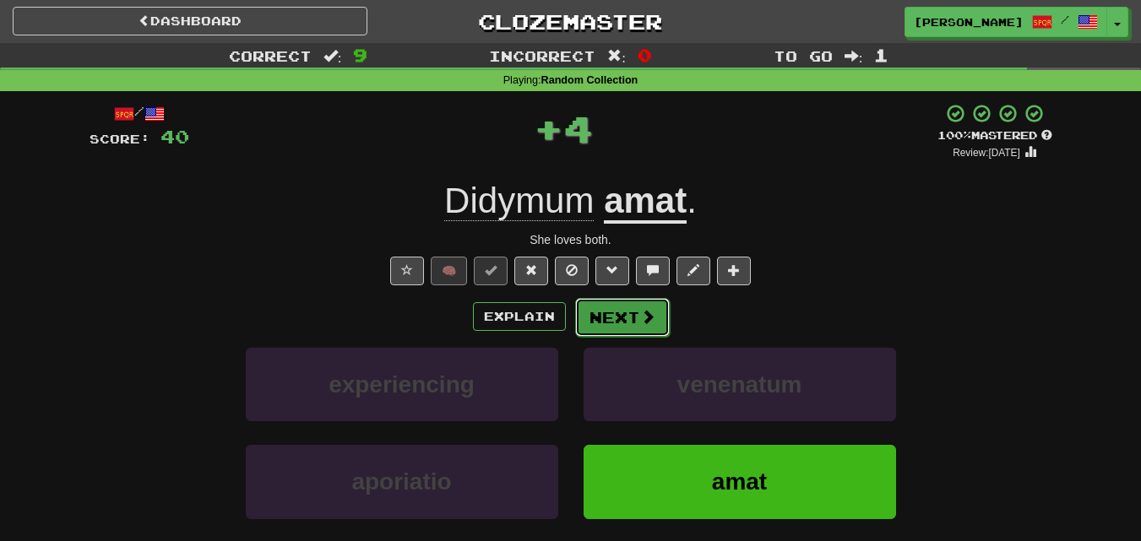
click at [613, 313] on button "Next" at bounding box center [622, 317] width 95 height 39
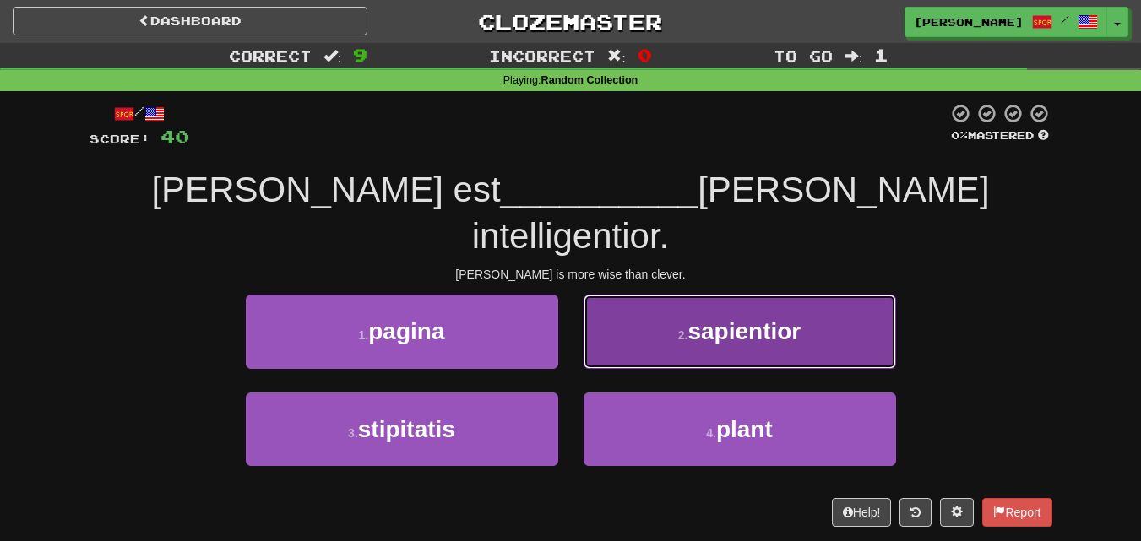
click at [654, 295] on button "2 . sapientior" at bounding box center [740, 331] width 312 height 73
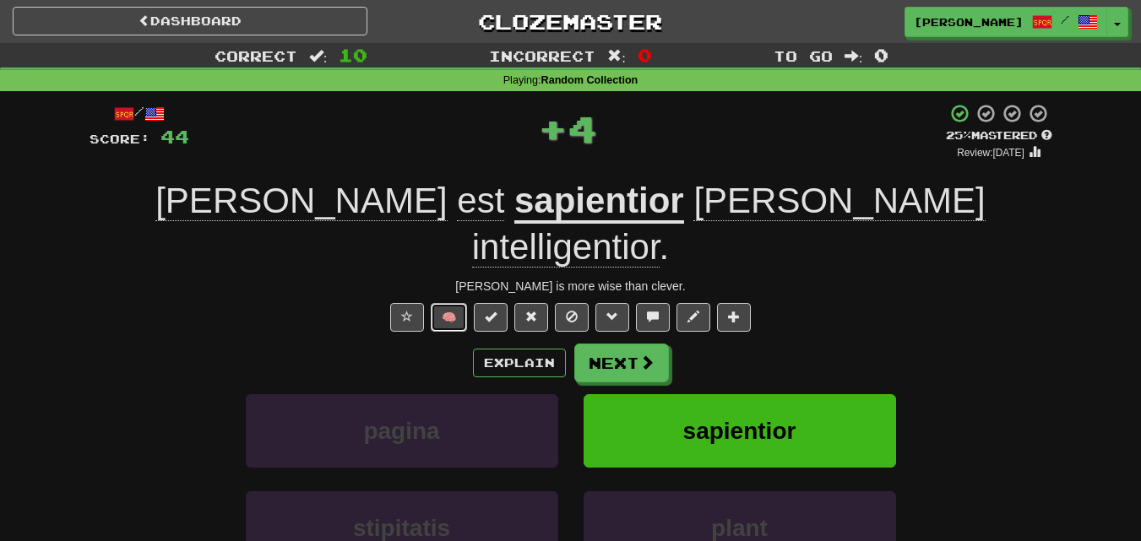
click at [460, 303] on button "🧠" at bounding box center [449, 317] width 36 height 29
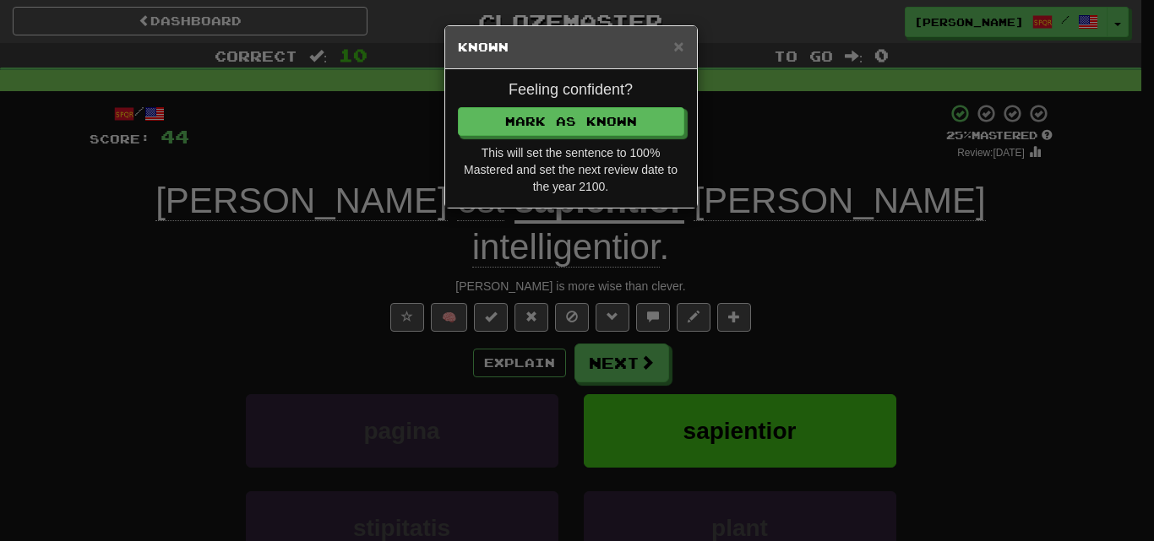
click at [558, 104] on div "Feeling confident? Mark as Known This will set the sentence to 100% Mastered an…" at bounding box center [571, 138] width 252 height 138
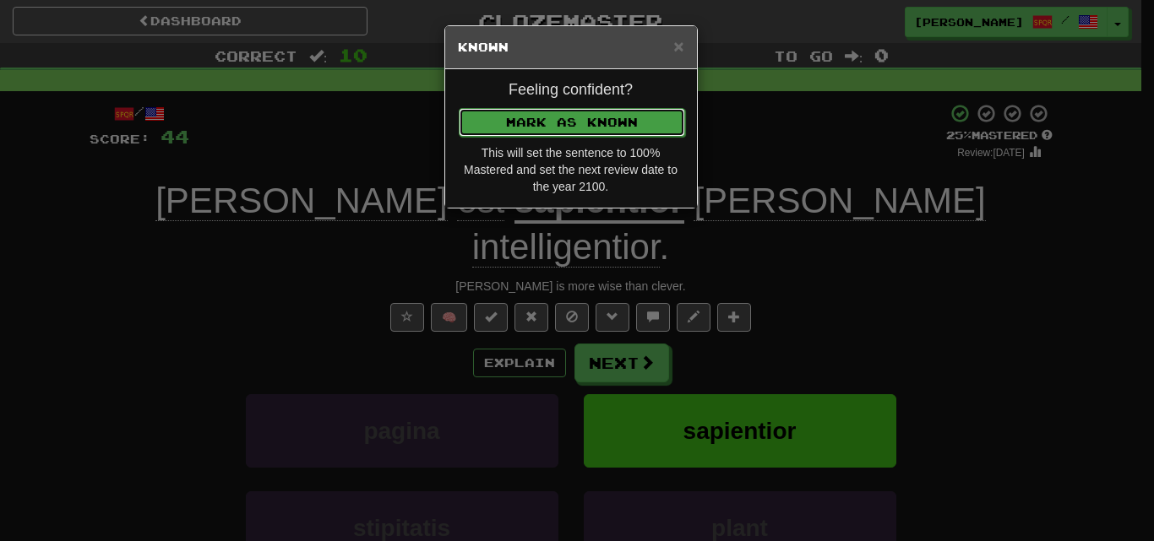
click at [550, 117] on button "Mark as Known" at bounding box center [572, 122] width 226 height 29
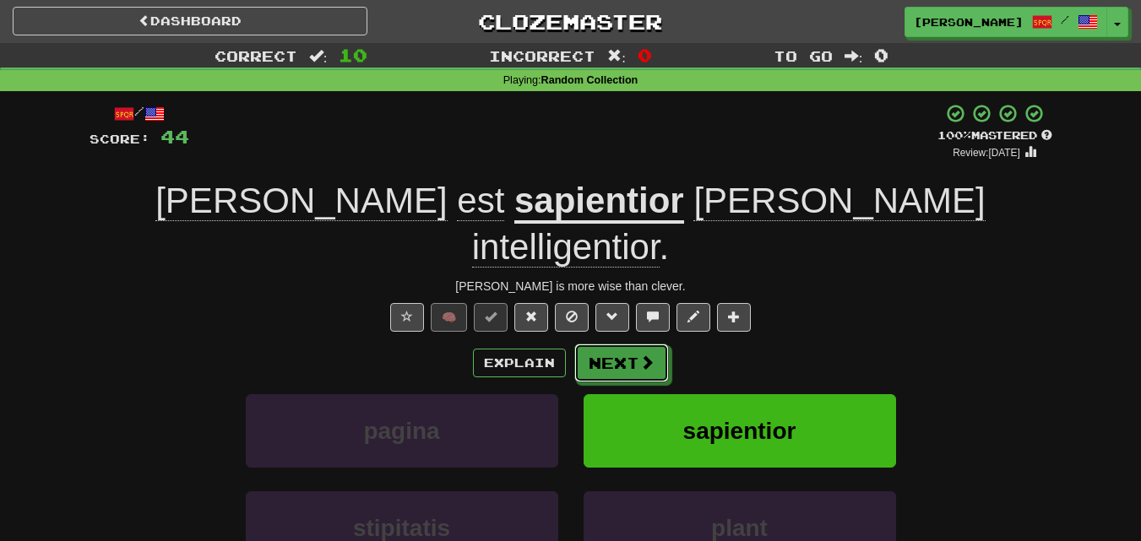
drag, startPoint x: 620, startPoint y: 309, endPoint x: 630, endPoint y: 312, distance: 10.4
click at [622, 344] on button "Next" at bounding box center [621, 363] width 95 height 39
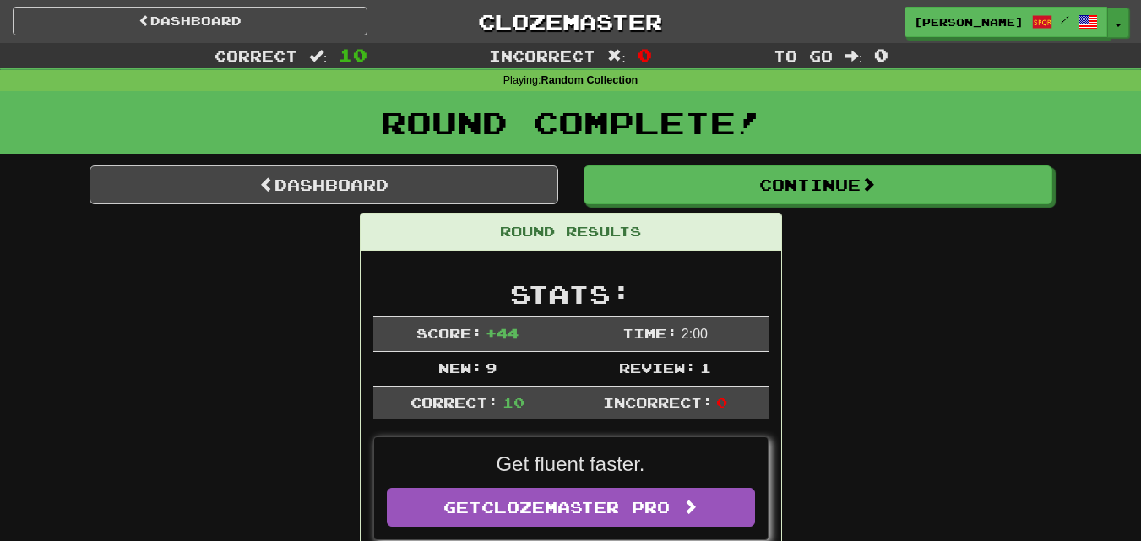
click at [1117, 19] on button "Toggle Dropdown" at bounding box center [1118, 23] width 22 height 30
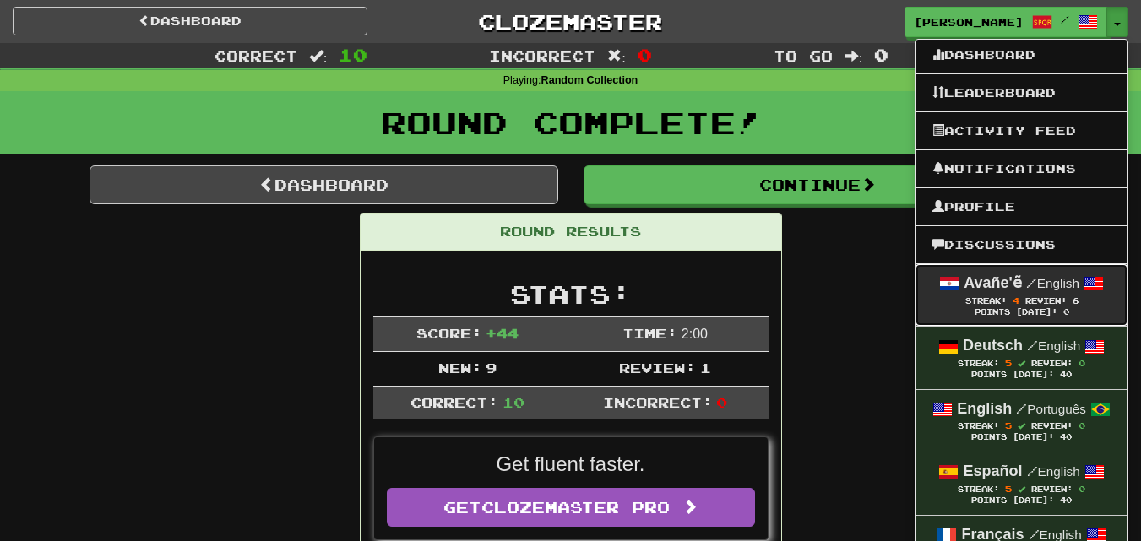
click at [1036, 296] on span "Review:" at bounding box center [1045, 300] width 41 height 9
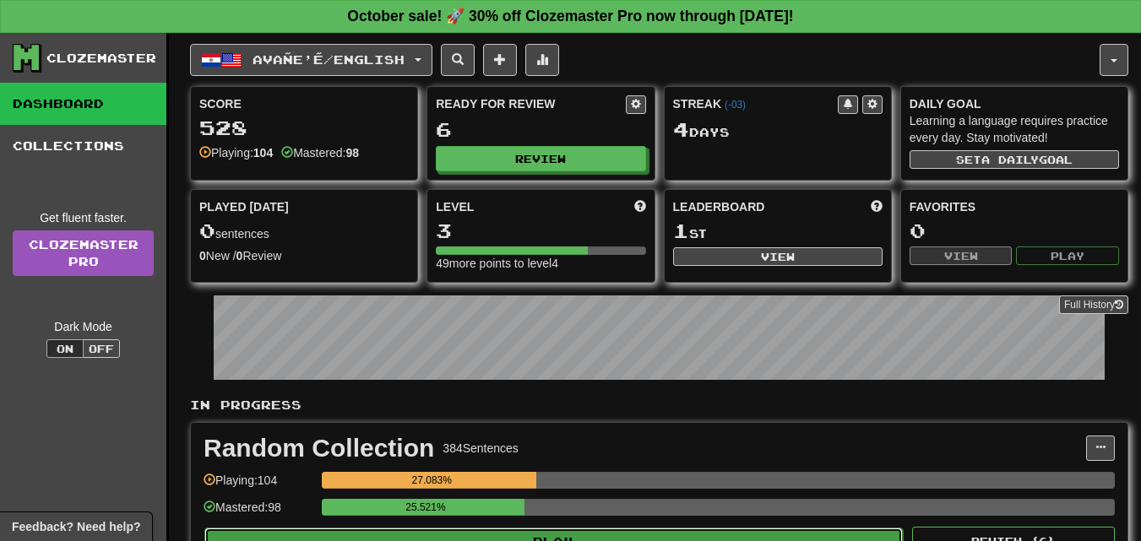
click at [613, 537] on button "Play" at bounding box center [553, 542] width 698 height 29
select select "**"
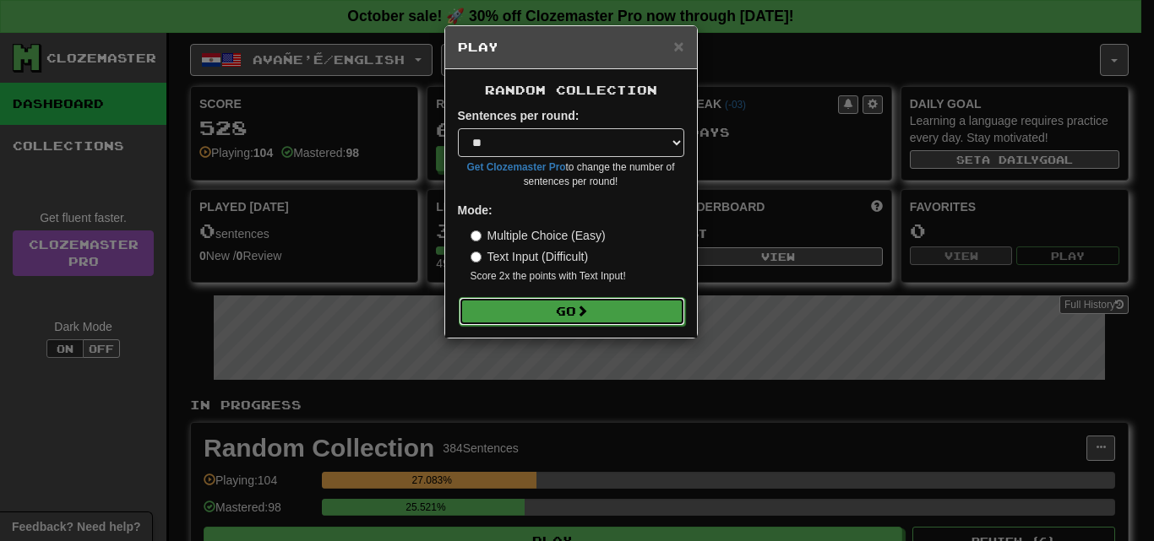
click at [579, 303] on button "Go" at bounding box center [572, 311] width 226 height 29
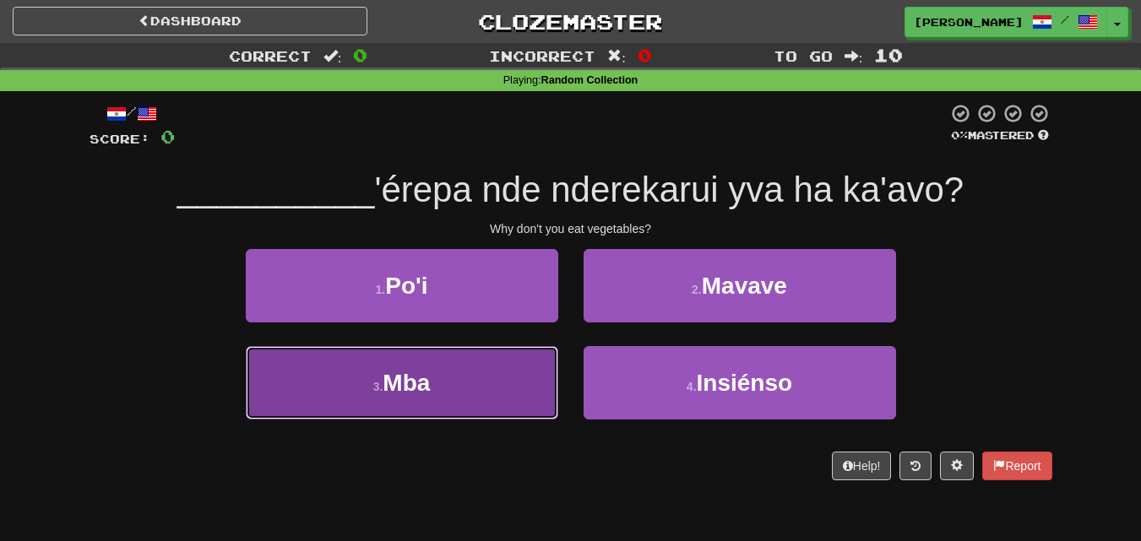
click at [510, 393] on button "3 . Mba" at bounding box center [402, 382] width 312 height 73
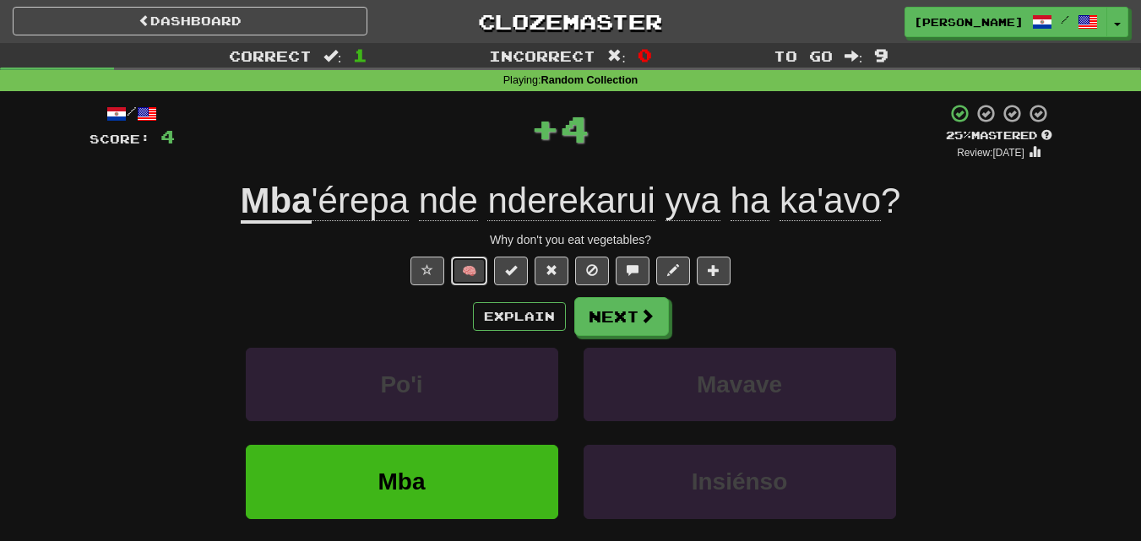
click at [479, 267] on button "🧠" at bounding box center [469, 271] width 36 height 29
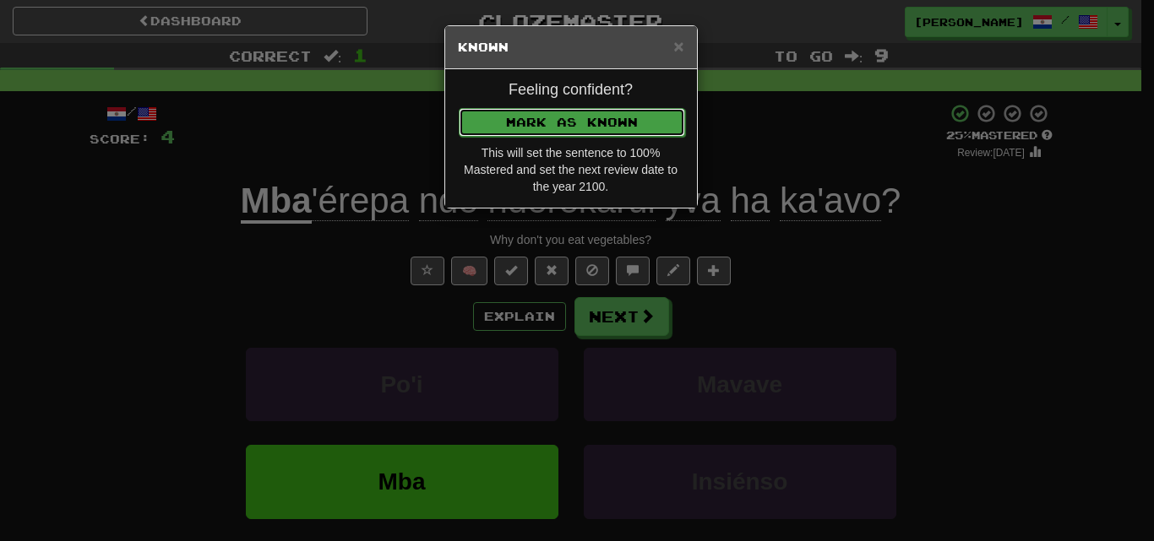
click at [582, 124] on button "Mark as Known" at bounding box center [572, 122] width 226 height 29
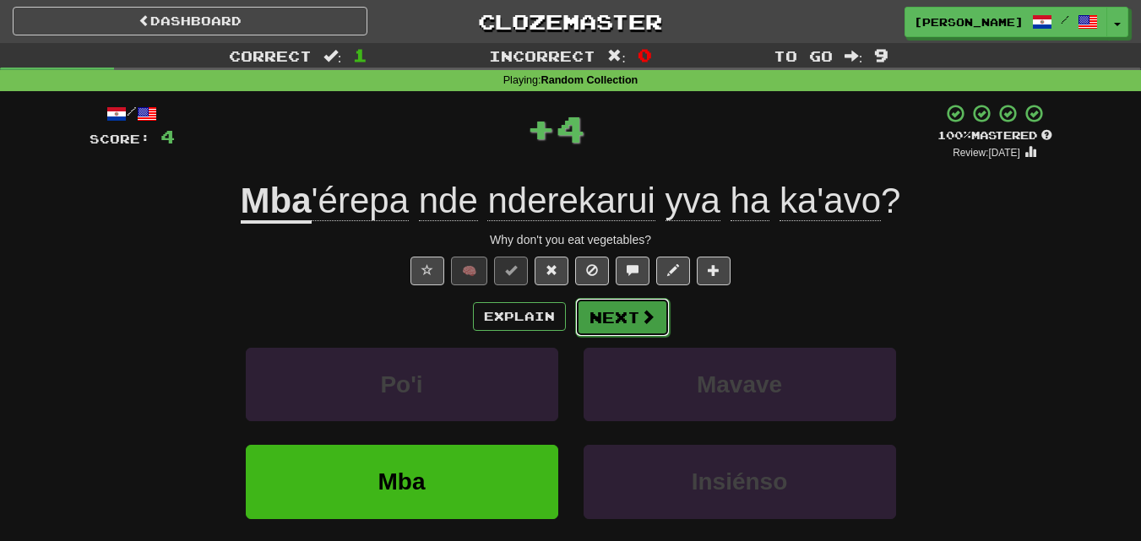
click at [620, 318] on button "Next" at bounding box center [622, 317] width 95 height 39
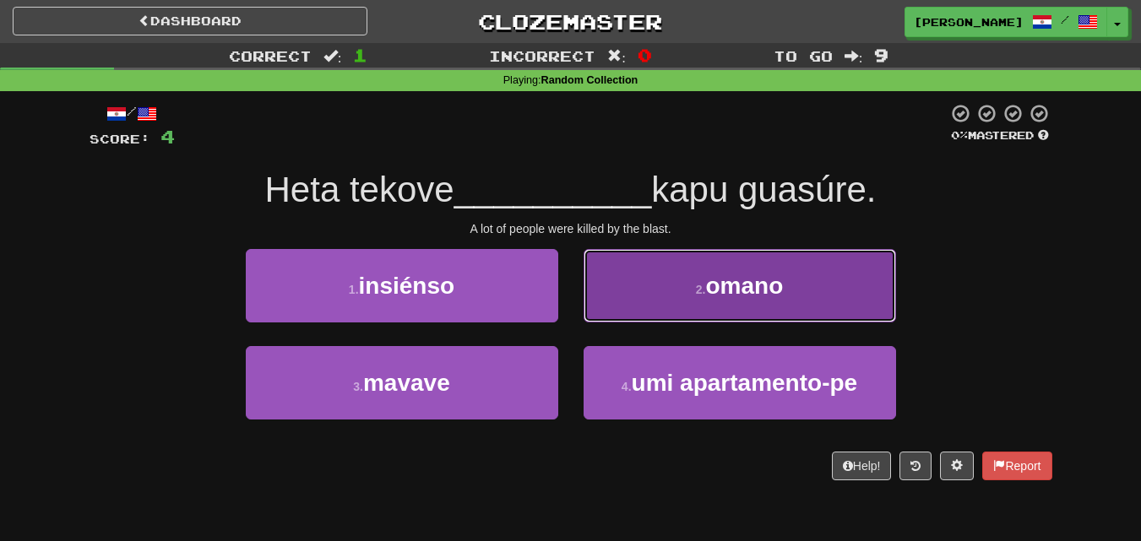
click at [735, 301] on button "2 . omano" at bounding box center [740, 285] width 312 height 73
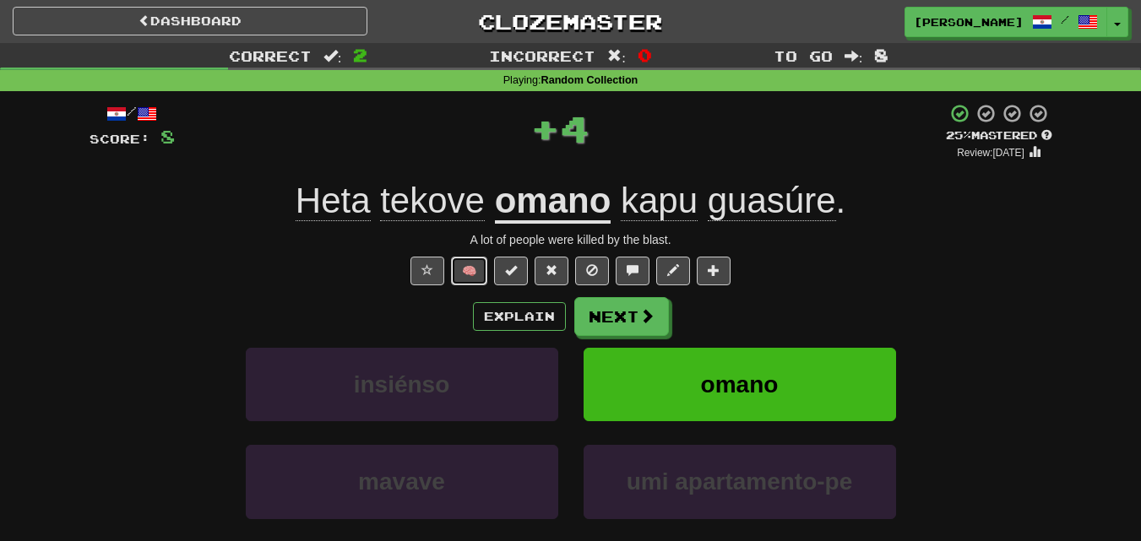
click at [487, 269] on button "🧠" at bounding box center [469, 271] width 36 height 29
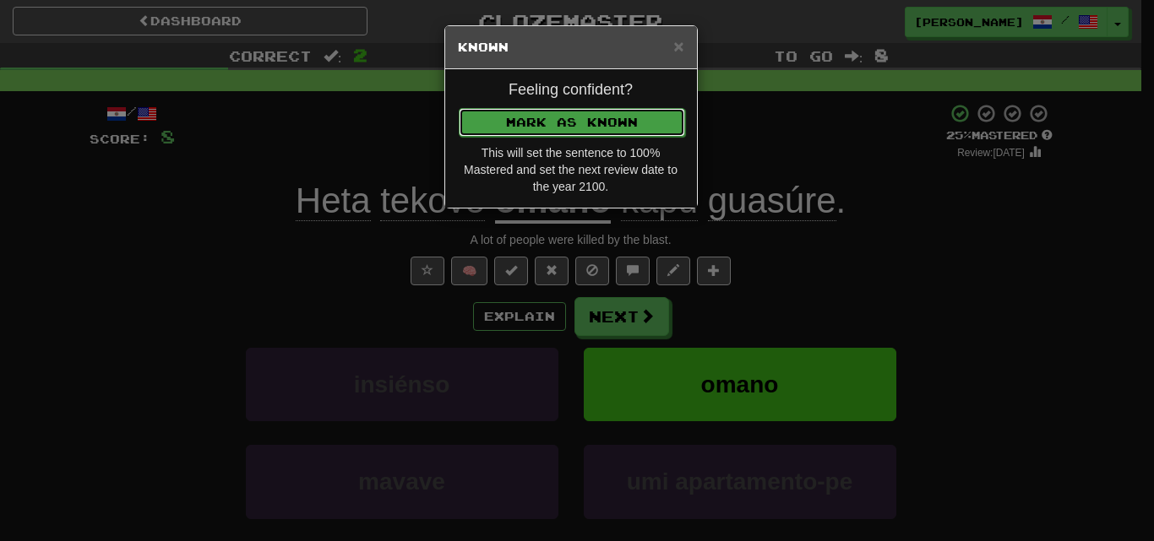
click at [603, 121] on button "Mark as Known" at bounding box center [572, 122] width 226 height 29
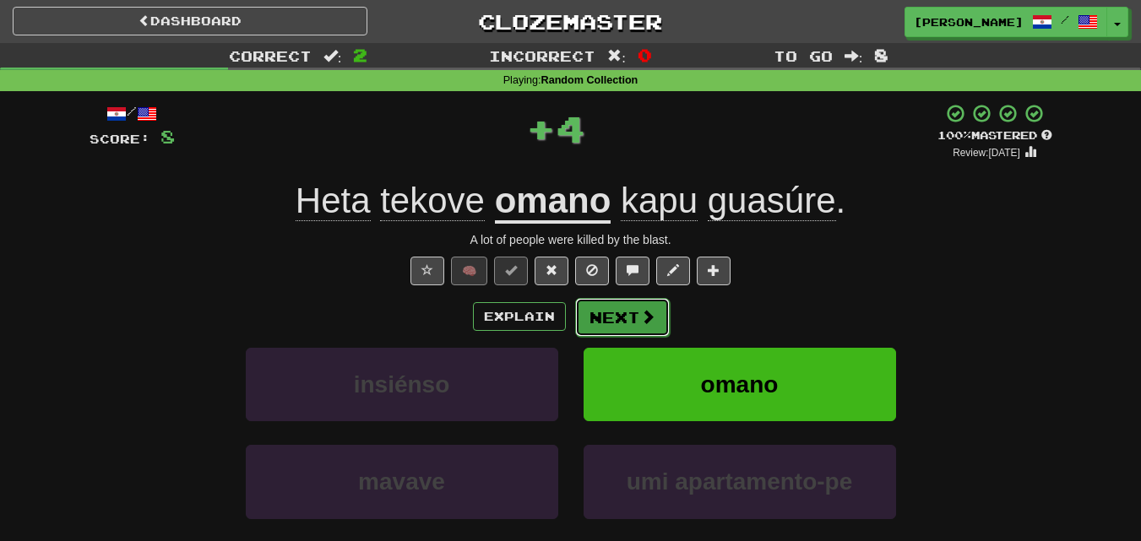
click at [638, 333] on button "Next" at bounding box center [622, 317] width 95 height 39
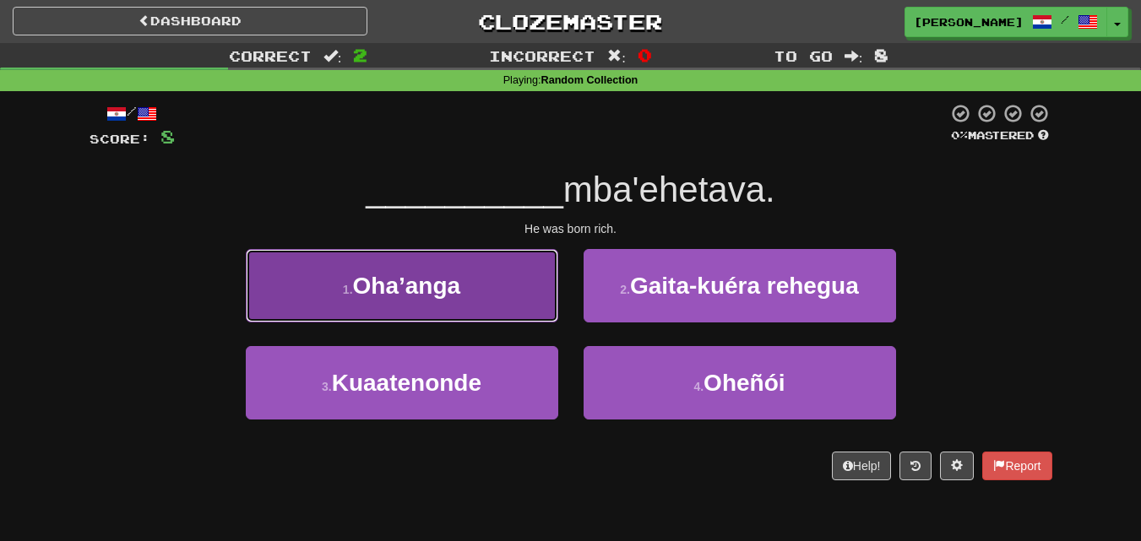
click at [488, 293] on button "1 . Oha’anga" at bounding box center [402, 285] width 312 height 73
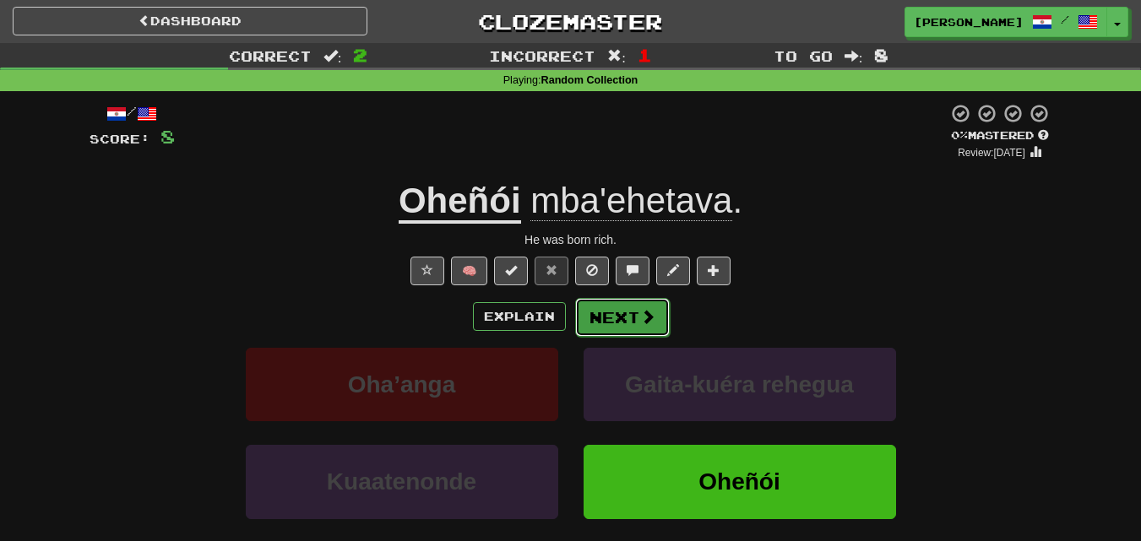
click at [612, 313] on button "Next" at bounding box center [622, 317] width 95 height 39
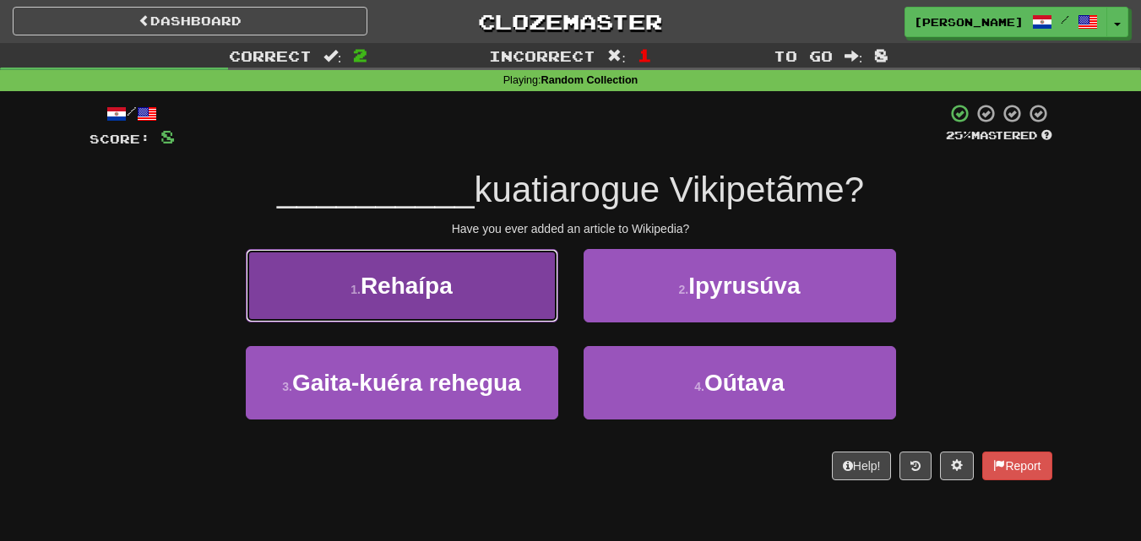
click at [489, 319] on button "1 . Rehaípa" at bounding box center [402, 285] width 312 height 73
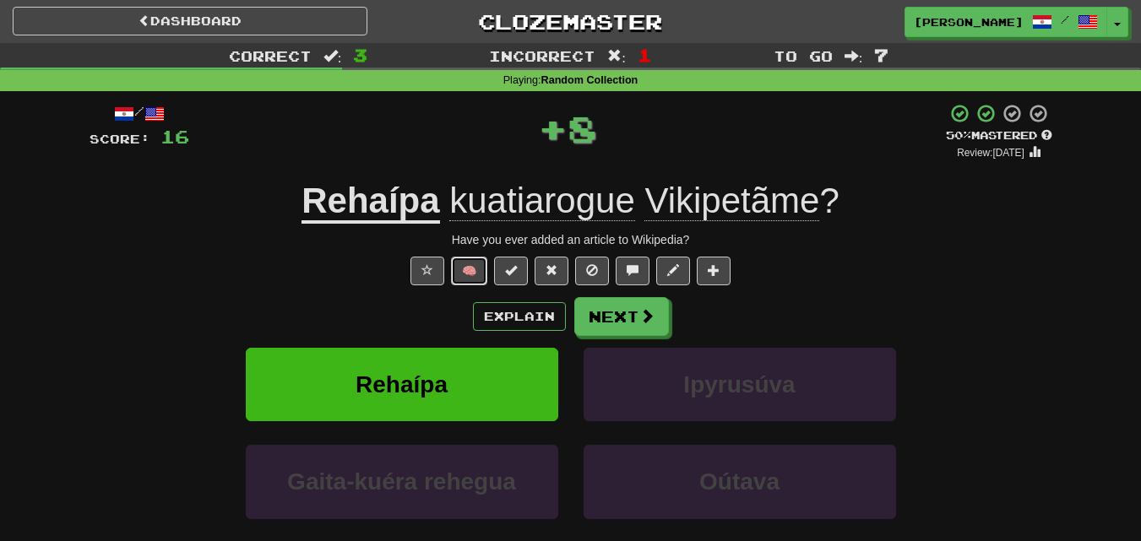
click at [472, 263] on button "🧠" at bounding box center [469, 271] width 36 height 29
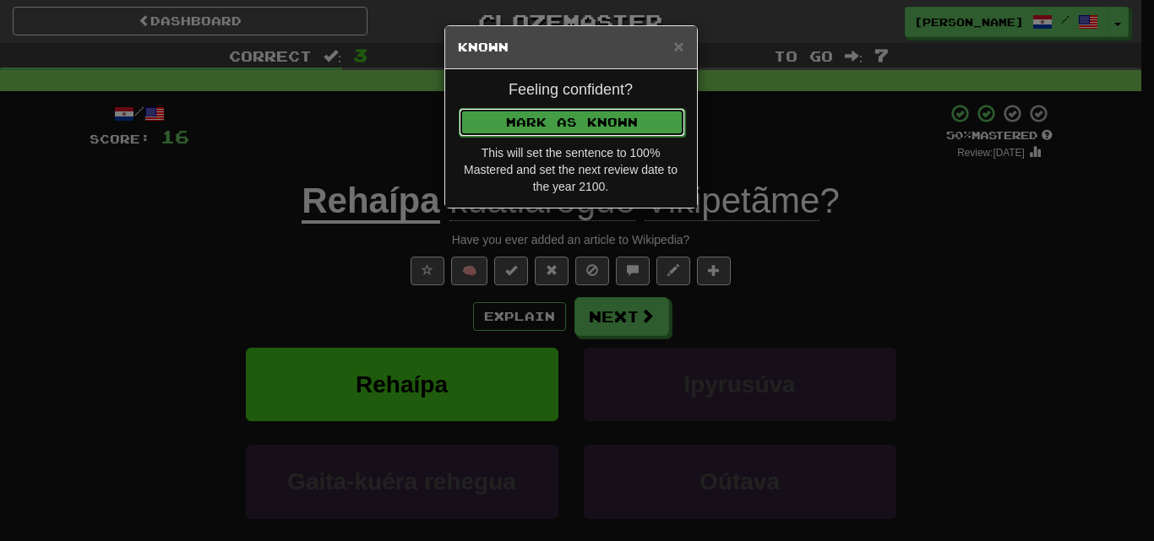
click at [548, 111] on button "Mark as Known" at bounding box center [572, 122] width 226 height 29
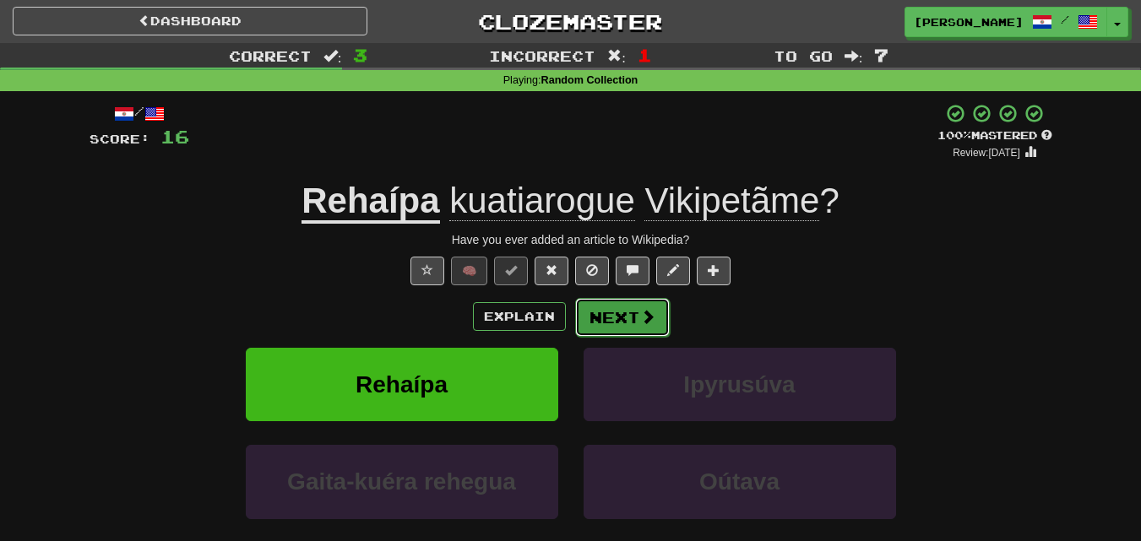
click at [603, 315] on button "Next" at bounding box center [622, 317] width 95 height 39
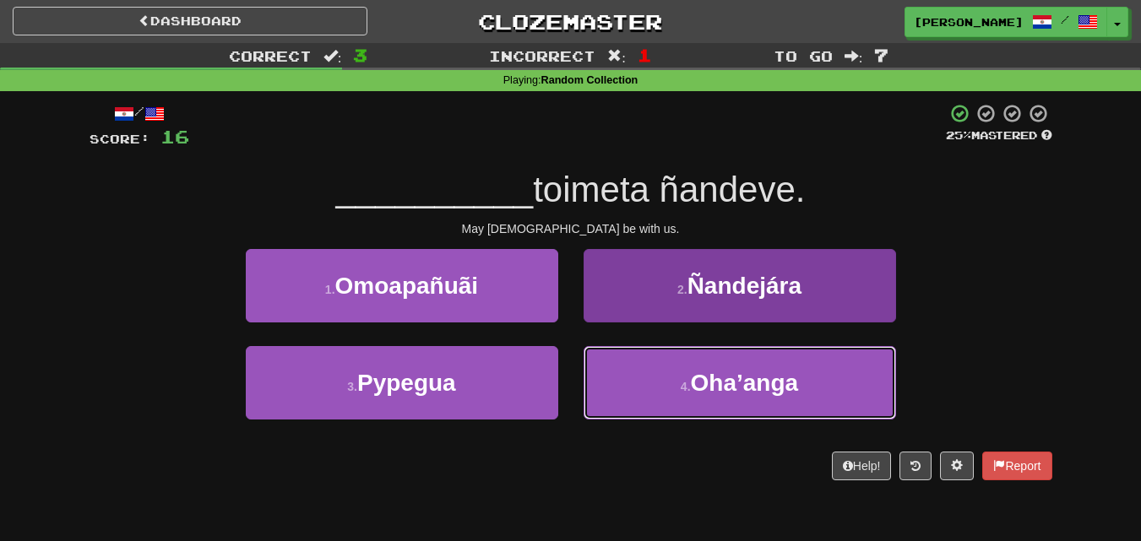
click at [649, 373] on button "4 . Oha’anga" at bounding box center [740, 382] width 312 height 73
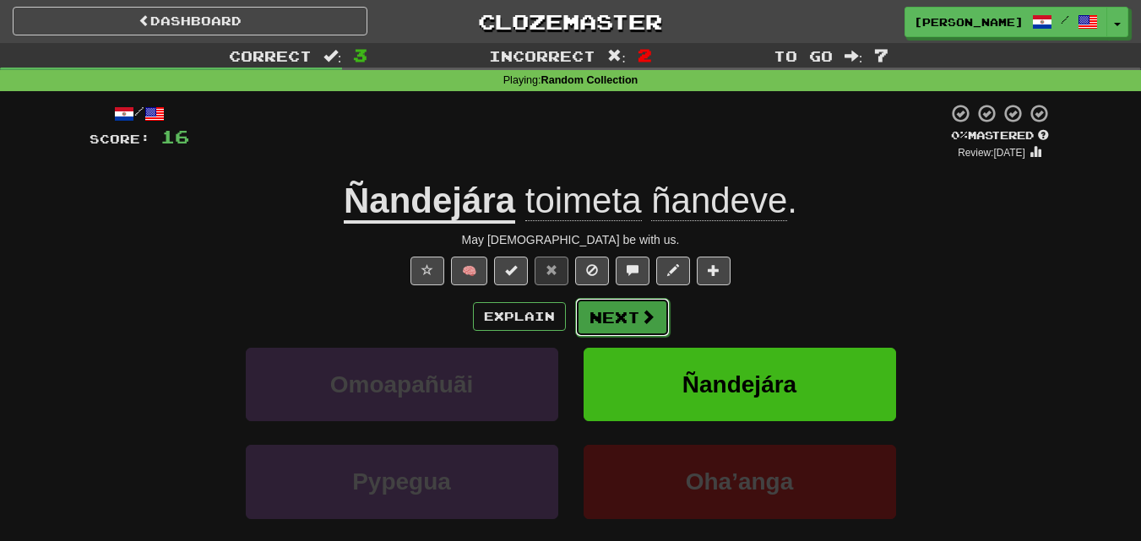
click at [608, 316] on button "Next" at bounding box center [622, 317] width 95 height 39
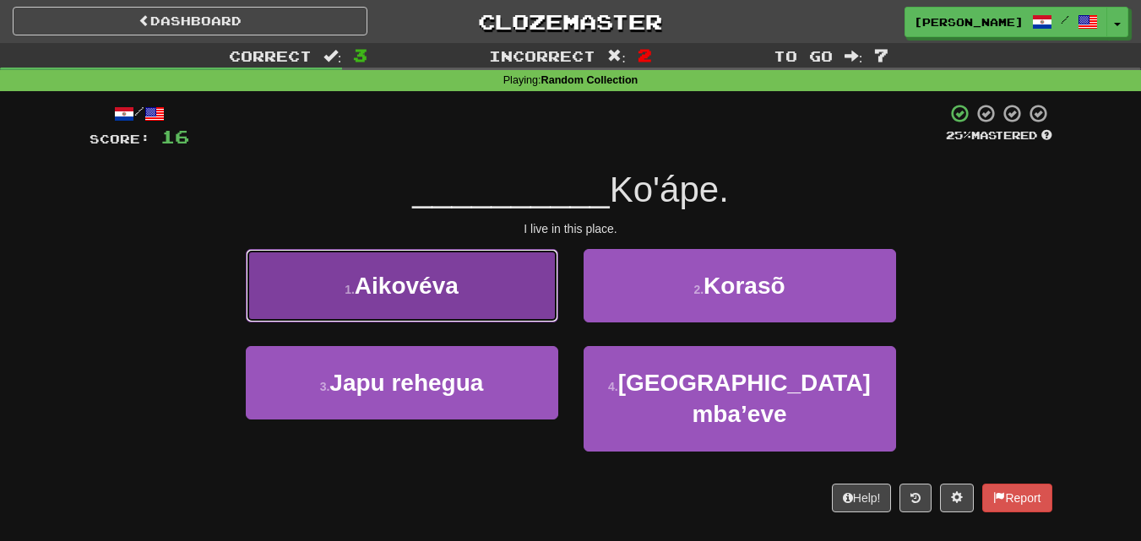
click at [515, 308] on button "1 . Aikovéva" at bounding box center [402, 285] width 312 height 73
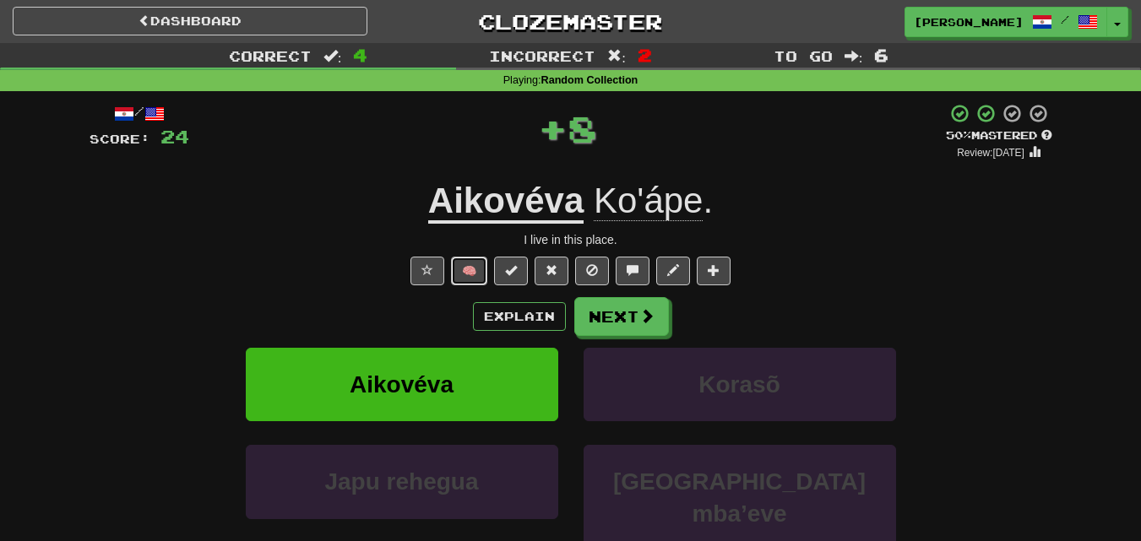
click at [474, 275] on button "🧠" at bounding box center [469, 271] width 36 height 29
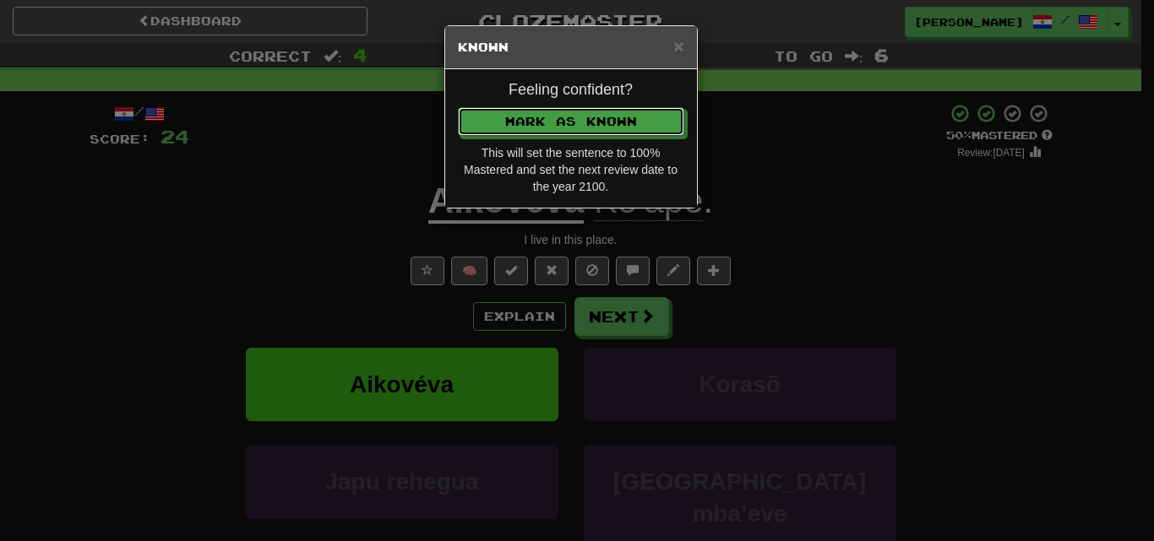
drag, startPoint x: 577, startPoint y: 122, endPoint x: 592, endPoint y: 140, distance: 23.4
click at [580, 123] on button "Mark as Known" at bounding box center [571, 121] width 226 height 29
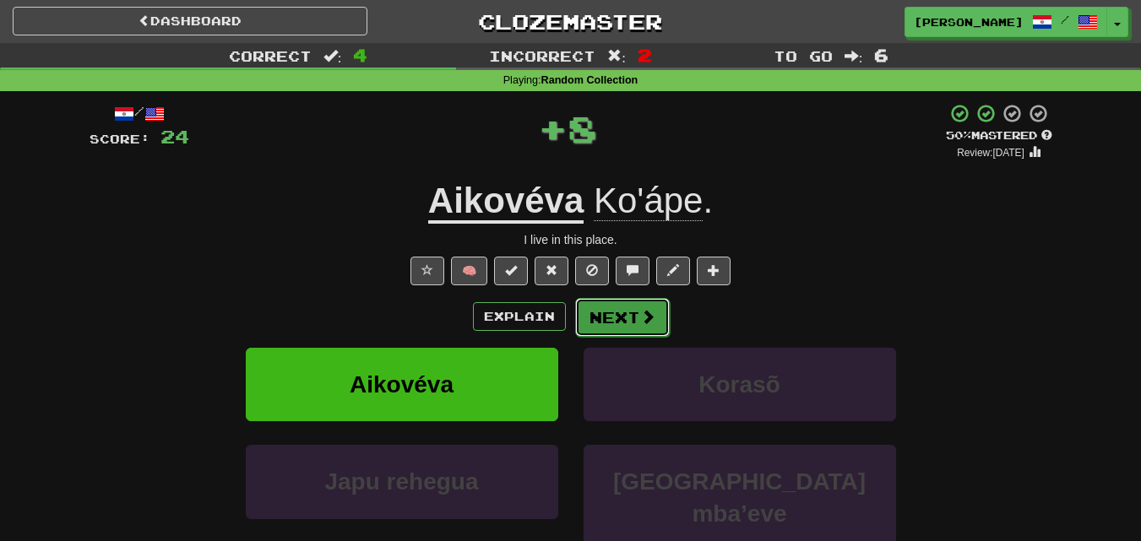
click at [628, 301] on button "Next" at bounding box center [622, 317] width 95 height 39
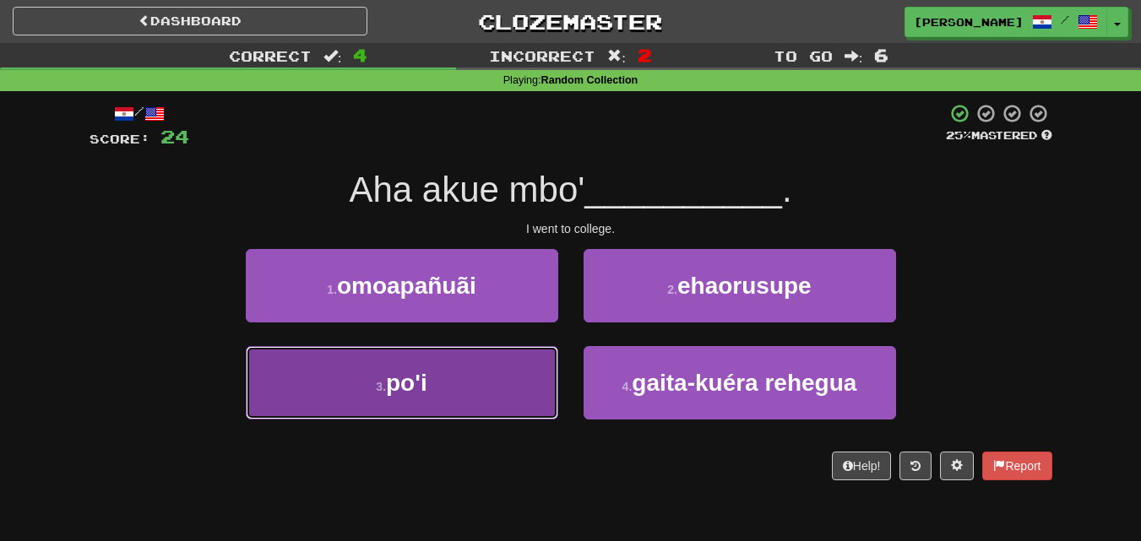
click at [541, 369] on button "3 . po'i" at bounding box center [402, 382] width 312 height 73
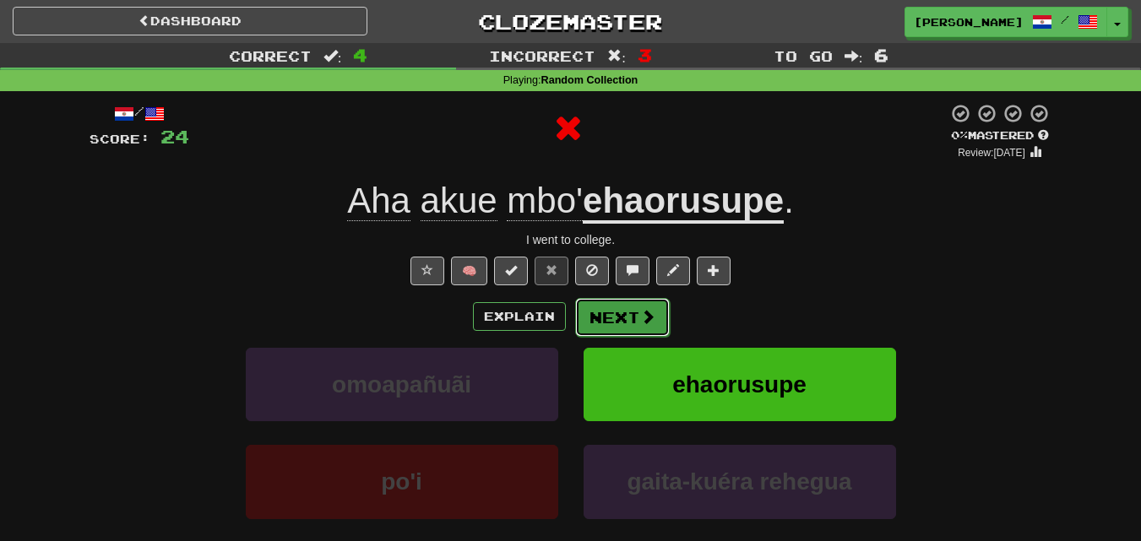
click at [628, 318] on button "Next" at bounding box center [622, 317] width 95 height 39
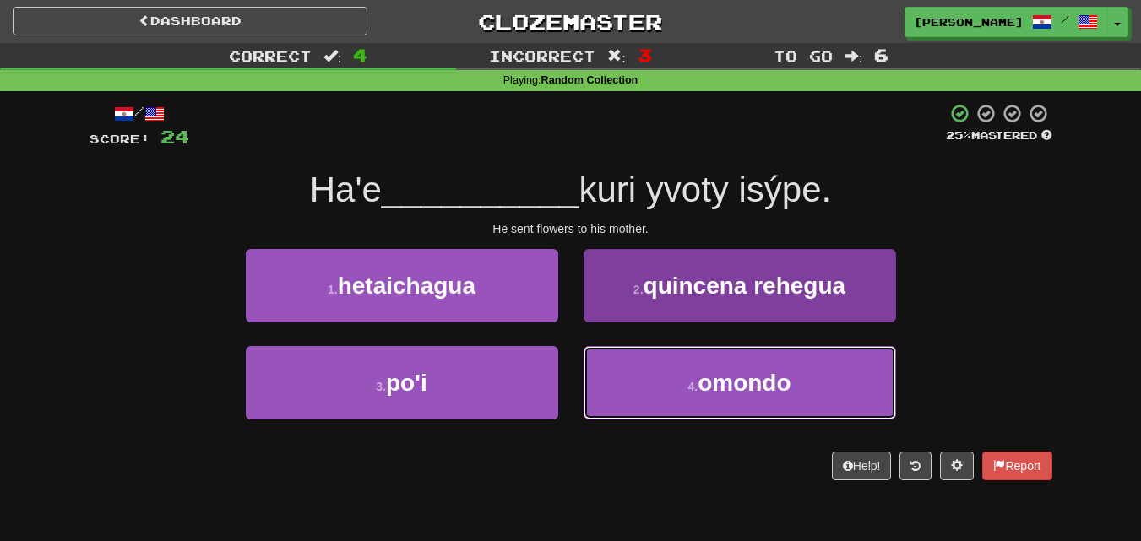
click at [659, 381] on button "4 . omondo" at bounding box center [740, 382] width 312 height 73
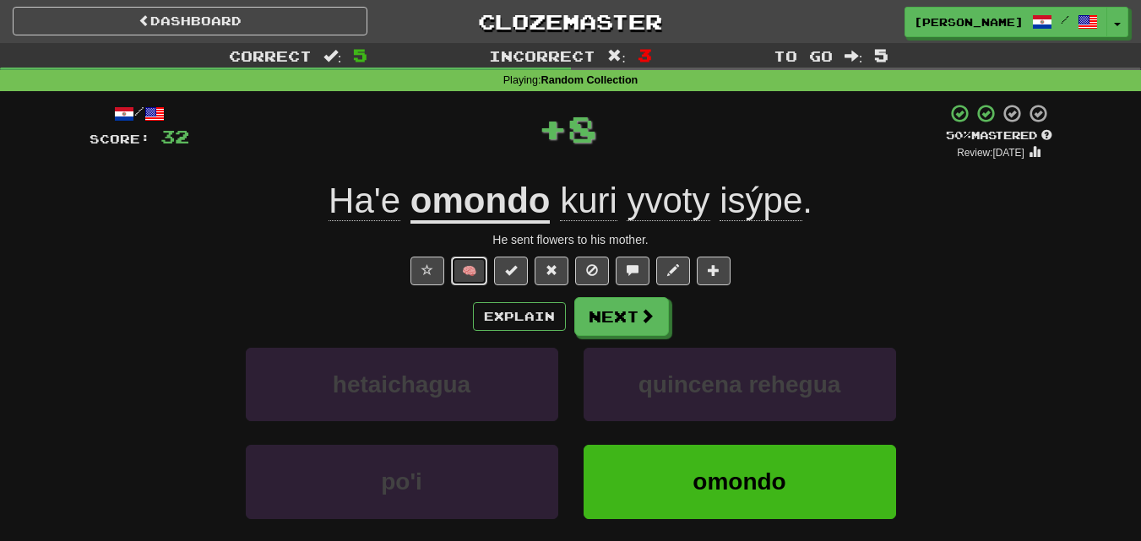
click at [485, 269] on button "🧠" at bounding box center [469, 271] width 36 height 29
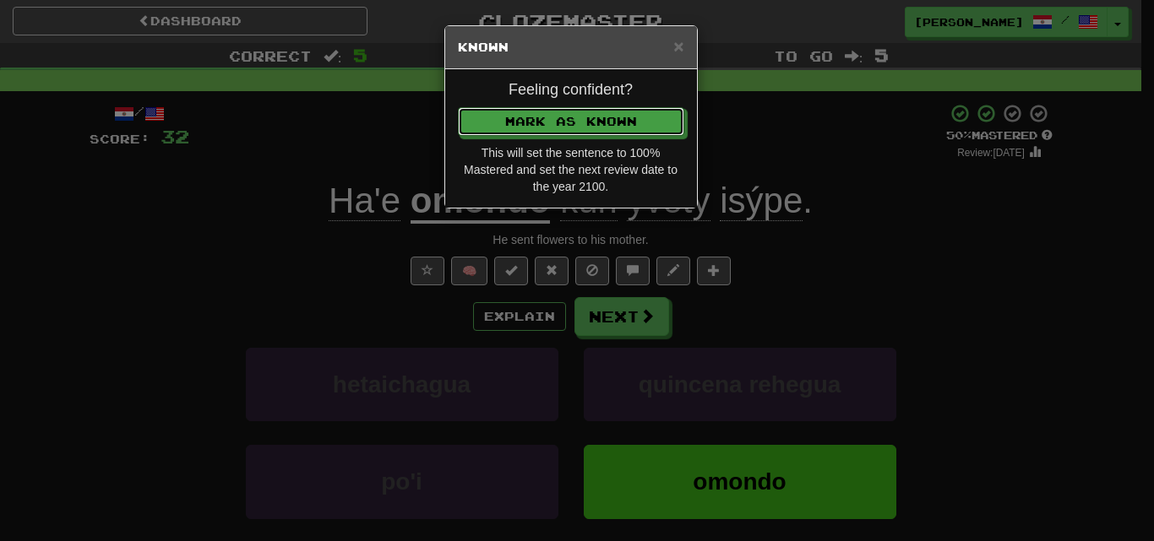
drag, startPoint x: 573, startPoint y: 114, endPoint x: 587, endPoint y: 153, distance: 41.1
click at [578, 117] on button "Mark as Known" at bounding box center [571, 121] width 226 height 29
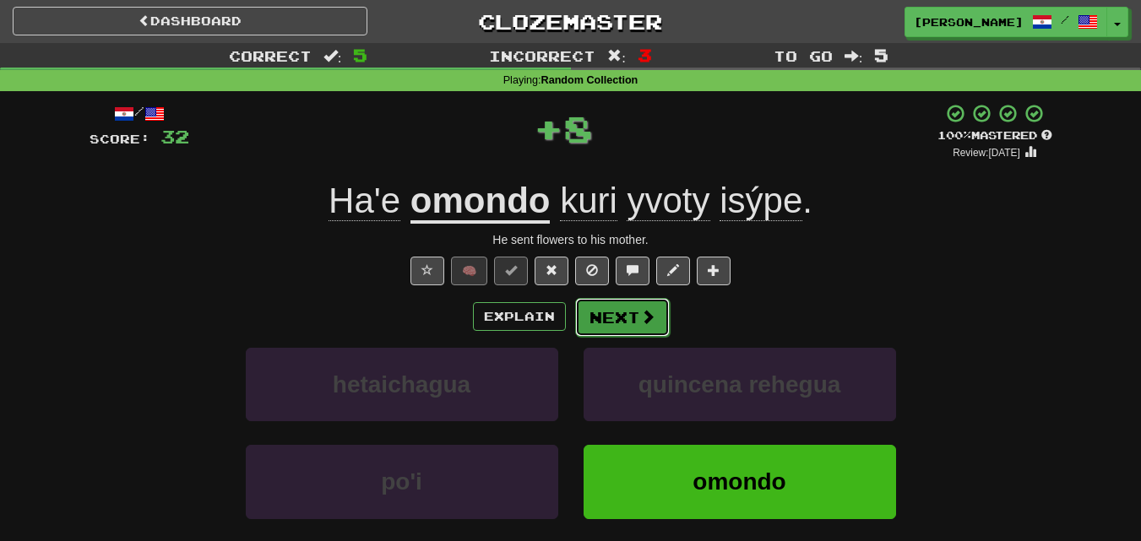
click at [637, 303] on button "Next" at bounding box center [622, 317] width 95 height 39
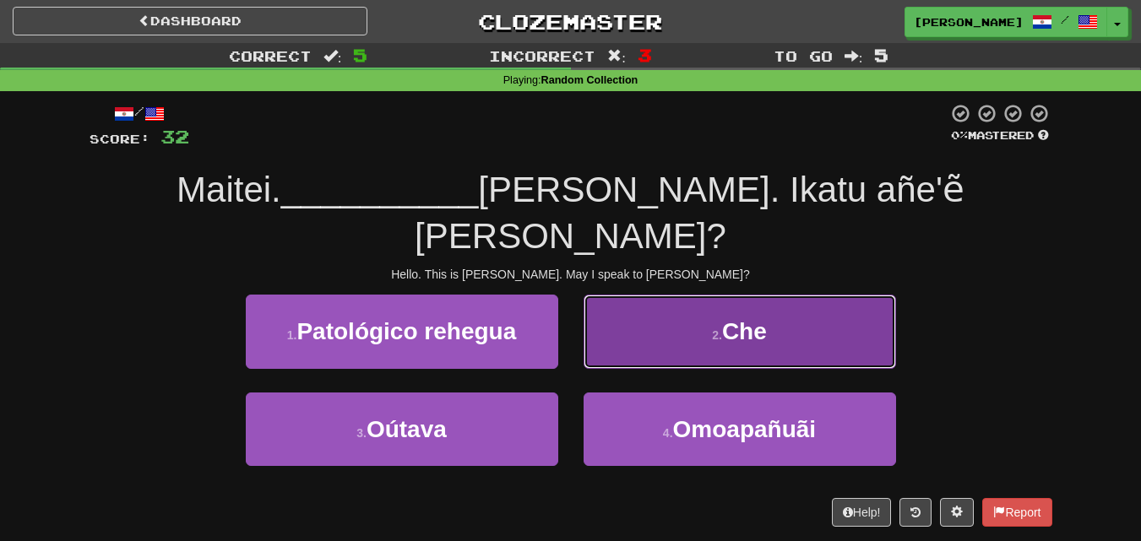
click at [779, 351] on button "2 . Che" at bounding box center [740, 331] width 312 height 73
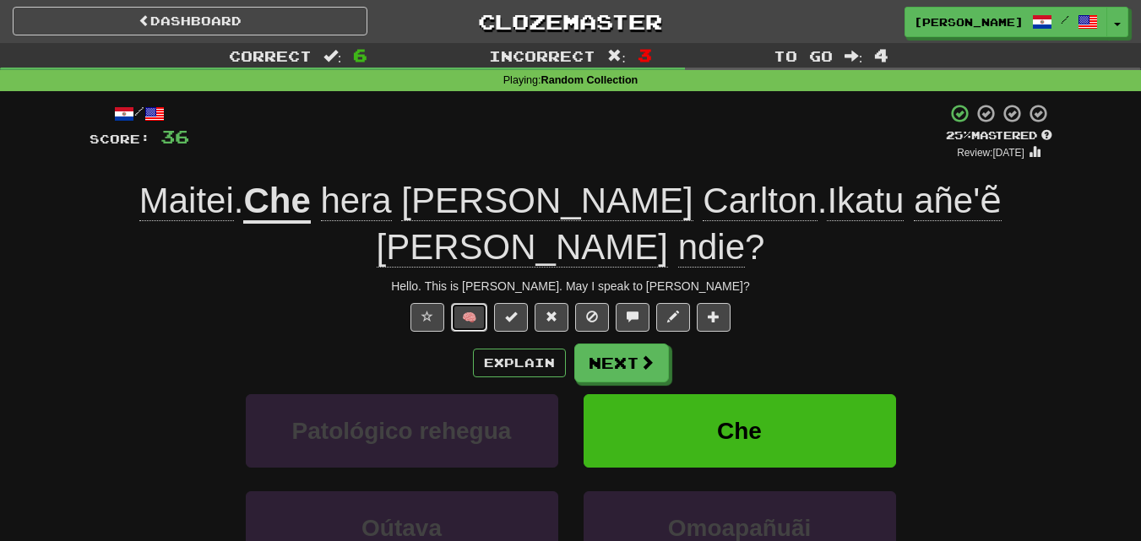
click at [473, 303] on button "🧠" at bounding box center [469, 317] width 36 height 29
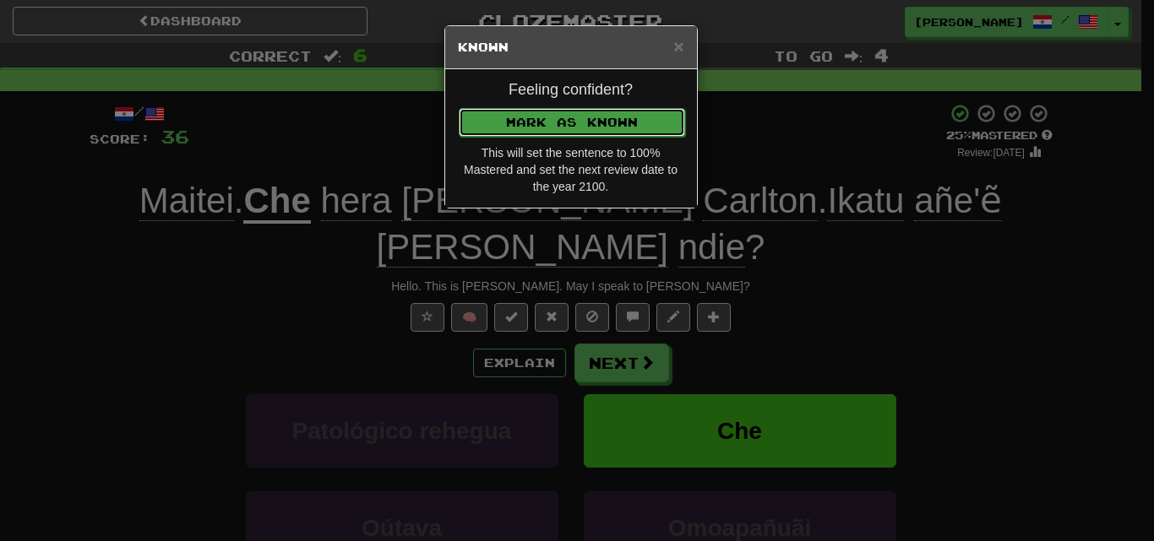
drag, startPoint x: 557, startPoint y: 108, endPoint x: 573, endPoint y: 118, distance: 18.3
click at [561, 108] on button "Mark as Known" at bounding box center [572, 122] width 226 height 29
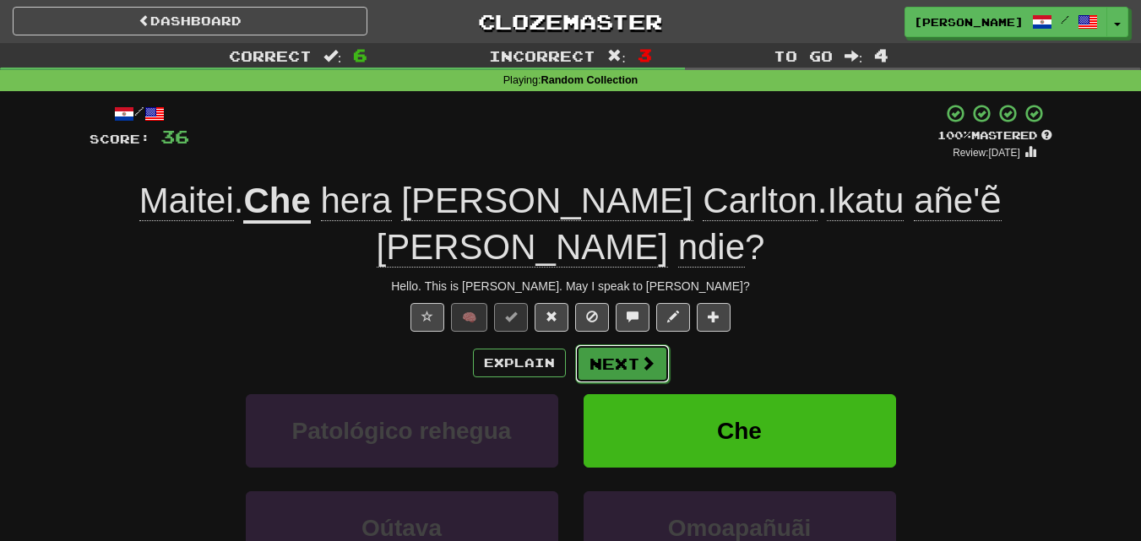
click at [635, 345] on button "Next" at bounding box center [622, 364] width 95 height 39
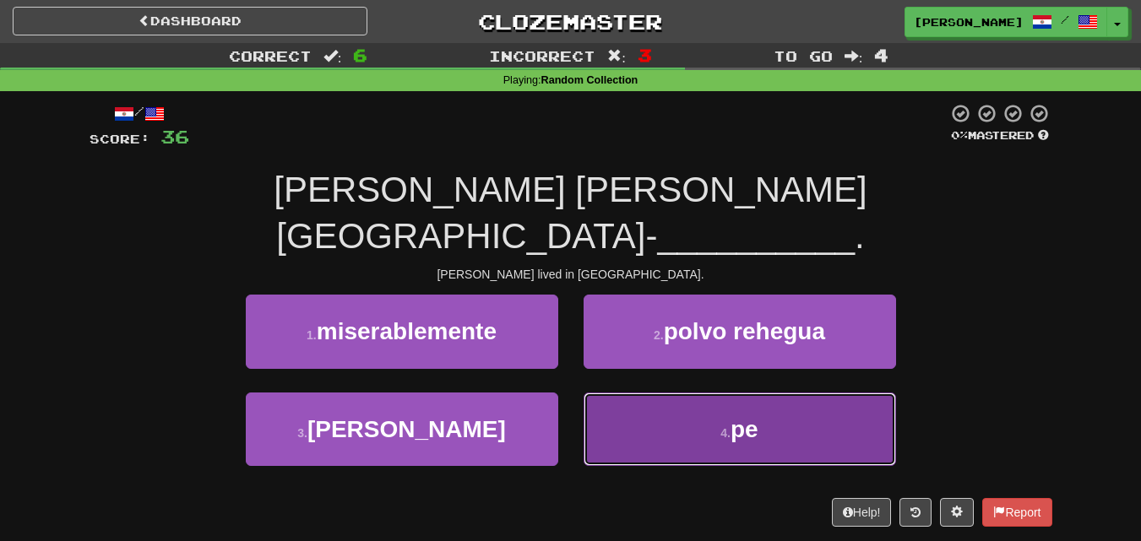
click at [676, 393] on button "4 . pe" at bounding box center [740, 429] width 312 height 73
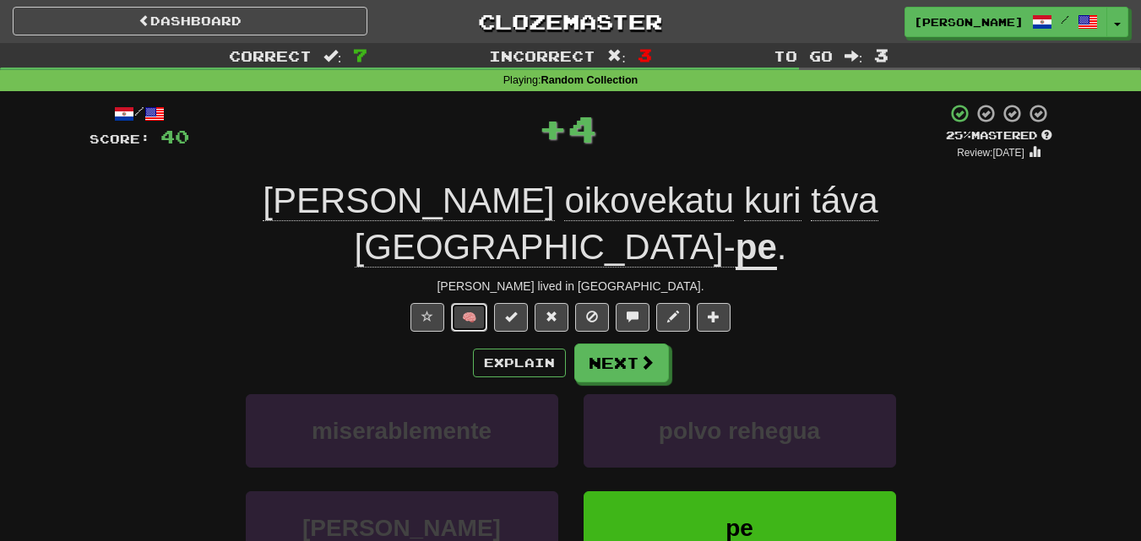
click at [479, 303] on button "🧠" at bounding box center [469, 317] width 36 height 29
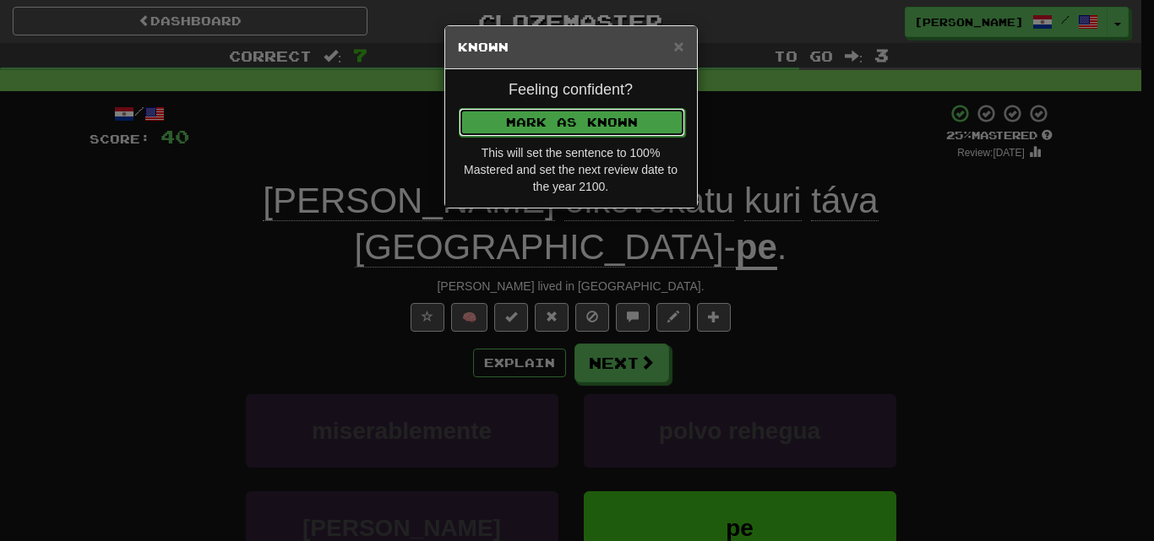
click at [533, 123] on button "Mark as Known" at bounding box center [572, 122] width 226 height 29
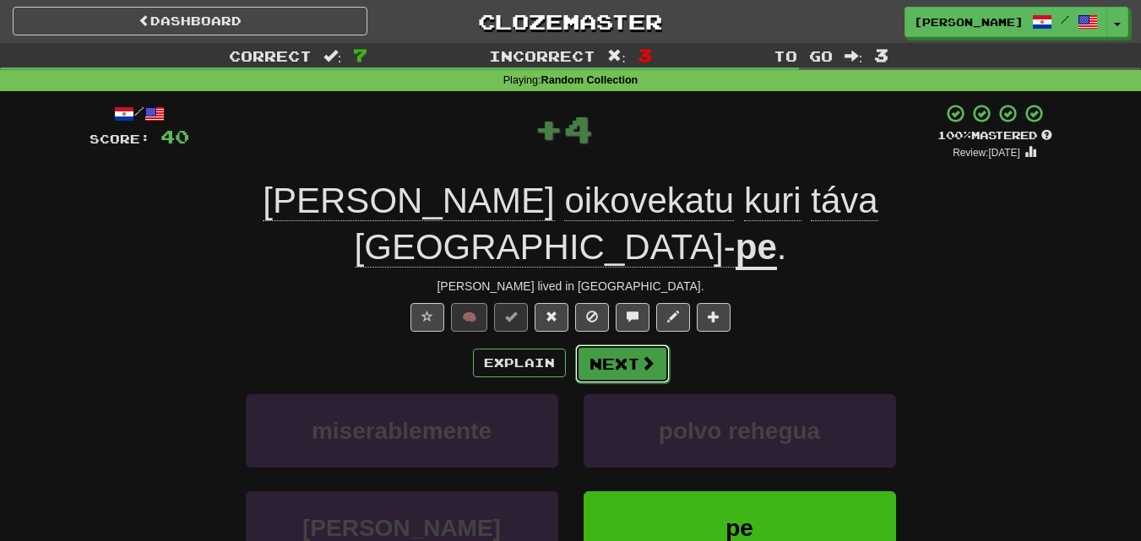
click at [605, 345] on button "Next" at bounding box center [622, 364] width 95 height 39
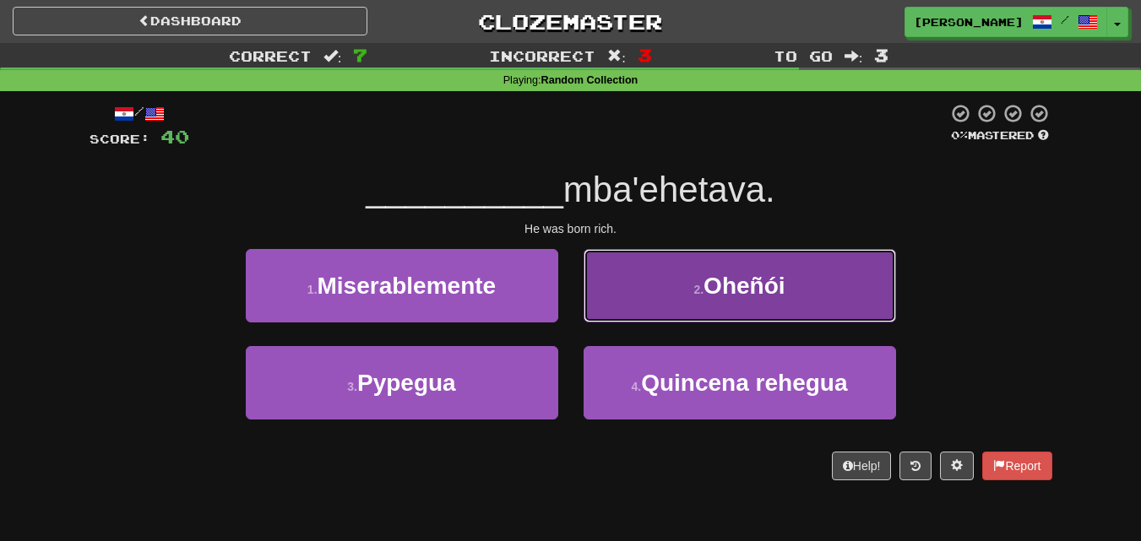
click at [670, 295] on button "2 . Oheñói" at bounding box center [740, 285] width 312 height 73
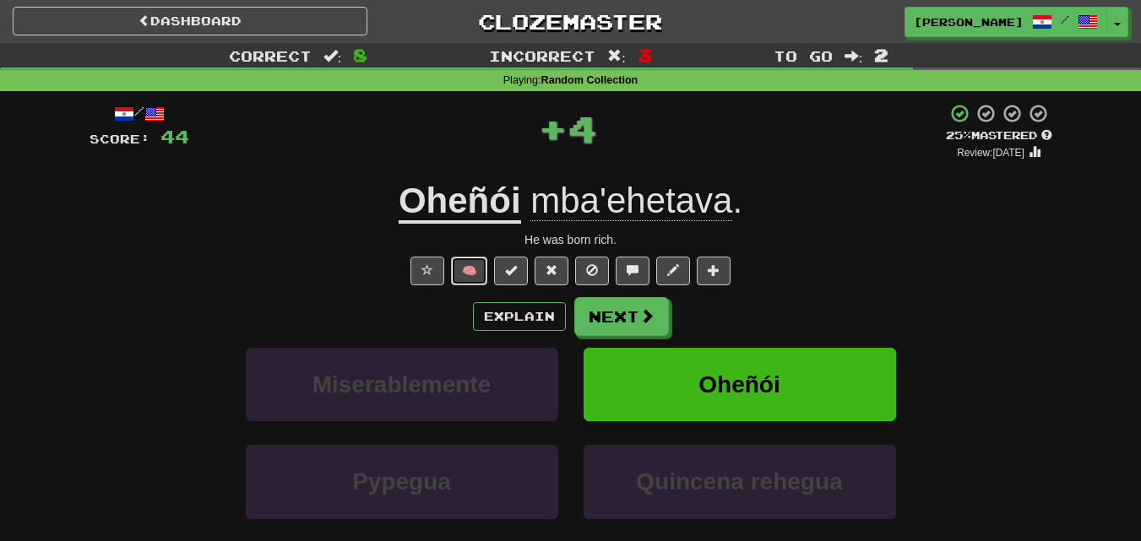
click at [471, 262] on button "🧠" at bounding box center [469, 271] width 36 height 29
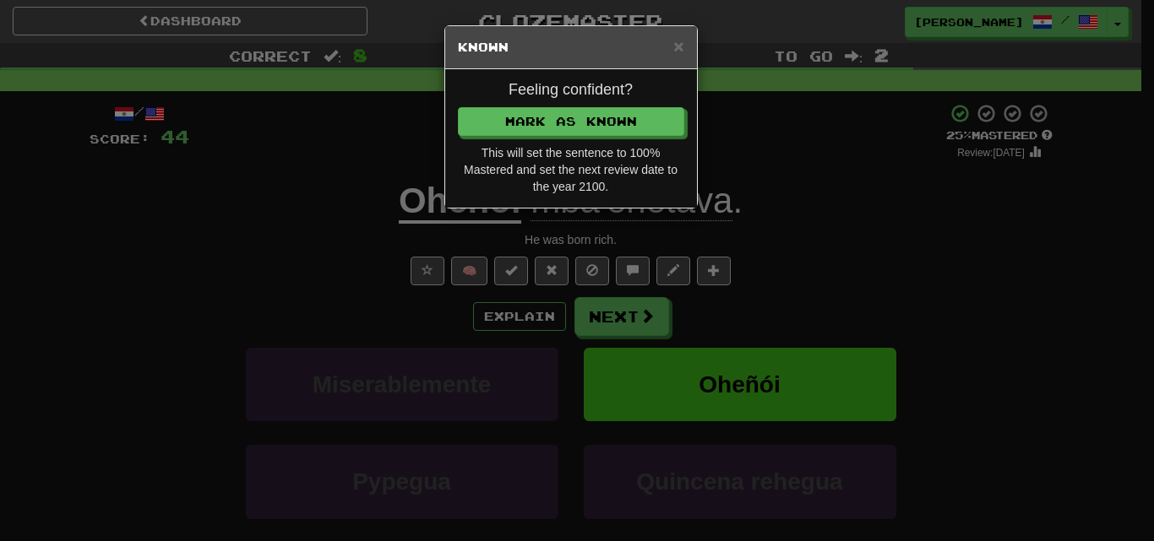
click at [559, 142] on div "Feeling confident? Mark as Known This will set the sentence to 100% Mastered an…" at bounding box center [571, 138] width 252 height 138
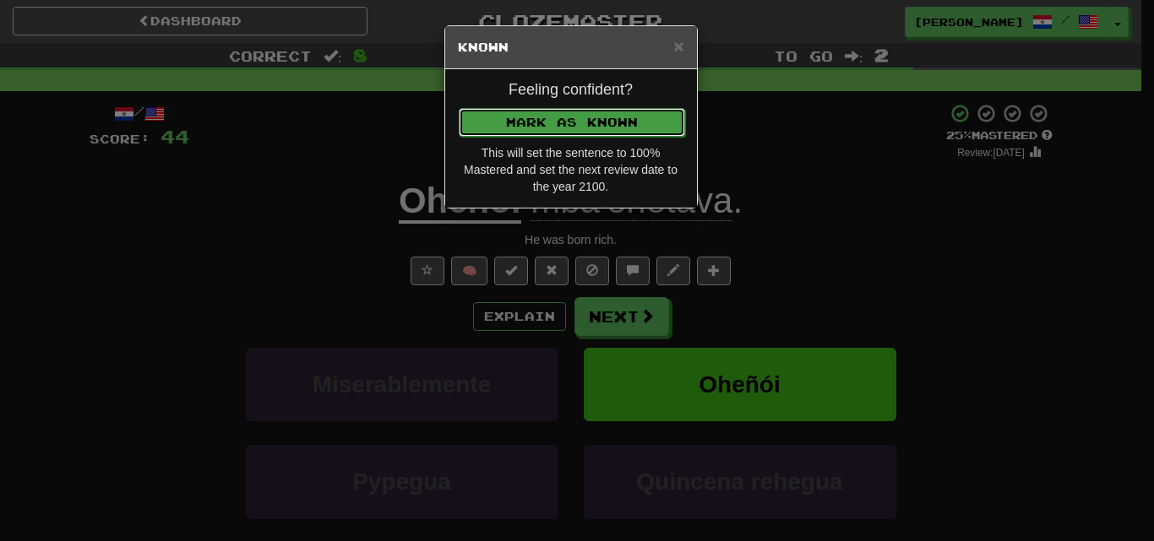
click at [551, 117] on button "Mark as Known" at bounding box center [572, 122] width 226 height 29
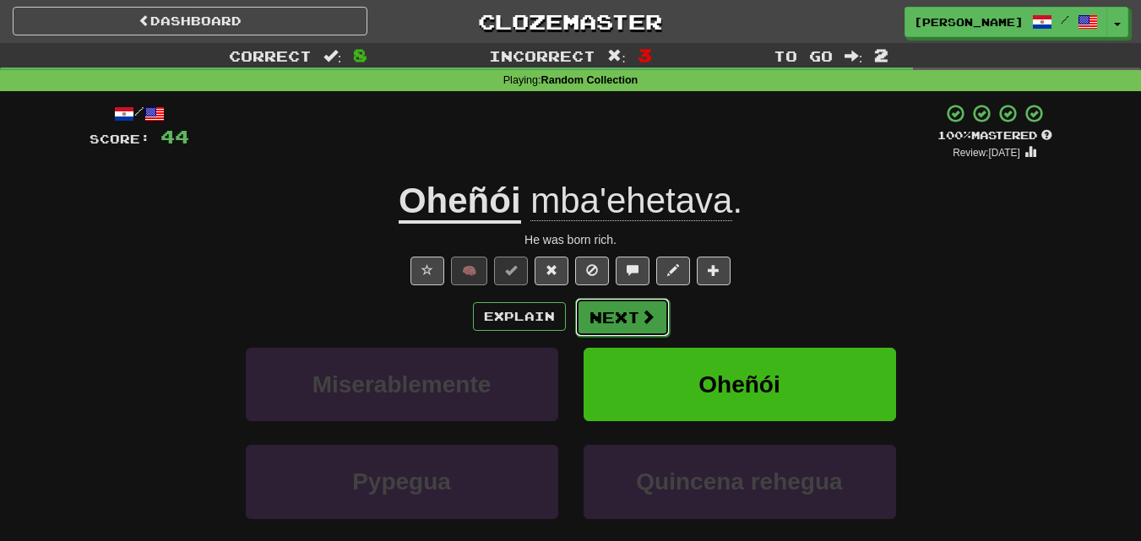
drag, startPoint x: 631, startPoint y: 307, endPoint x: 638, endPoint y: 312, distance: 9.1
click at [638, 312] on button "Next" at bounding box center [622, 317] width 95 height 39
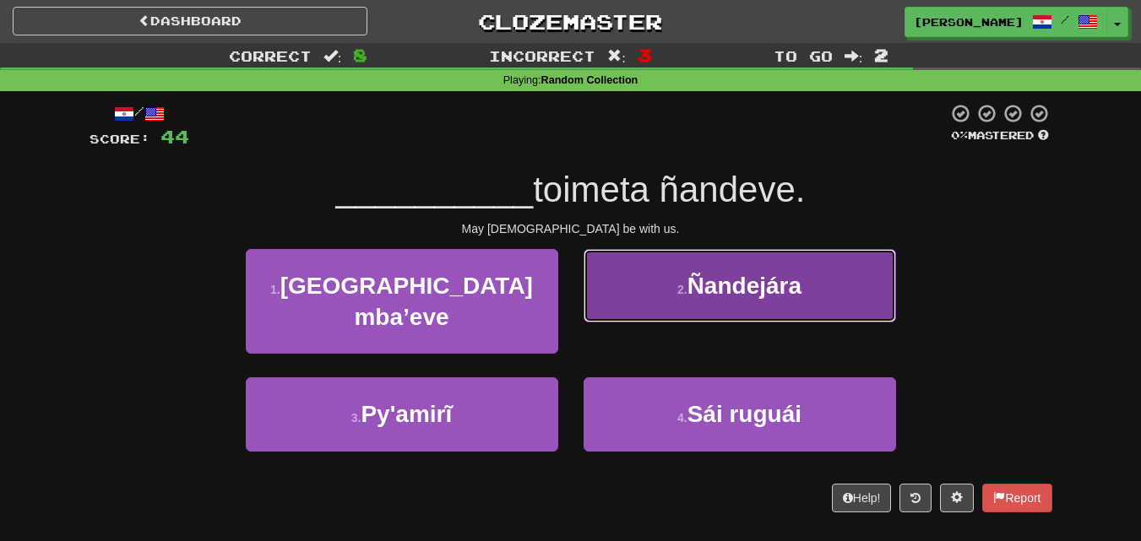
click at [632, 303] on button "2 . Ñandejára" at bounding box center [740, 285] width 312 height 73
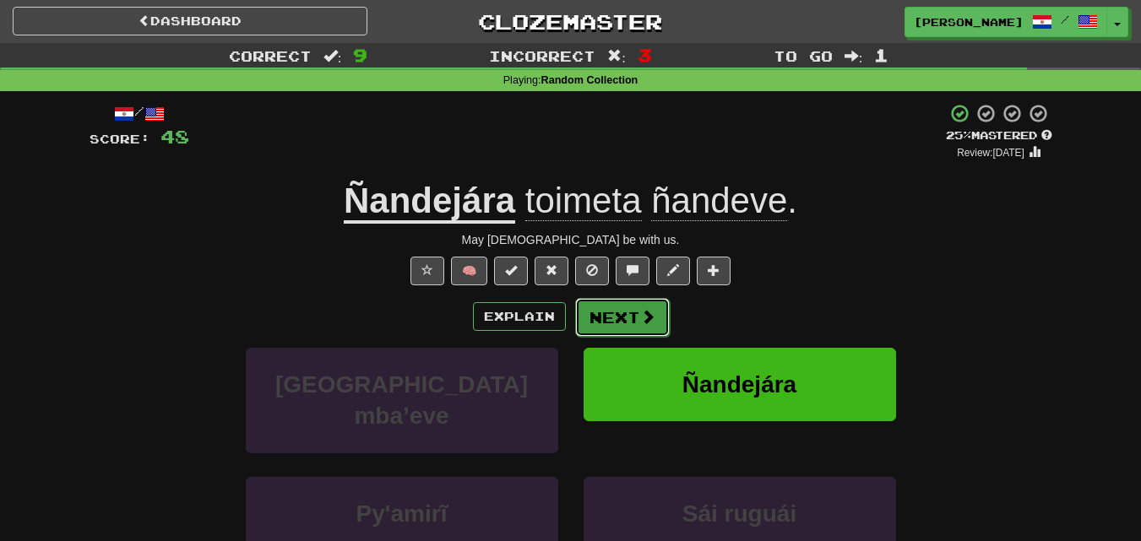
click at [616, 314] on button "Next" at bounding box center [622, 317] width 95 height 39
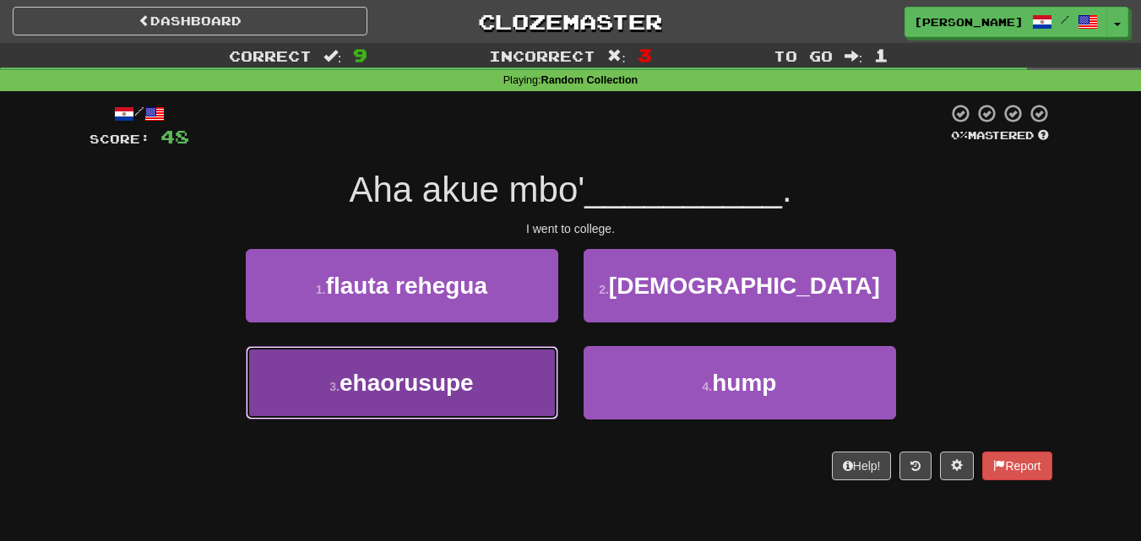
click at [497, 394] on button "3 . ehaorusupe" at bounding box center [402, 382] width 312 height 73
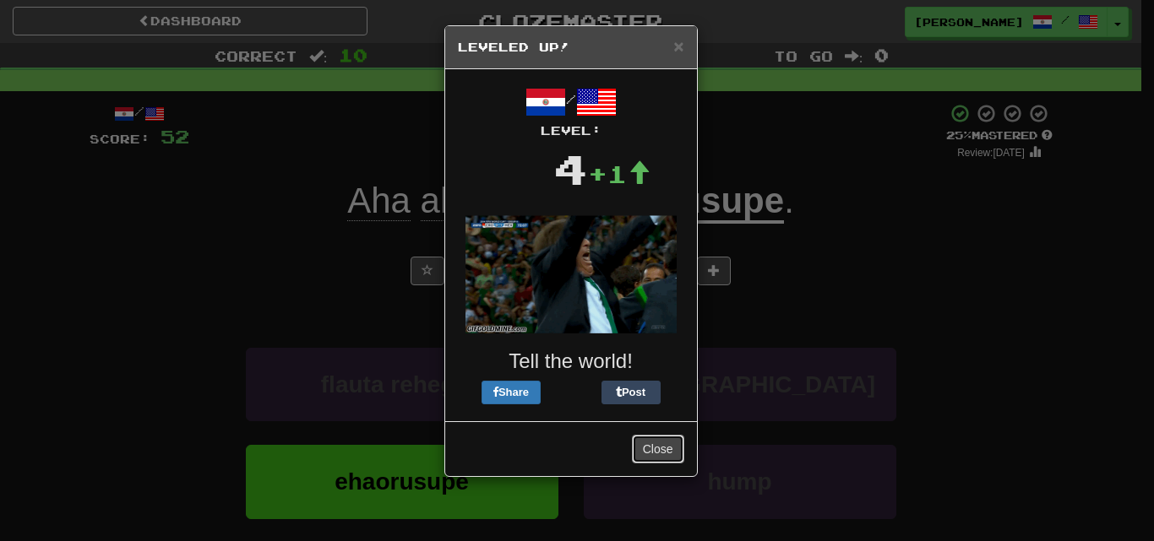
click at [671, 432] on div "Close" at bounding box center [571, 448] width 252 height 55
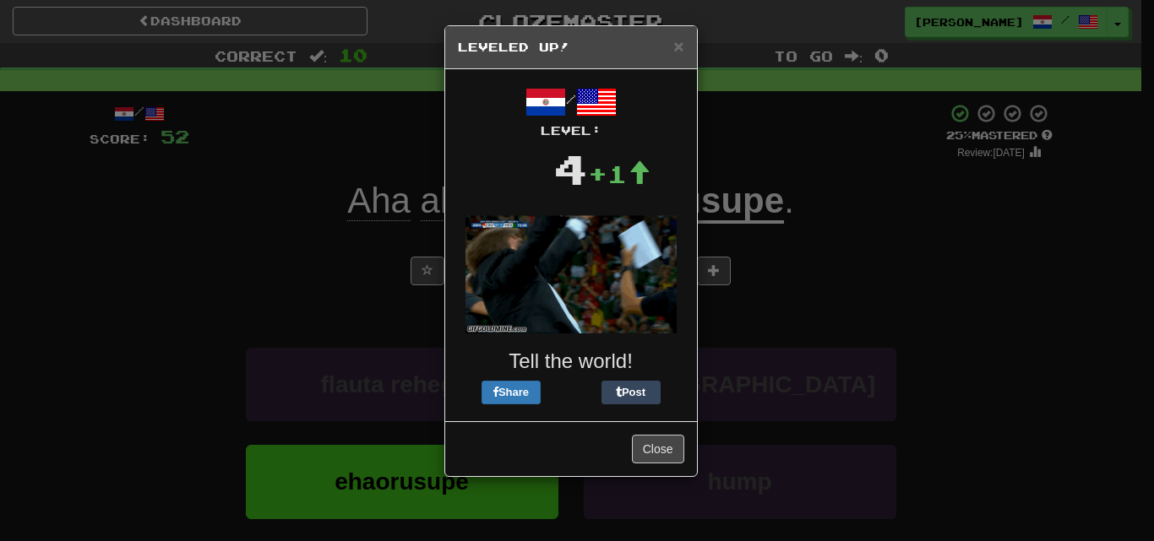
click at [661, 433] on div "Close" at bounding box center [571, 448] width 252 height 55
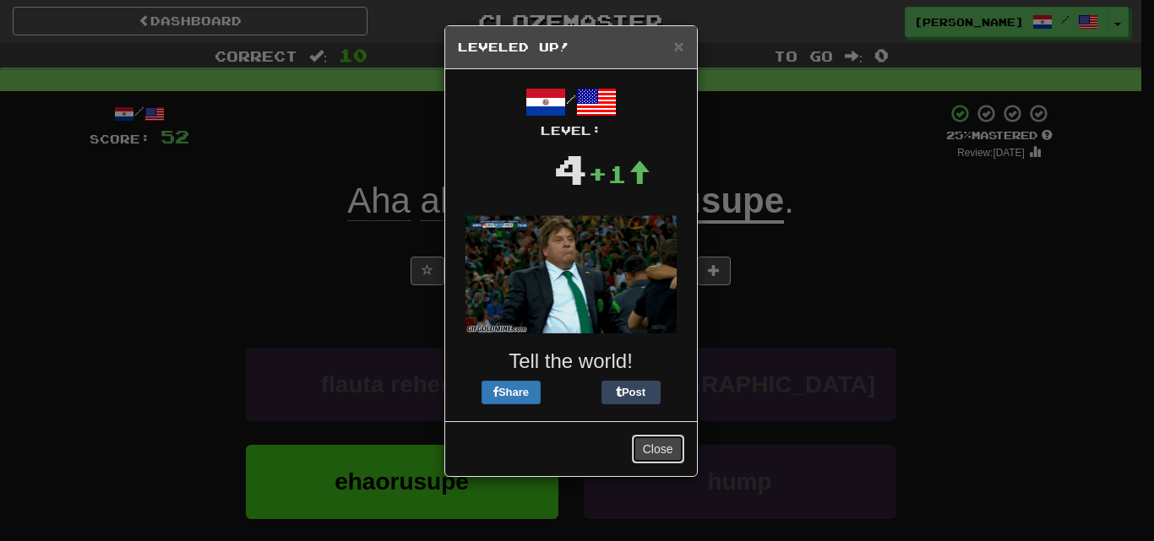
click at [647, 444] on button "Close" at bounding box center [658, 449] width 52 height 29
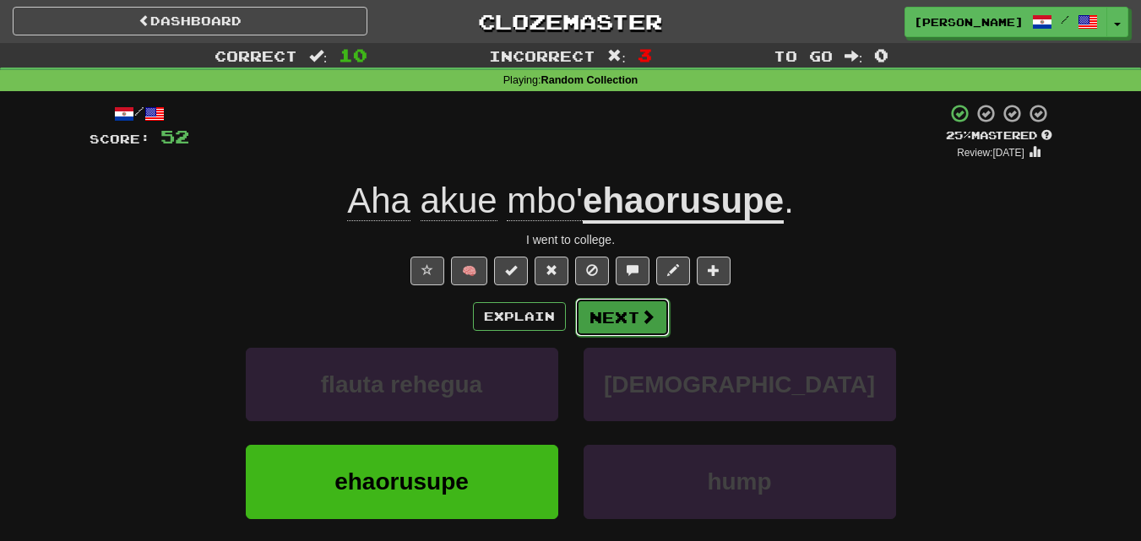
click at [635, 333] on button "Next" at bounding box center [622, 317] width 95 height 39
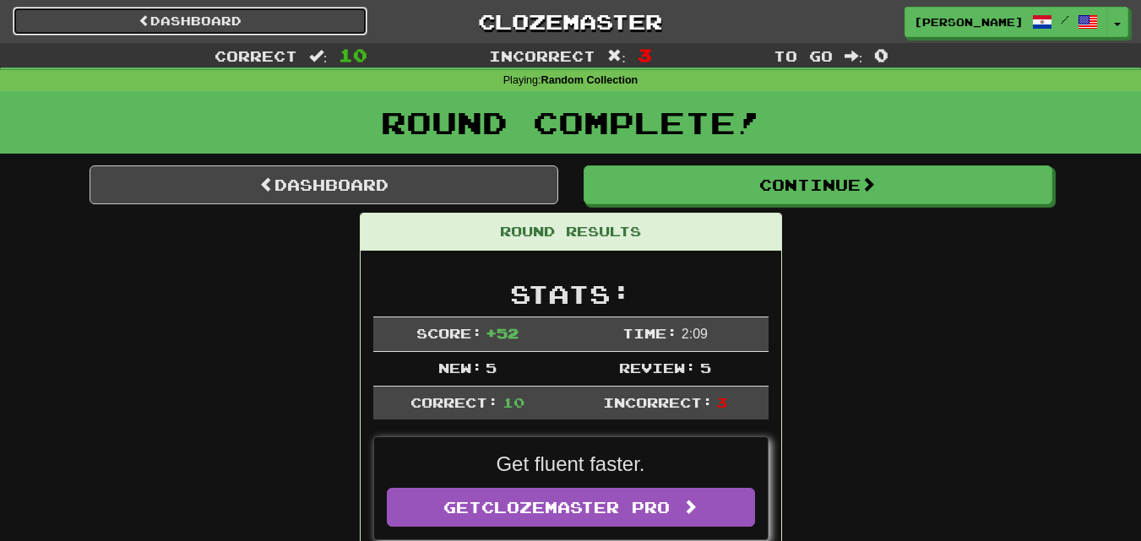
drag, startPoint x: 317, startPoint y: 10, endPoint x: 340, endPoint y: 24, distance: 27.7
click at [317, 11] on link "Dashboard" at bounding box center [190, 21] width 355 height 29
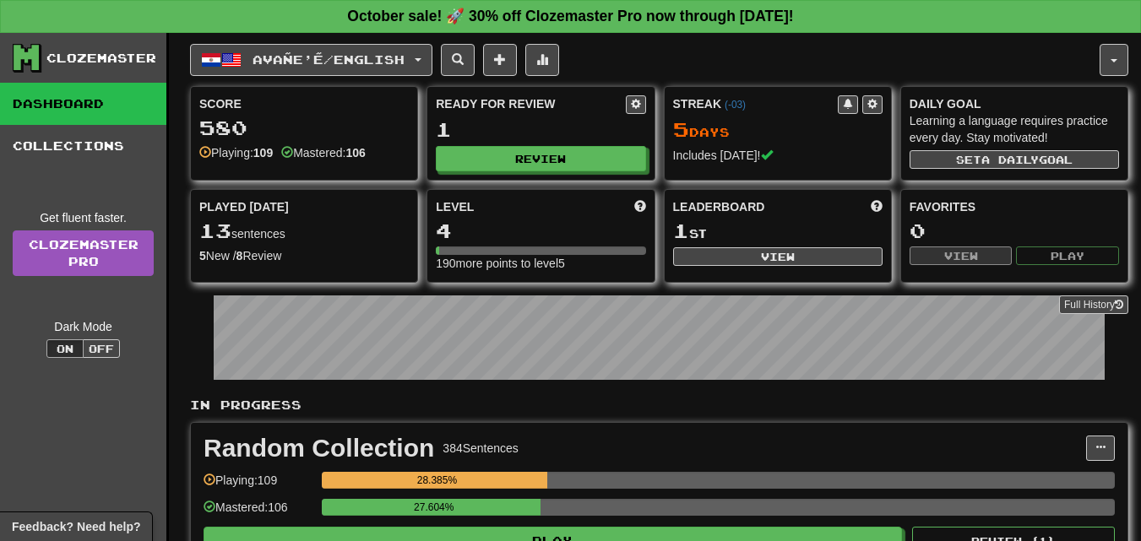
click at [714, 79] on div "Avañe'ẽ / English Avañe'ẽ / English Streak: 5 Review: 1 Points [DATE]: 52 Deuts…" at bounding box center [659, 363] width 938 height 661
click at [1115, 59] on span "button" at bounding box center [1113, 60] width 7 height 3
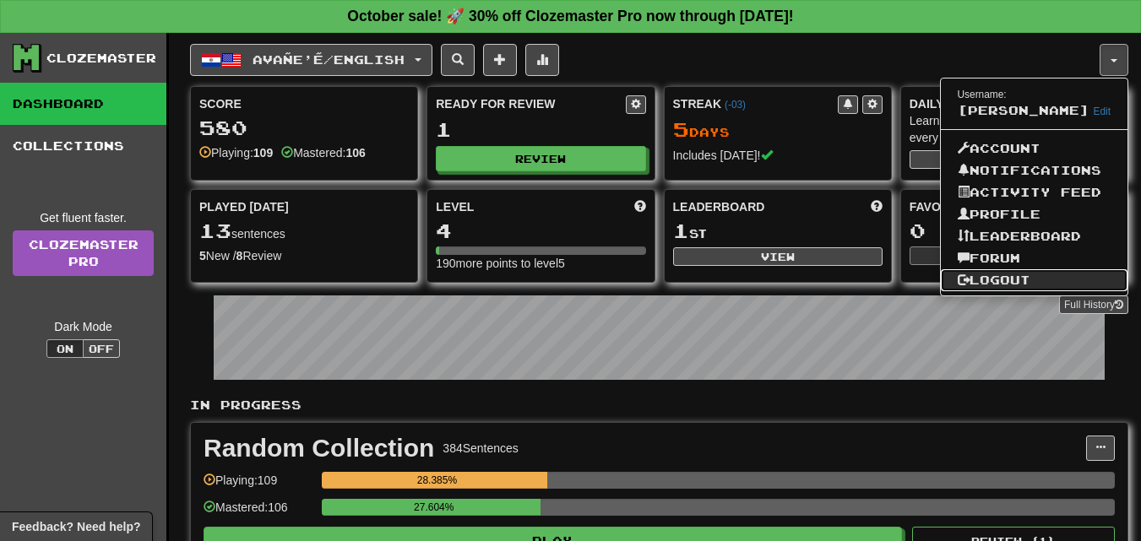
click at [1029, 291] on link "Logout" at bounding box center [1034, 280] width 187 height 22
